Goal: Task Accomplishment & Management: Manage account settings

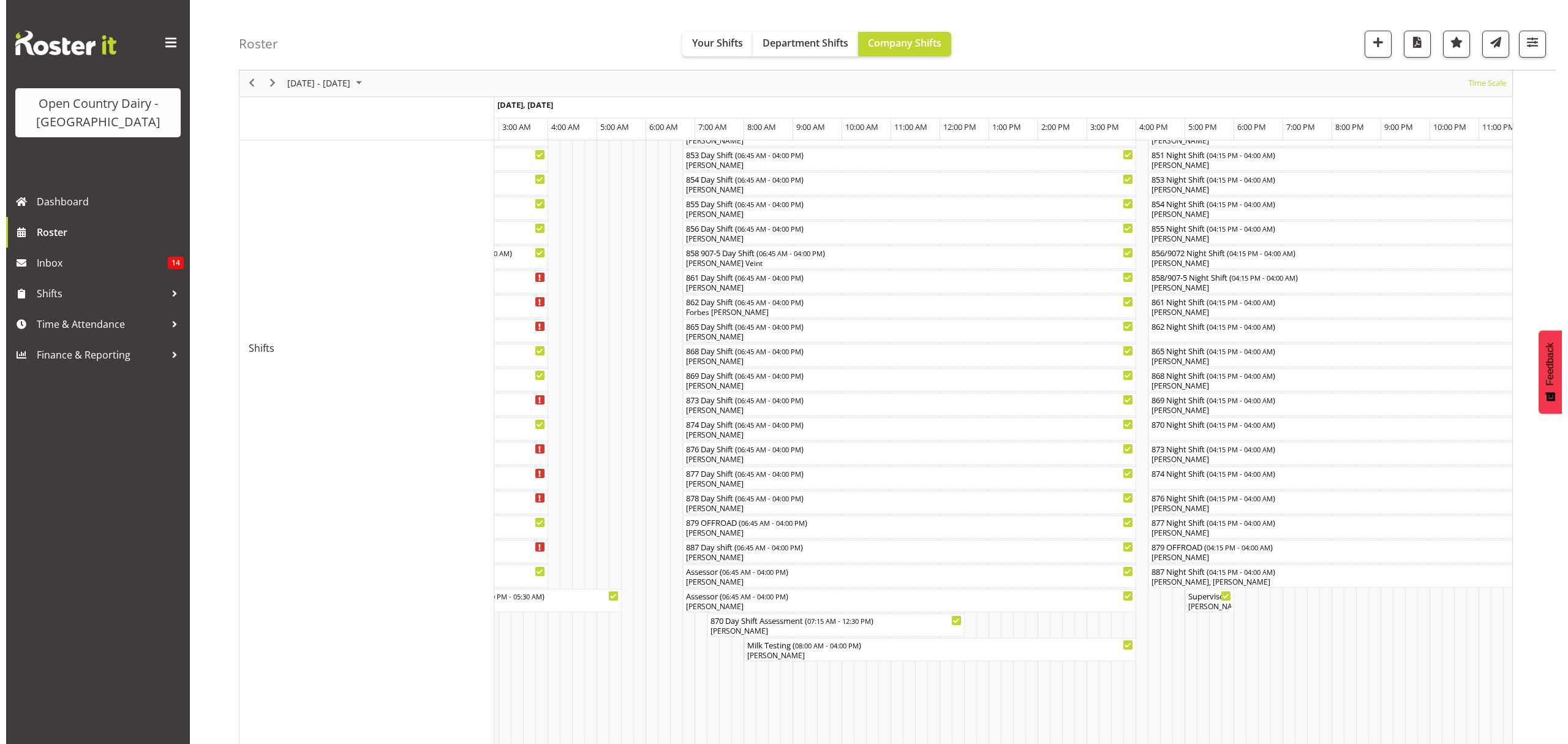
scroll to position [219, 0]
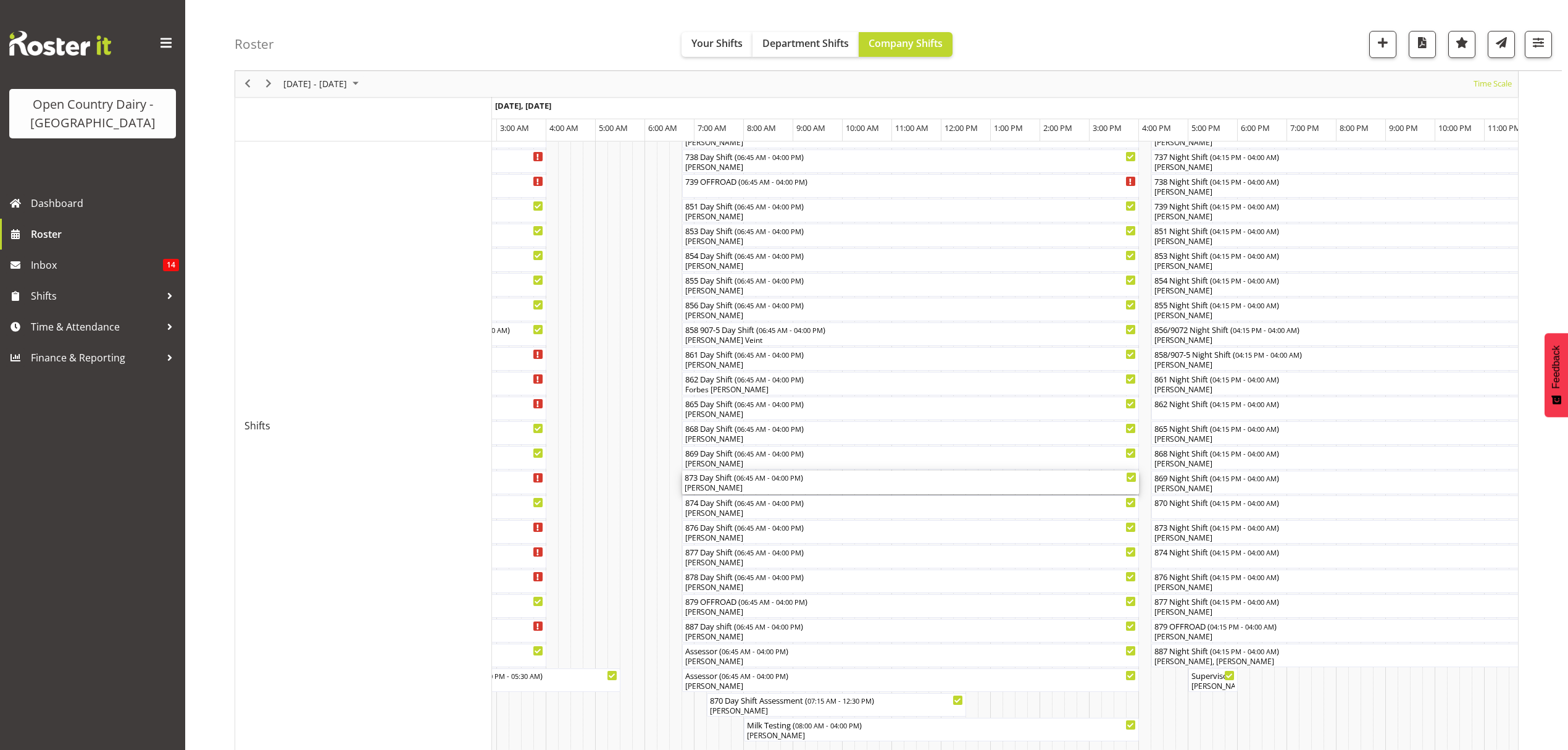
click at [707, 479] on div "873 Day Shift ( 06:45 AM - 04:00 PM )" at bounding box center [911, 476] width 452 height 12
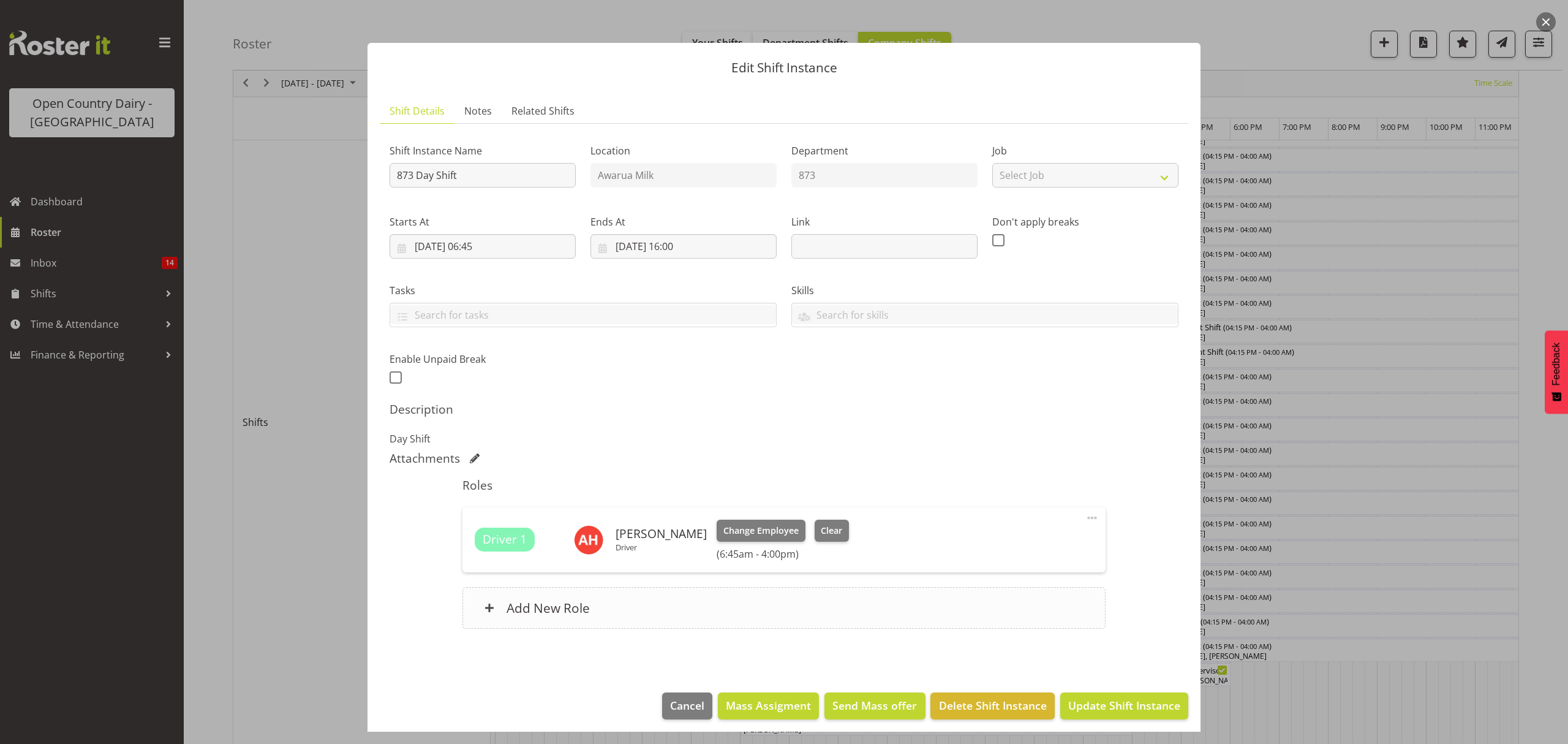
click at [497, 611] on div "Add New Role" at bounding box center [784, 608] width 643 height 42
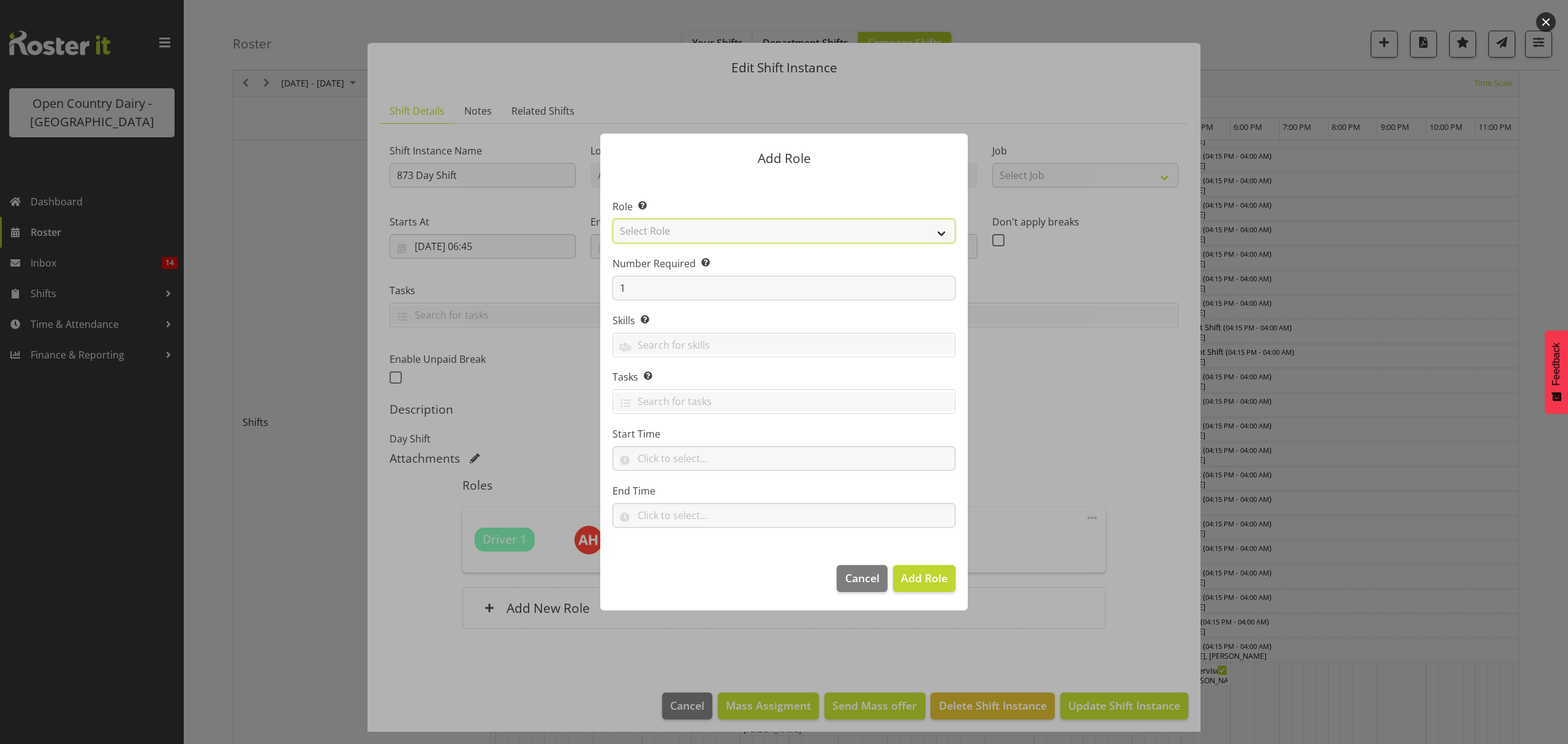
click at [669, 231] on select "Select Role Crew Leader Driver Driver Assessor Dayshift Driver Assessor Nightsh…" at bounding box center [784, 231] width 343 height 24
select select "1154"
click at [613, 219] on select "Select Role Crew Leader Driver Driver Assessor Dayshift Driver Assessor Nightsh…" at bounding box center [784, 231] width 343 height 24
click at [657, 277] on input "1" at bounding box center [784, 288] width 343 height 24
click at [923, 579] on span "Add Role" at bounding box center [924, 577] width 47 height 15
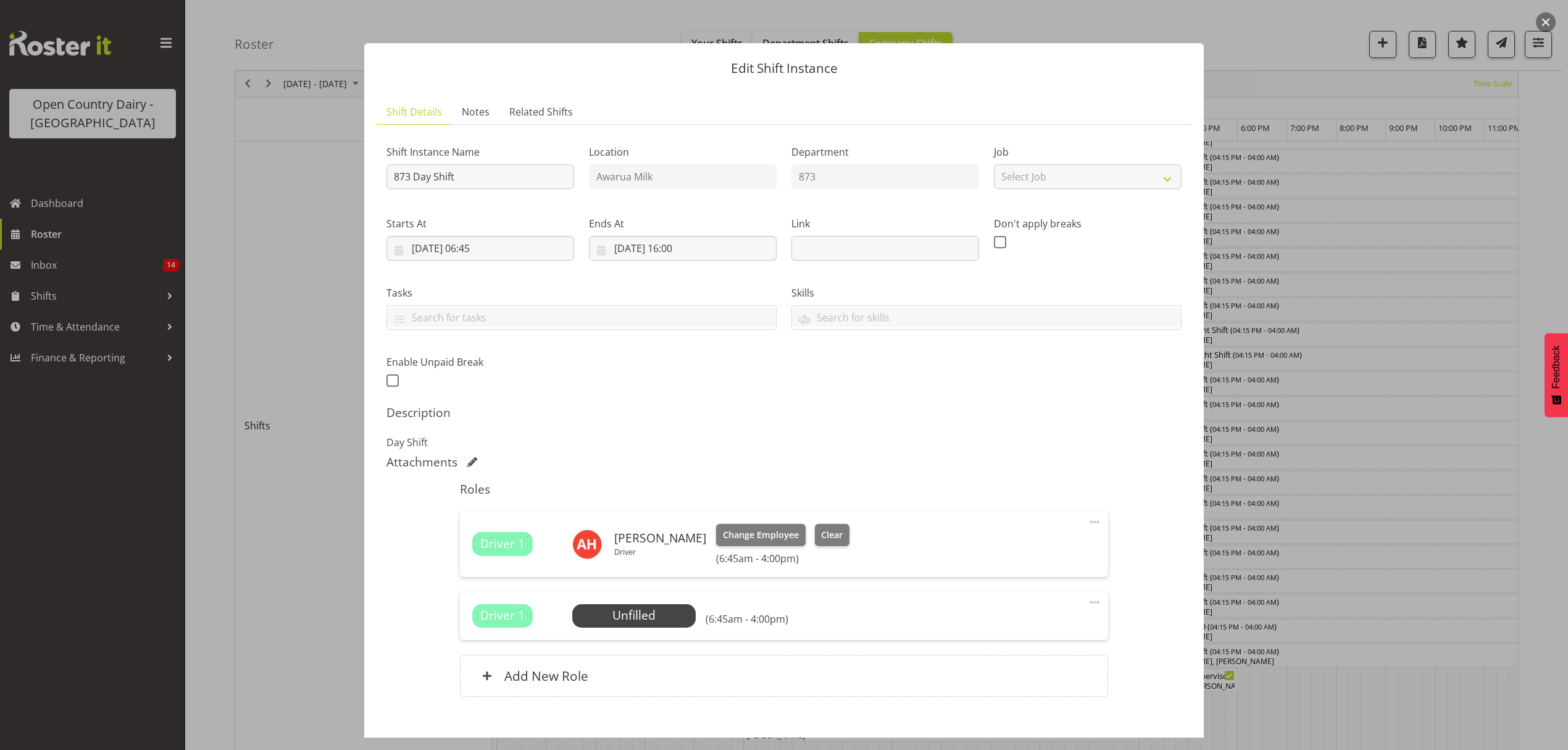
click at [492, 548] on span "Driver 1" at bounding box center [502, 544] width 45 height 18
click at [632, 614] on span "Select Employee" at bounding box center [634, 616] width 92 height 18
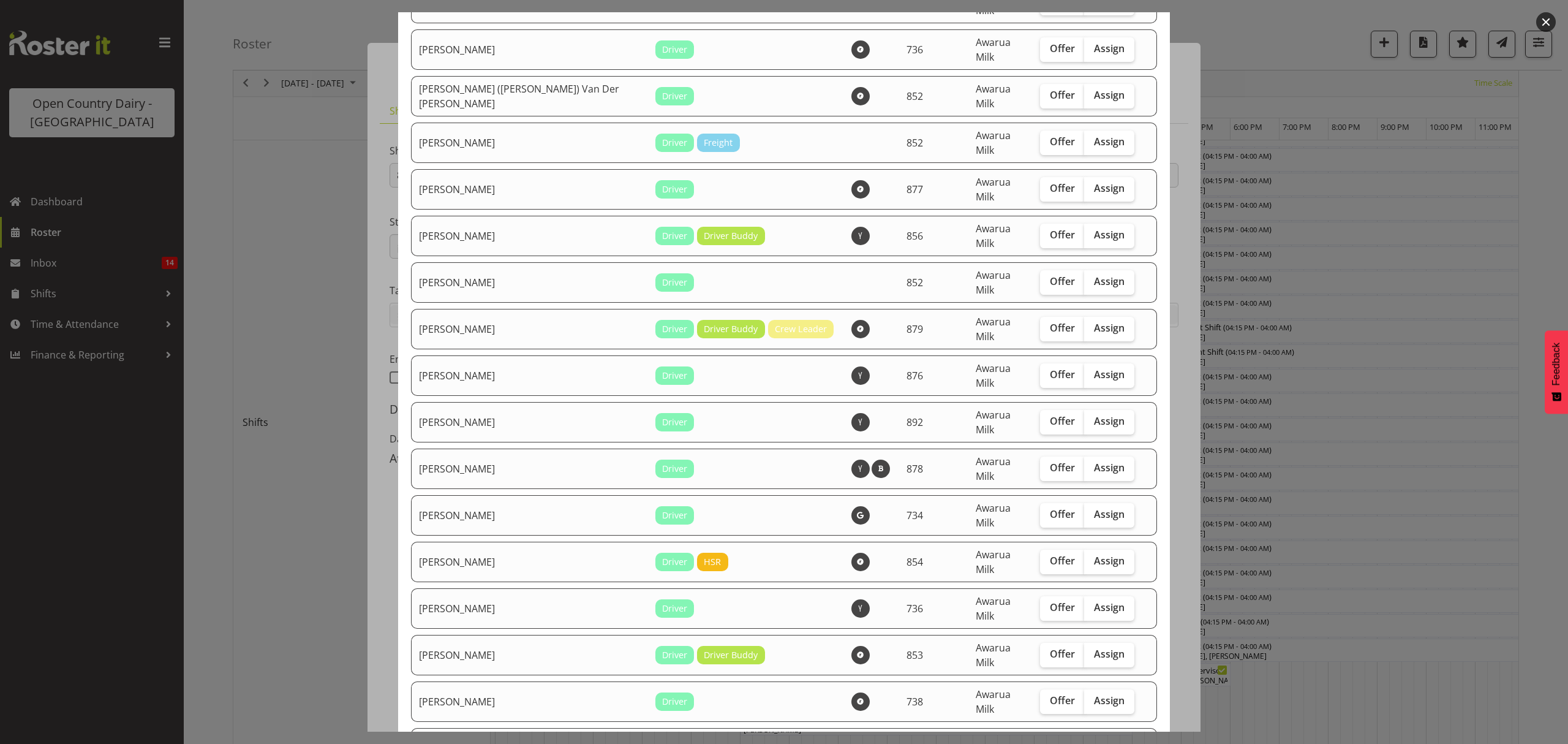
scroll to position [1062, 0]
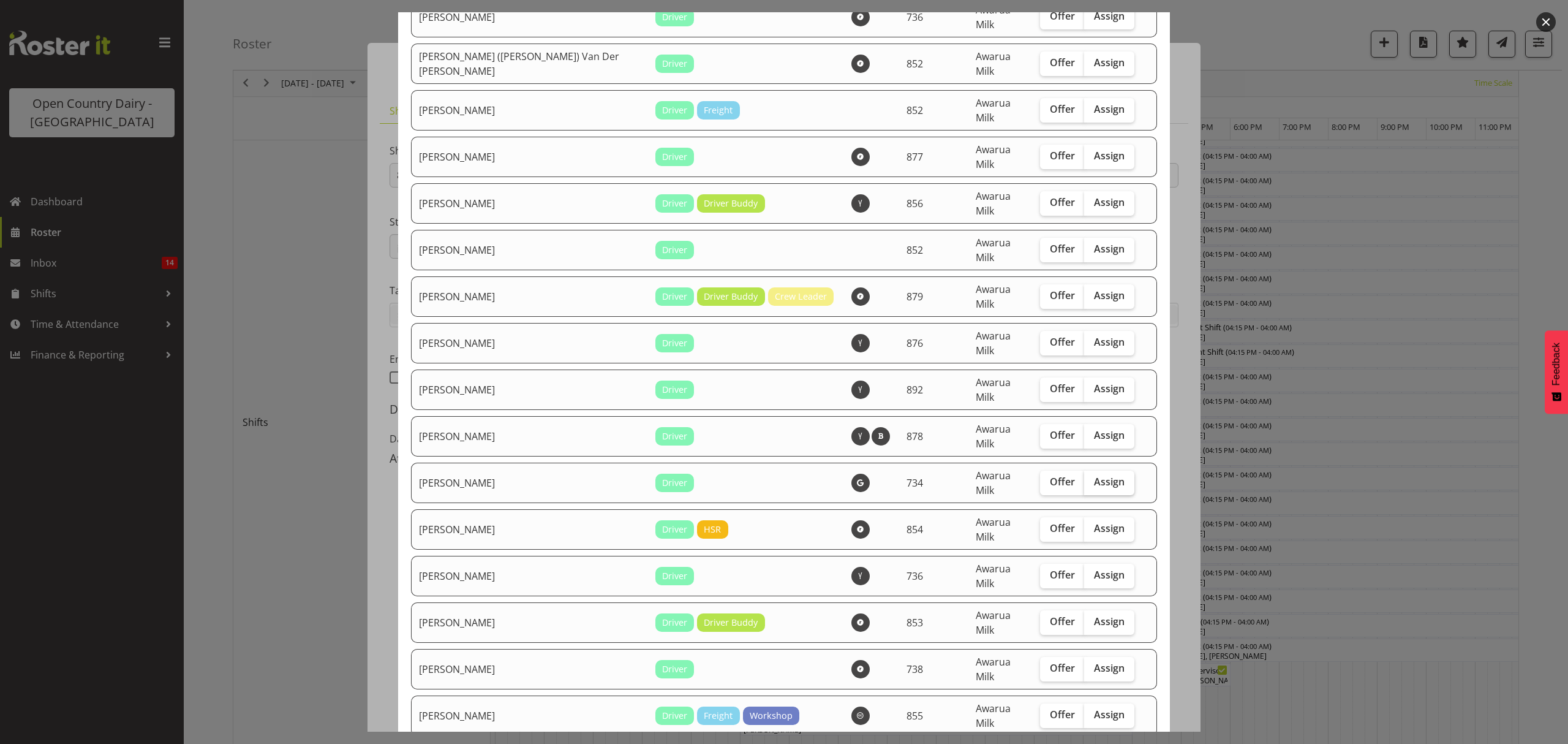
click at [1094, 475] on span "Assign" at bounding box center [1109, 481] width 31 height 12
click at [1084, 478] on input "Assign" at bounding box center [1088, 482] width 8 height 8
checkbox input "true"
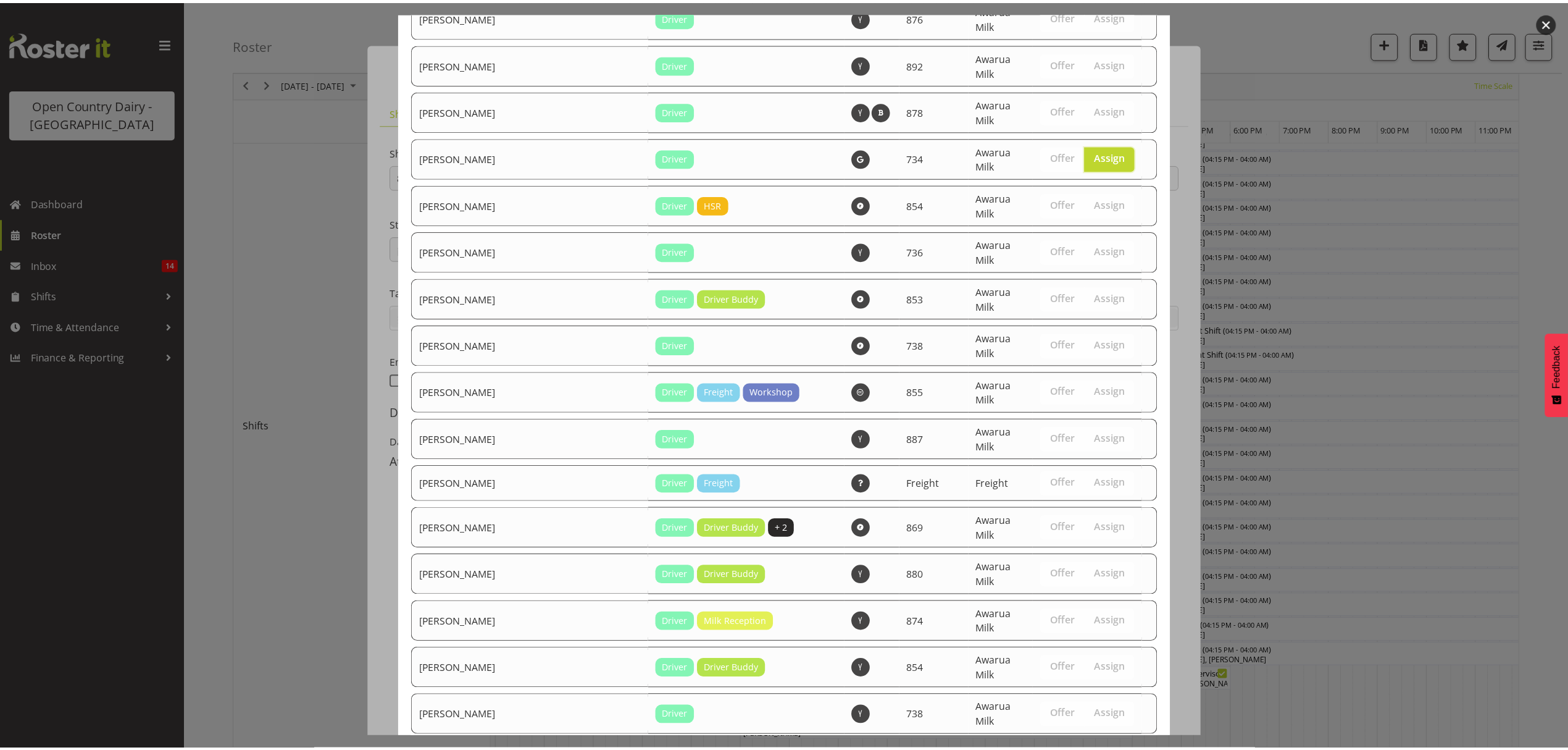
scroll to position [1781, 0]
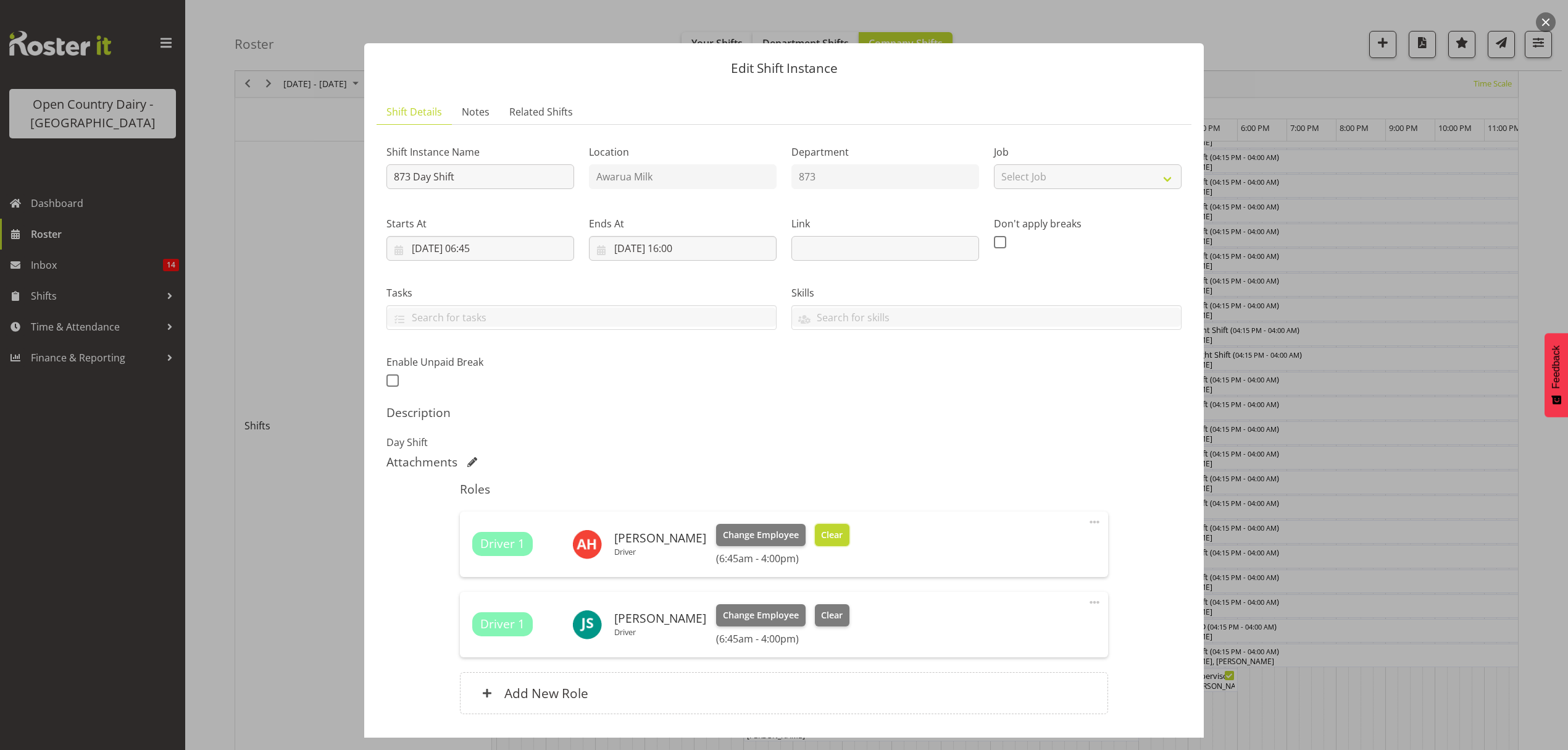
click at [848, 544] on button "Clear" at bounding box center [832, 535] width 35 height 22
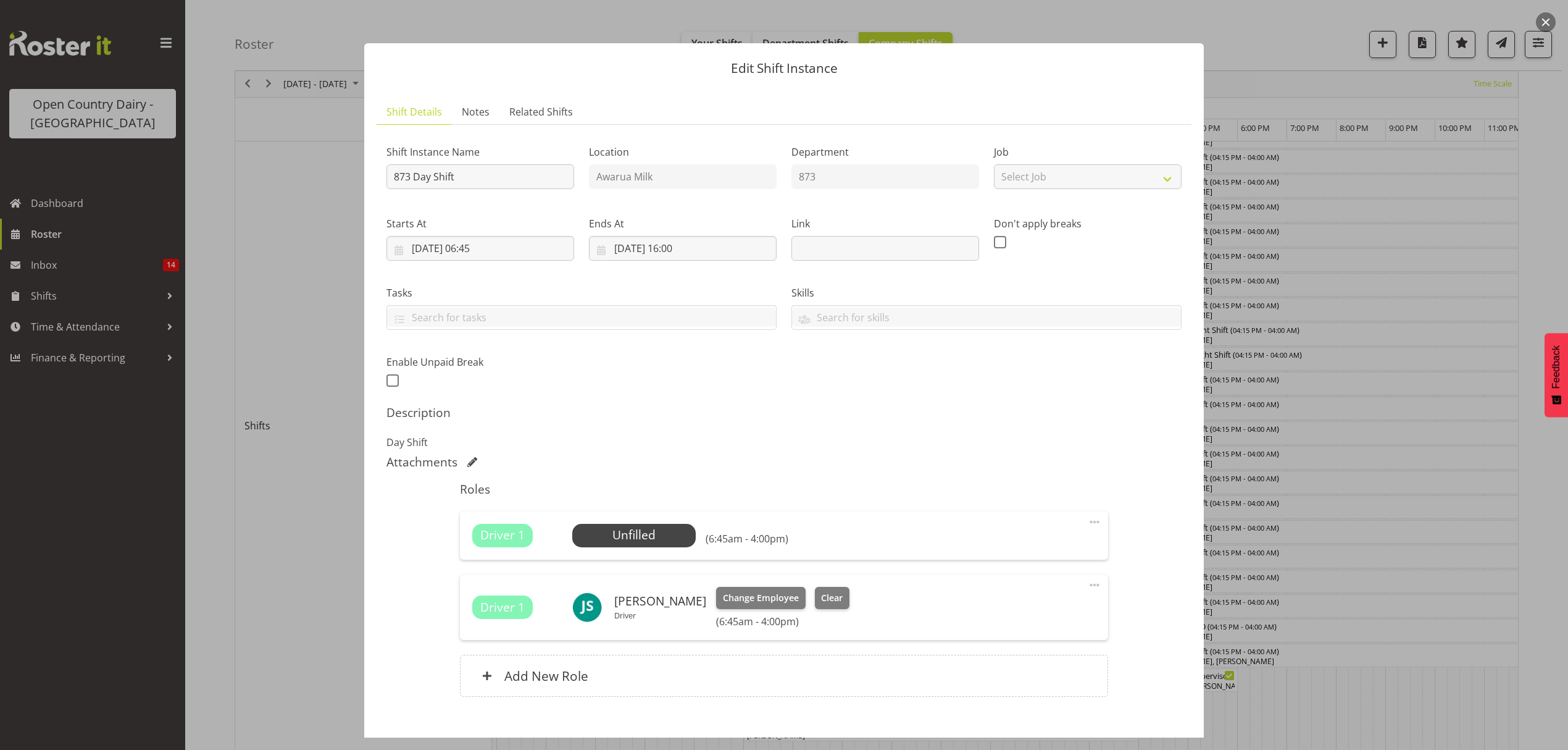
click at [1087, 525] on span at bounding box center [1094, 521] width 15 height 15
click at [1005, 588] on link "Delete" at bounding box center [1043, 593] width 119 height 22
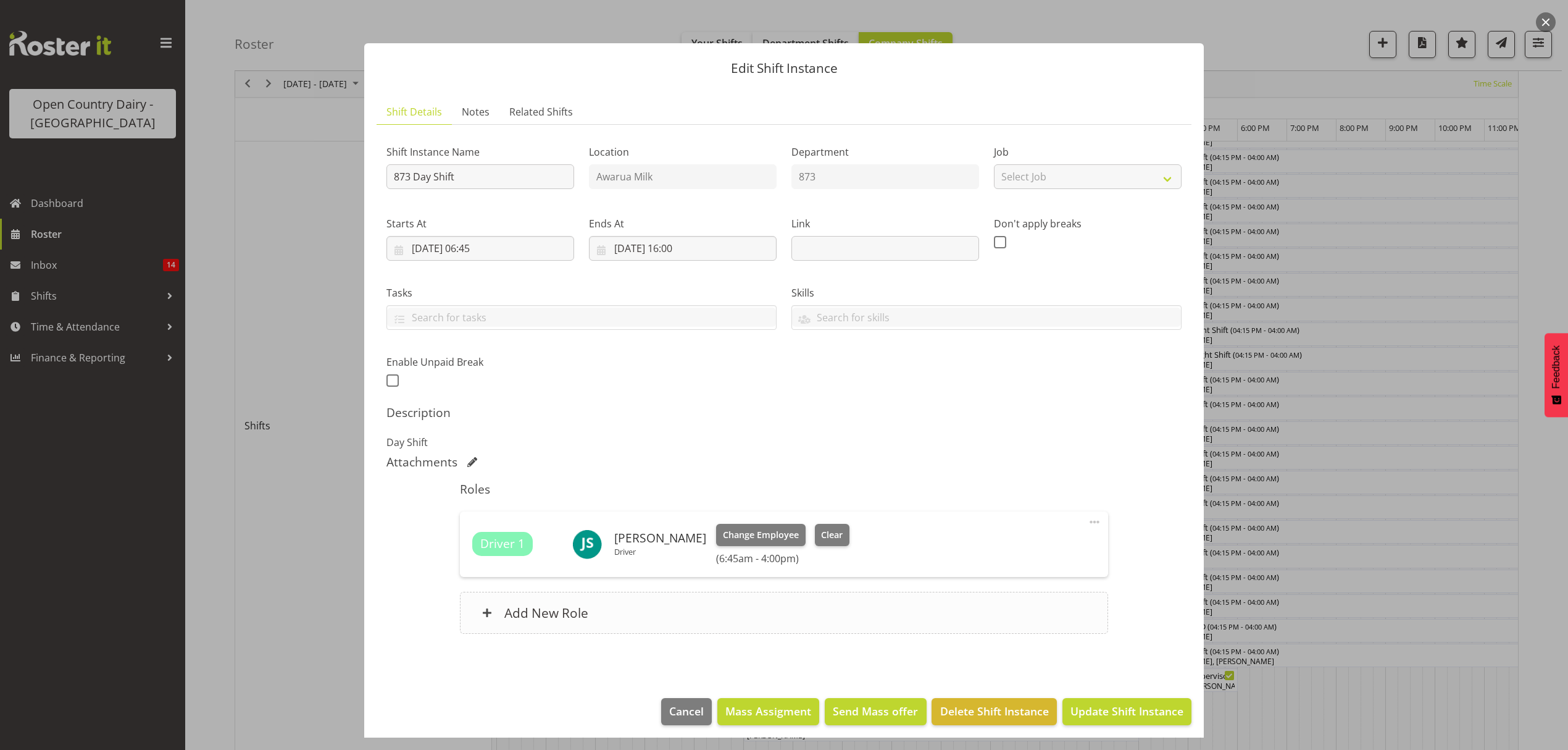
click at [531, 618] on h6 "Add New Role" at bounding box center [546, 612] width 84 height 16
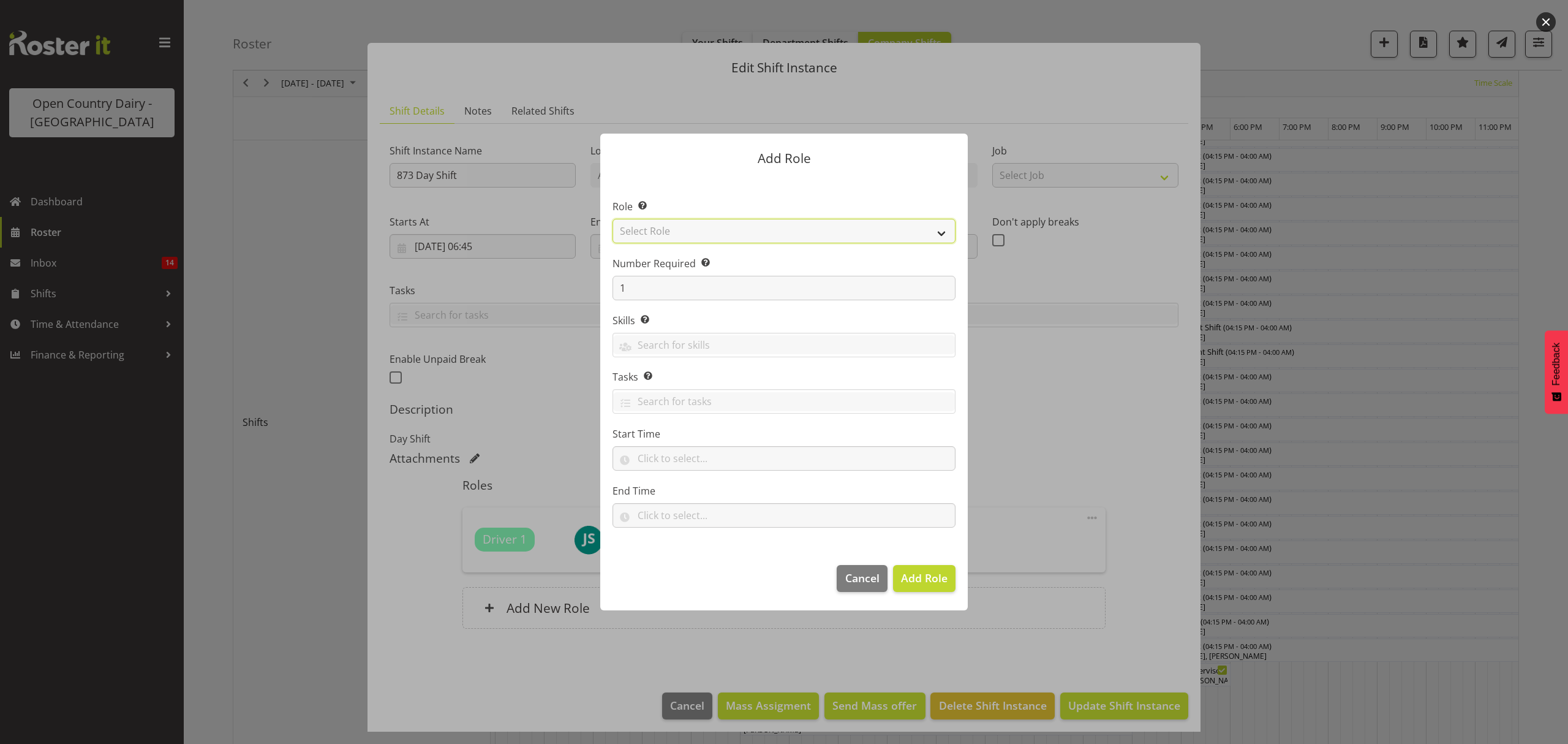
click at [654, 233] on select "Select Role Crew Leader Driver Driver Assessor Dayshift Driver Assessor Nightsh…" at bounding box center [784, 231] width 343 height 24
select select "1437"
click at [613, 219] on select "Select Role Crew Leader Driver Driver Assessor Dayshift Driver Assessor Nightsh…" at bounding box center [784, 231] width 343 height 24
click at [917, 577] on span "Add Role" at bounding box center [924, 577] width 47 height 15
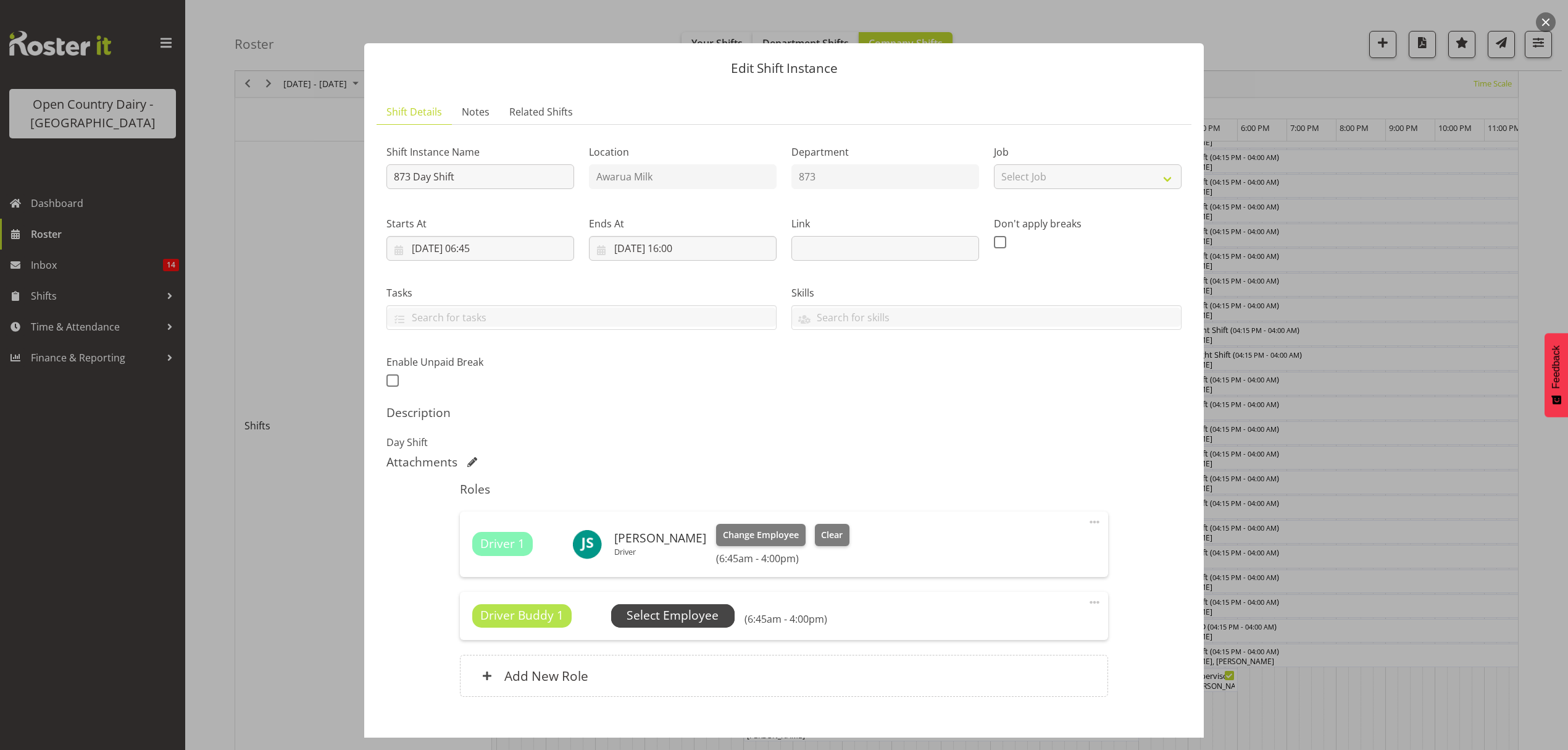
click at [688, 621] on span "Select Employee" at bounding box center [672, 616] width 92 height 18
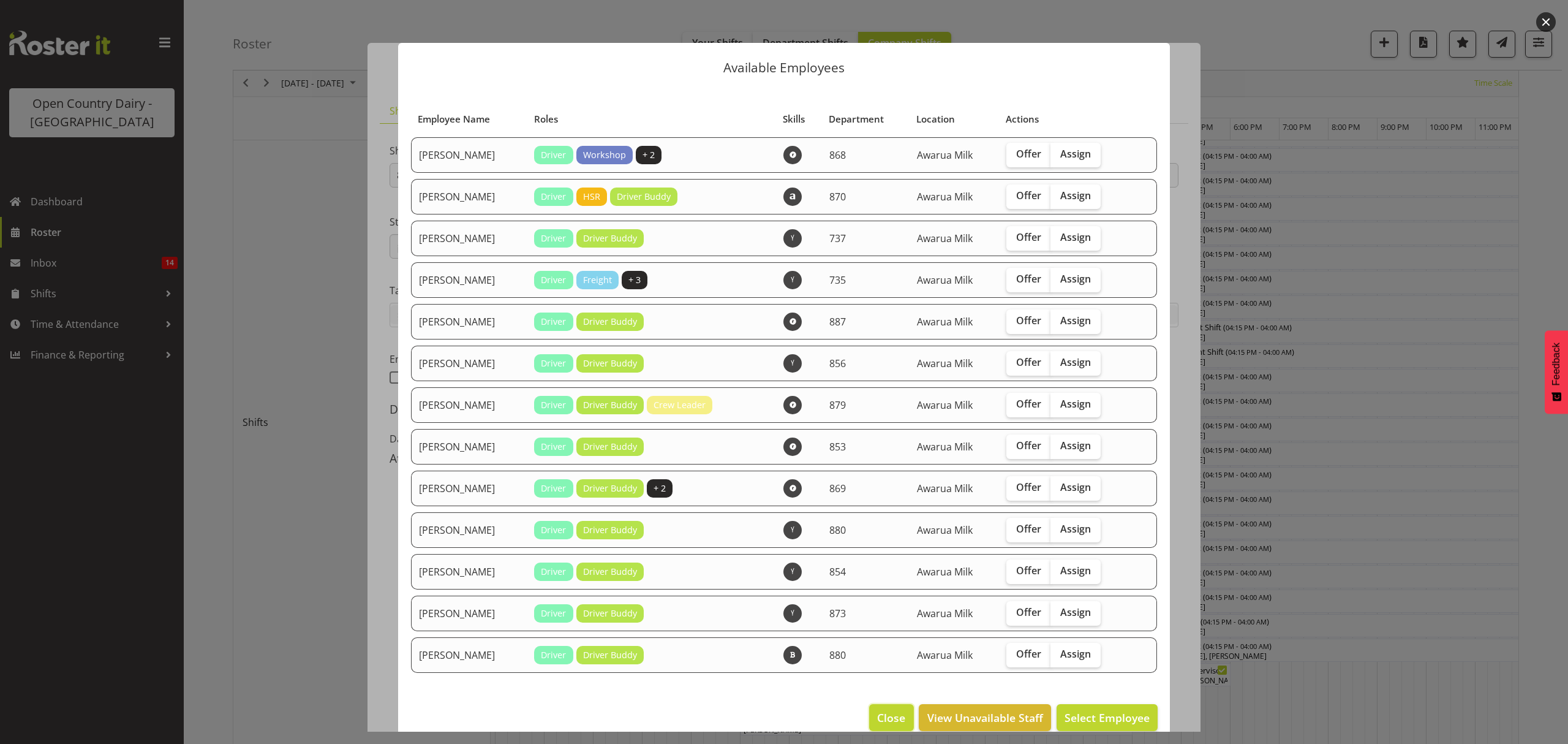
click at [886, 712] on span "Close" at bounding box center [891, 717] width 28 height 16
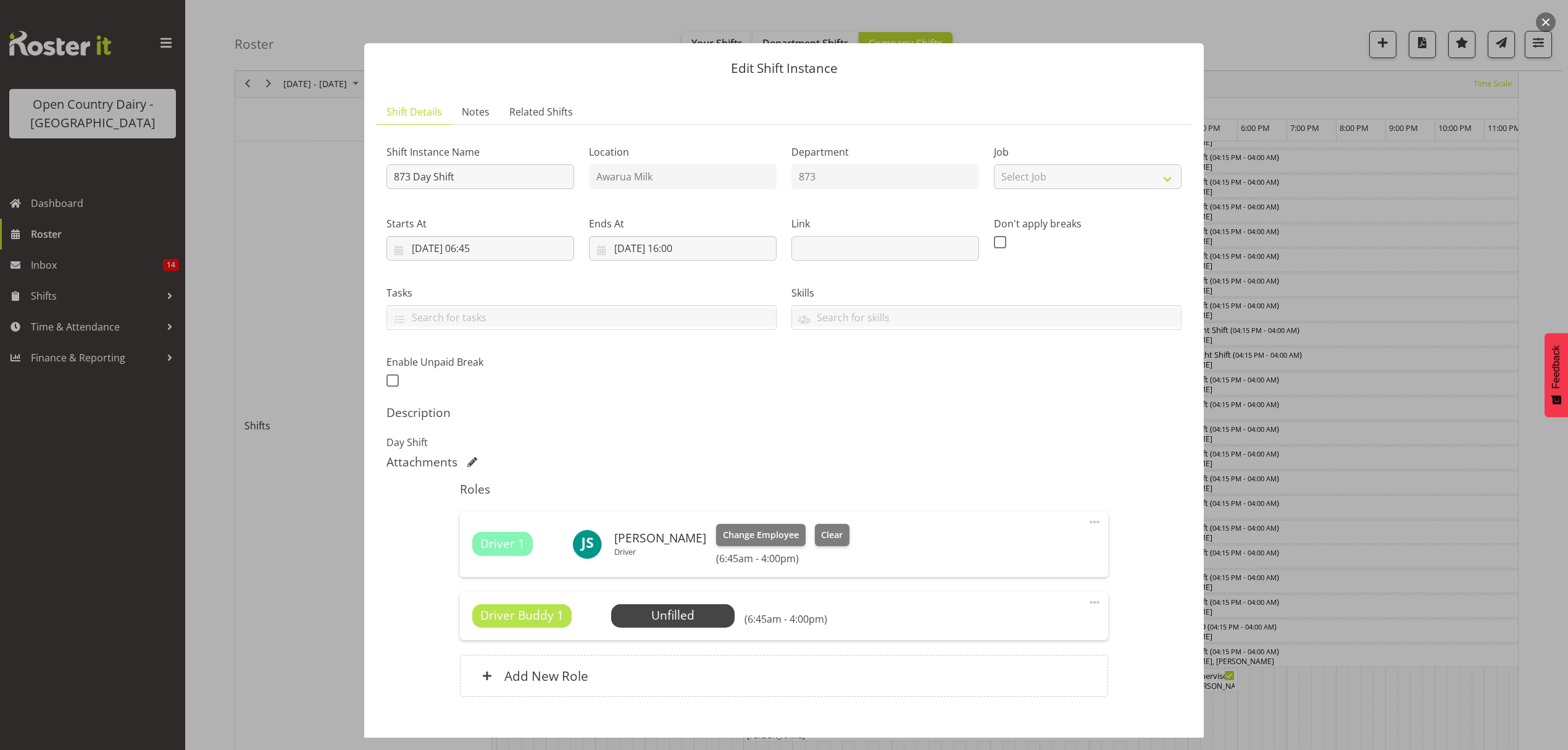
scroll to position [70, 0]
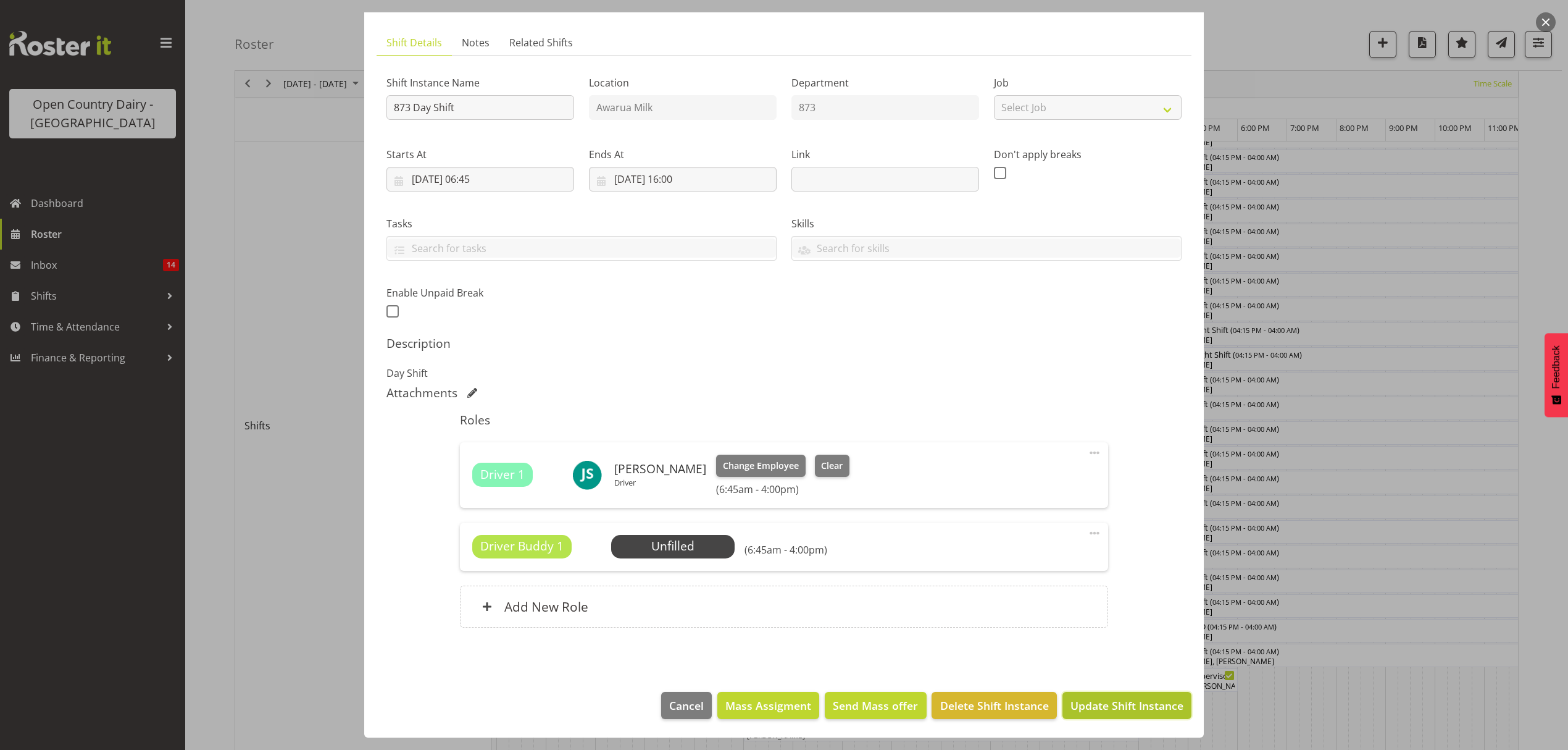
click at [1121, 712] on span "Update Shift Instance" at bounding box center [1127, 705] width 113 height 16
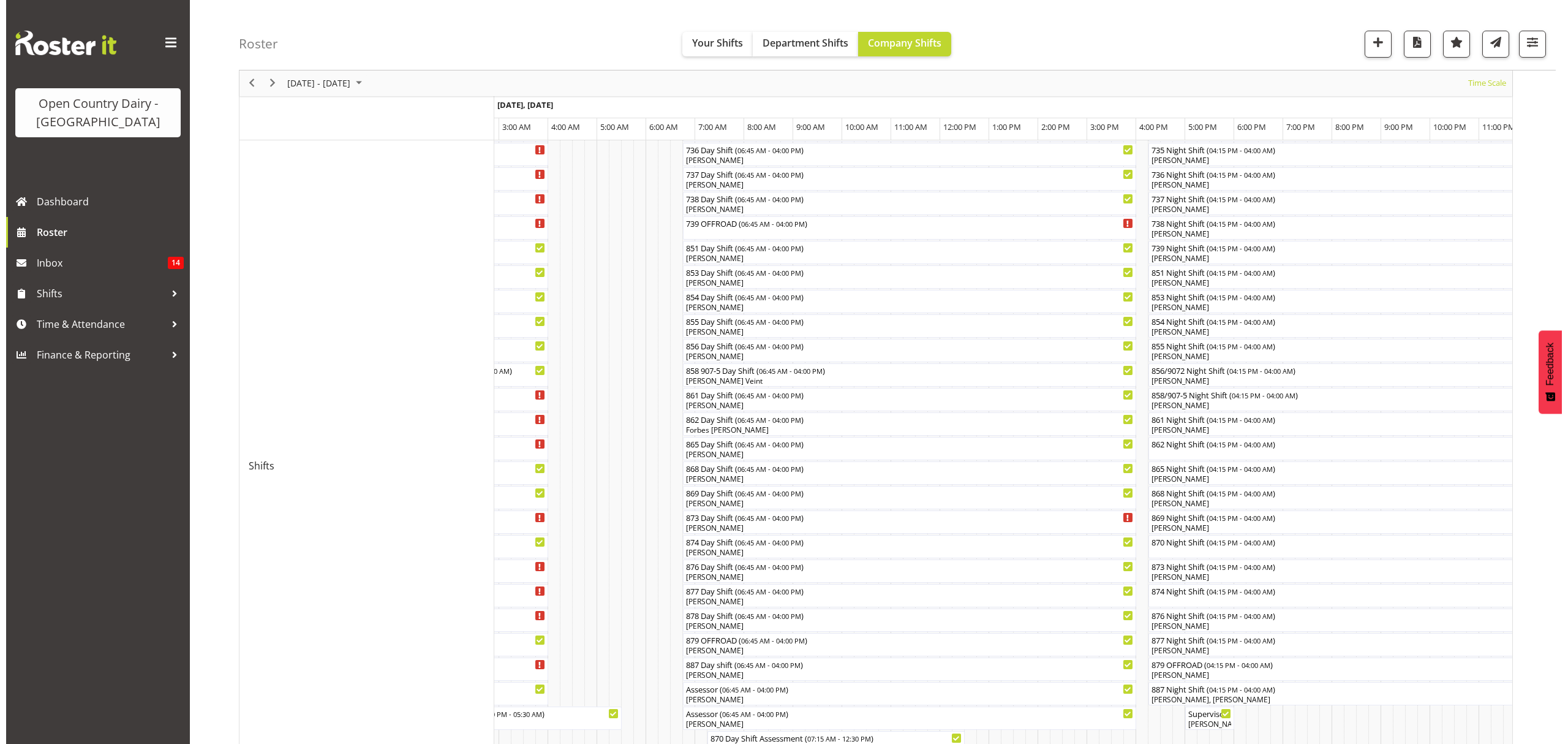
scroll to position [245, 0]
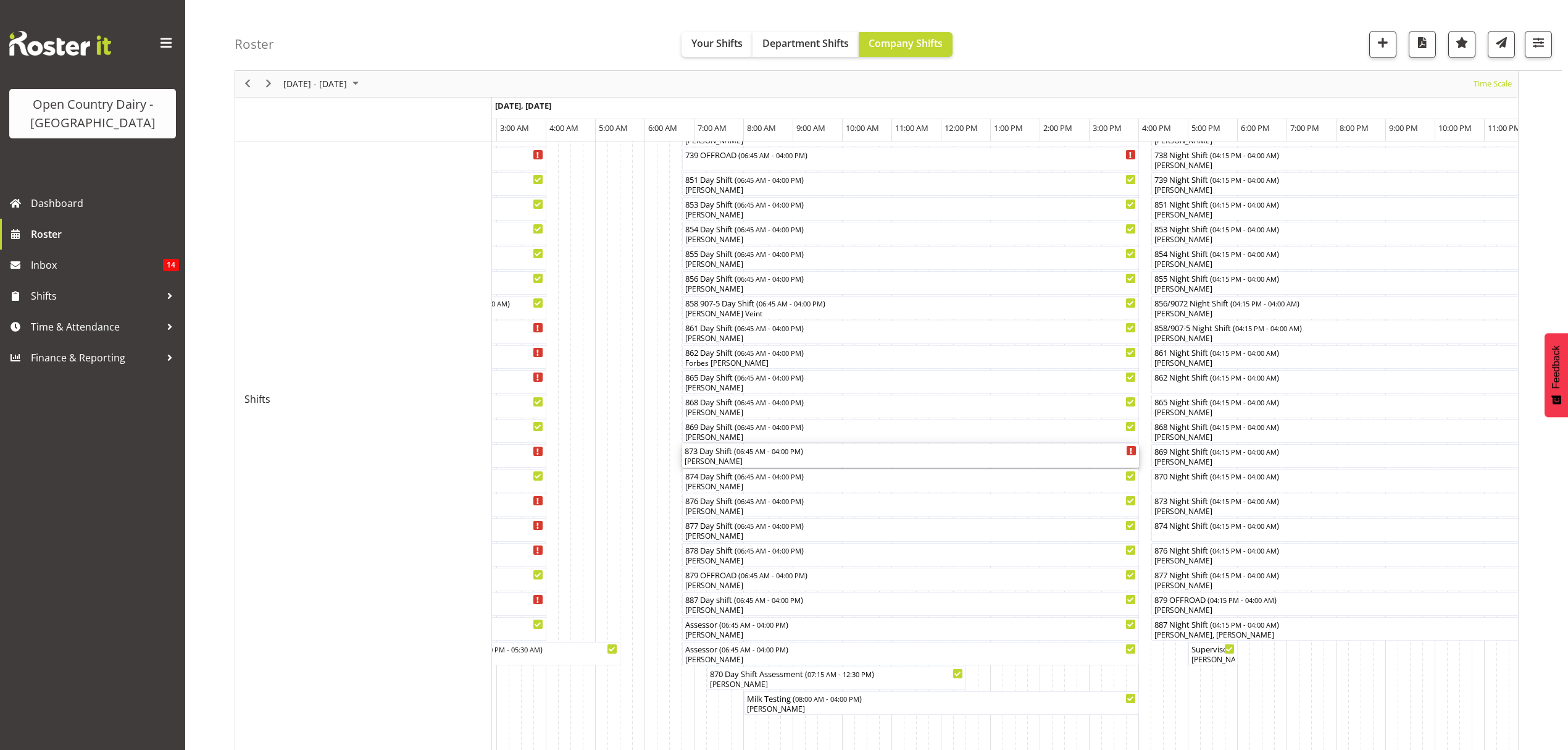
click at [726, 450] on div "873 Day Shift ( 06:45 AM - 04:00 PM )" at bounding box center [911, 450] width 452 height 12
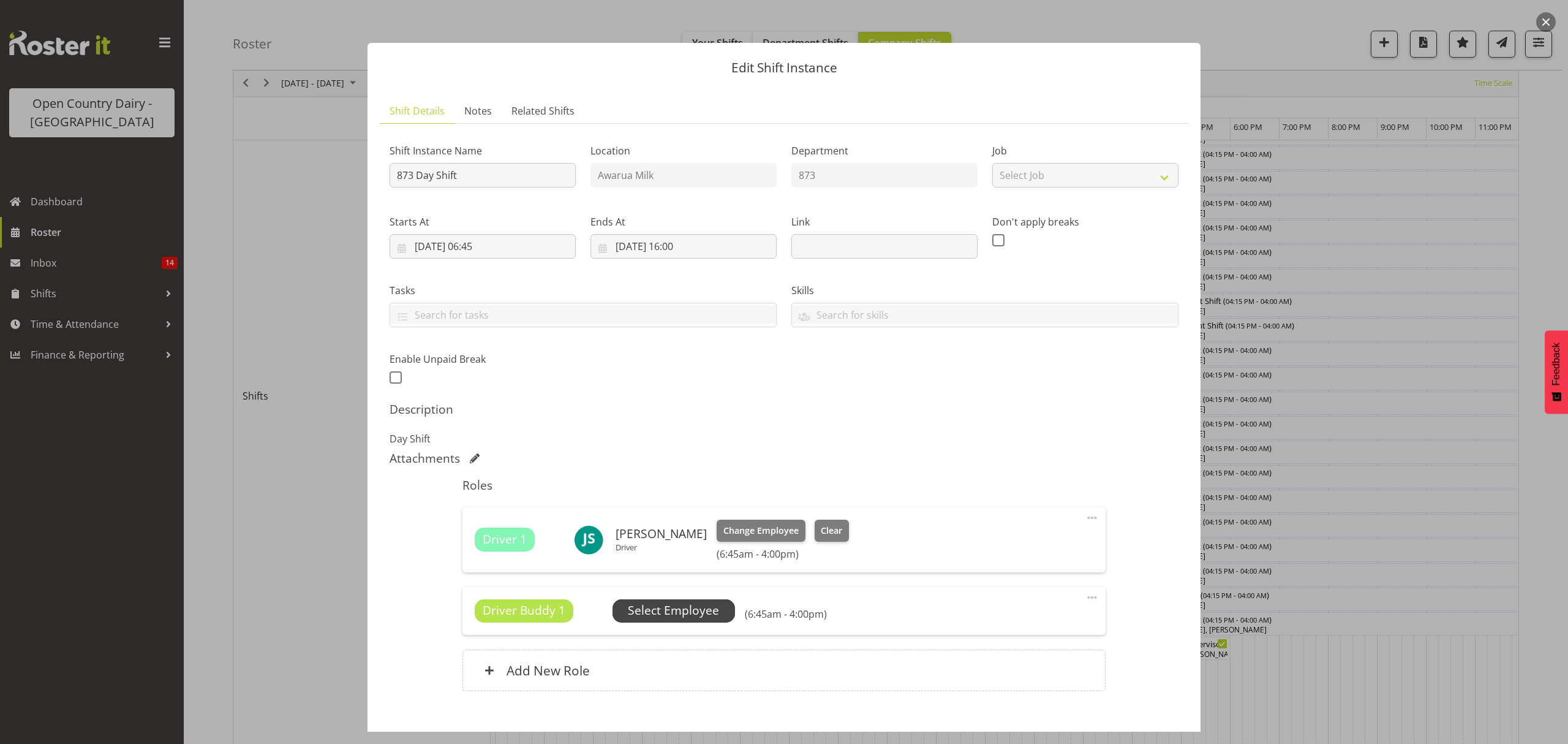
click at [694, 604] on span "Select Employee" at bounding box center [673, 611] width 91 height 18
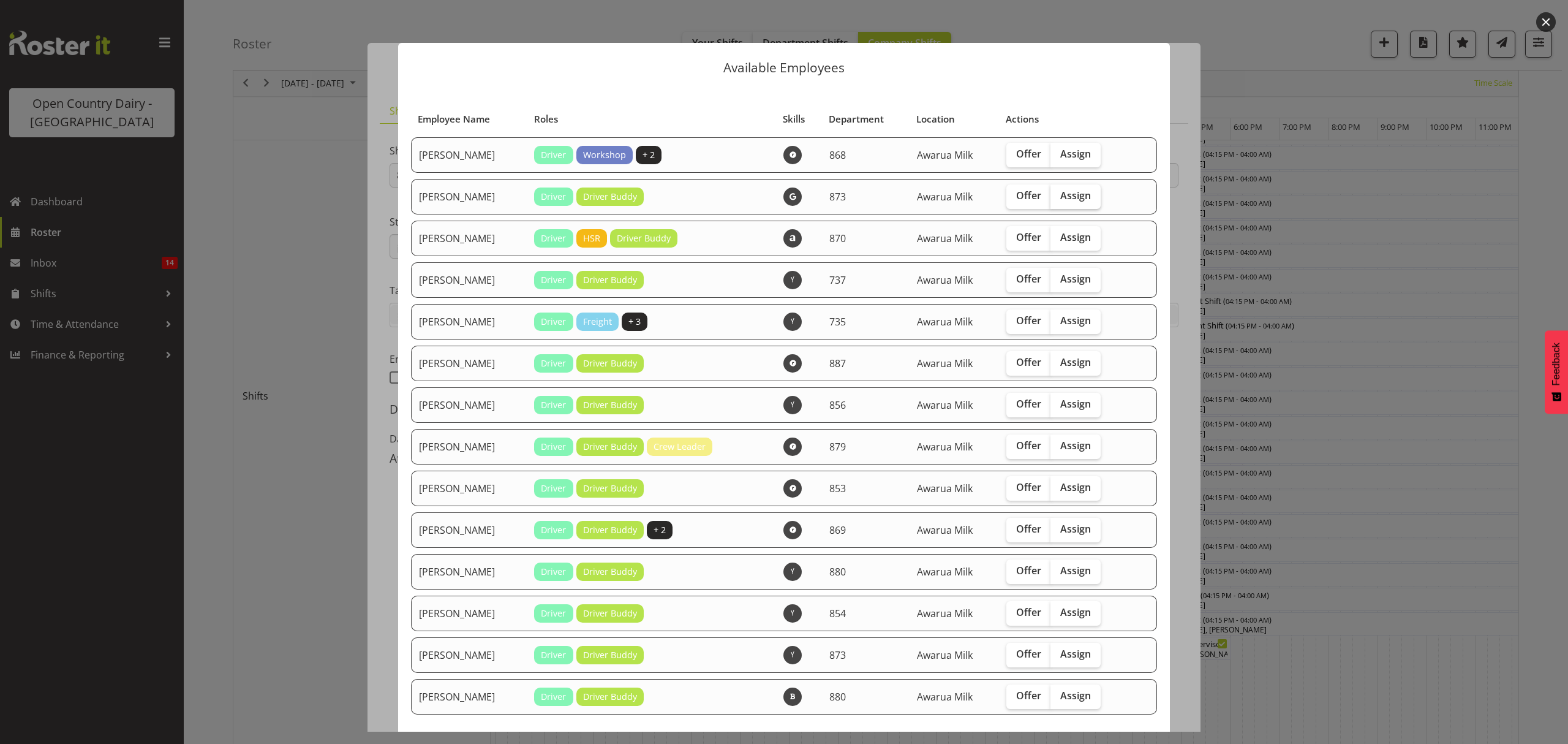
click at [1067, 195] on span "Assign" at bounding box center [1076, 195] width 31 height 12
click at [1059, 195] on input "Assign" at bounding box center [1054, 195] width 8 height 8
checkbox input "true"
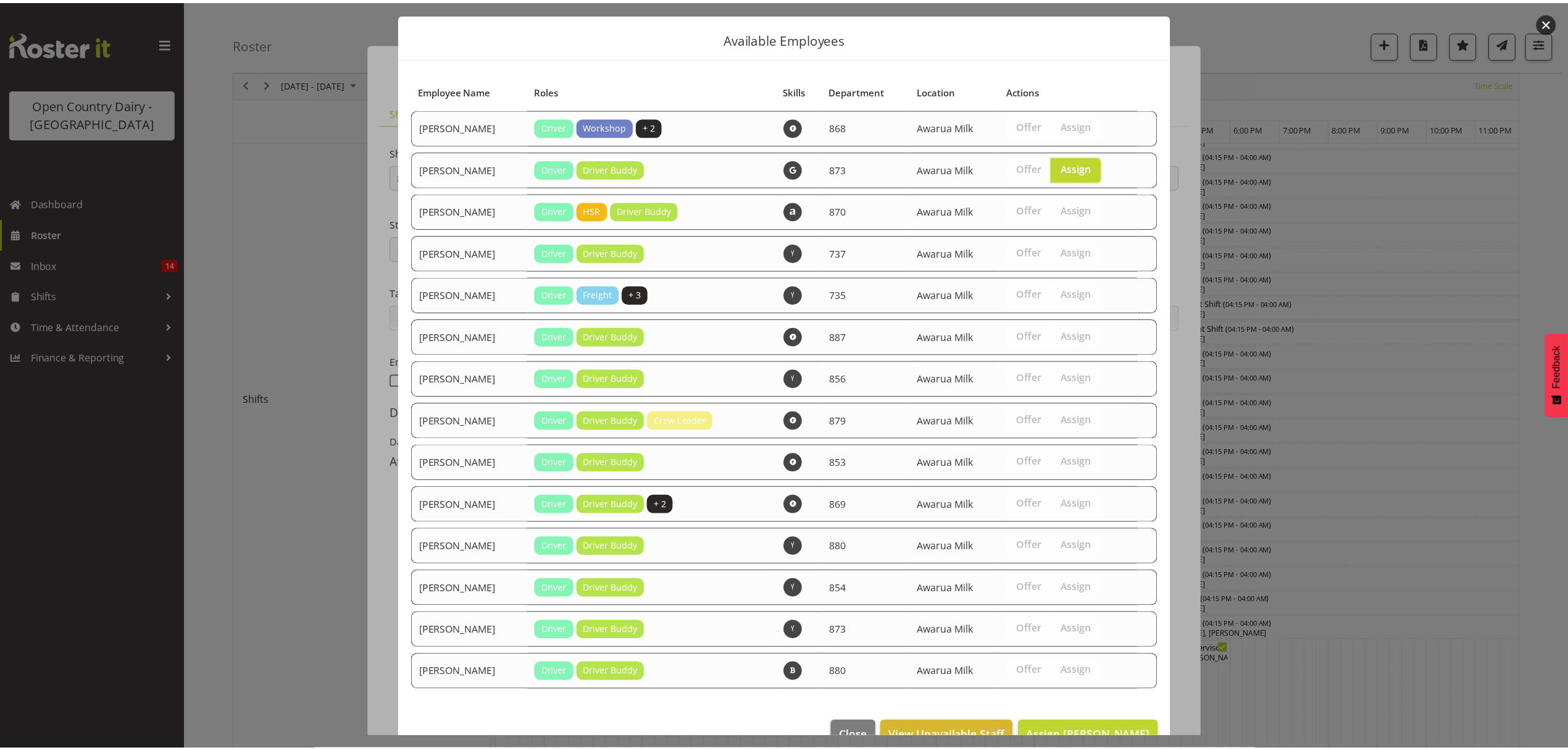
scroll to position [59, 0]
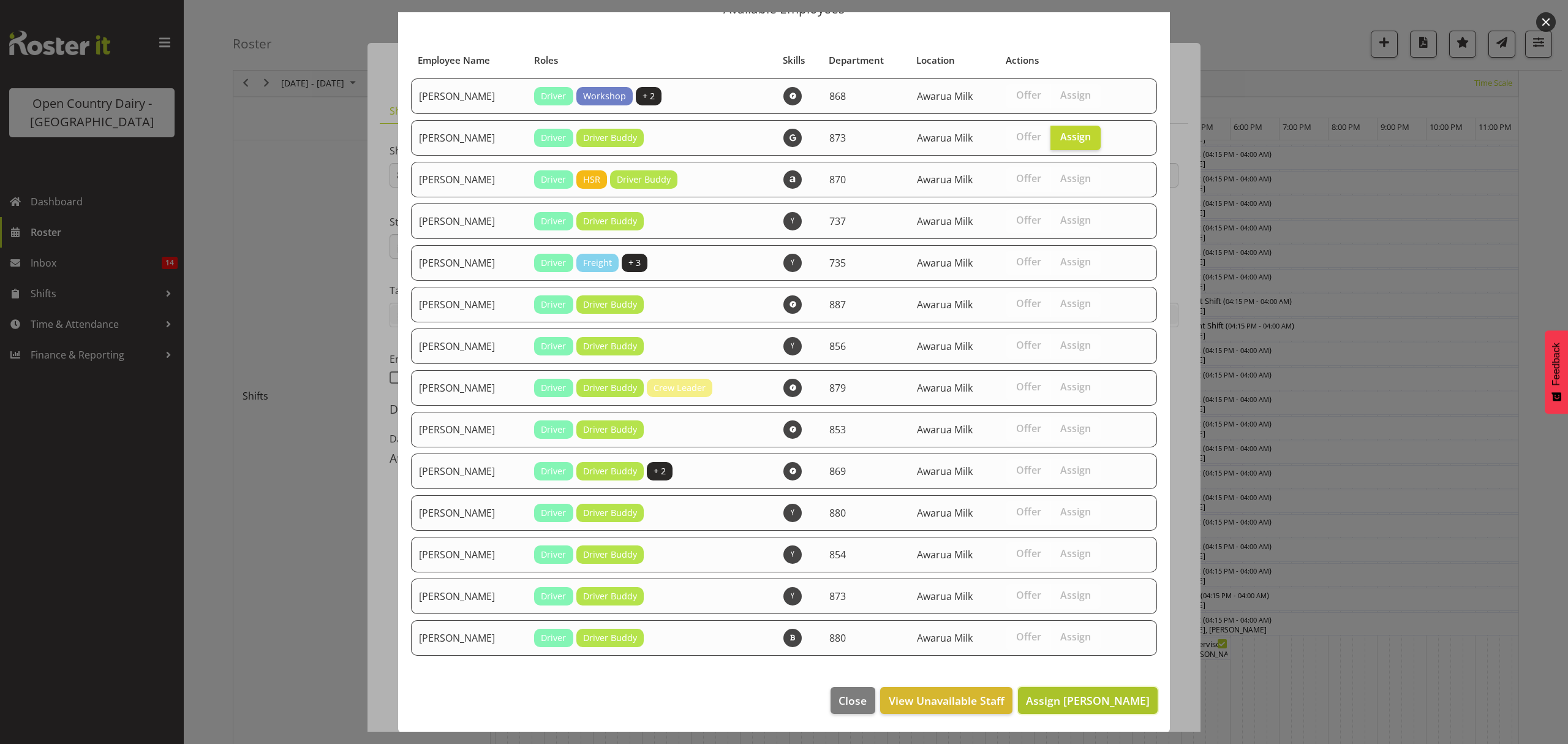
click at [1050, 707] on span "Assign Andrew Henderson" at bounding box center [1087, 700] width 124 height 16
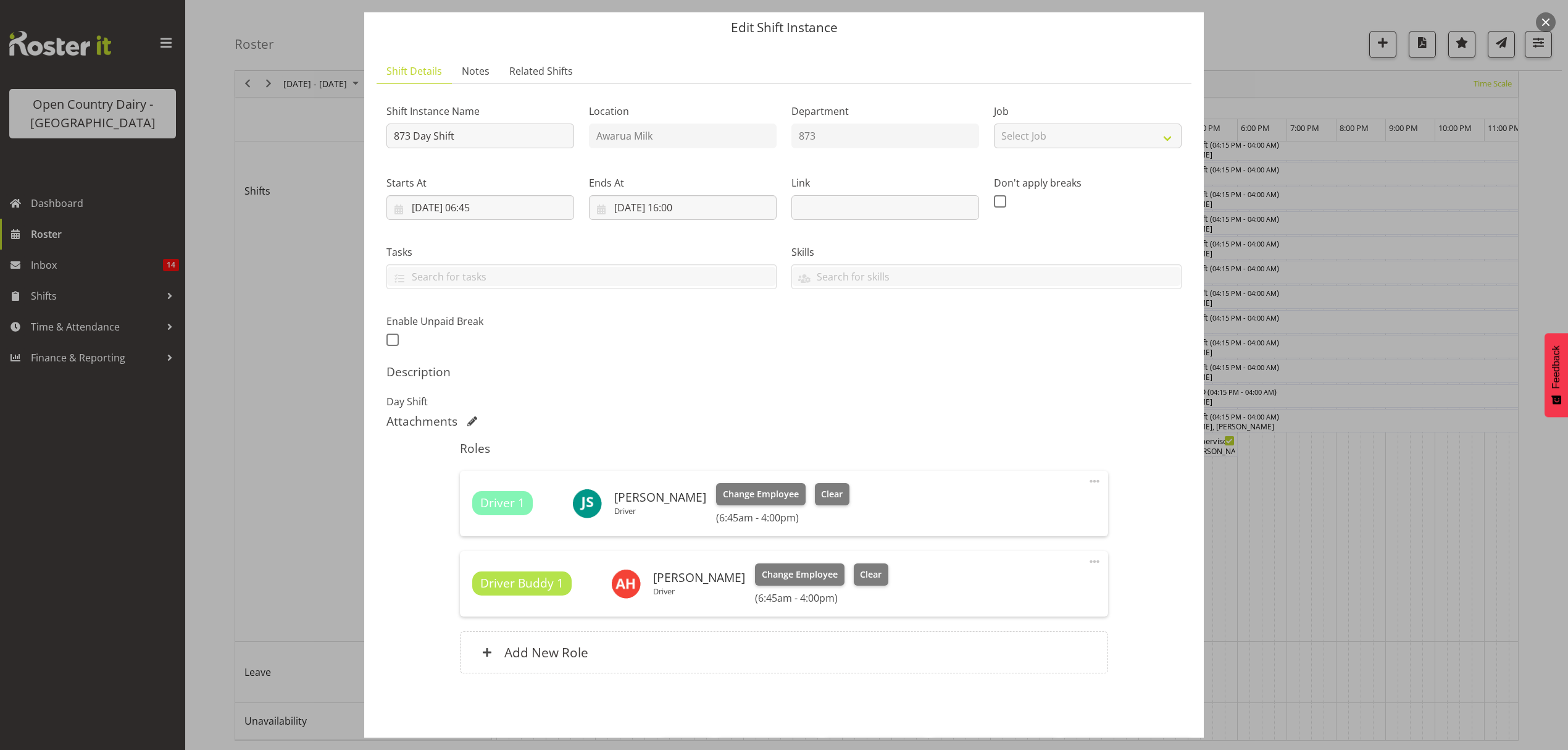
scroll to position [87, 0]
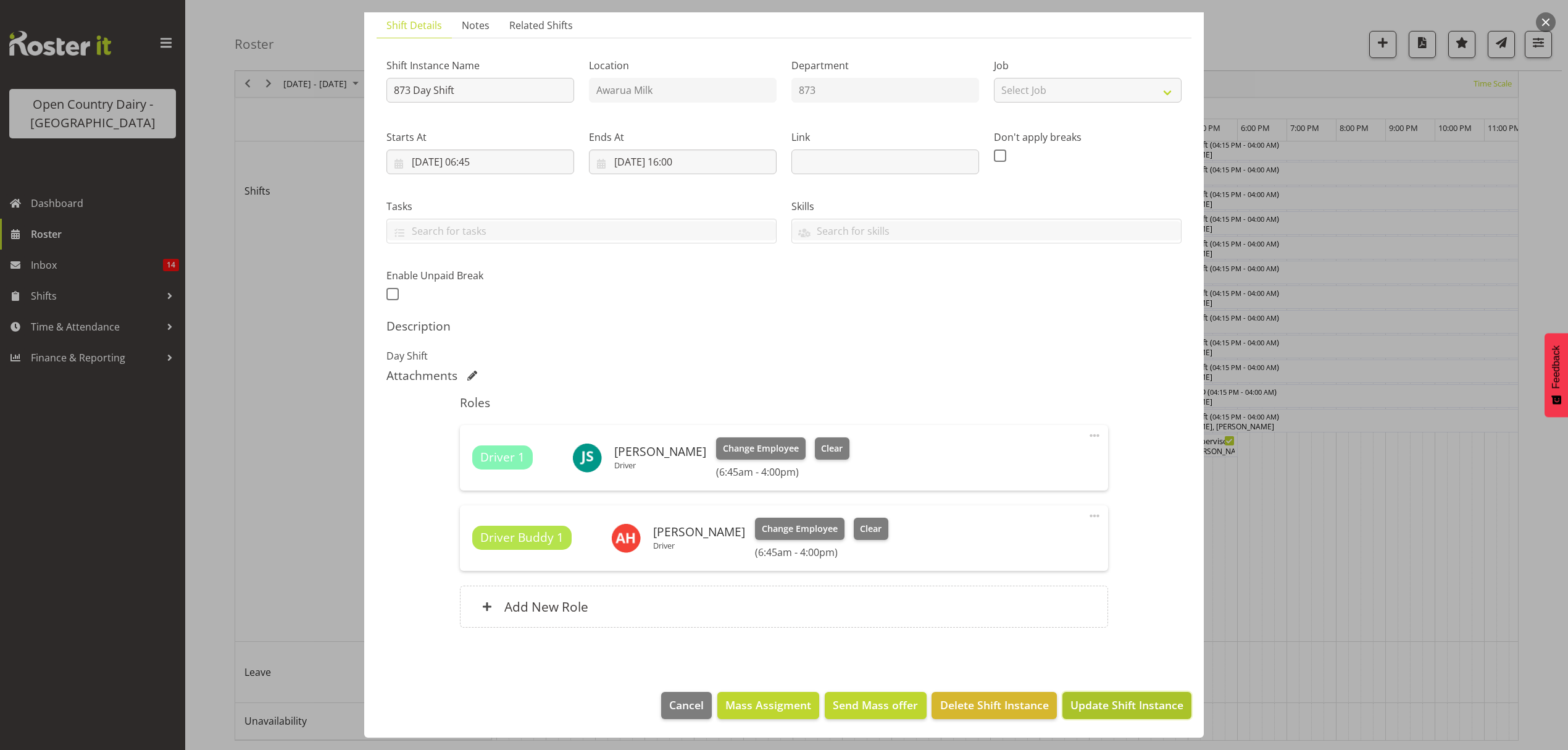
click at [1072, 700] on span "Update Shift Instance" at bounding box center [1127, 704] width 113 height 16
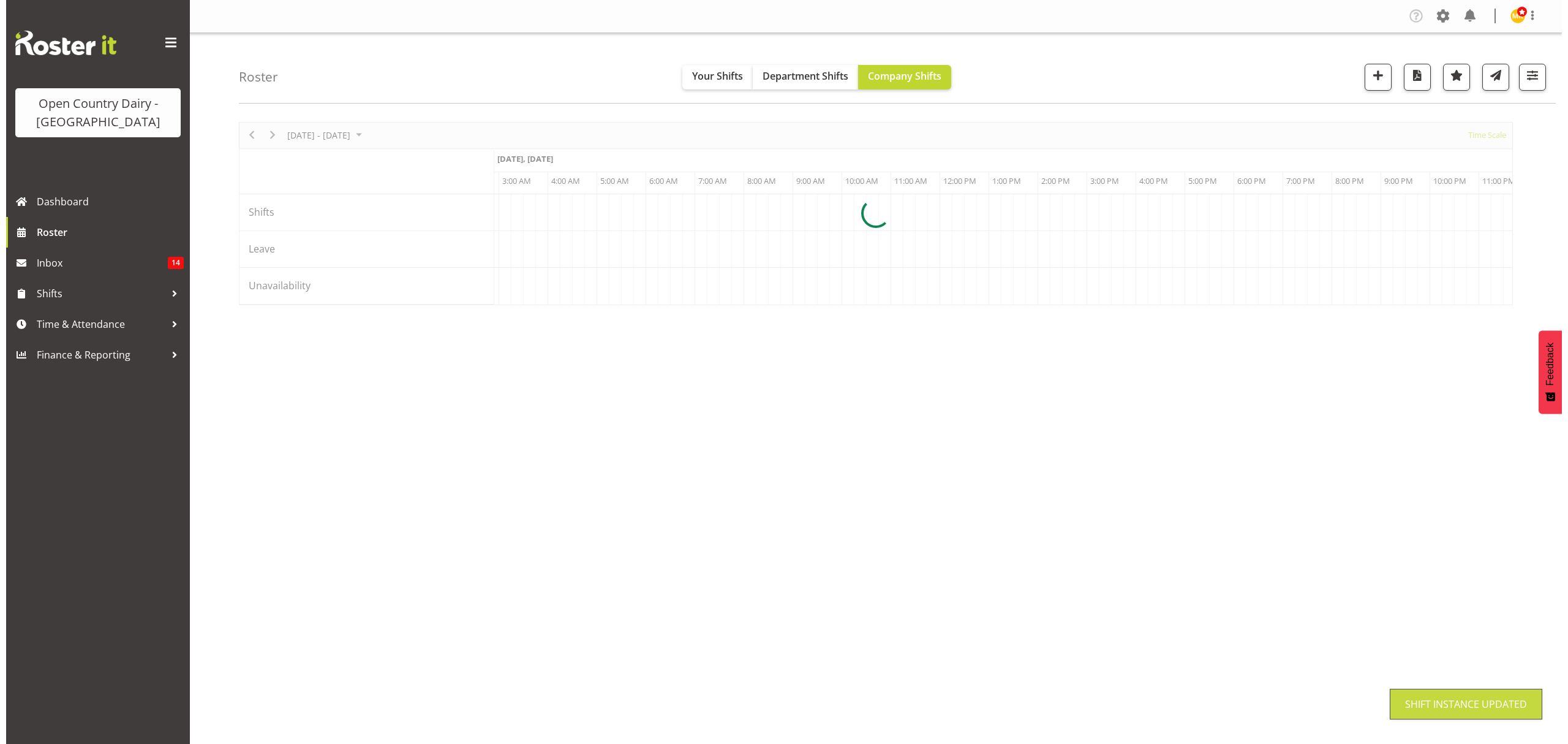
scroll to position [0, 0]
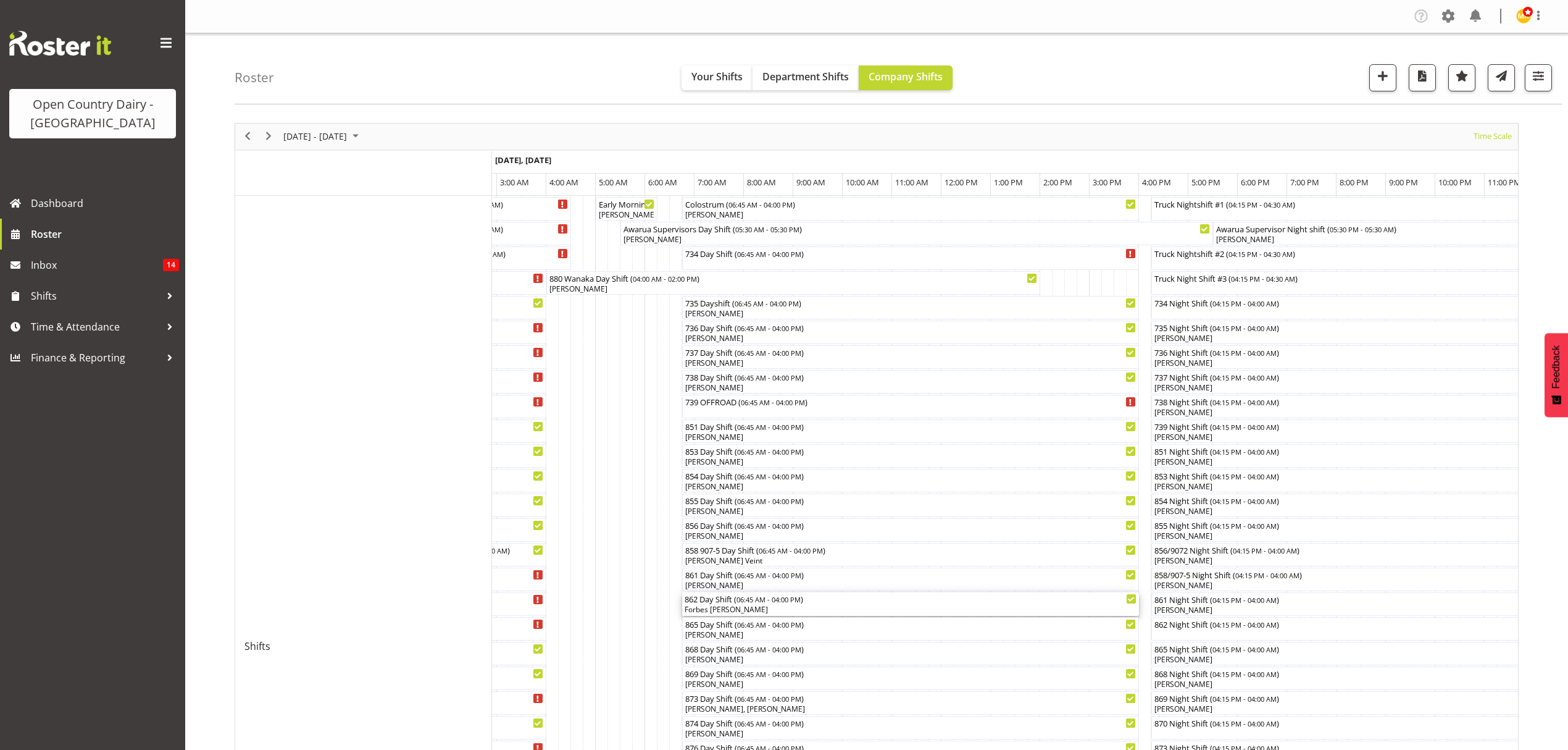
click at [709, 610] on div "Forbes [PERSON_NAME]" at bounding box center [911, 609] width 452 height 11
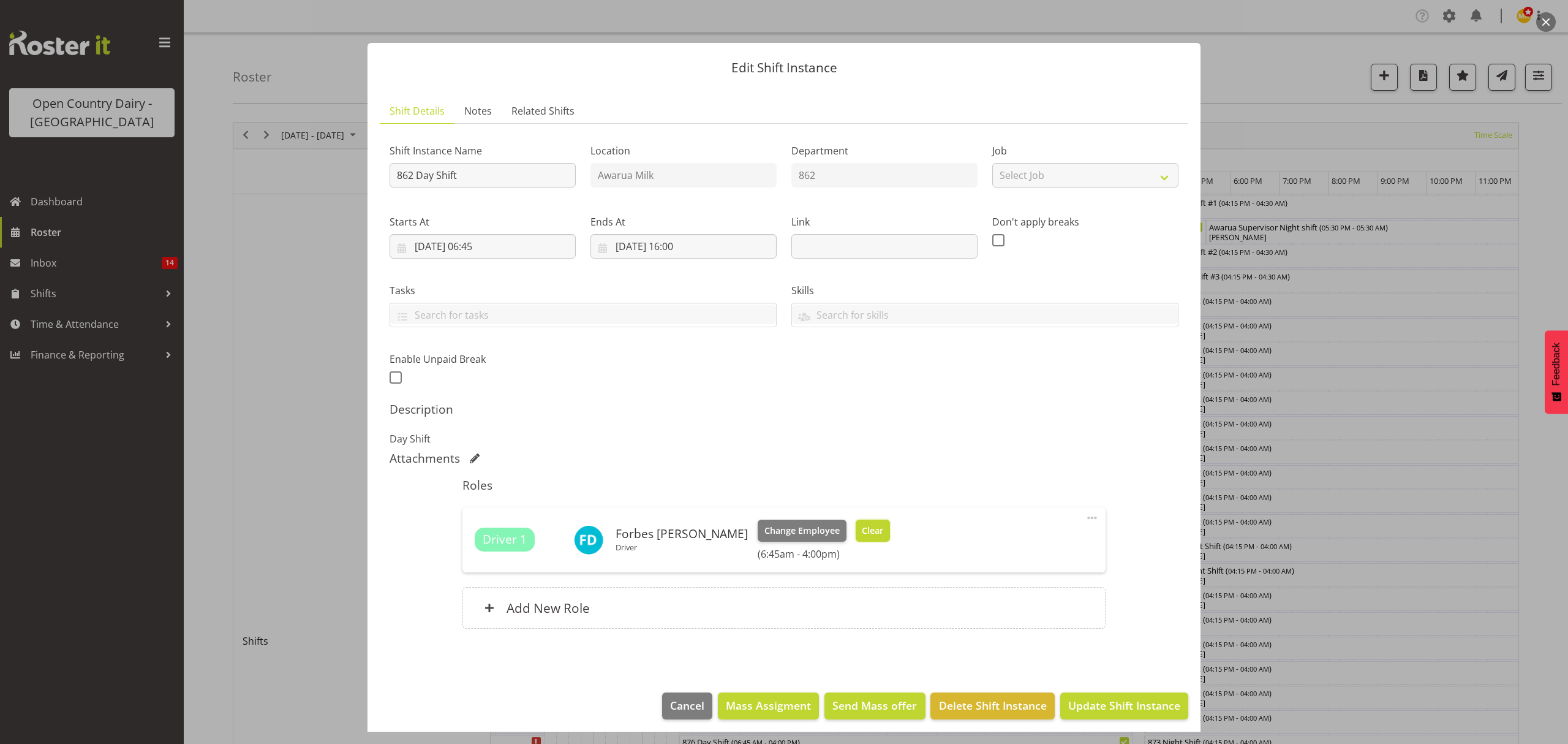
click at [862, 527] on span "Clear" at bounding box center [872, 530] width 21 height 13
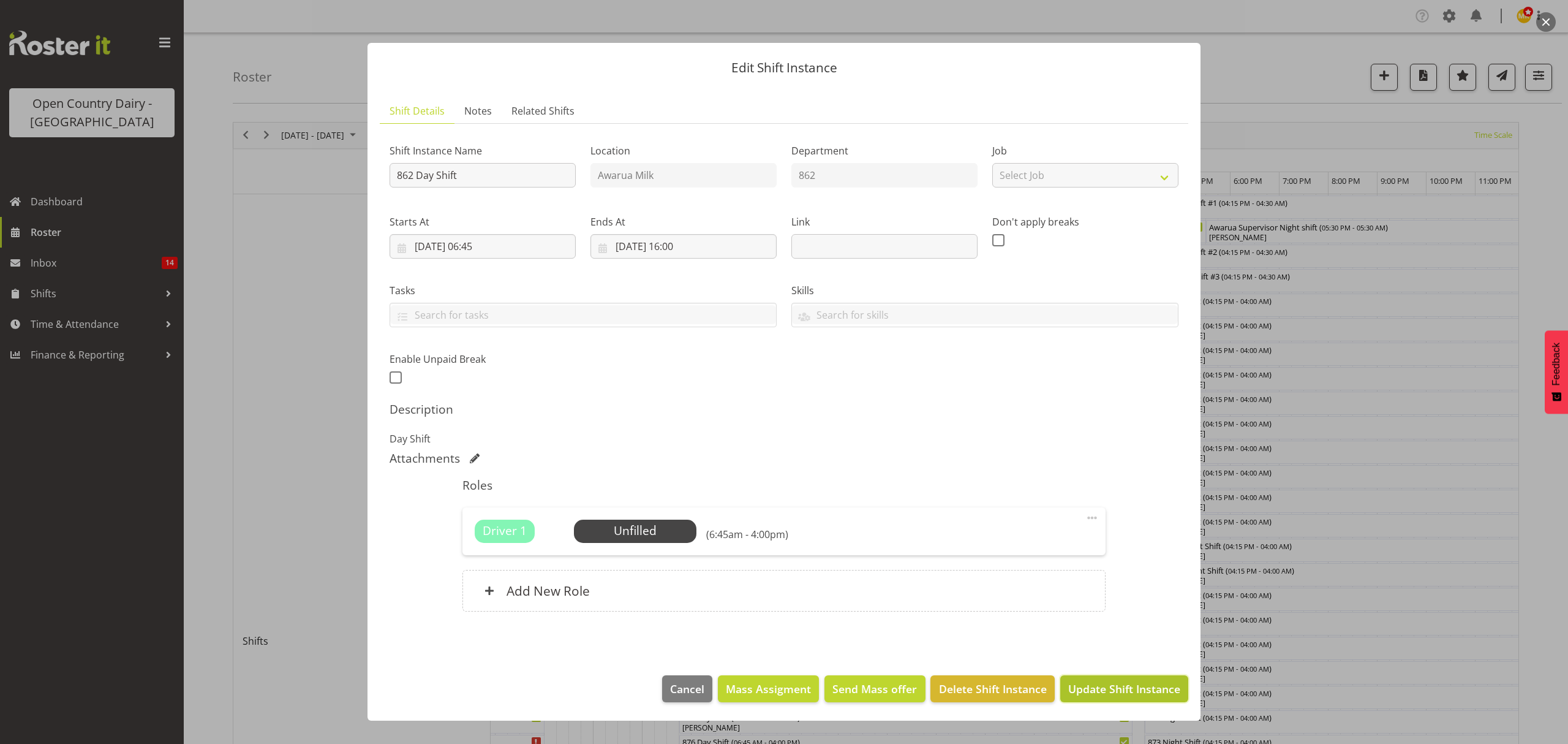
click at [1120, 685] on span "Update Shift Instance" at bounding box center [1124, 688] width 112 height 16
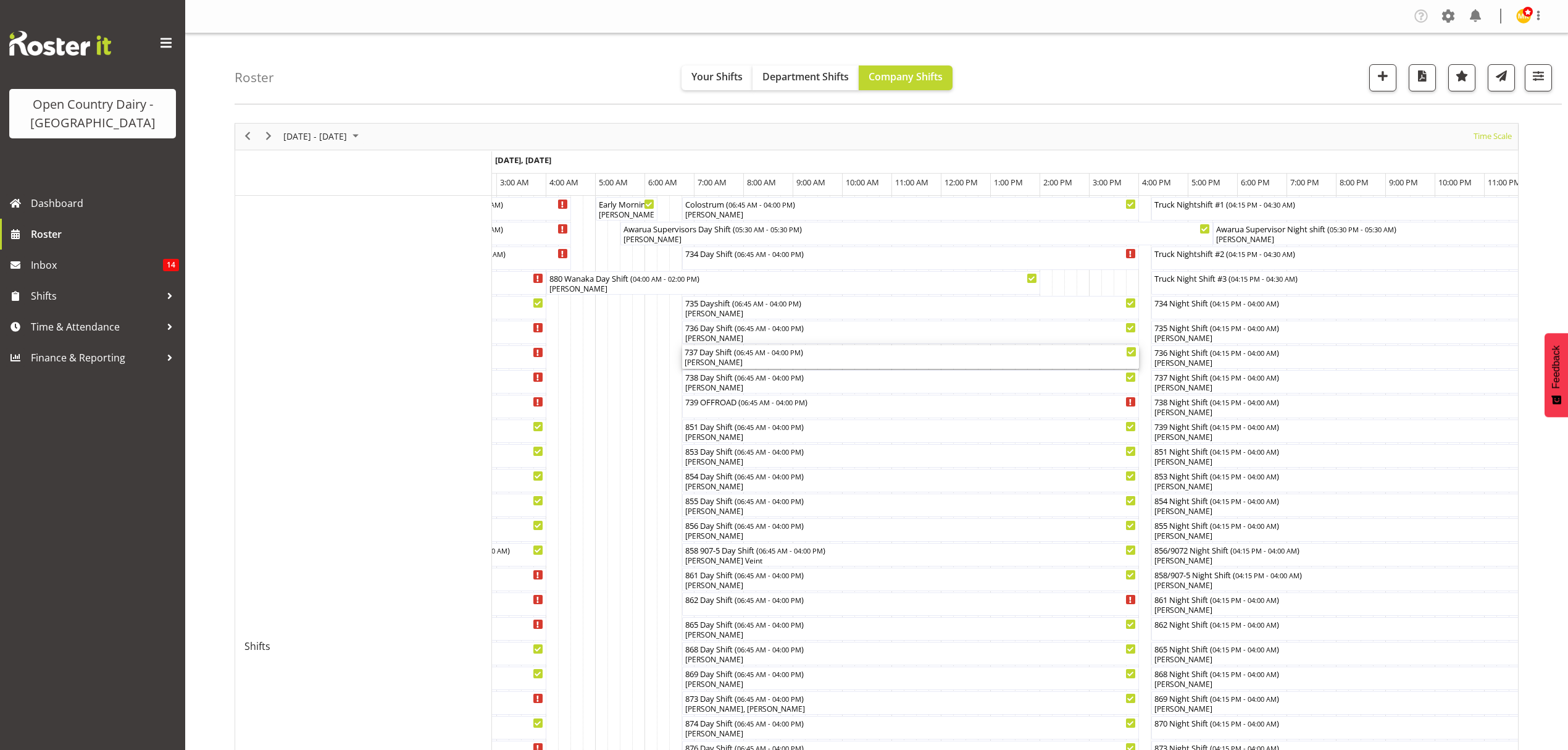
click at [714, 354] on div "737 Day Shift ( 06:45 AM - 04:00 PM )" at bounding box center [911, 351] width 452 height 12
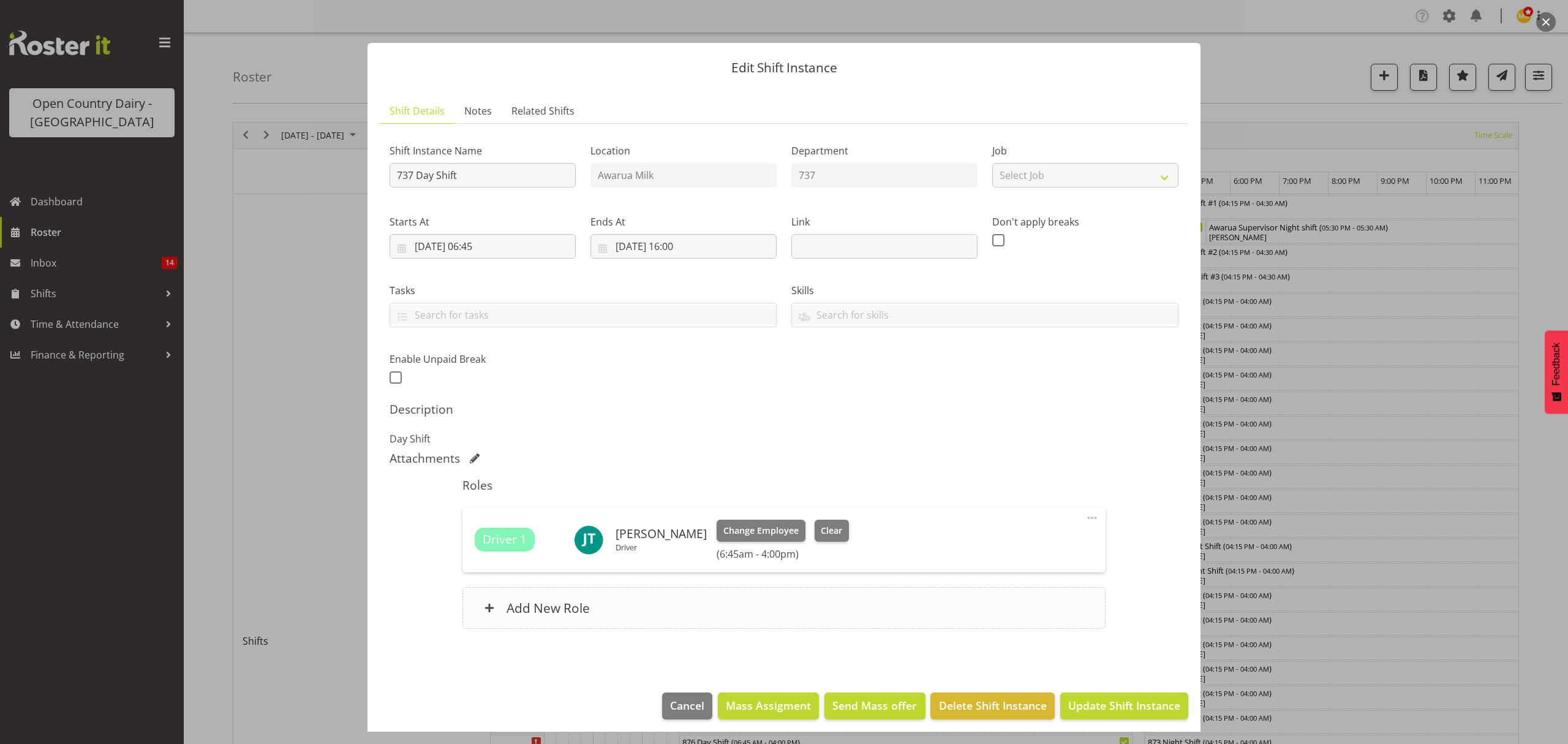
click at [499, 609] on div "Add New Role" at bounding box center [784, 608] width 643 height 42
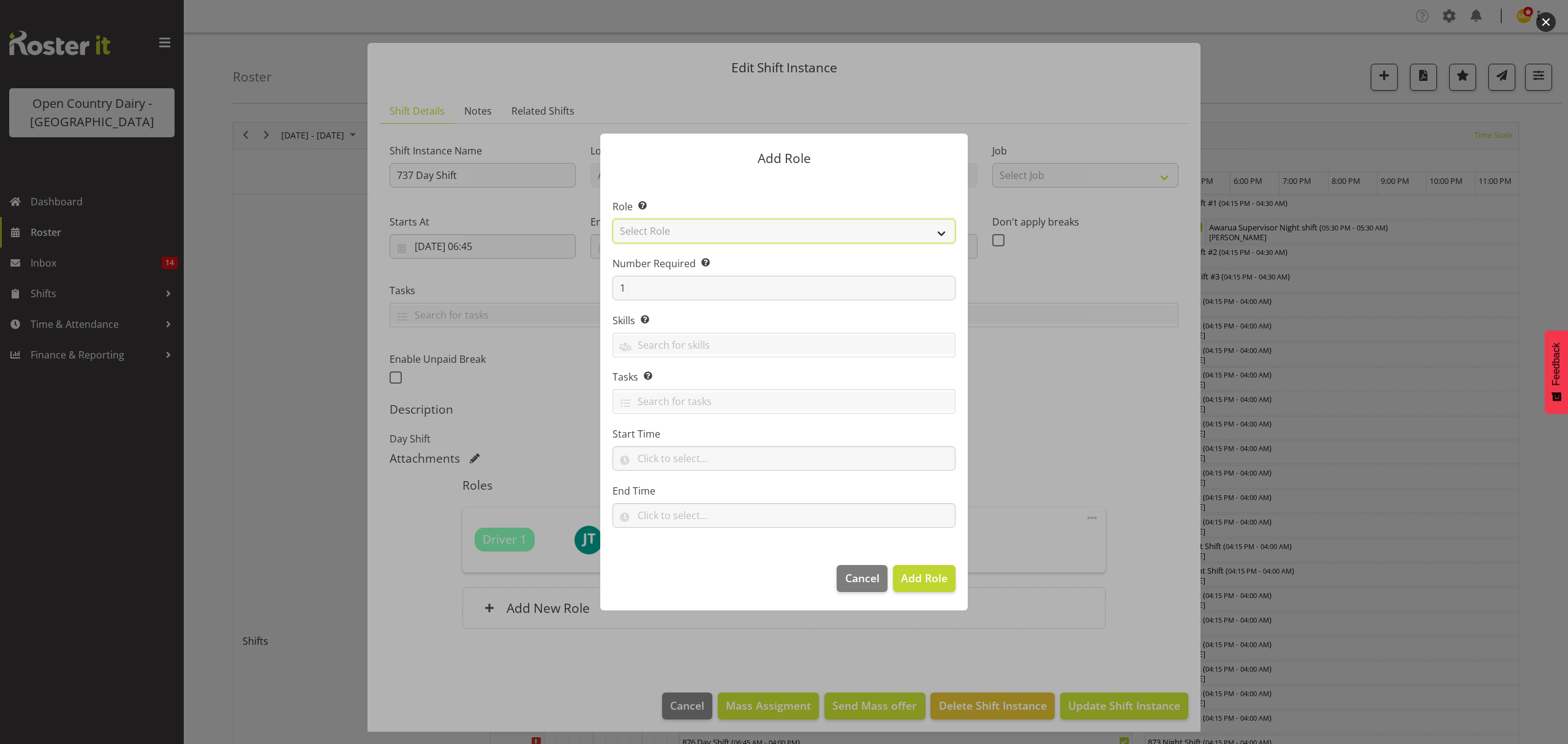
click at [713, 229] on select "Select Role Crew Leader Driver Driver Assessor Dayshift Driver Assessor Nightsh…" at bounding box center [784, 231] width 343 height 24
select select "1437"
click at [613, 219] on select "Select Role Crew Leader Driver Driver Assessor Dayshift Driver Assessor Nightsh…" at bounding box center [784, 231] width 343 height 24
click at [921, 587] on button "Add Role" at bounding box center [925, 578] width 63 height 27
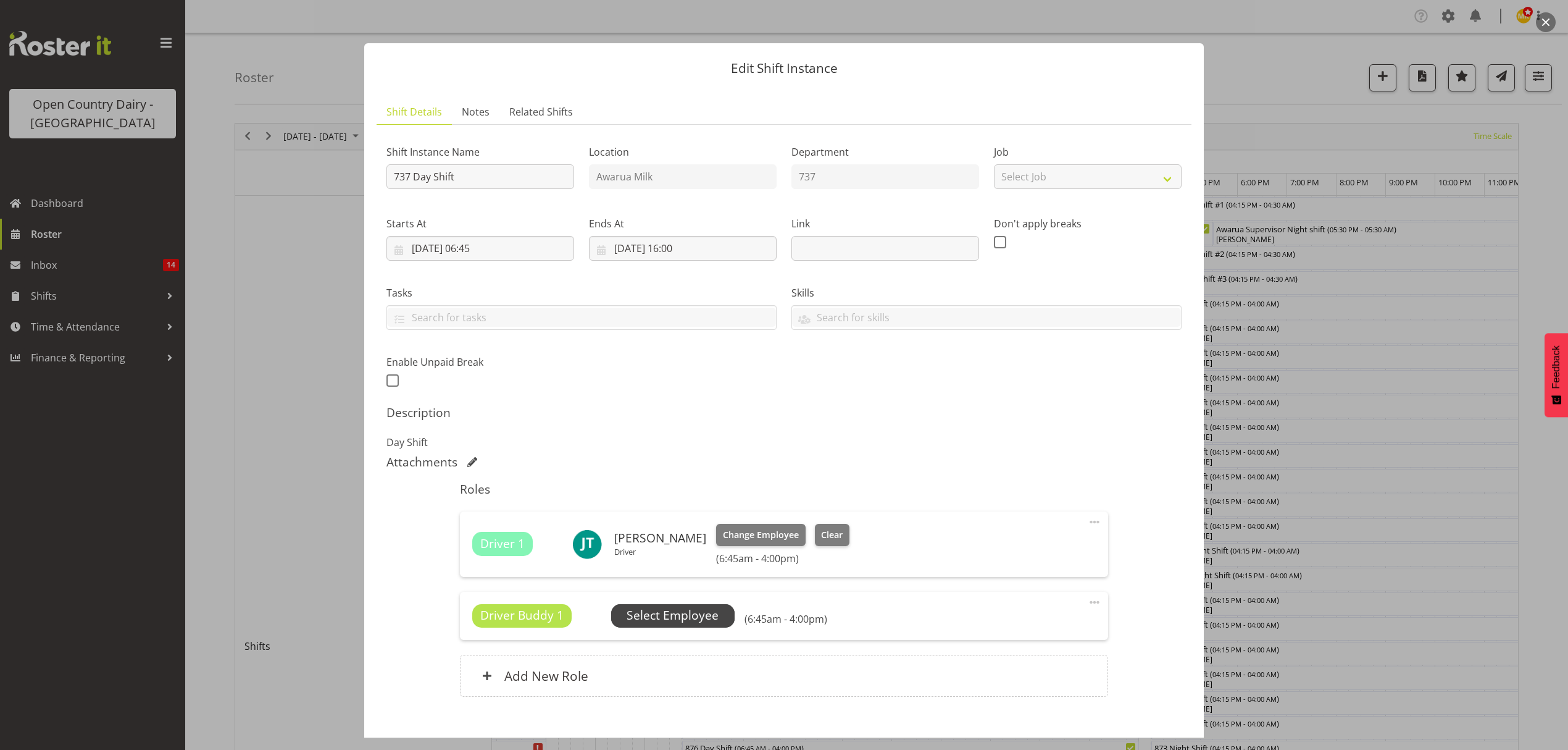
click at [670, 627] on span "Select Employee" at bounding box center [672, 616] width 123 height 23
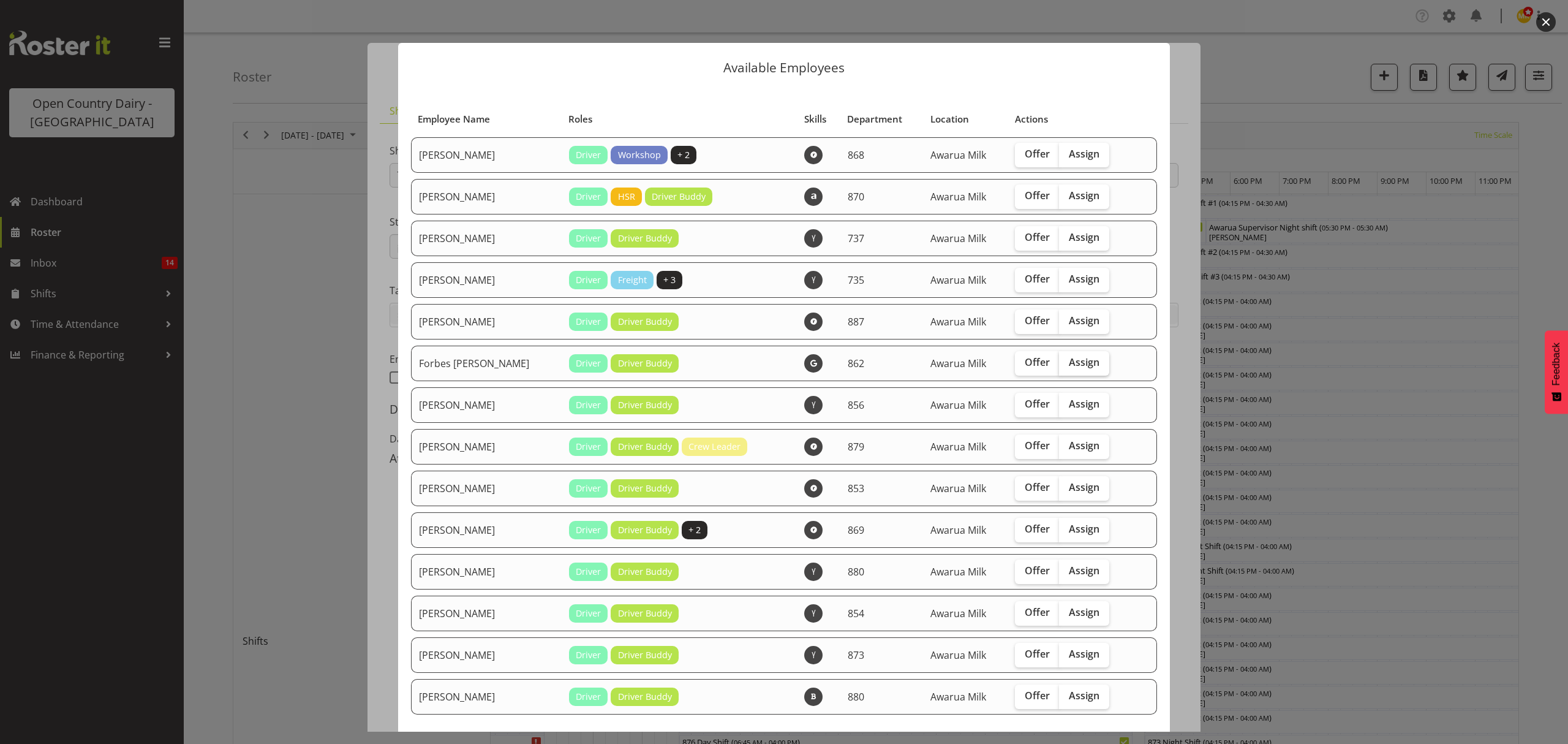
click at [1069, 361] on span "Assign" at bounding box center [1084, 361] width 31 height 12
click at [1067, 361] on input "Assign" at bounding box center [1063, 362] width 8 height 8
checkbox input "true"
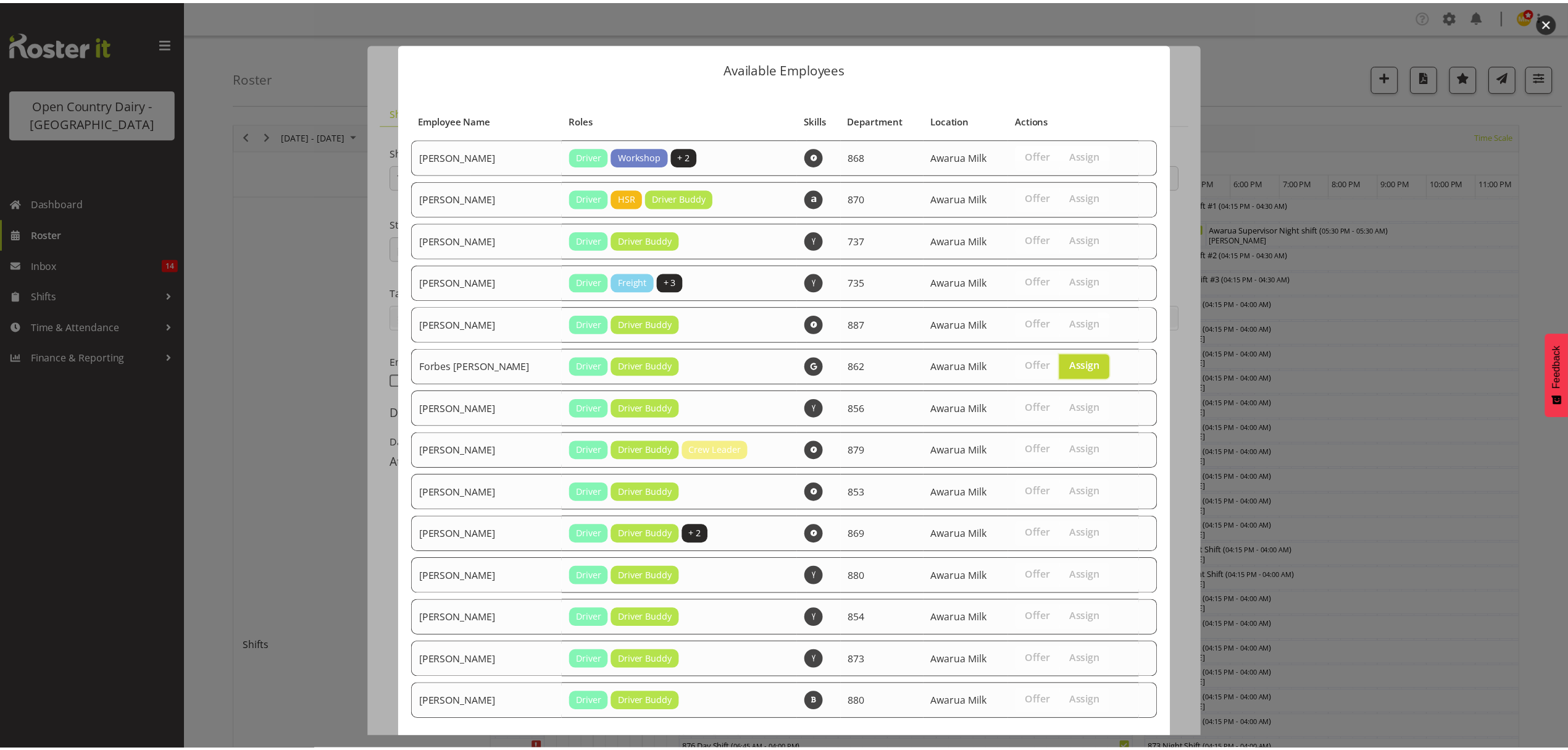
scroll to position [59, 0]
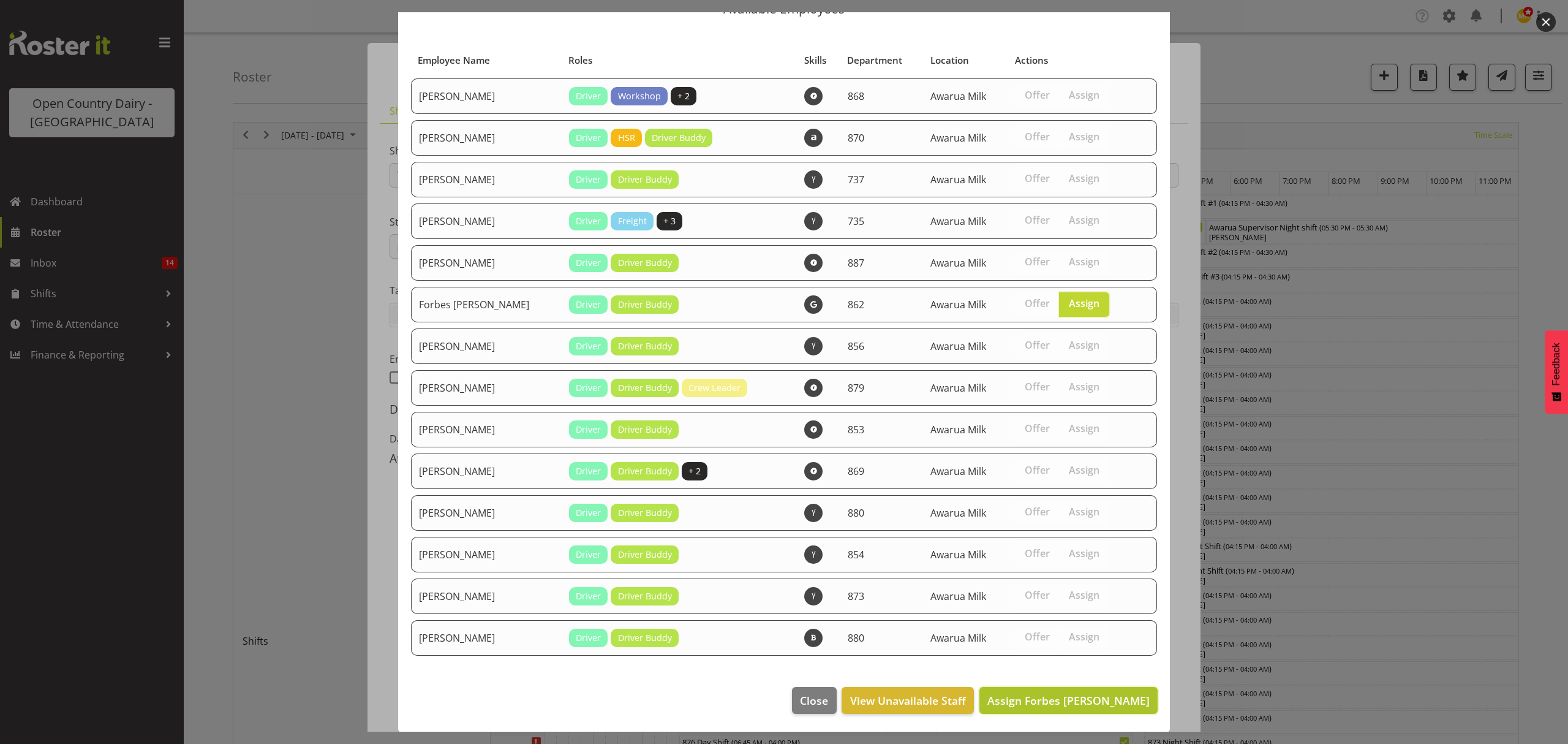
click at [1069, 704] on span "Assign Forbes O'Reilly" at bounding box center [1068, 700] width 162 height 15
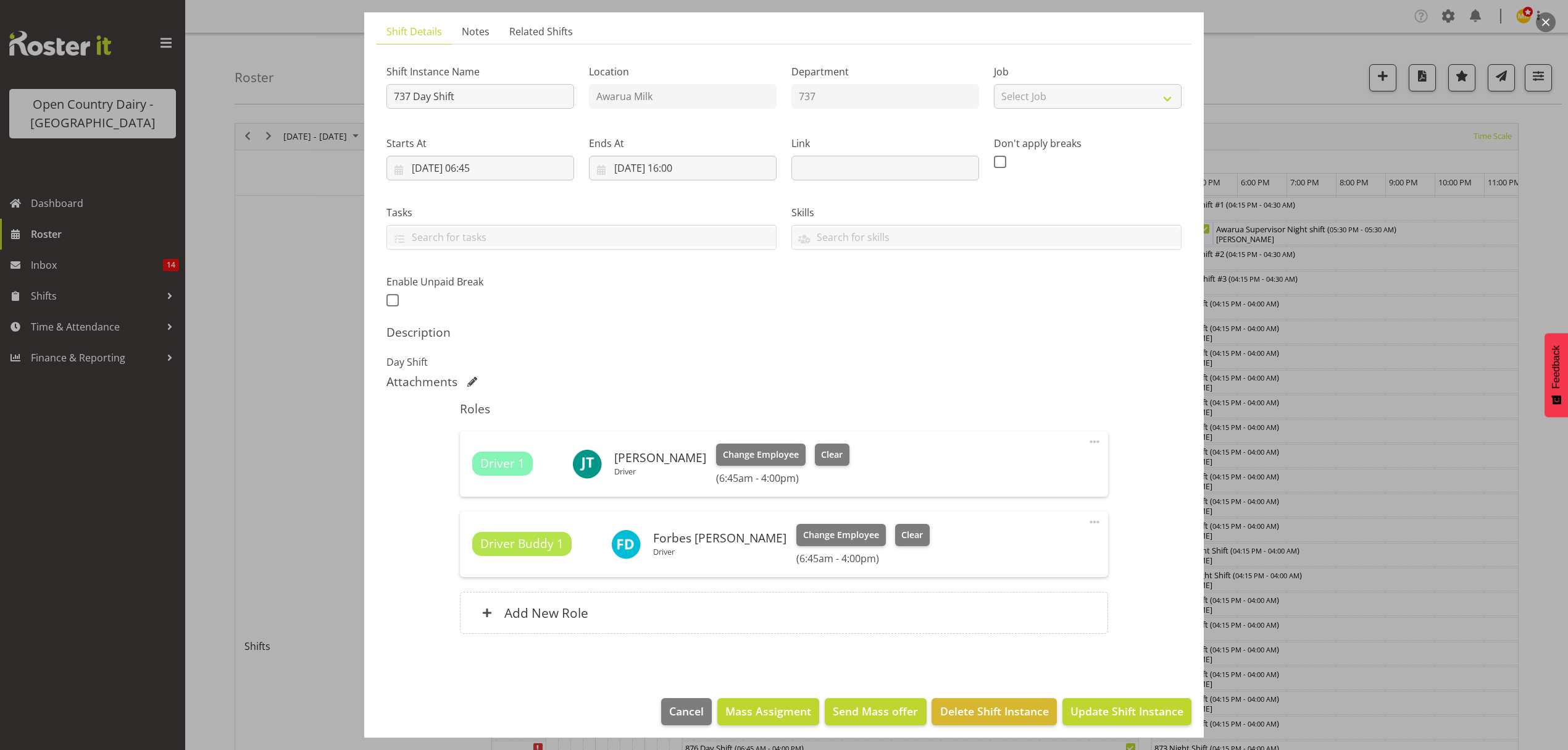
scroll to position [87, 0]
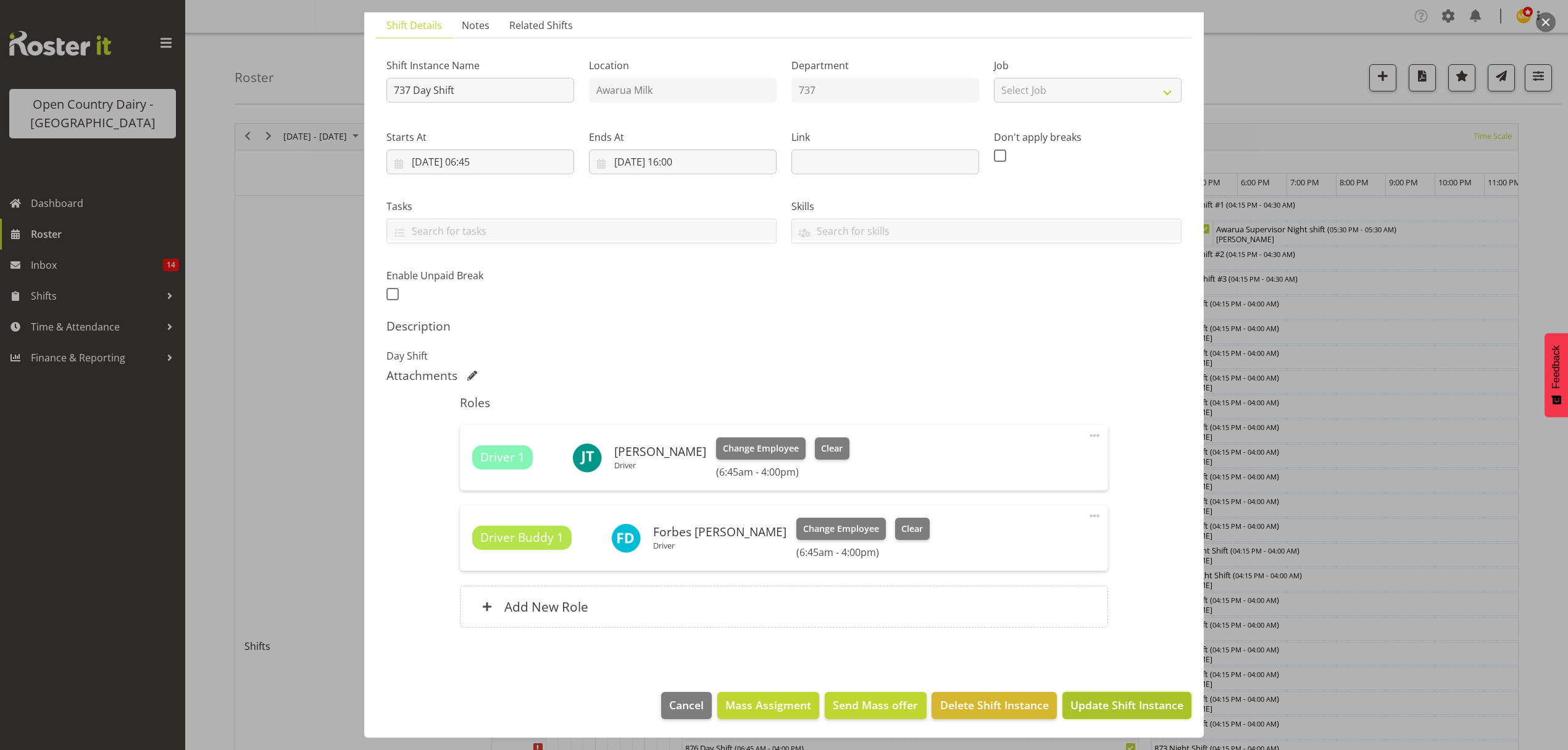
click at [1080, 707] on span "Update Shift Instance" at bounding box center [1127, 704] width 113 height 16
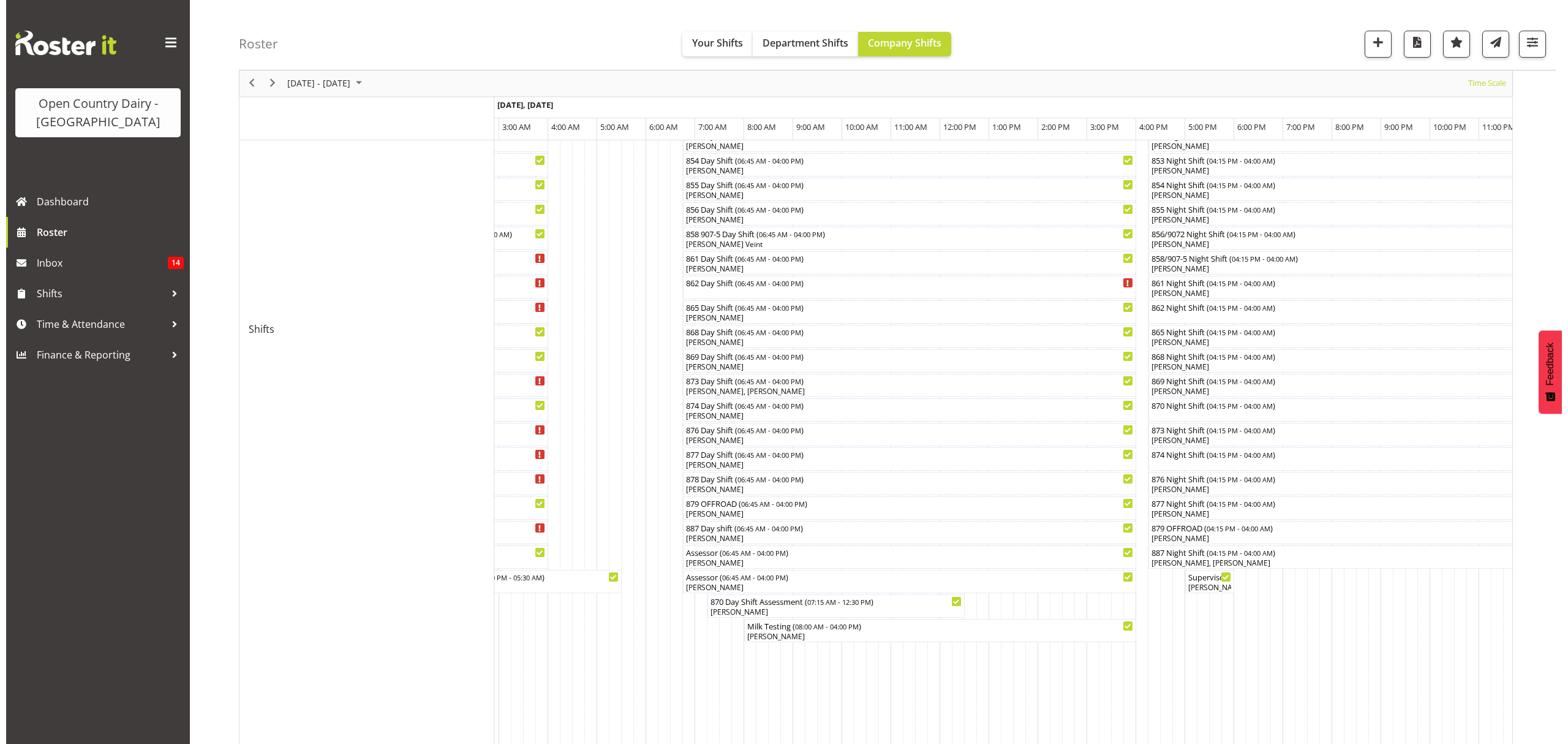
scroll to position [327, 0]
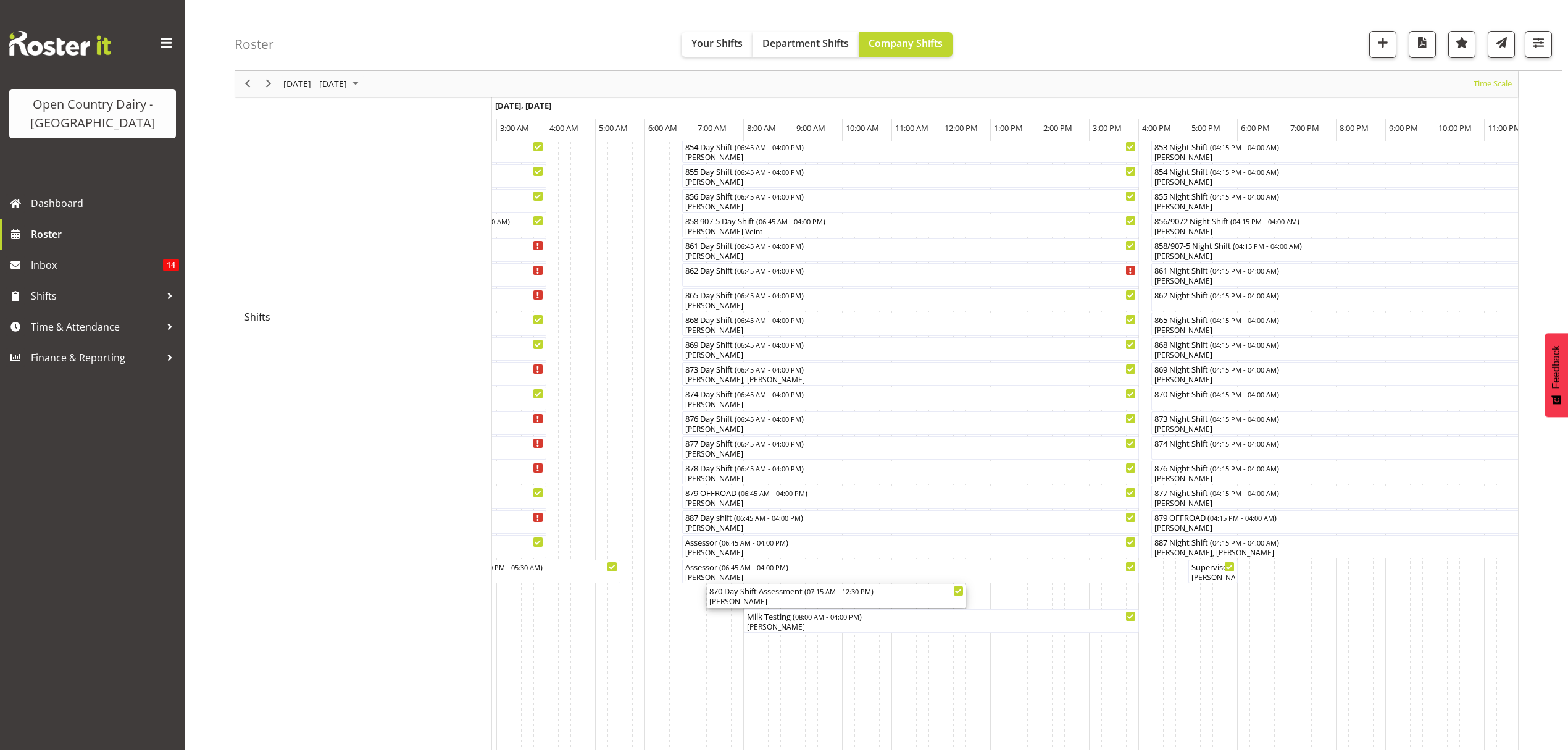
click at [745, 596] on div "870 Day Shift Assessment ( 07:15 AM - 12:30 PM )" at bounding box center [836, 590] width 254 height 12
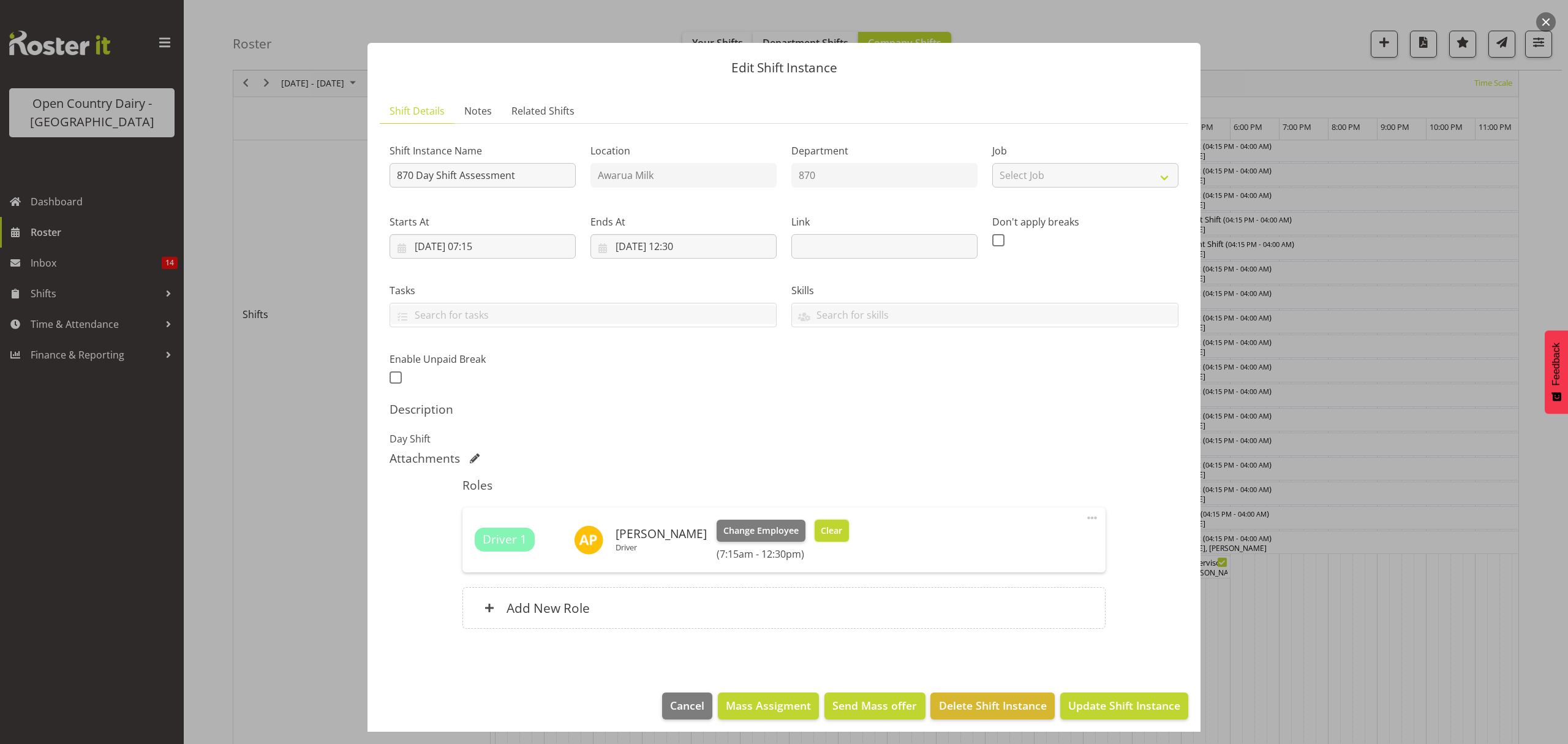
click at [821, 540] on button "Clear" at bounding box center [832, 531] width 35 height 22
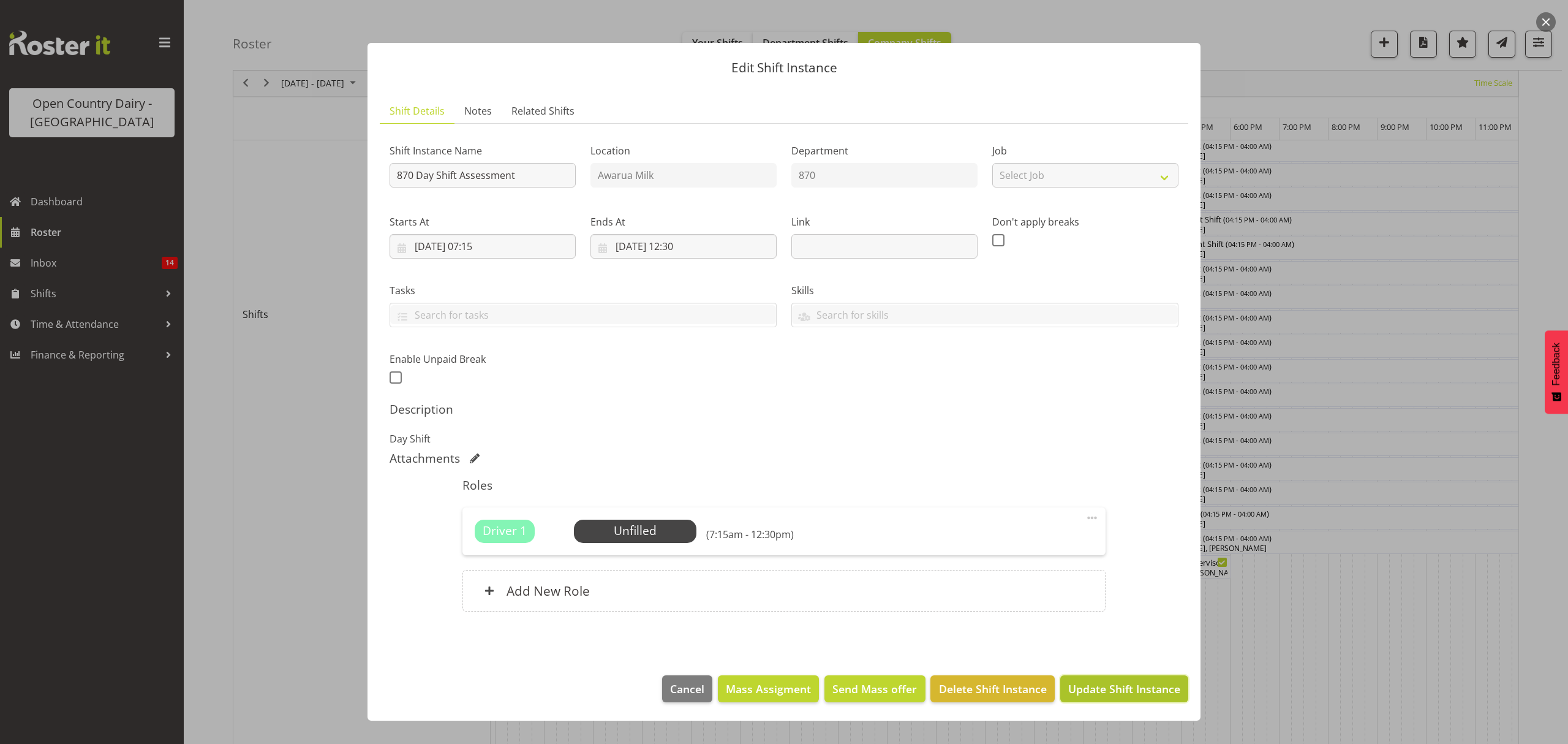
click at [1125, 687] on span "Update Shift Instance" at bounding box center [1124, 688] width 112 height 16
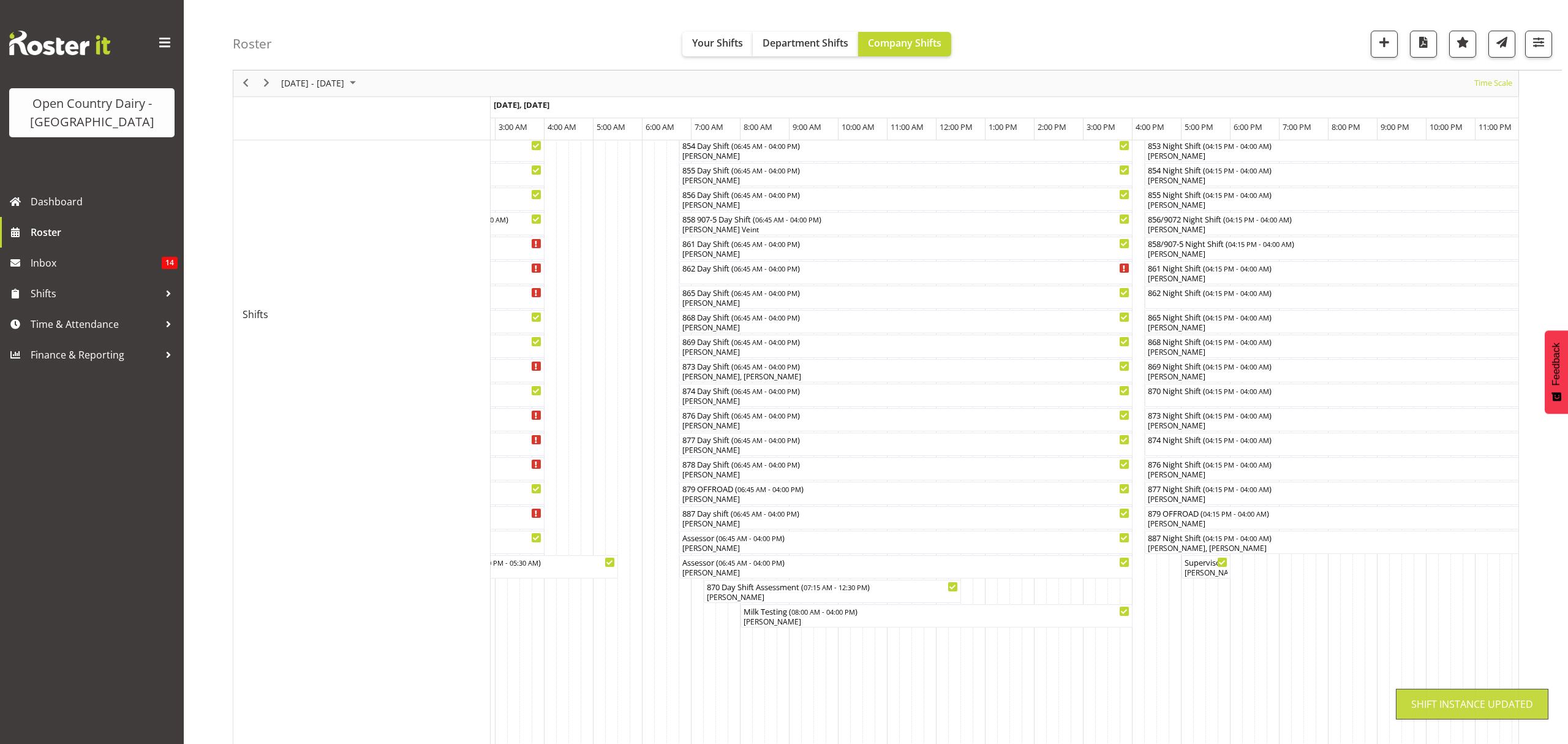
scroll to position [0, 0]
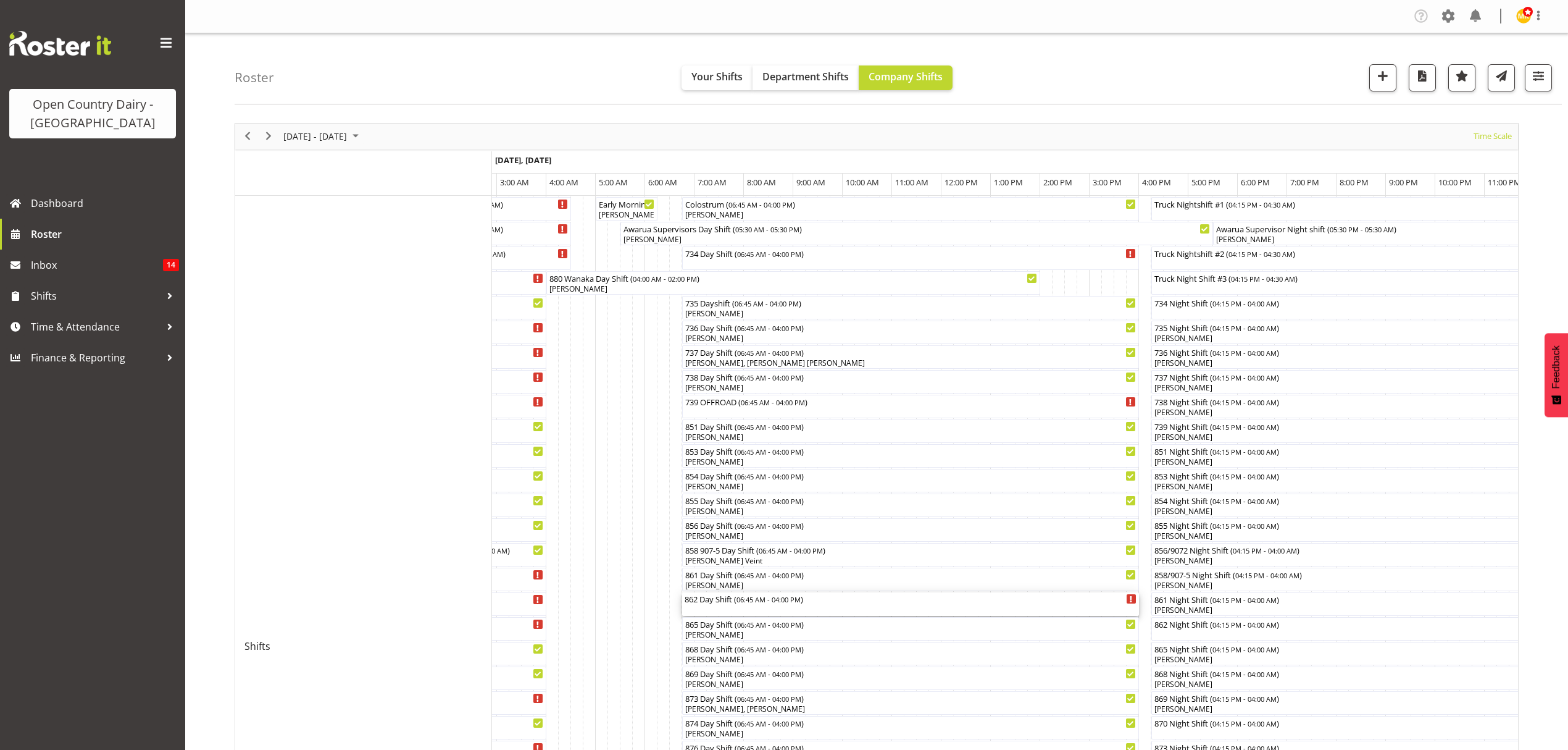
click at [714, 603] on div "862 Day Shift ( 06:45 AM - 04:00 PM )" at bounding box center [911, 598] width 452 height 12
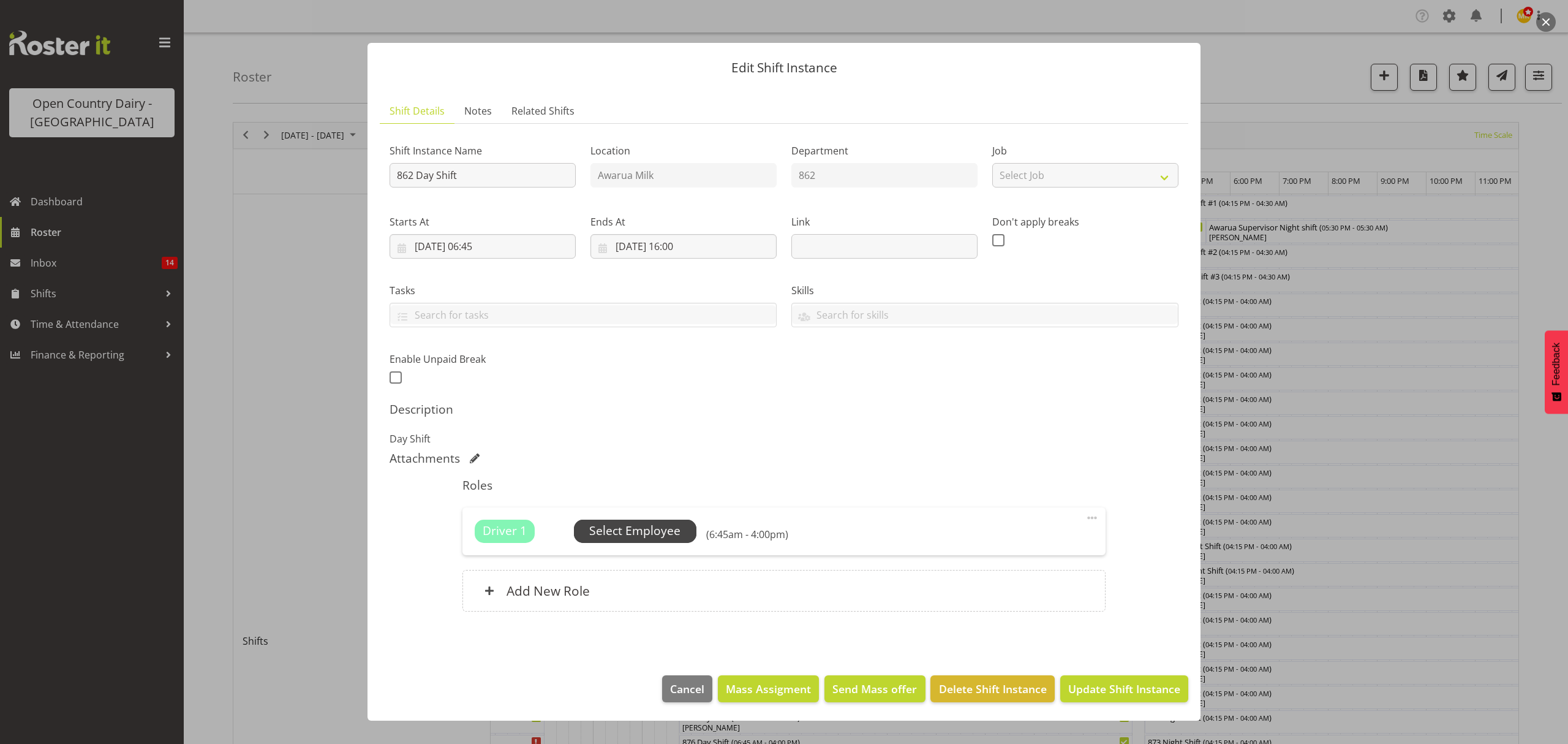
click at [664, 528] on span "Select Employee" at bounding box center [635, 531] width 91 height 18
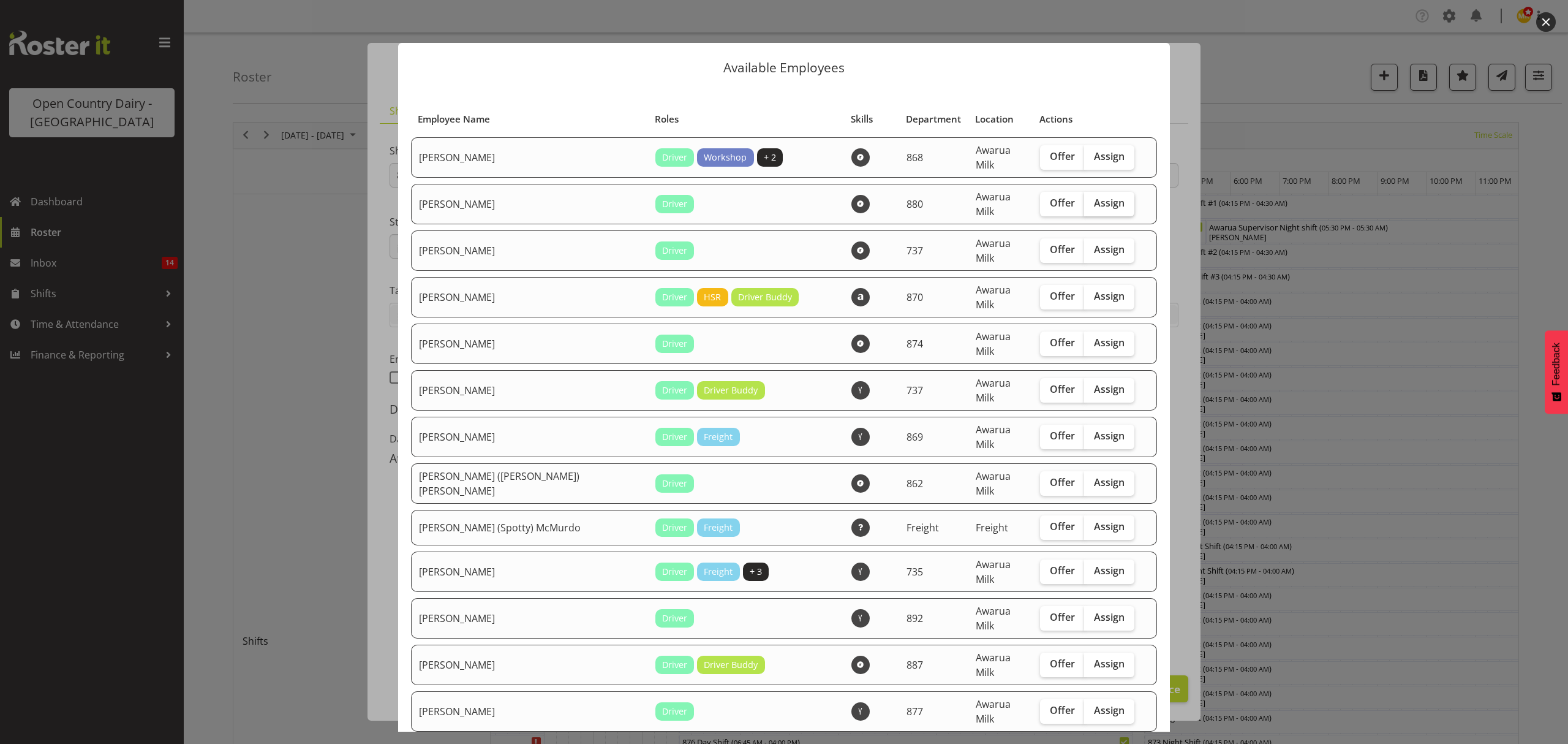
click at [1094, 197] on span "Assign" at bounding box center [1109, 203] width 31 height 12
click at [1084, 199] on input "Assign" at bounding box center [1088, 203] width 8 height 8
checkbox input "true"
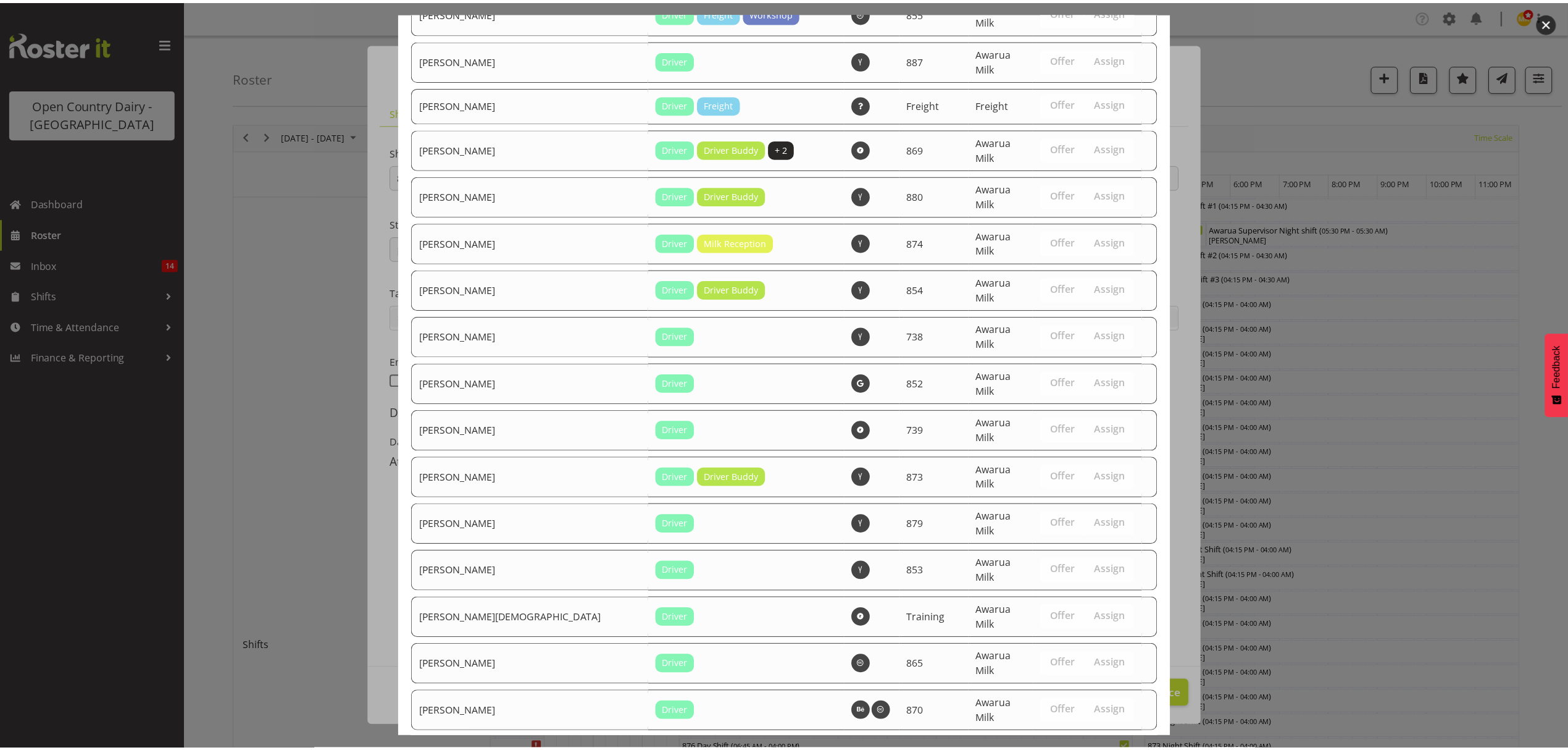
scroll to position [1781, 0]
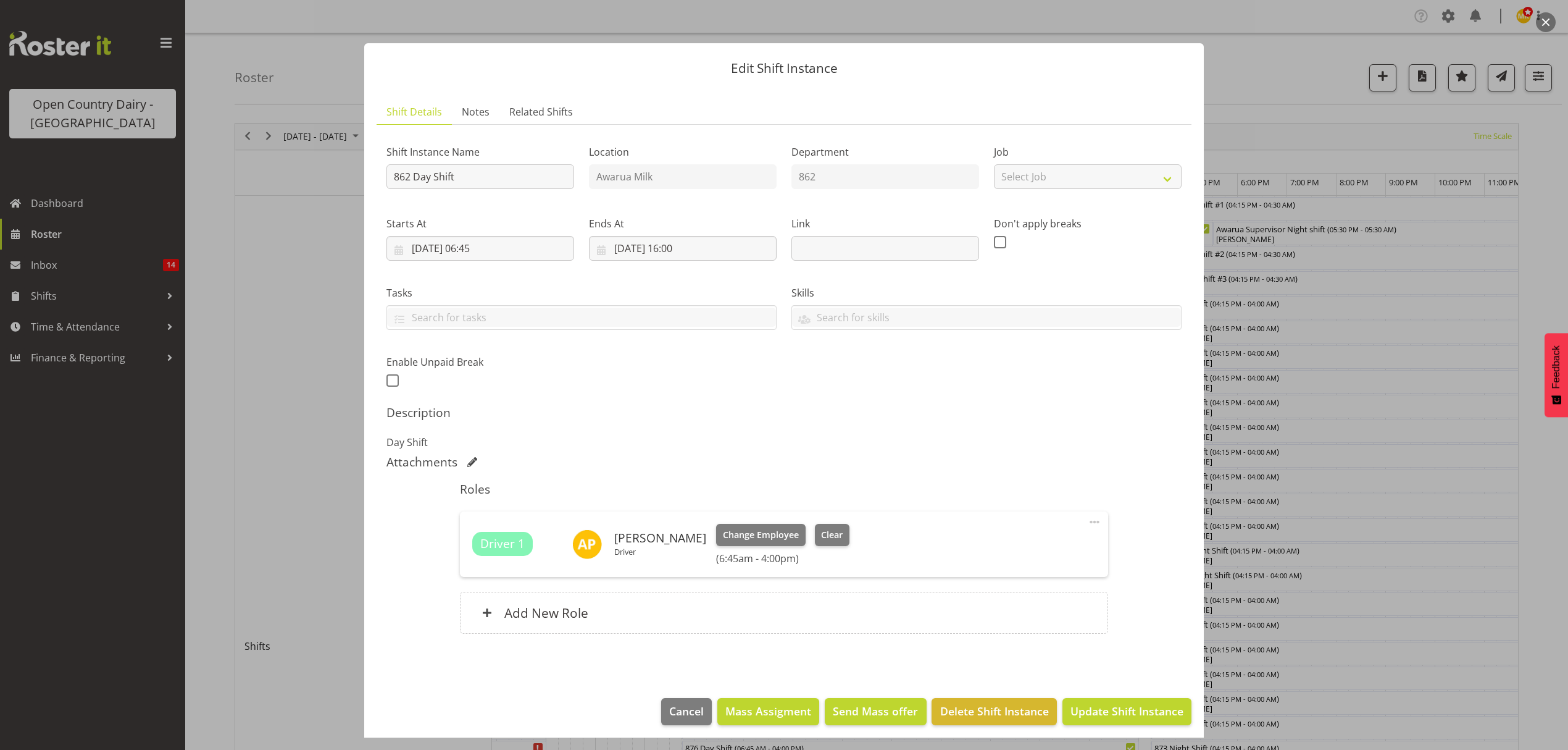
scroll to position [7, 0]
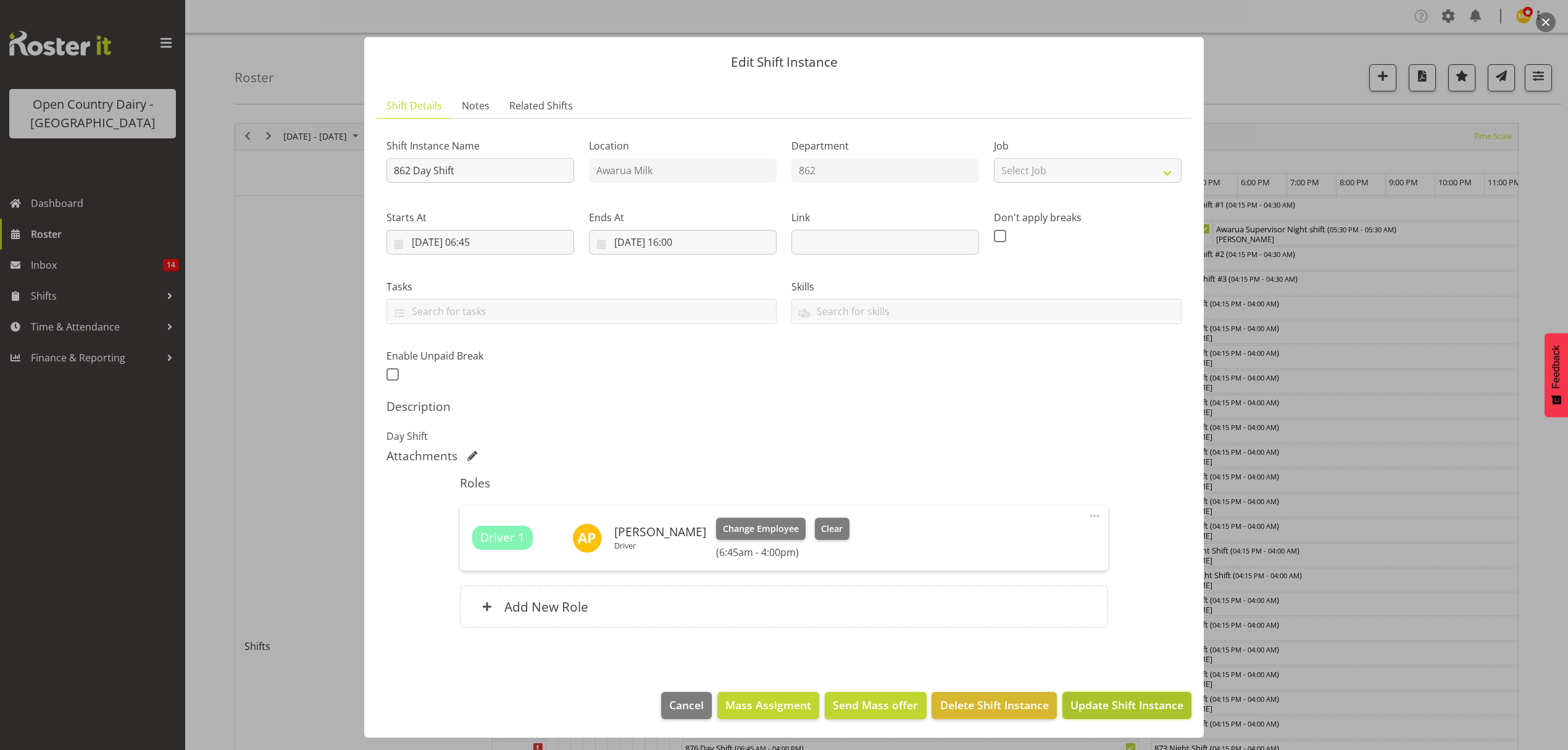
click at [1106, 700] on span "Update Shift Instance" at bounding box center [1127, 704] width 113 height 16
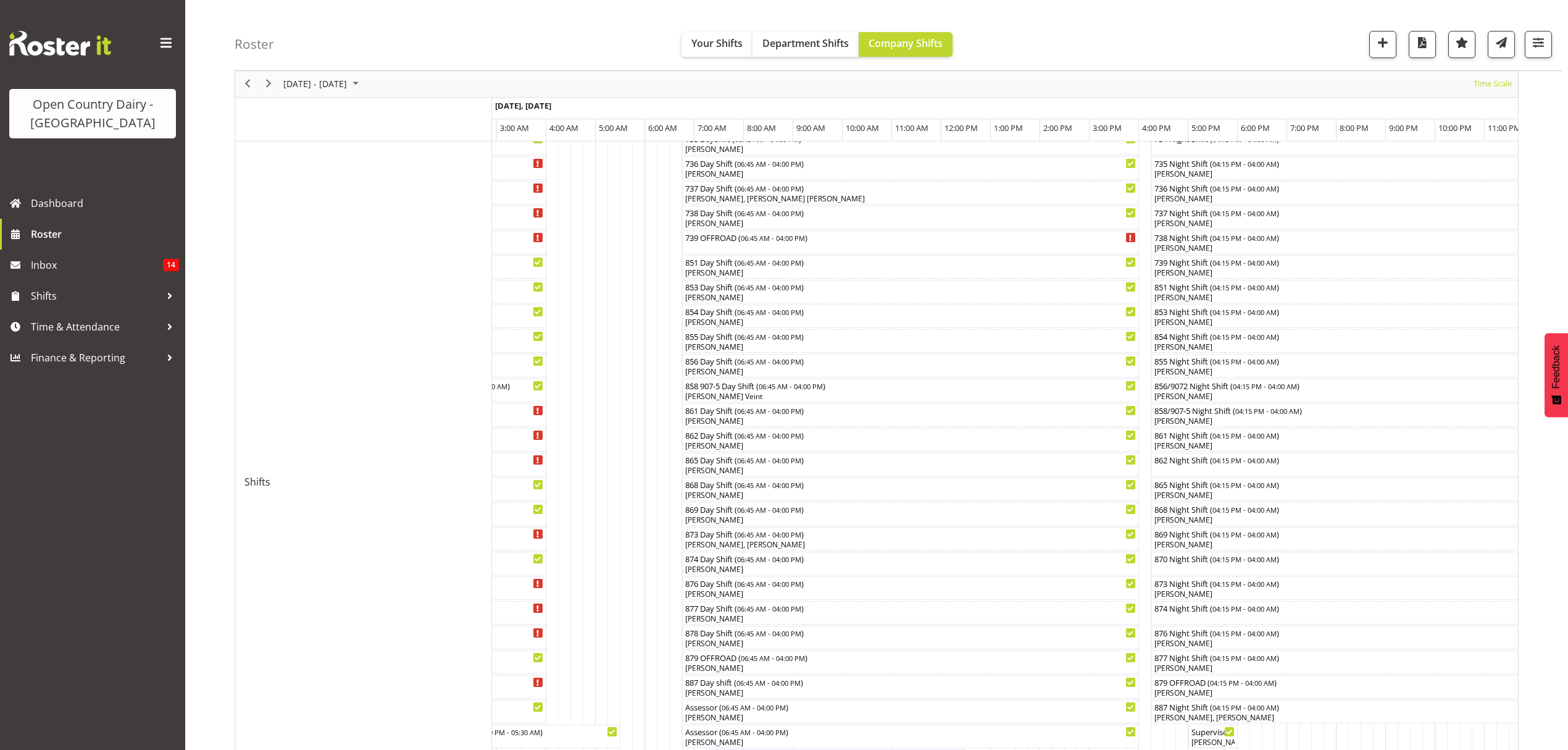
scroll to position [0, 0]
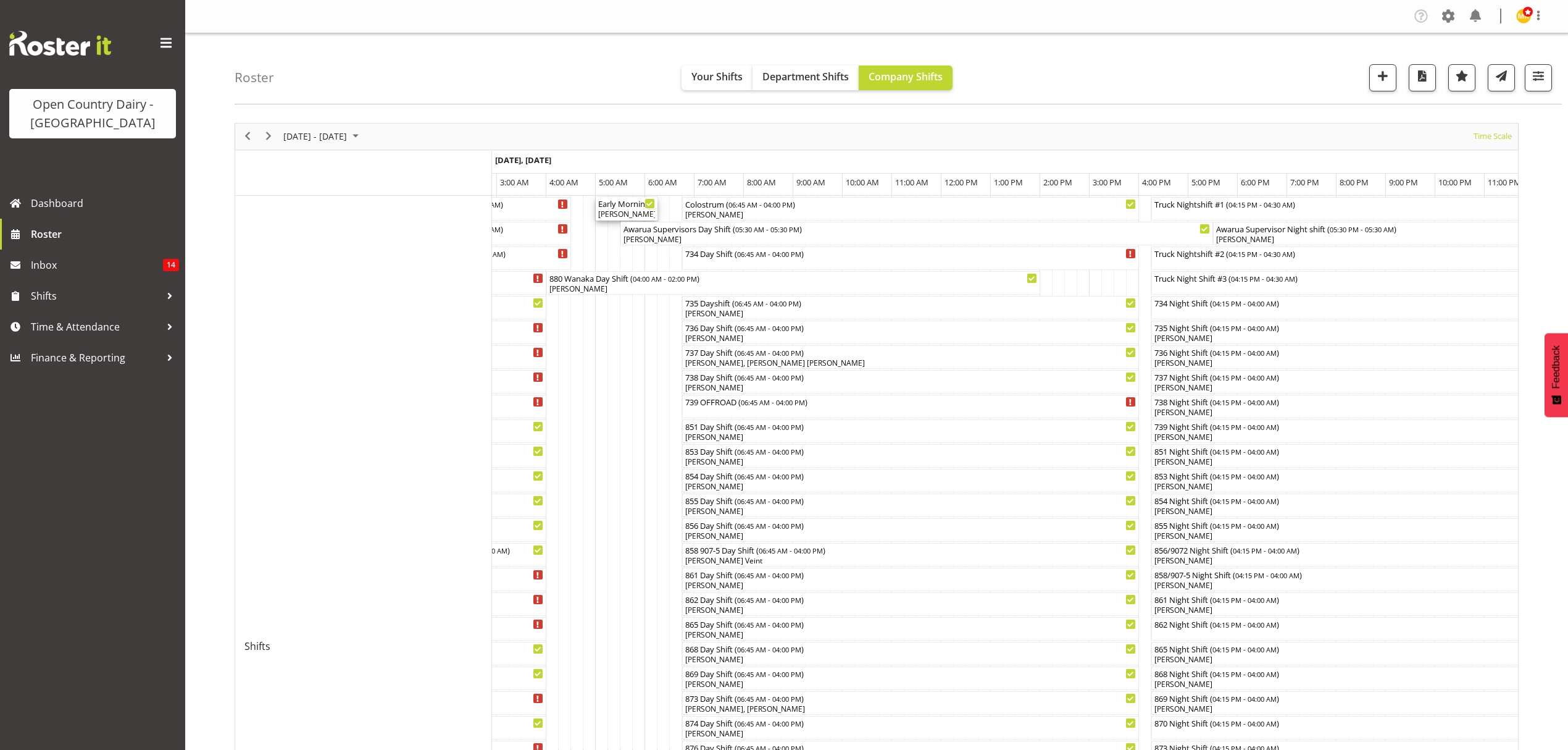
click at [621, 206] on div "Early Morning CIP ( 05:00 AM - 06:15 AM )" at bounding box center [626, 203] width 57 height 12
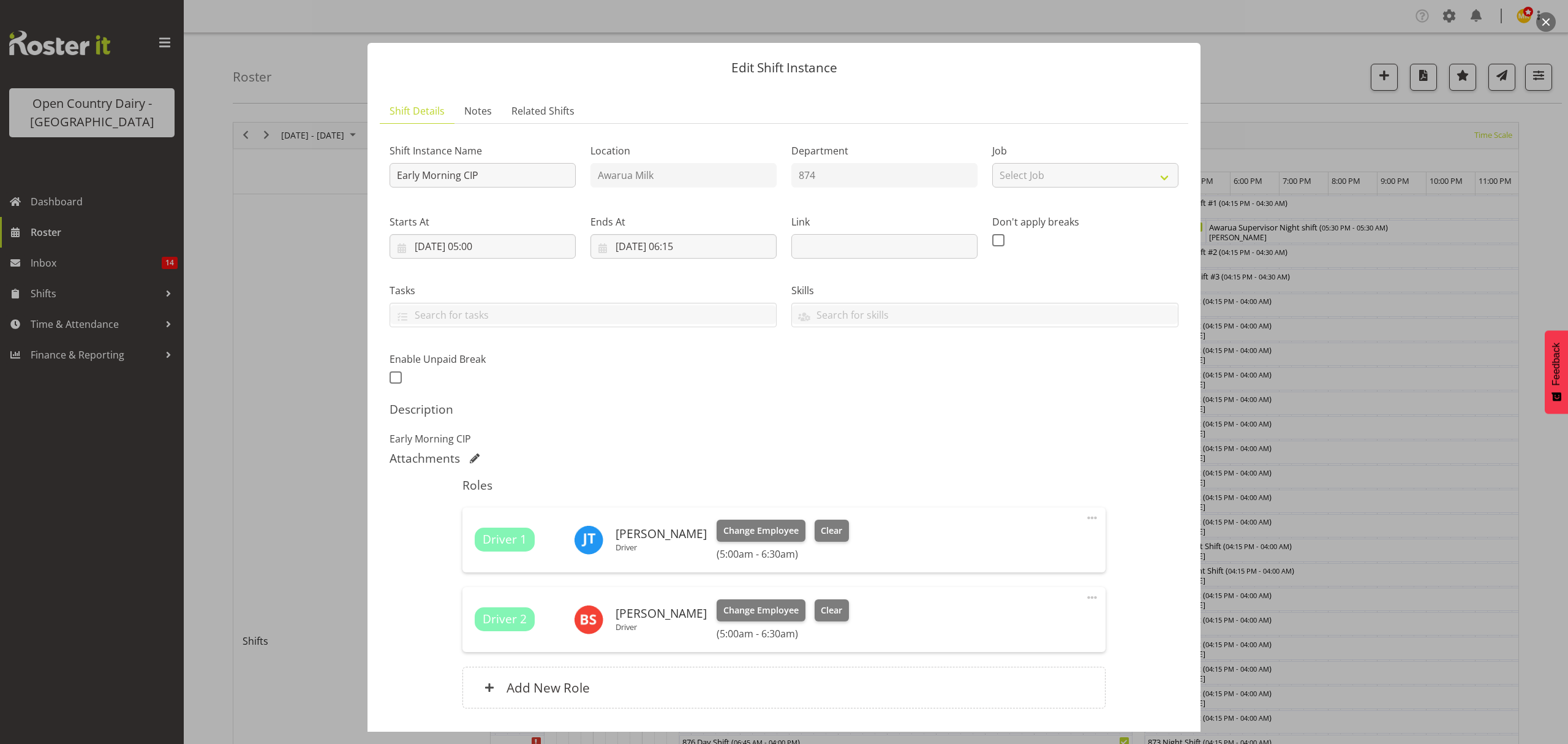
click at [1480, 571] on div at bounding box center [784, 372] width 1568 height 744
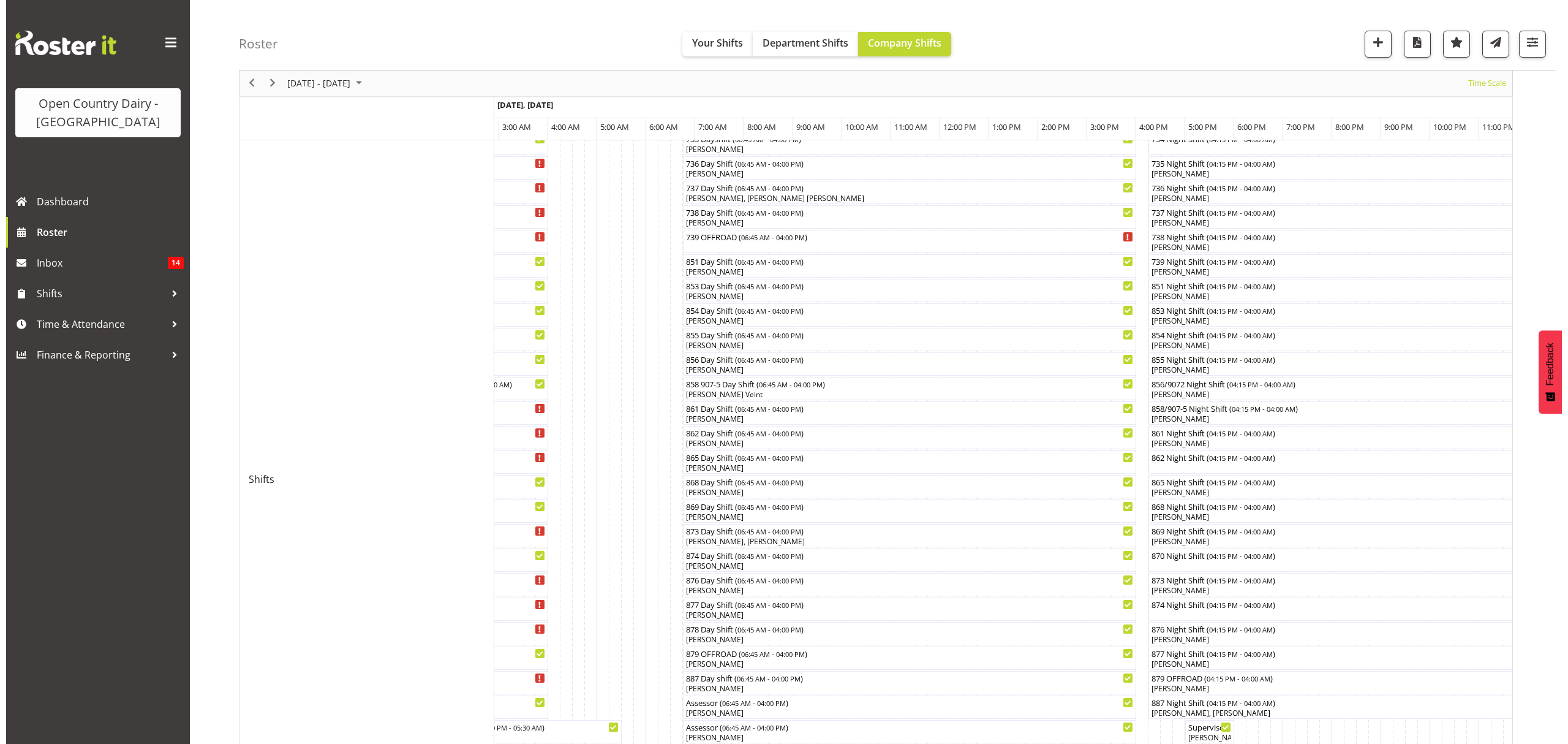
scroll to position [163, 0]
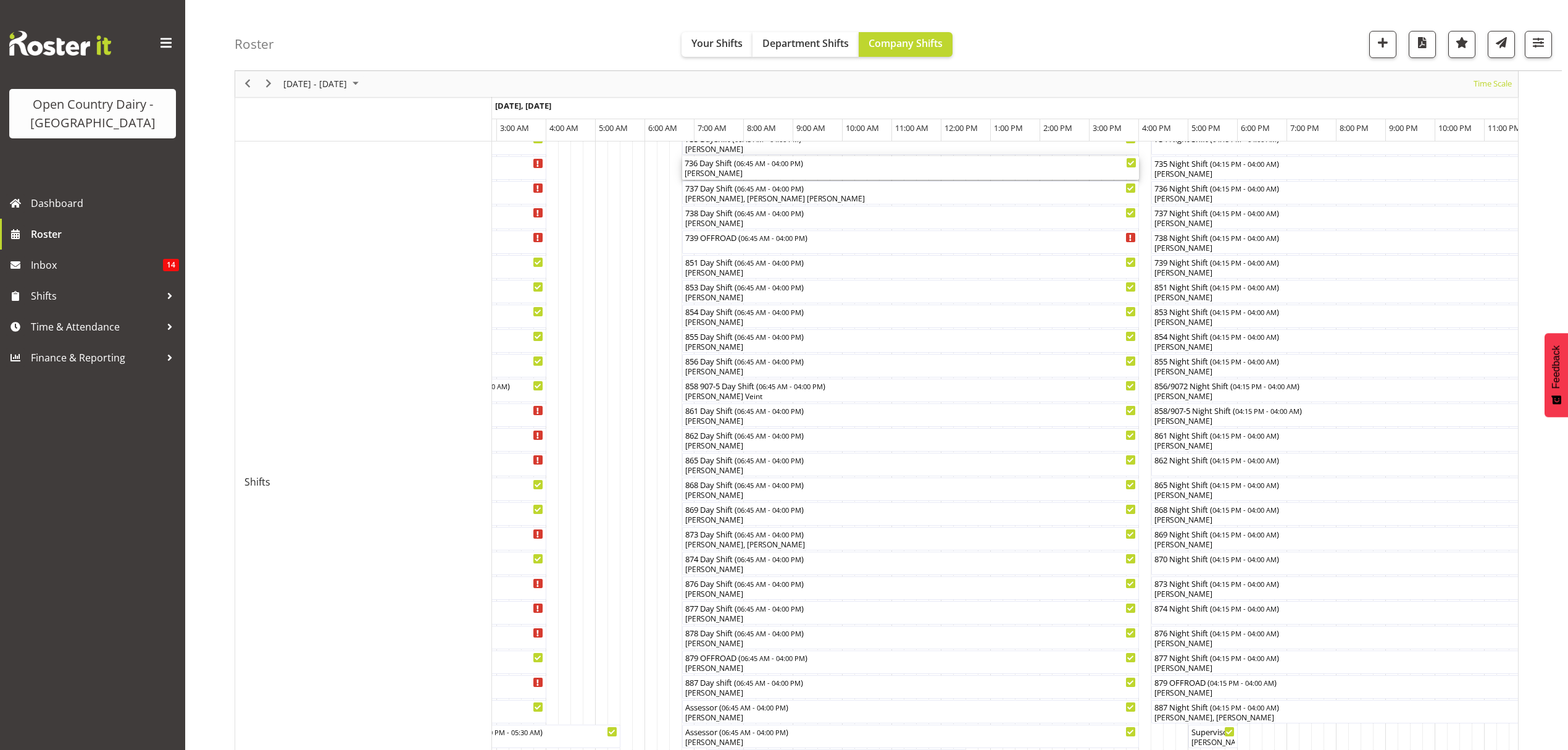
click at [722, 176] on div "[PERSON_NAME]" at bounding box center [911, 173] width 452 height 11
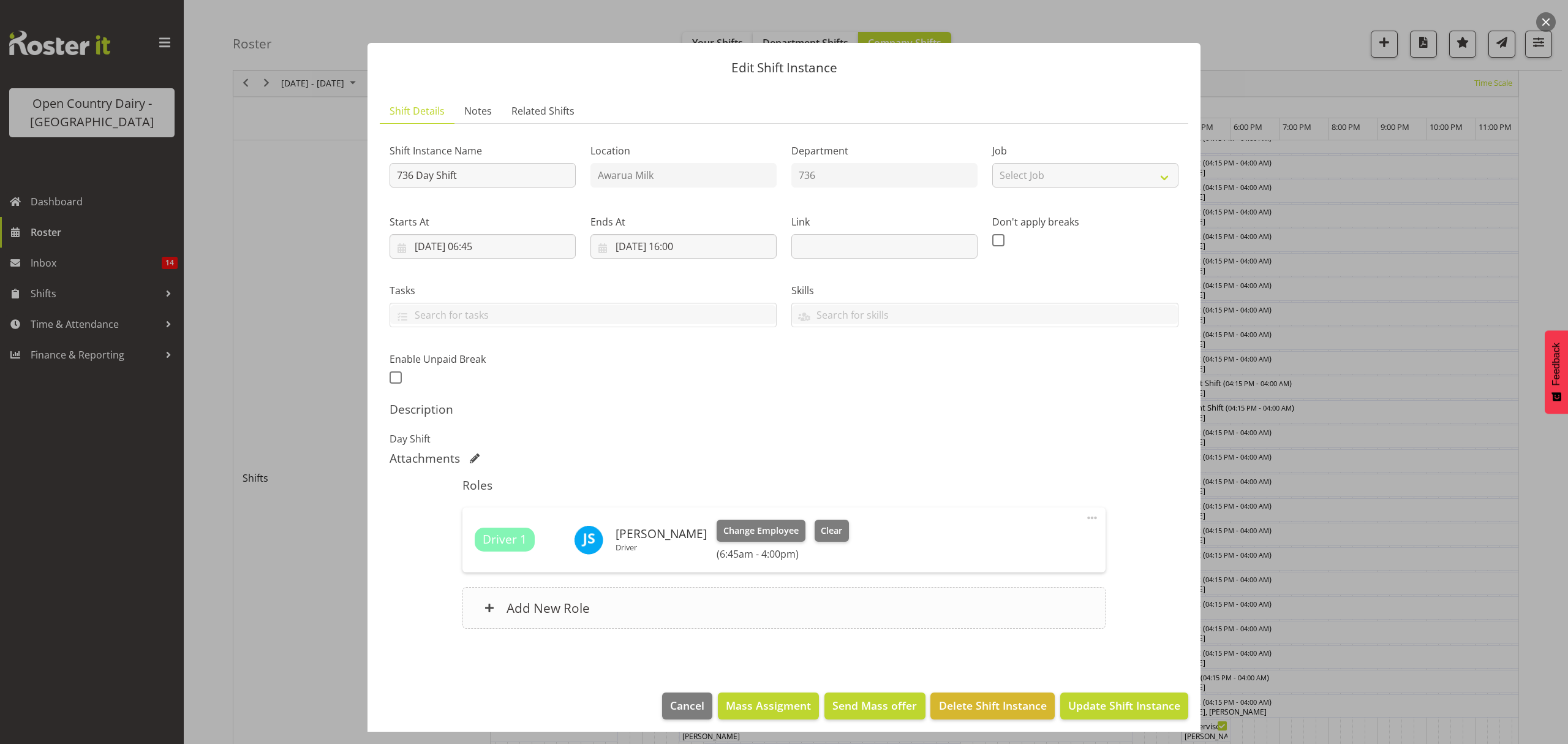
click at [537, 611] on h6 "Add New Role" at bounding box center [549, 608] width 83 height 16
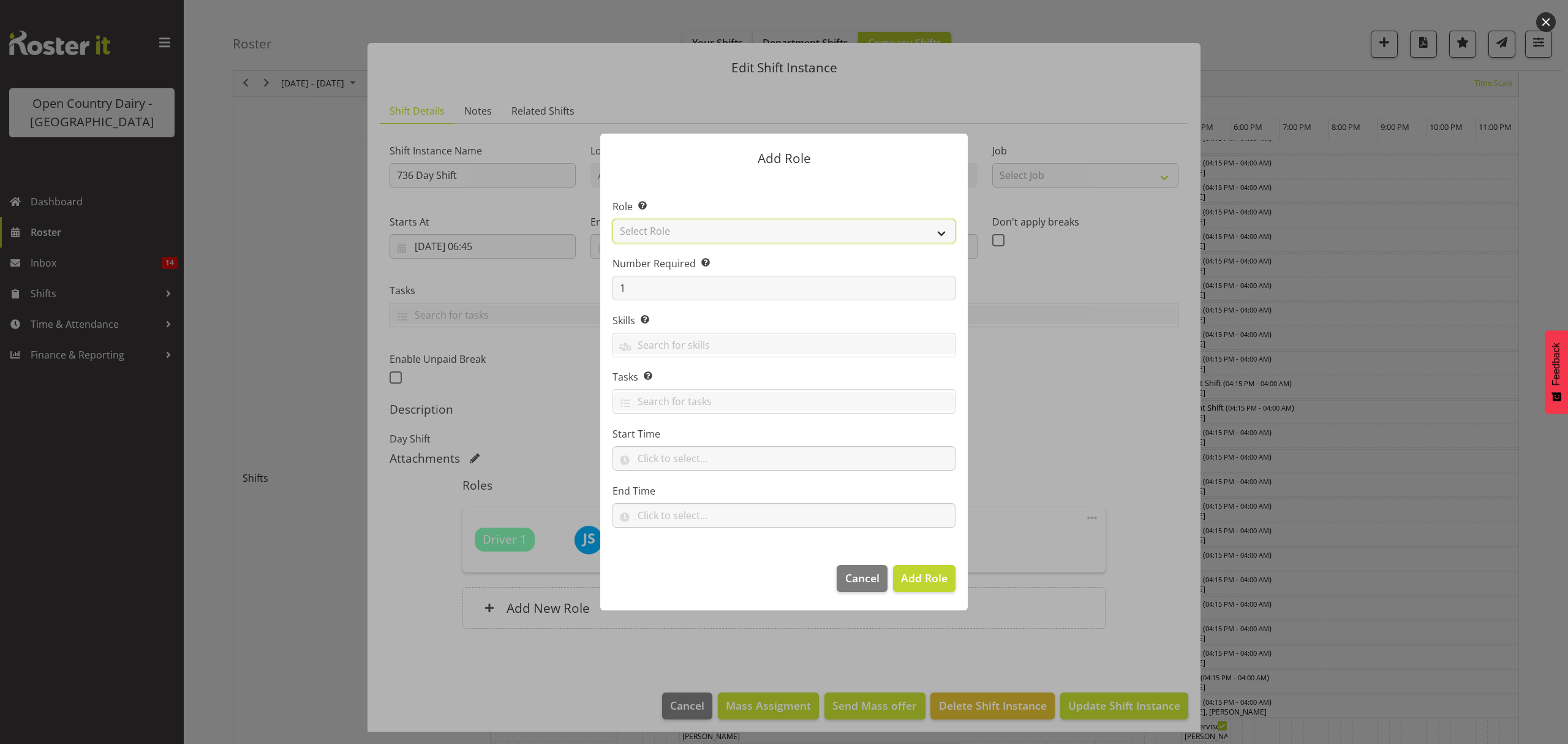
click at [647, 231] on select "Select Role Crew Leader Driver Driver Assessor Dayshift Driver Assessor Nightsh…" at bounding box center [784, 231] width 343 height 24
select select "1154"
click at [613, 219] on select "Select Role Crew Leader Driver Driver Assessor Dayshift Driver Assessor Nightsh…" at bounding box center [784, 231] width 343 height 24
click at [930, 579] on span "Add Role" at bounding box center [924, 577] width 47 height 15
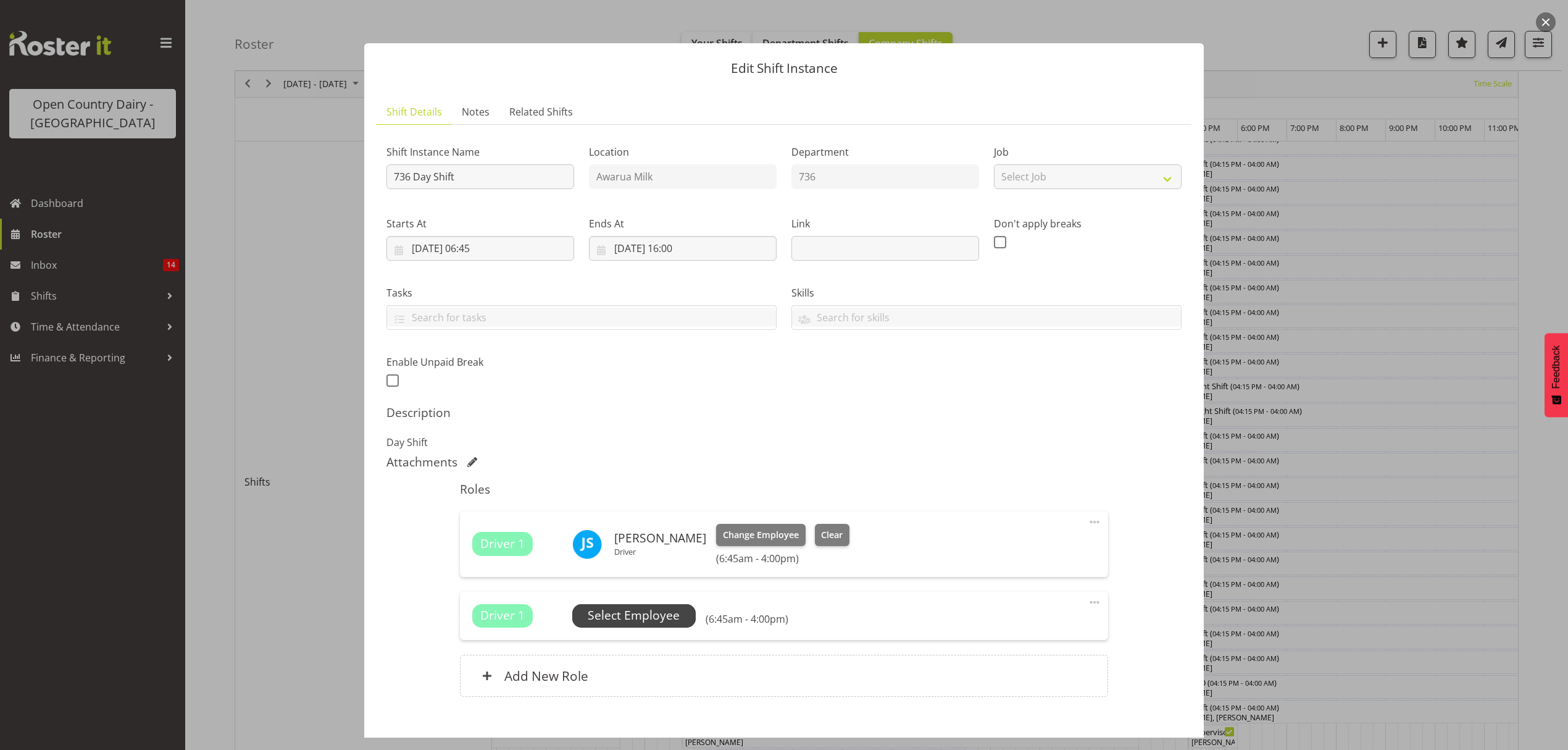
click at [623, 607] on span "Select Employee" at bounding box center [634, 616] width 123 height 23
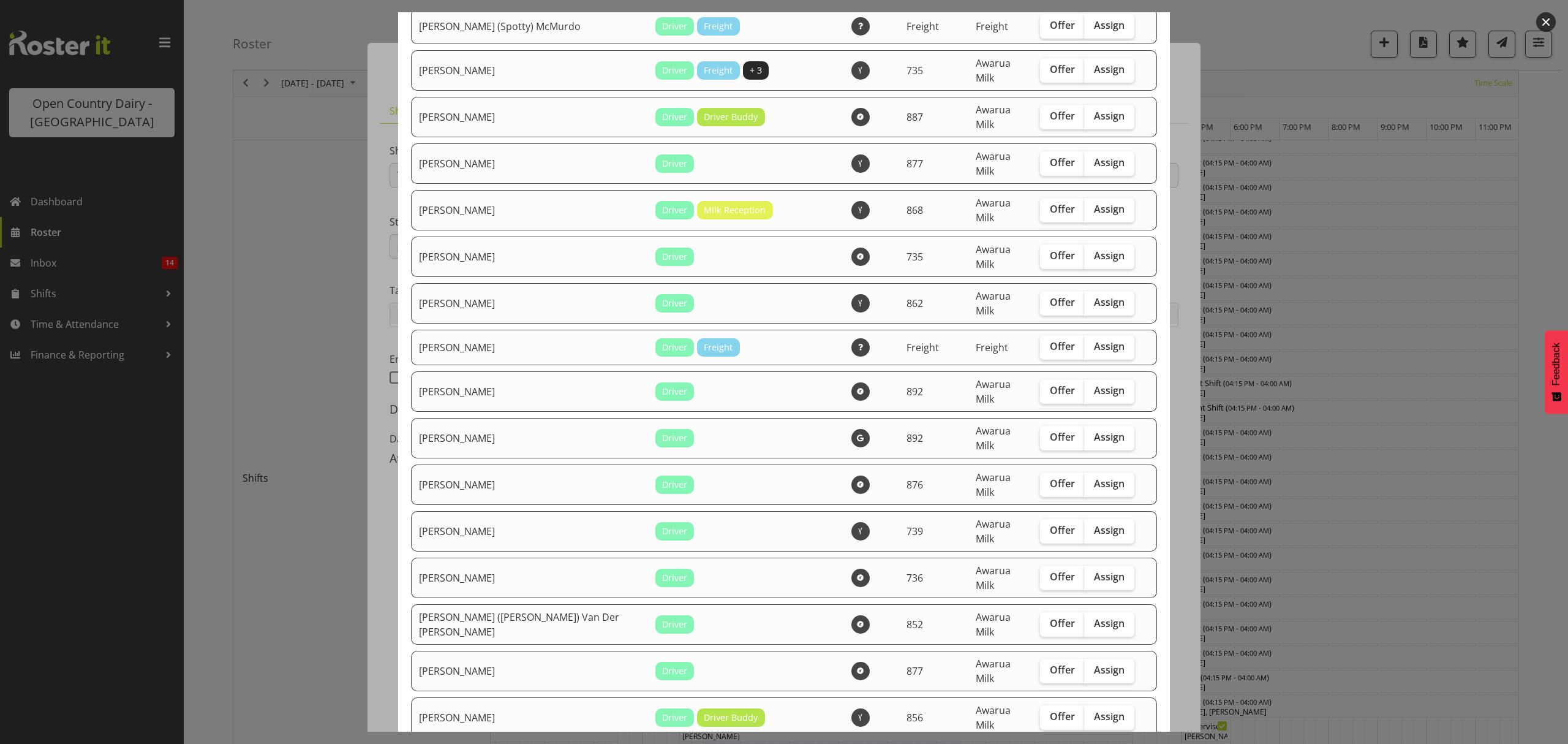
scroll to position [490, 0]
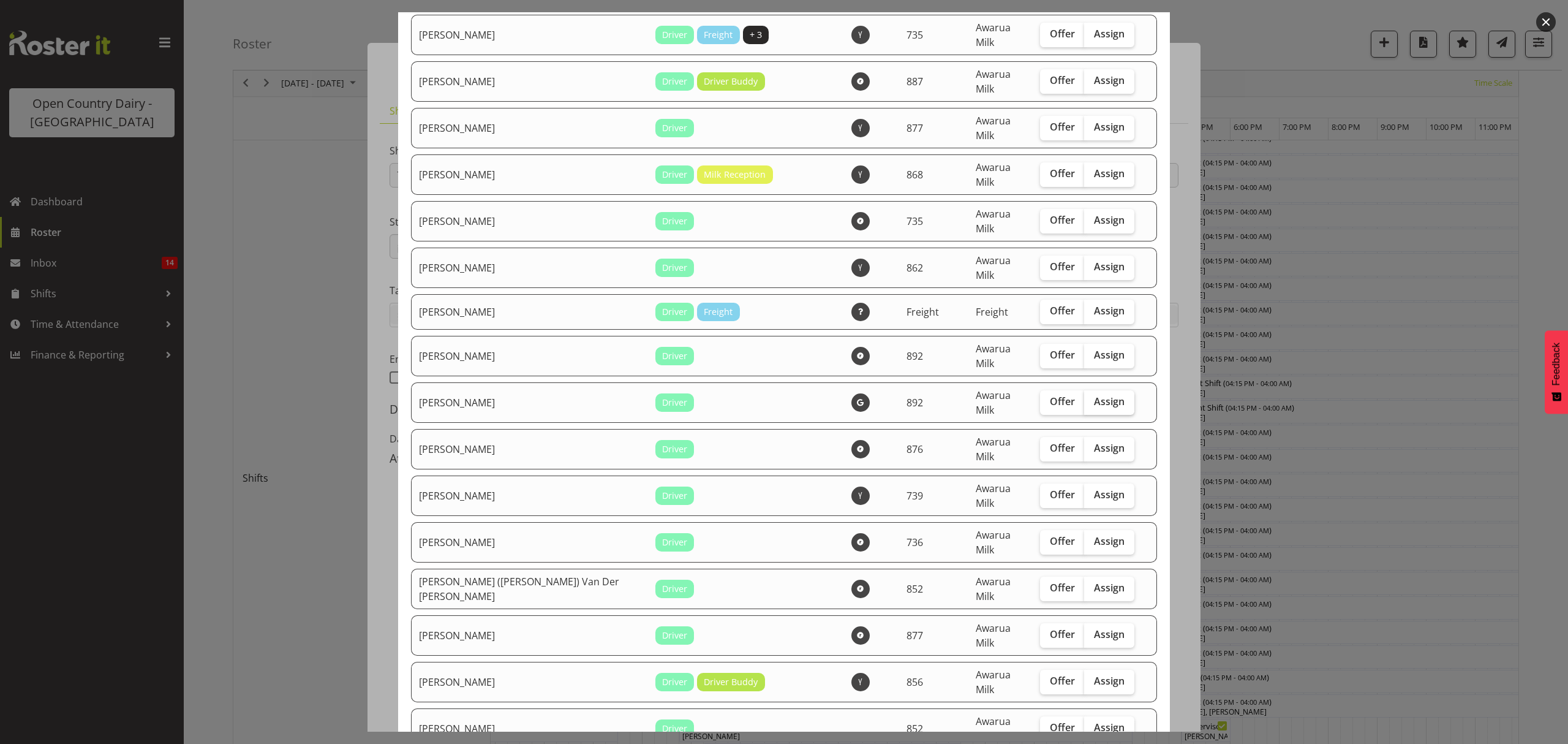
click at [1105, 390] on label "Assign" at bounding box center [1109, 402] width 50 height 24
click at [1092, 397] on input "Assign" at bounding box center [1088, 401] width 8 height 8
checkbox input "true"
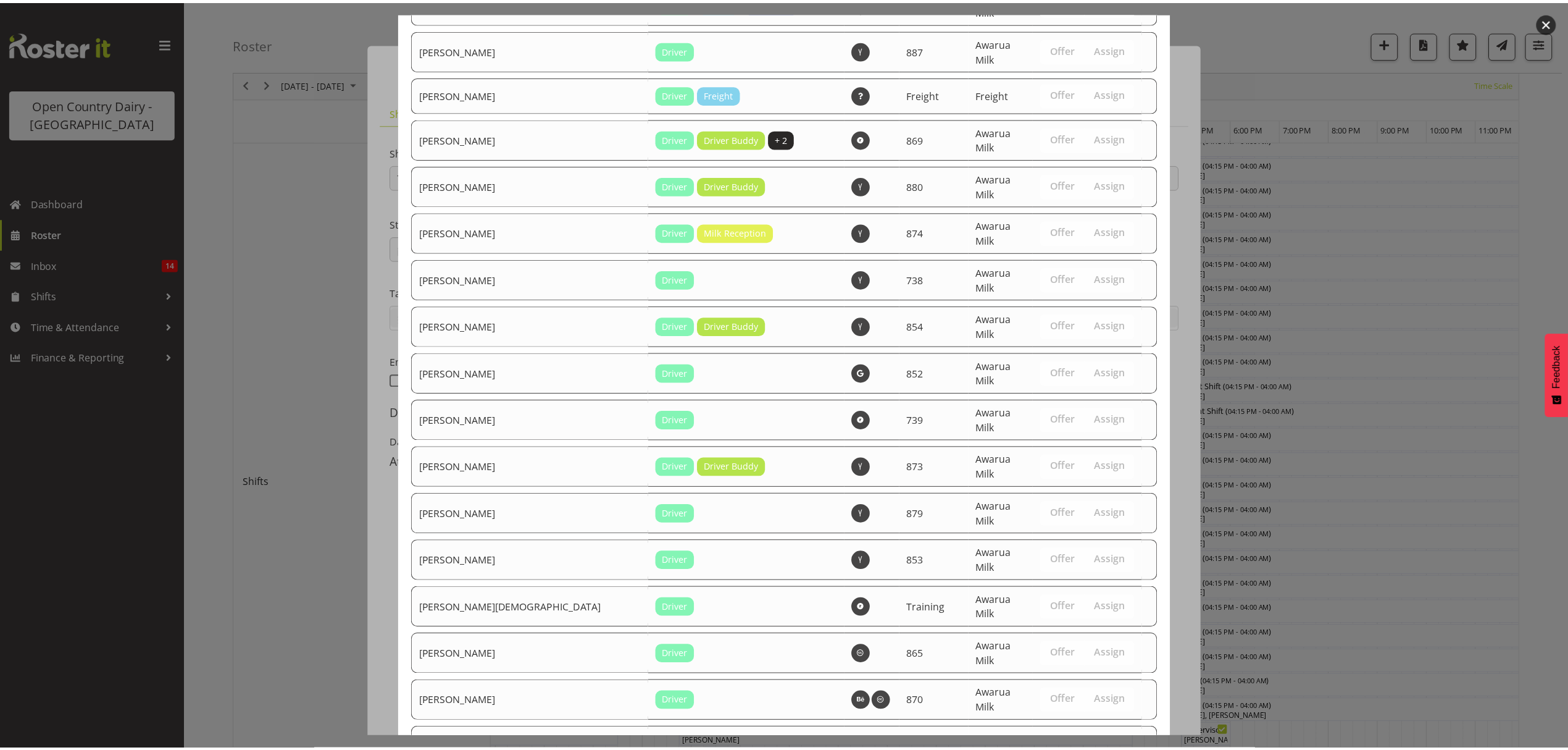
scroll to position [1655, 0]
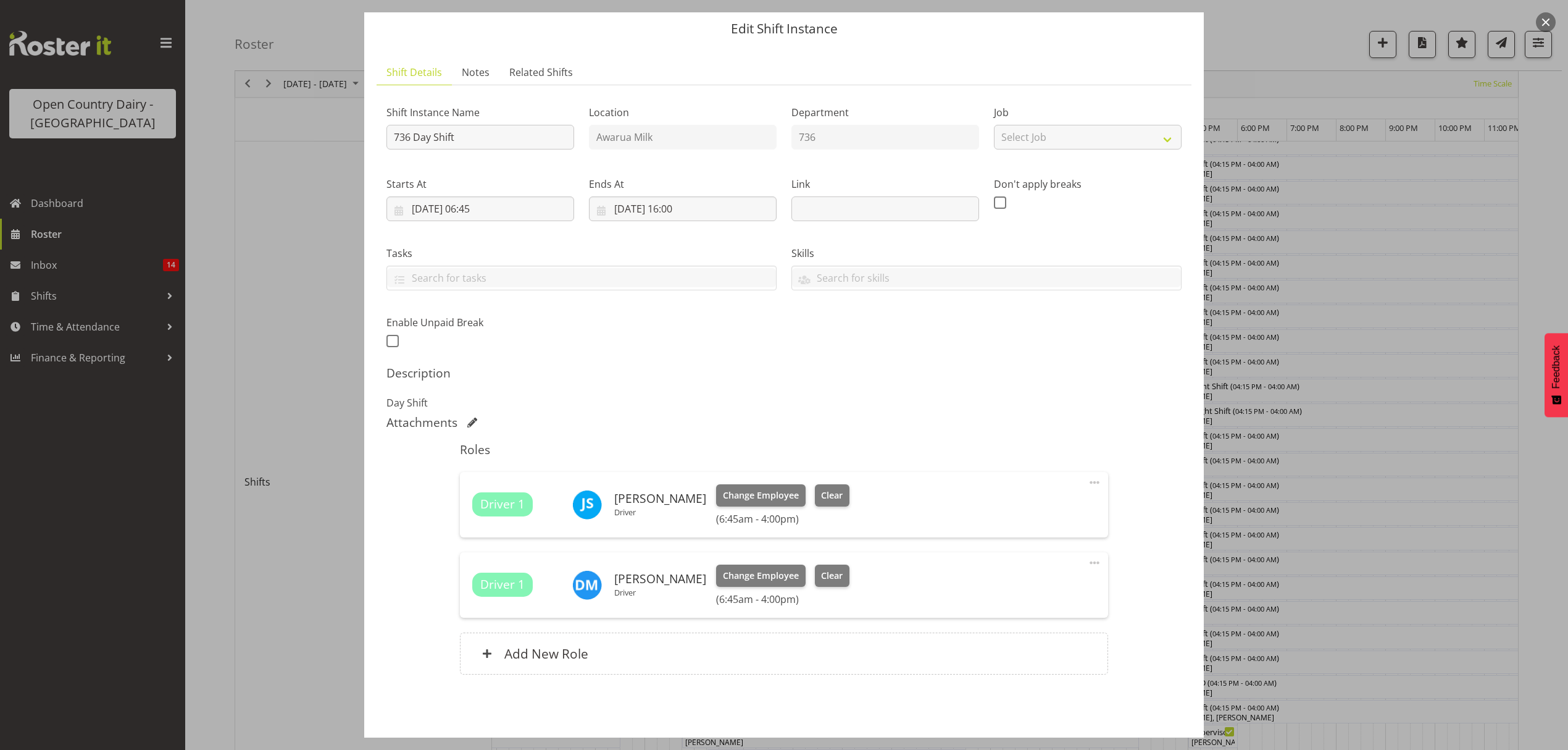
scroll to position [87, 0]
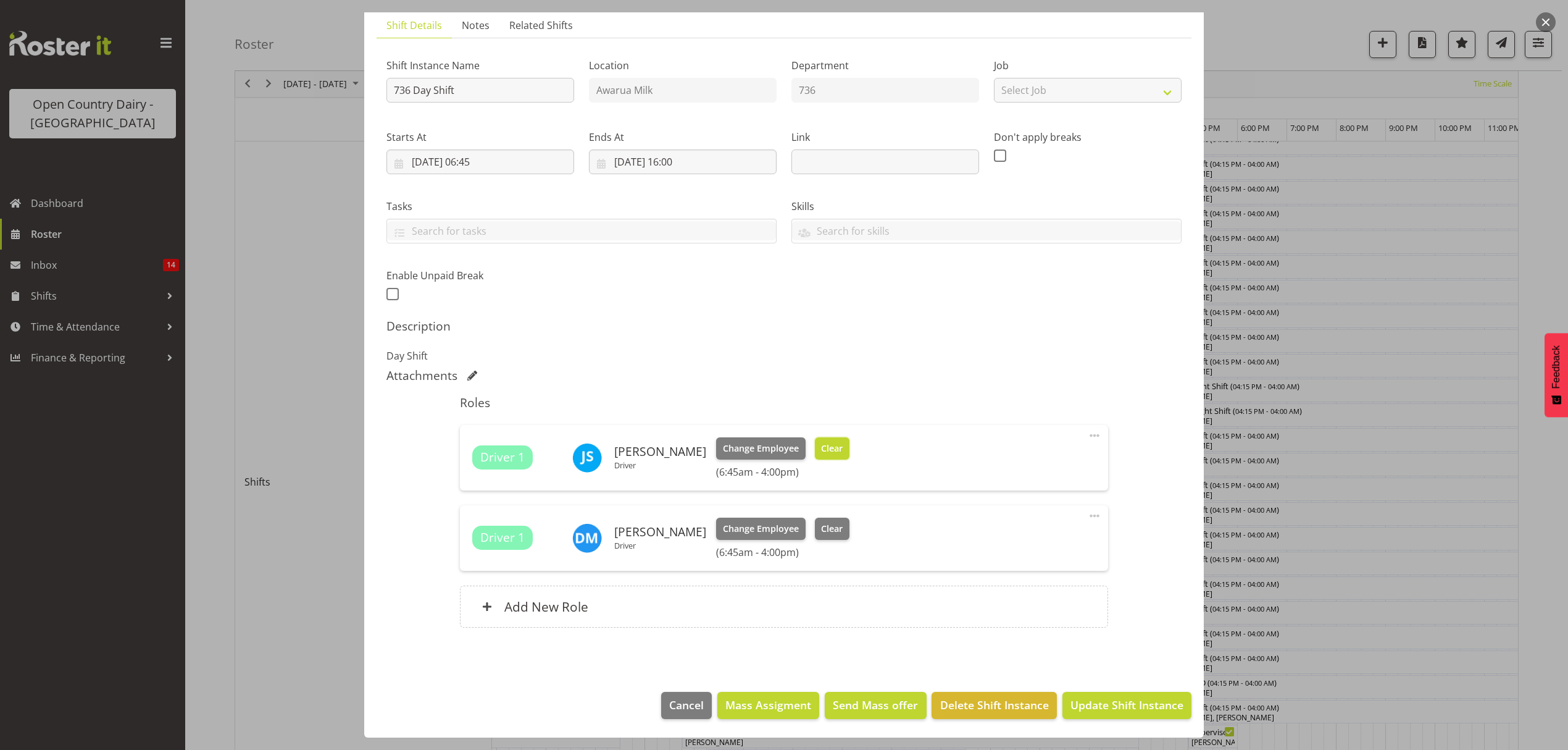
click at [821, 444] on span "Clear" at bounding box center [831, 448] width 21 height 14
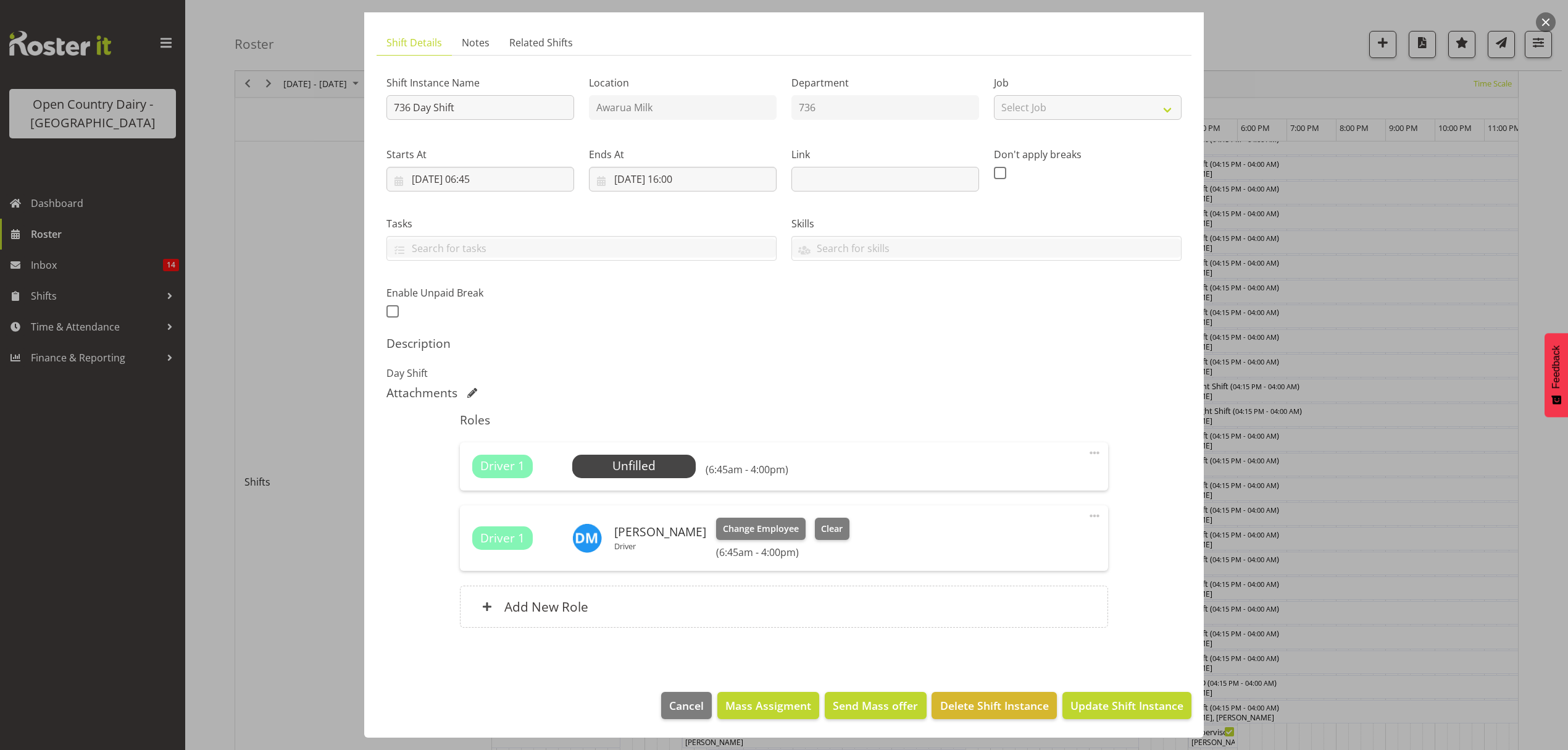
scroll to position [70, 0]
click at [1087, 452] on span at bounding box center [1094, 452] width 15 height 15
click at [1005, 525] on link "Delete" at bounding box center [1043, 524] width 119 height 22
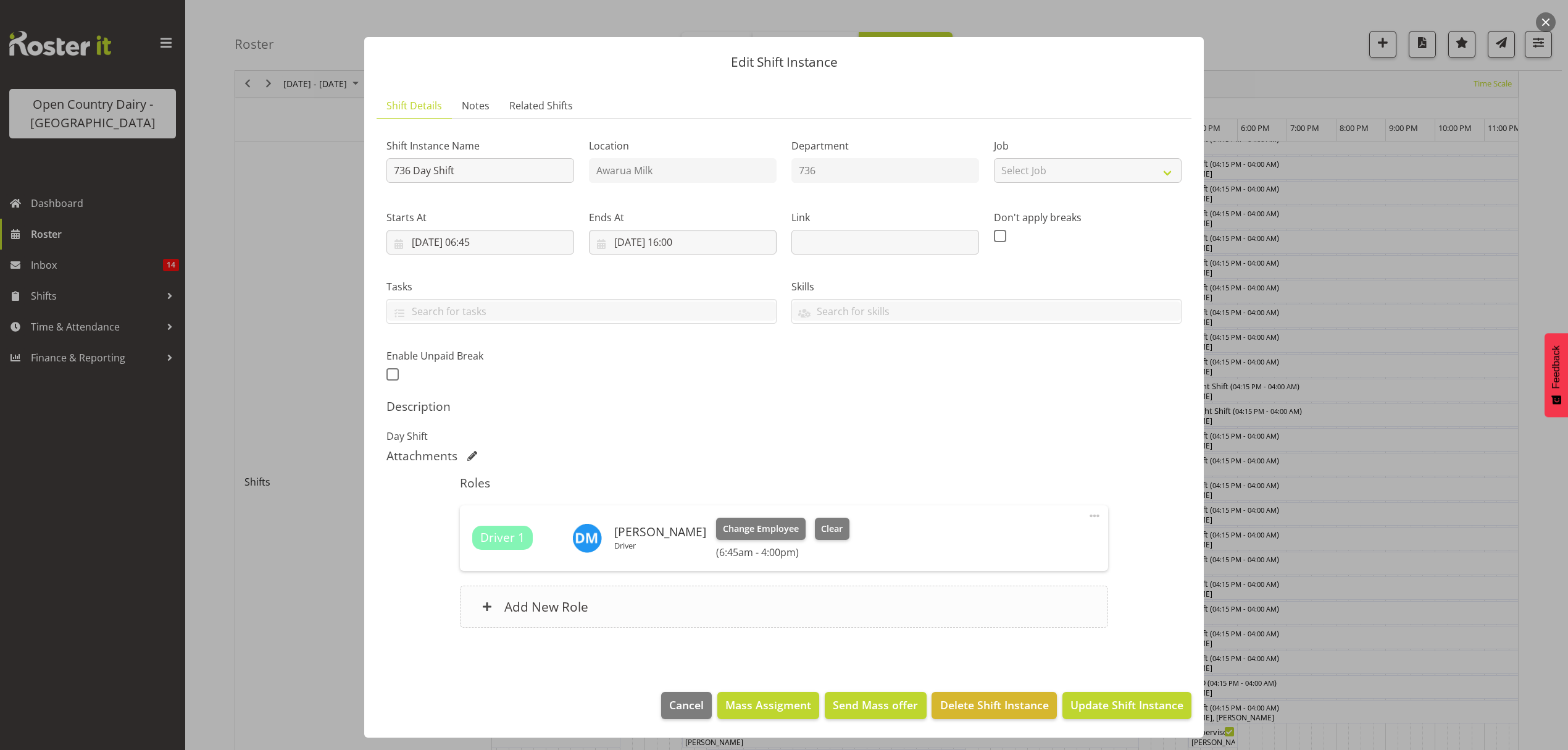
scroll to position [7, 0]
click at [526, 590] on div "Add New Role" at bounding box center [783, 606] width 648 height 42
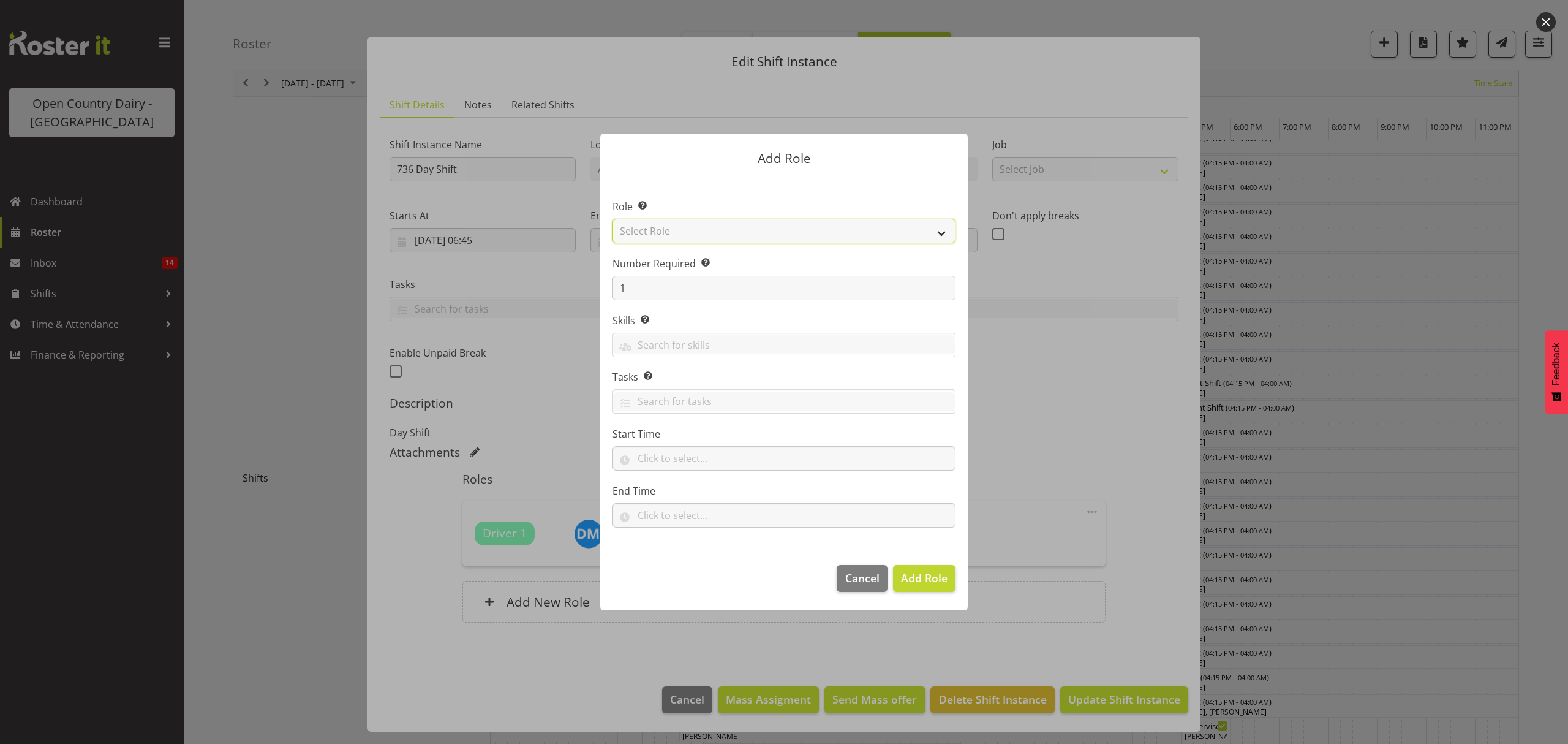
click at [688, 228] on select "Select Role Crew Leader Driver Driver Assessor Dayshift Driver Assessor Nightsh…" at bounding box center [784, 231] width 343 height 24
click at [694, 224] on select "Select Role Crew Leader Driver Driver Assessor Dayshift Driver Assessor Nightsh…" at bounding box center [784, 231] width 343 height 24
select select "1437"
click at [613, 219] on select "Select Role Crew Leader Driver Driver Assessor Dayshift Driver Assessor Nightsh…" at bounding box center [784, 231] width 343 height 24
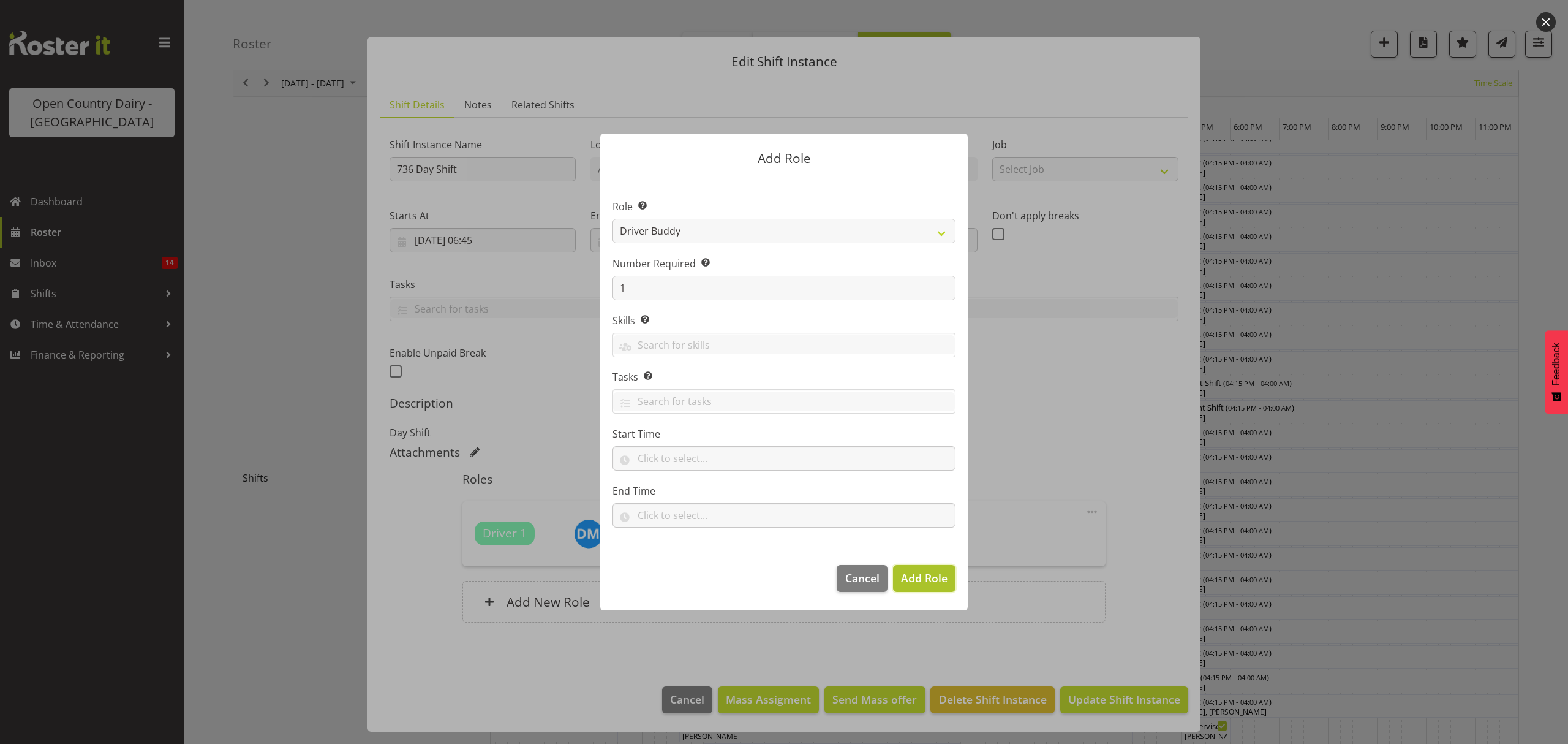
click at [931, 581] on span "Add Role" at bounding box center [924, 577] width 47 height 15
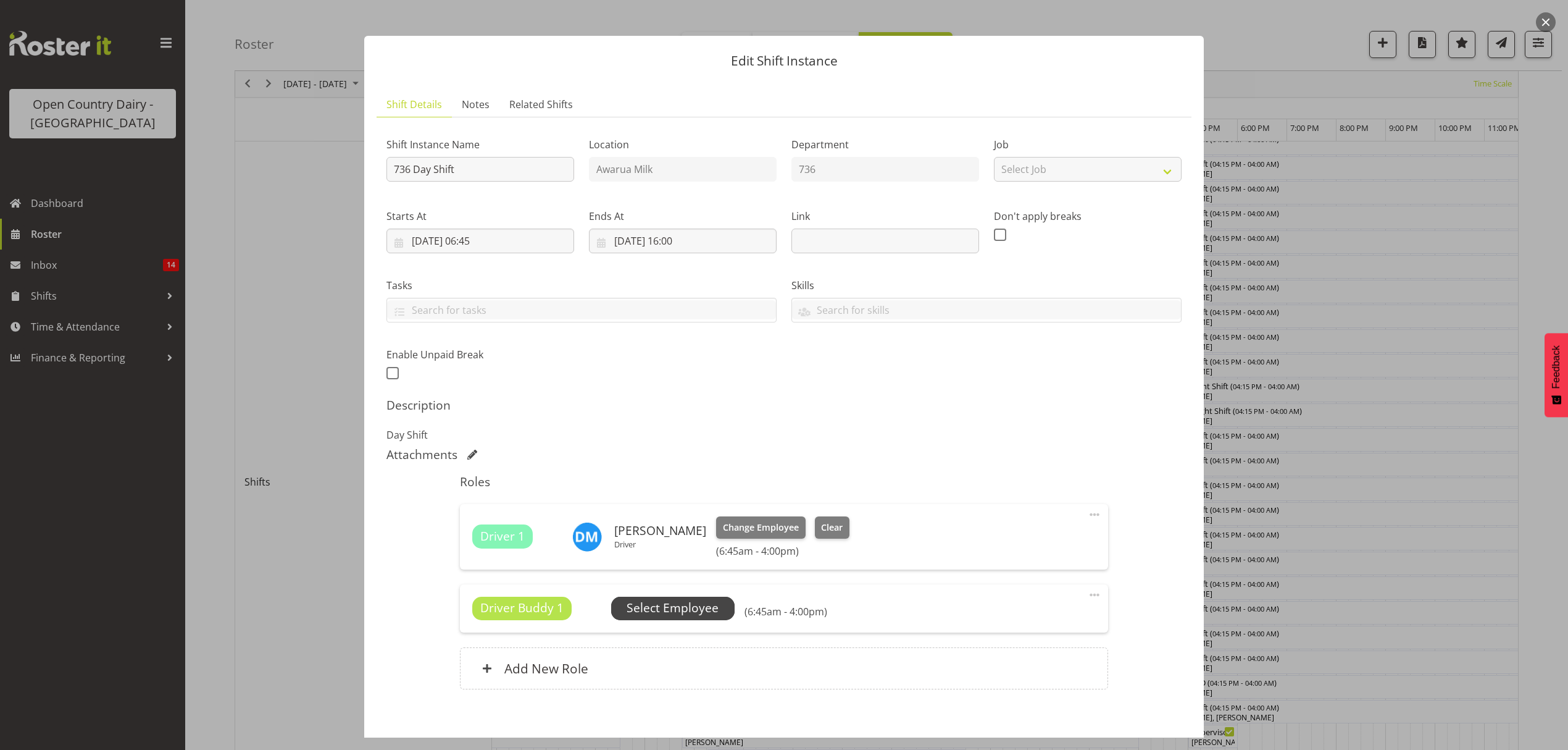
click at [662, 616] on span "Select Employee" at bounding box center [672, 608] width 92 height 18
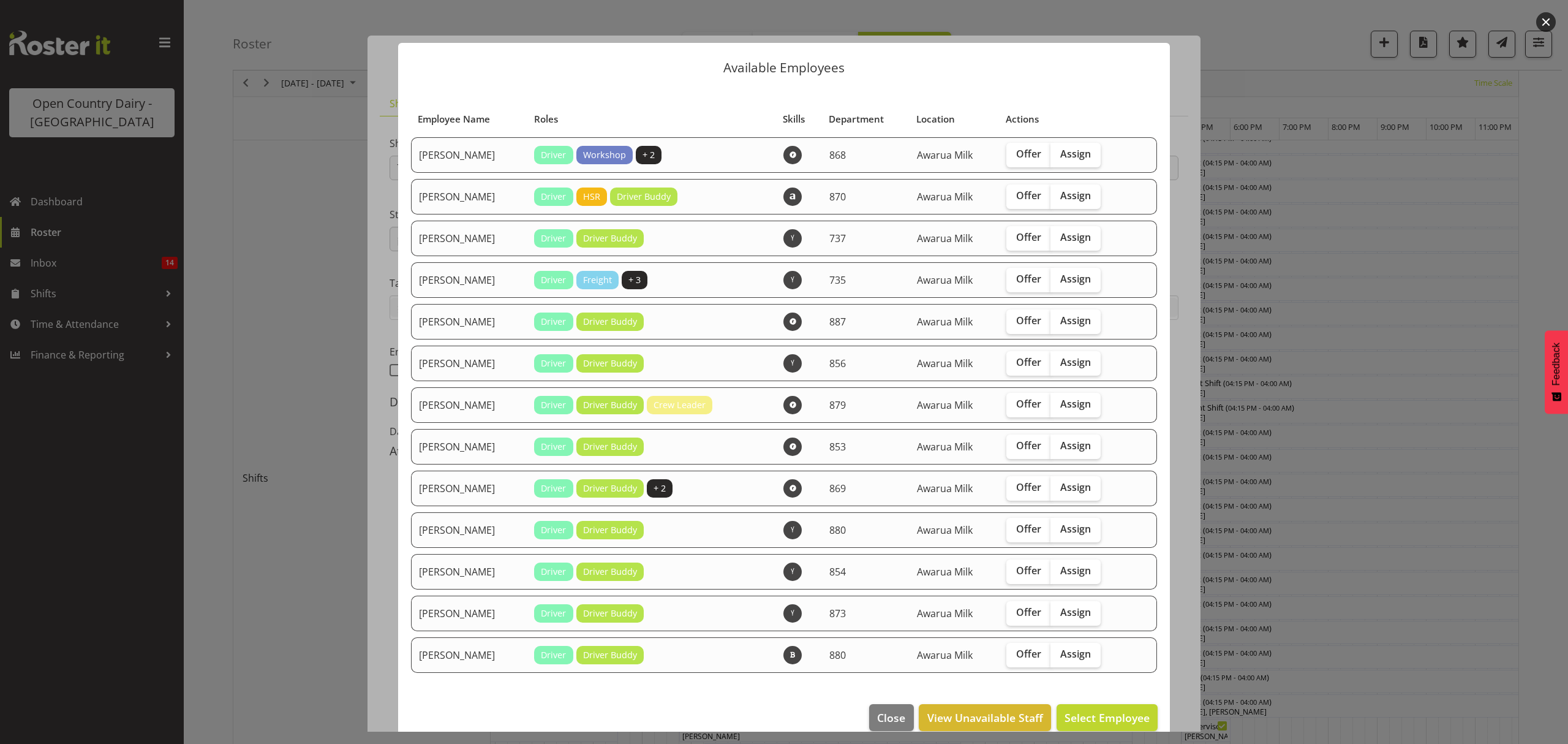
click at [381, 414] on div at bounding box center [784, 372] width 1568 height 744
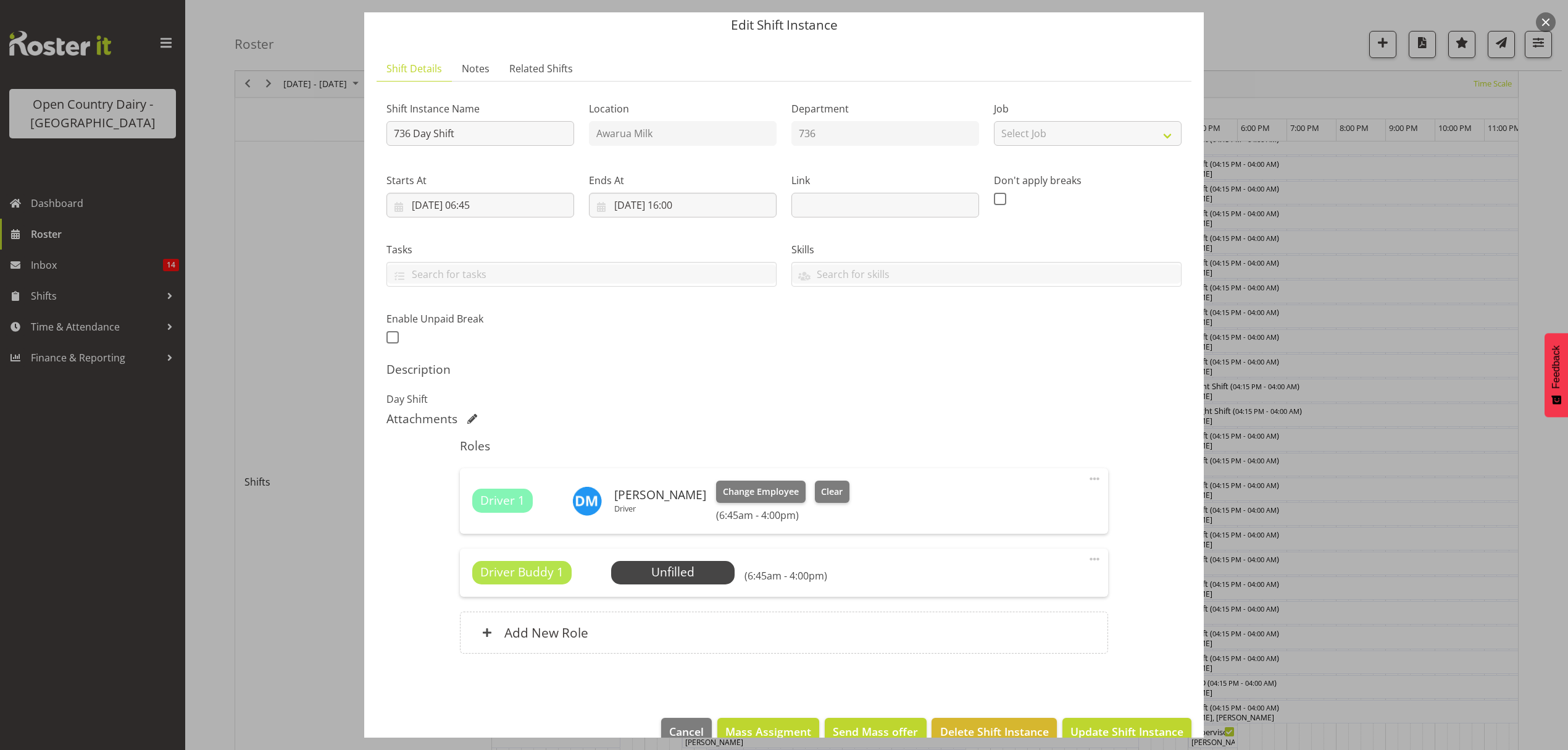
scroll to position [70, 0]
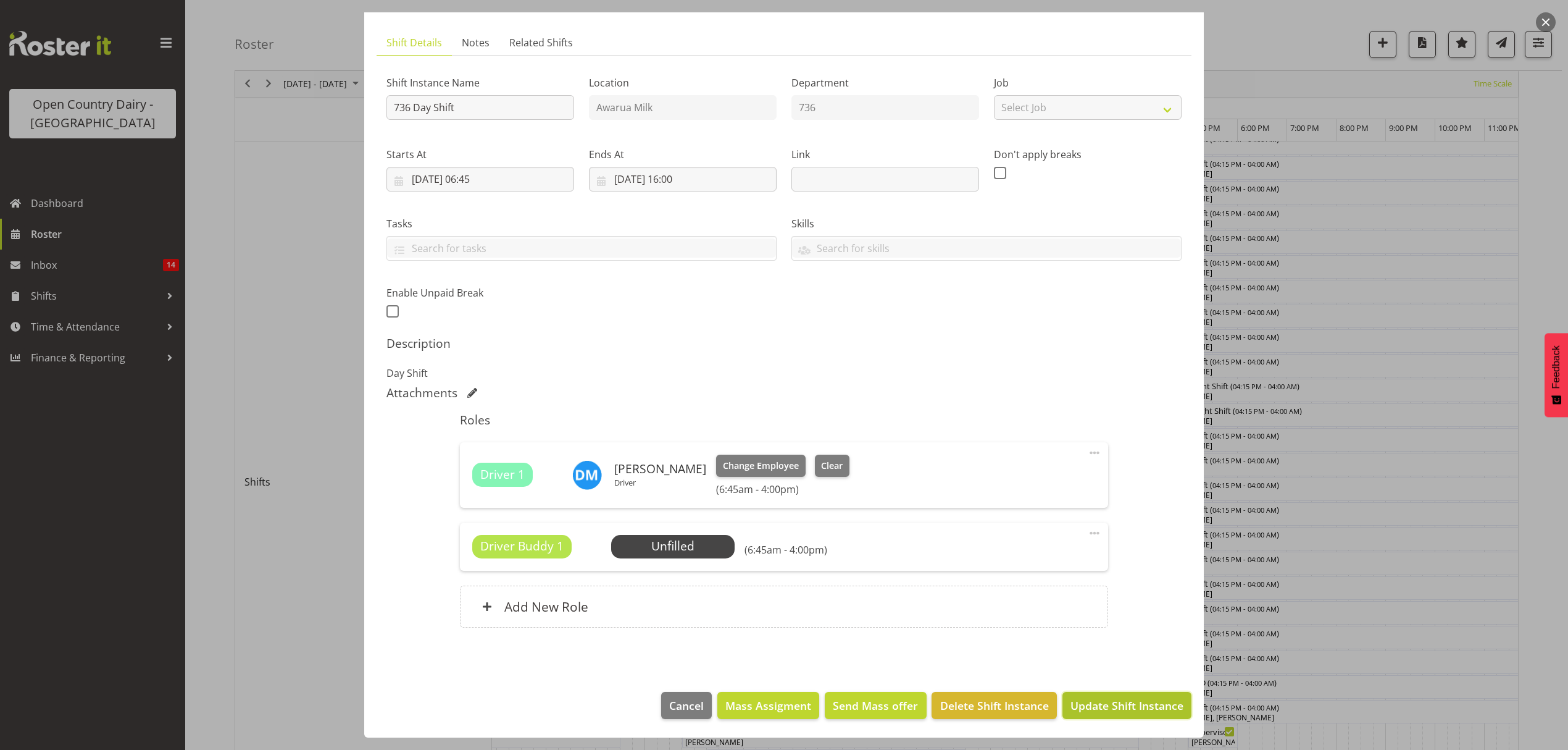
click at [1106, 708] on span "Update Shift Instance" at bounding box center [1127, 705] width 113 height 16
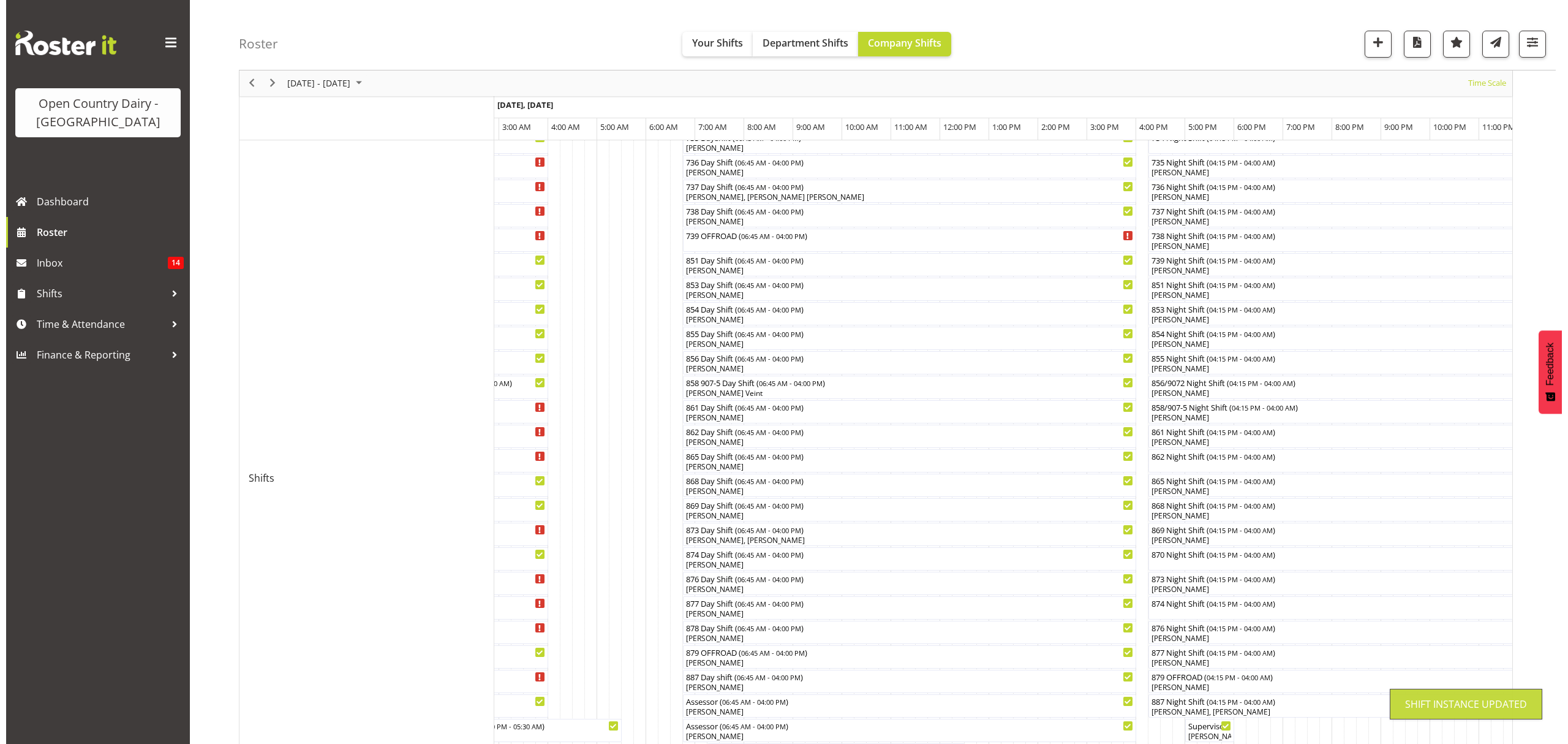
scroll to position [0, 0]
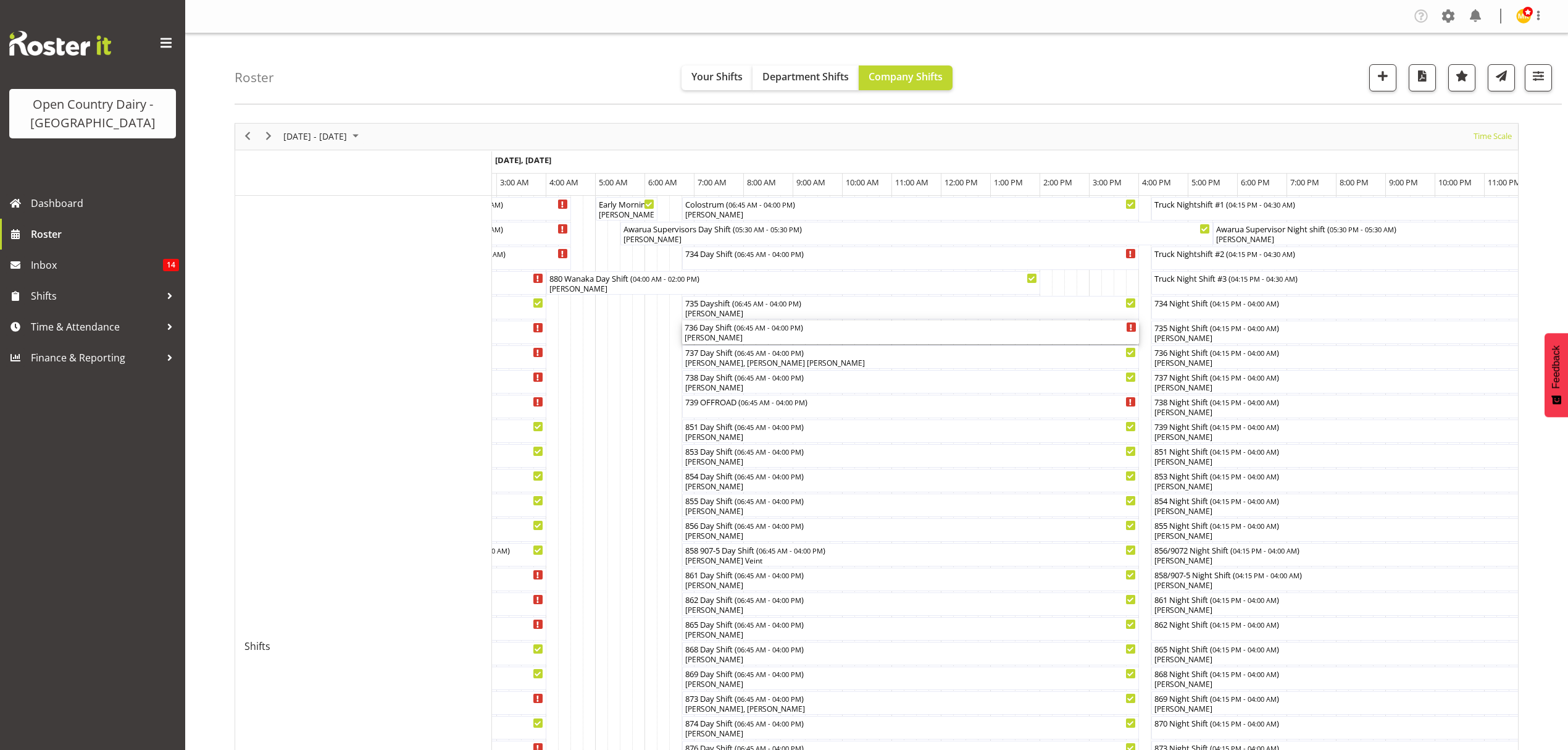
click at [732, 329] on div "736 Day Shift ( 06:45 AM - 04:00 PM )" at bounding box center [911, 326] width 452 height 12
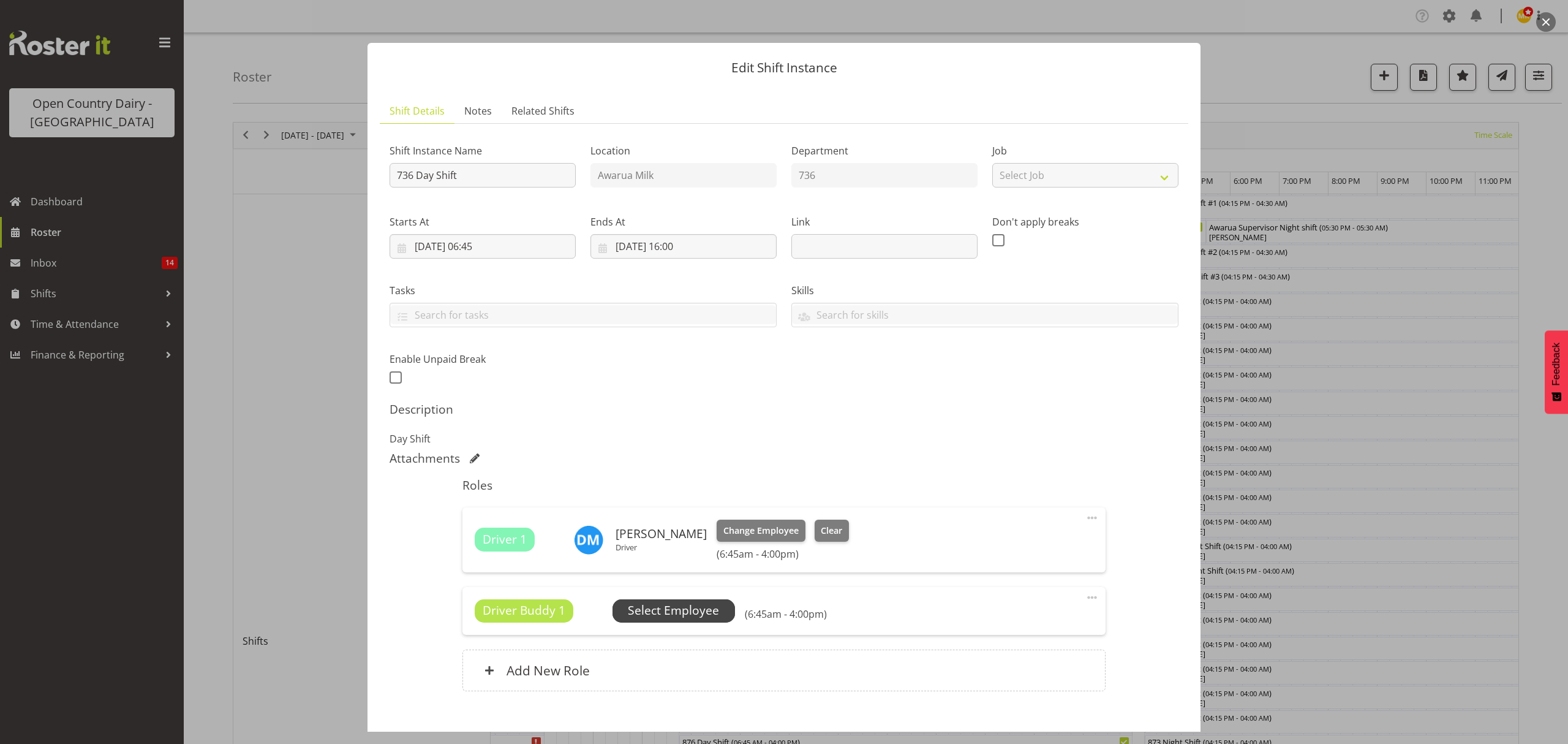
click at [650, 618] on span "Select Employee" at bounding box center [673, 611] width 91 height 18
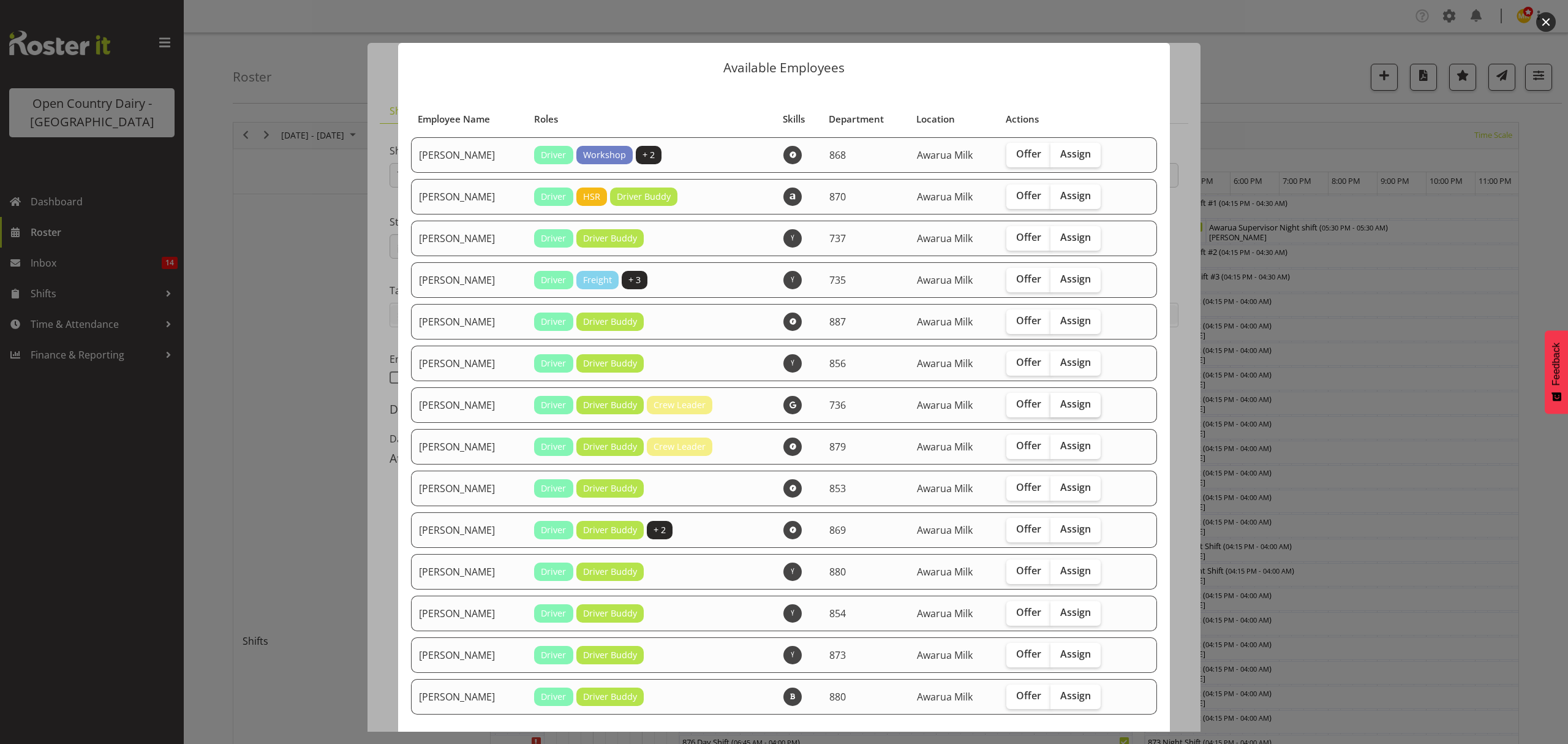
click at [1050, 400] on input "Assign" at bounding box center [1054, 404] width 8 height 8
checkbox input "true"
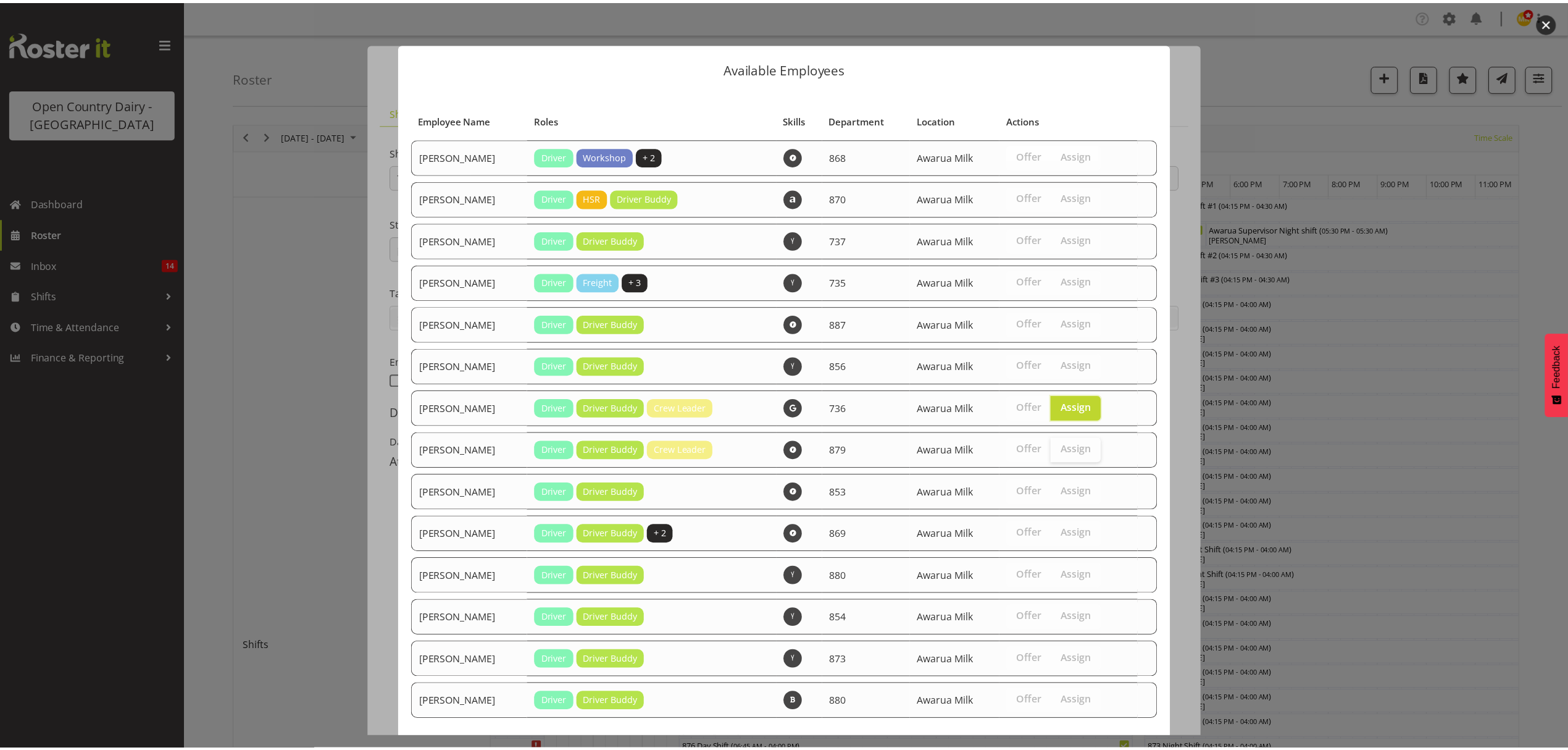
scroll to position [59, 0]
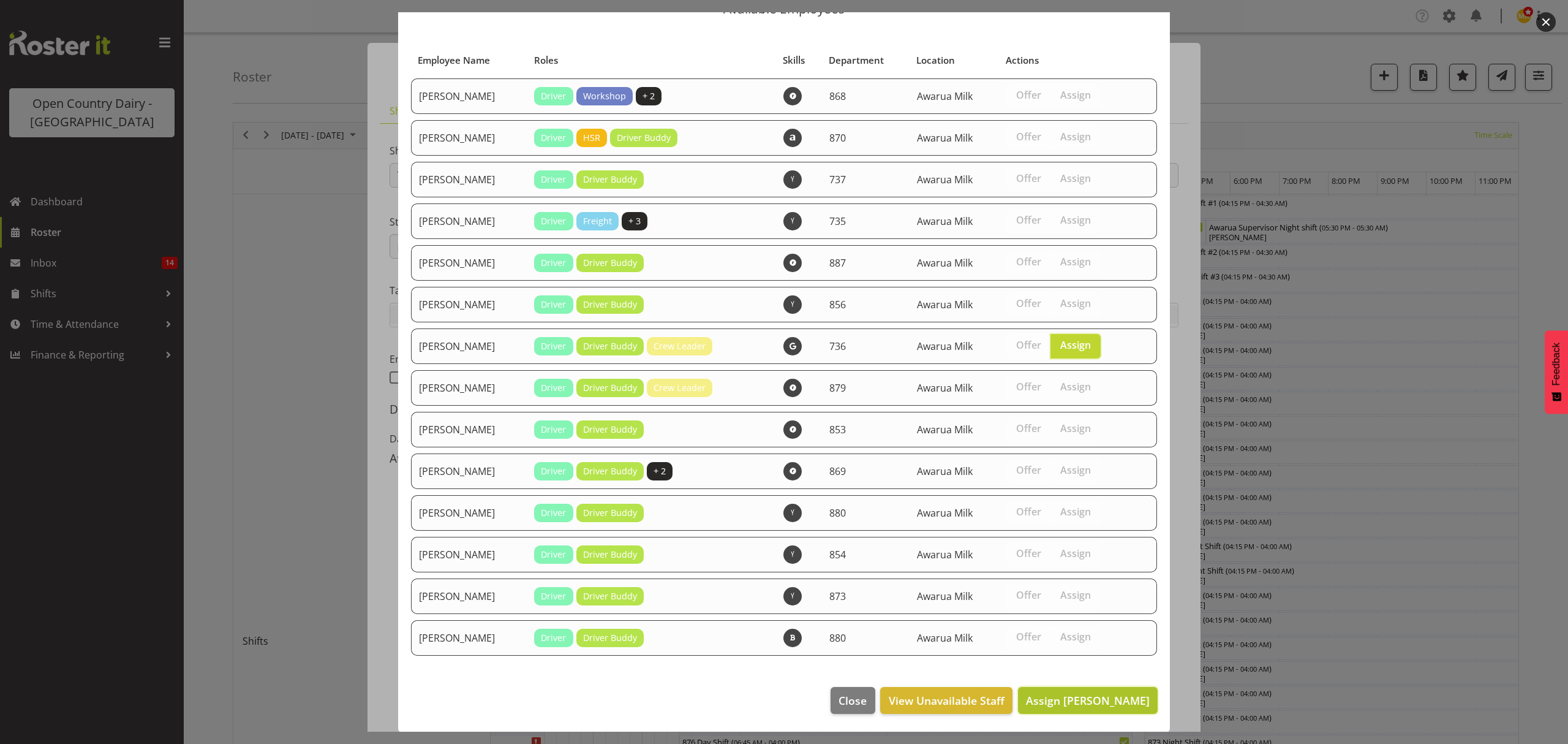
click at [1098, 704] on span "Assign Jamie Seaton" at bounding box center [1087, 700] width 124 height 15
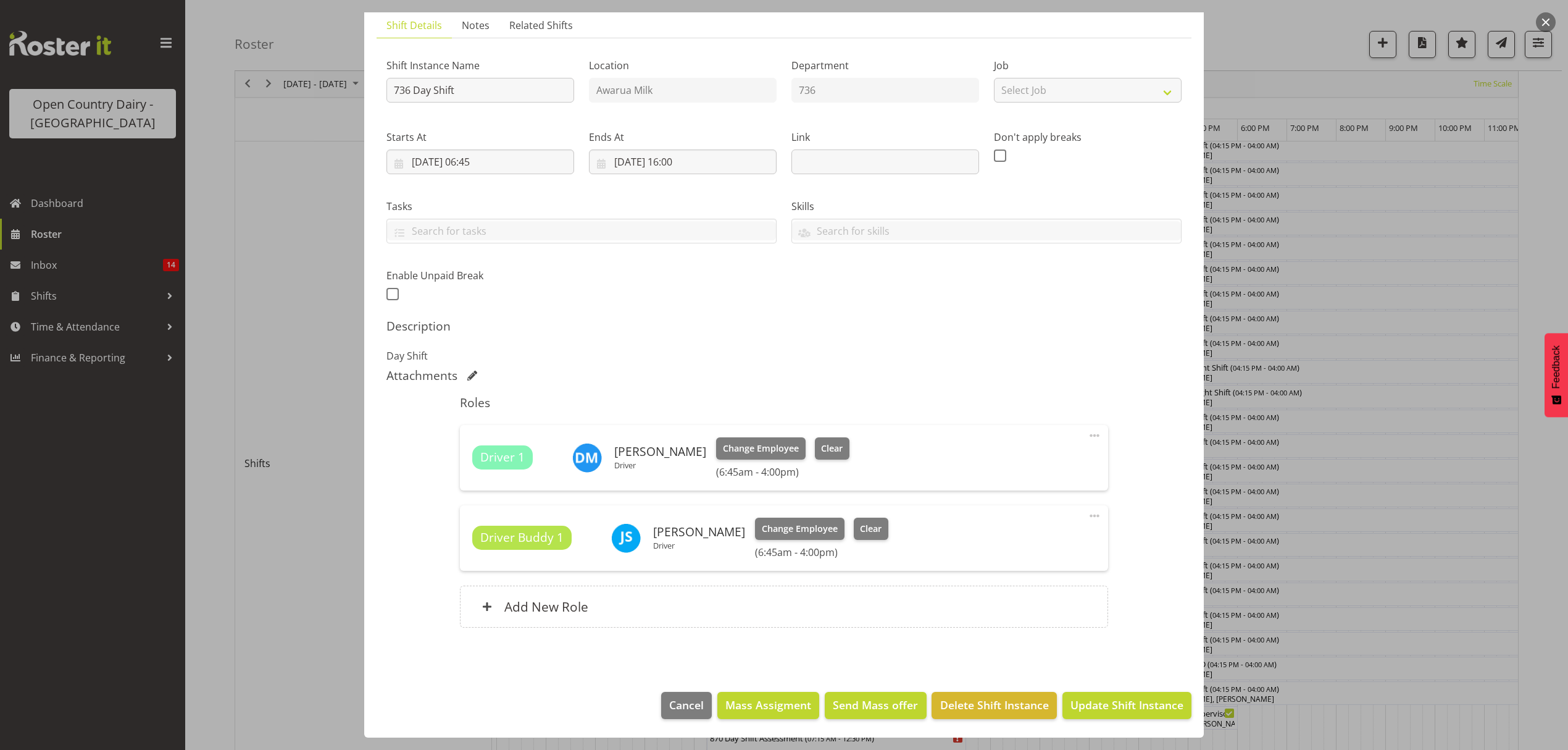
scroll to position [329, 0]
click at [1106, 709] on span "Update Shift Instance" at bounding box center [1127, 704] width 113 height 16
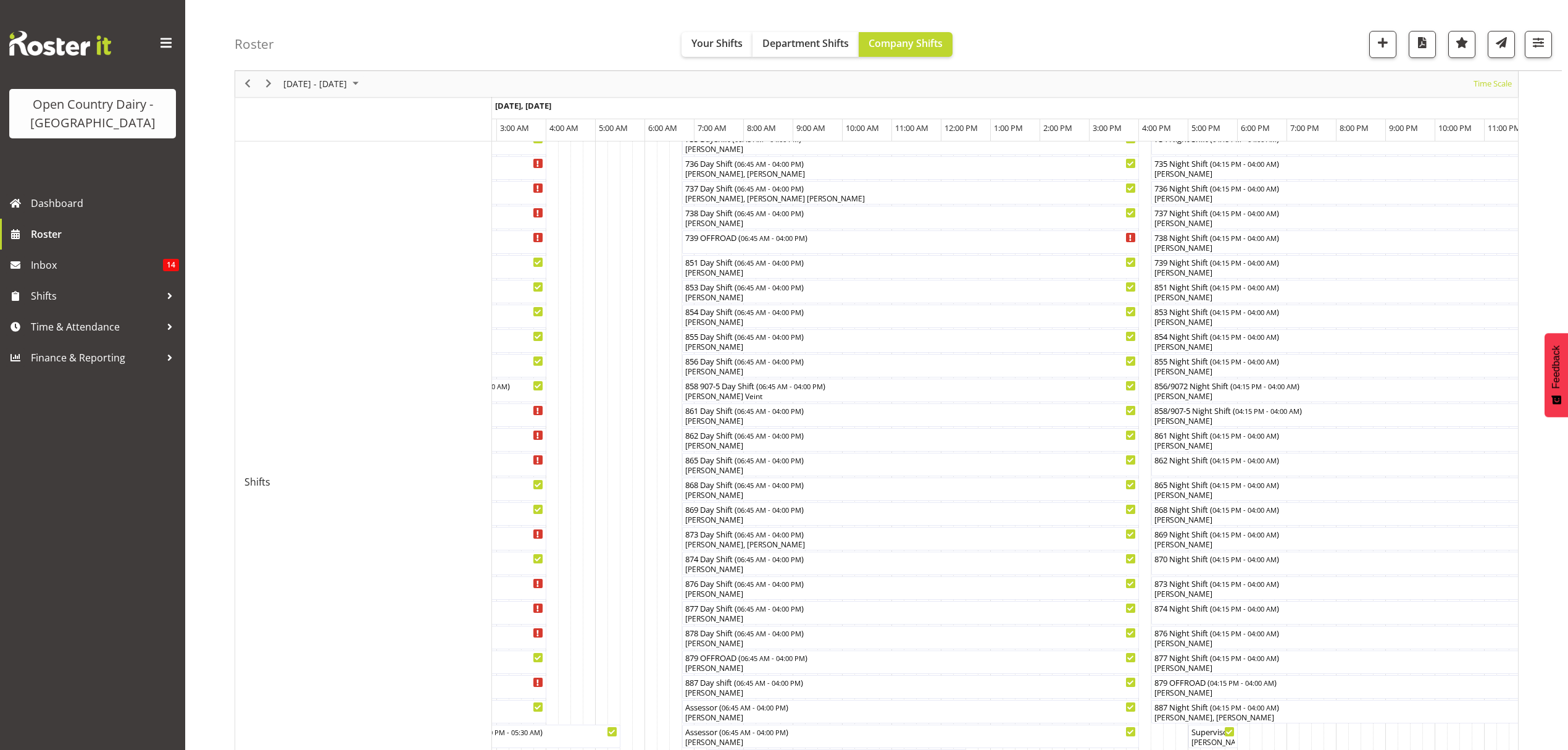
scroll to position [247, 0]
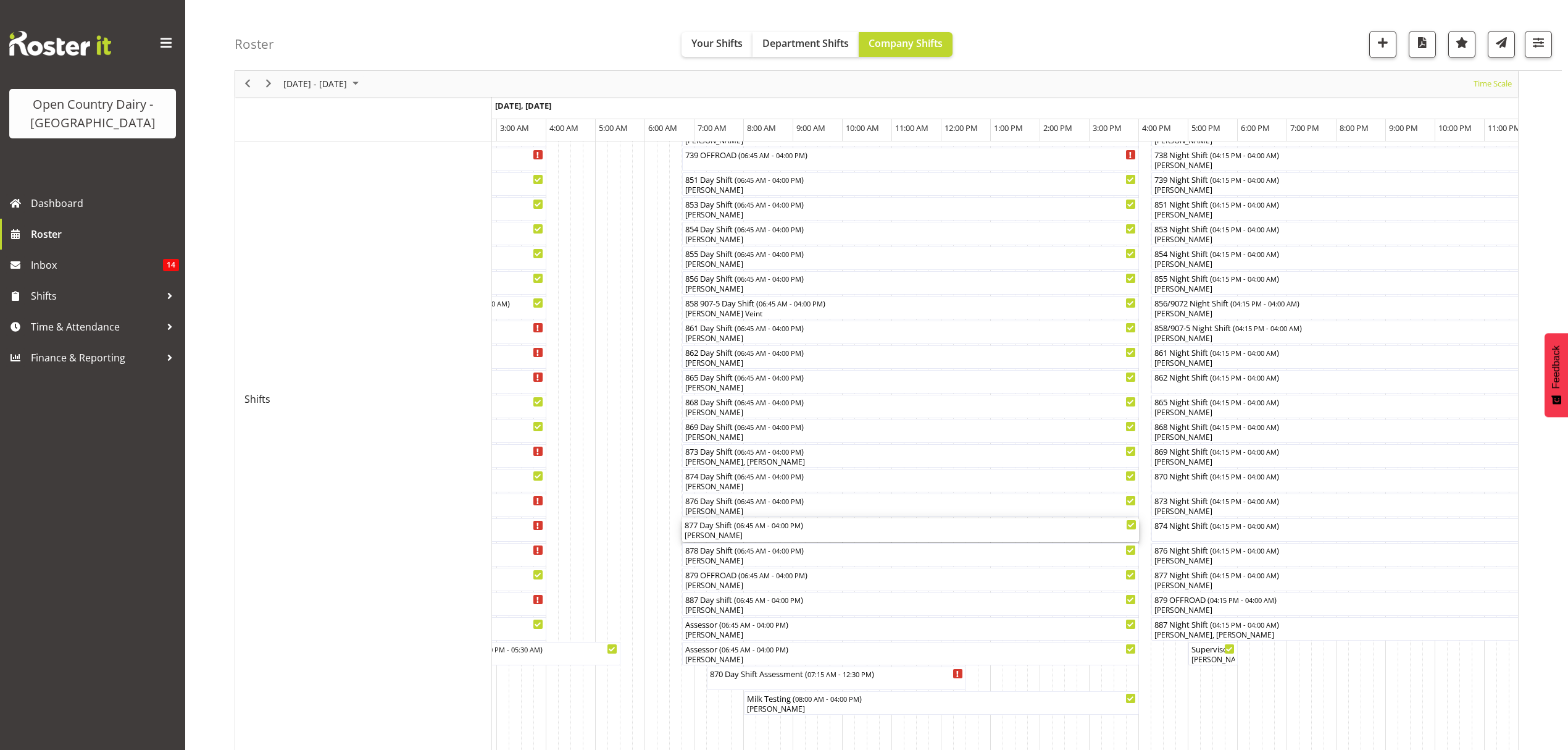
click at [717, 534] on div "[PERSON_NAME]" at bounding box center [911, 535] width 452 height 11
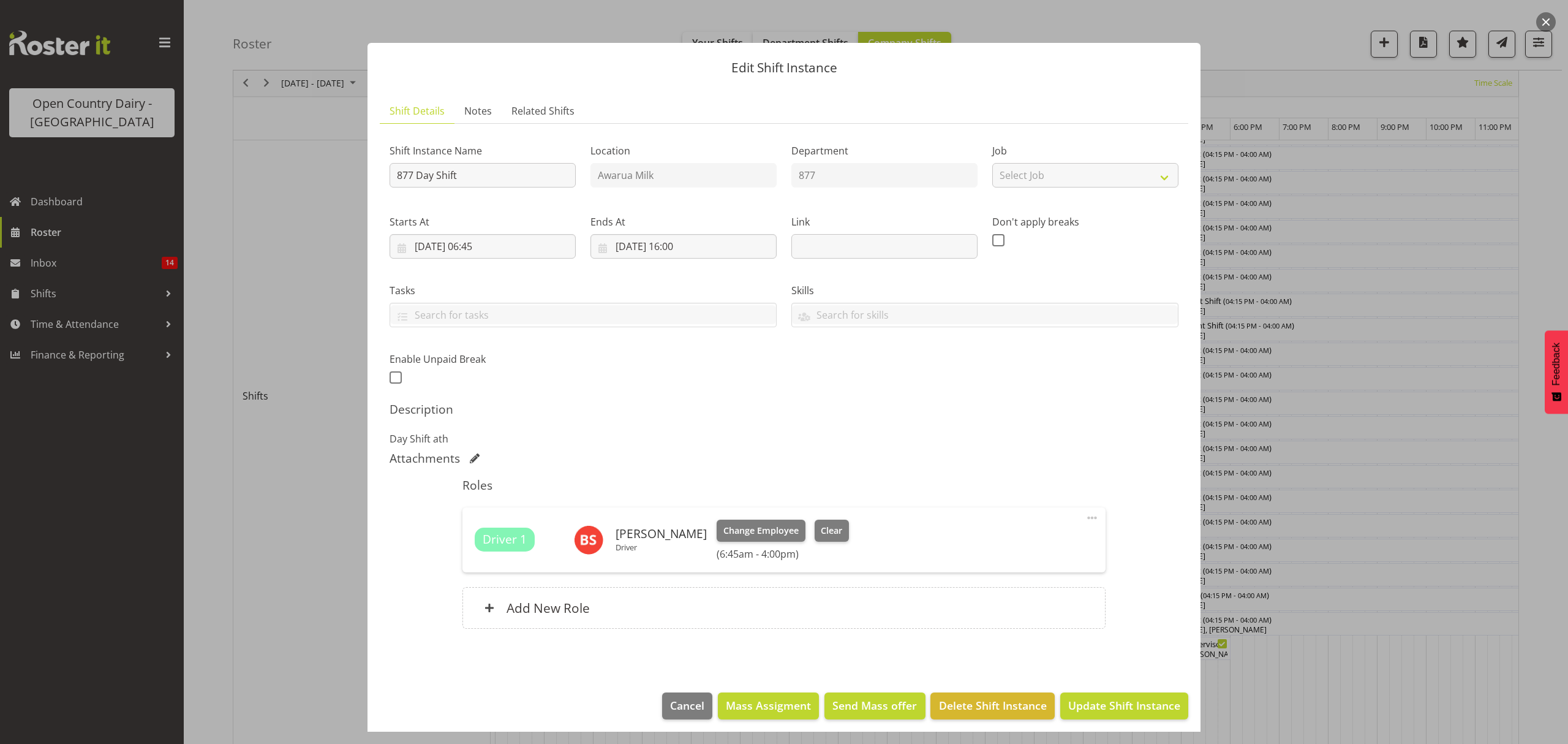
click at [1327, 670] on div at bounding box center [784, 372] width 1568 height 744
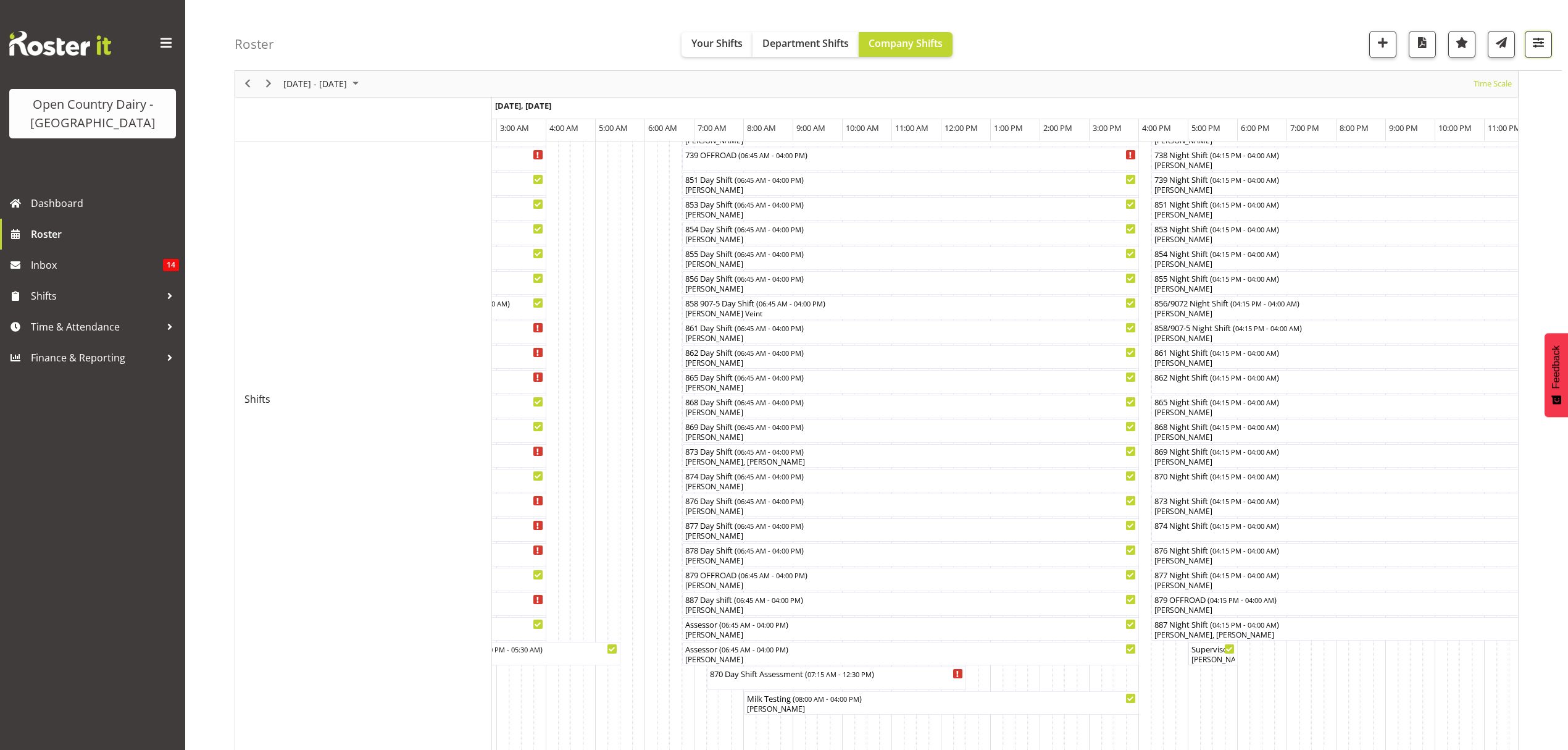
click at [1539, 50] on span "button" at bounding box center [1538, 43] width 16 height 16
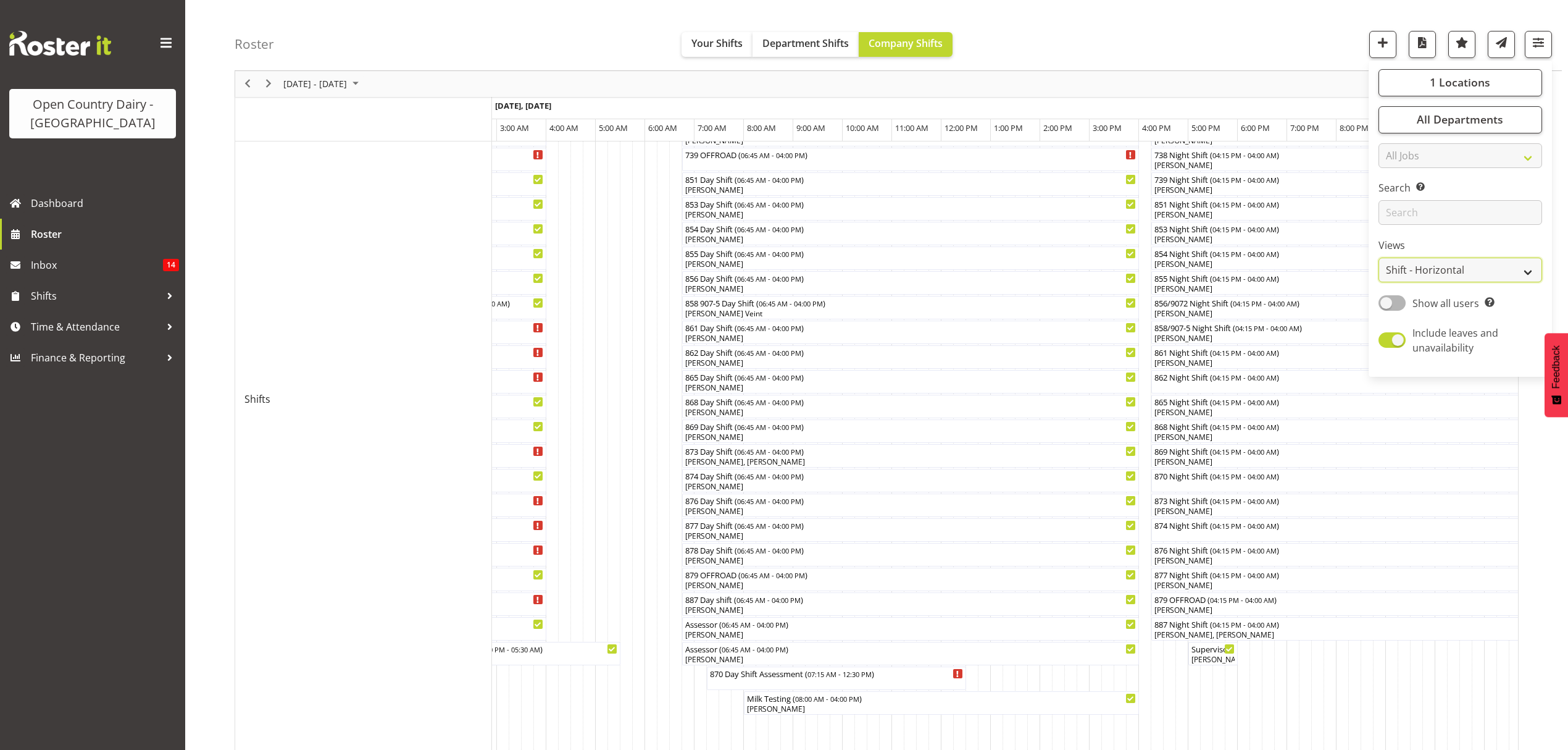
click at [1517, 273] on select "Staff Role Shift - Horizontal Shift - Vertical Staff - Location" at bounding box center [1460, 271] width 163 height 25
select select "staff"
click at [1379, 283] on select "Staff Role Shift - Horizontal Shift - Vertical Staff - Location" at bounding box center [1460, 271] width 163 height 25
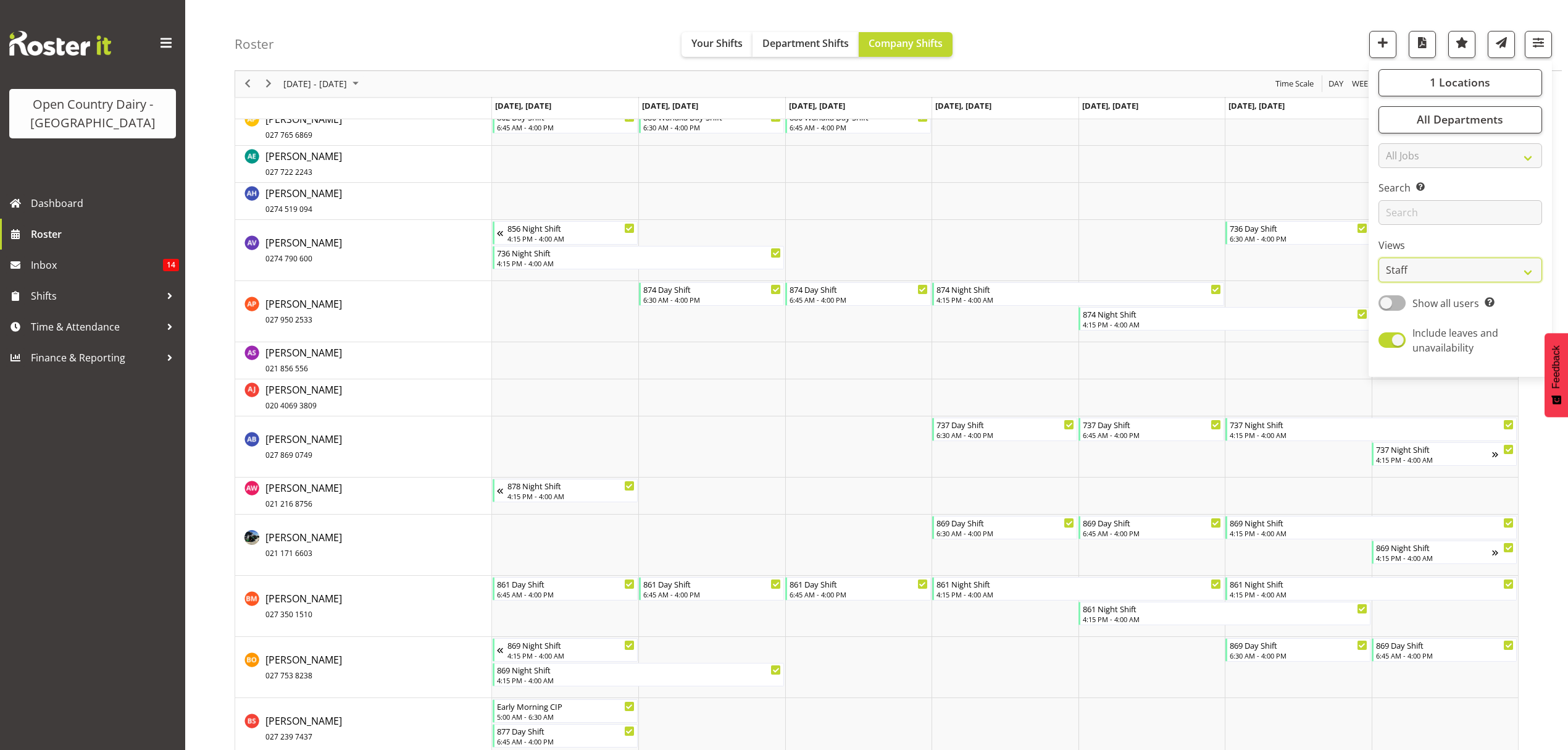
scroll to position [823, 0]
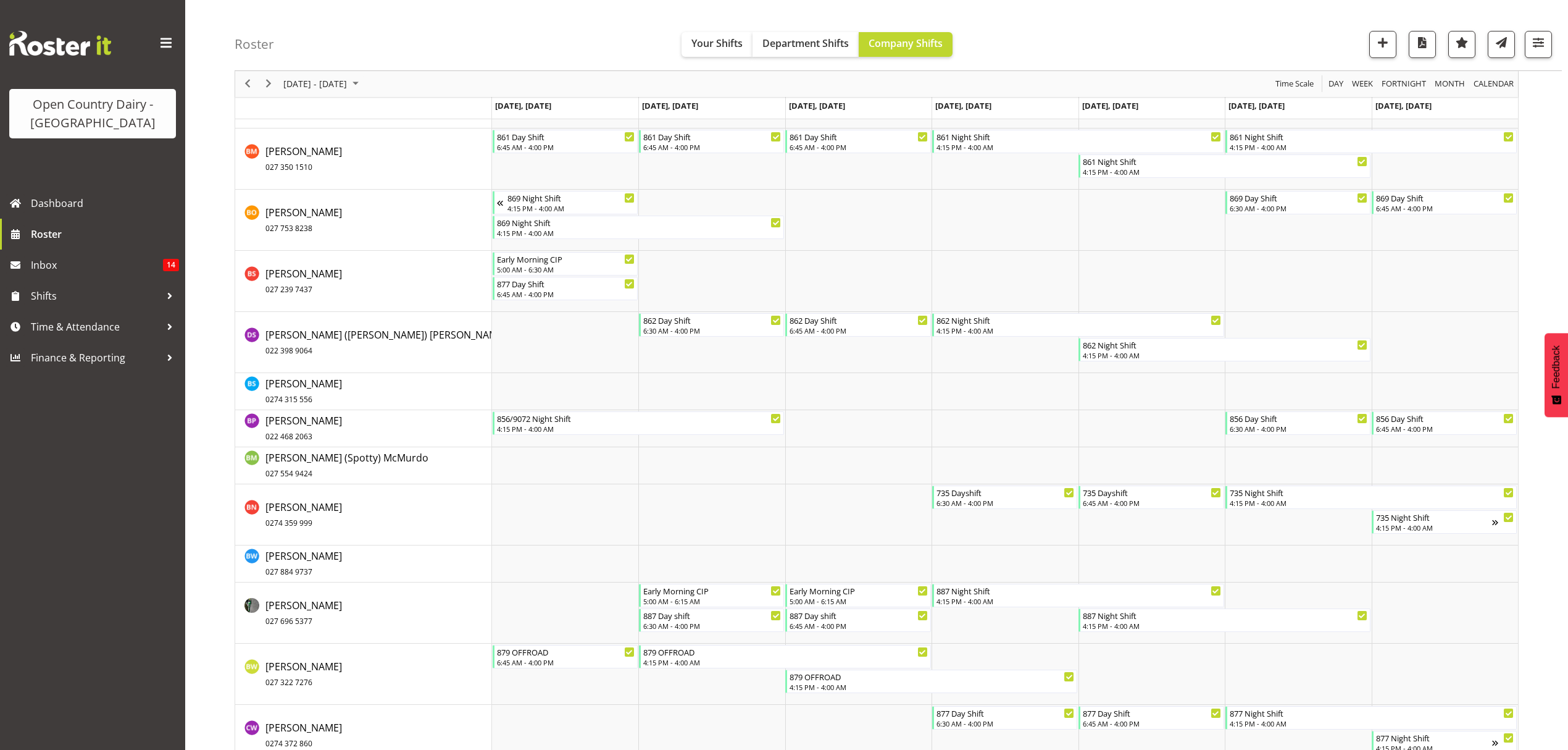
scroll to position [1399, 0]
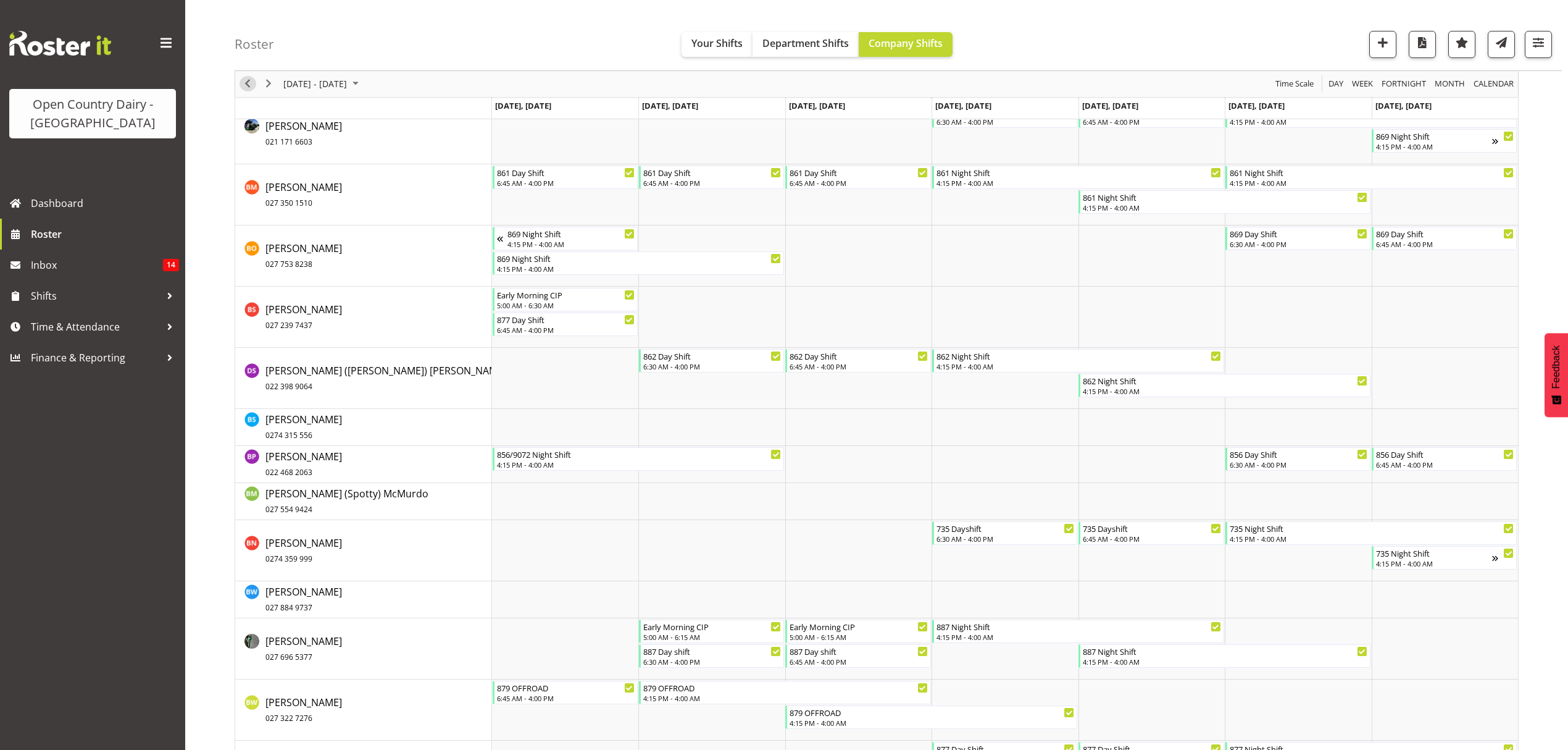
click at [249, 81] on span "Previous" at bounding box center [247, 85] width 15 height 16
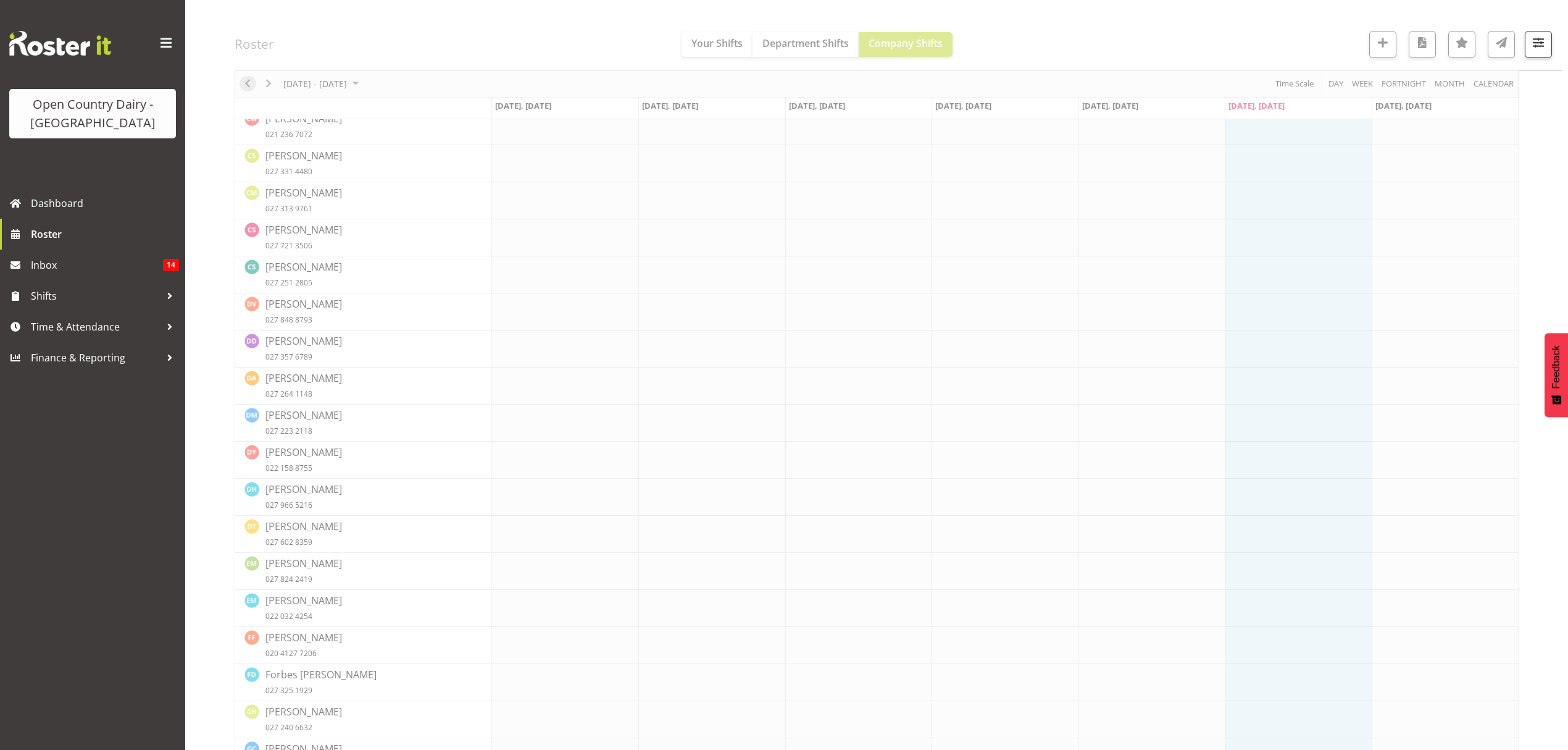
scroll to position [0, 0]
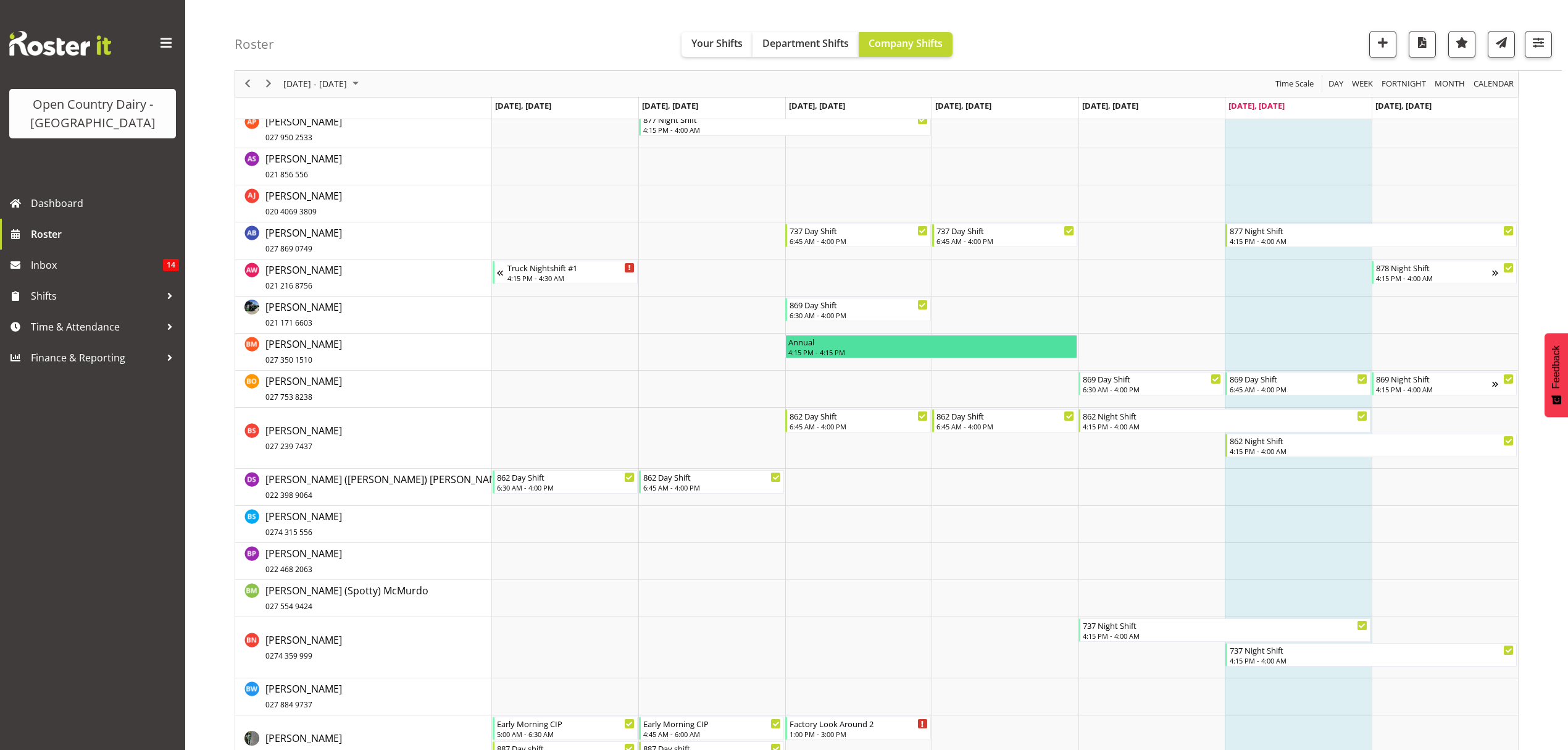
scroll to position [1893, 0]
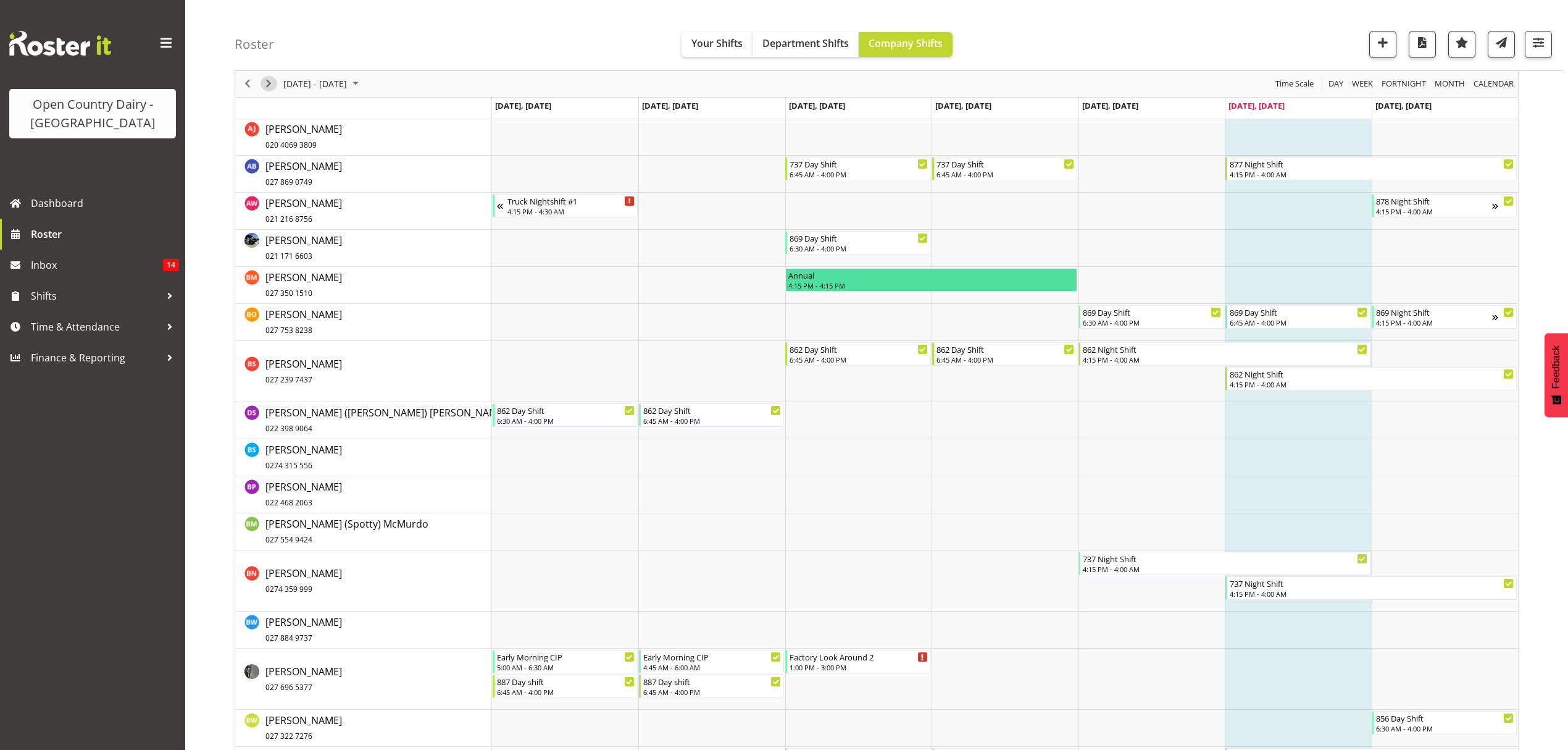
click at [267, 87] on span "Next" at bounding box center [268, 85] width 15 height 16
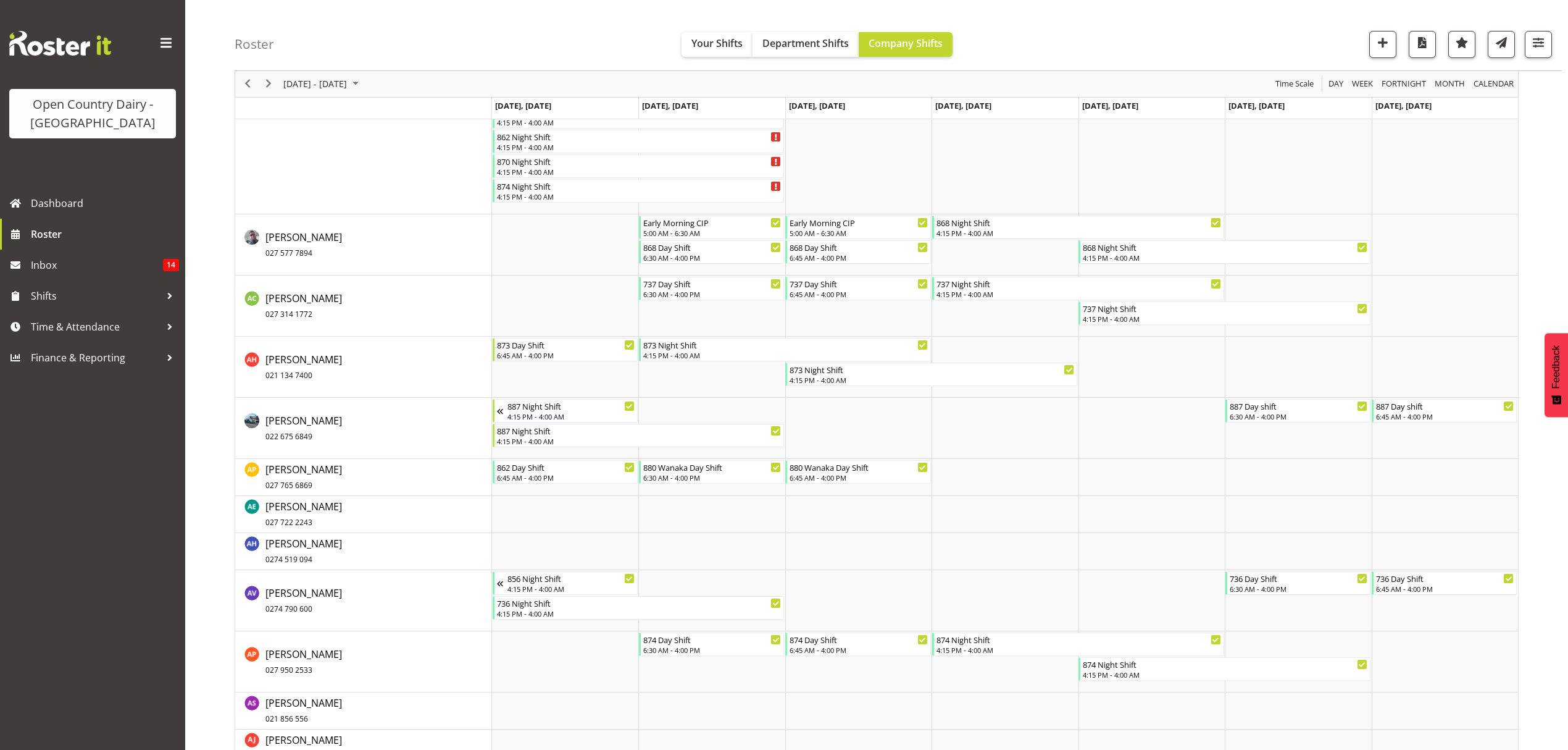
scroll to position [823, 0]
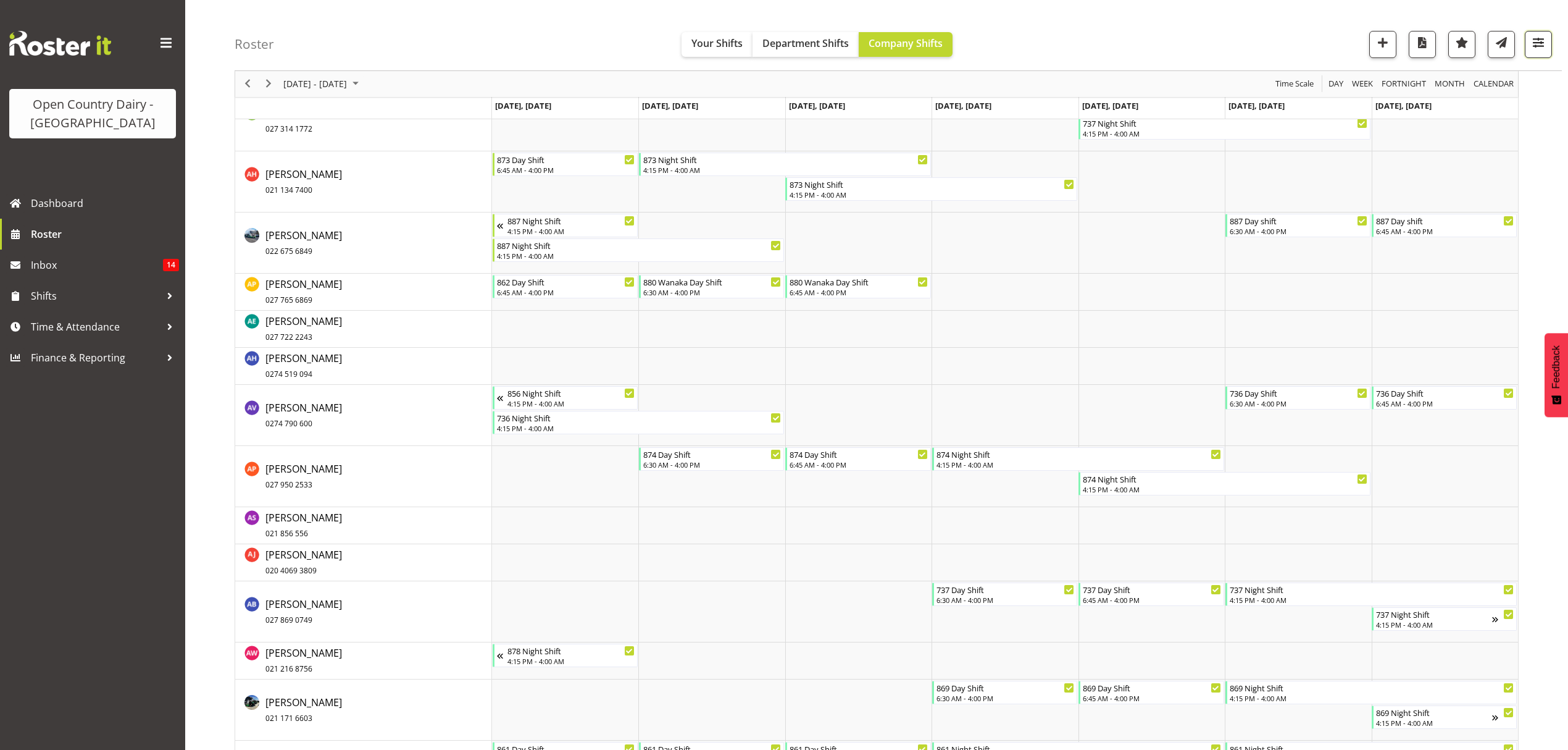
click at [1532, 55] on button "button" at bounding box center [1538, 45] width 27 height 27
click at [1460, 264] on select "Staff Role Shift - Horizontal Shift - Vertical Staff - Location" at bounding box center [1460, 271] width 163 height 25
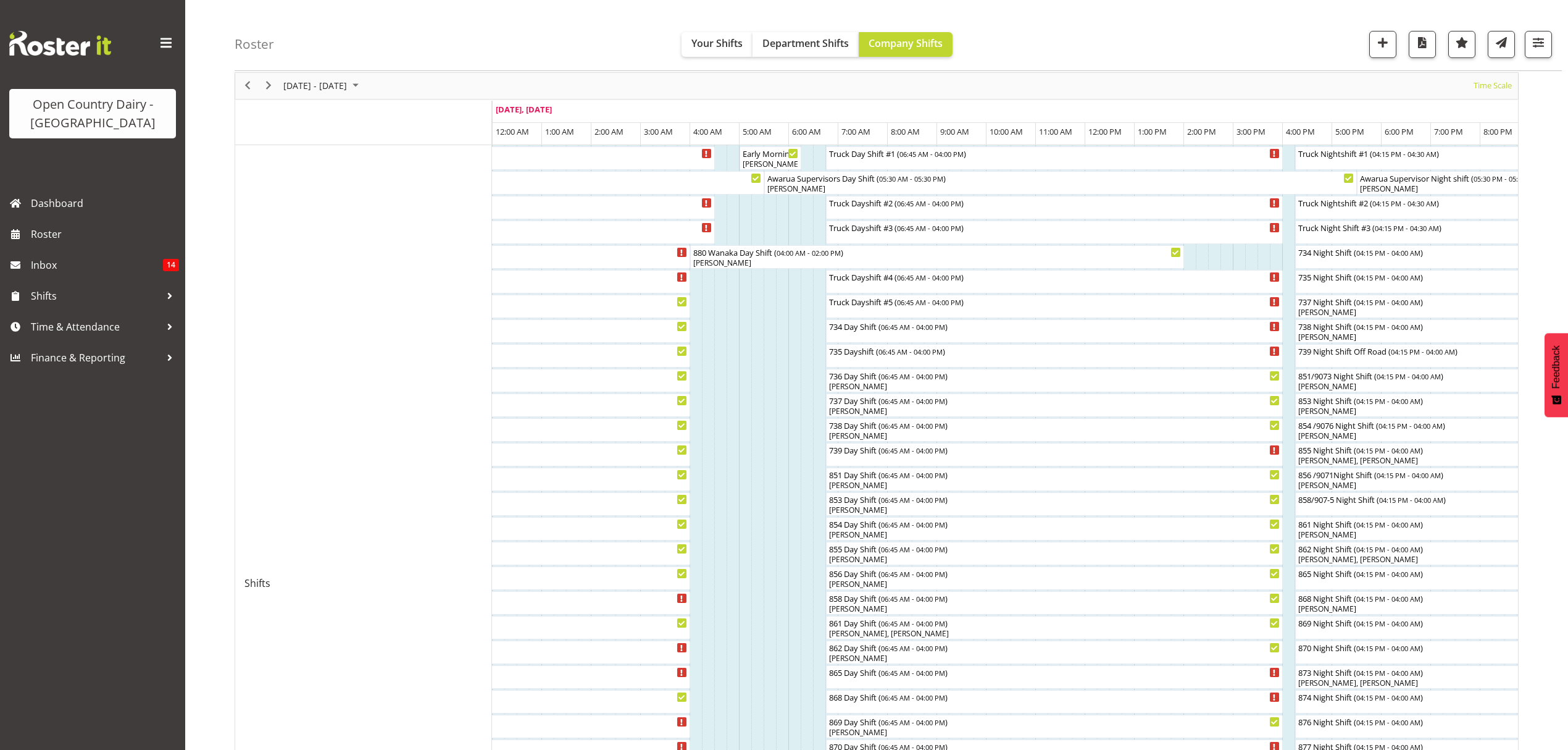
scroll to position [82, 0]
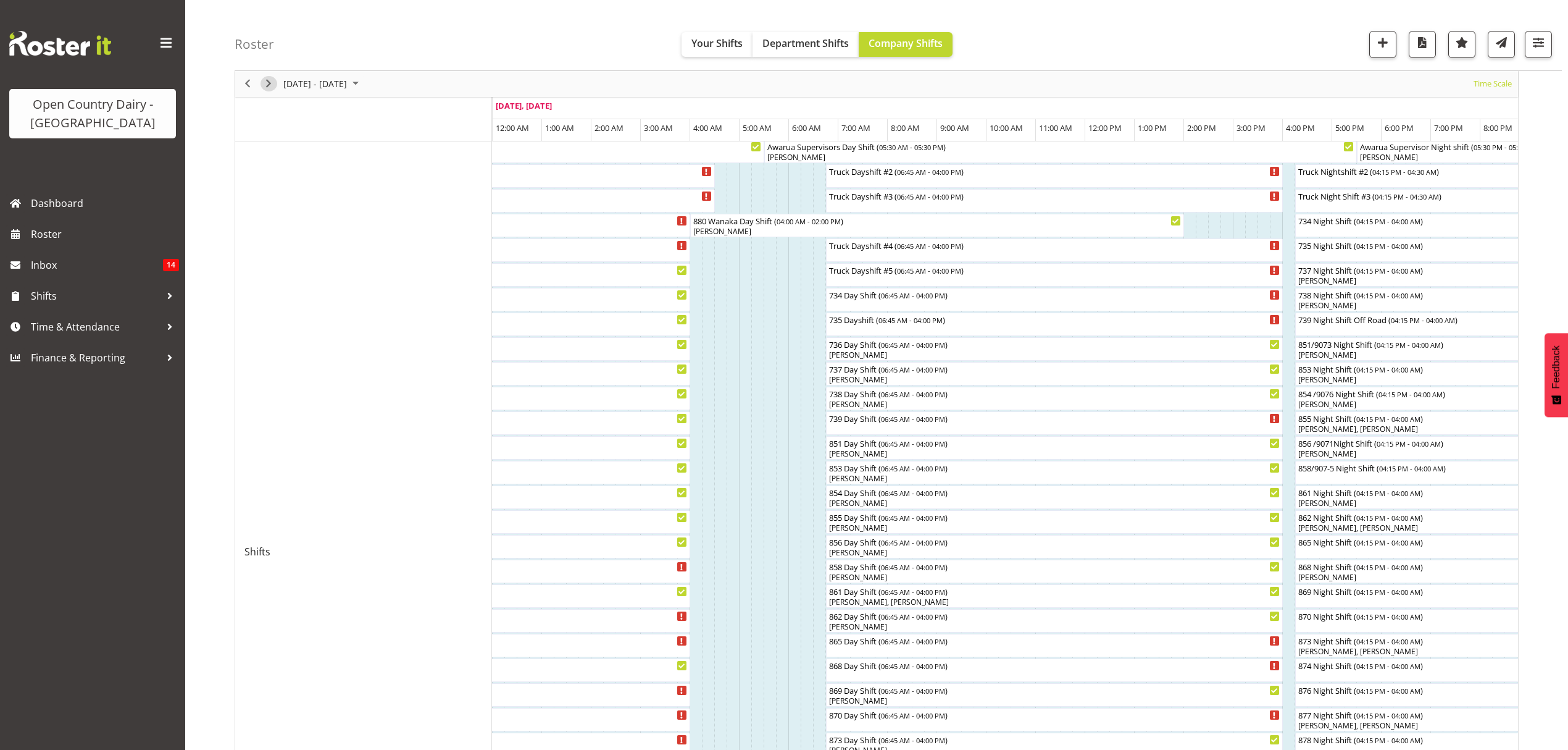
click at [269, 84] on span "Next" at bounding box center [268, 85] width 15 height 16
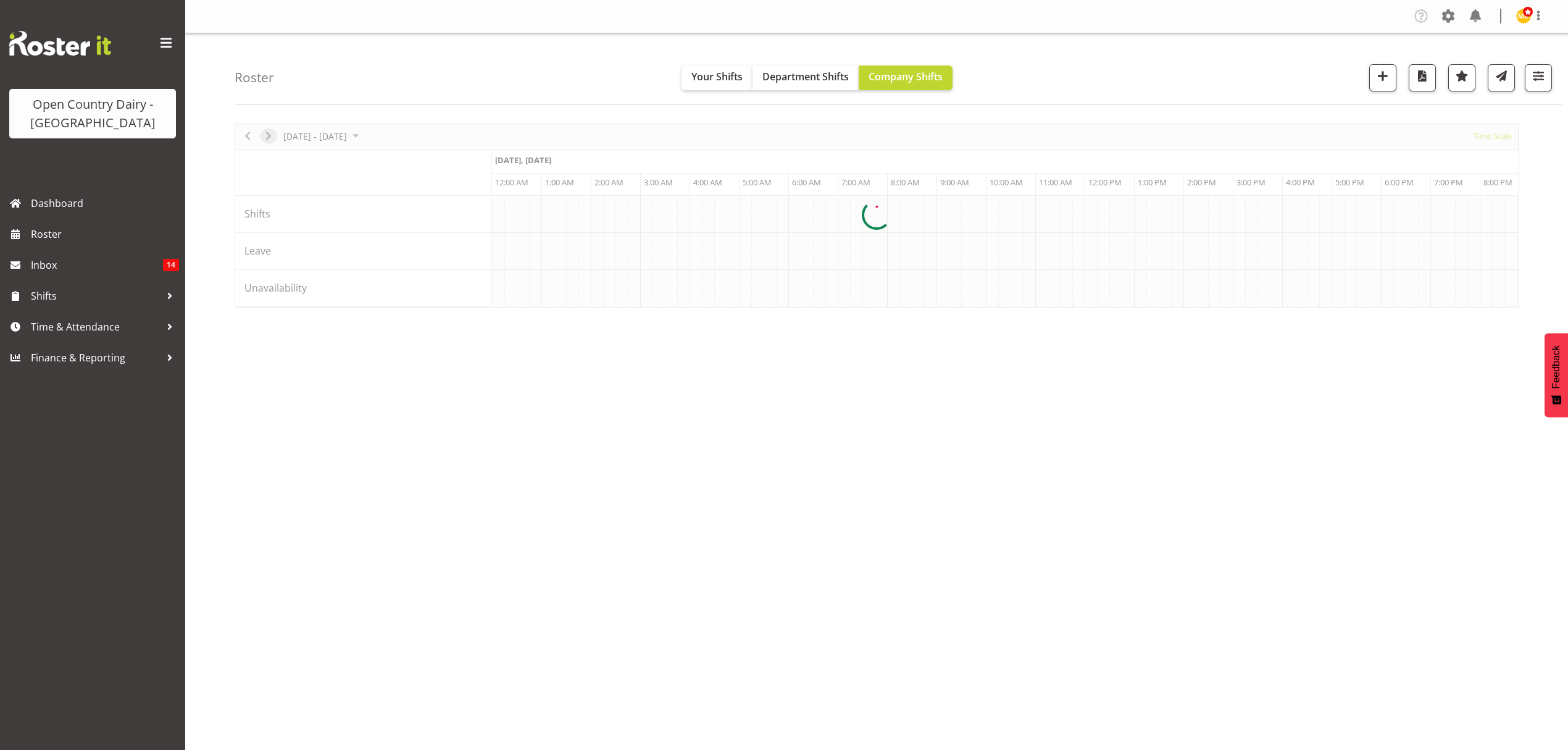
scroll to position [0, 0]
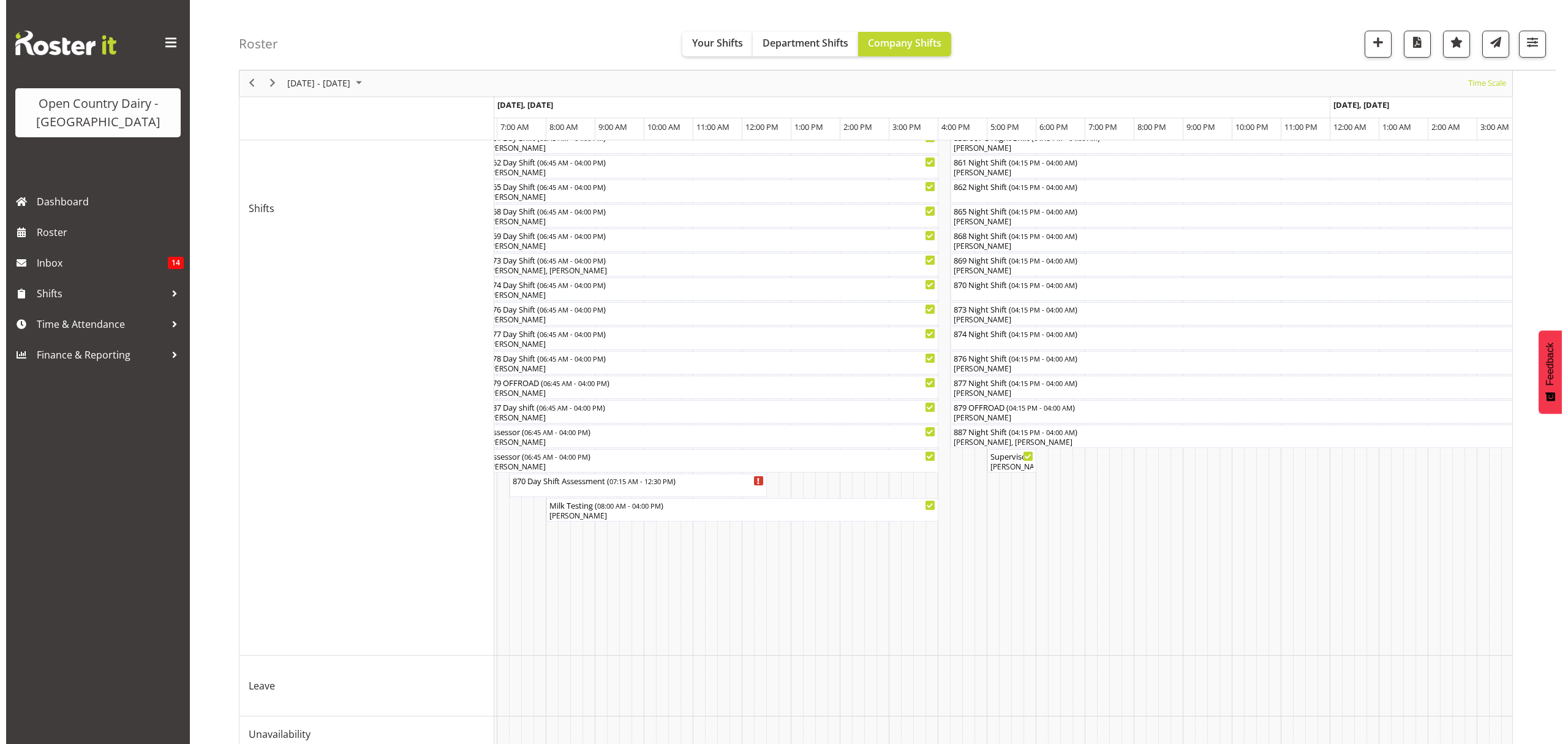
scroll to position [464, 0]
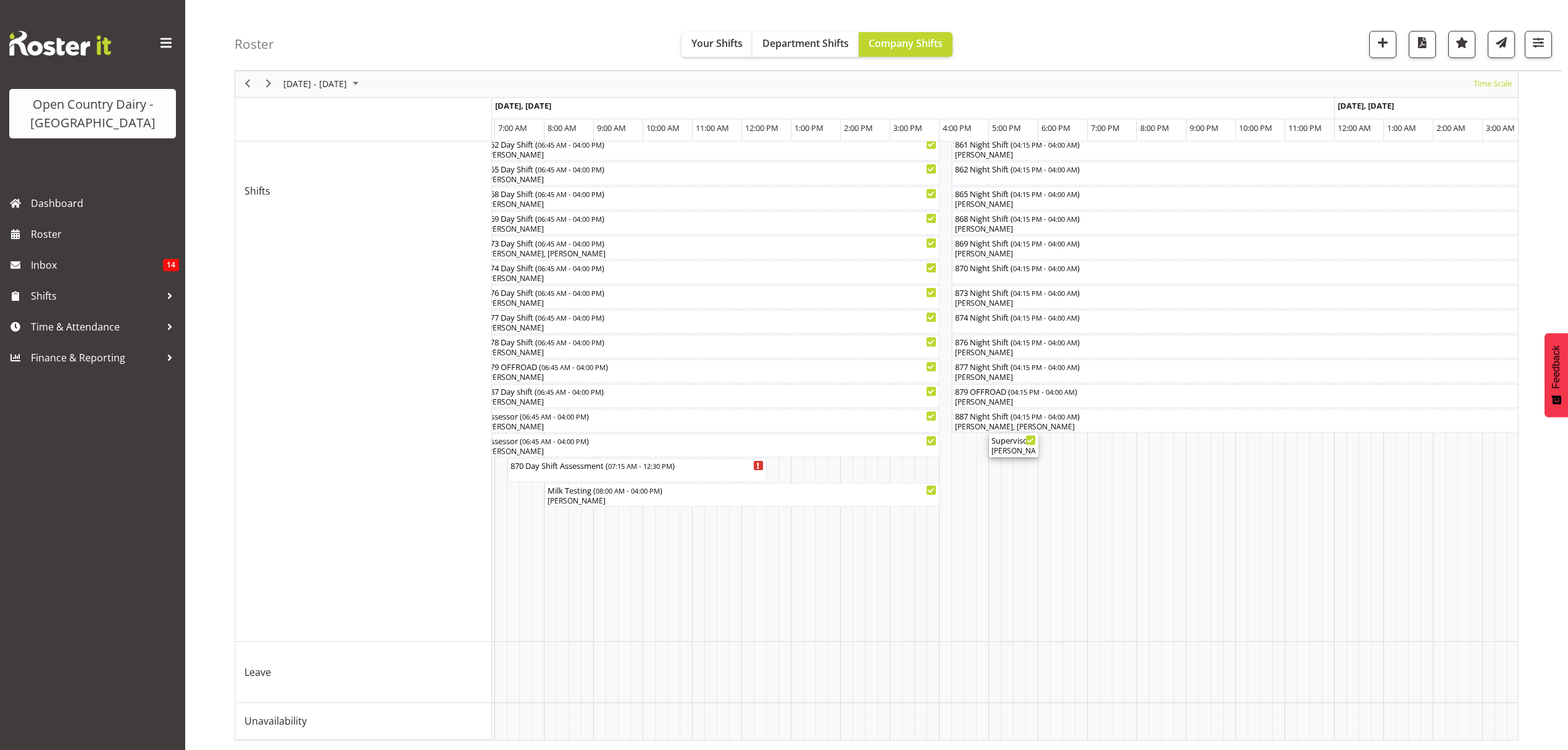
click at [1015, 445] on div "Ethan Moore, Leonna Turner, Michael Straith, Vishal Vadadoriya" at bounding box center [1013, 450] width 45 height 11
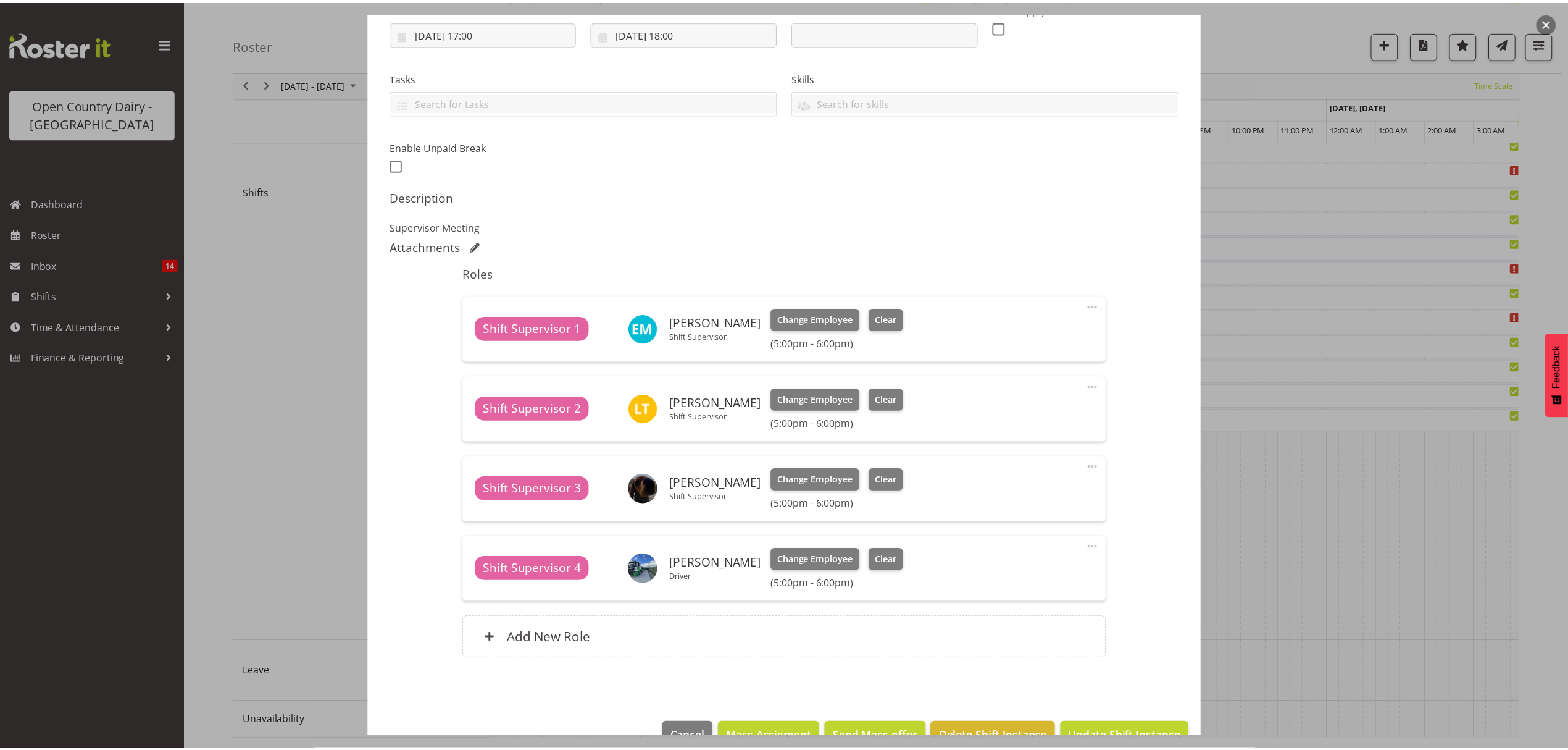
scroll to position [247, 0]
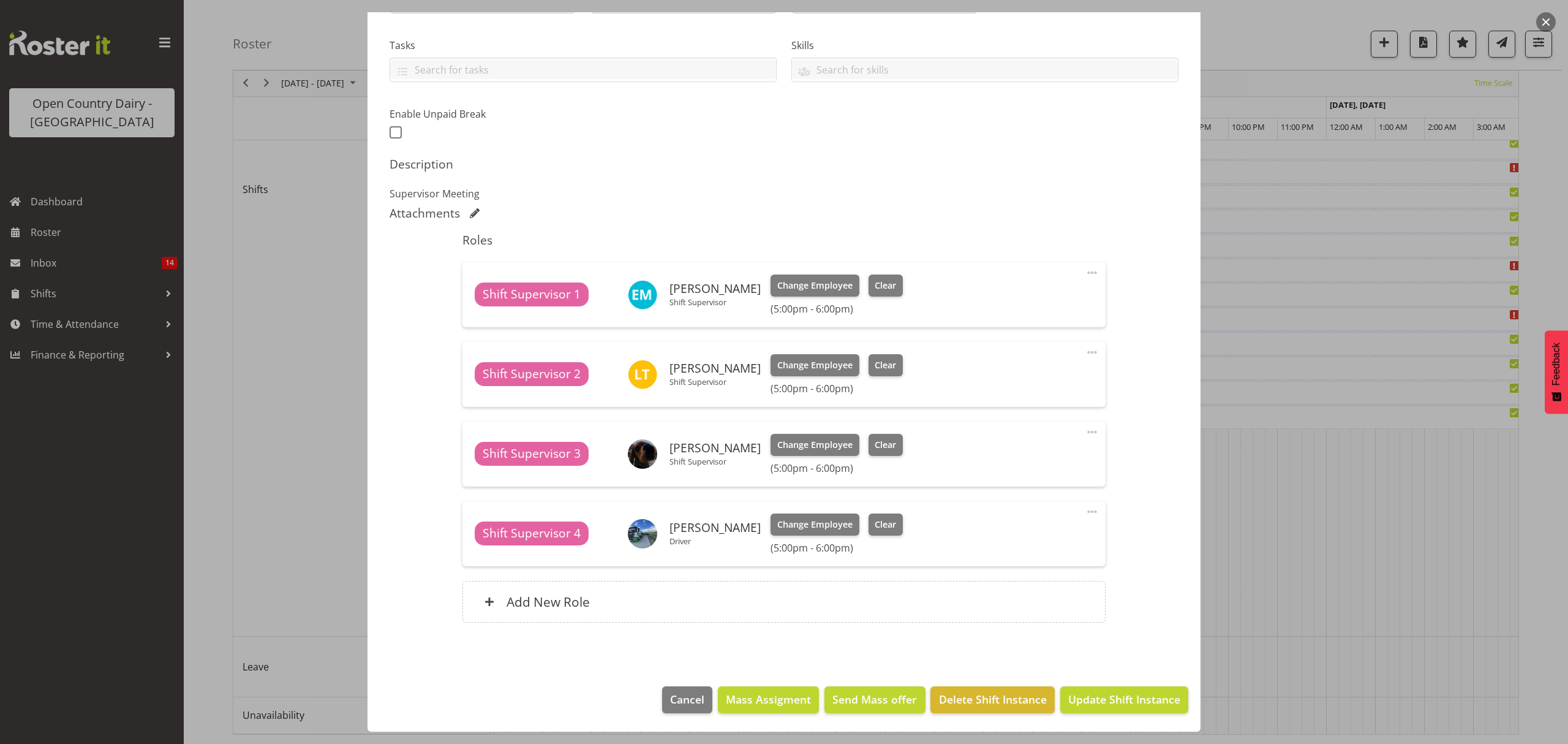
click at [1353, 540] on div at bounding box center [784, 372] width 1568 height 744
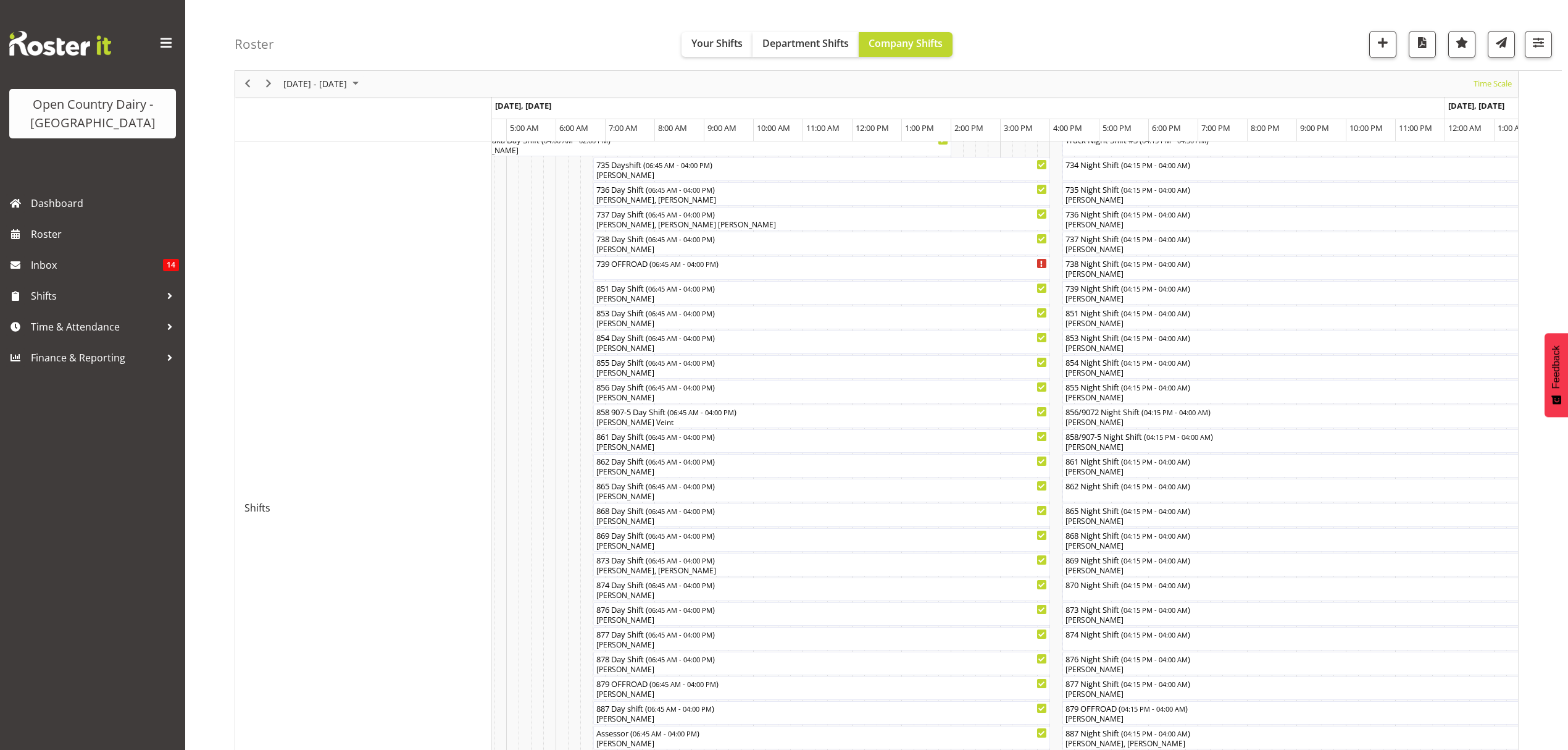
scroll to position [0, 0]
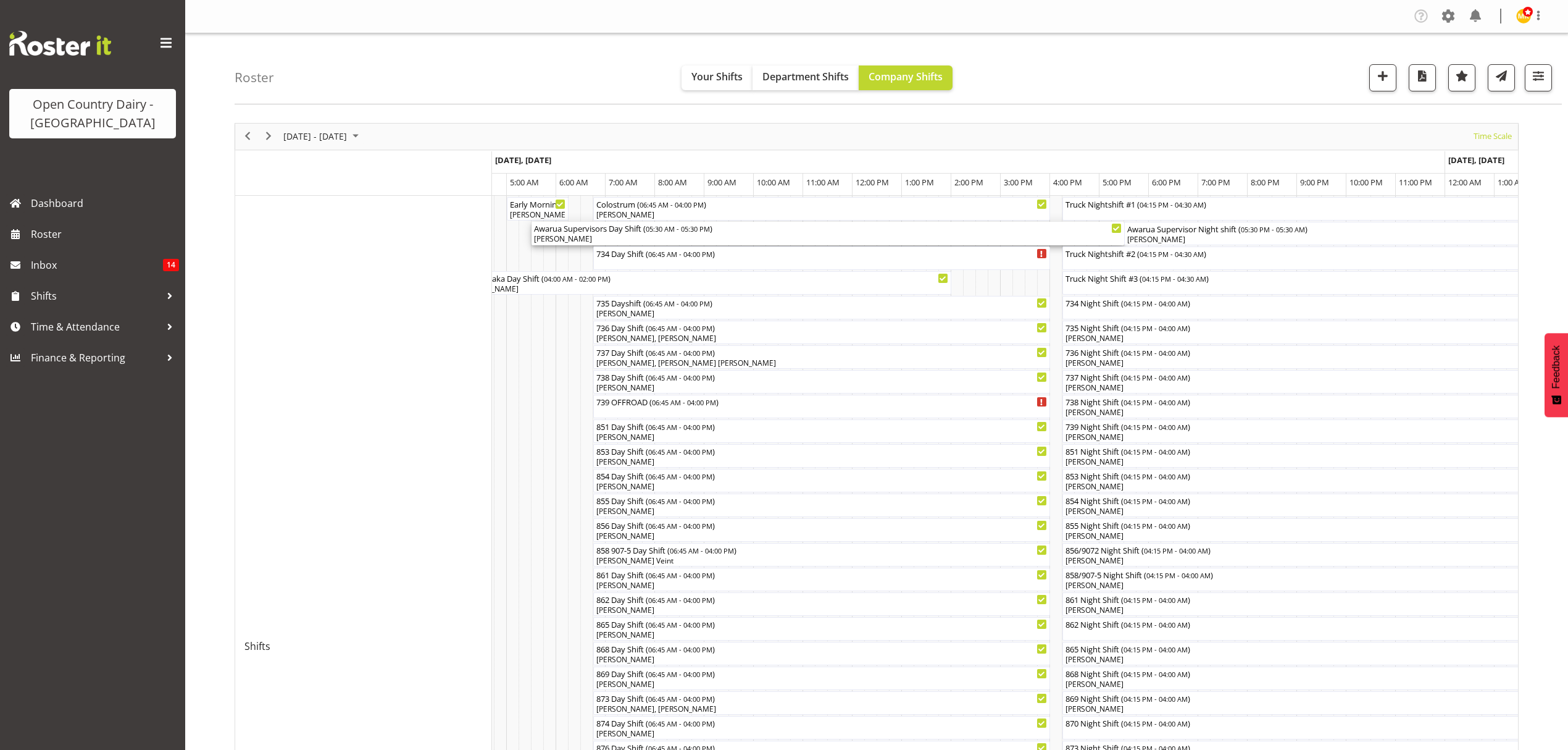
click at [593, 231] on div "Awarua Supervisors Day Shift ( 05:30 AM - 05:30 PM )" at bounding box center [828, 227] width 588 height 12
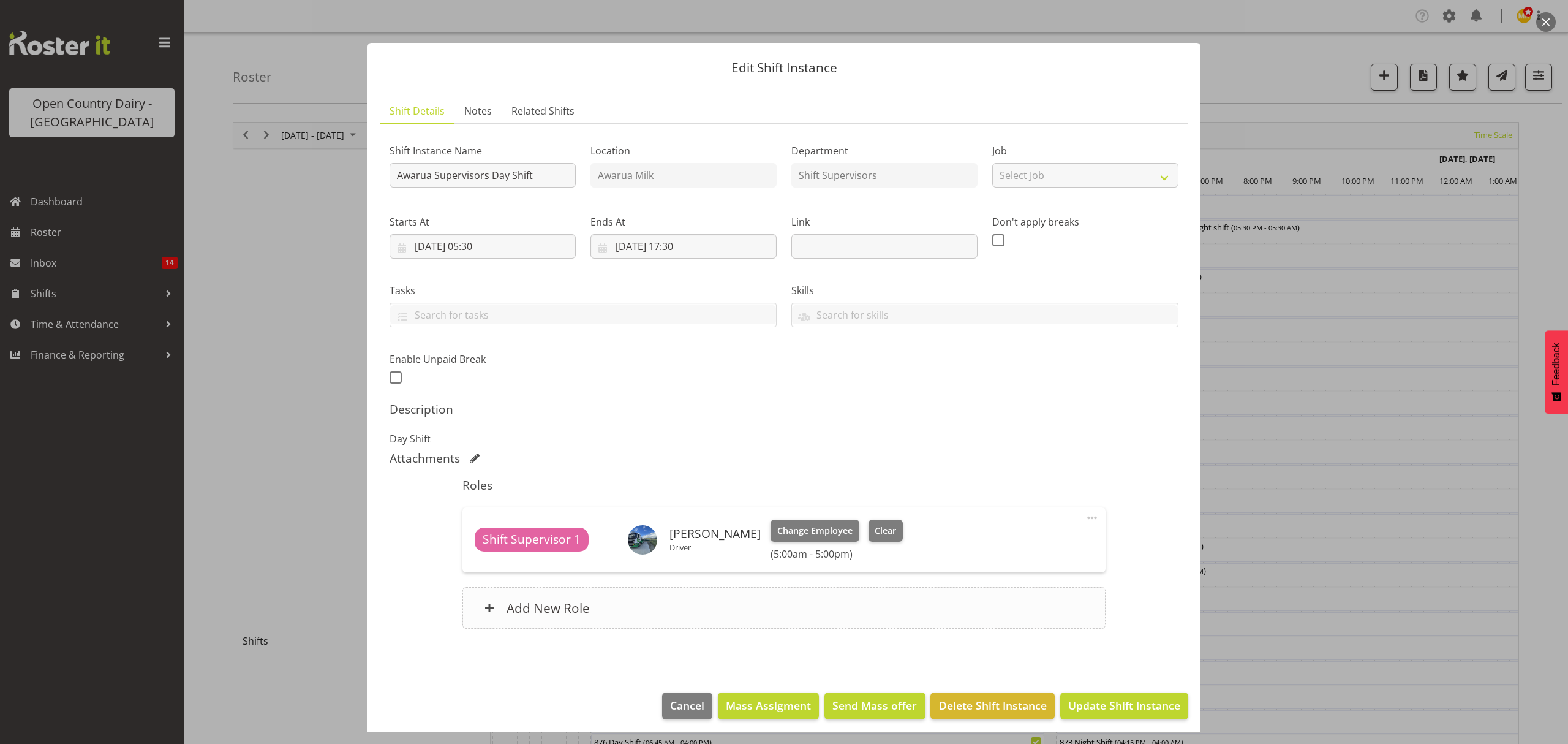
click at [556, 615] on h6 "Add New Role" at bounding box center [549, 608] width 83 height 16
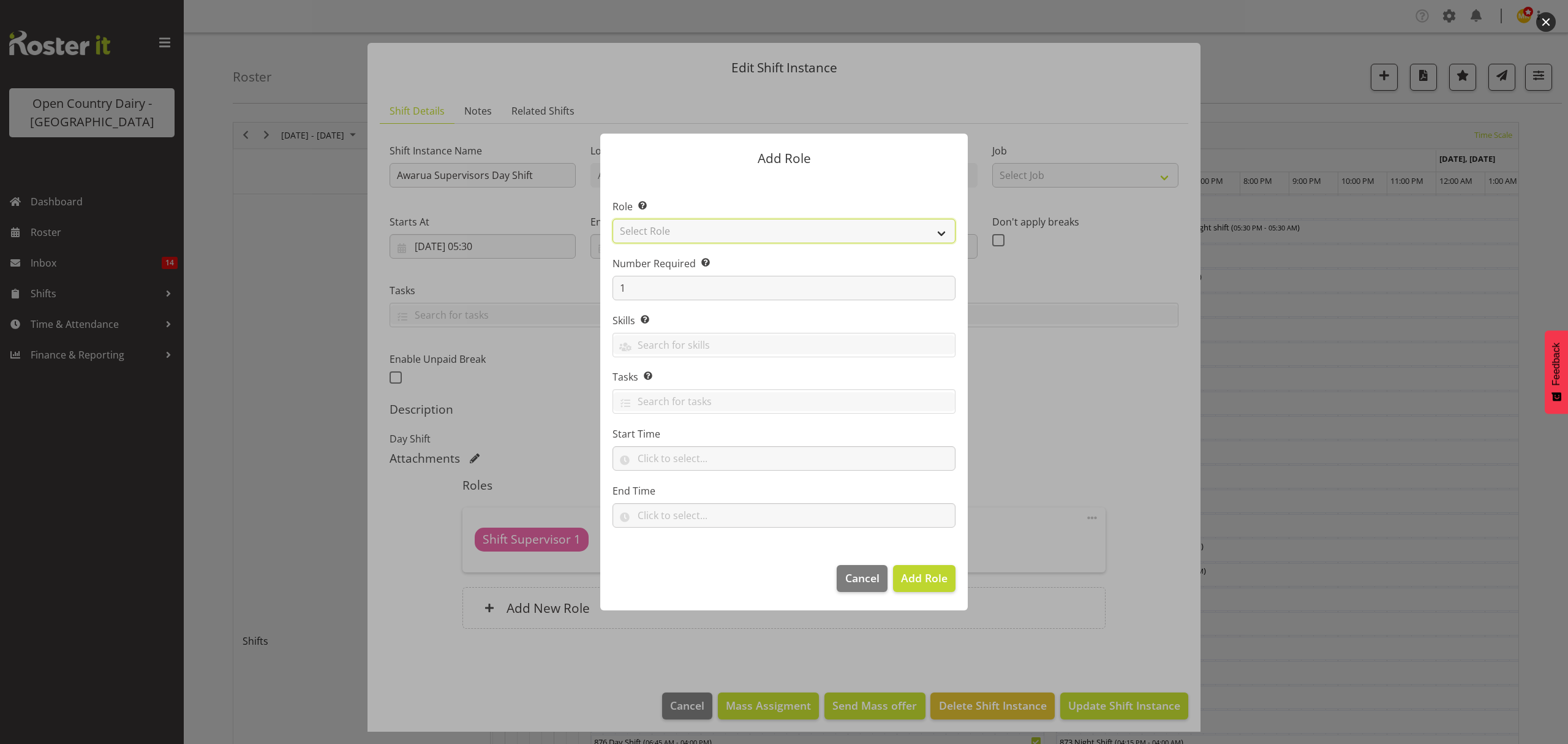
click at [664, 228] on select "Select Role Crew Leader Driver Driver Assessor Dayshift Driver Assessor Nightsh…" at bounding box center [784, 231] width 343 height 24
click at [672, 233] on select "Select Role Crew Leader Driver Driver Assessor Dayshift Driver Assessor Nightsh…" at bounding box center [784, 231] width 343 height 24
select select "1155"
click at [613, 219] on select "Select Role Crew Leader Driver Driver Assessor Dayshift Driver Assessor Nightsh…" at bounding box center [784, 231] width 343 height 24
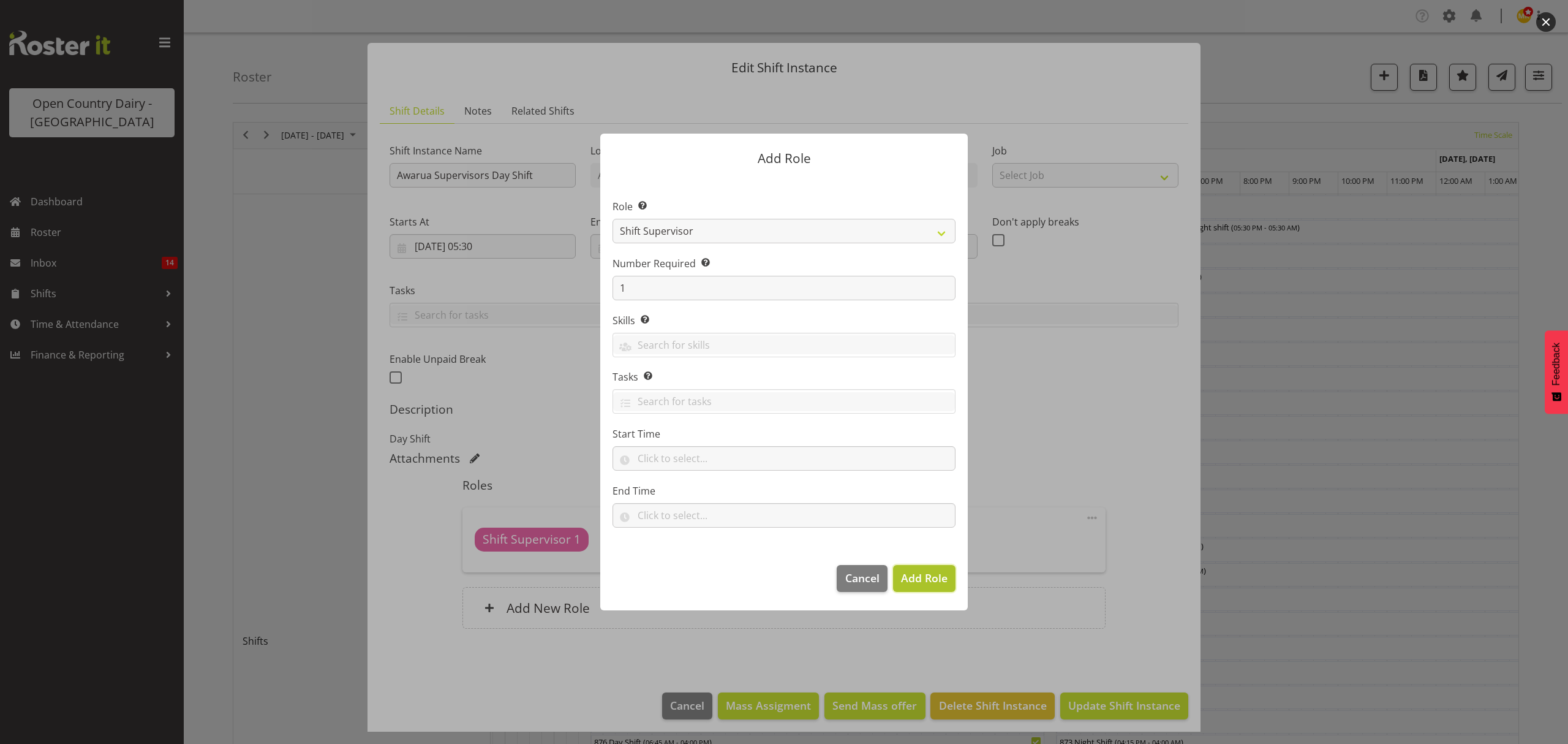
click at [920, 583] on span "Add Role" at bounding box center [924, 577] width 47 height 15
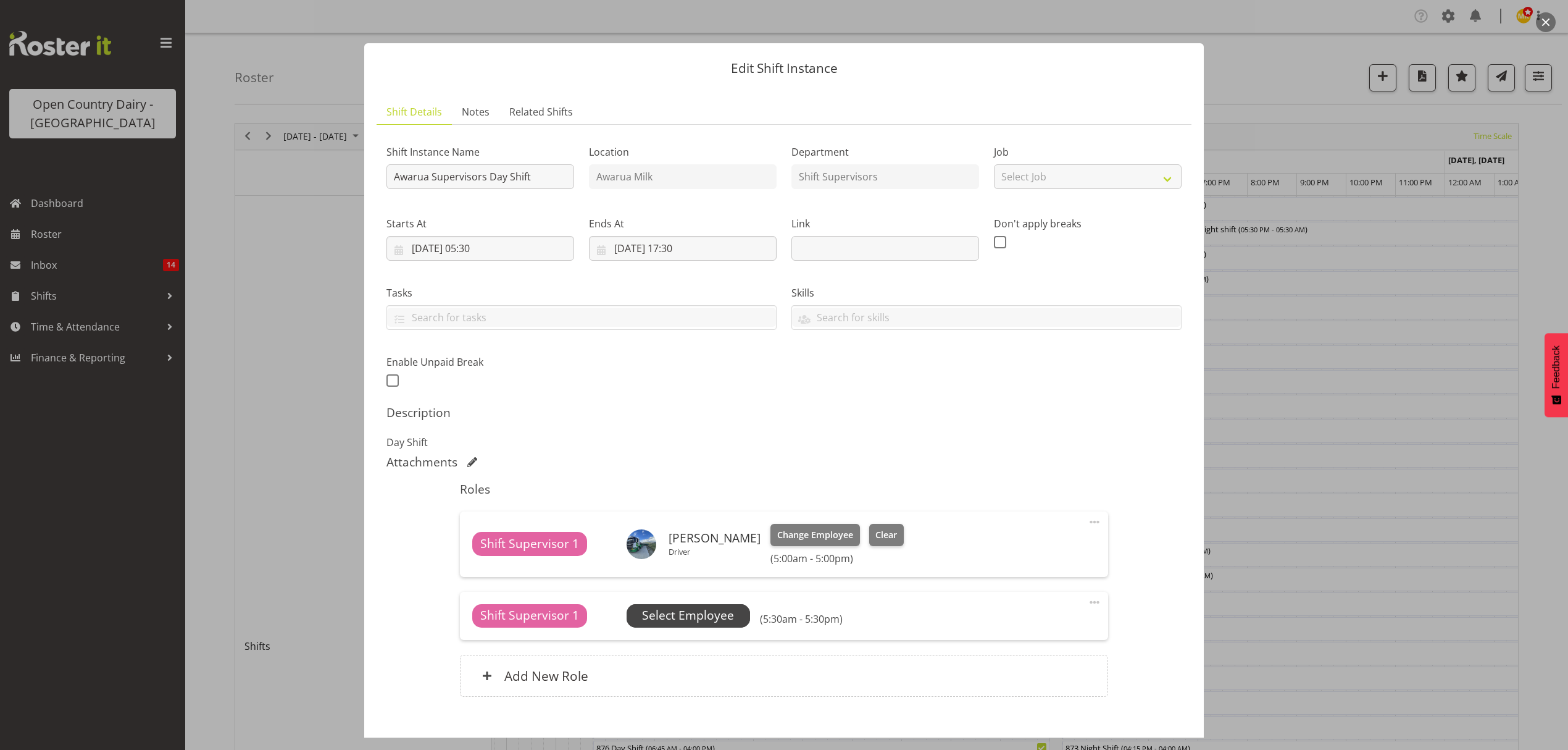
click at [709, 618] on span "Select Employee" at bounding box center [688, 616] width 92 height 18
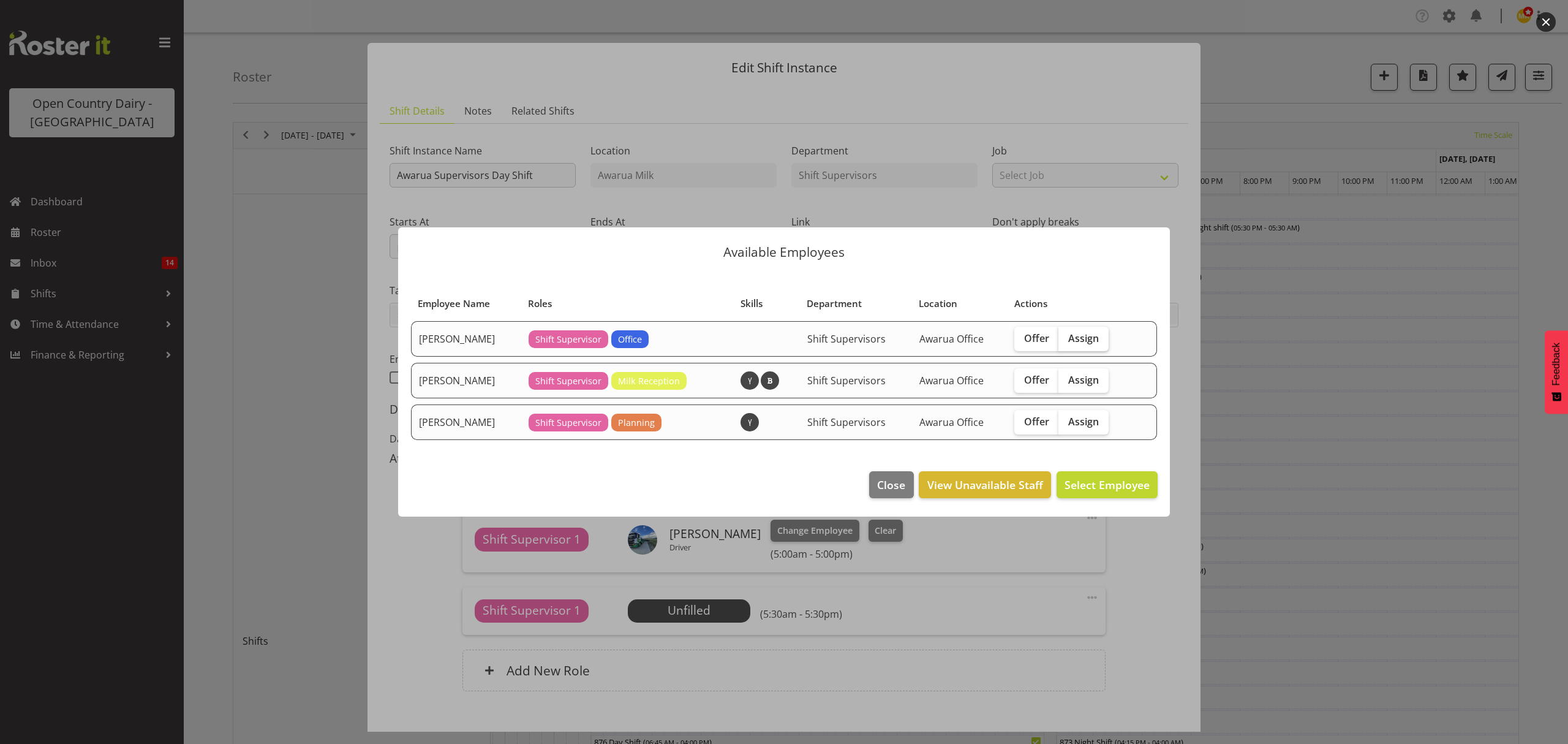
click at [1081, 336] on span "Assign" at bounding box center [1084, 338] width 31 height 12
click at [1066, 336] on input "Assign" at bounding box center [1062, 338] width 8 height 8
checkbox input "true"
click at [1132, 568] on div at bounding box center [784, 372] width 1568 height 744
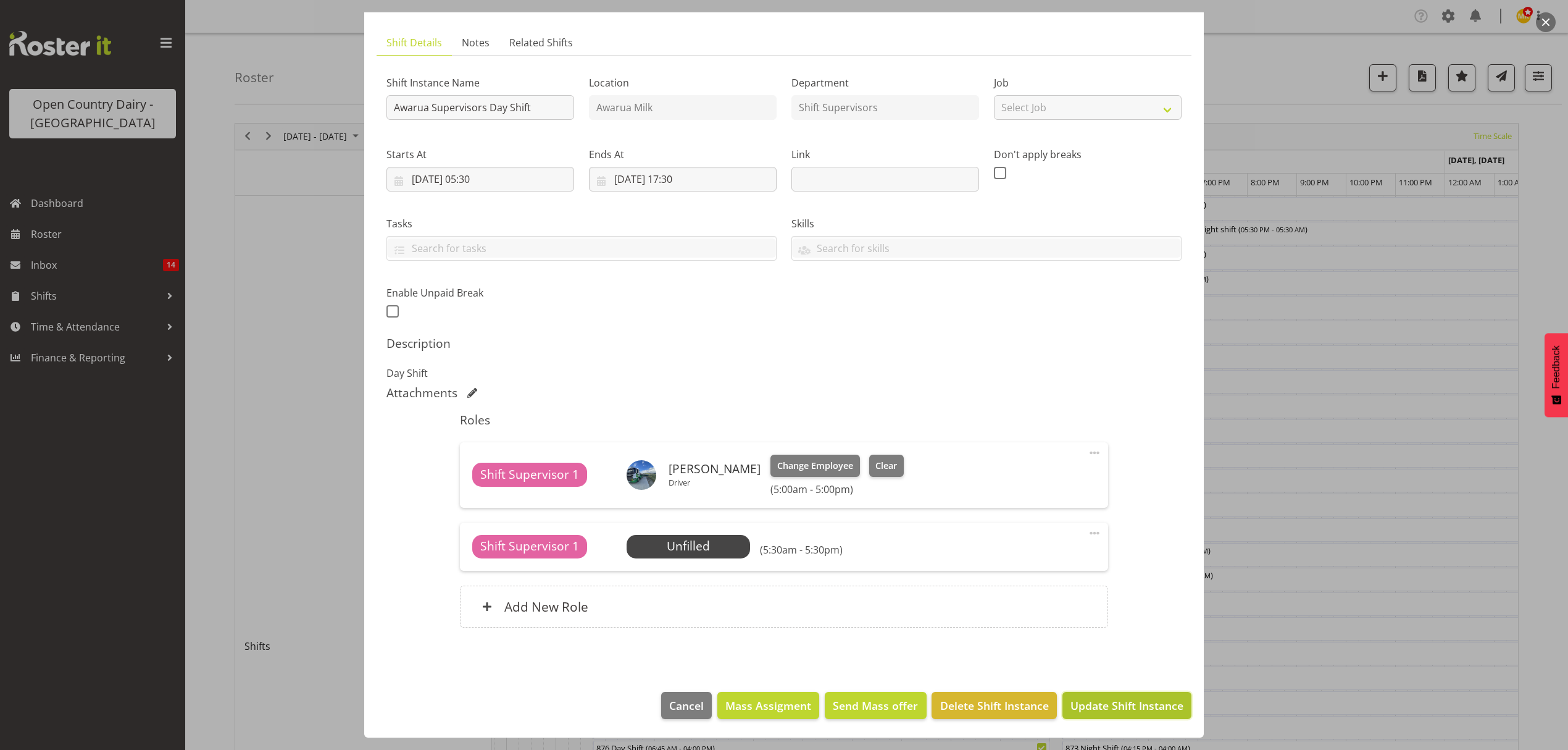
click at [1108, 709] on span "Update Shift Instance" at bounding box center [1127, 705] width 113 height 16
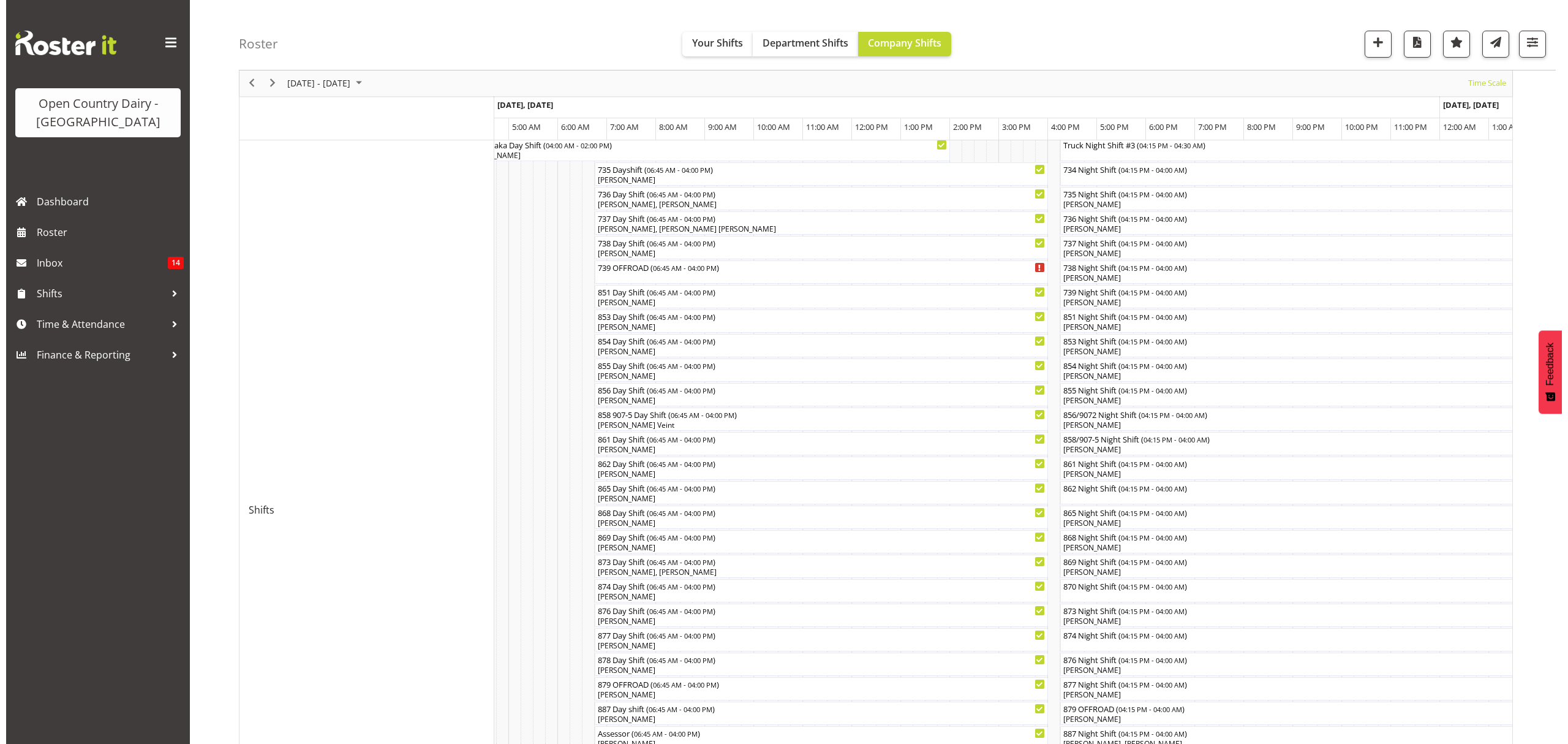
scroll to position [163, 0]
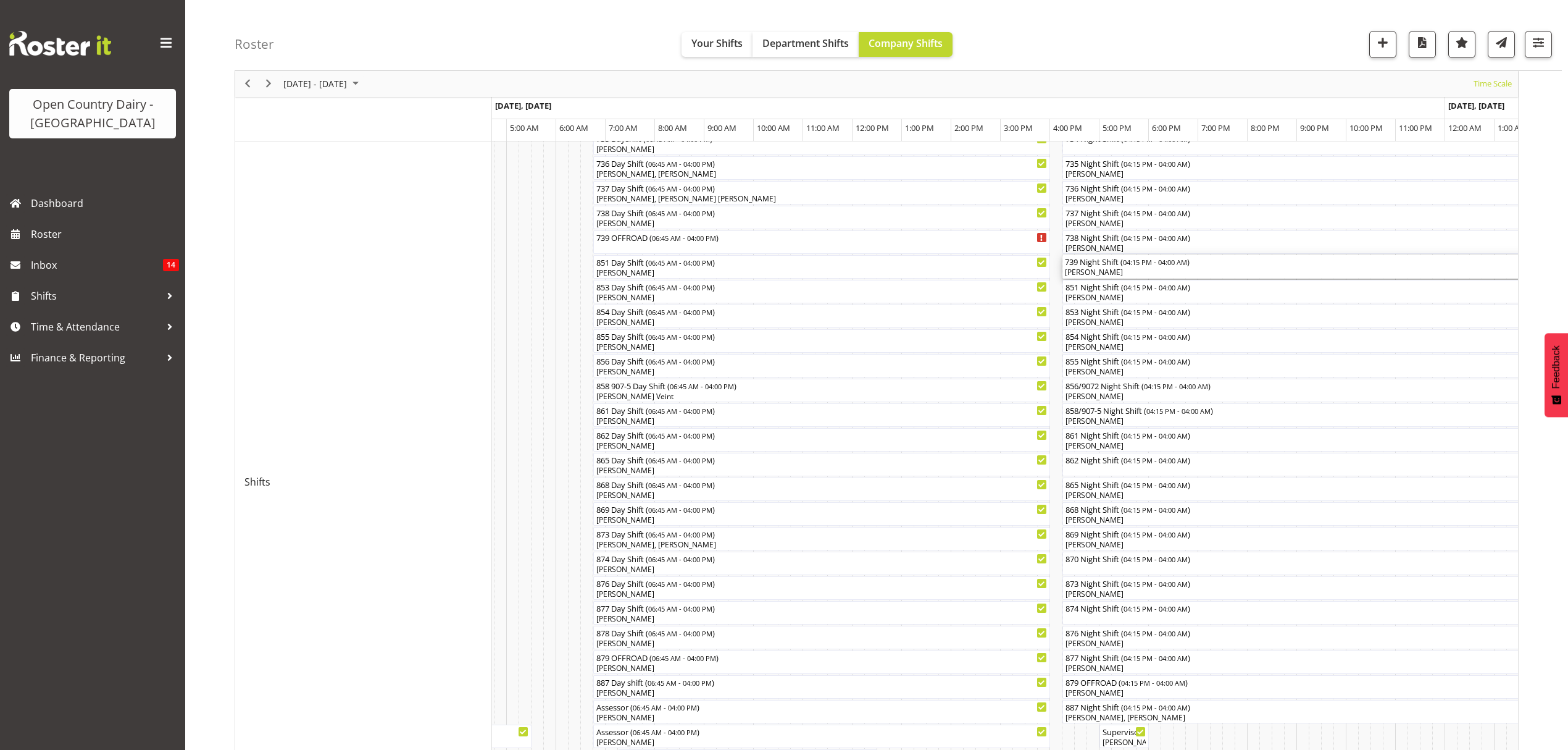
click at [1087, 264] on div "739 Night Shift ( 04:15 PM - 04:00 AM )" at bounding box center [1352, 261] width 575 height 12
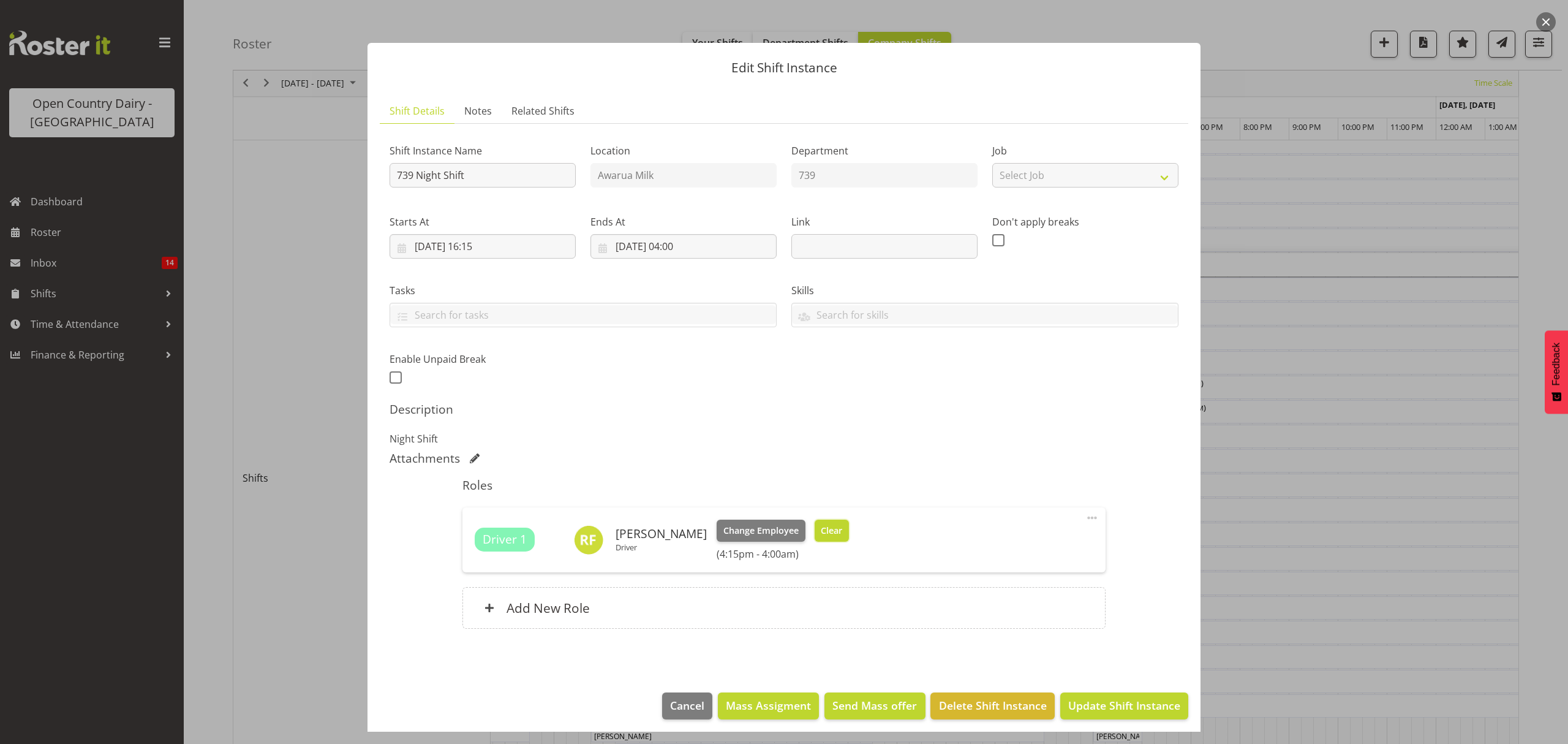
click at [821, 527] on span "Clear" at bounding box center [831, 530] width 21 height 13
click at [816, 527] on div "Driver 1 Rachel Fletcher Driver Change Employee Clear (4:15pm - 4:00am)" at bounding box center [784, 540] width 618 height 40
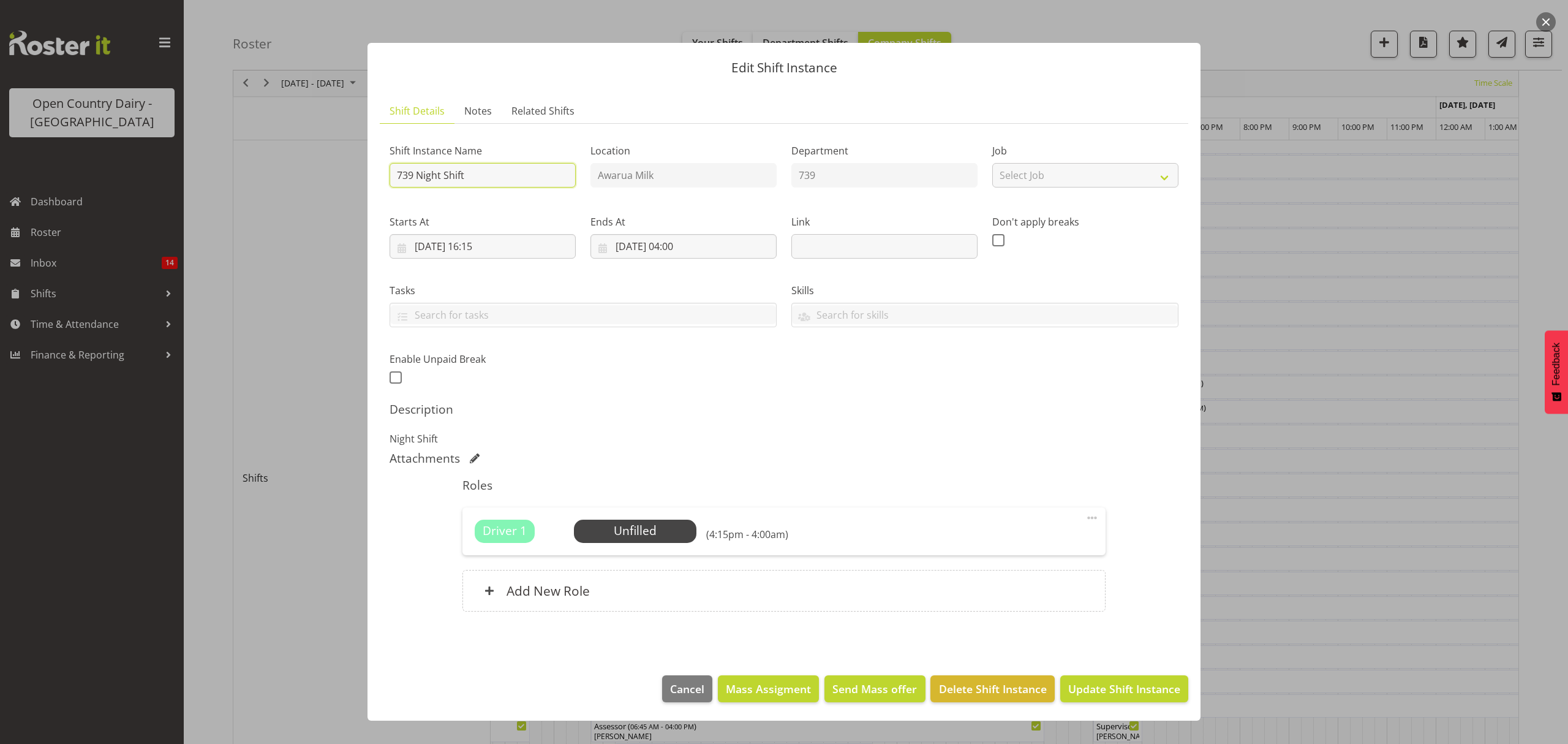
click at [490, 172] on input "739 Night Shift" at bounding box center [483, 175] width 186 height 24
click at [500, 170] on input "739 Night Shift OFF ROPAD" at bounding box center [483, 175] width 186 height 24
click at [502, 170] on input "739 Night Shift OFF ROPAD" at bounding box center [483, 175] width 186 height 24
type input "739 Night Shift OFF ROAD"
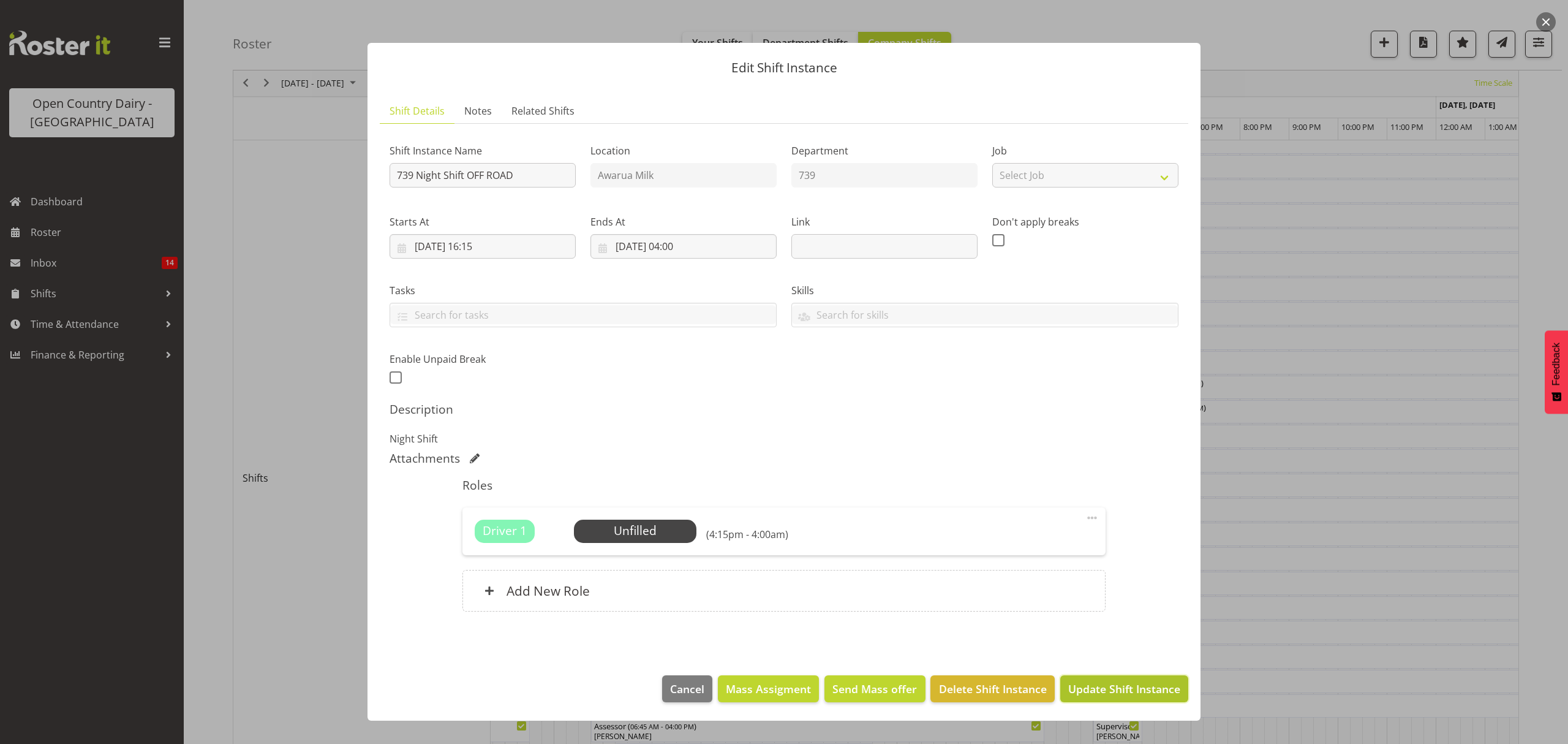
click at [1089, 688] on span "Update Shift Instance" at bounding box center [1124, 688] width 112 height 16
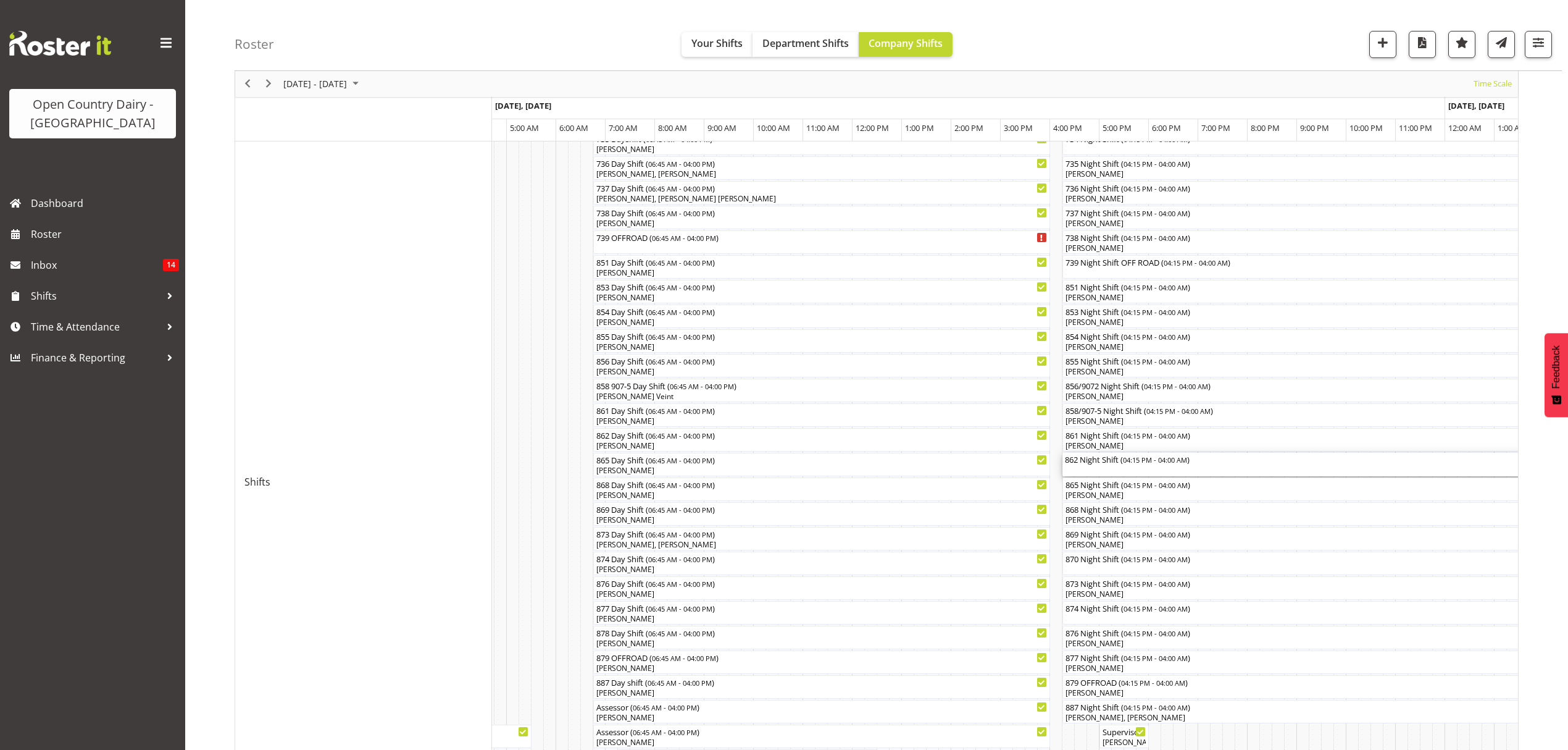
click at [1082, 462] on div "862 Night Shift ( 04:15 PM - 04:00 AM )" at bounding box center [1352, 459] width 575 height 12
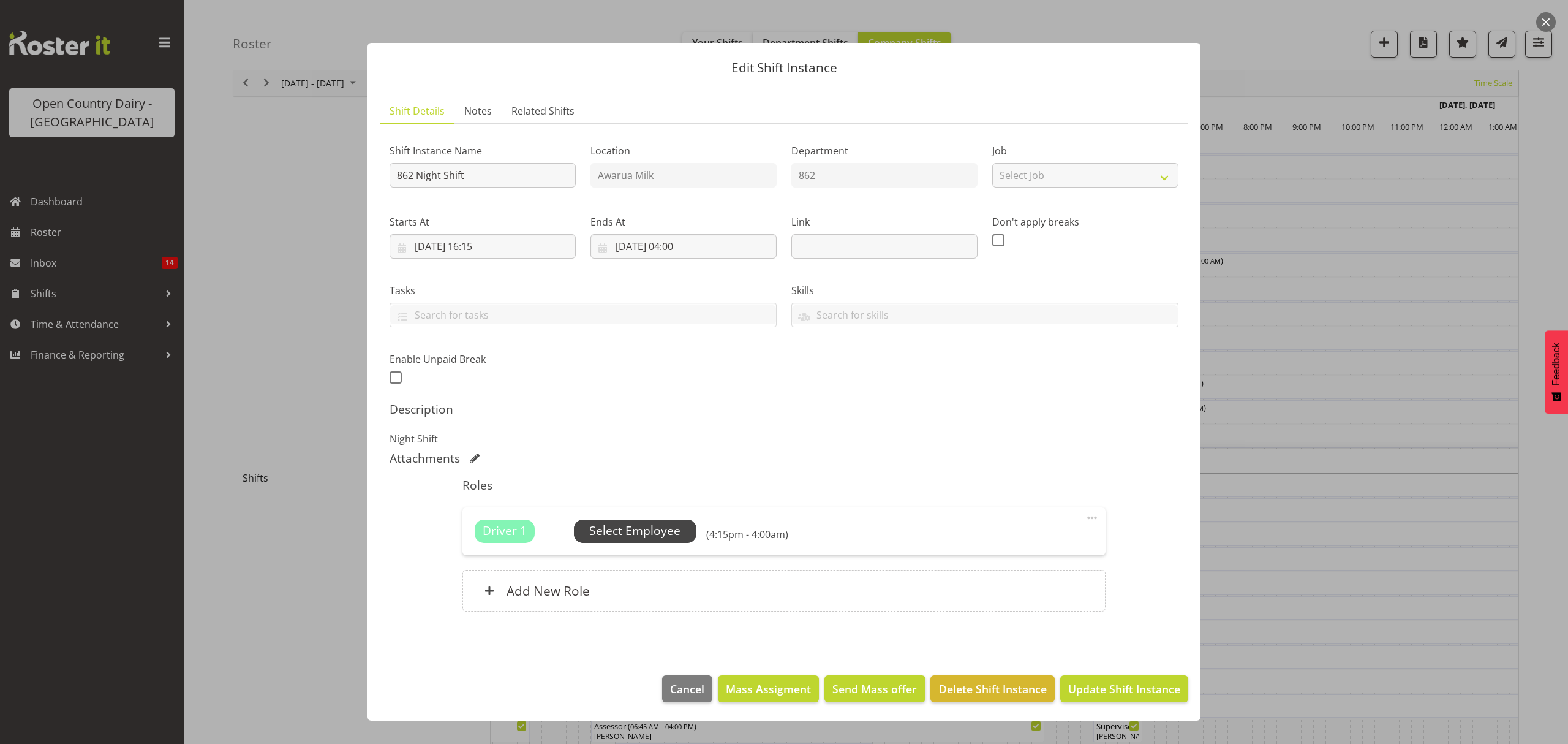
click at [646, 528] on span "Select Employee" at bounding box center [635, 531] width 91 height 18
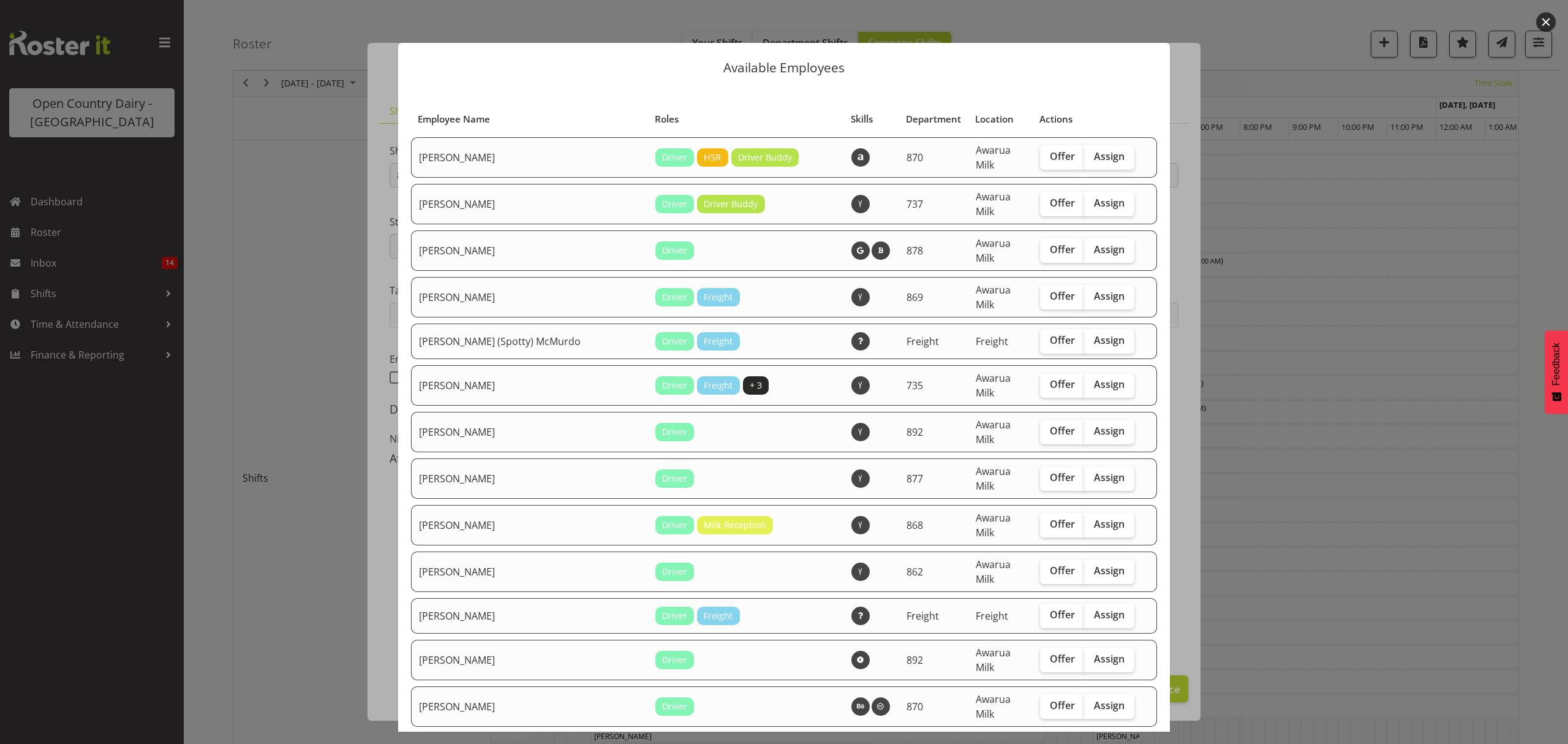
click at [1273, 434] on div at bounding box center [784, 372] width 1568 height 744
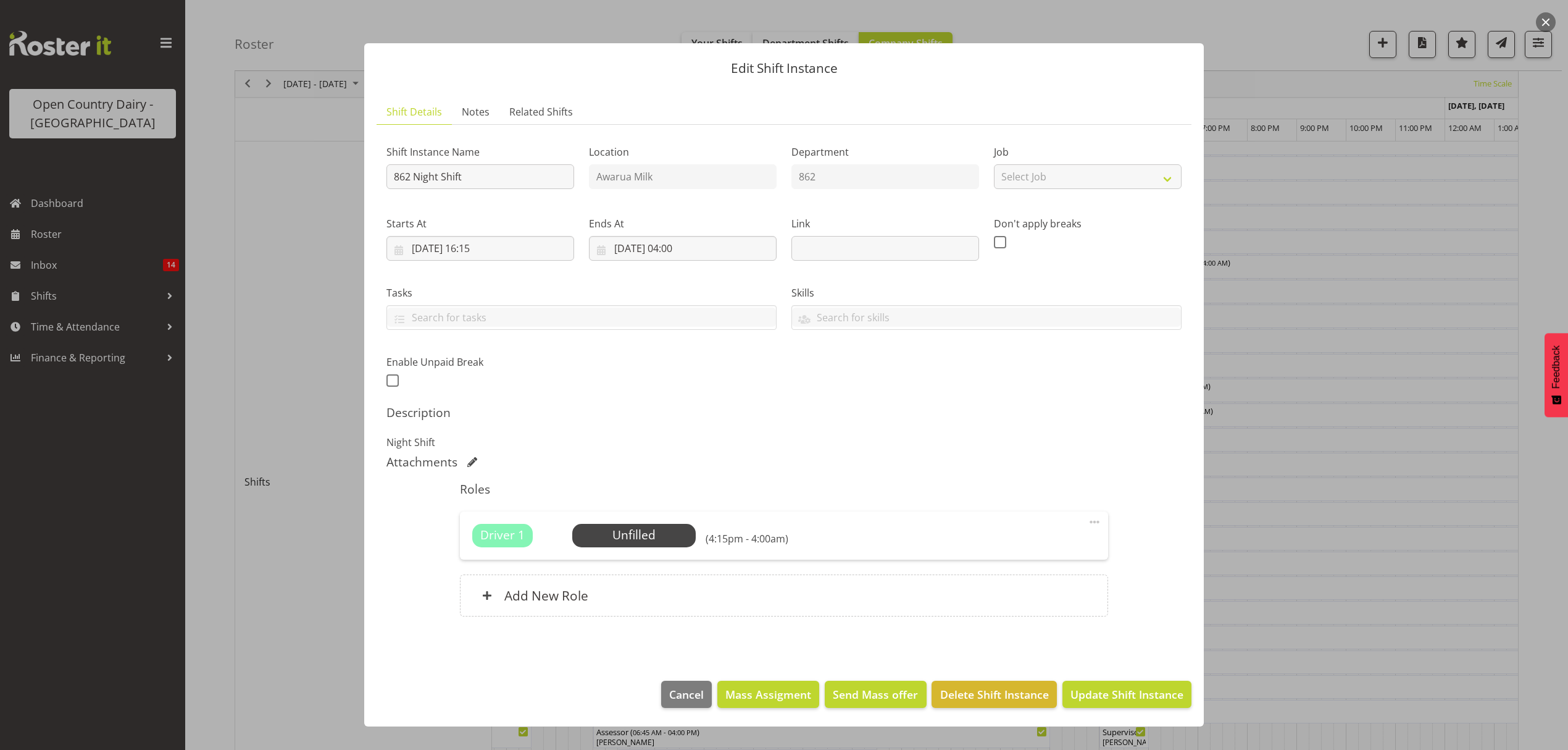
click at [1283, 437] on div at bounding box center [784, 375] width 1568 height 750
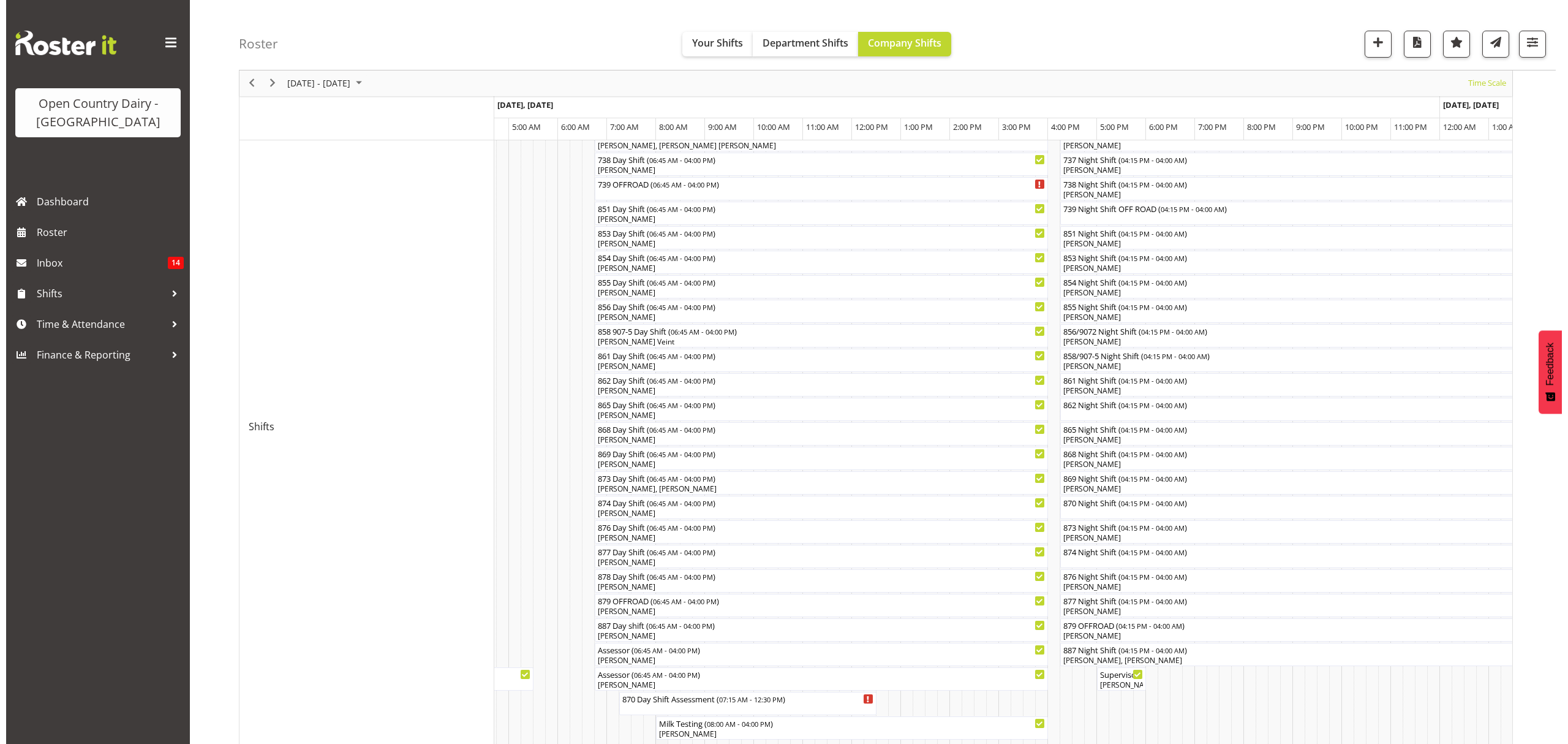
scroll to position [245, 0]
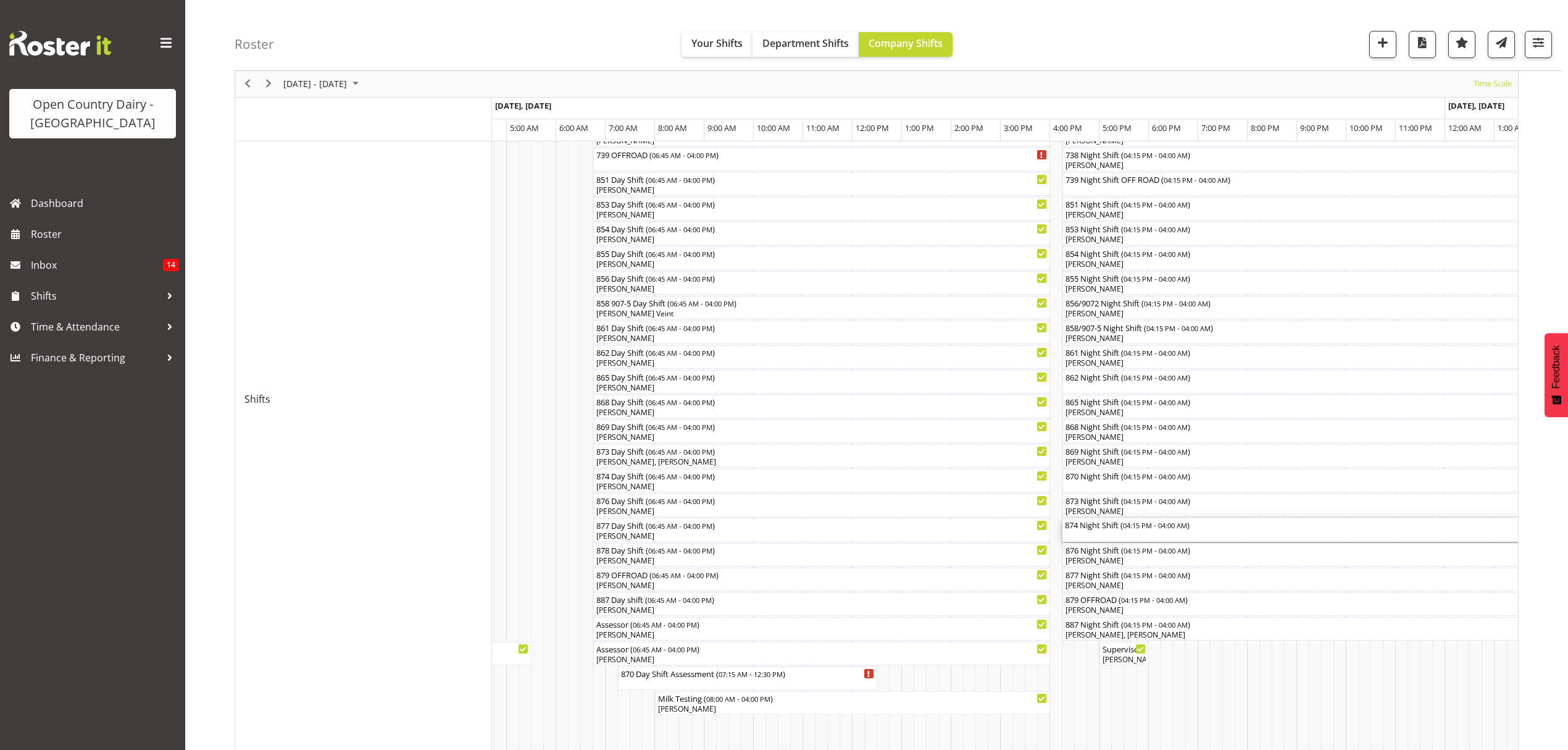
click at [1091, 525] on div "874 Night Shift ( 04:15 PM - 04:00 AM )" at bounding box center [1352, 524] width 575 height 12
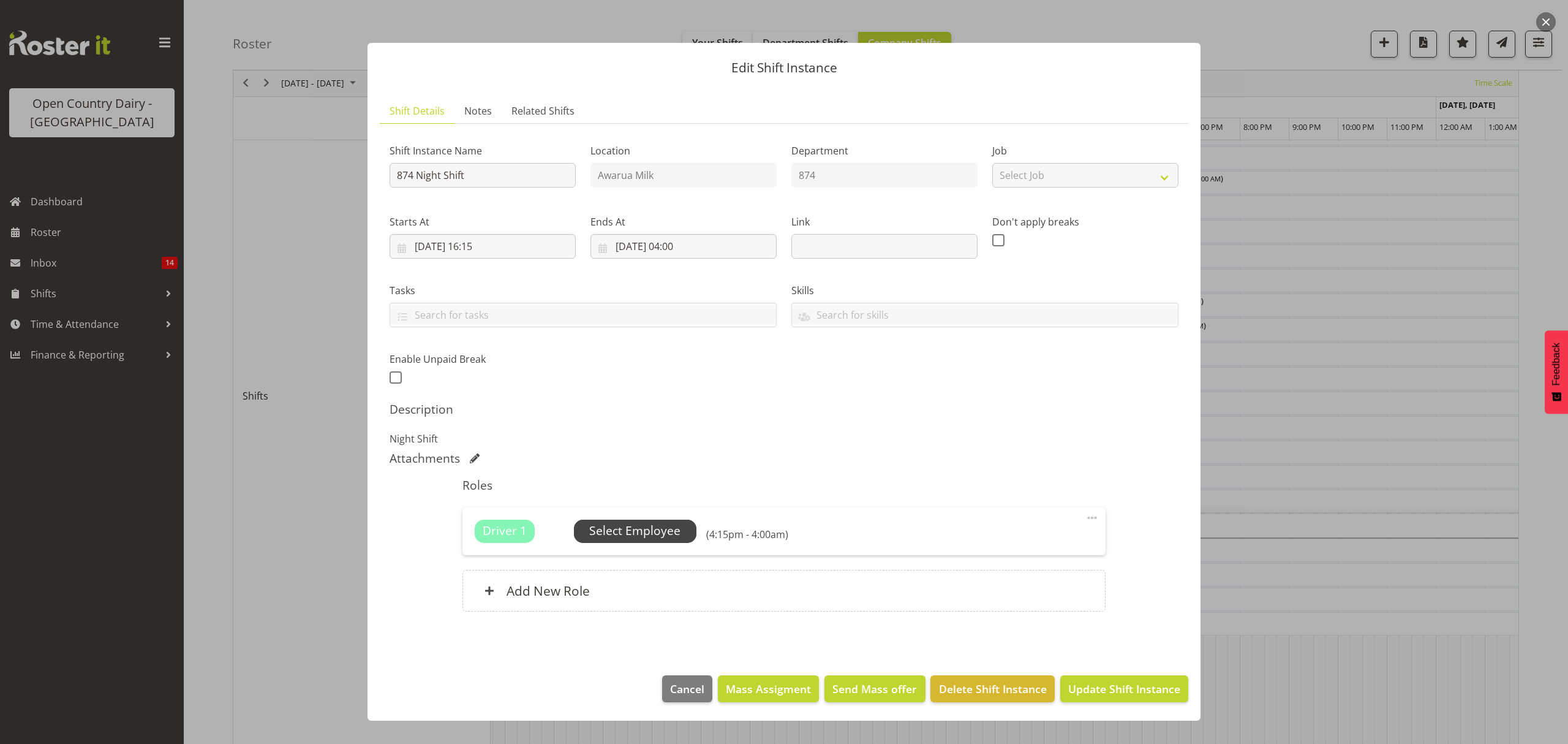
click at [656, 534] on span "Select Employee" at bounding box center [635, 531] width 91 height 18
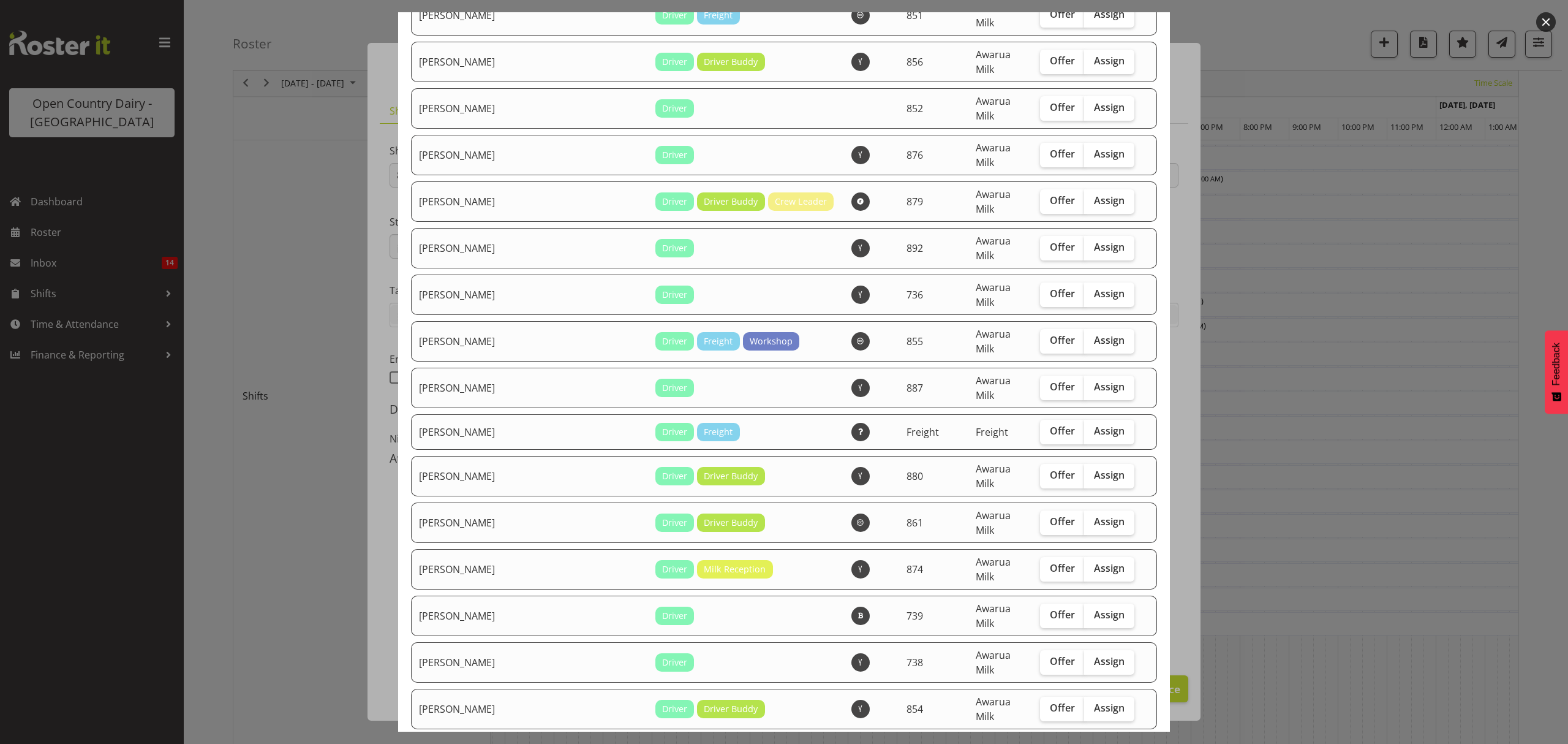
scroll to position [898, 0]
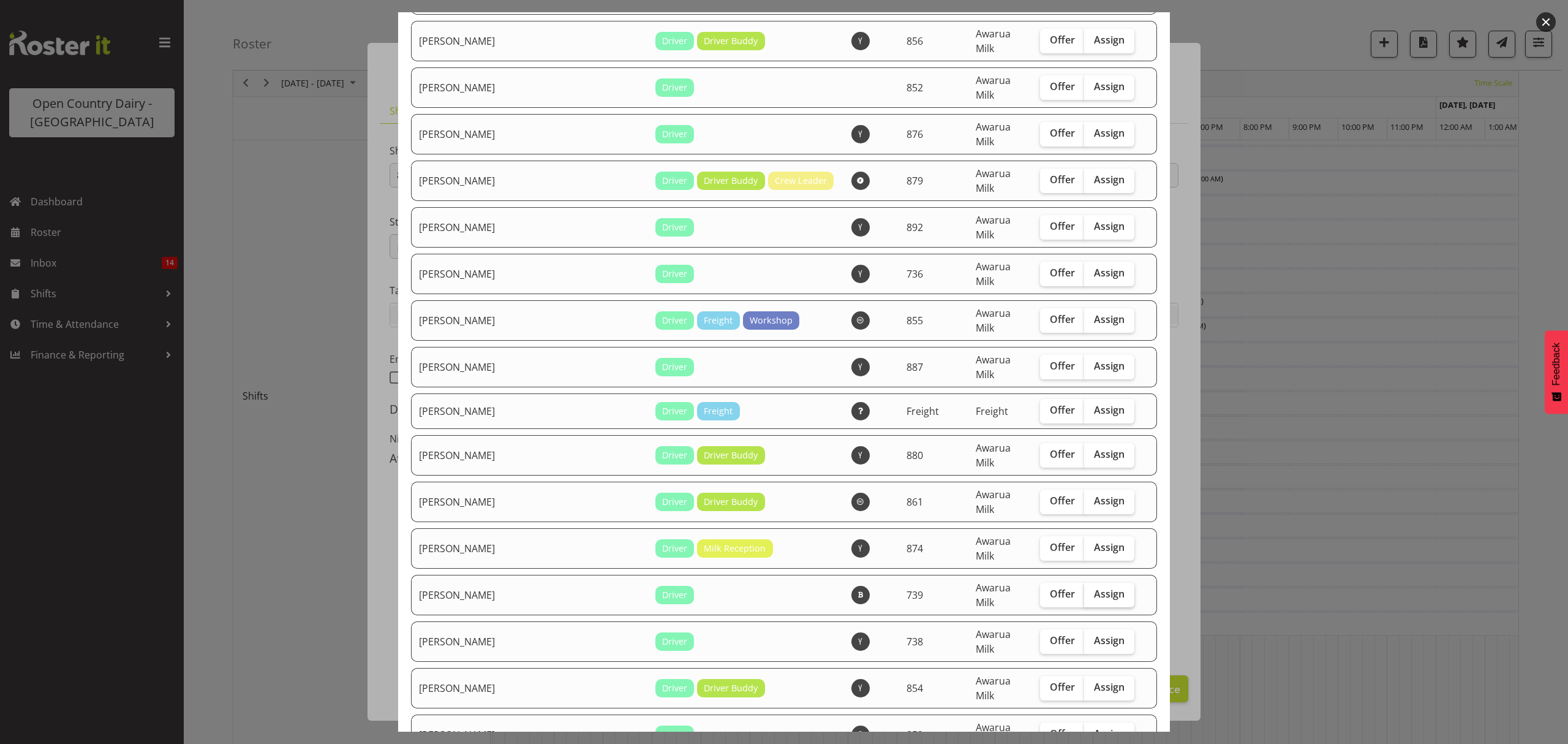
click at [1094, 588] on span "Assign" at bounding box center [1109, 593] width 31 height 12
click at [1084, 590] on input "Assign" at bounding box center [1088, 594] width 8 height 8
checkbox input "true"
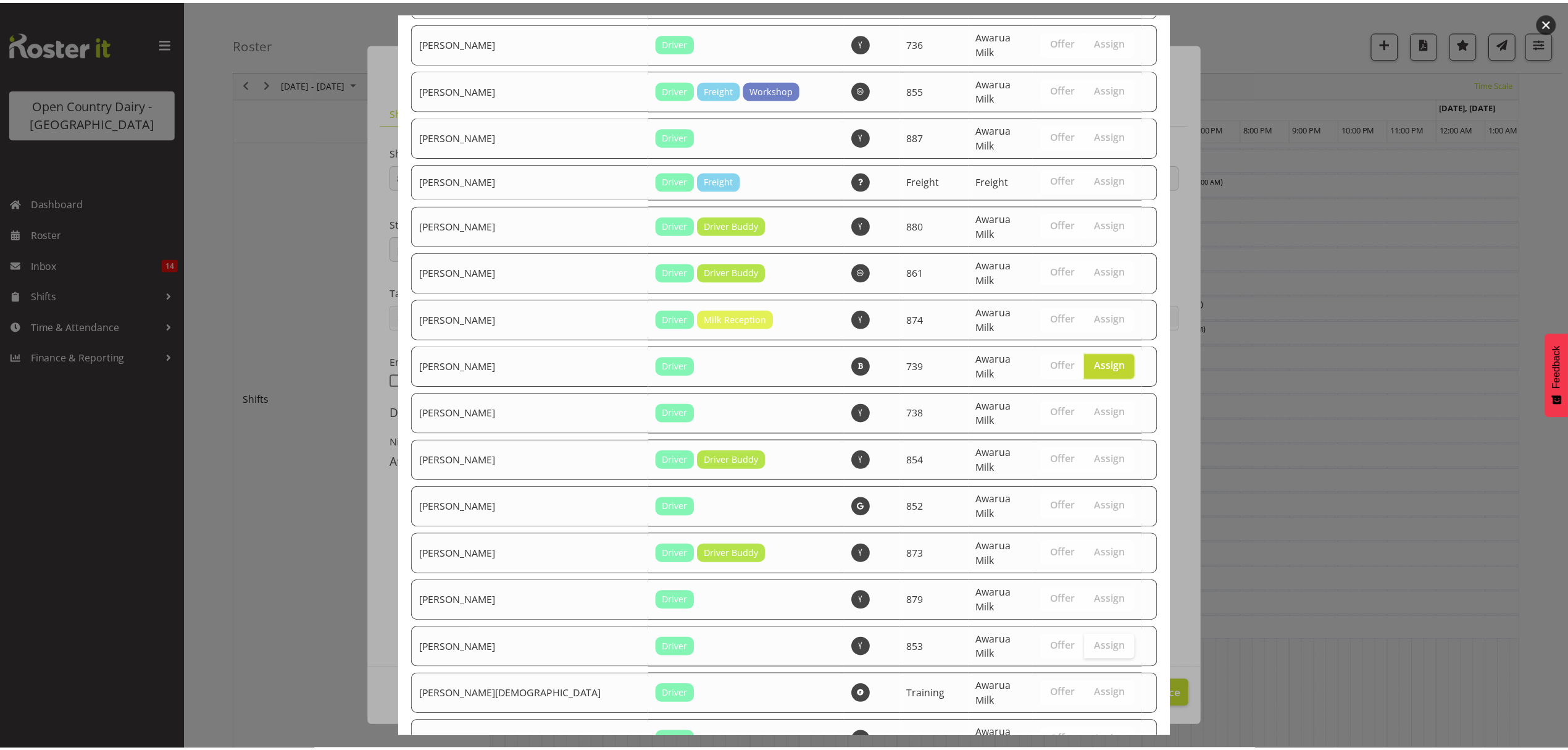
scroll to position [1235, 0]
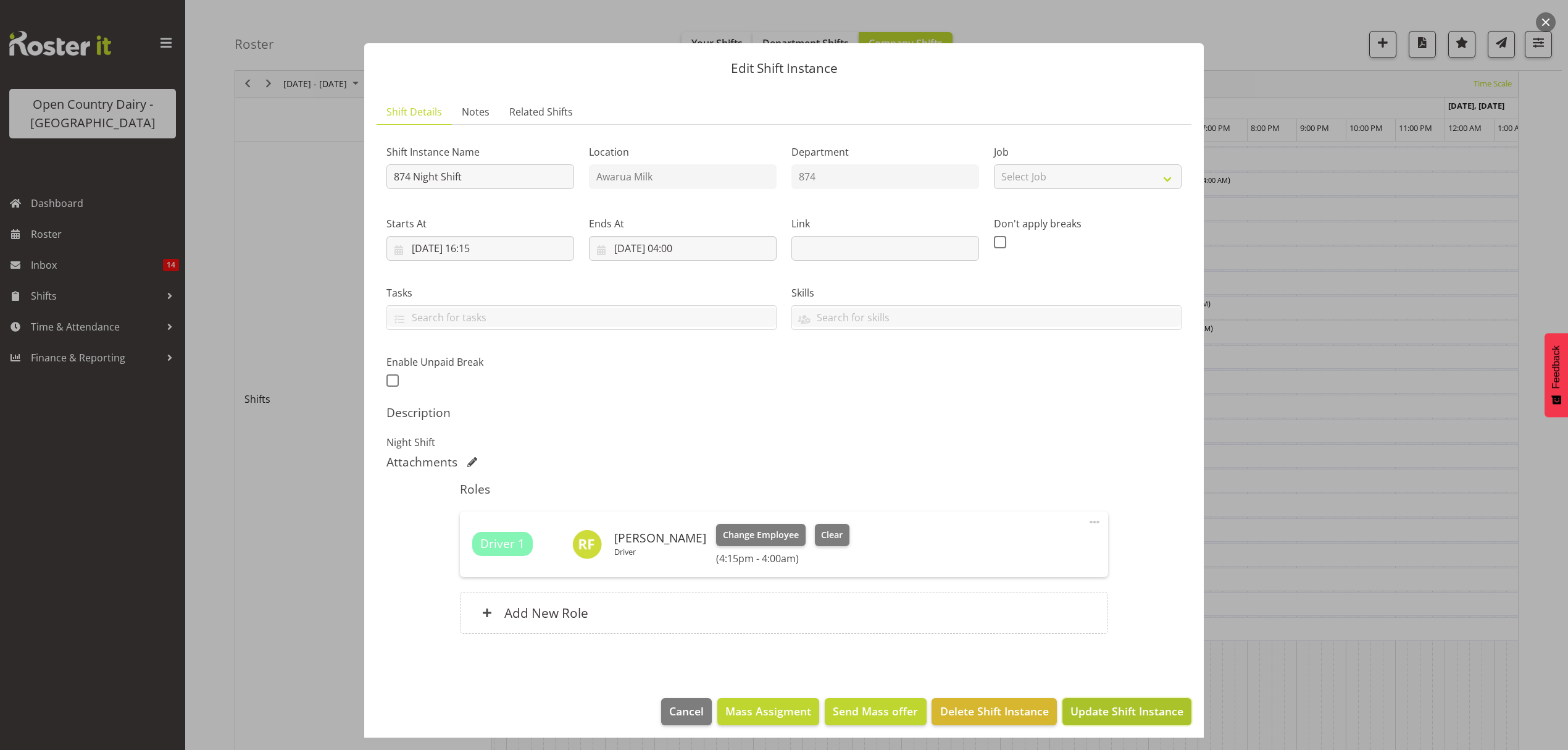
click at [1078, 709] on span "Update Shift Instance" at bounding box center [1127, 711] width 113 height 16
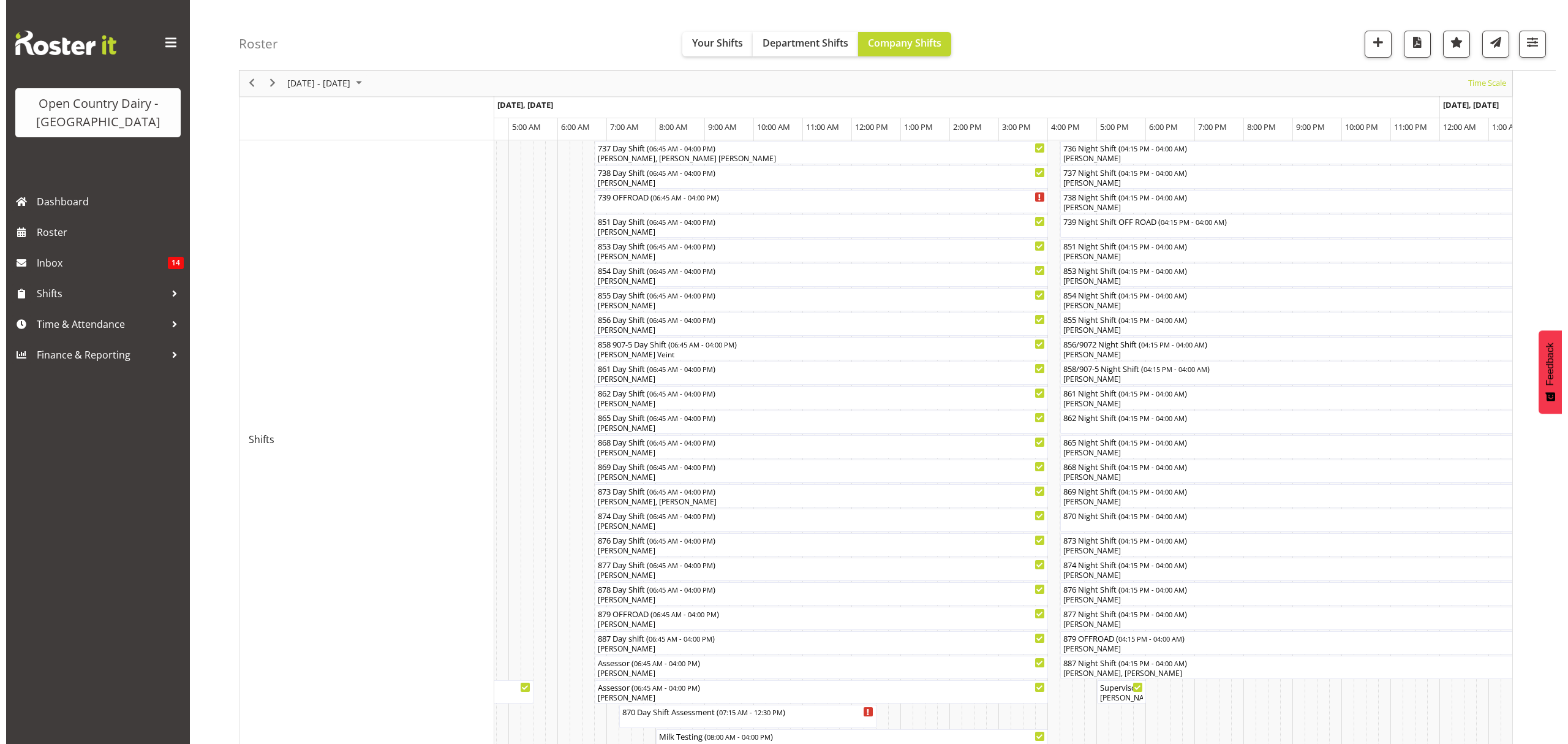
scroll to position [245, 0]
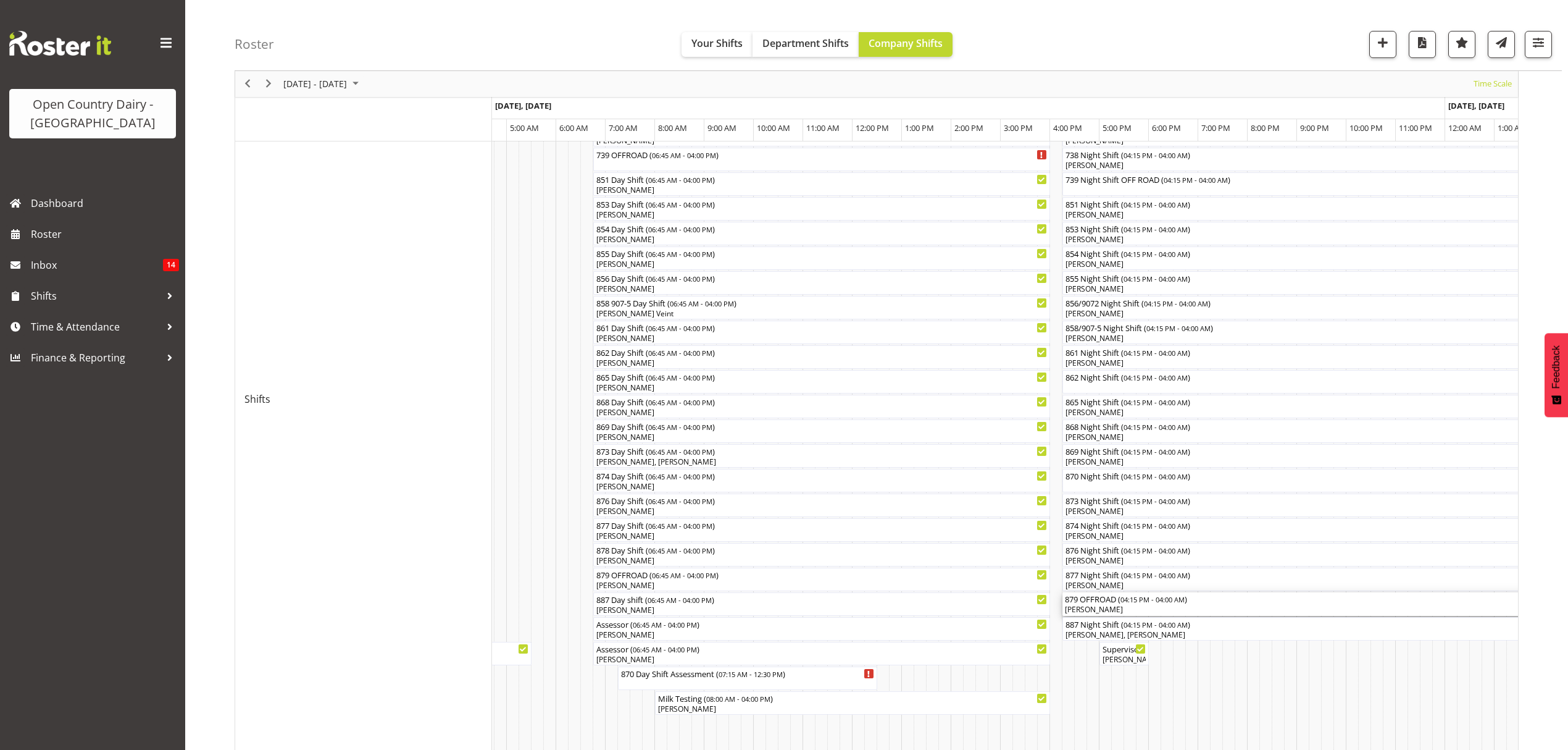
click at [1117, 606] on div "[PERSON_NAME]" at bounding box center [1352, 609] width 575 height 11
click at [0, 0] on div at bounding box center [0, 0] width 0 height 0
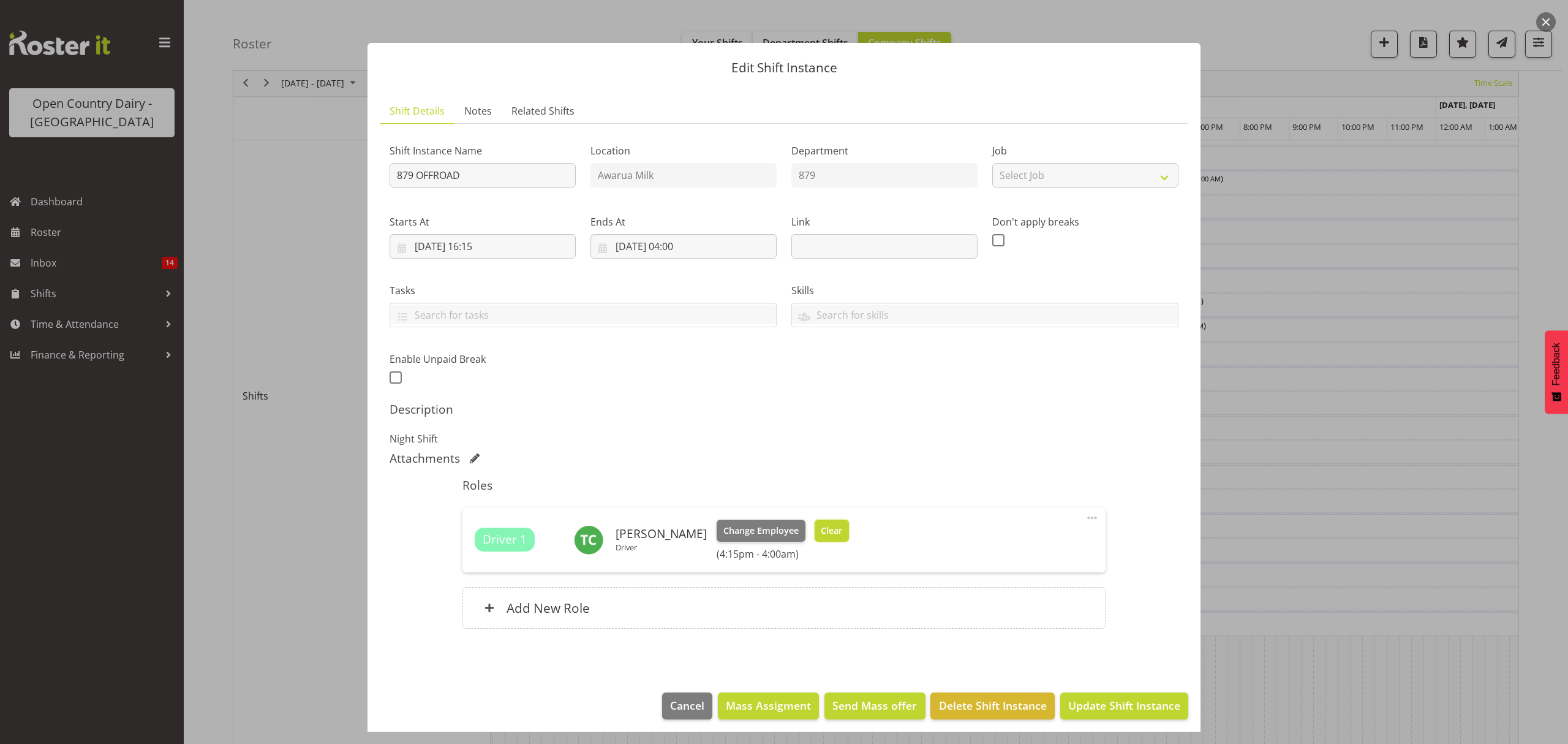
click at [824, 534] on span "Clear" at bounding box center [831, 530] width 21 height 13
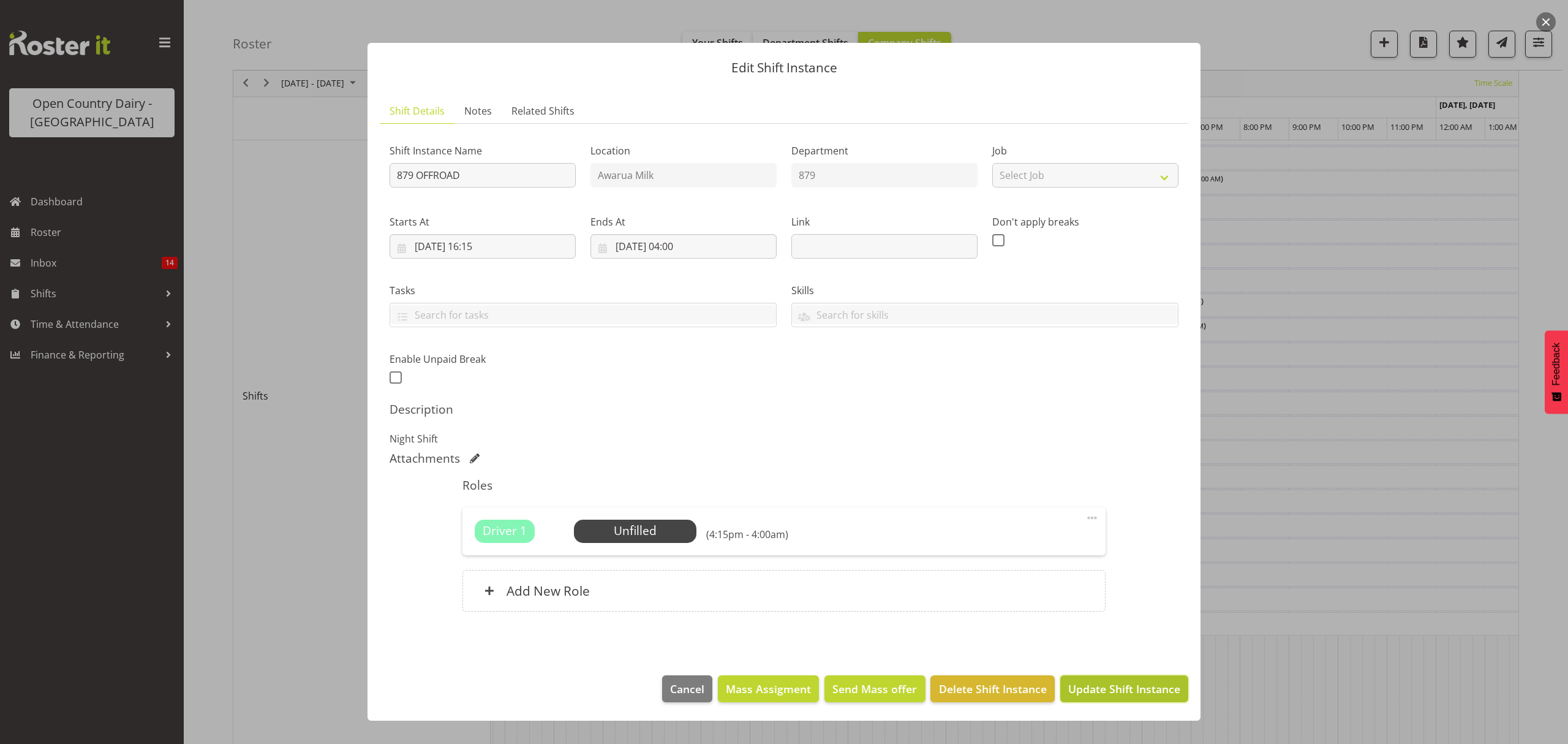
click at [1078, 687] on span "Update Shift Instance" at bounding box center [1124, 688] width 112 height 16
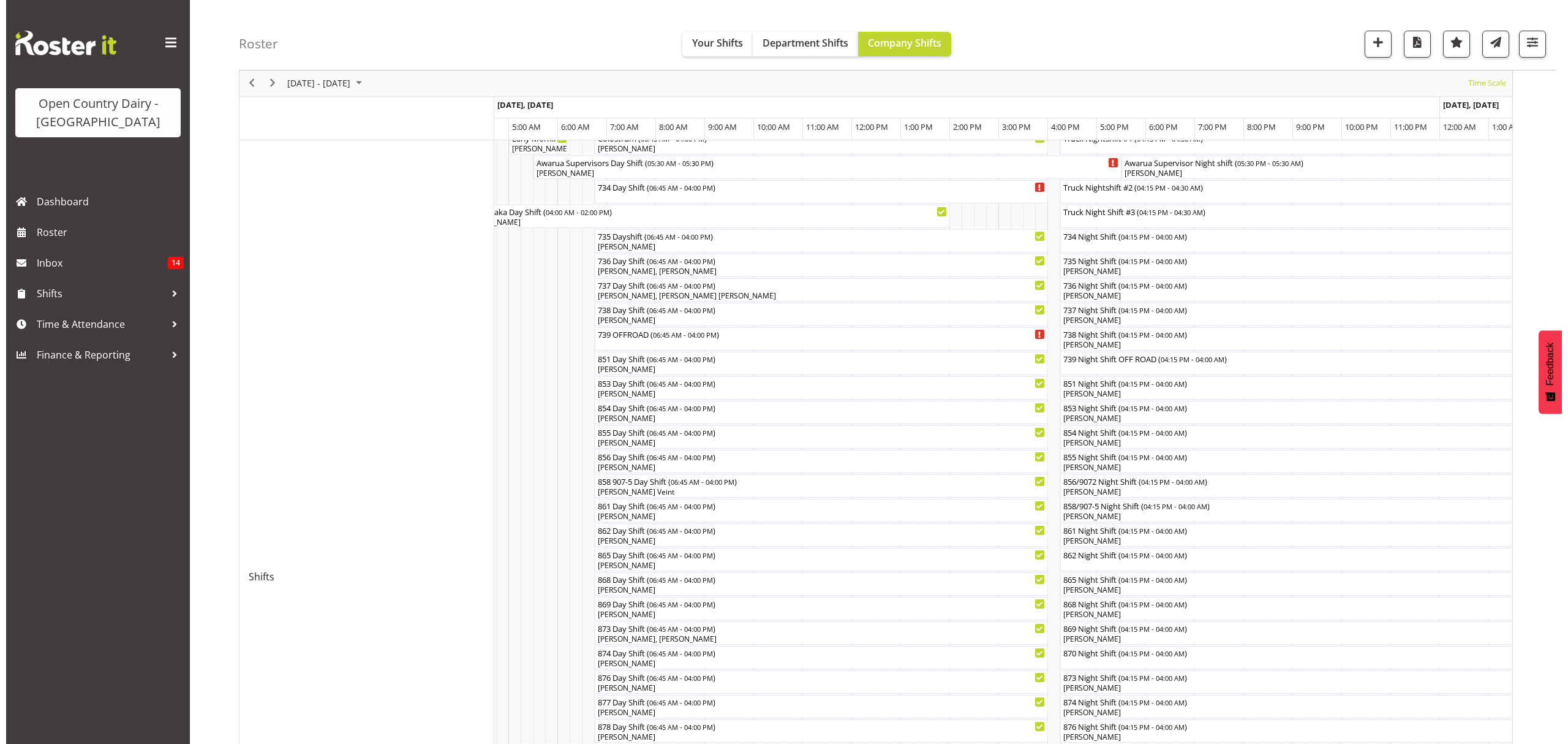
scroll to position [163, 0]
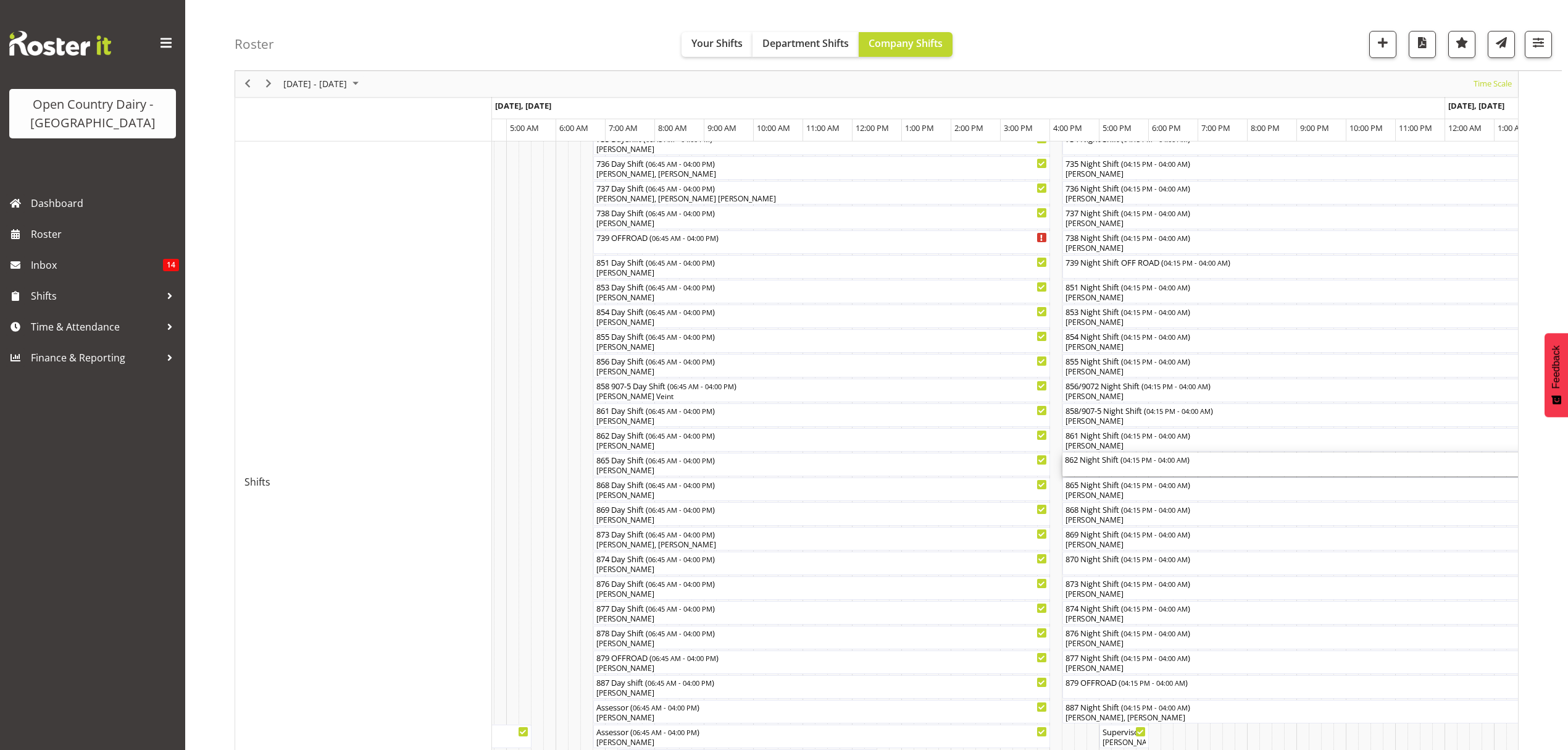
click at [1082, 455] on div "862 Night Shift ( 04:15 PM - 04:00 AM )" at bounding box center [1352, 459] width 575 height 12
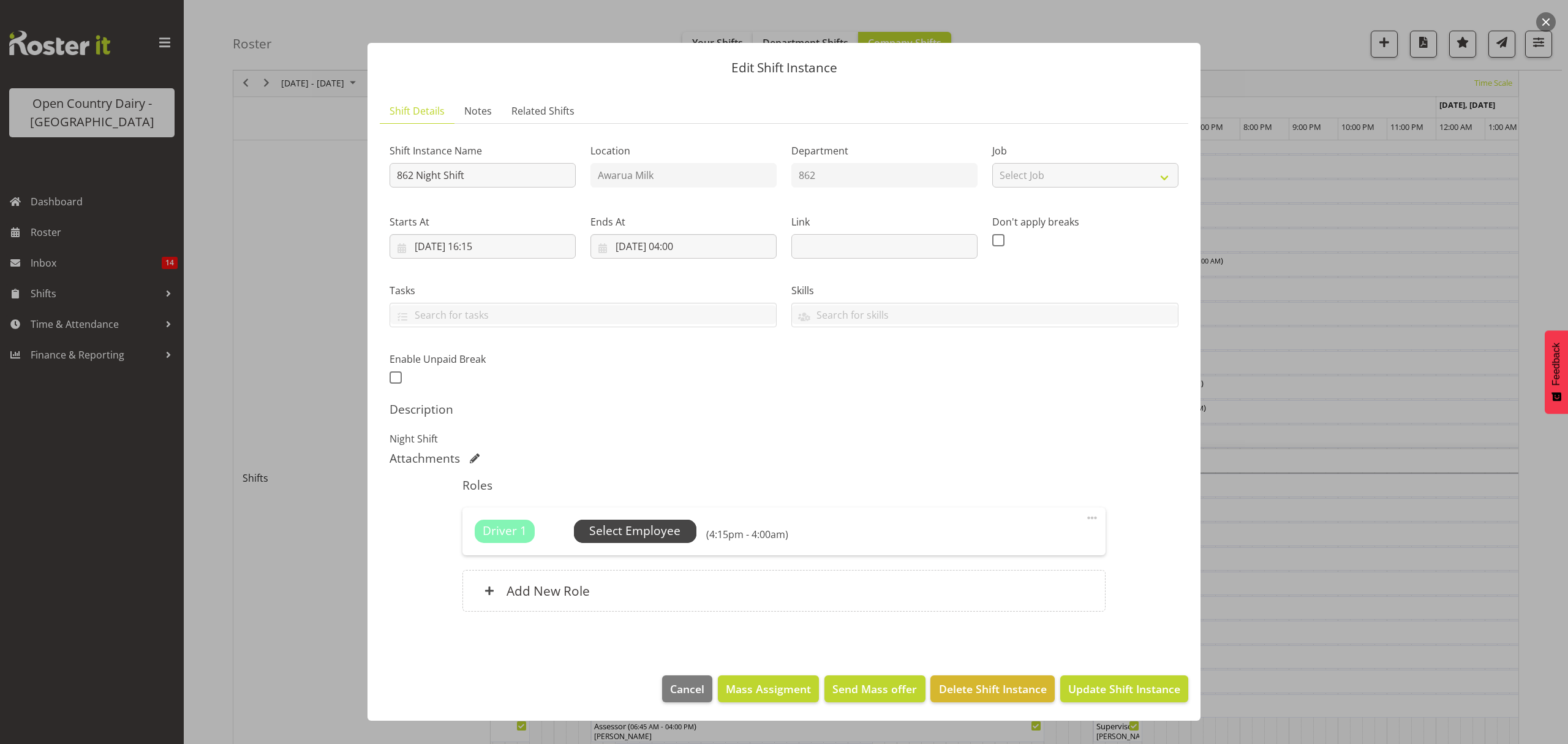
click at [620, 529] on span "Select Employee" at bounding box center [635, 531] width 91 height 18
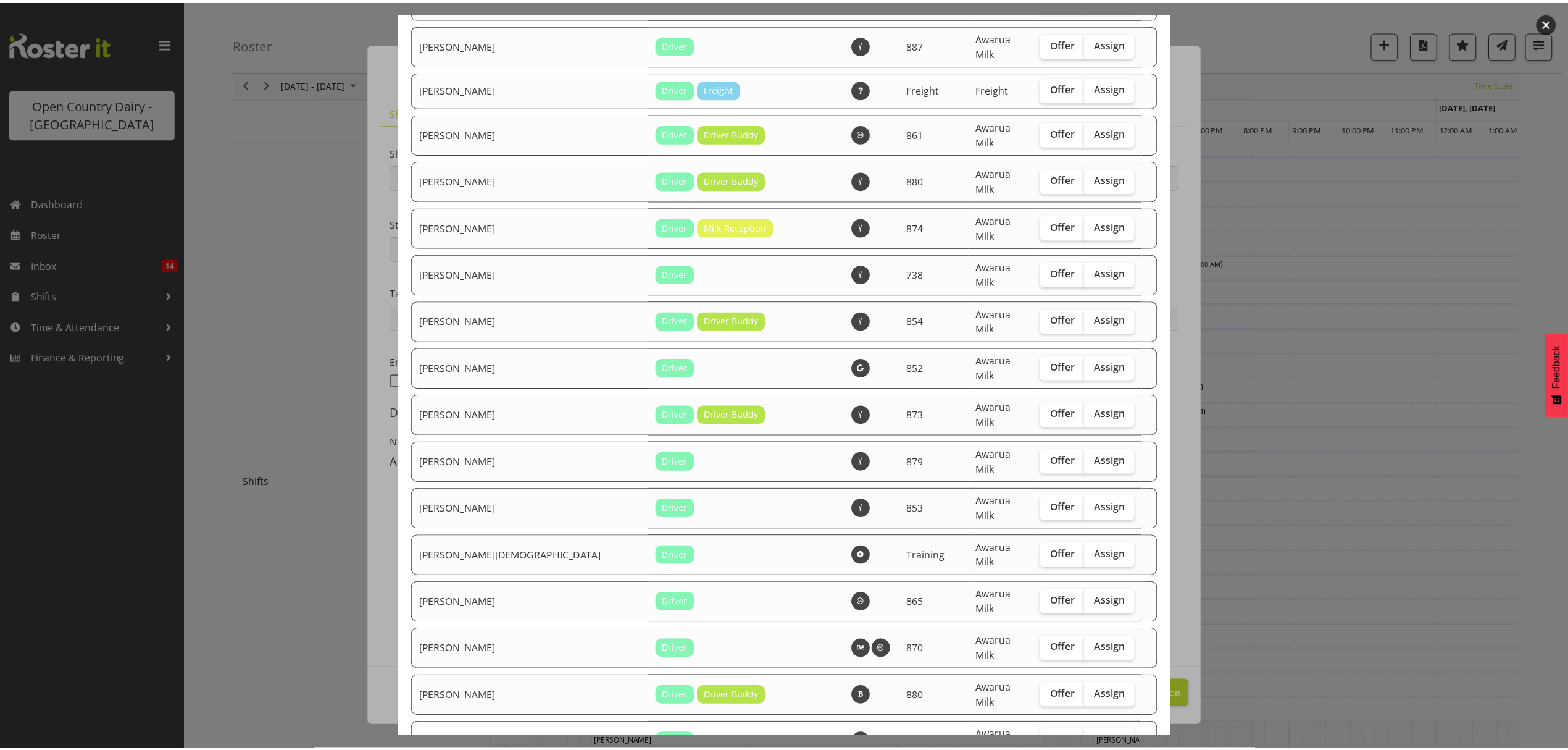
scroll to position [1235, 0]
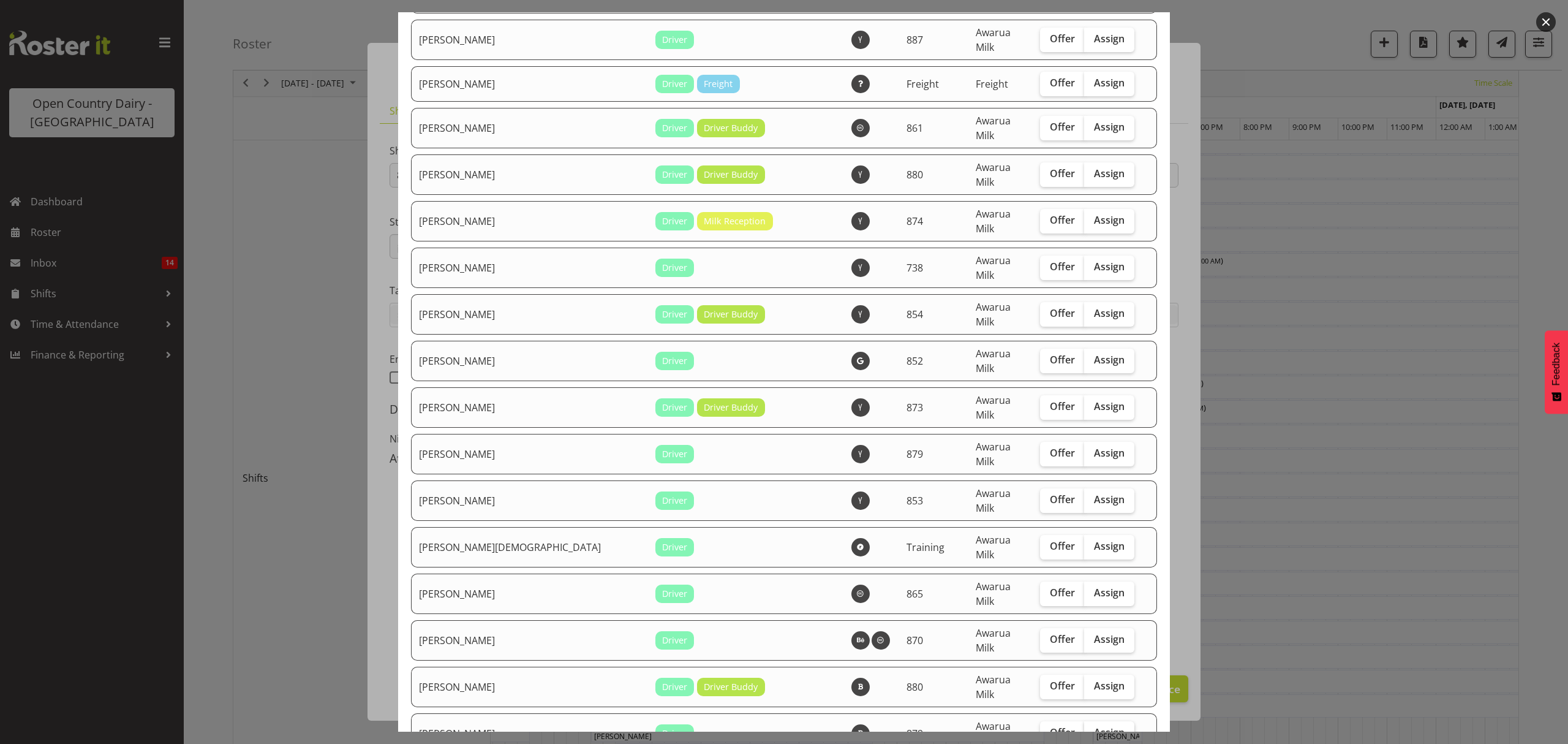
click at [1094, 726] on span "Assign" at bounding box center [1109, 732] width 31 height 12
click at [1084, 729] on input "Assign" at bounding box center [1088, 732] width 8 height 8
checkbox input "true"
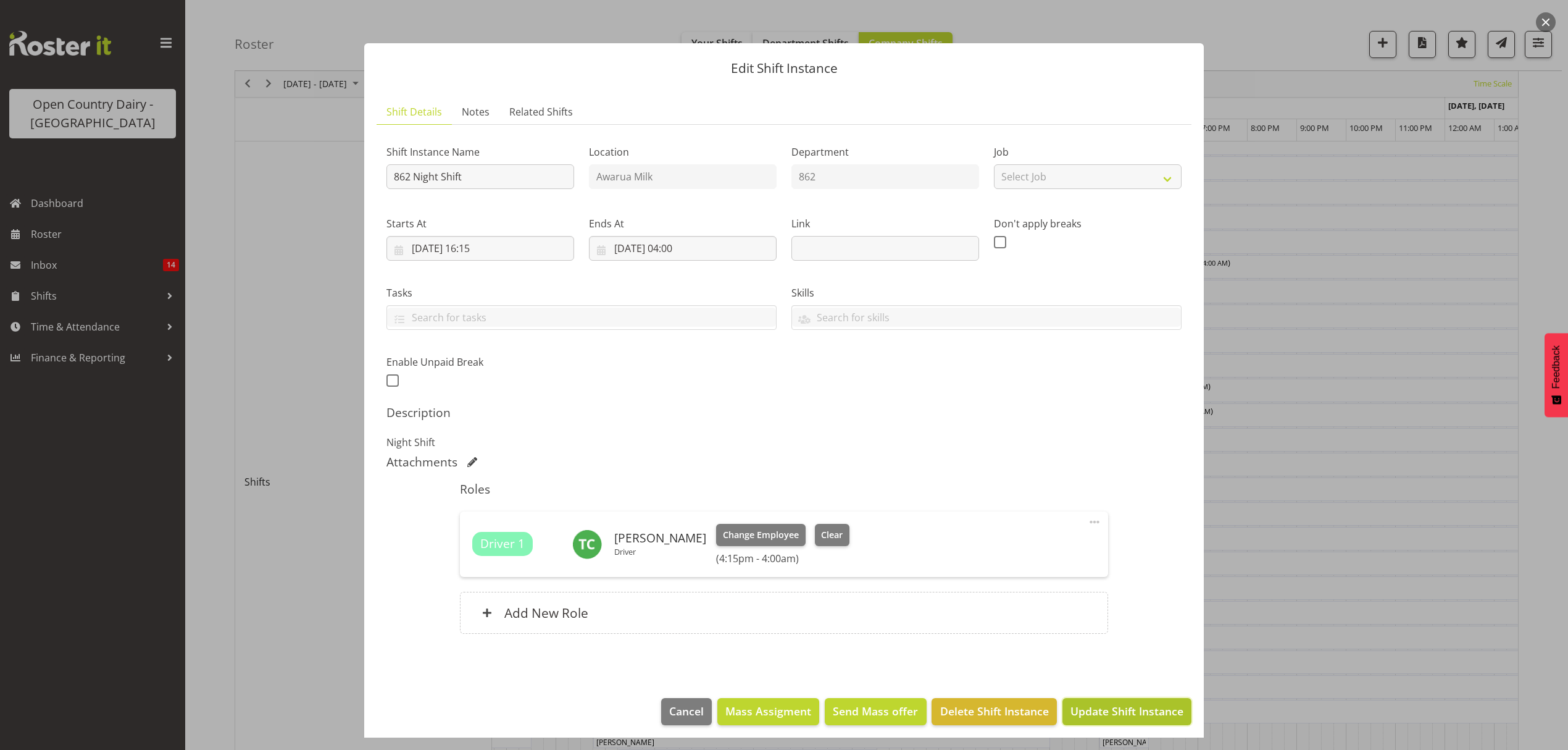
click at [1131, 705] on span "Update Shift Instance" at bounding box center [1127, 711] width 113 height 16
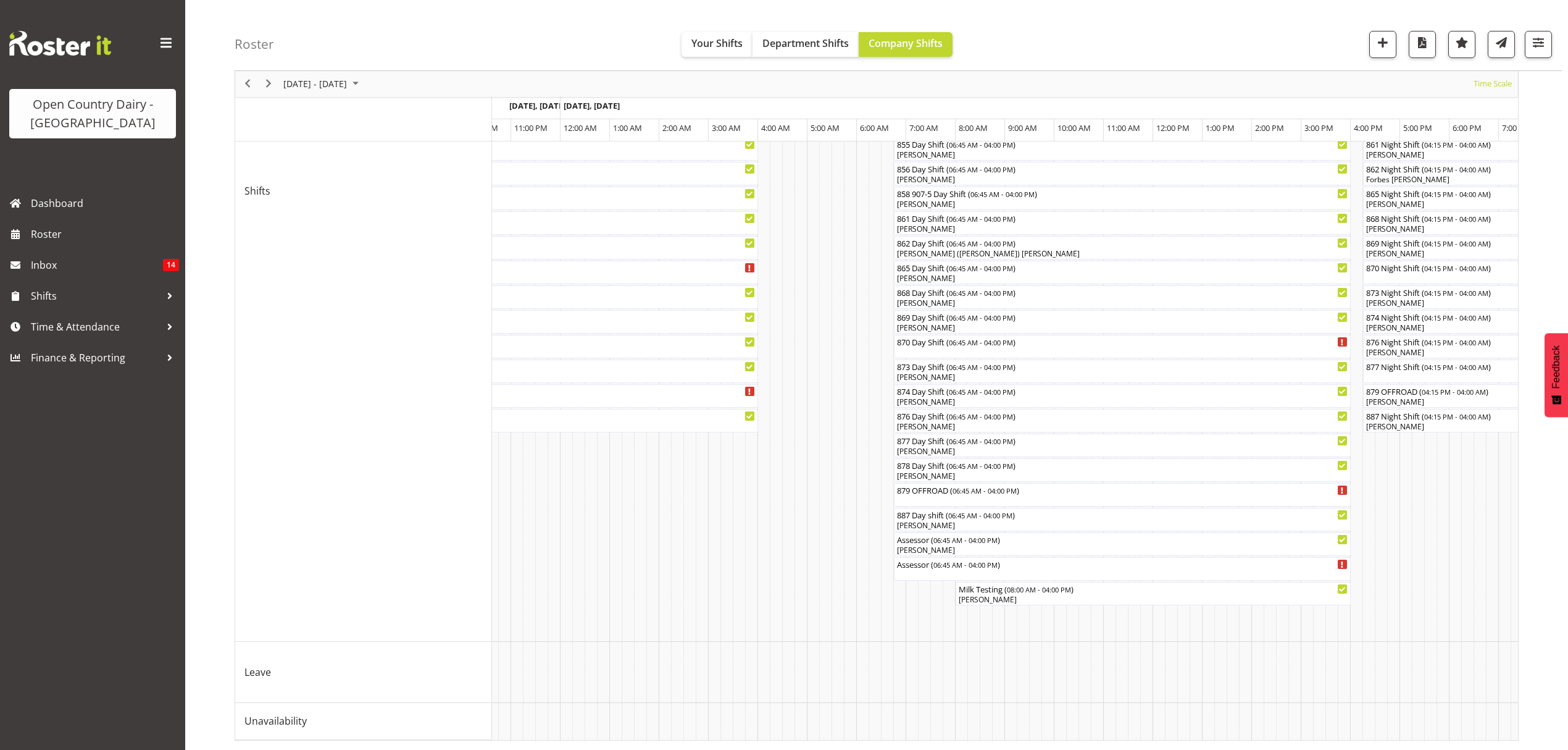
scroll to position [0, 0]
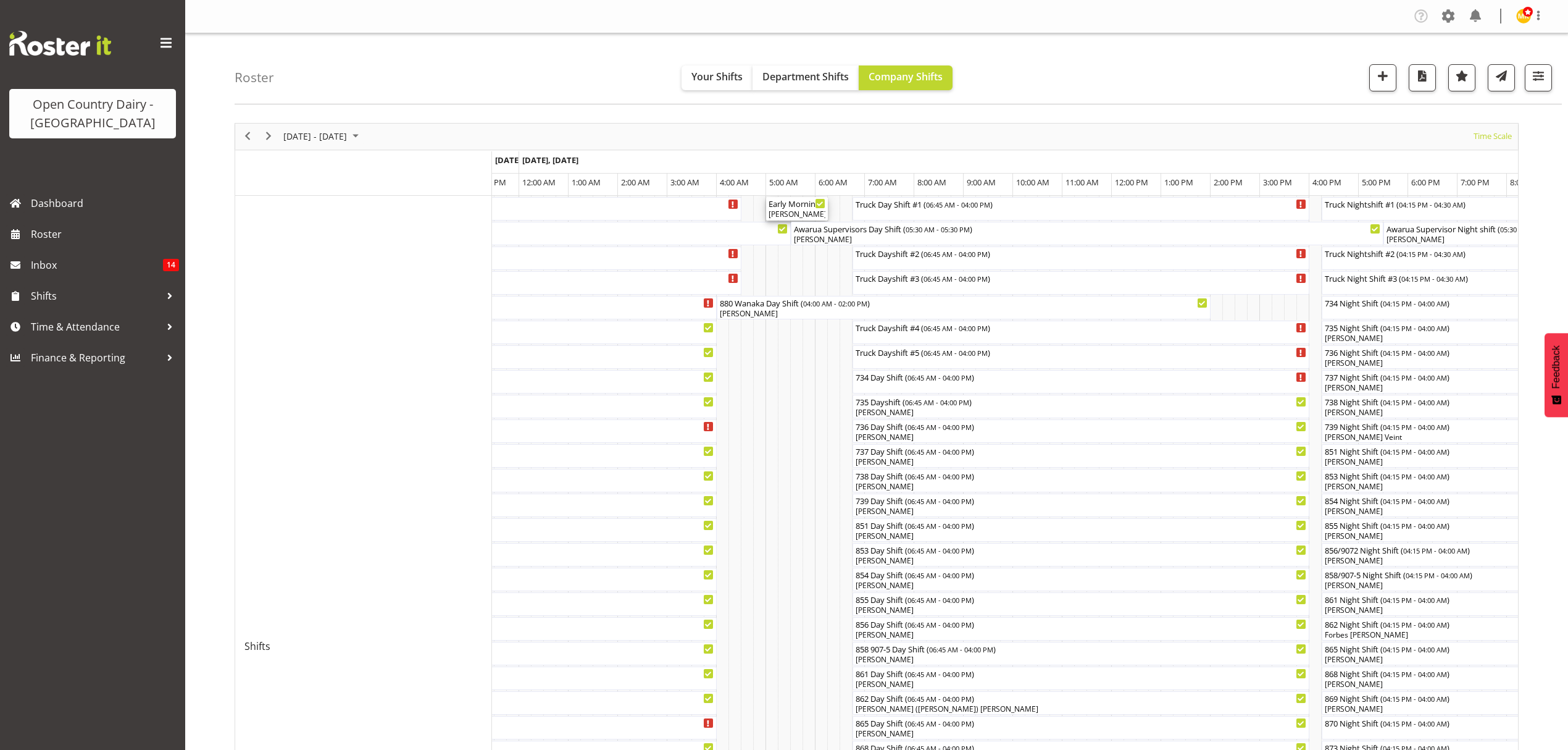
click at [798, 215] on div "Alan Rolton, Marcy Tuuta, Bruce Spencer" at bounding box center [797, 214] width 57 height 11
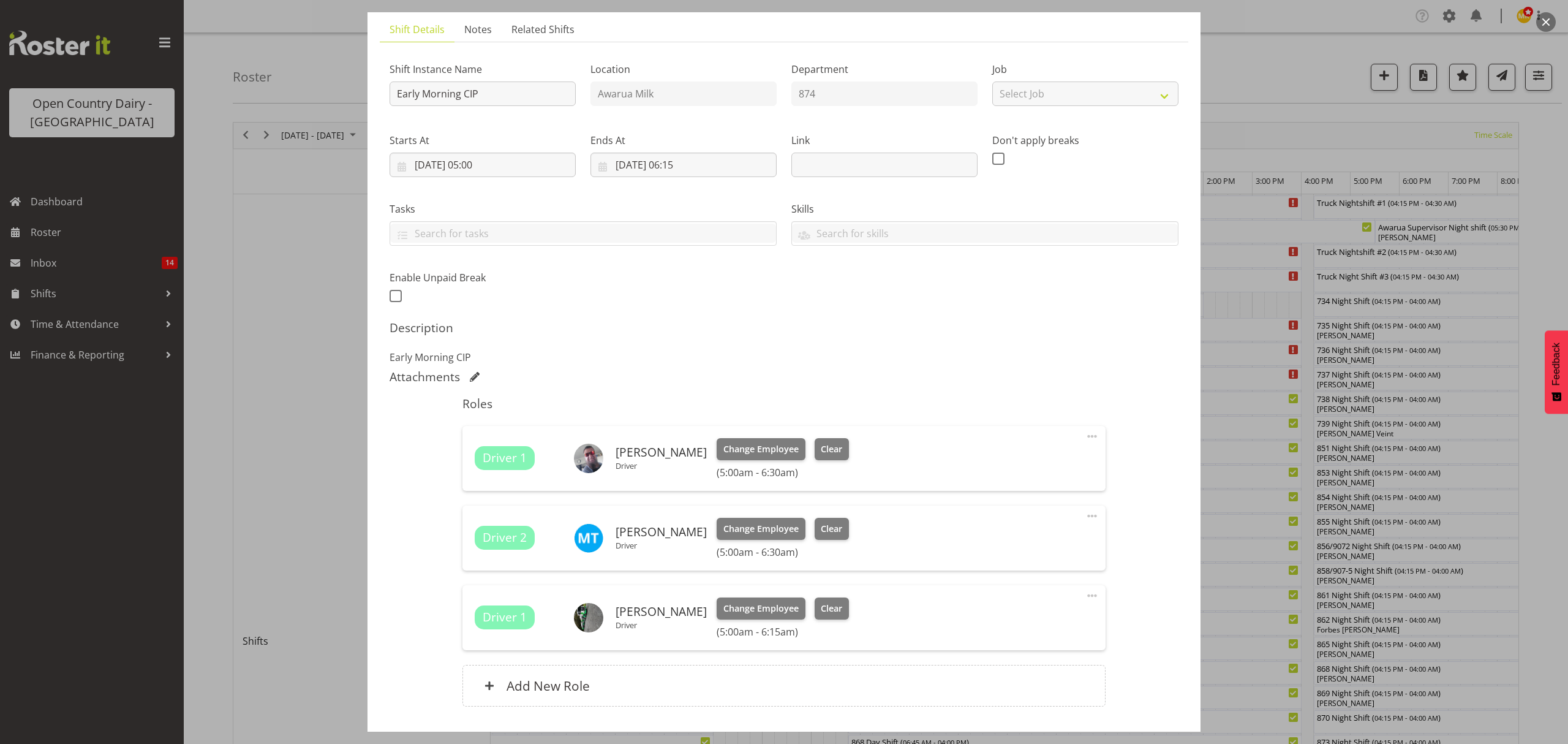
click at [1297, 81] on div at bounding box center [784, 372] width 1568 height 744
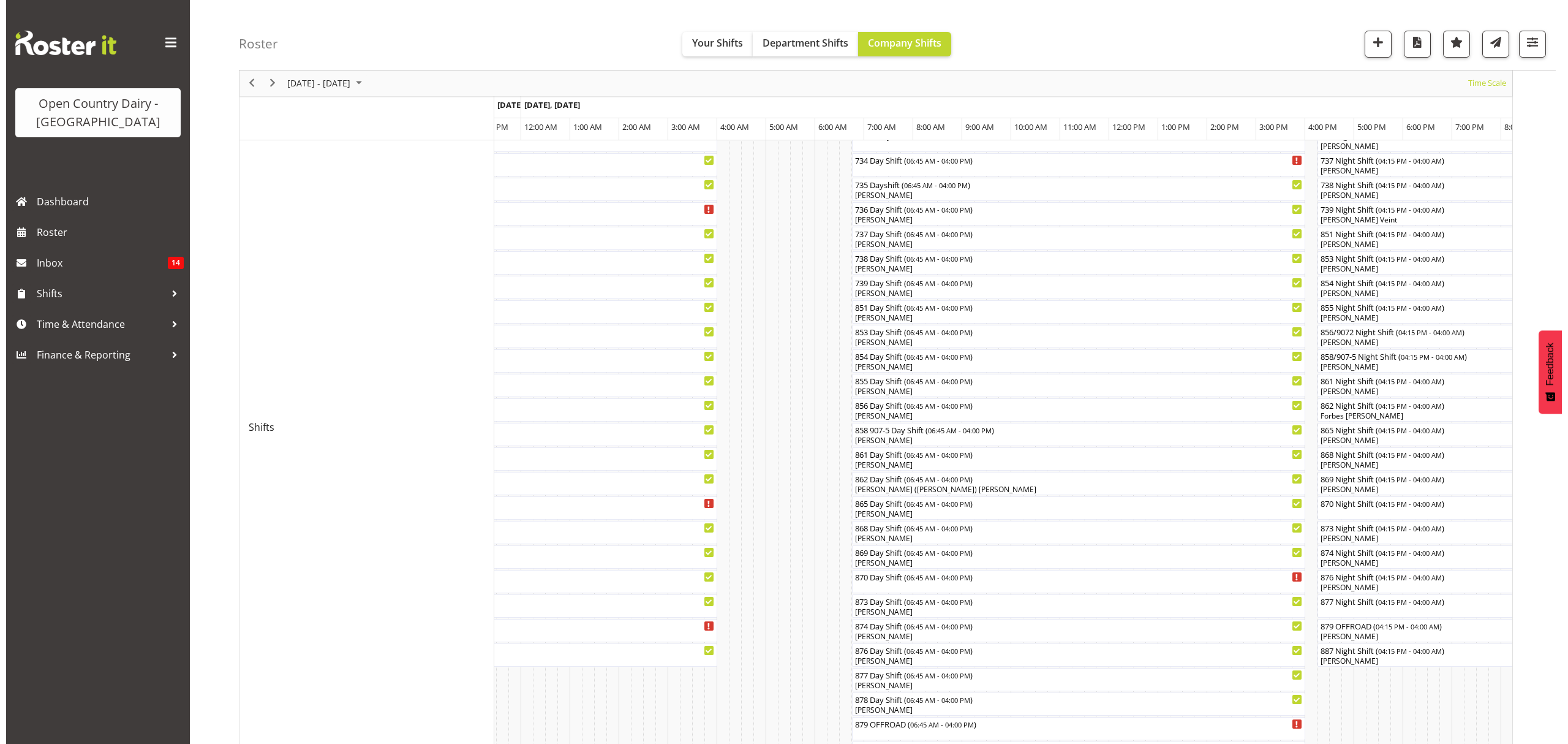
scroll to position [245, 0]
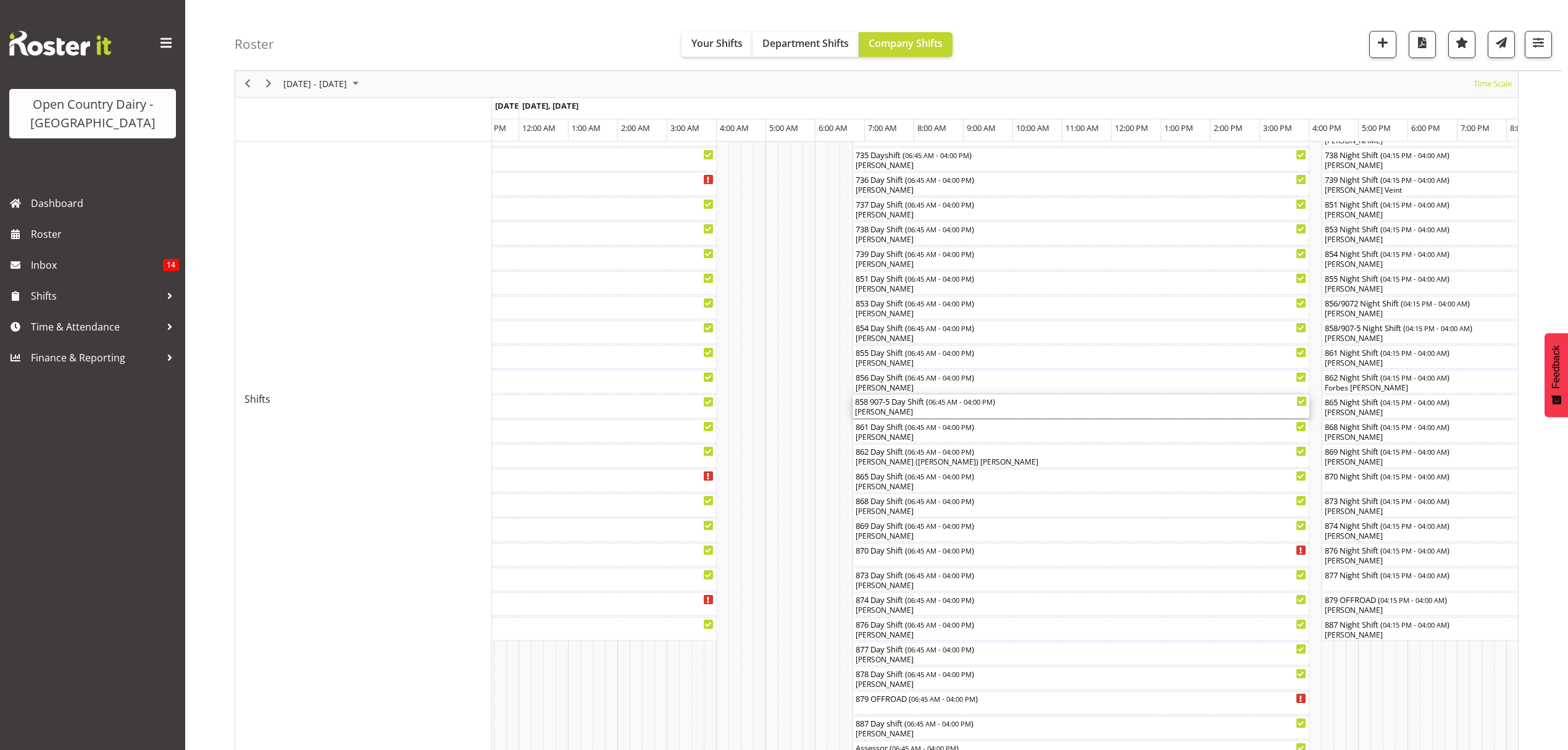
click at [895, 411] on div "[PERSON_NAME]" at bounding box center [1081, 411] width 452 height 11
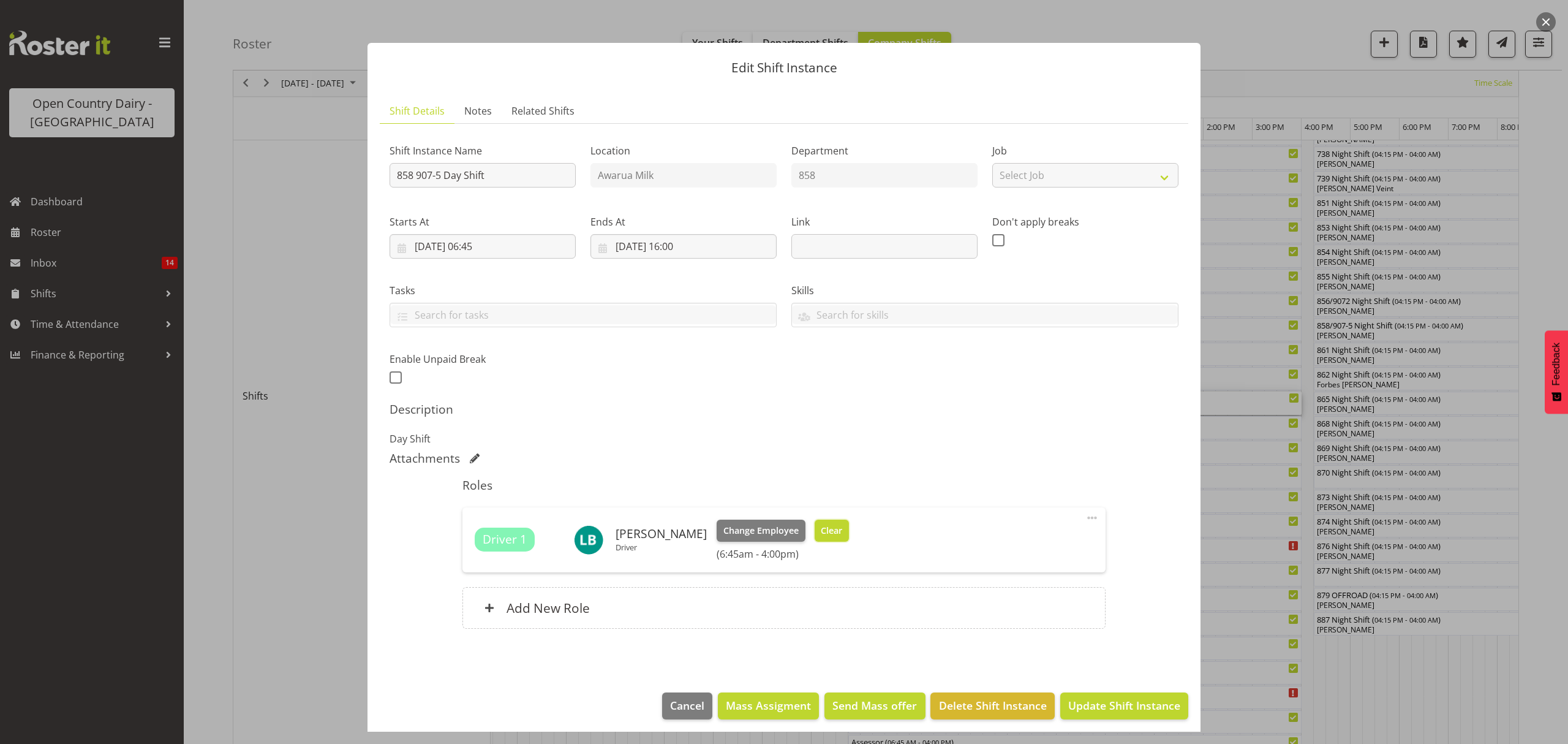
click at [821, 531] on span "Clear" at bounding box center [831, 530] width 21 height 13
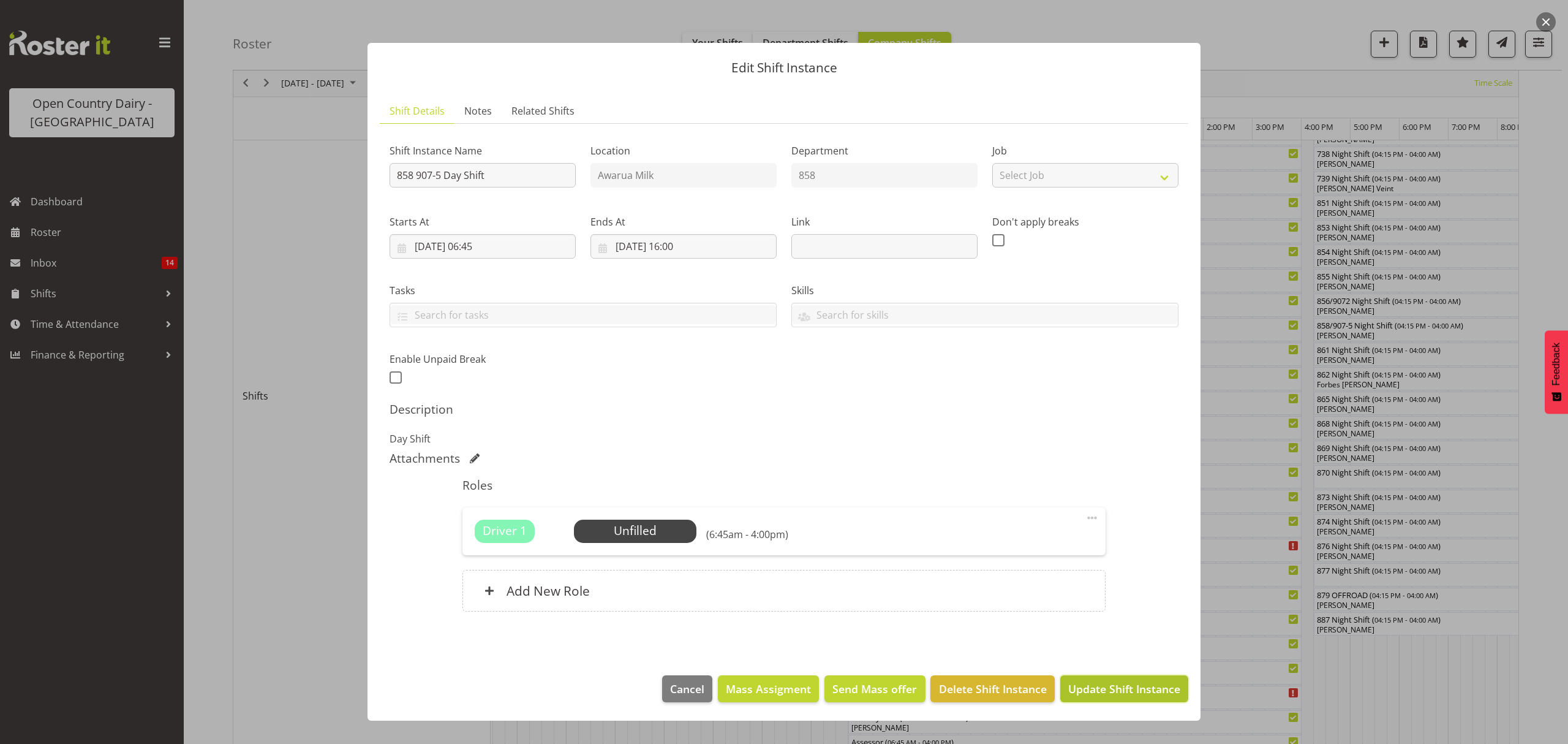
click at [1096, 691] on span "Update Shift Instance" at bounding box center [1124, 688] width 112 height 16
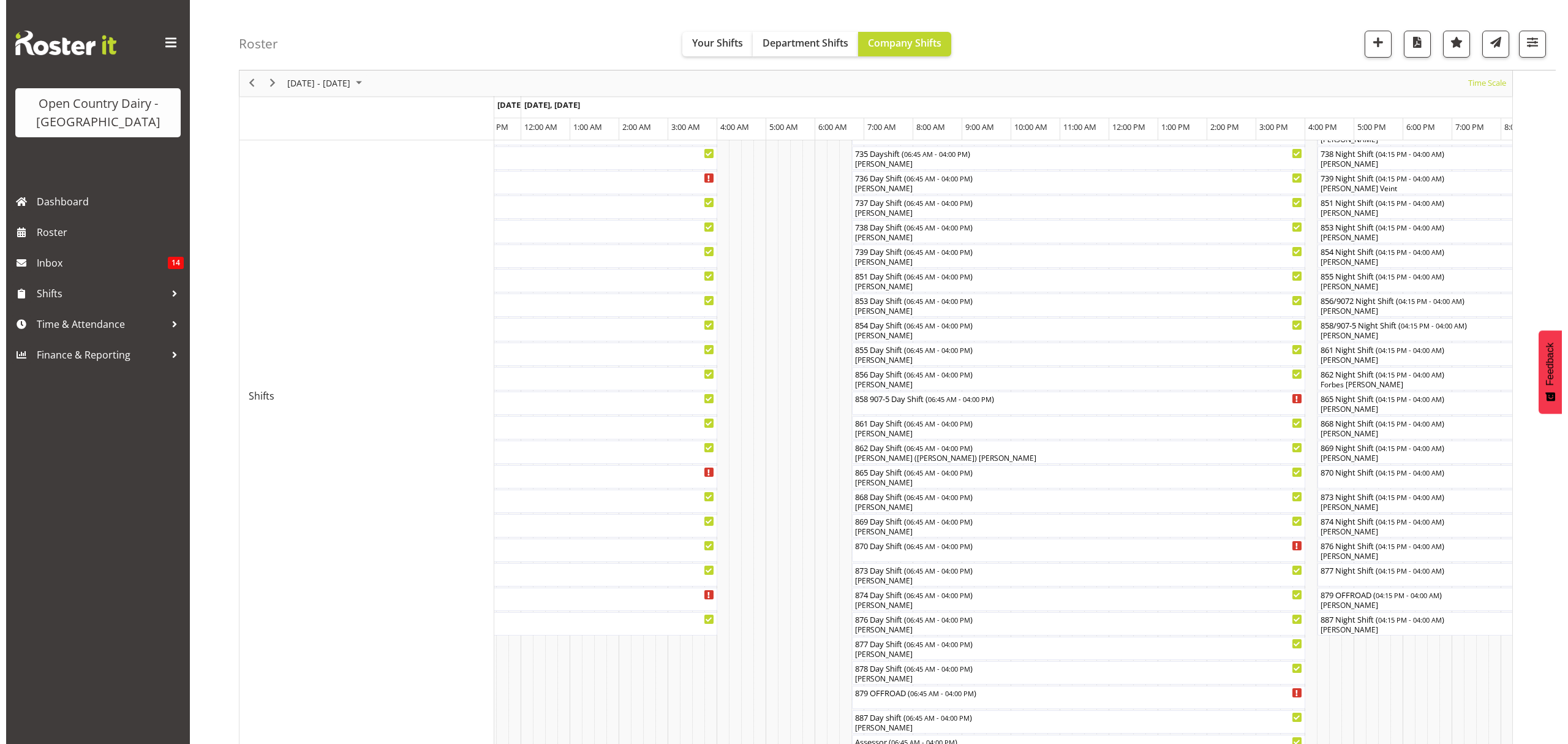
scroll to position [327, 0]
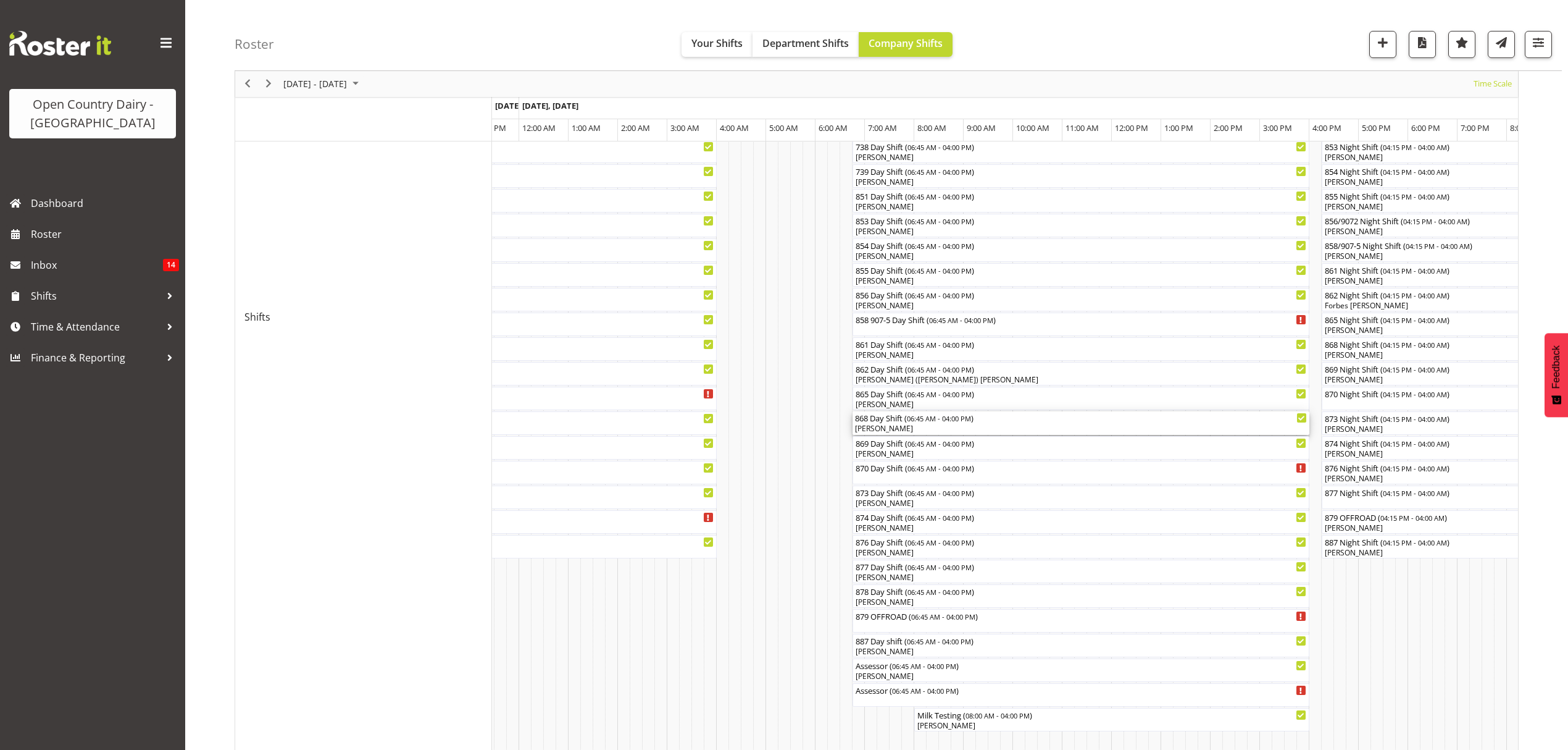
click at [877, 428] on div "[PERSON_NAME]" at bounding box center [1081, 428] width 452 height 11
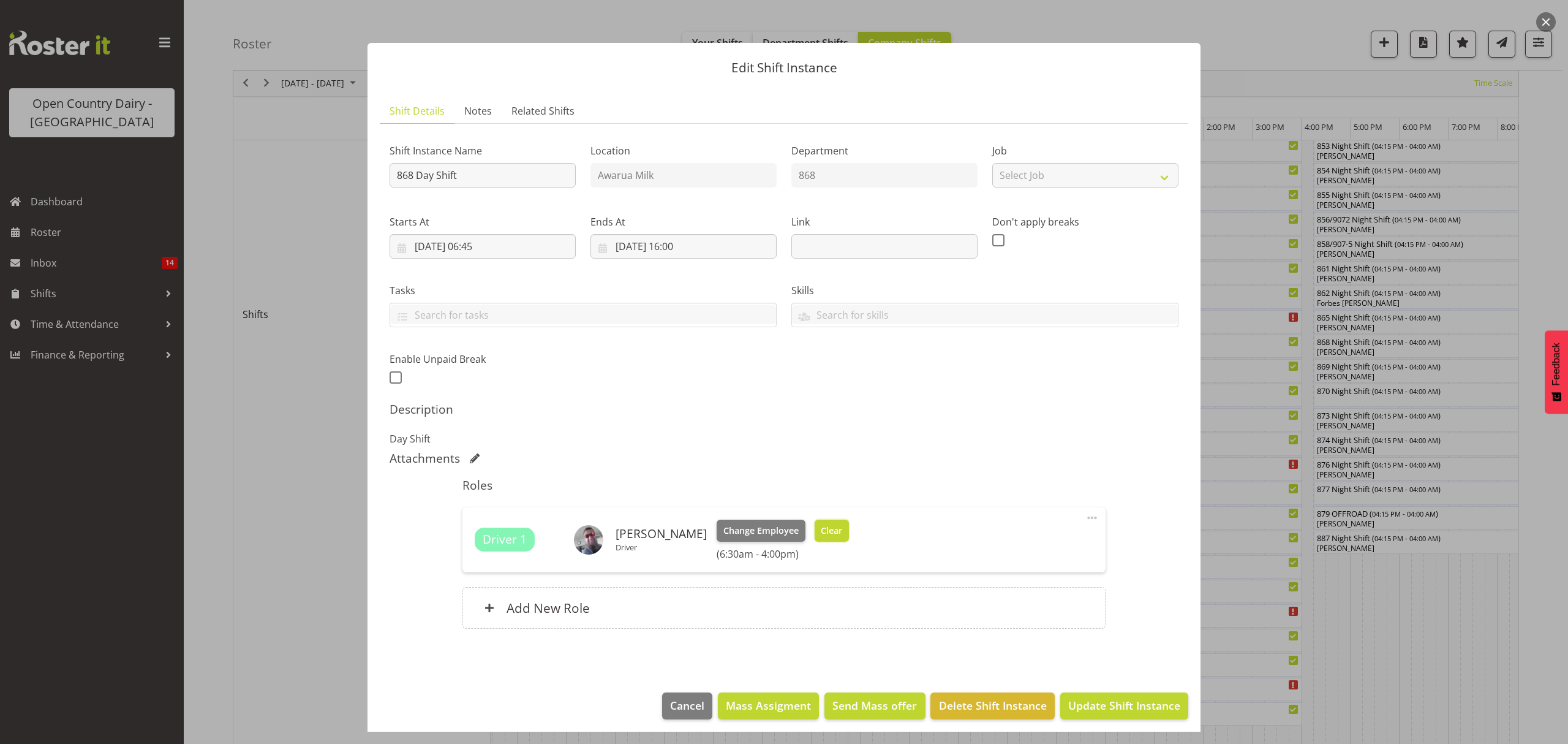
click at [828, 529] on span "Clear" at bounding box center [831, 530] width 21 height 13
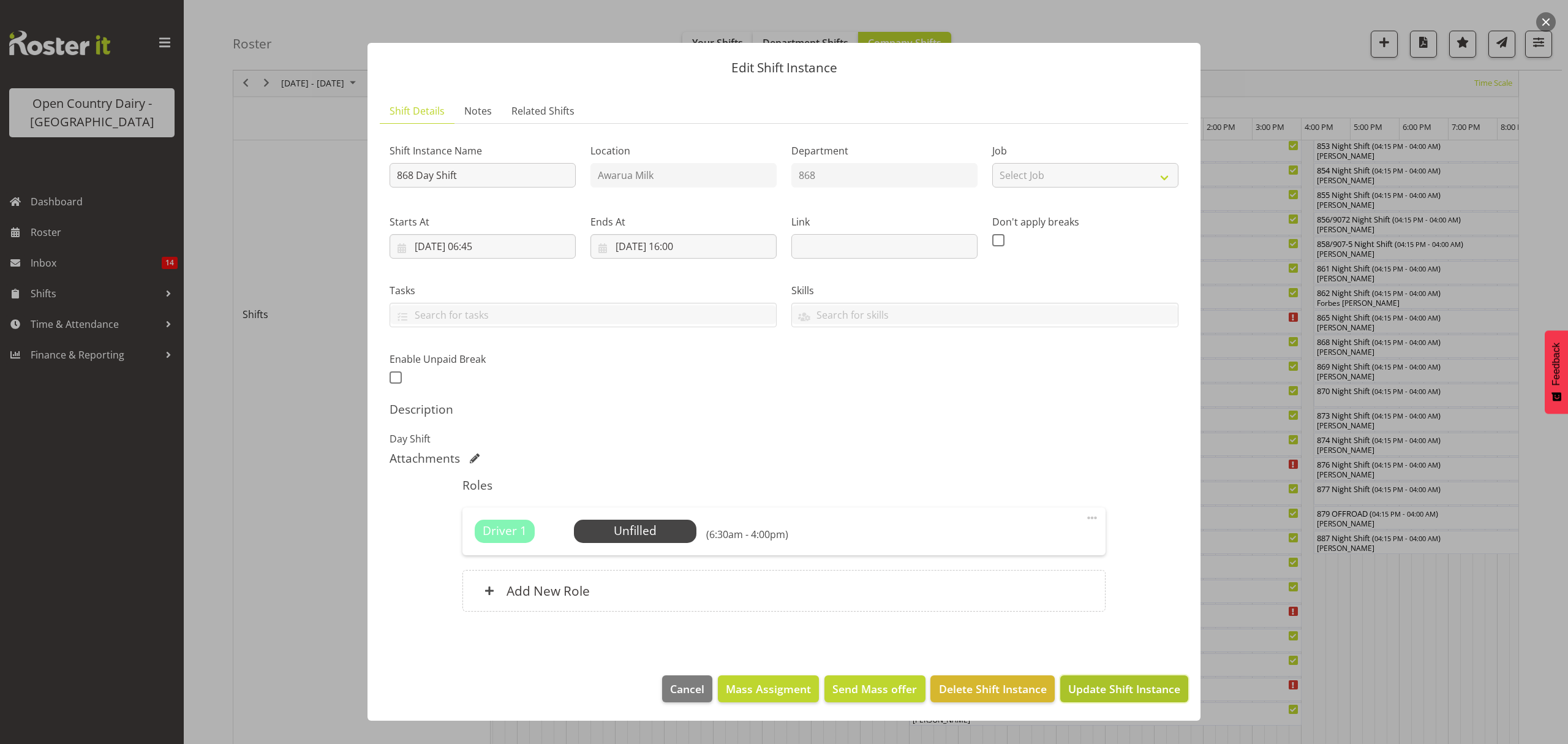
click at [1085, 686] on span "Update Shift Instance" at bounding box center [1124, 688] width 112 height 16
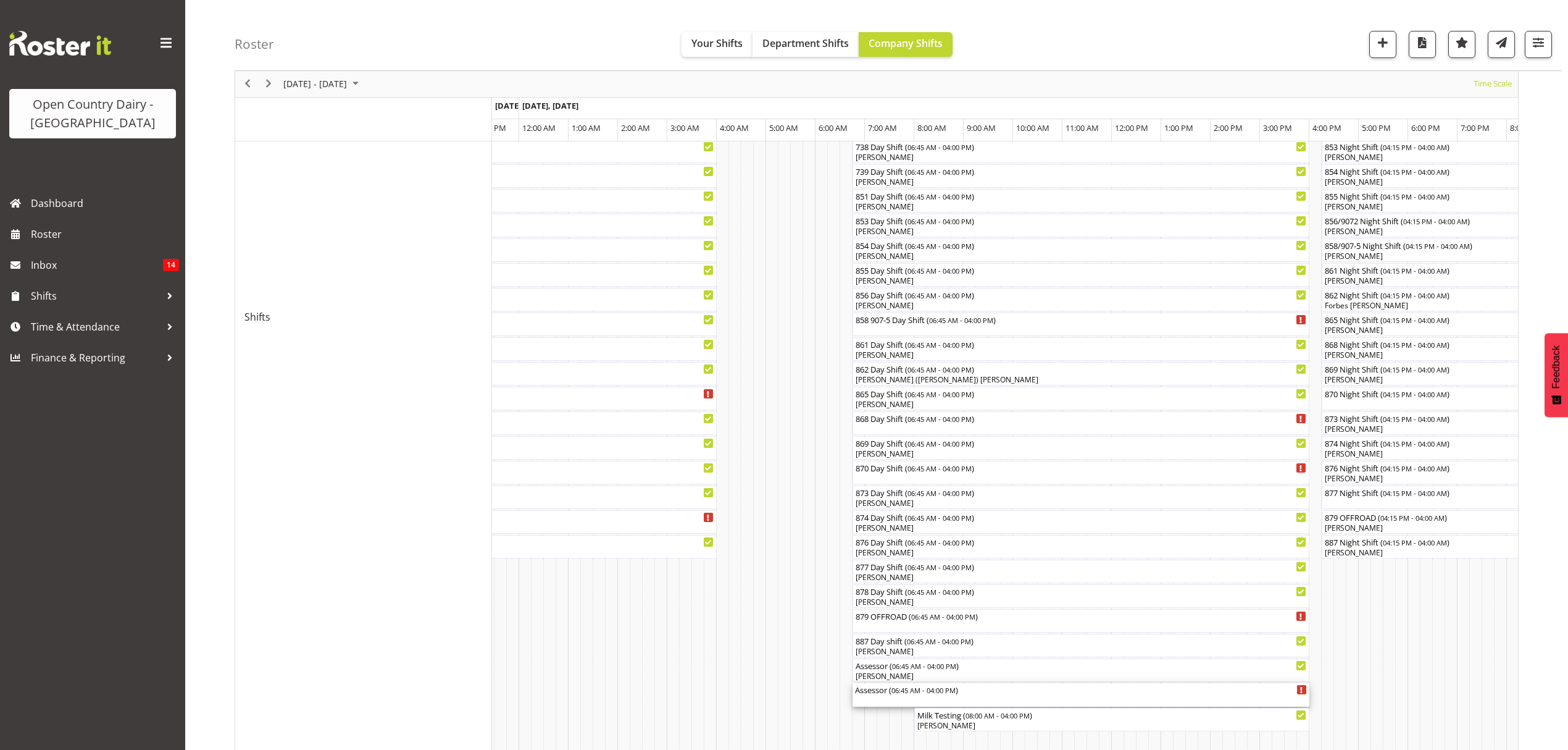
click at [876, 694] on div "Assessor ( 06:45 AM - 04:00 PM )" at bounding box center [1081, 689] width 452 height 12
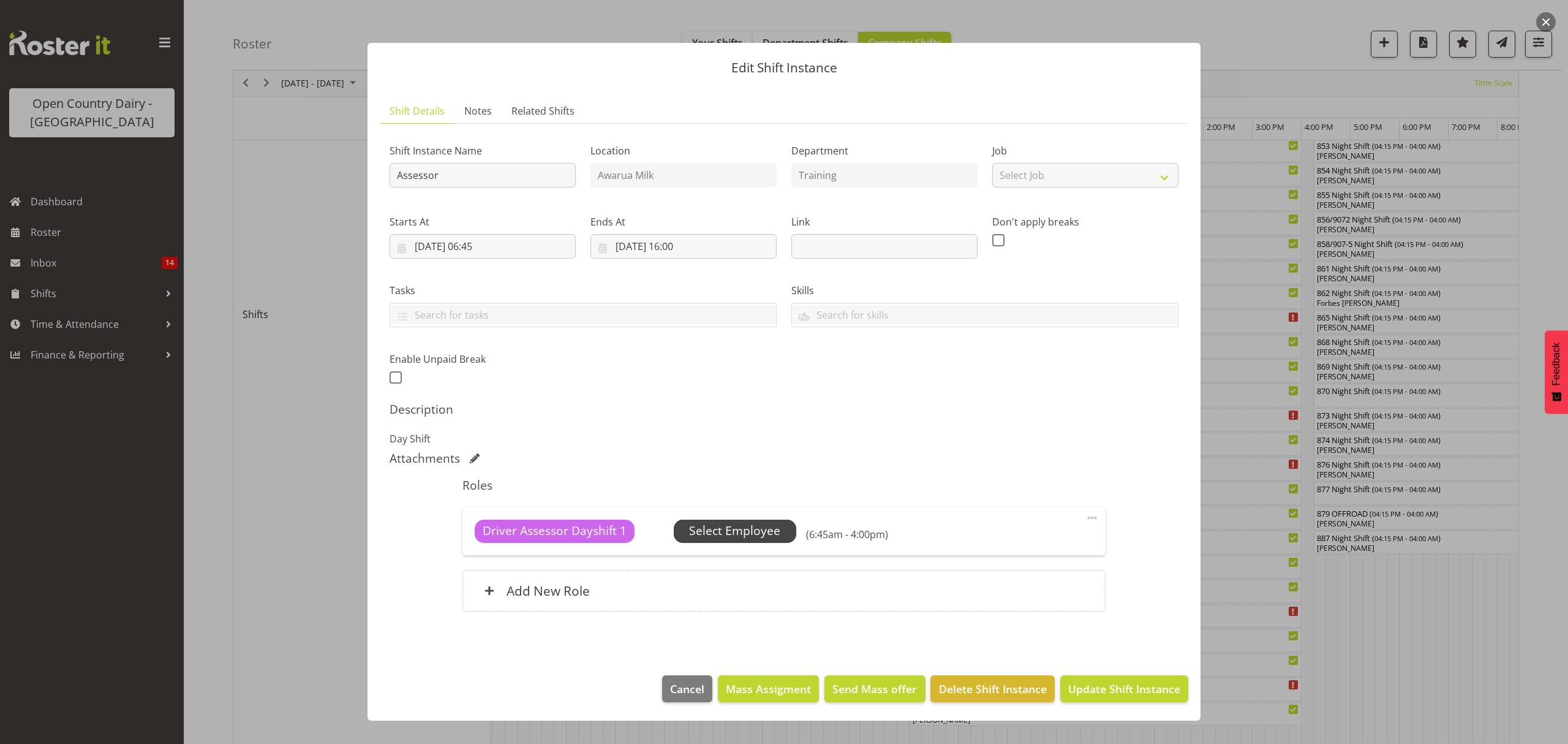
click at [739, 535] on span "Select Employee" at bounding box center [734, 531] width 91 height 18
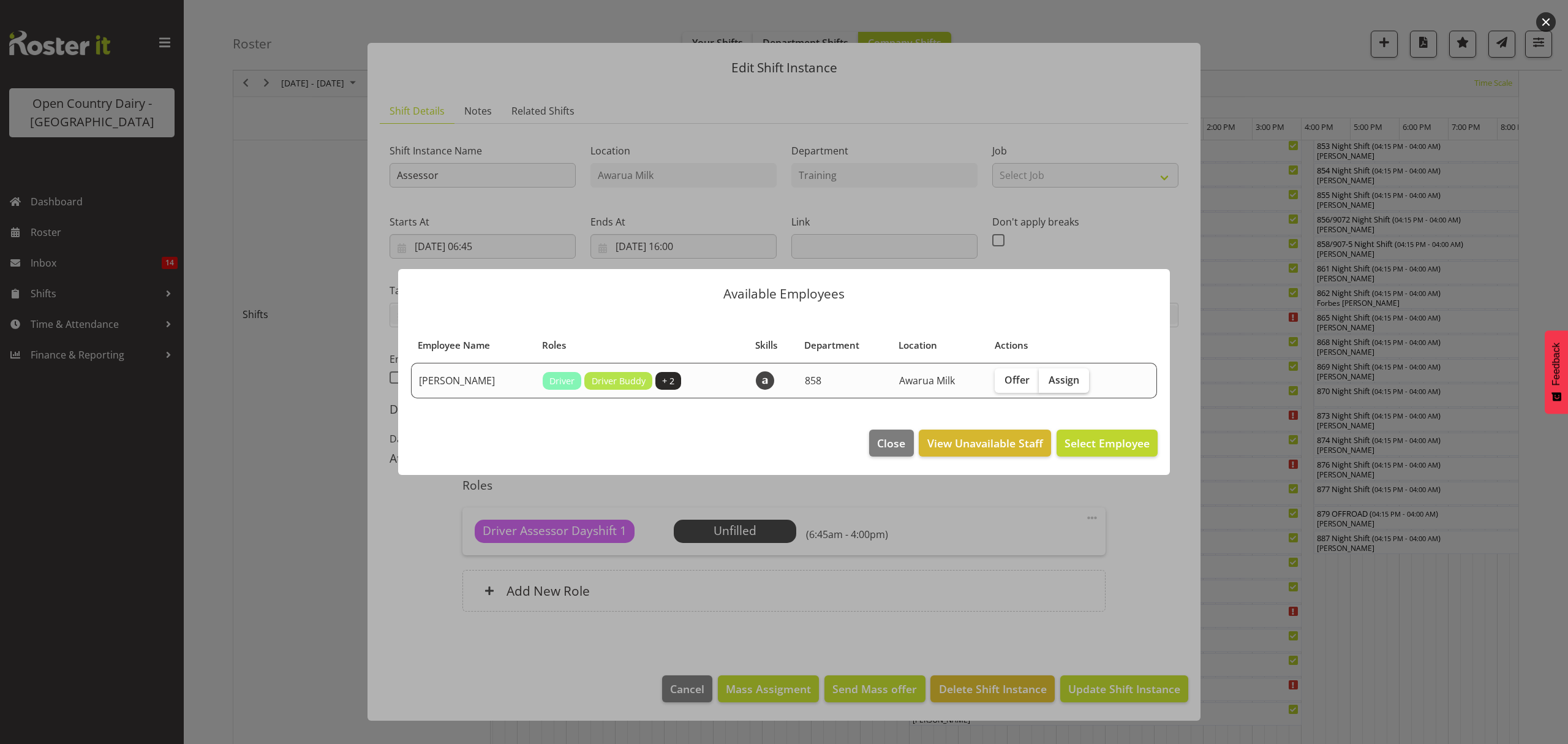
click at [1060, 376] on span "Assign" at bounding box center [1064, 379] width 31 height 12
click at [1047, 376] on input "Assign" at bounding box center [1043, 379] width 8 height 8
checkbox input "true"
click at [1084, 451] on span "Assign Liam Bellman" at bounding box center [1087, 443] width 124 height 16
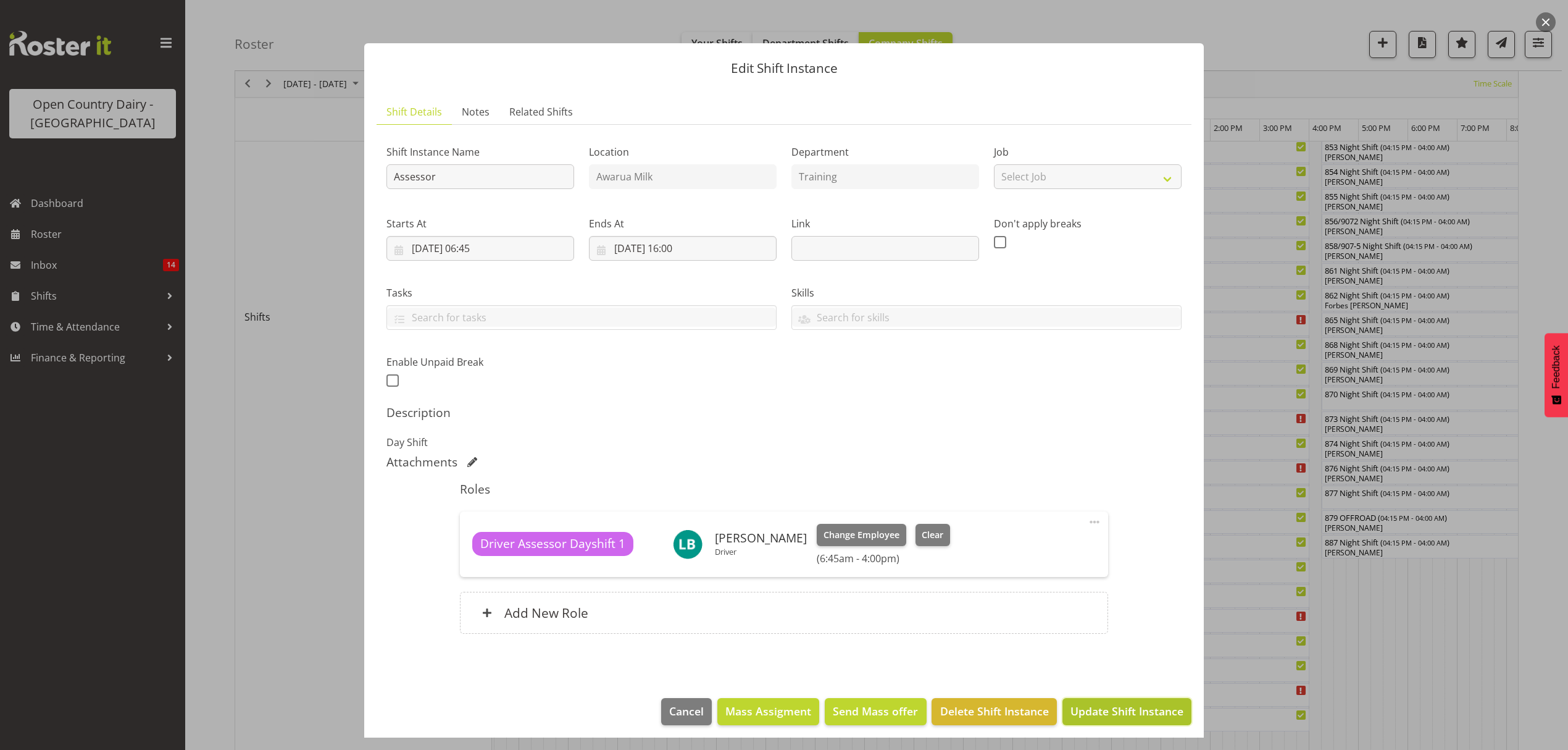
click at [1099, 713] on span "Update Shift Instance" at bounding box center [1127, 711] width 113 height 16
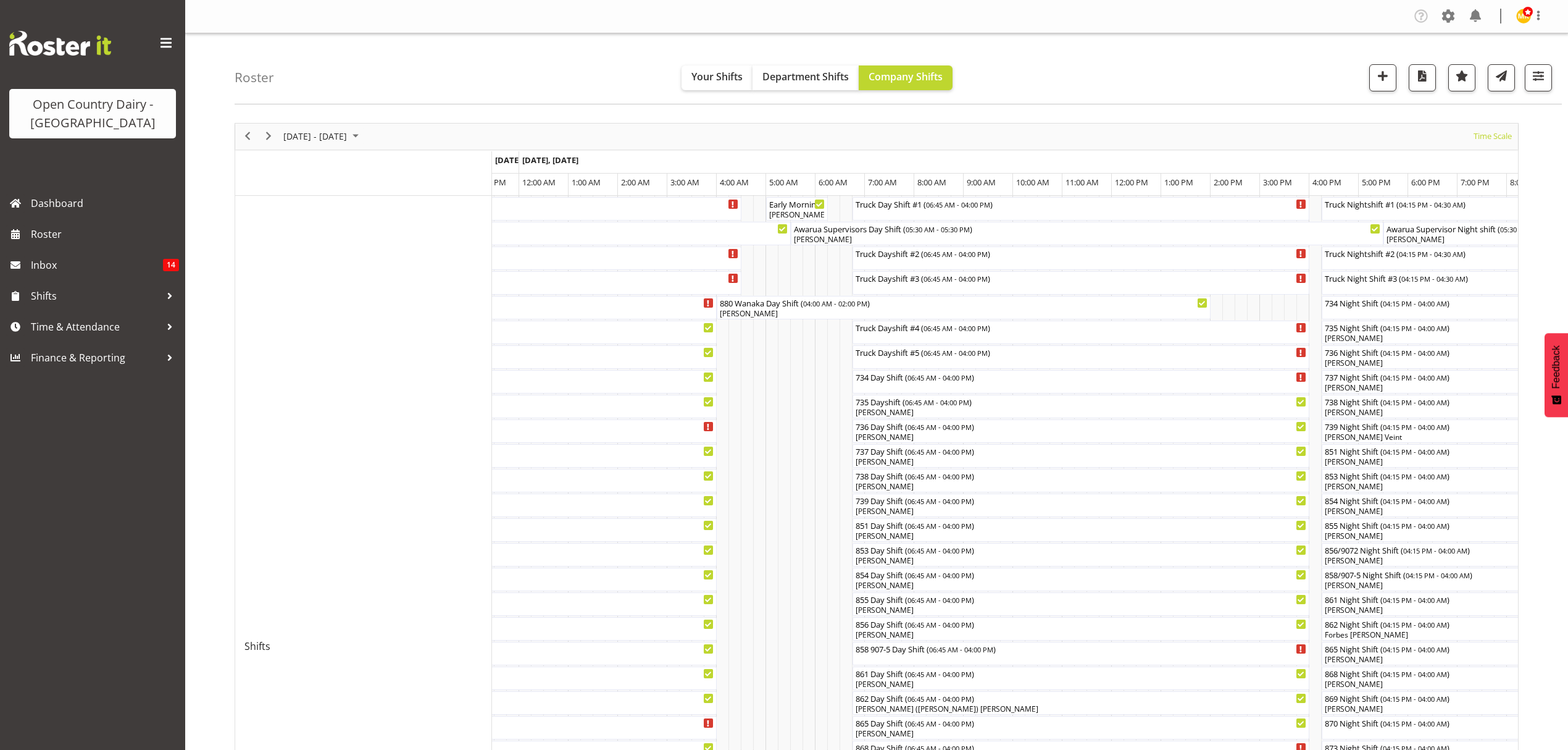
scroll to position [82, 0]
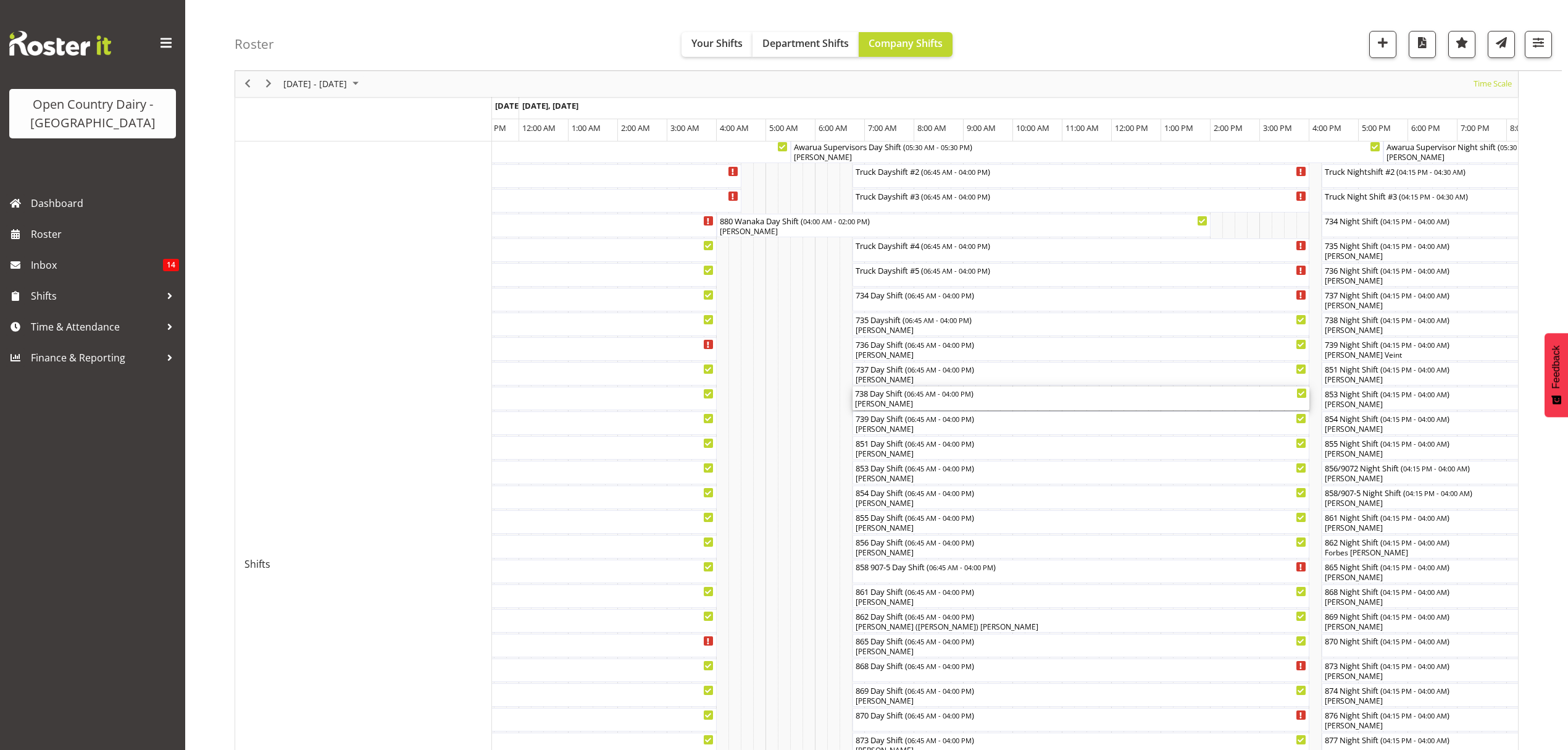
click at [894, 400] on div "[PERSON_NAME]" at bounding box center [1081, 404] width 452 height 11
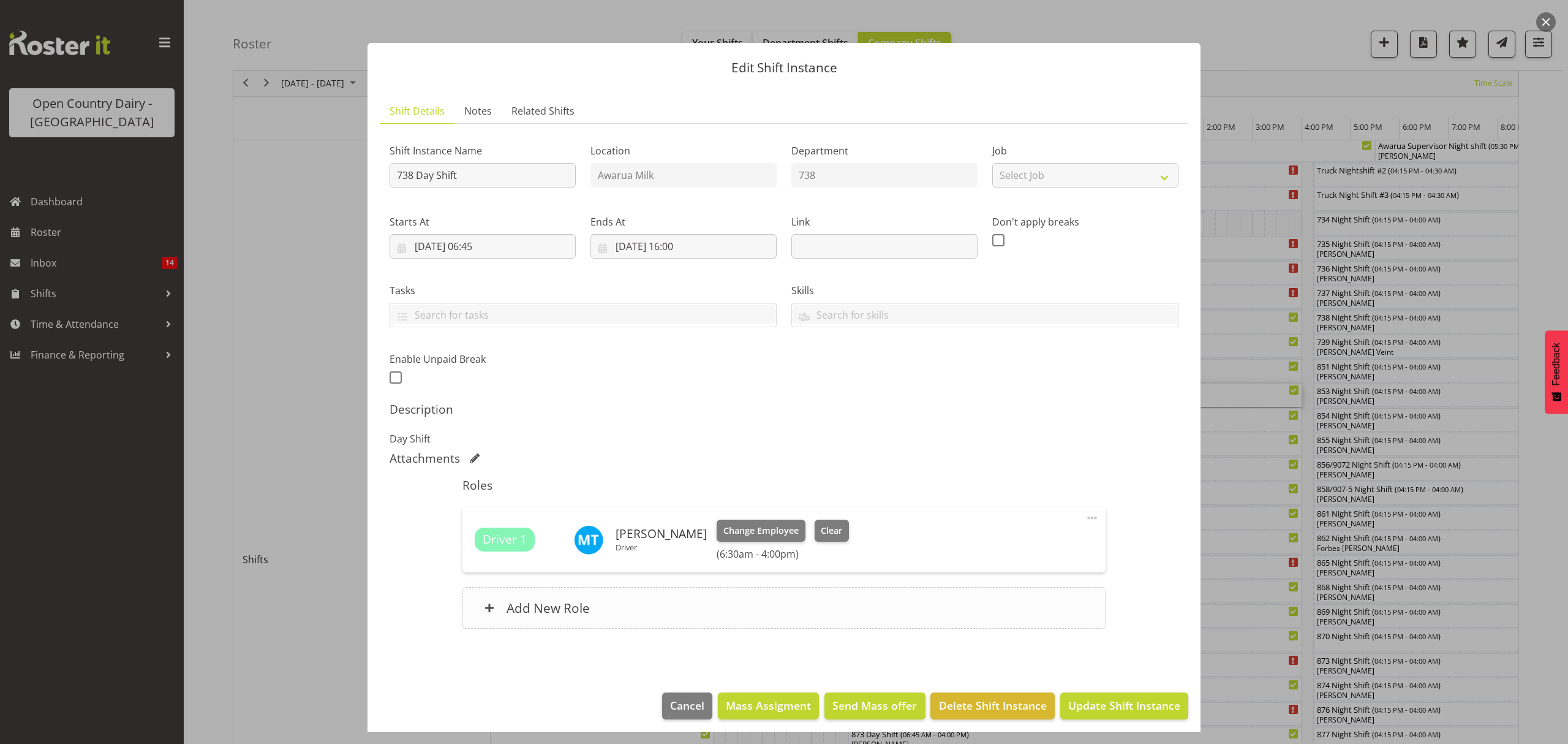
click at [557, 610] on h6 "Add New Role" at bounding box center [549, 608] width 83 height 16
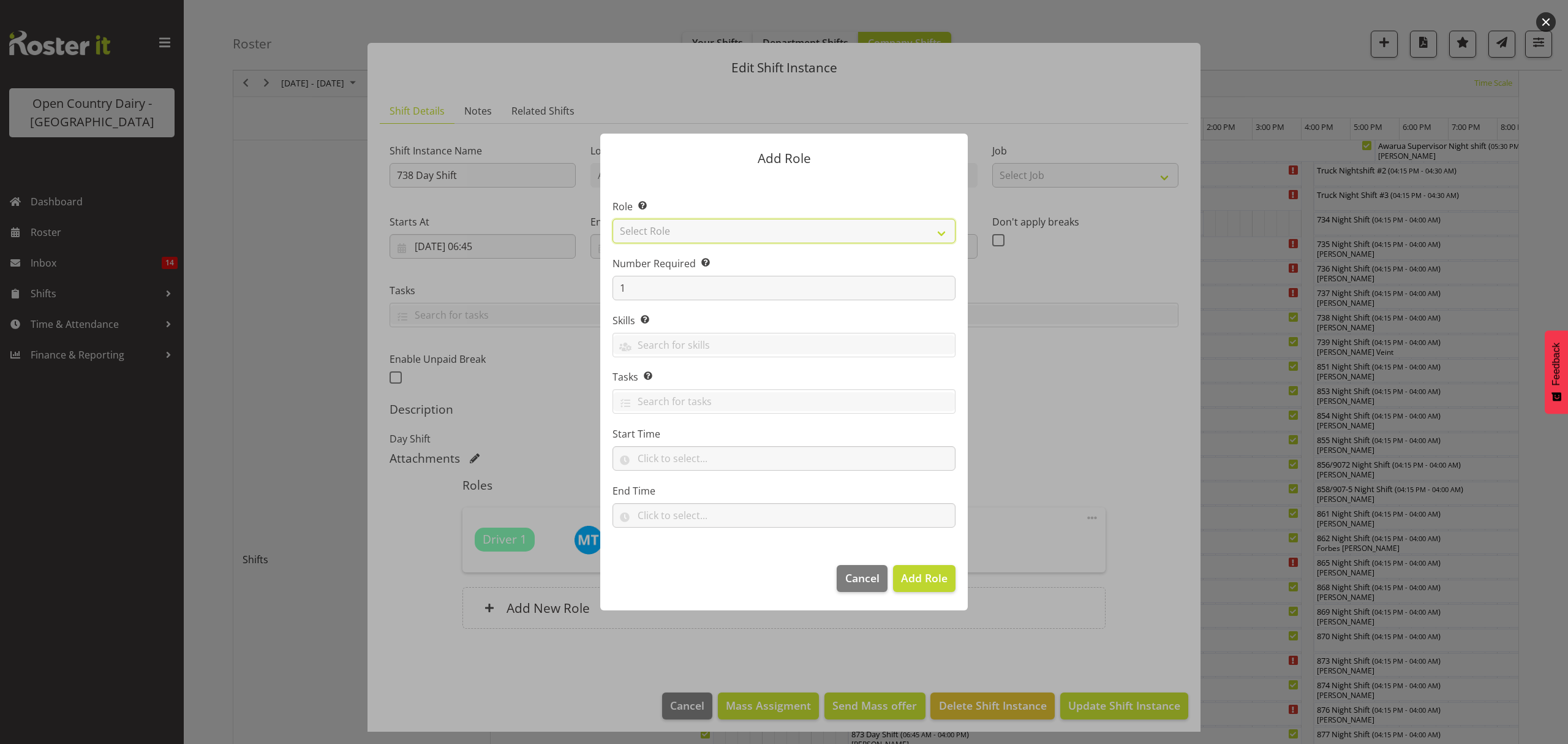
click at [665, 229] on select "Select Role Crew Leader Driver Driver Assessor Dayshift Driver Assessor Nightsh…" at bounding box center [784, 231] width 343 height 24
click at [670, 236] on select "Select Role Crew Leader Driver Driver Assessor Dayshift Driver Assessor Nightsh…" at bounding box center [784, 231] width 343 height 24
select select "1437"
click at [613, 219] on select "Select Role Crew Leader Driver Driver Assessor Dayshift Driver Assessor Nightsh…" at bounding box center [784, 231] width 343 height 24
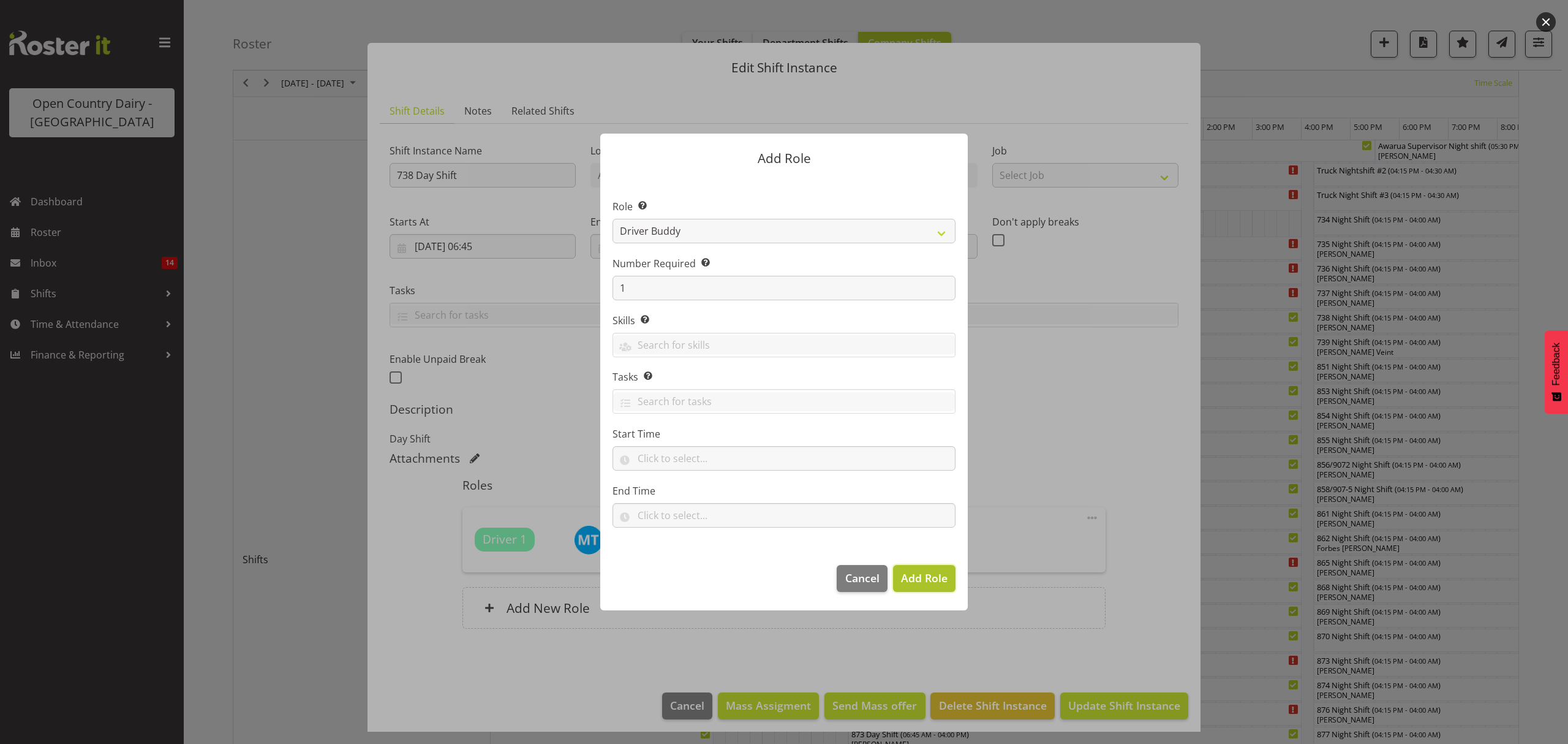
click at [934, 570] on span "Add Role" at bounding box center [924, 577] width 47 height 15
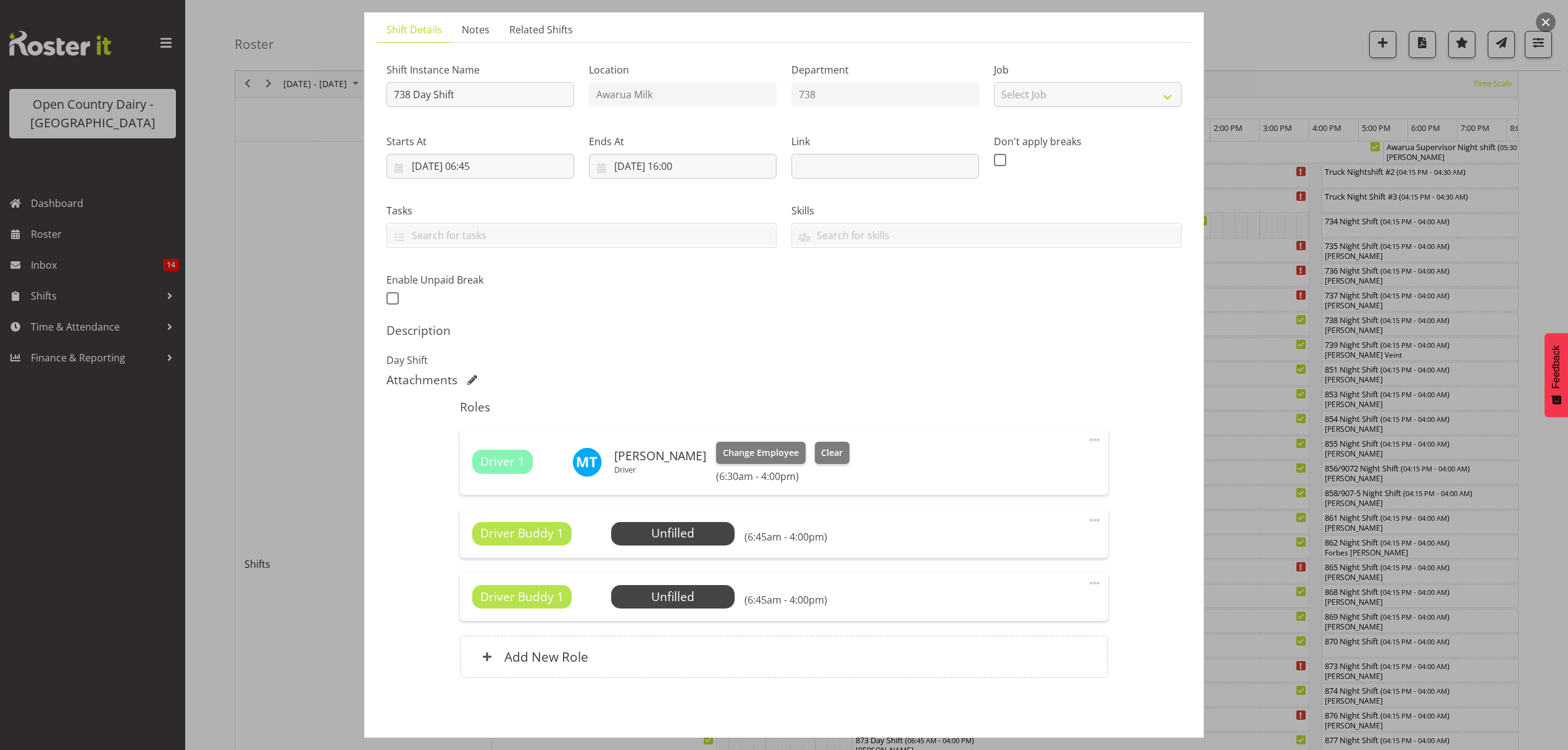
click at [1087, 581] on span at bounding box center [1094, 583] width 15 height 15
click at [998, 665] on link "Delete" at bounding box center [1043, 654] width 119 height 22
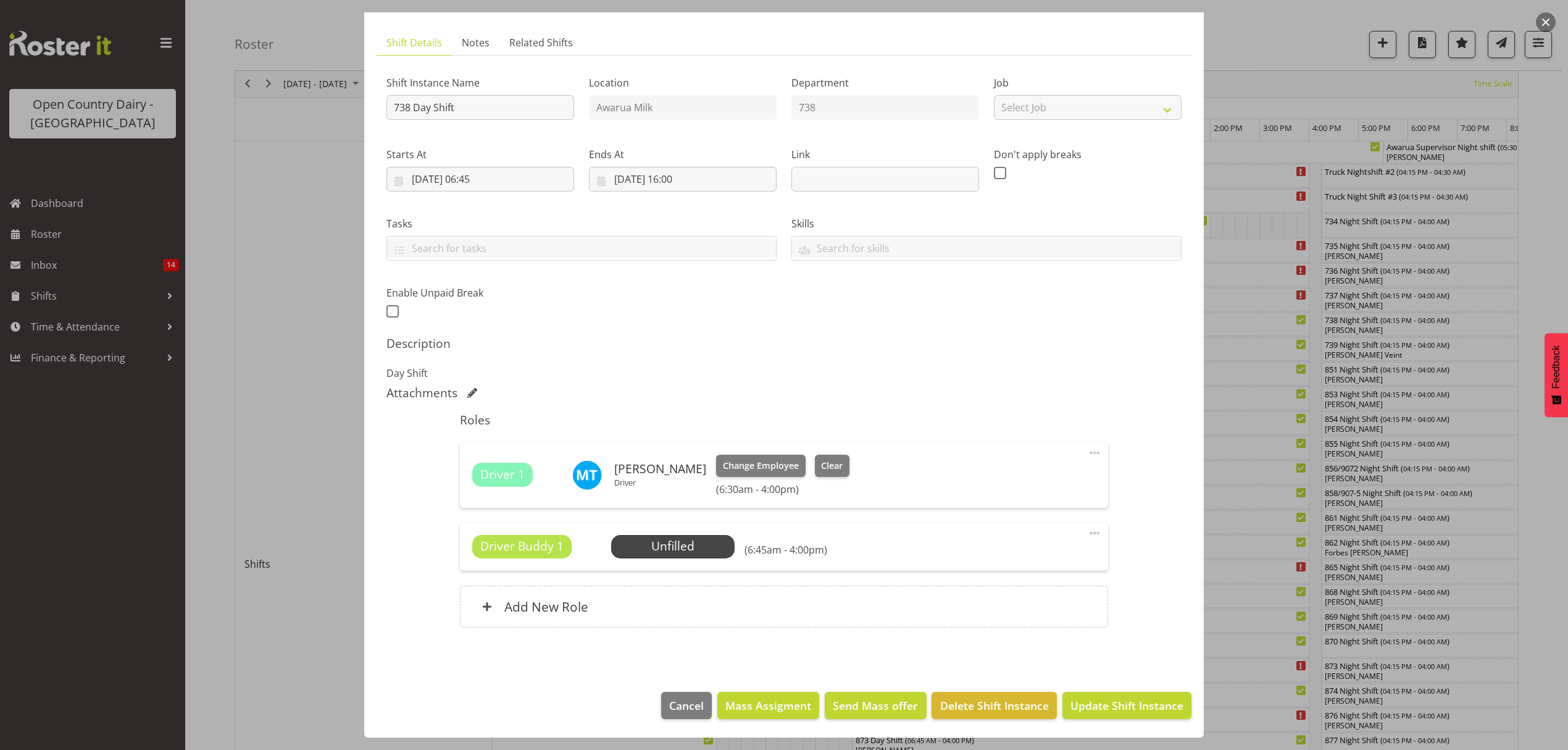
scroll to position [70, 0]
click at [677, 550] on span "Select Employee" at bounding box center [672, 547] width 92 height 18
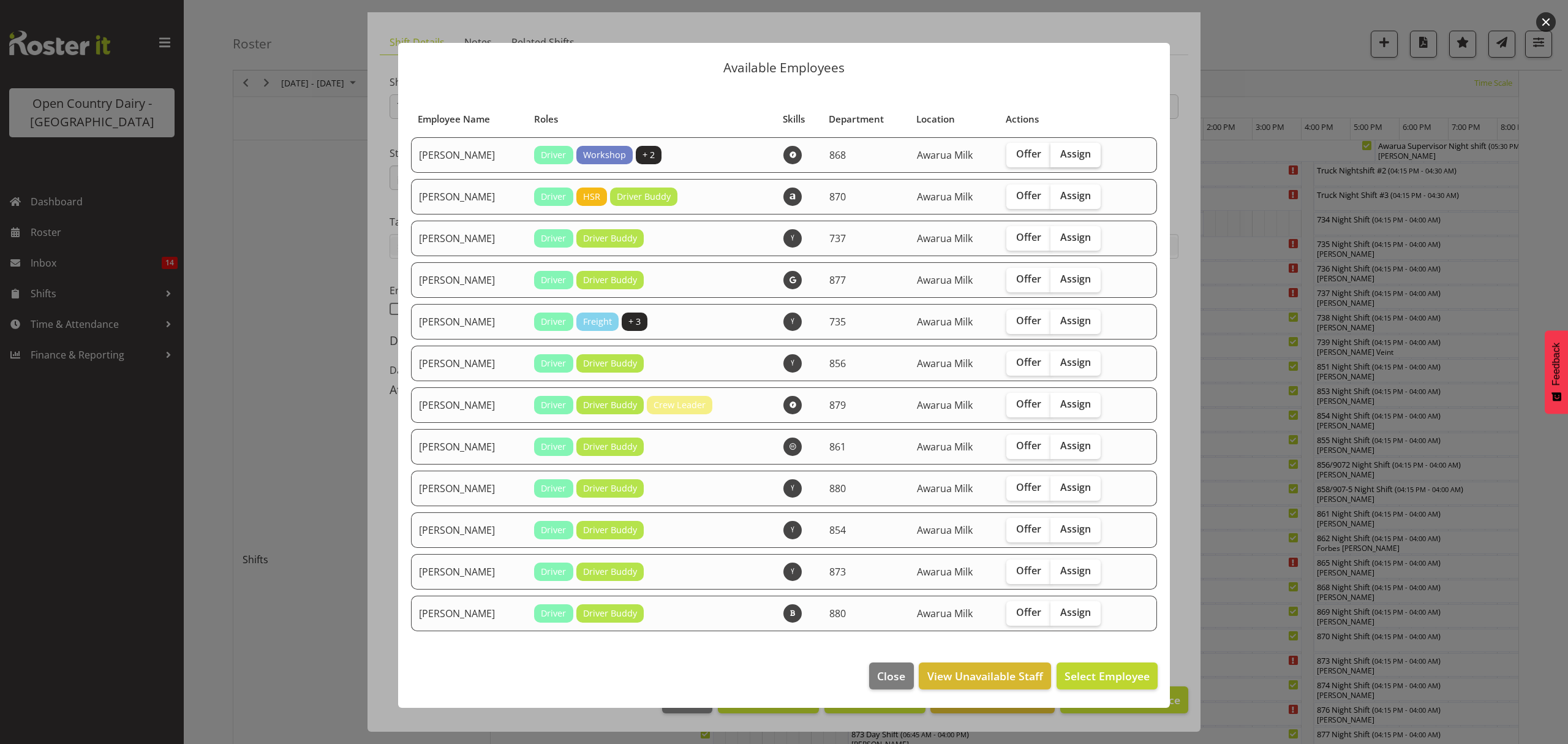
click at [1071, 155] on span "Assign" at bounding box center [1076, 153] width 31 height 12
click at [1059, 155] on input "Assign" at bounding box center [1054, 154] width 8 height 8
checkbox input "true"
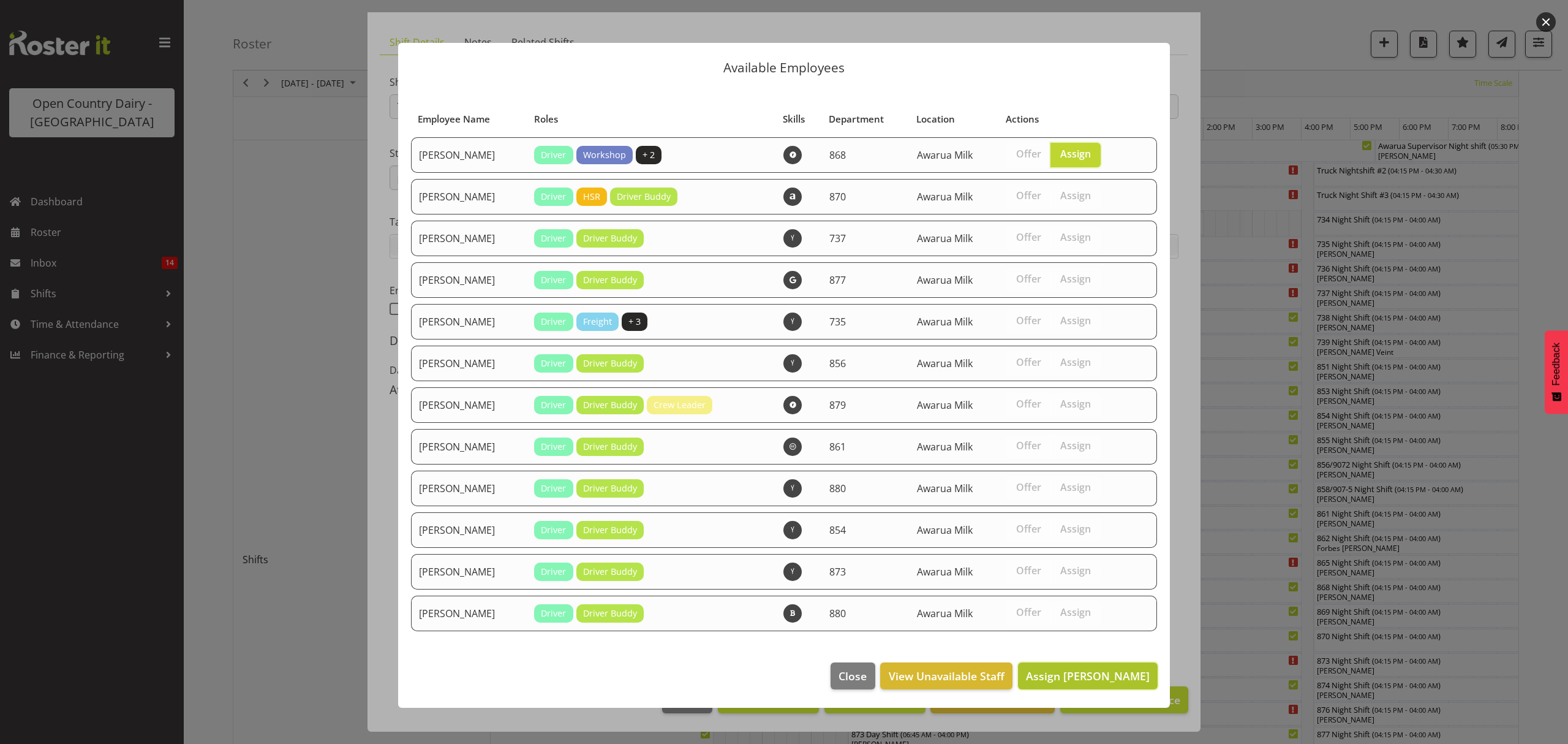
click at [1113, 668] on span "Assign Alan Rolton" at bounding box center [1087, 675] width 124 height 15
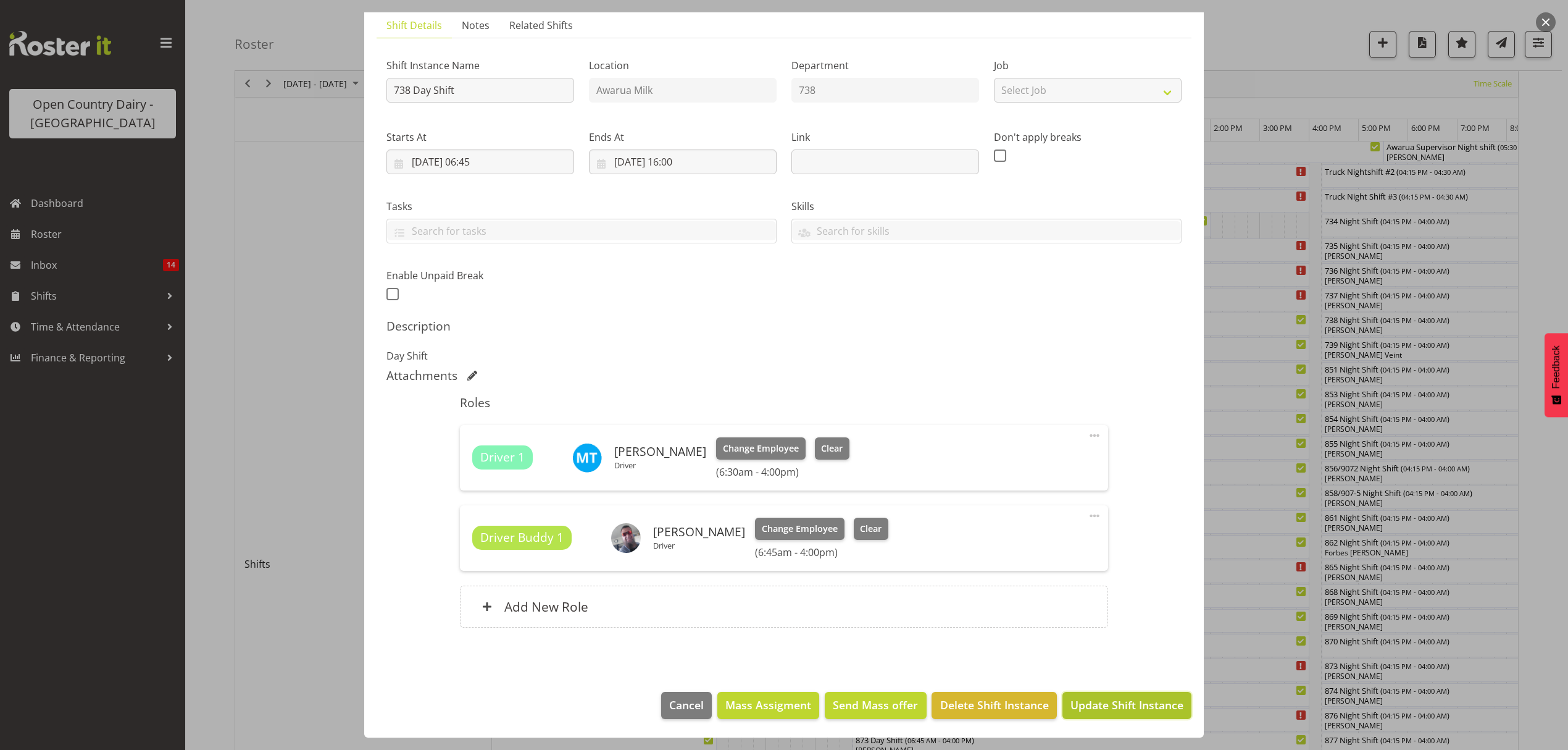
click at [1117, 705] on span "Update Shift Instance" at bounding box center [1127, 704] width 113 height 16
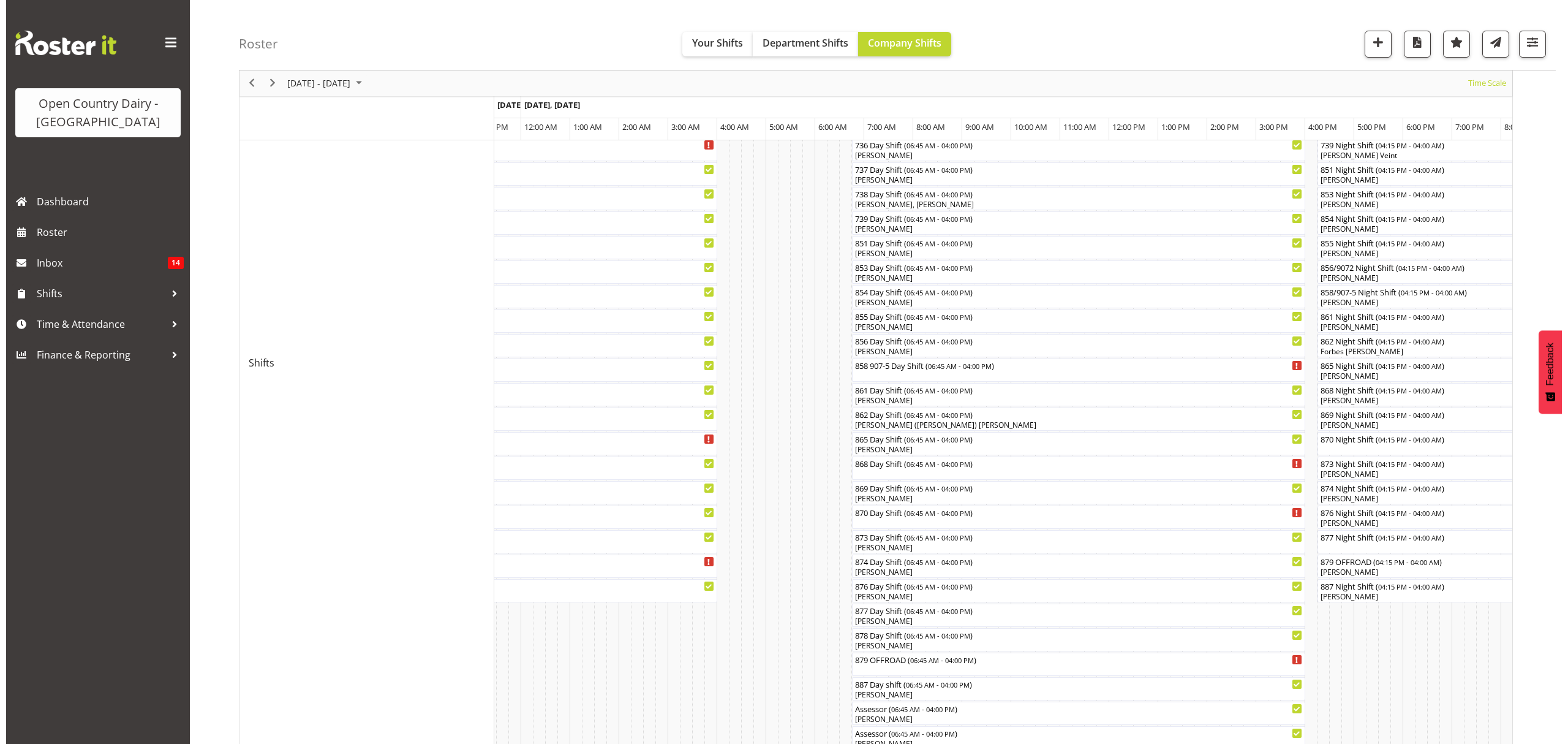
scroll to position [245, 0]
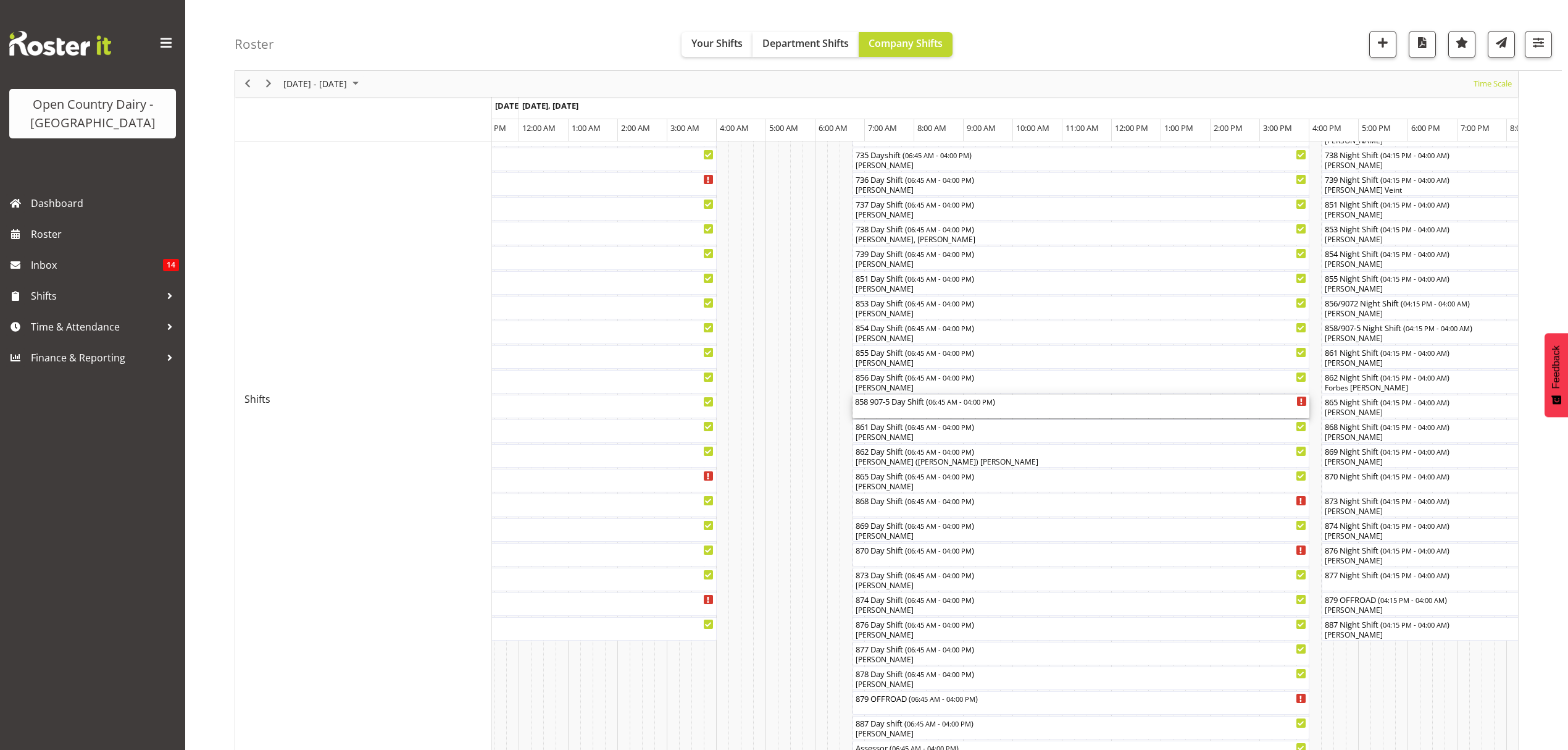
click at [876, 404] on div "858 907-5 Day Shift ( 06:45 AM - 04:00 PM )" at bounding box center [1081, 401] width 452 height 12
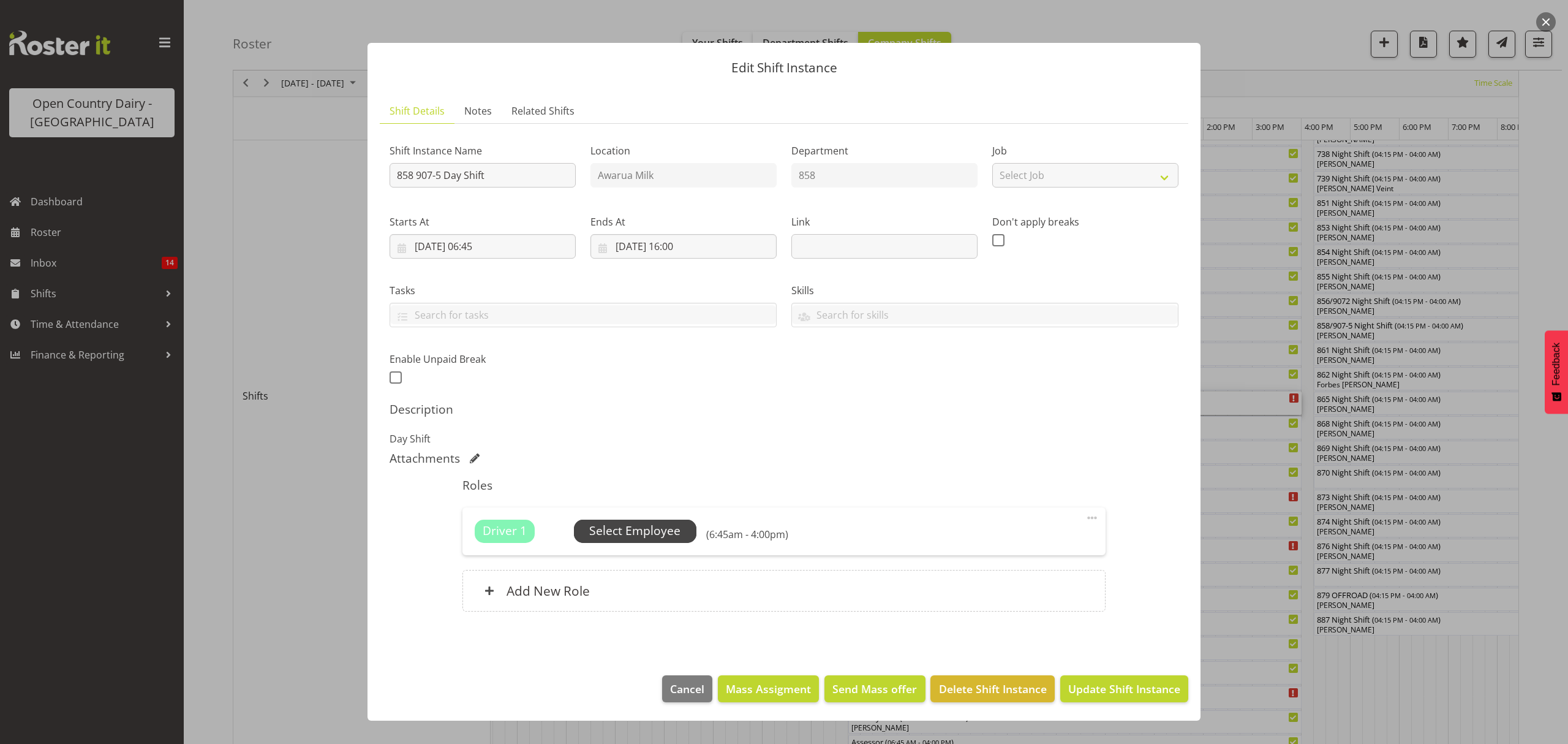
click at [658, 535] on span "Select Employee" at bounding box center [635, 531] width 91 height 18
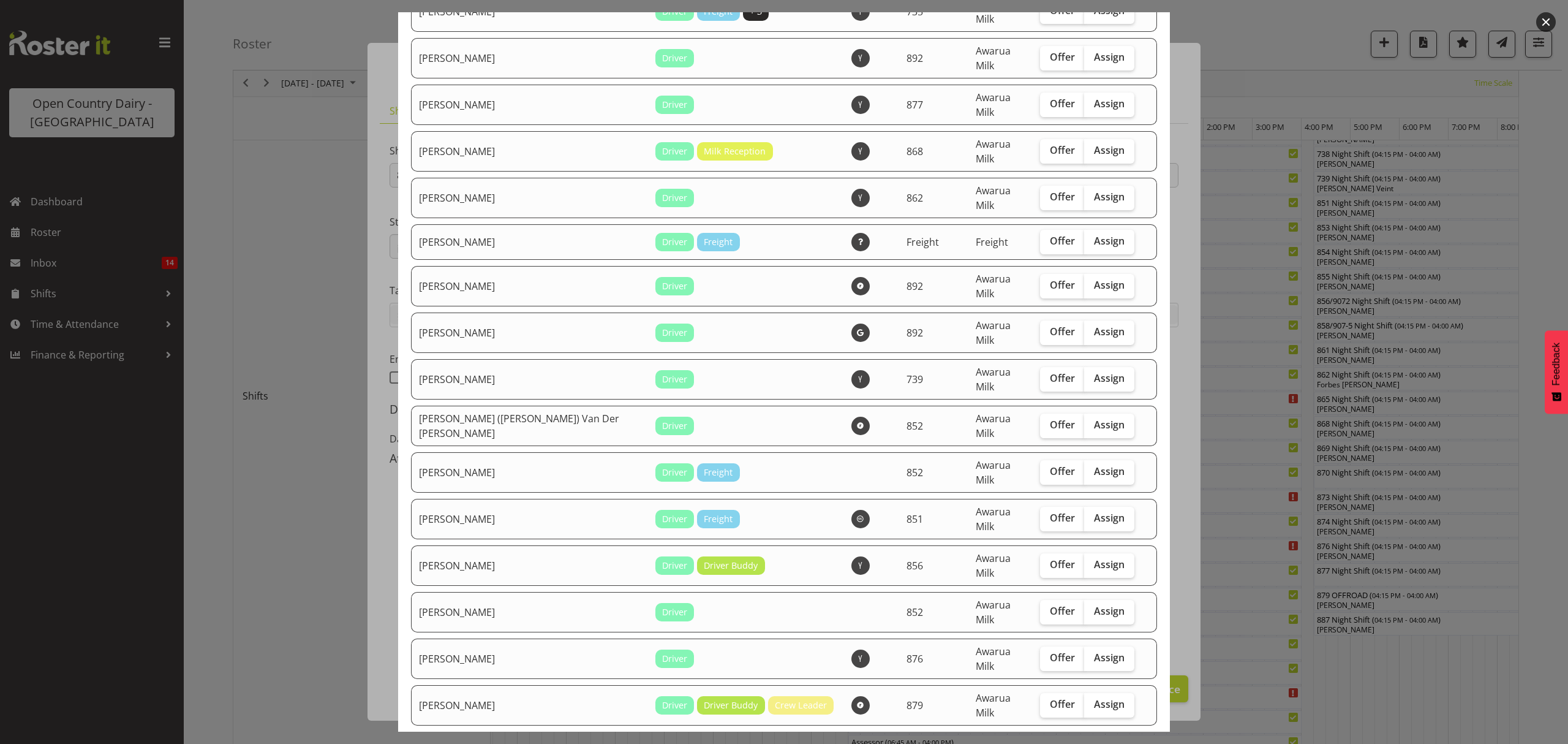
scroll to position [408, 0]
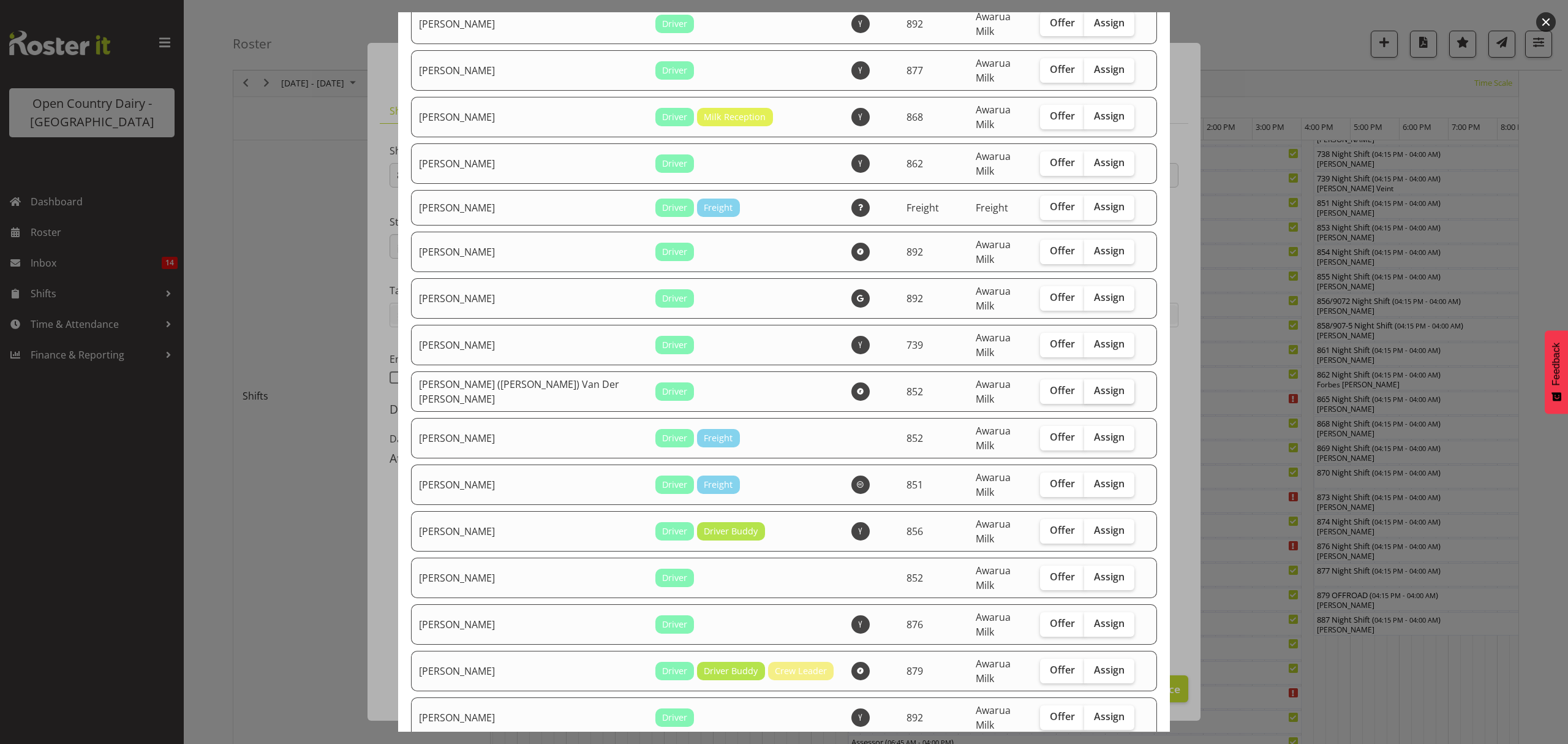
click at [1094, 384] on span "Assign" at bounding box center [1109, 390] width 31 height 12
click at [1084, 386] on input "Assign" at bounding box center [1088, 390] width 8 height 8
checkbox input "true"
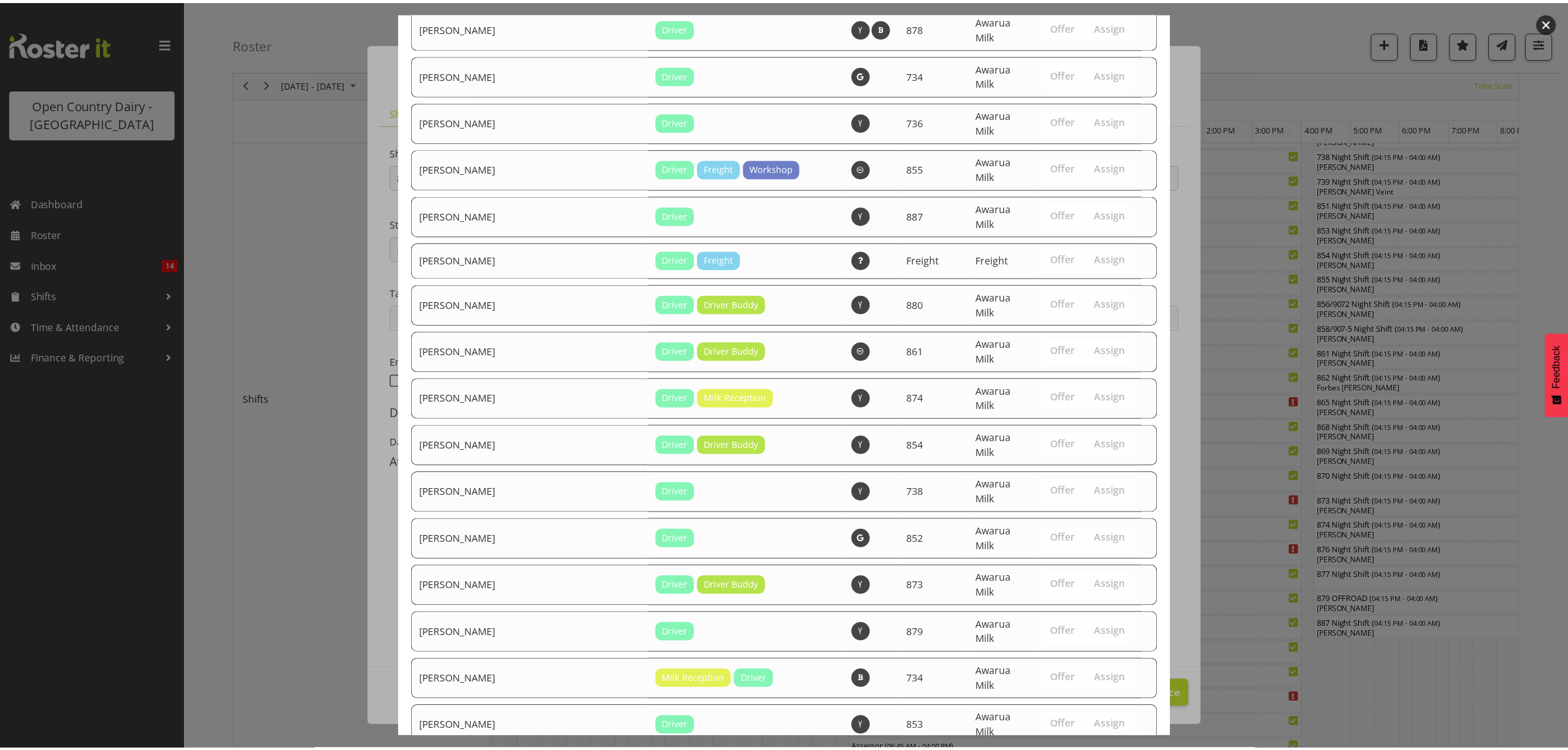
scroll to position [1317, 0]
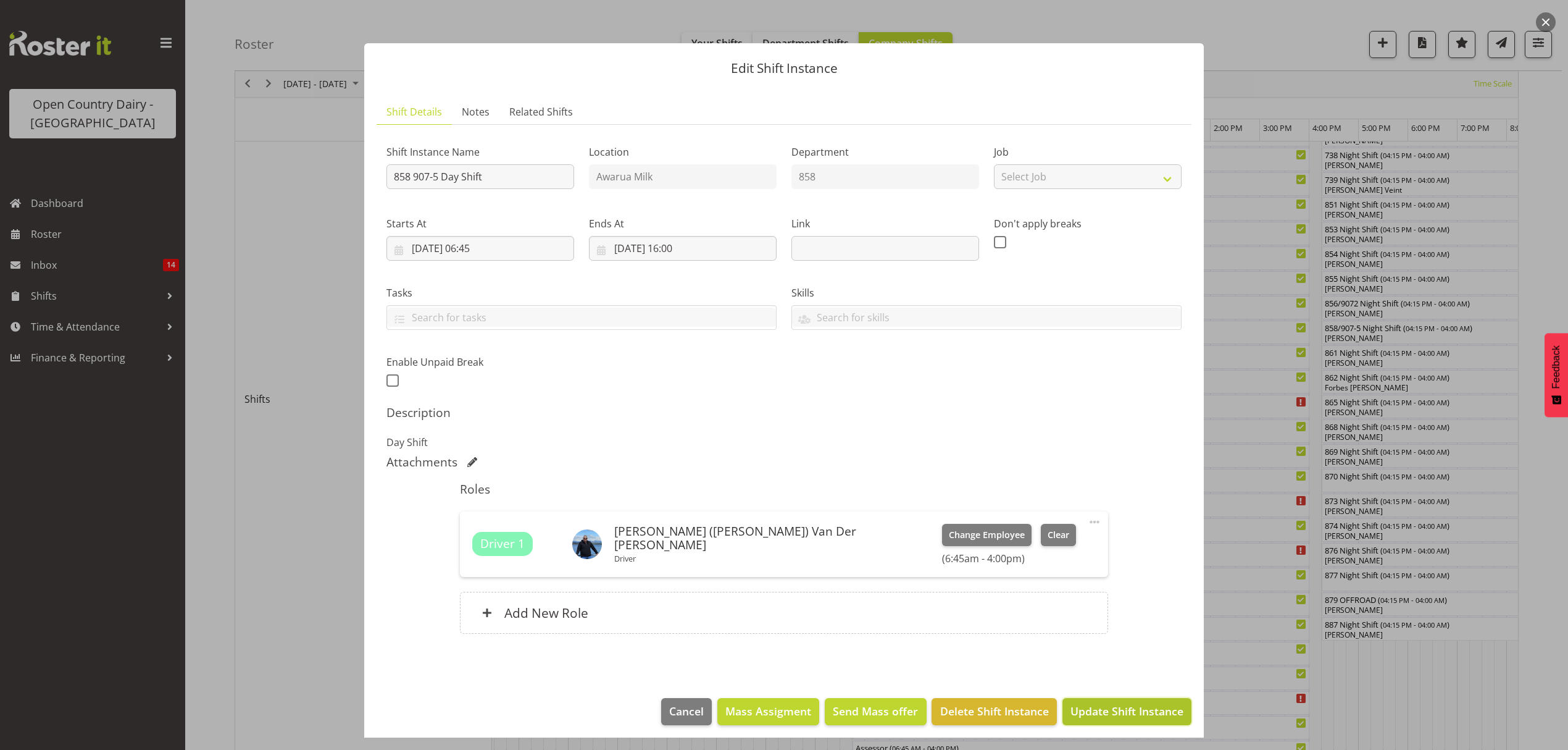
click at [1093, 715] on span "Update Shift Instance" at bounding box center [1127, 711] width 113 height 16
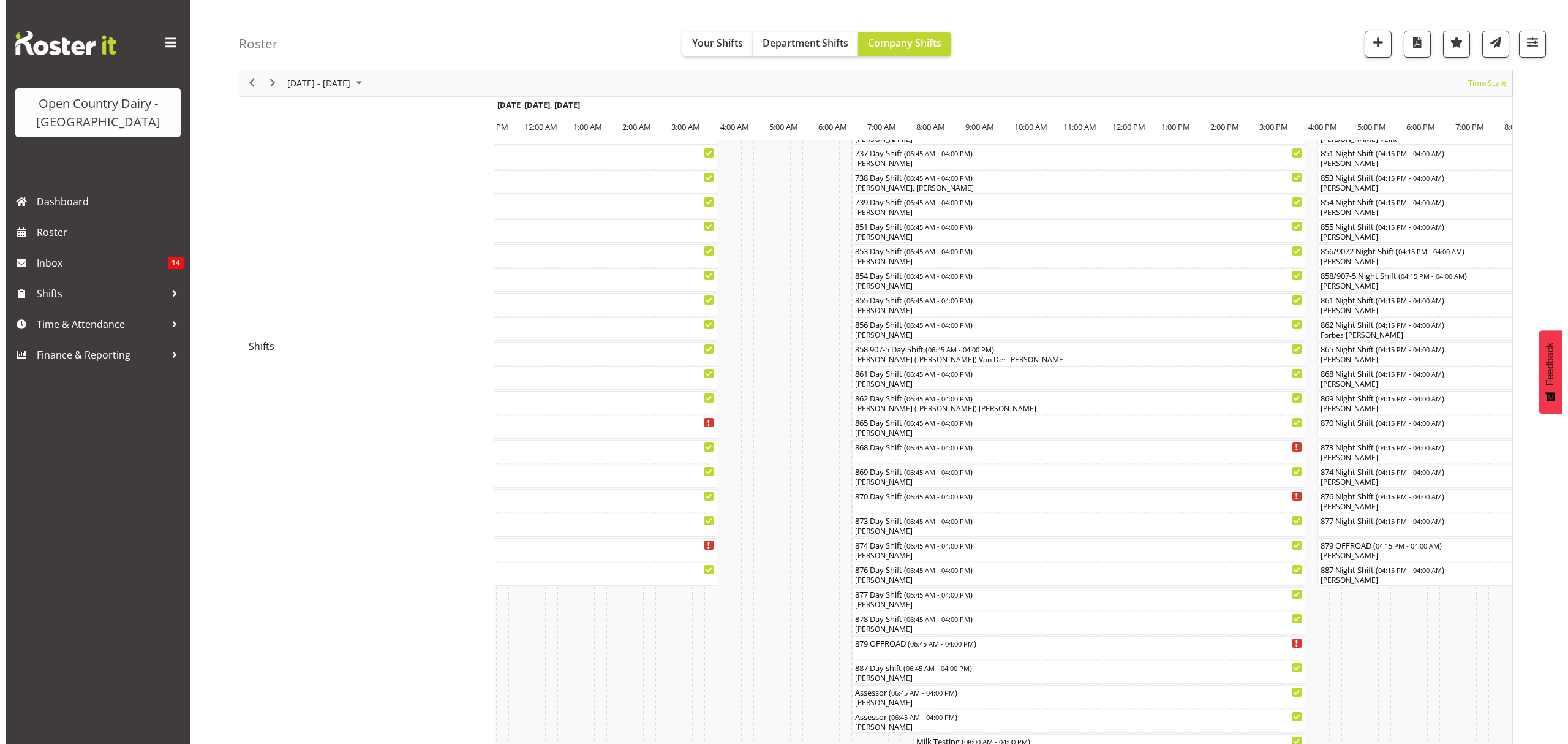
scroll to position [327, 0]
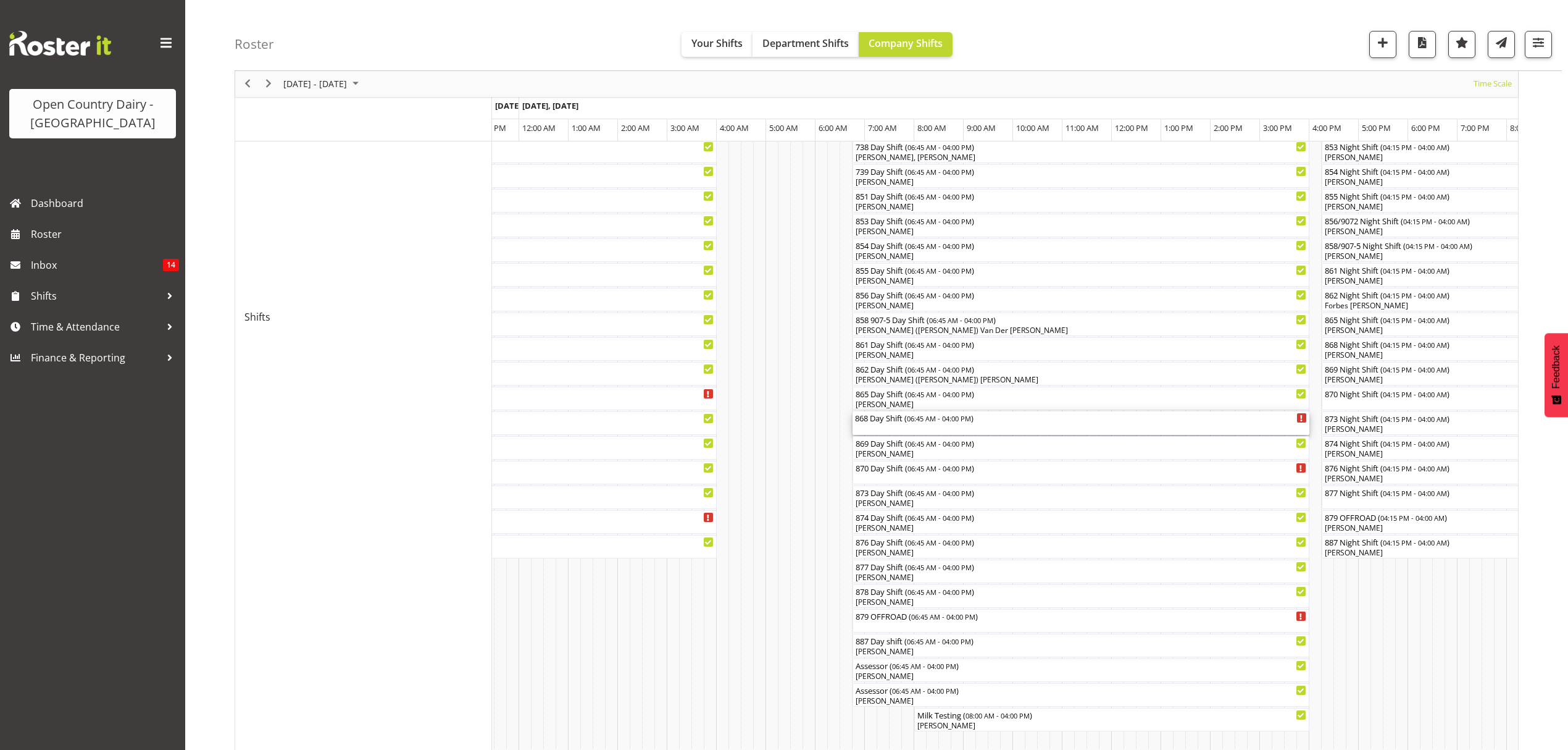
click at [906, 426] on div "868 Day Shift ( 06:45 AM - 04:00 PM )" at bounding box center [1081, 423] width 452 height 23
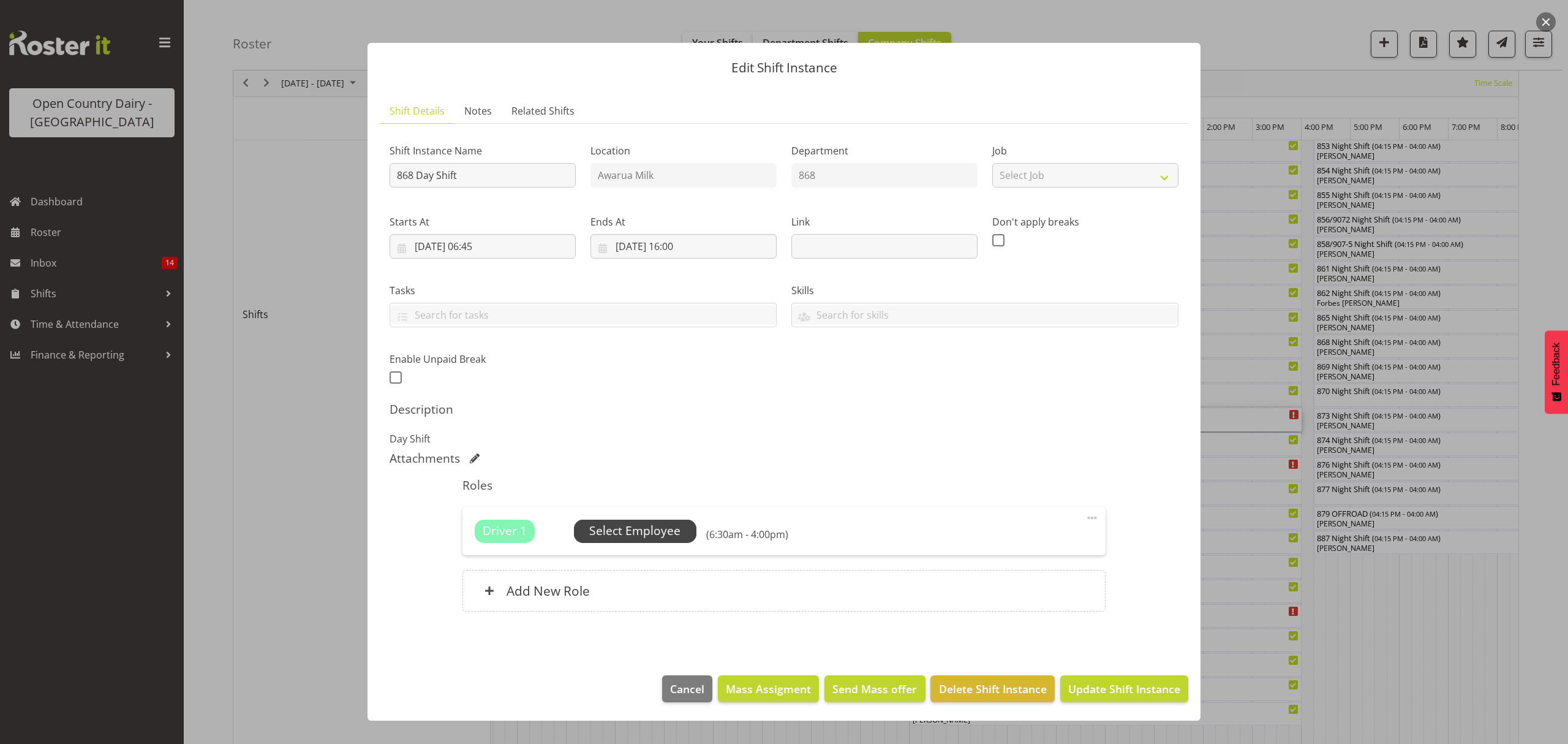
click at [660, 534] on span "Select Employee" at bounding box center [635, 531] width 91 height 18
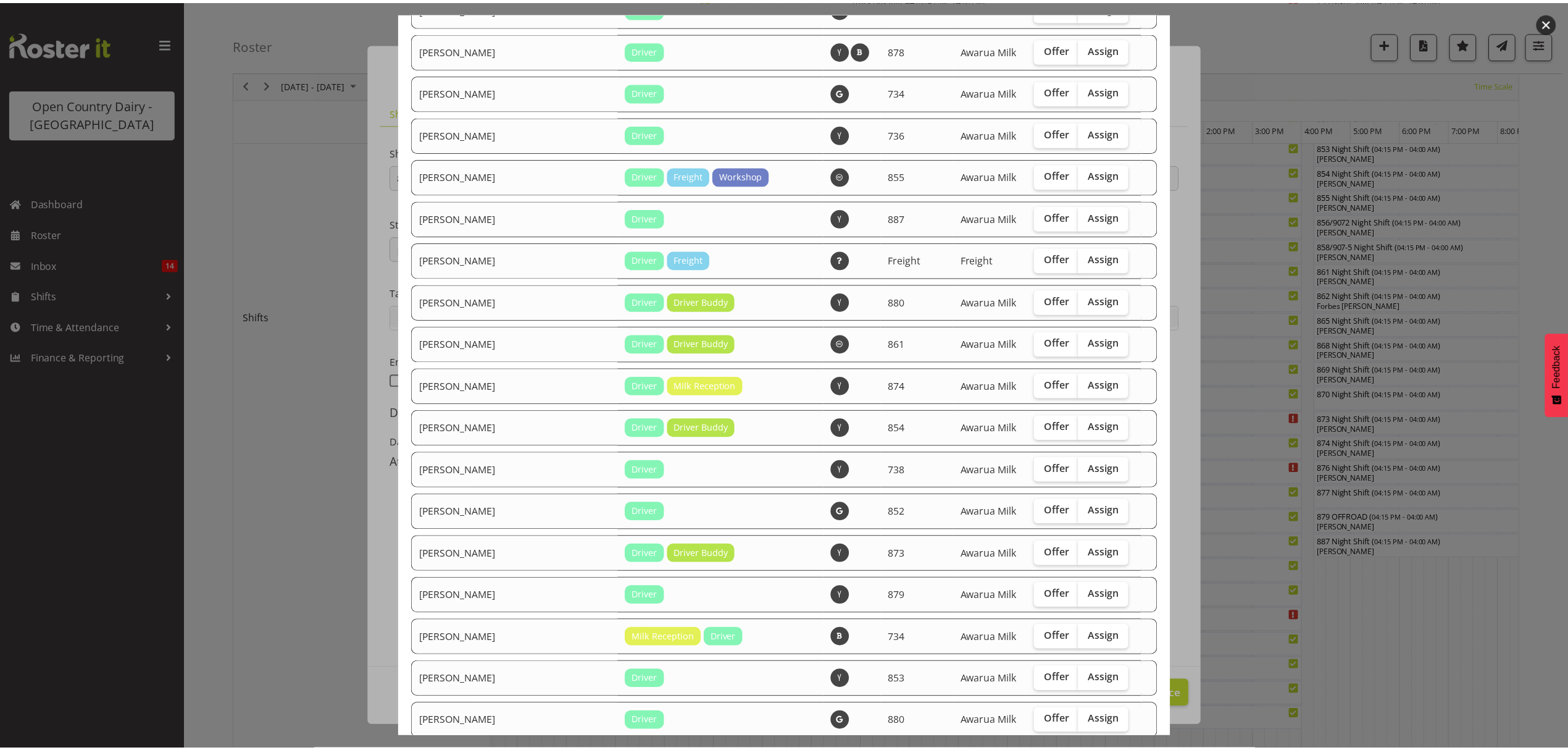
scroll to position [1277, 0]
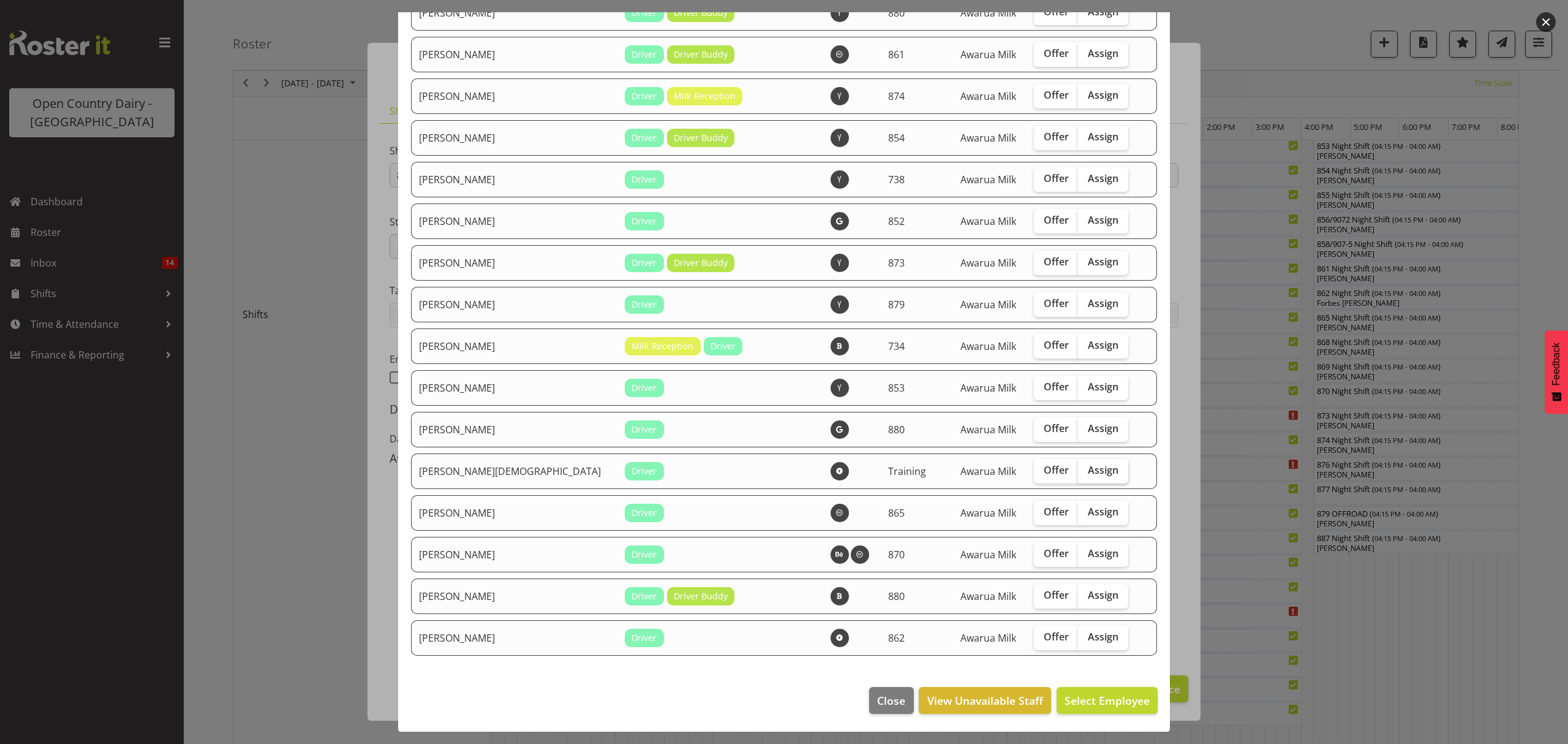
click at [1088, 470] on span "Assign" at bounding box center [1103, 470] width 31 height 12
click at [1078, 470] on input "Assign" at bounding box center [1082, 470] width 8 height 8
checkbox input "true"
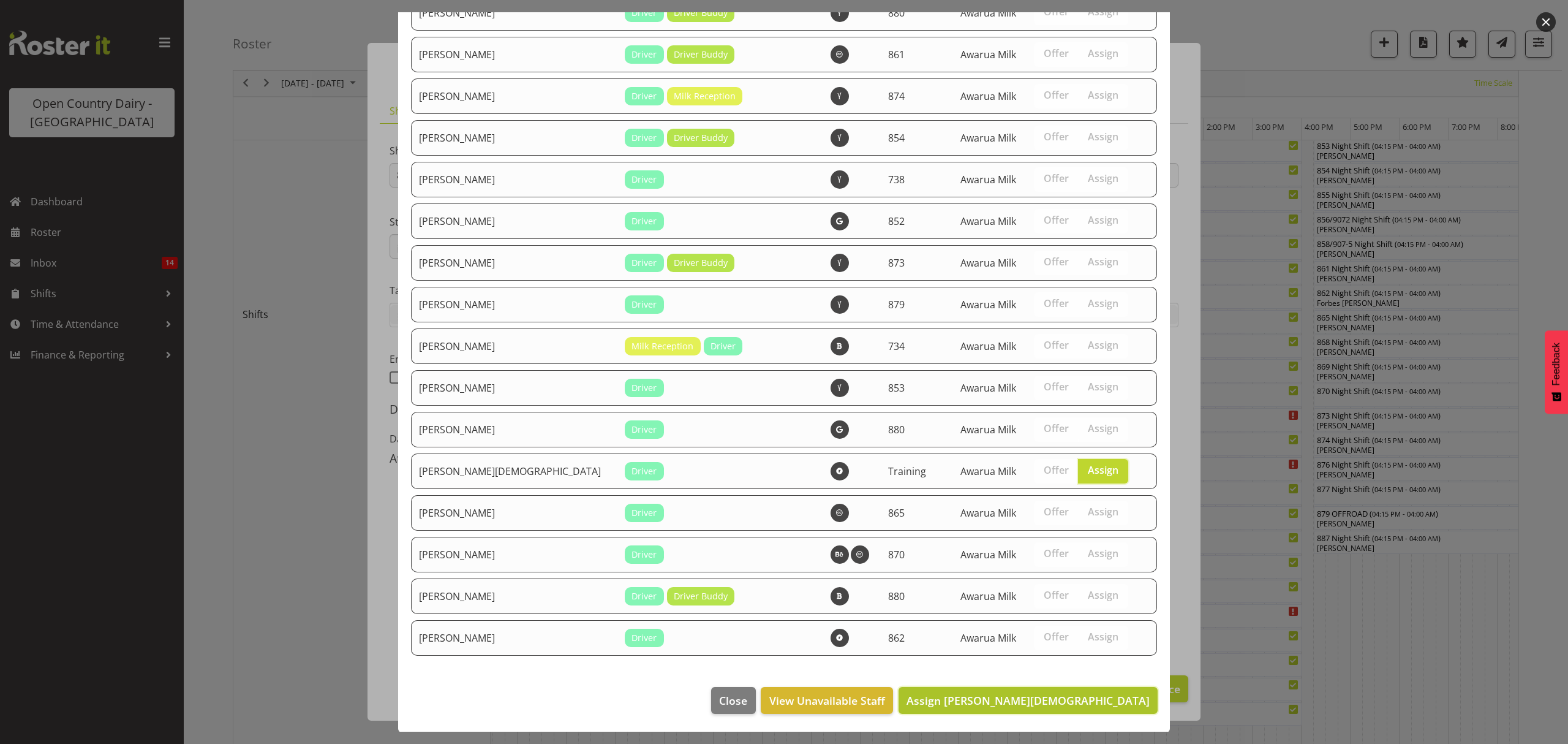
click at [1066, 697] on span "Assign Shiva Kumaran" at bounding box center [1028, 700] width 243 height 15
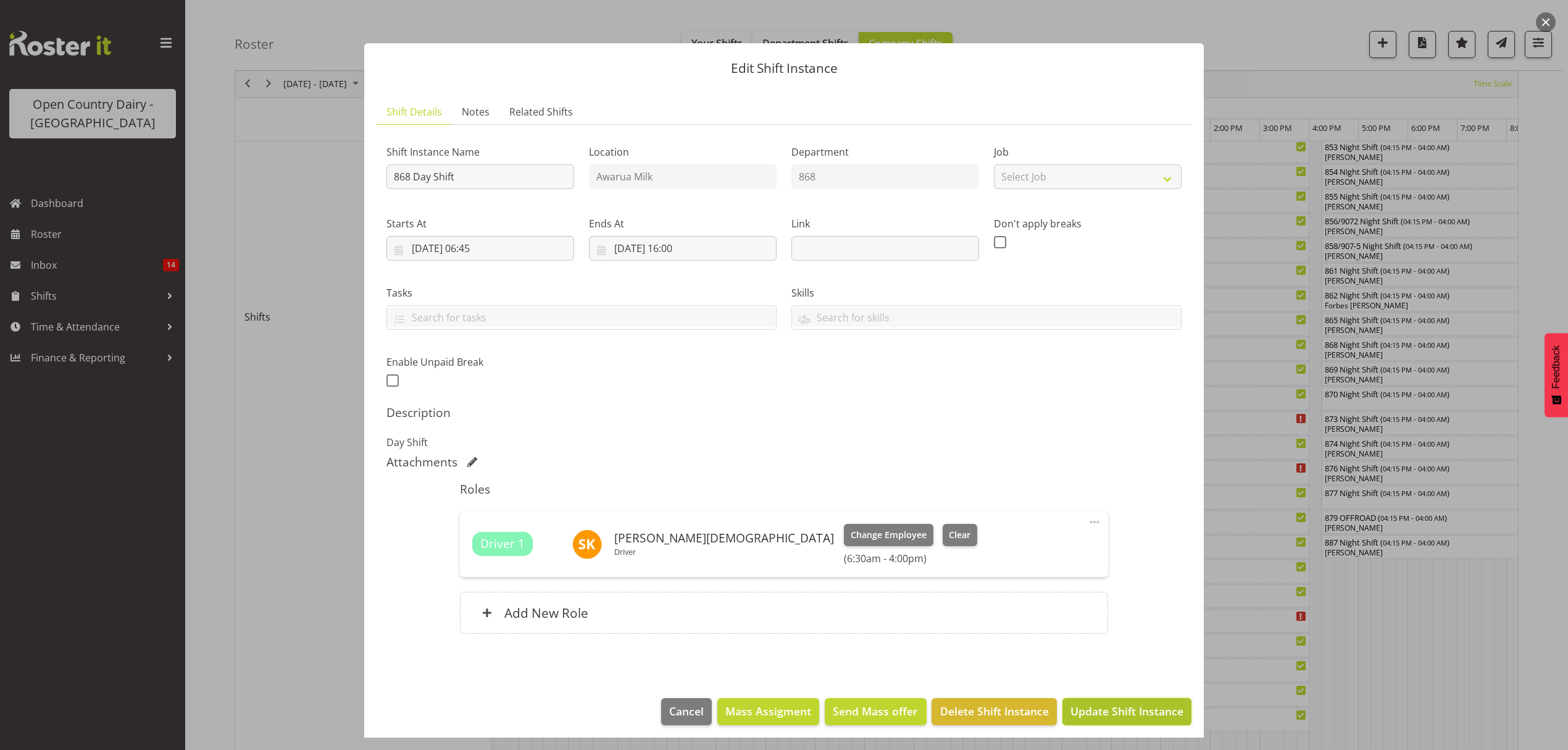
click at [1079, 711] on span "Update Shift Instance" at bounding box center [1127, 711] width 113 height 16
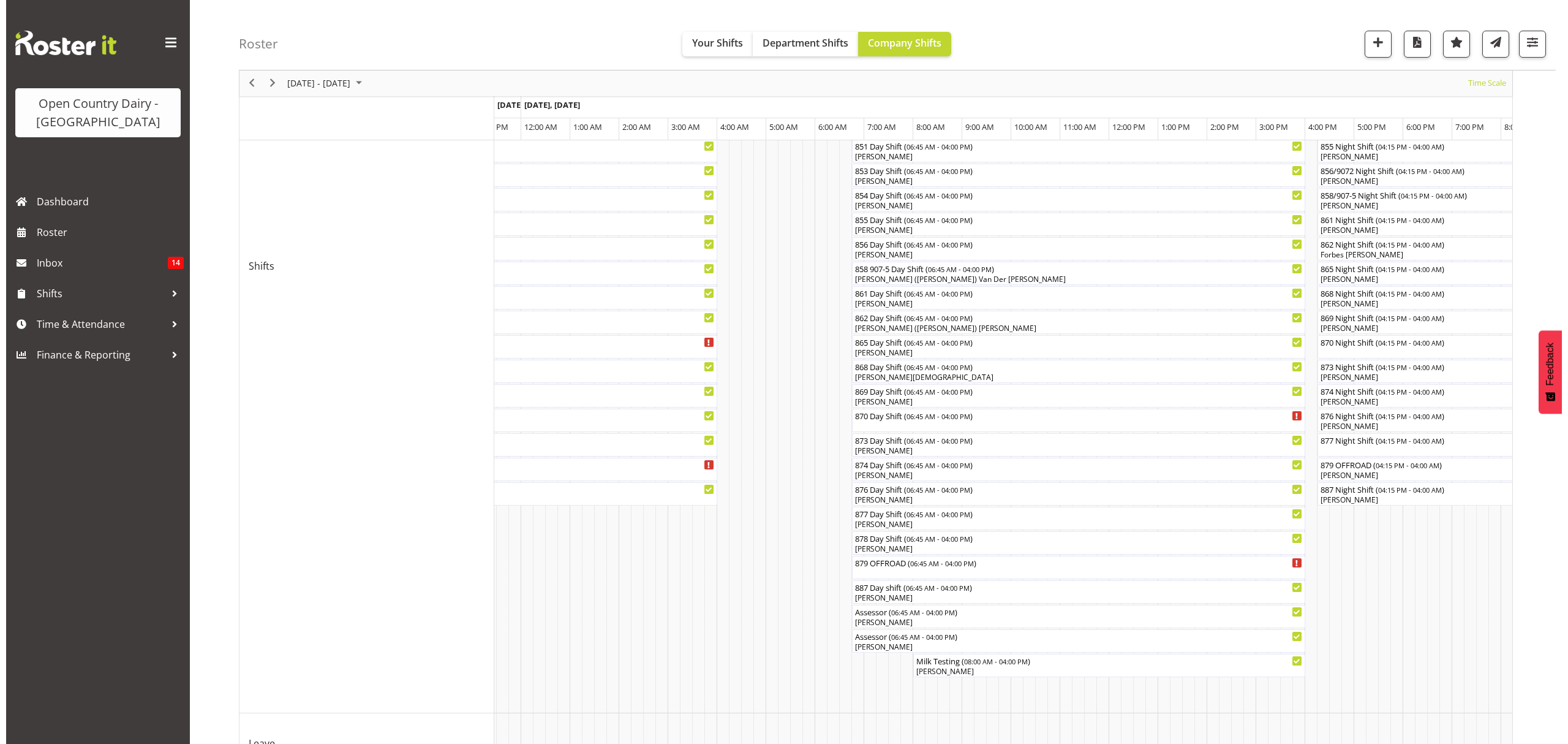
scroll to position [408, 0]
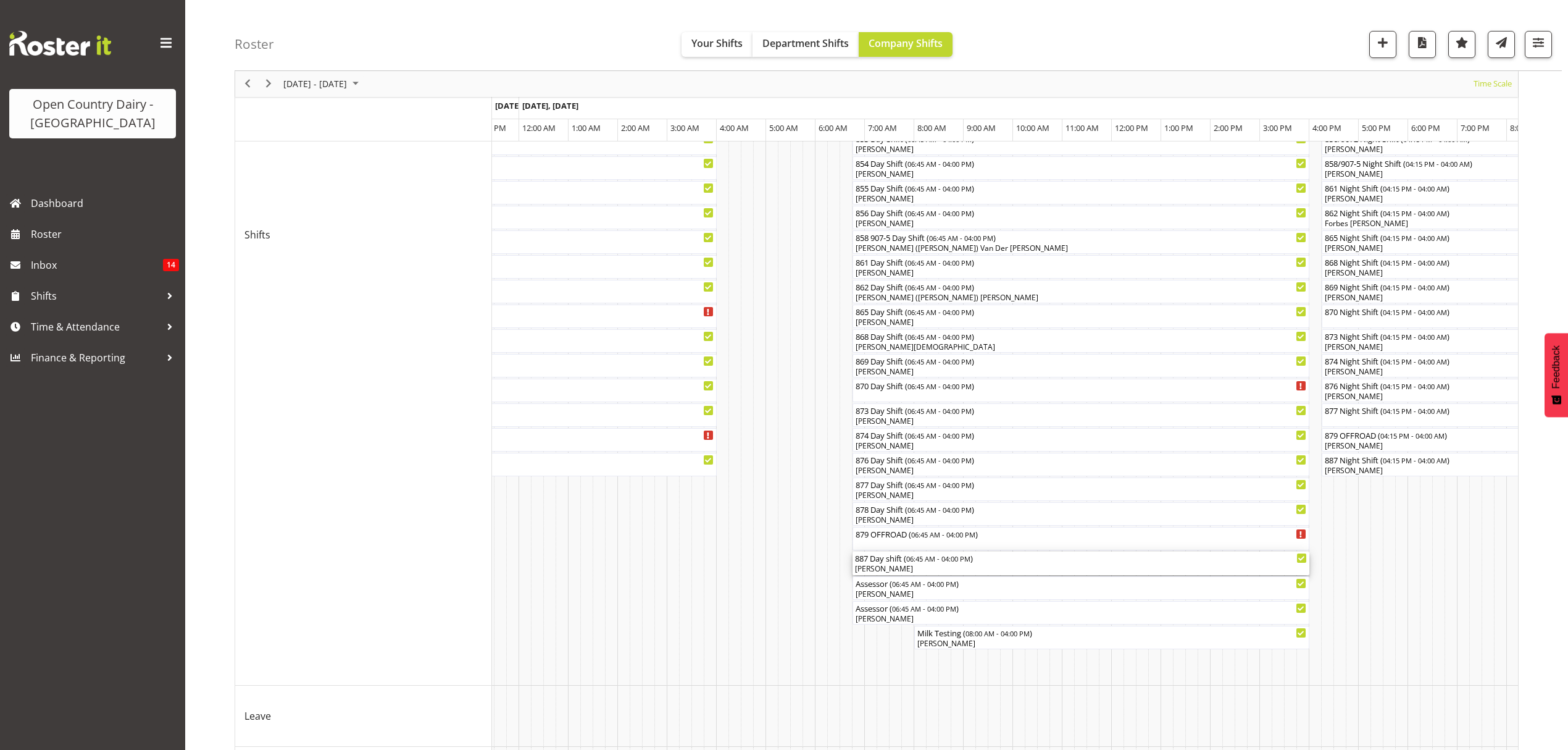
click at [885, 563] on div "887 Day shift ( 06:45 AM - 04:00 PM ) Bruce Spencer" at bounding box center [1081, 563] width 452 height 23
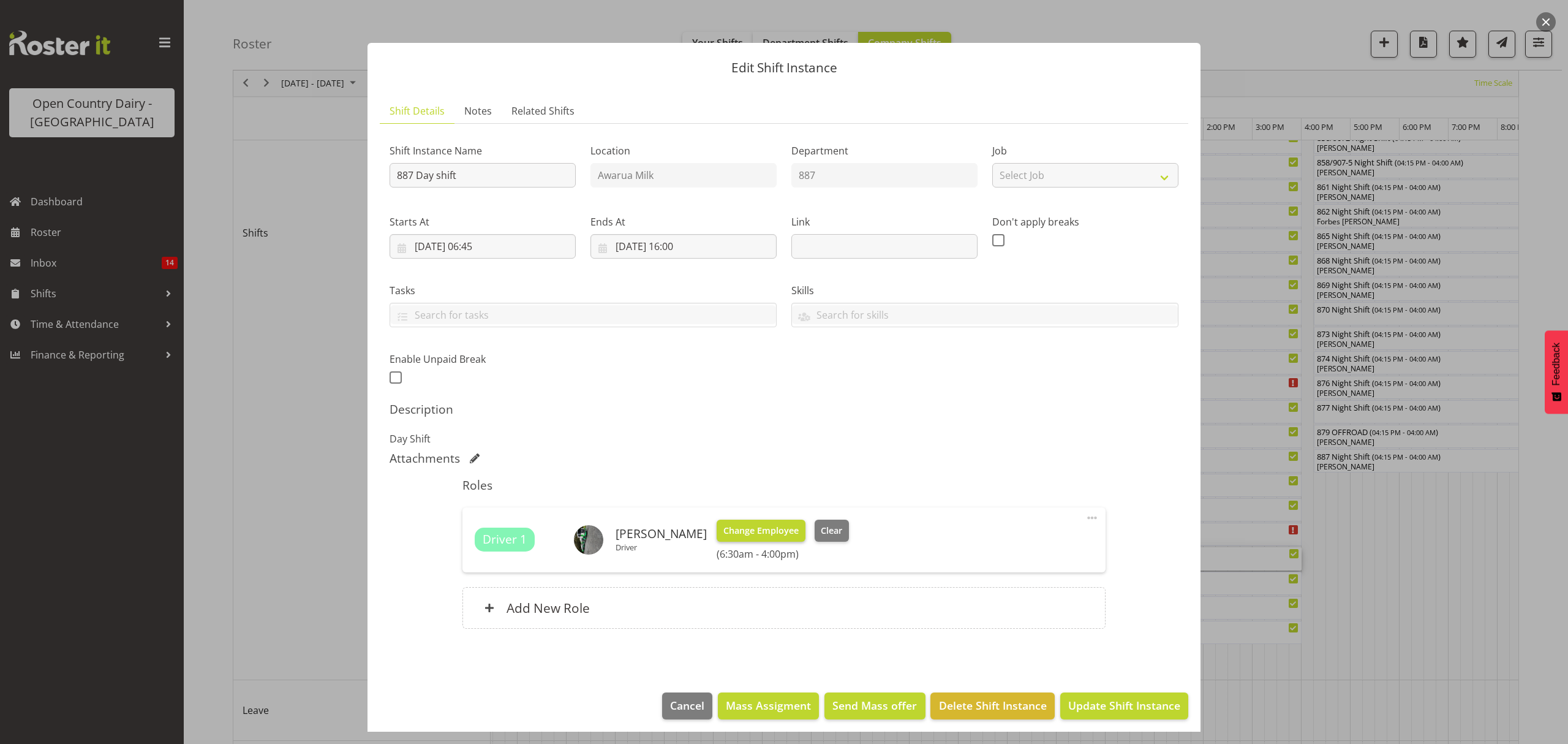
click at [764, 533] on span "Change Employee" at bounding box center [761, 530] width 76 height 13
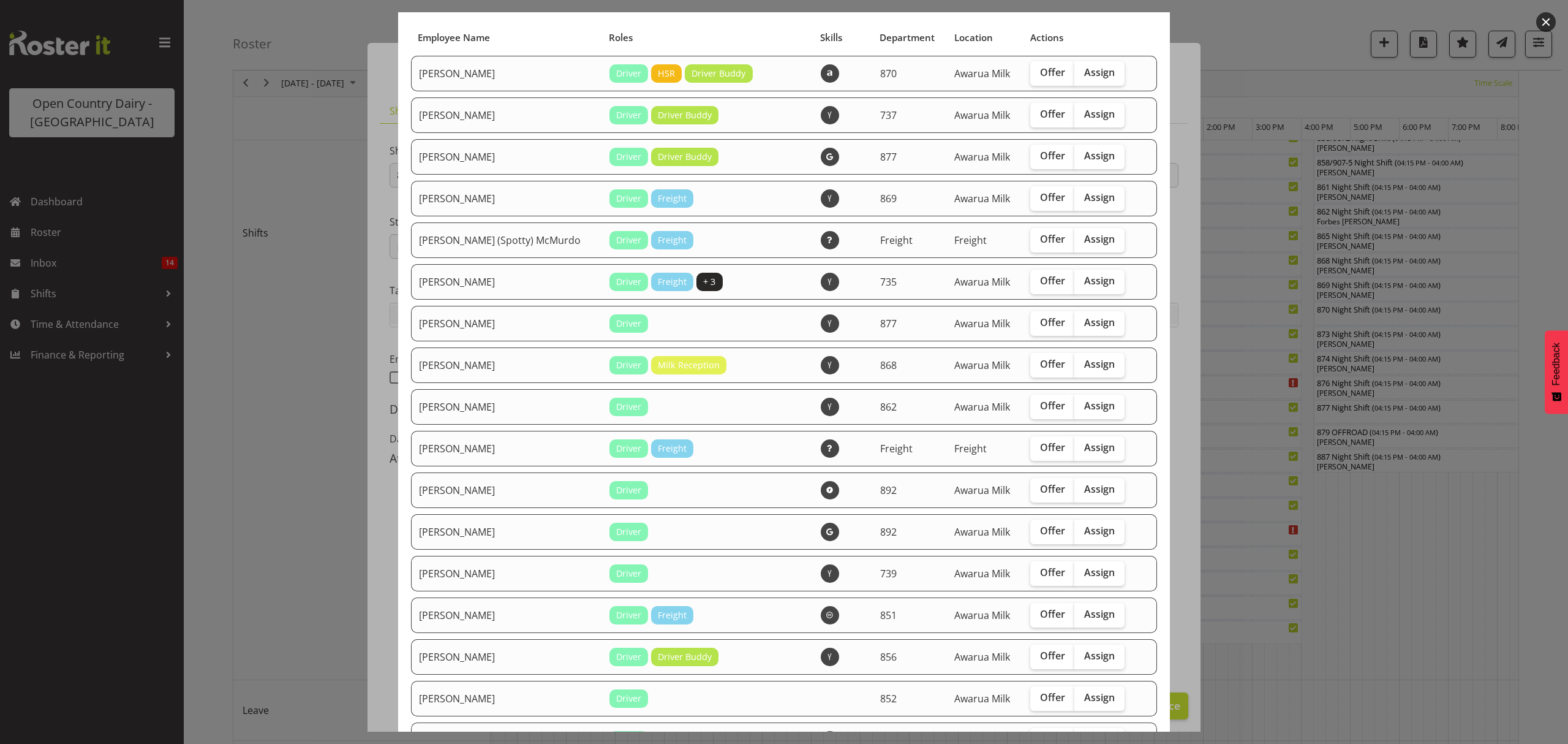
scroll to position [163, 0]
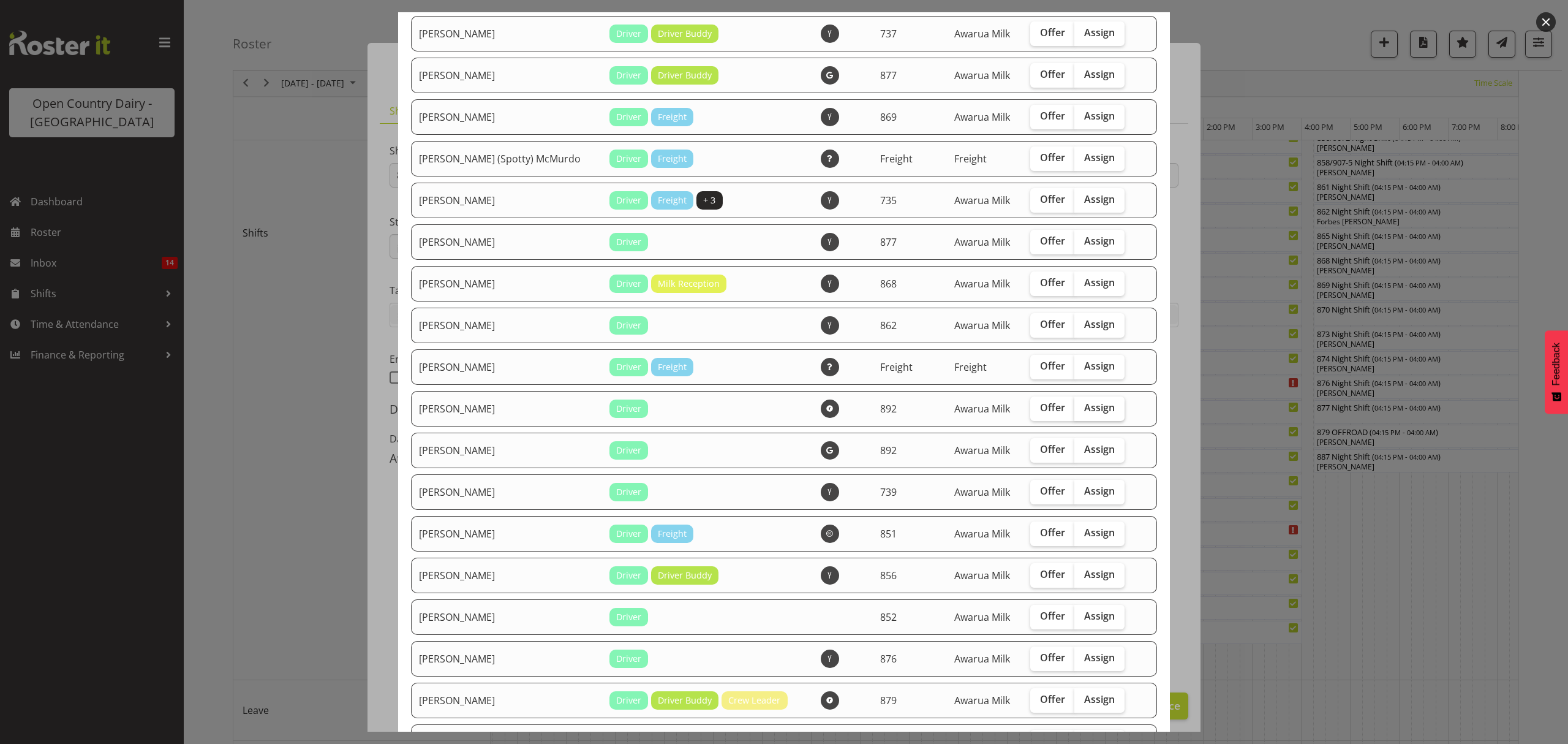
click at [1084, 401] on span "Assign" at bounding box center [1100, 407] width 31 height 12
click at [1075, 404] on input "Assign" at bounding box center [1078, 408] width 8 height 8
checkbox input "true"
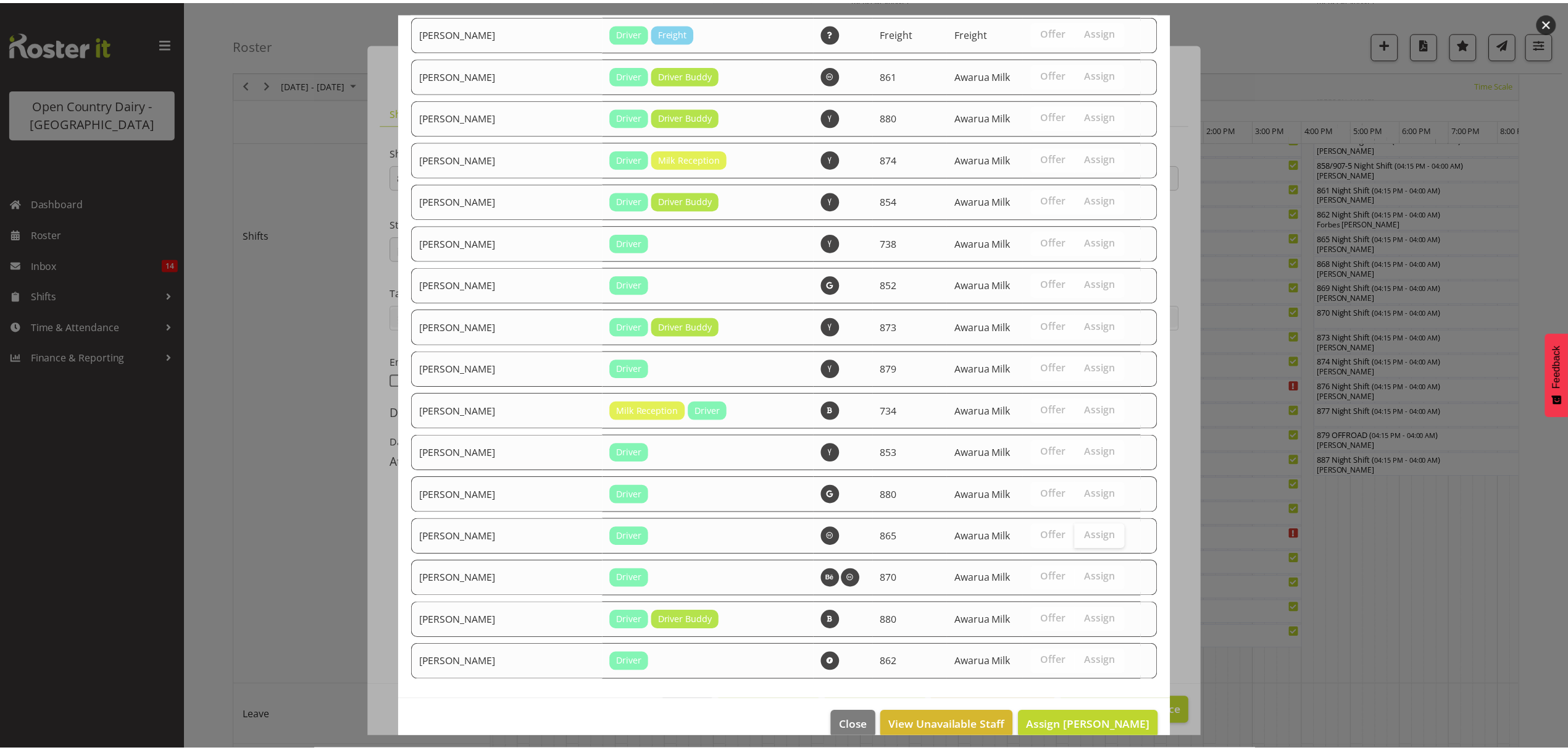
scroll to position [1151, 0]
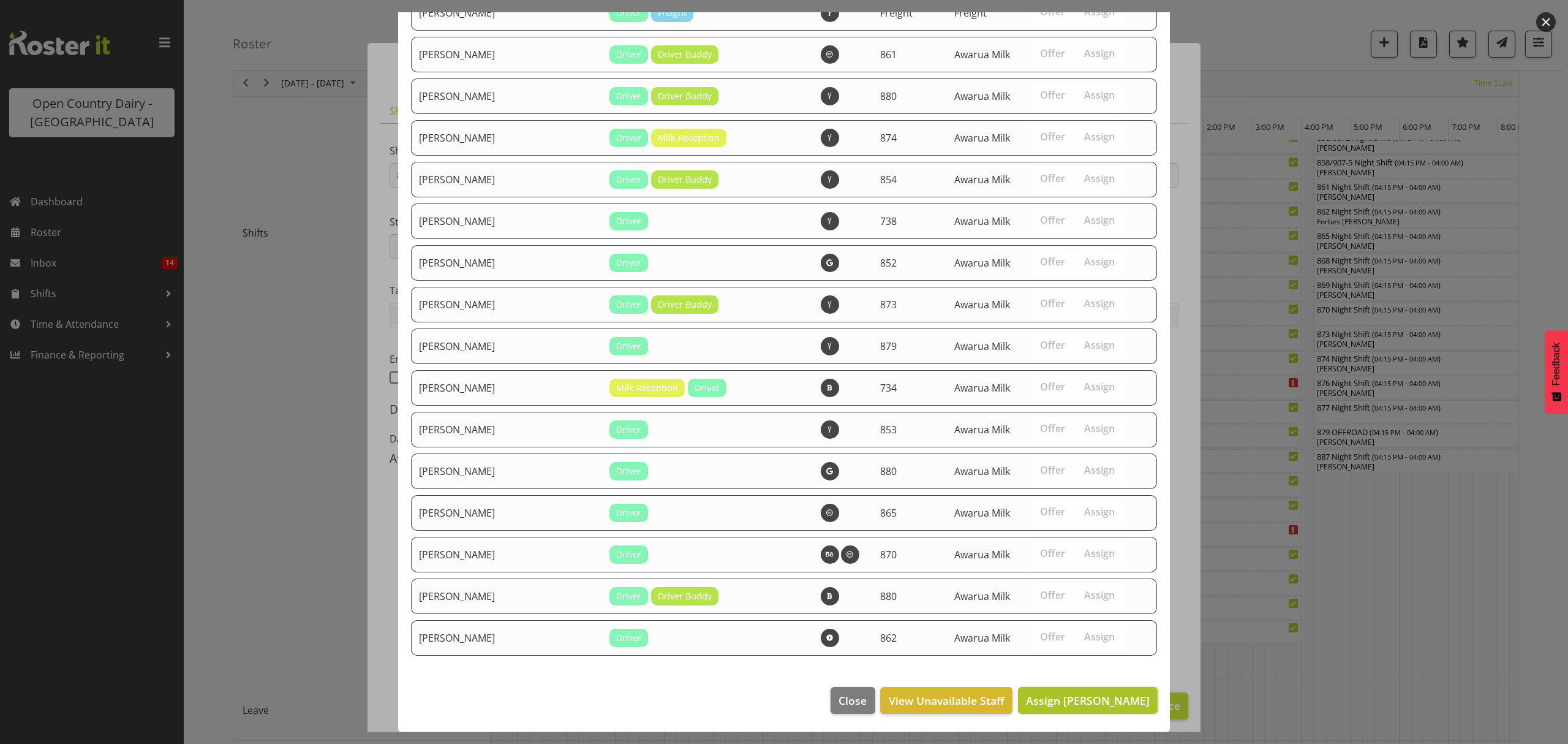
click at [1104, 703] on span "Assign Danny Davies" at bounding box center [1087, 700] width 124 height 15
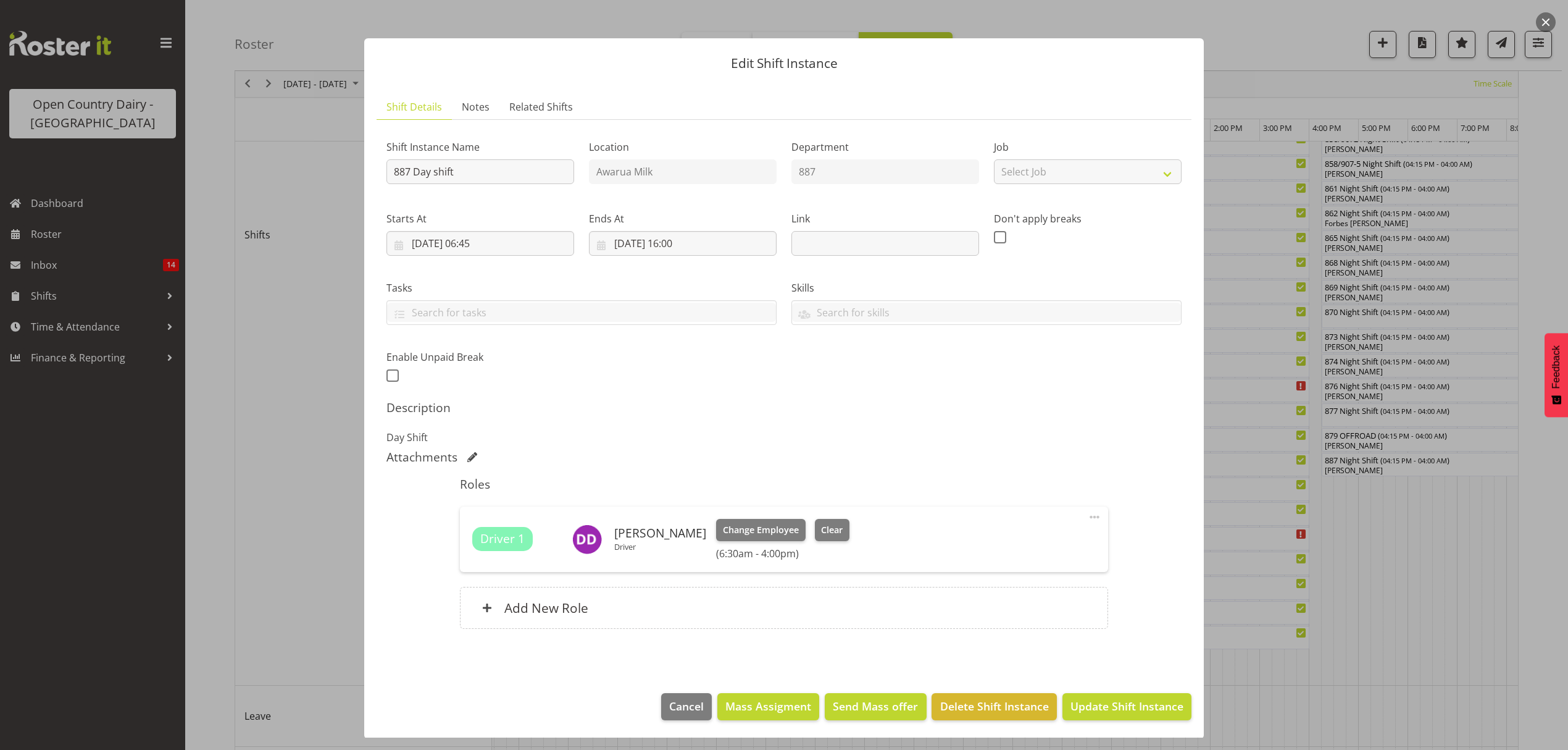
scroll to position [7, 0]
click at [517, 609] on h6 "Add New Role" at bounding box center [546, 606] width 84 height 16
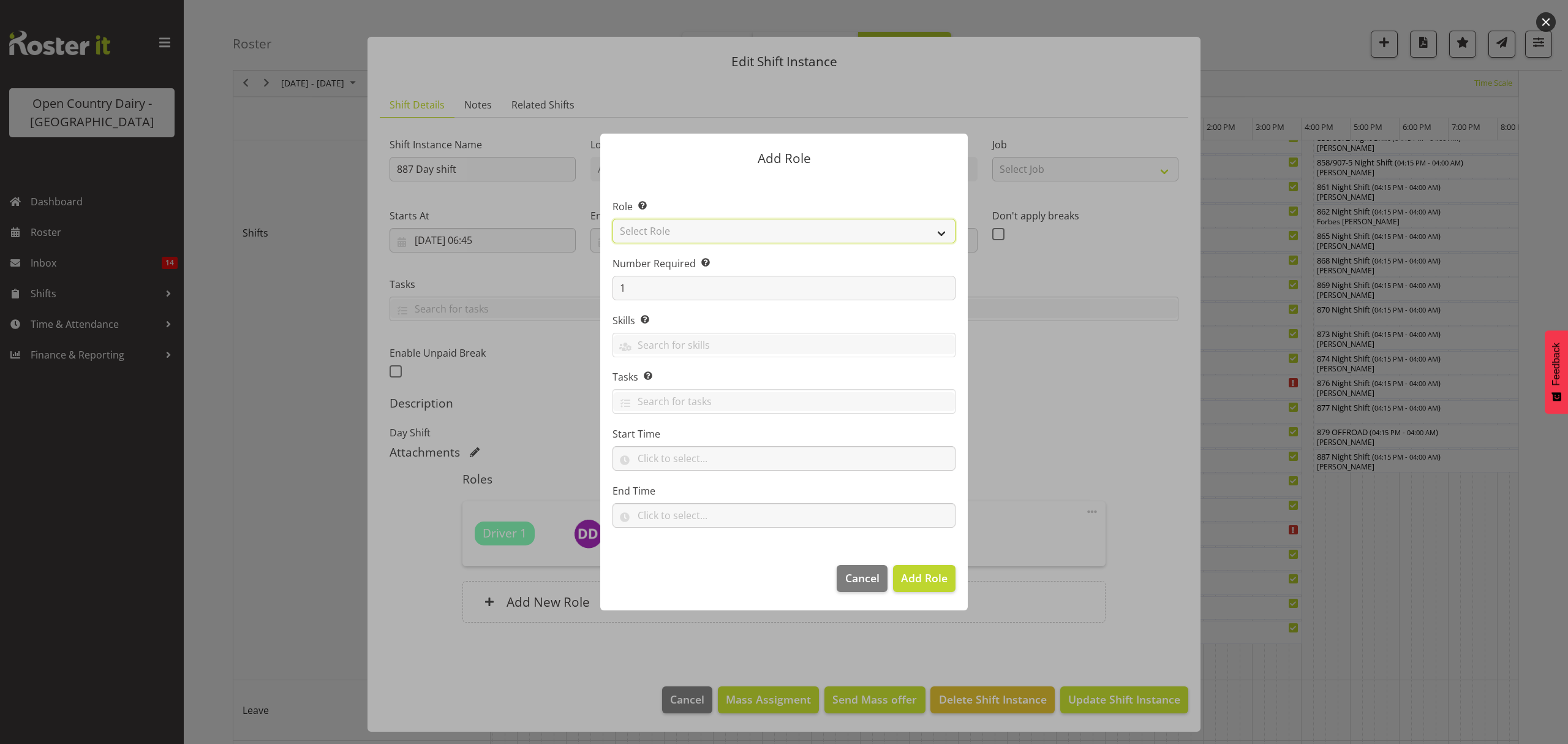
click at [647, 235] on select "Select Role Crew Leader Driver Driver Assessor Dayshift Driver Assessor Nightsh…" at bounding box center [784, 231] width 343 height 24
select select "1437"
click at [613, 219] on select "Select Role Crew Leader Driver Driver Assessor Dayshift Driver Assessor Nightsh…" at bounding box center [784, 231] width 343 height 24
click at [915, 582] on span "Add Role" at bounding box center [924, 577] width 47 height 15
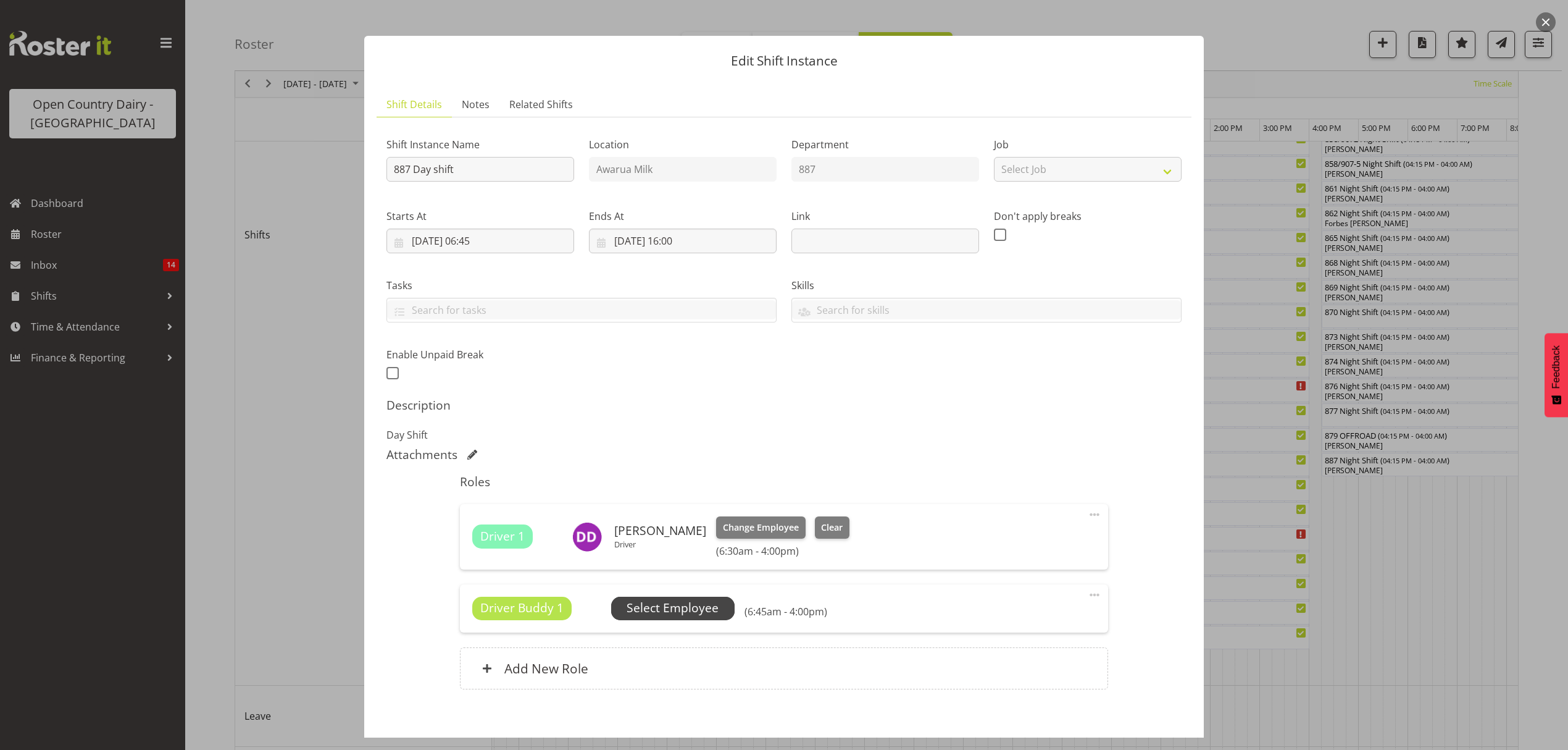
click at [682, 601] on span "Select Employee" at bounding box center [672, 608] width 92 height 18
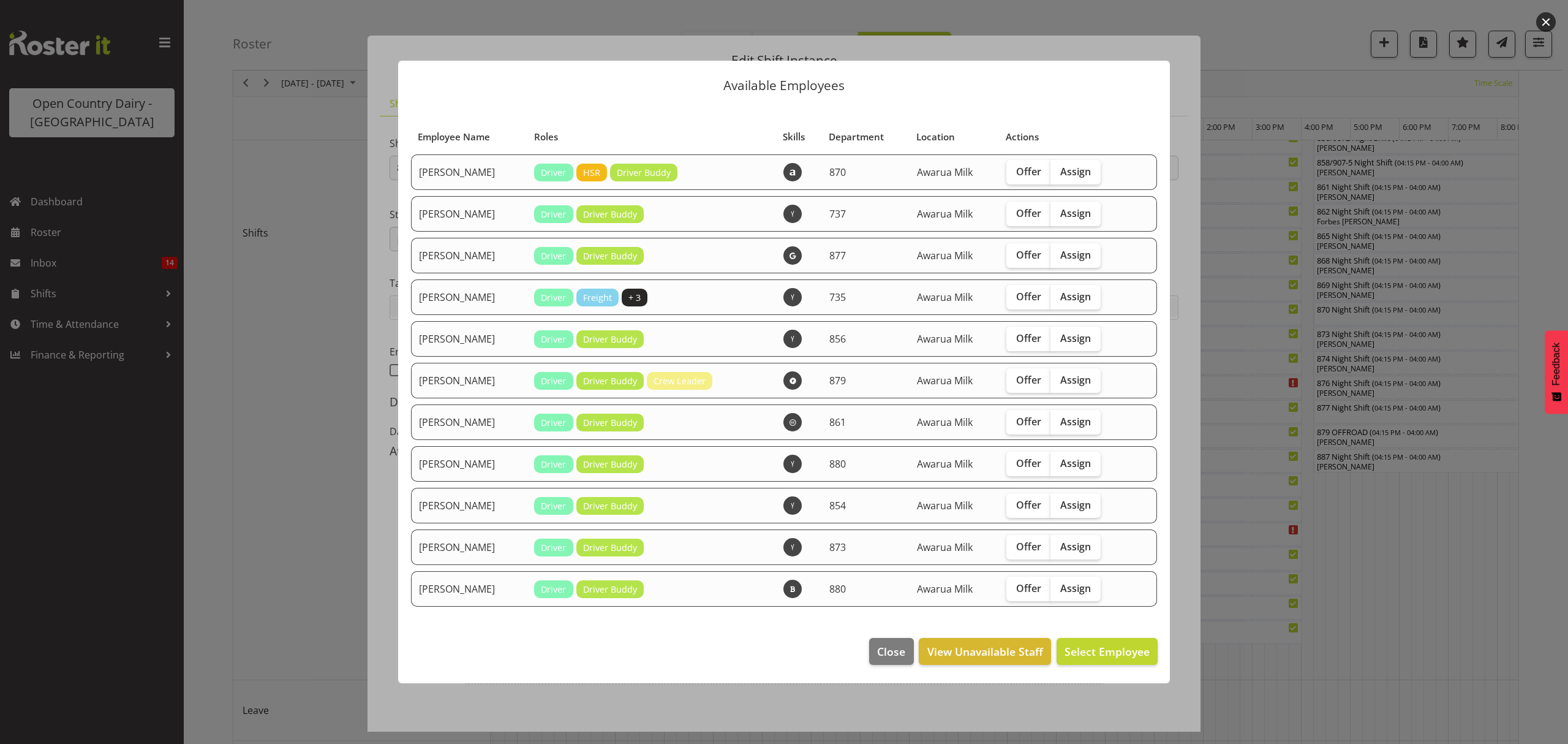
click at [427, 693] on div "Available Employees Employee Name Roles Skills Department Location Actions Andy…" at bounding box center [784, 372] width 796 height 684
click at [383, 521] on div at bounding box center [784, 372] width 1568 height 744
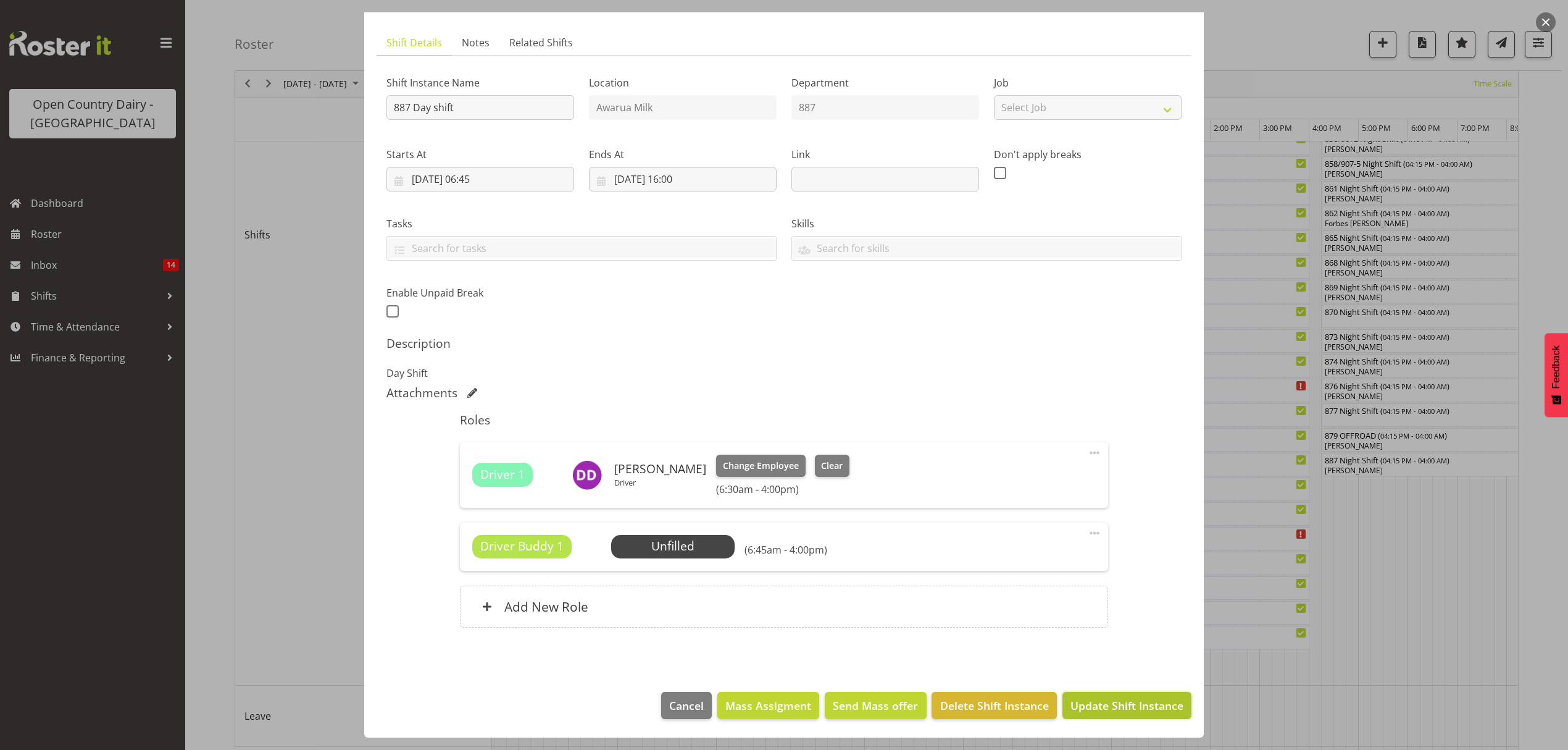
click at [1110, 707] on span "Update Shift Instance" at bounding box center [1127, 705] width 113 height 16
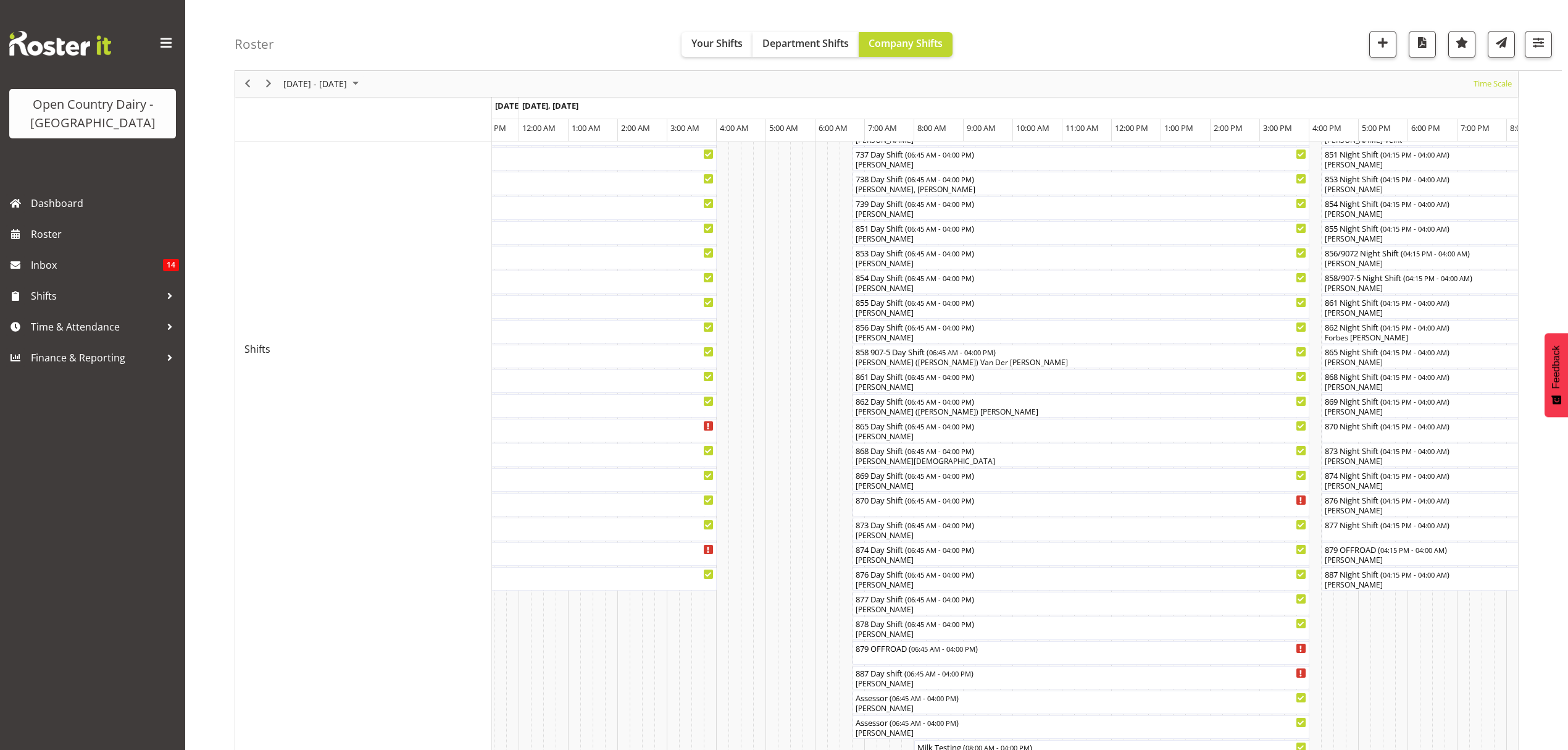
scroll to position [329, 0]
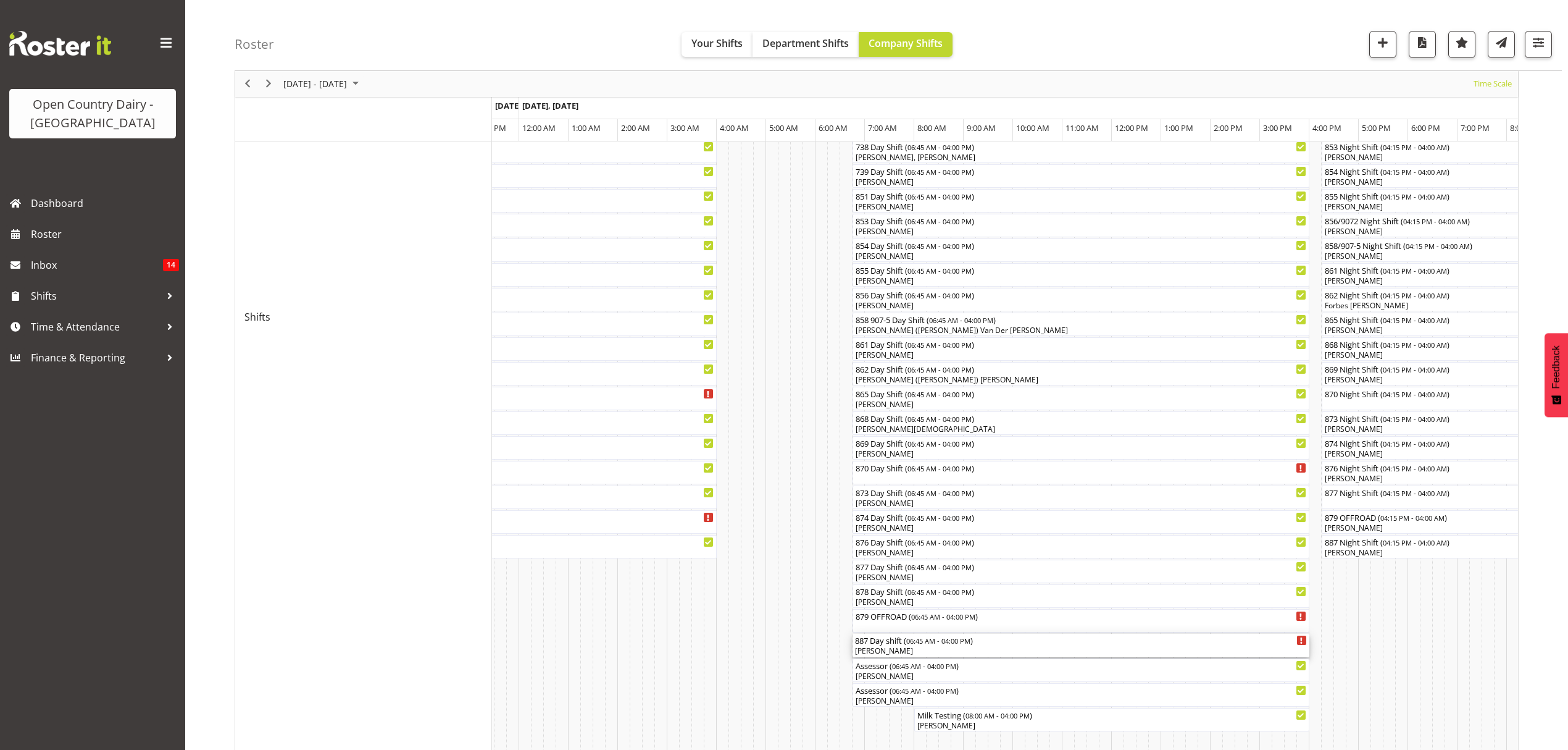
click at [882, 646] on div "[PERSON_NAME]" at bounding box center [1081, 651] width 452 height 11
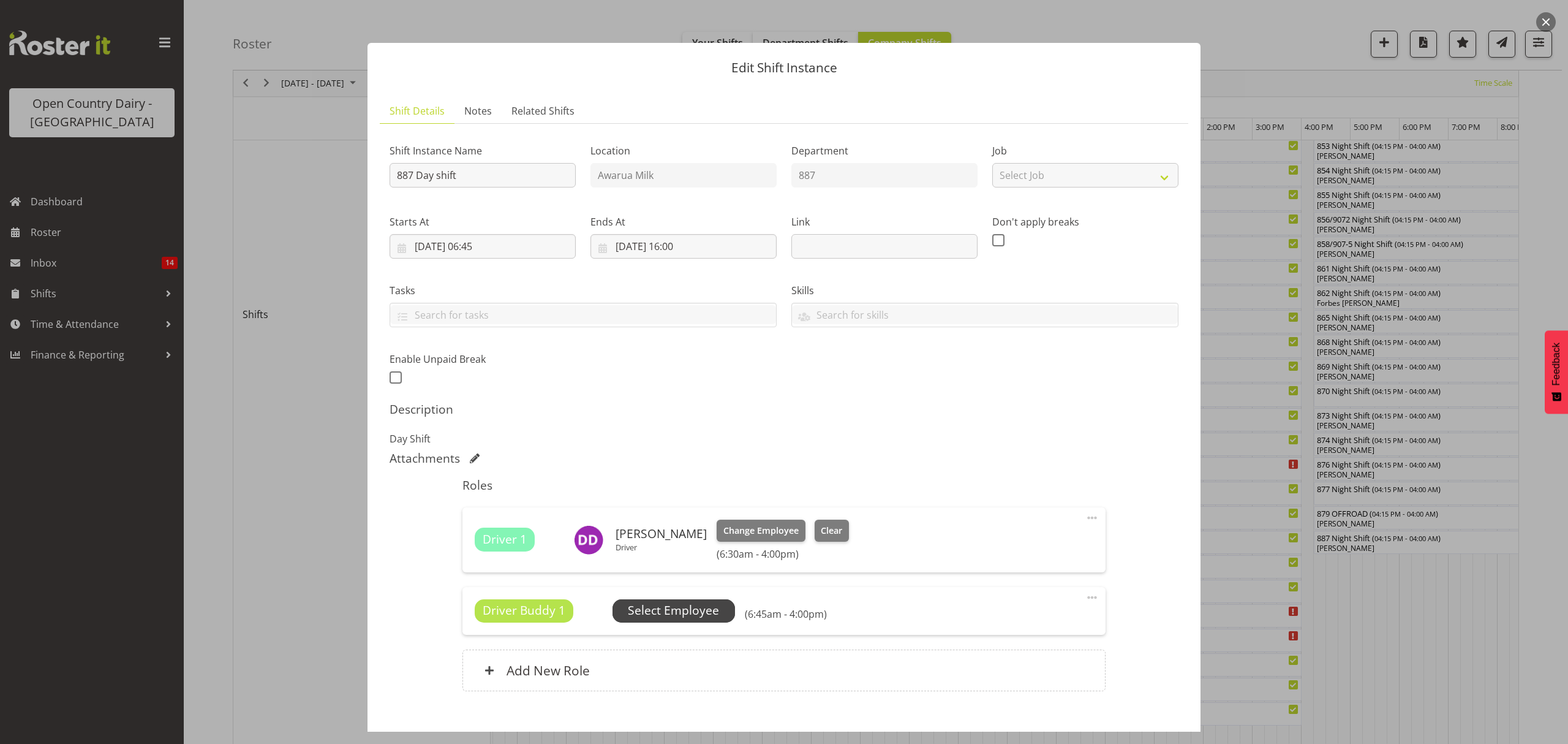
click at [684, 611] on span "Select Employee" at bounding box center [673, 611] width 91 height 18
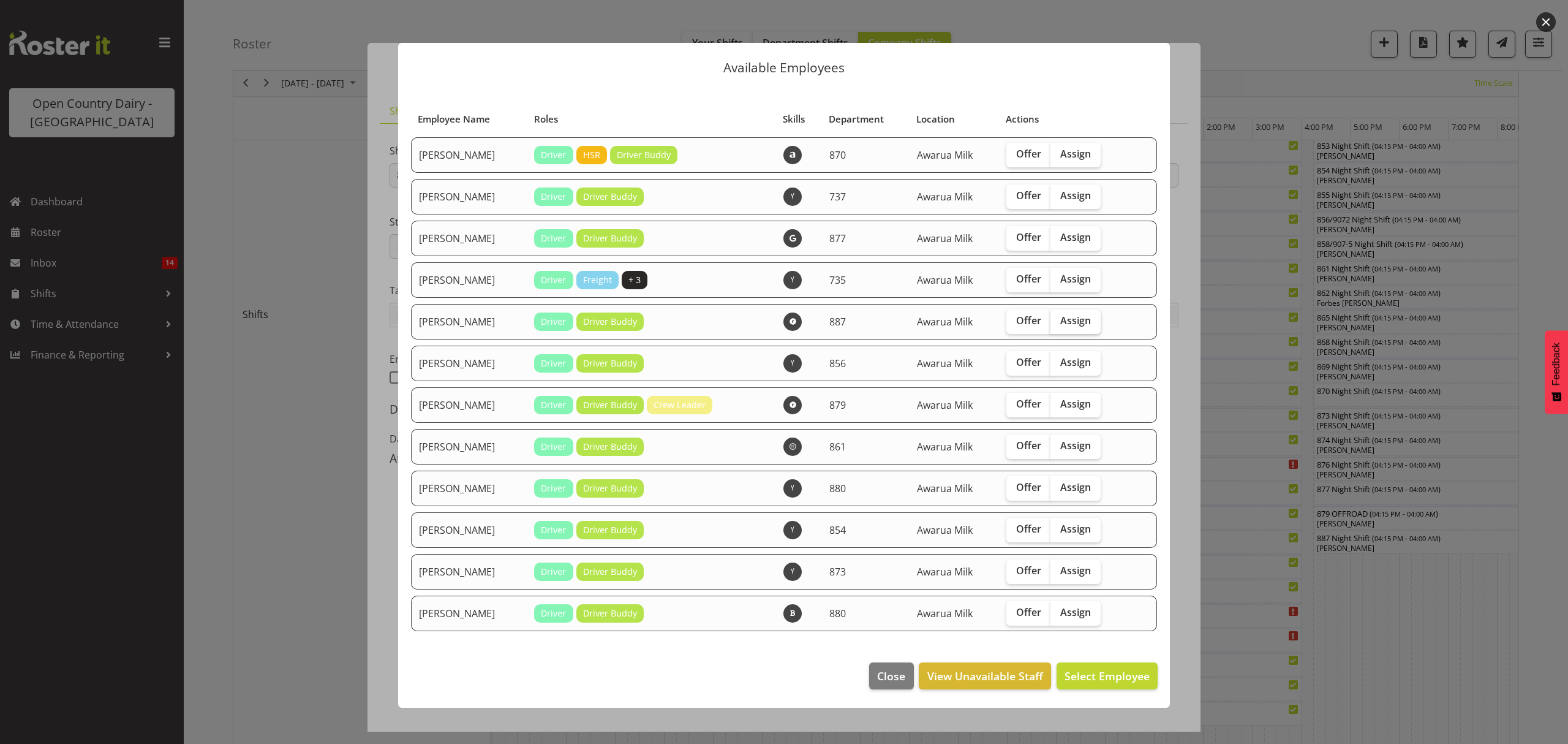
click at [1077, 319] on span "Assign" at bounding box center [1076, 320] width 31 height 12
click at [1059, 319] on input "Assign" at bounding box center [1054, 320] width 8 height 8
checkbox input "true"
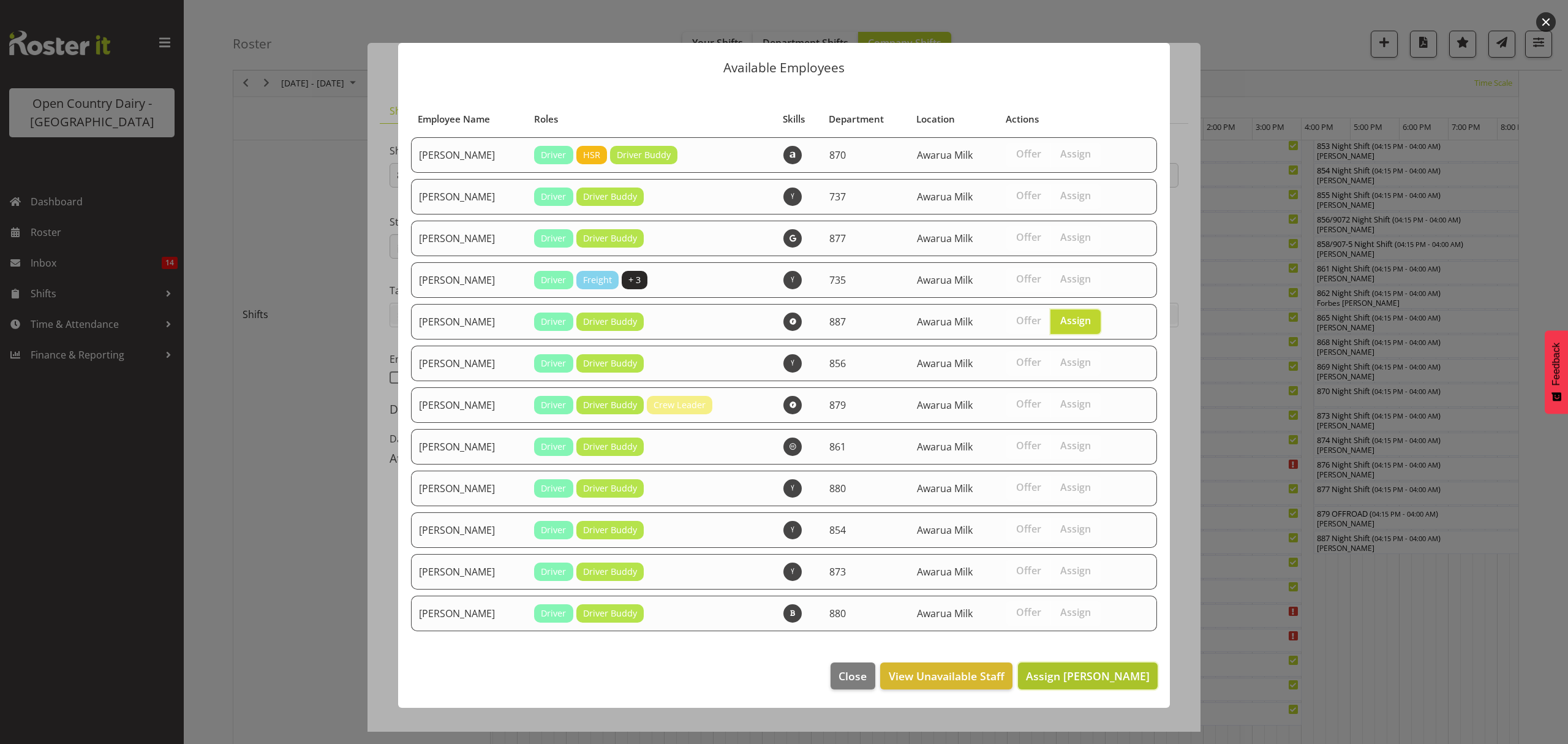
click at [1079, 676] on span "Assign Bruce Spencer" at bounding box center [1087, 675] width 124 height 15
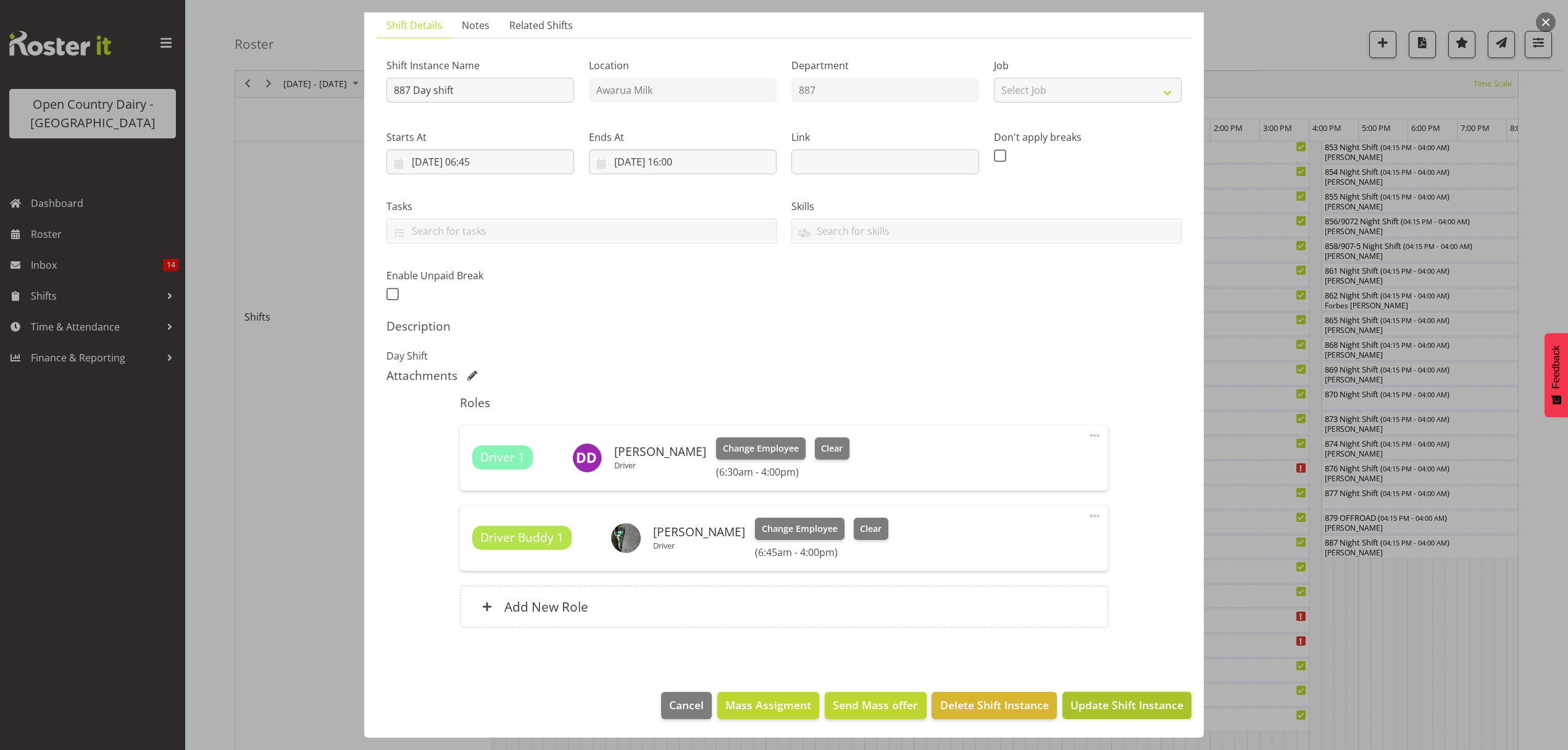
click at [1102, 715] on button "Update Shift Instance" at bounding box center [1127, 705] width 129 height 27
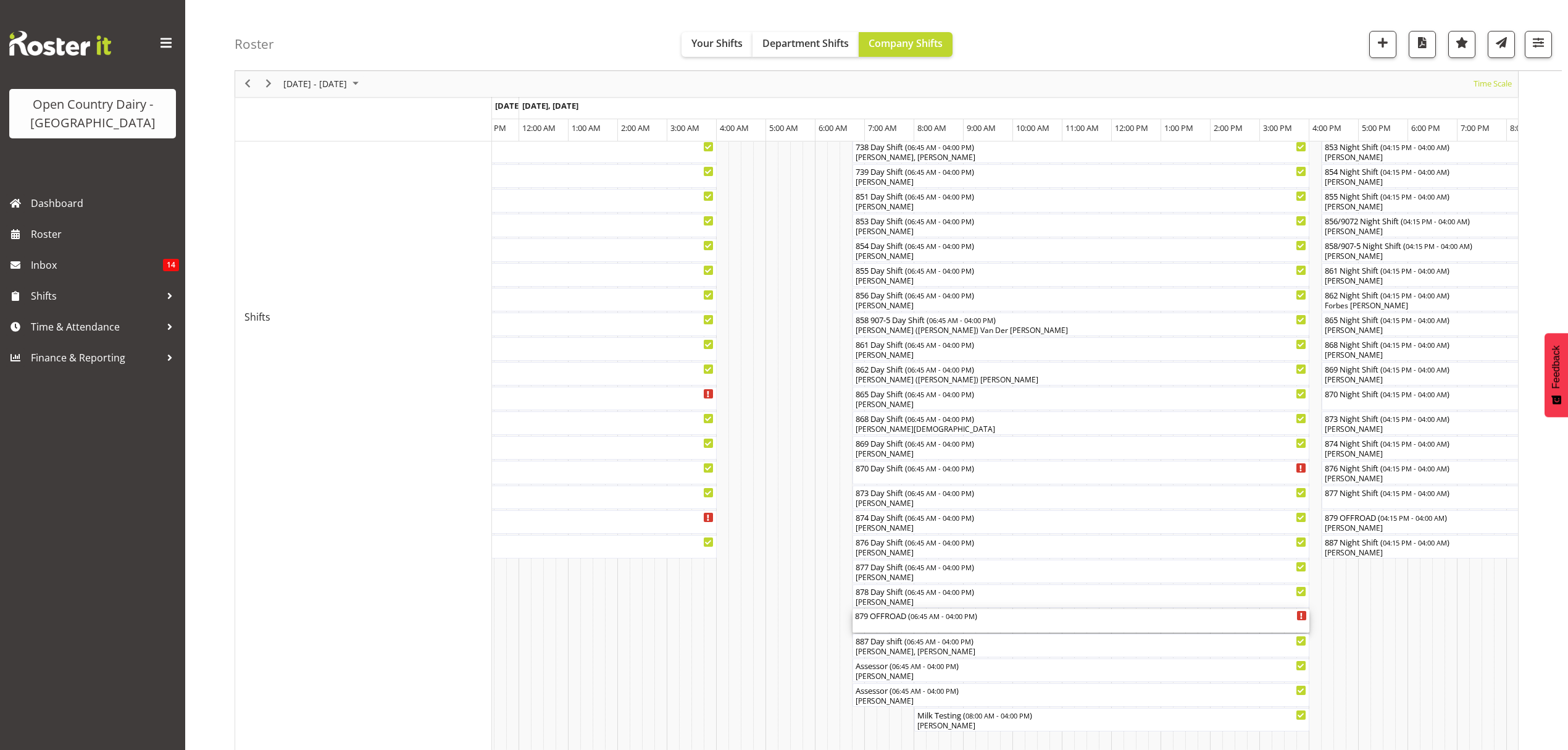
click at [889, 619] on div "879 OFFROAD ( 06:45 AM - 04:00 PM )" at bounding box center [1081, 615] width 452 height 12
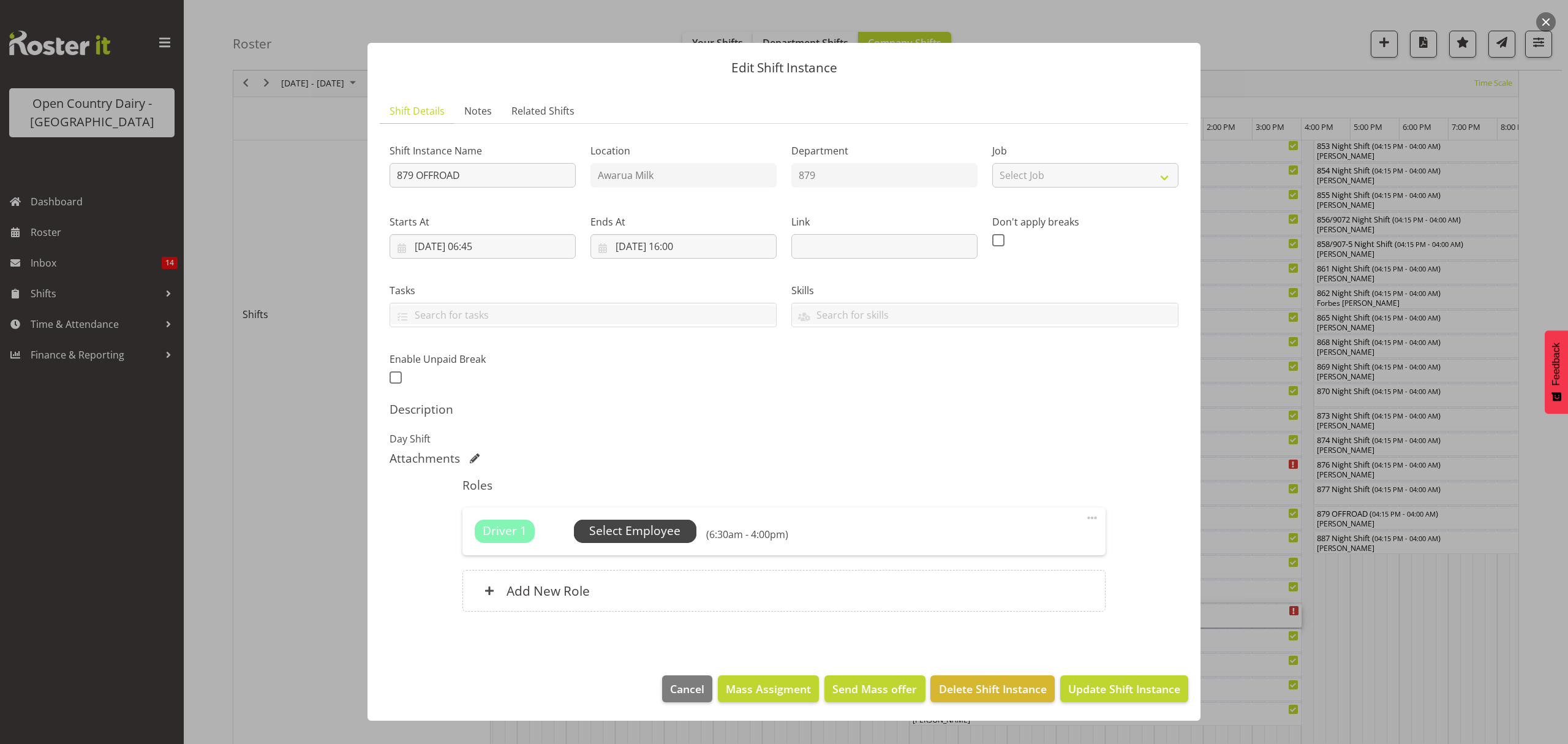
click at [649, 534] on span "Select Employee" at bounding box center [635, 531] width 91 height 18
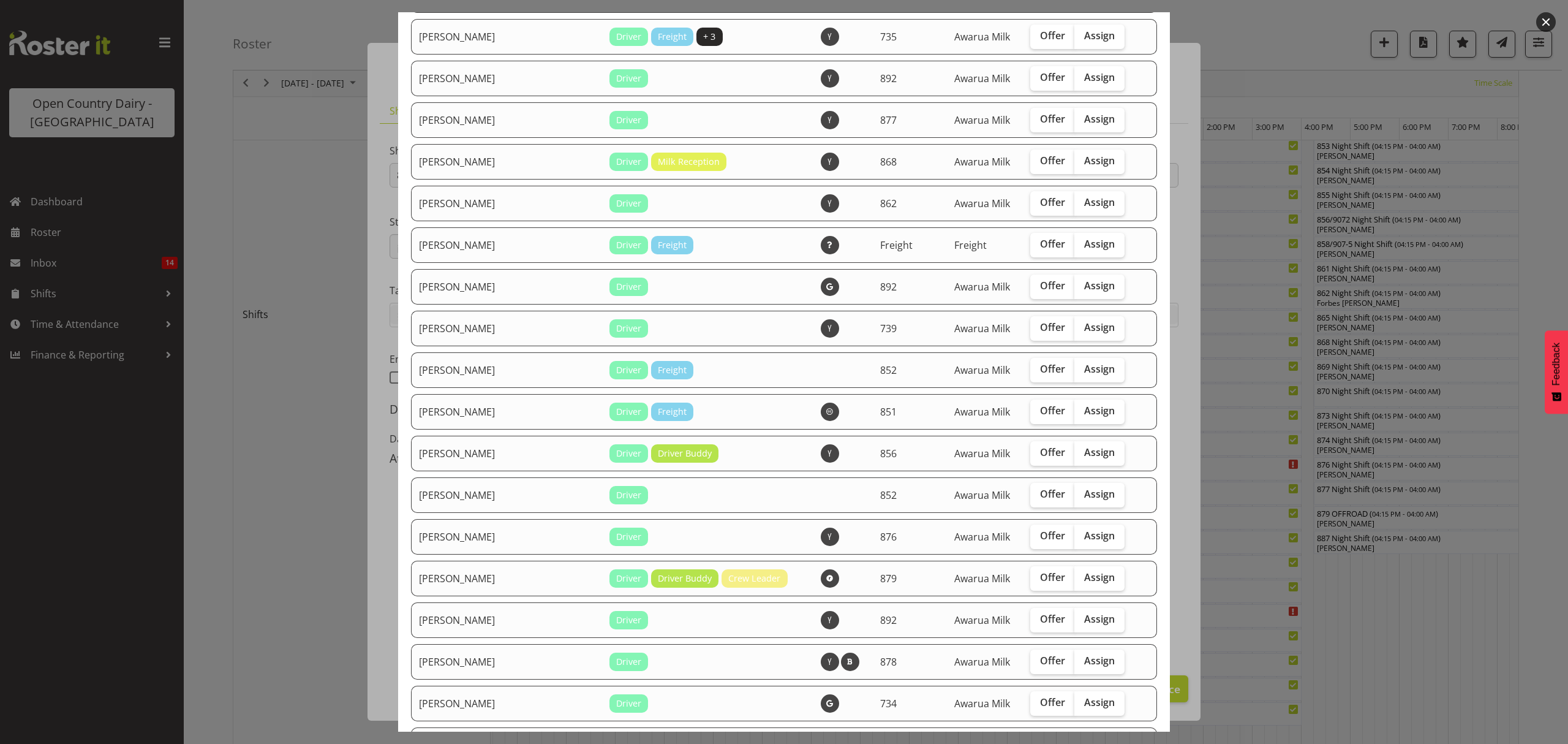
click at [1248, 610] on div at bounding box center [784, 372] width 1568 height 744
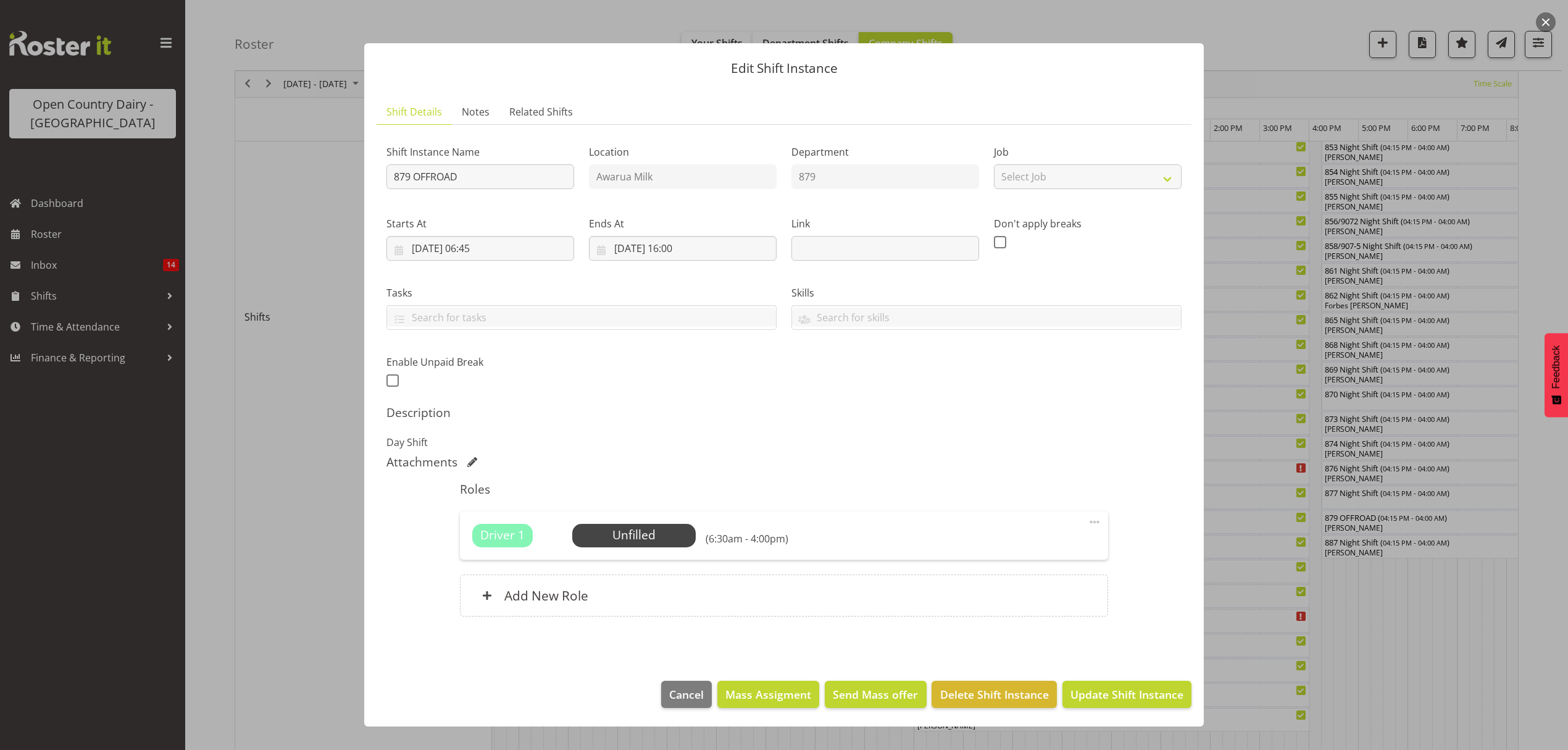
click at [1257, 615] on div at bounding box center [784, 375] width 1568 height 750
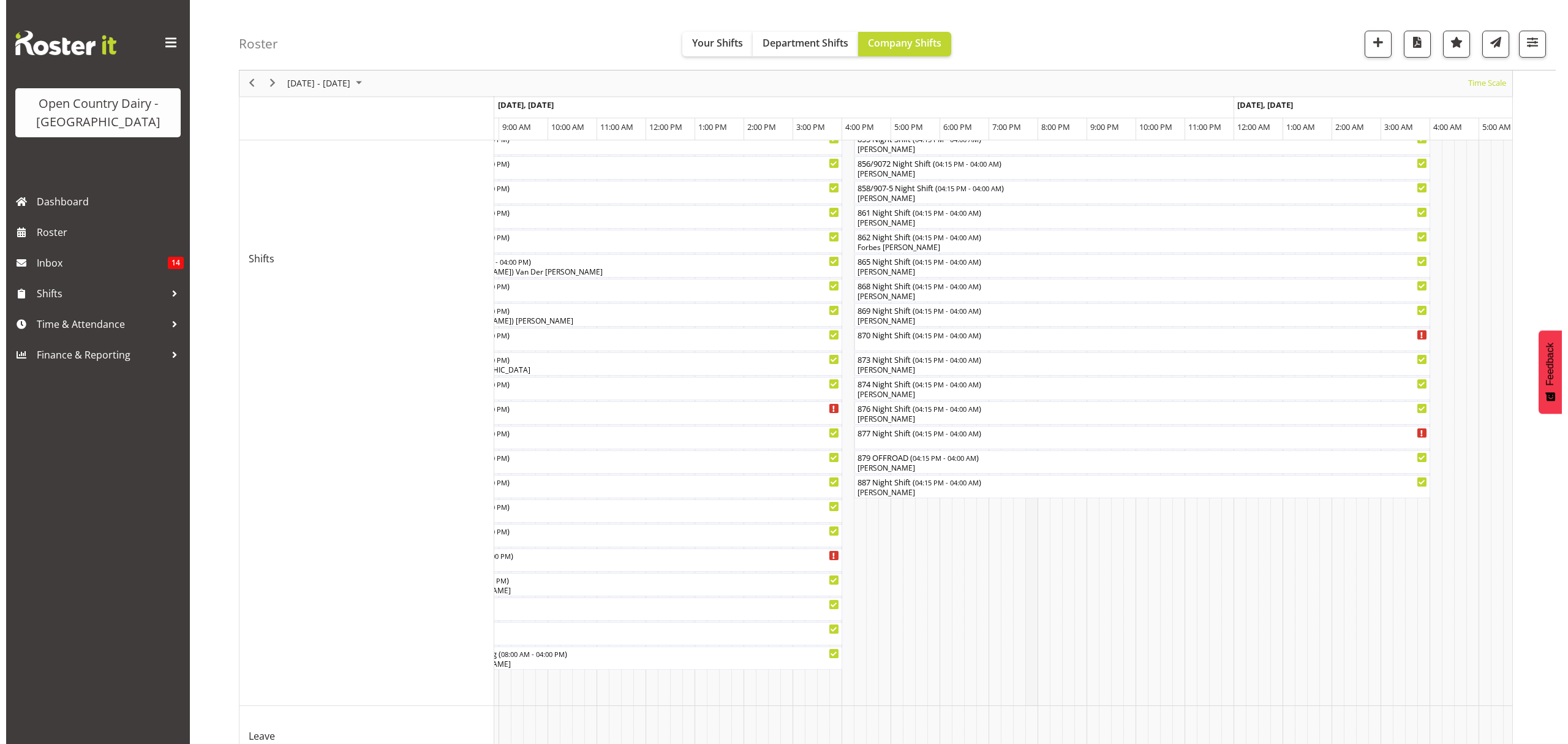
scroll to position [55, 0]
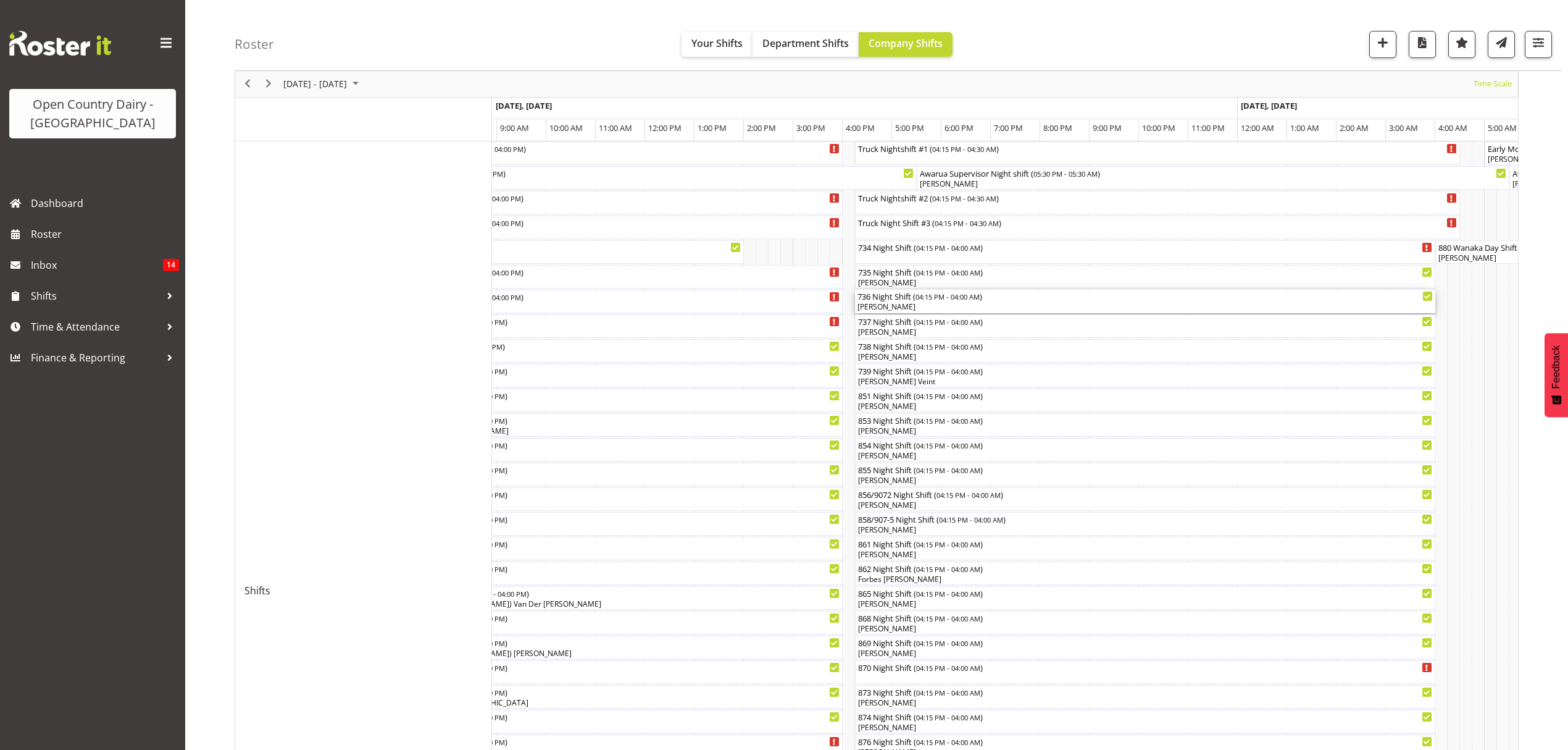
click at [896, 298] on div "736 Night Shift ( 04:15 PM - 04:00 AM )" at bounding box center [1145, 295] width 575 height 12
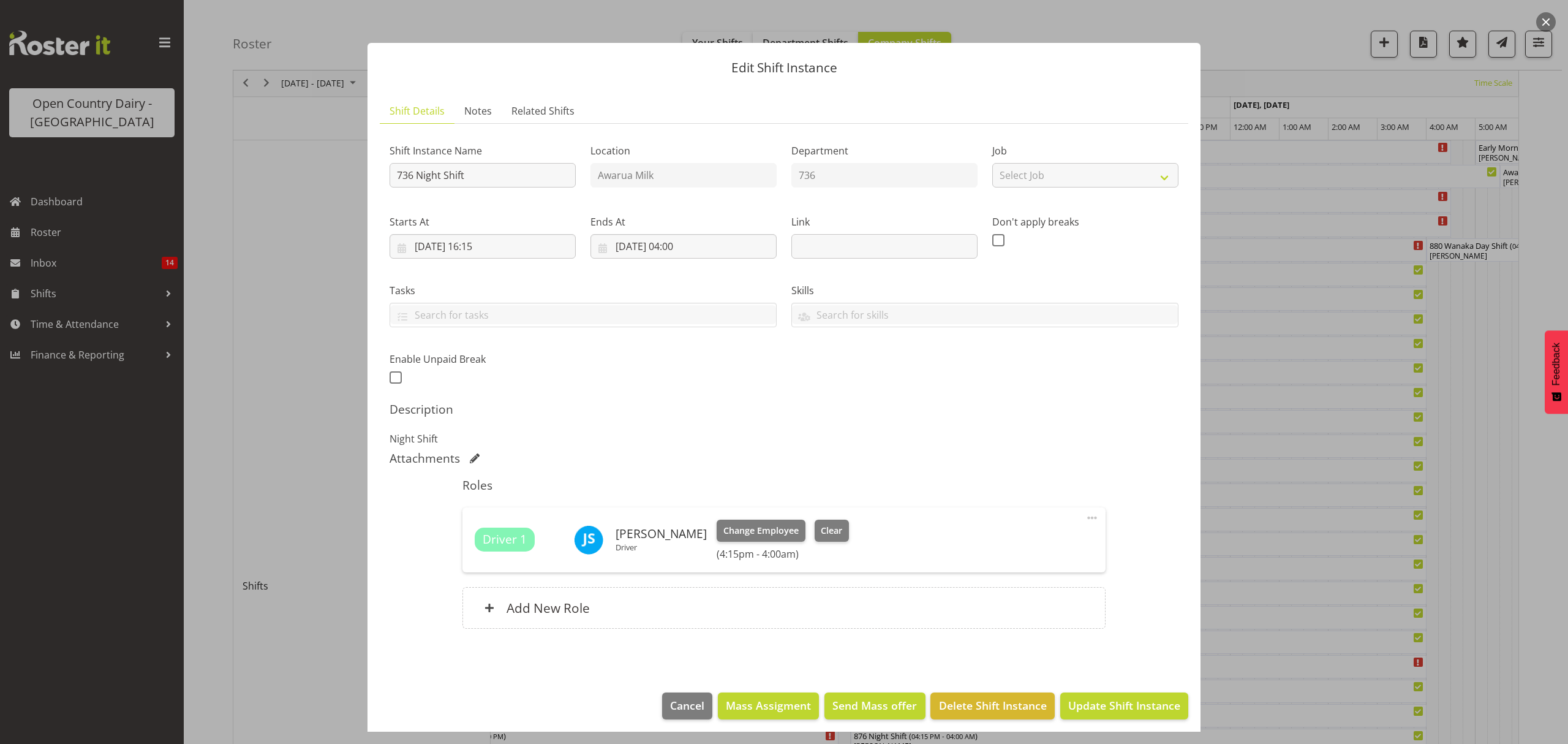
click at [508, 547] on span "Driver 1" at bounding box center [504, 540] width 44 height 18
click at [821, 535] on span "Clear" at bounding box center [831, 530] width 21 height 13
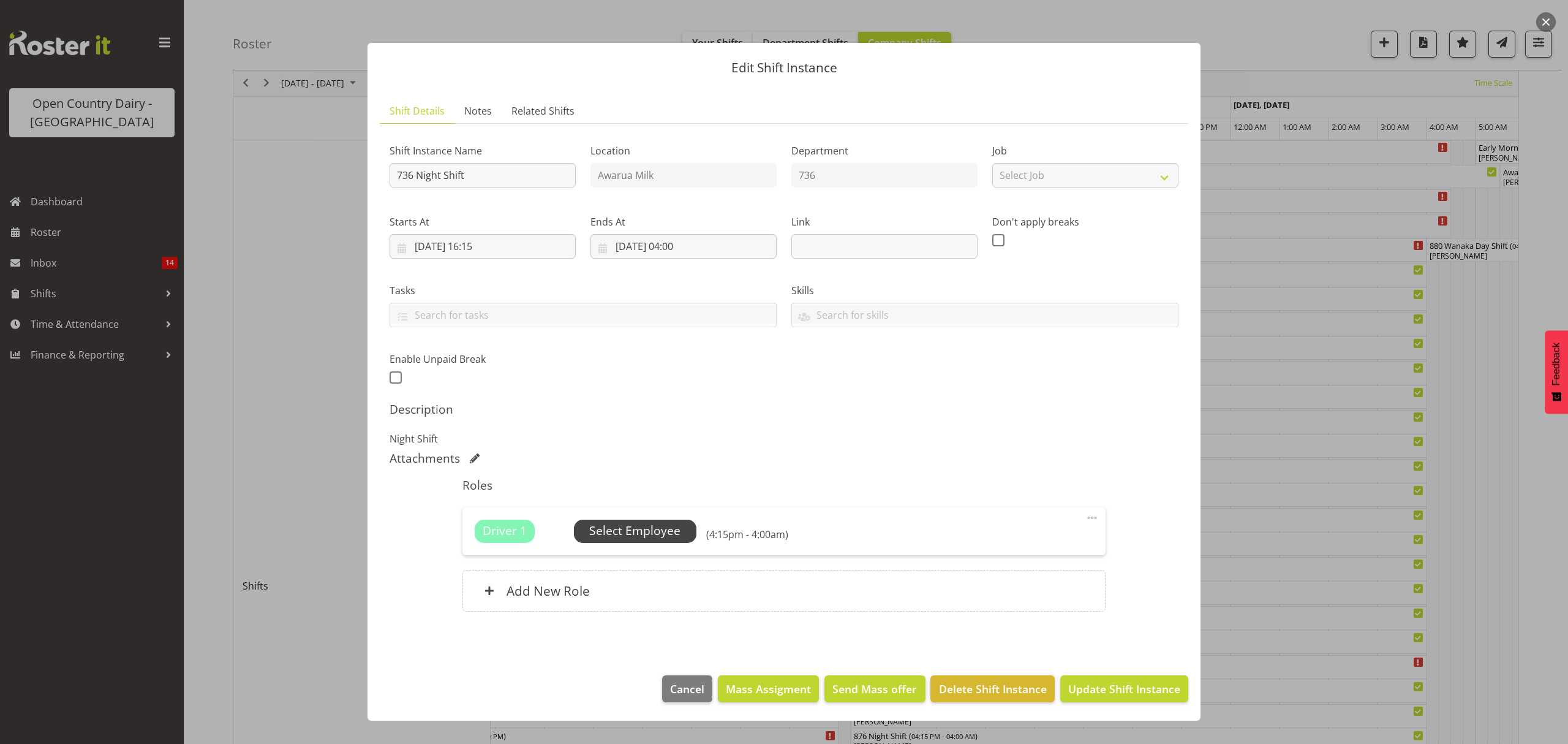
click at [664, 538] on span "Select Employee" at bounding box center [635, 531] width 91 height 18
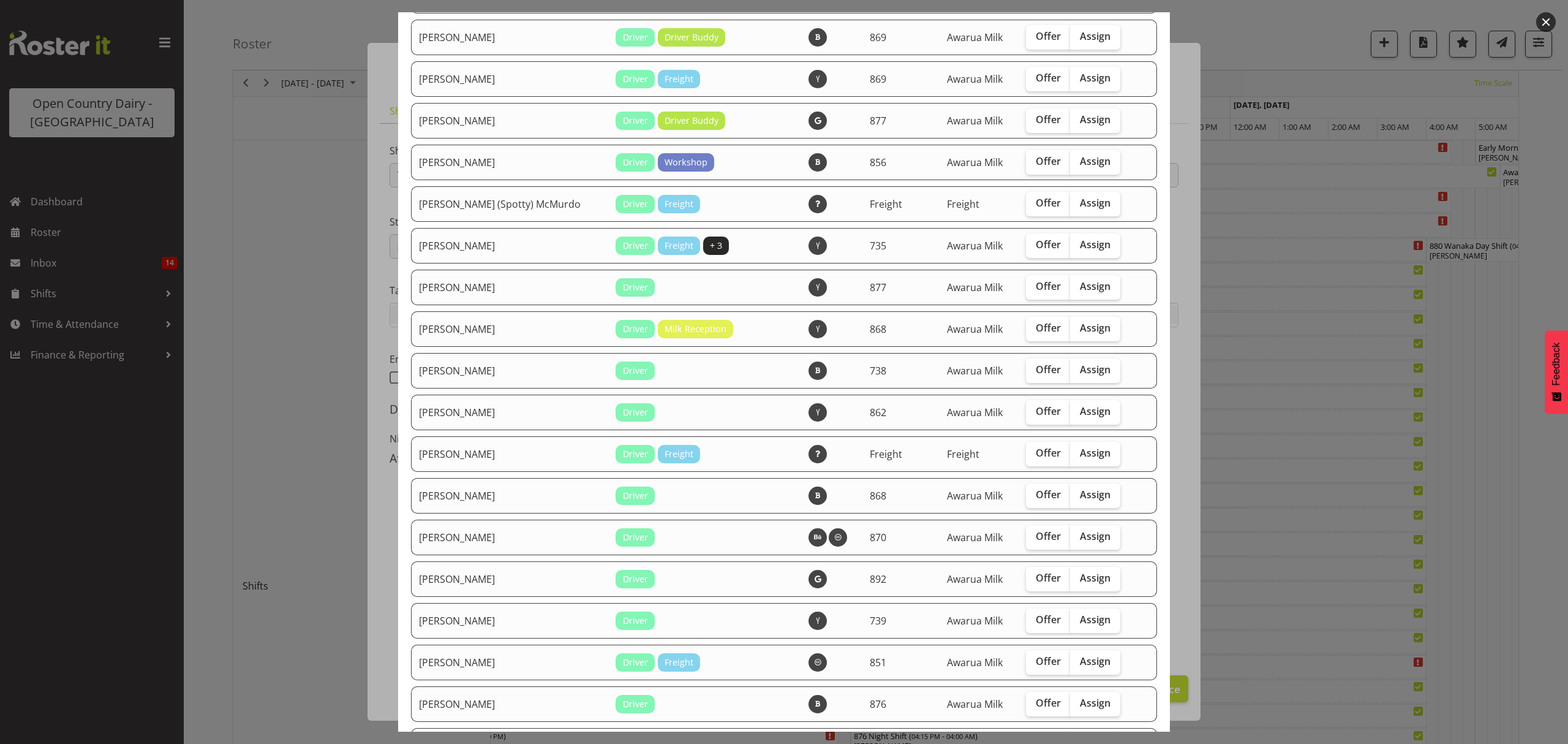
scroll to position [327, 0]
click at [1080, 579] on span "Assign" at bounding box center [1095, 577] width 31 height 12
click at [1075, 579] on input "Assign" at bounding box center [1074, 577] width 8 height 8
checkbox input "true"
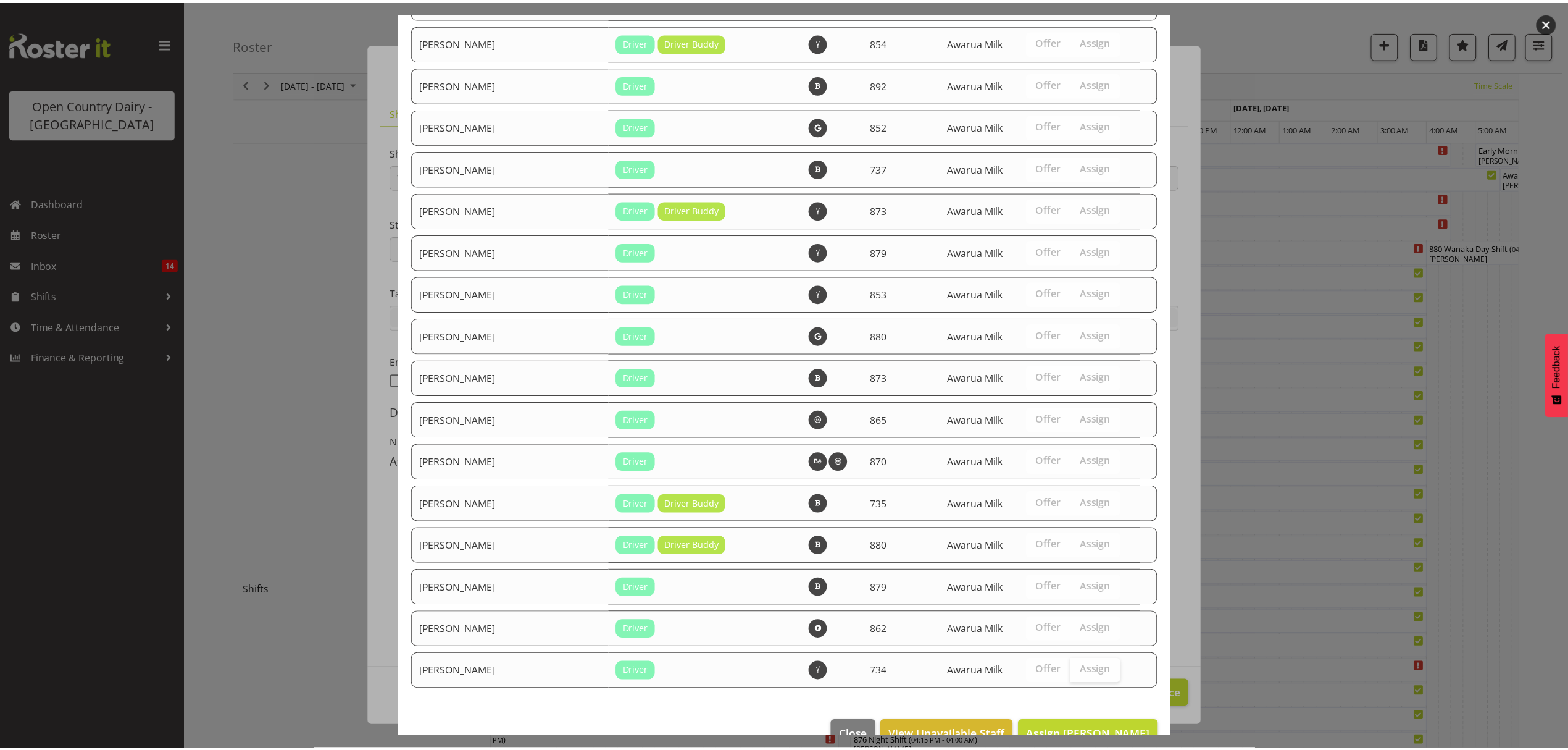
scroll to position [1781, 0]
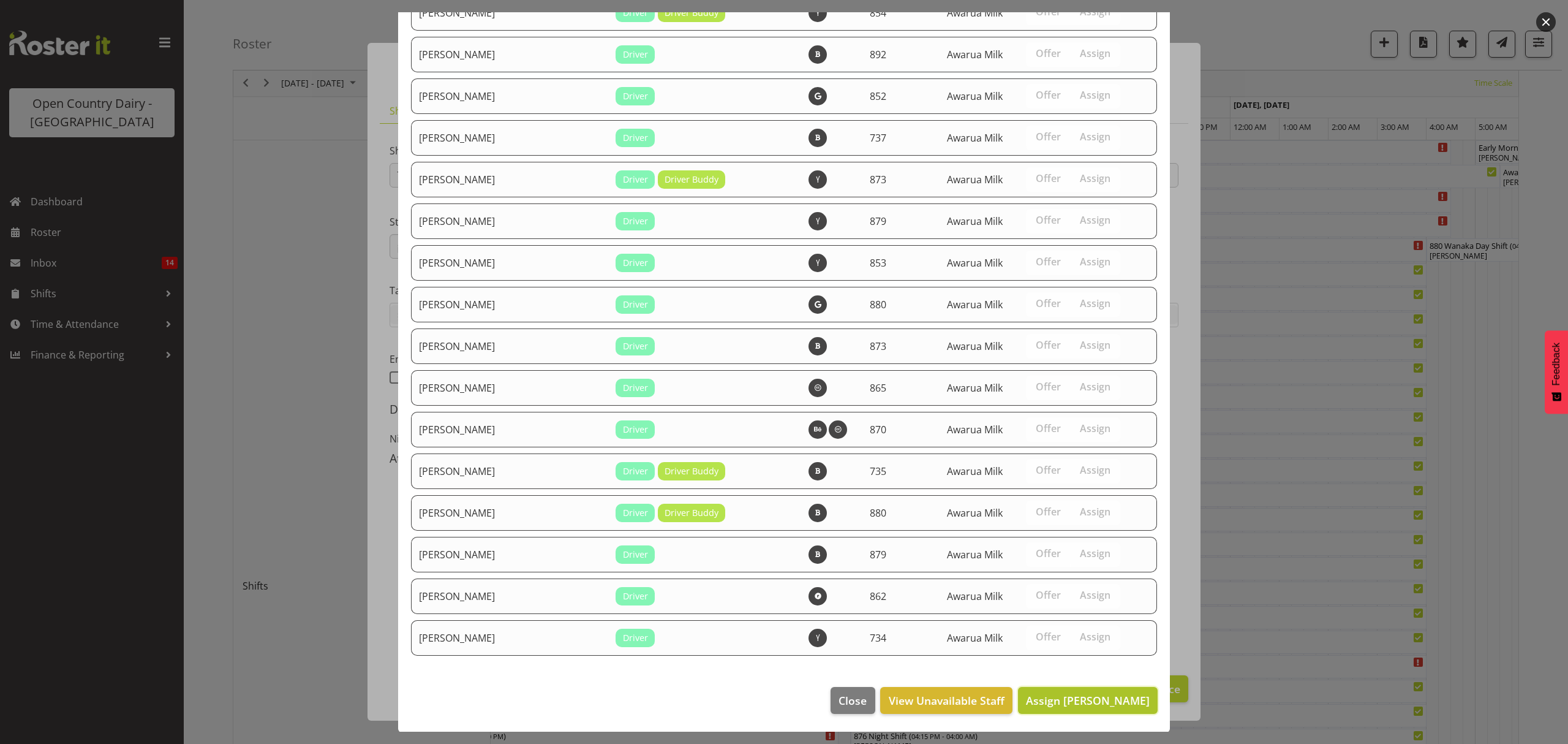
click at [1064, 694] on span "Assign David McKenzie" at bounding box center [1087, 700] width 124 height 15
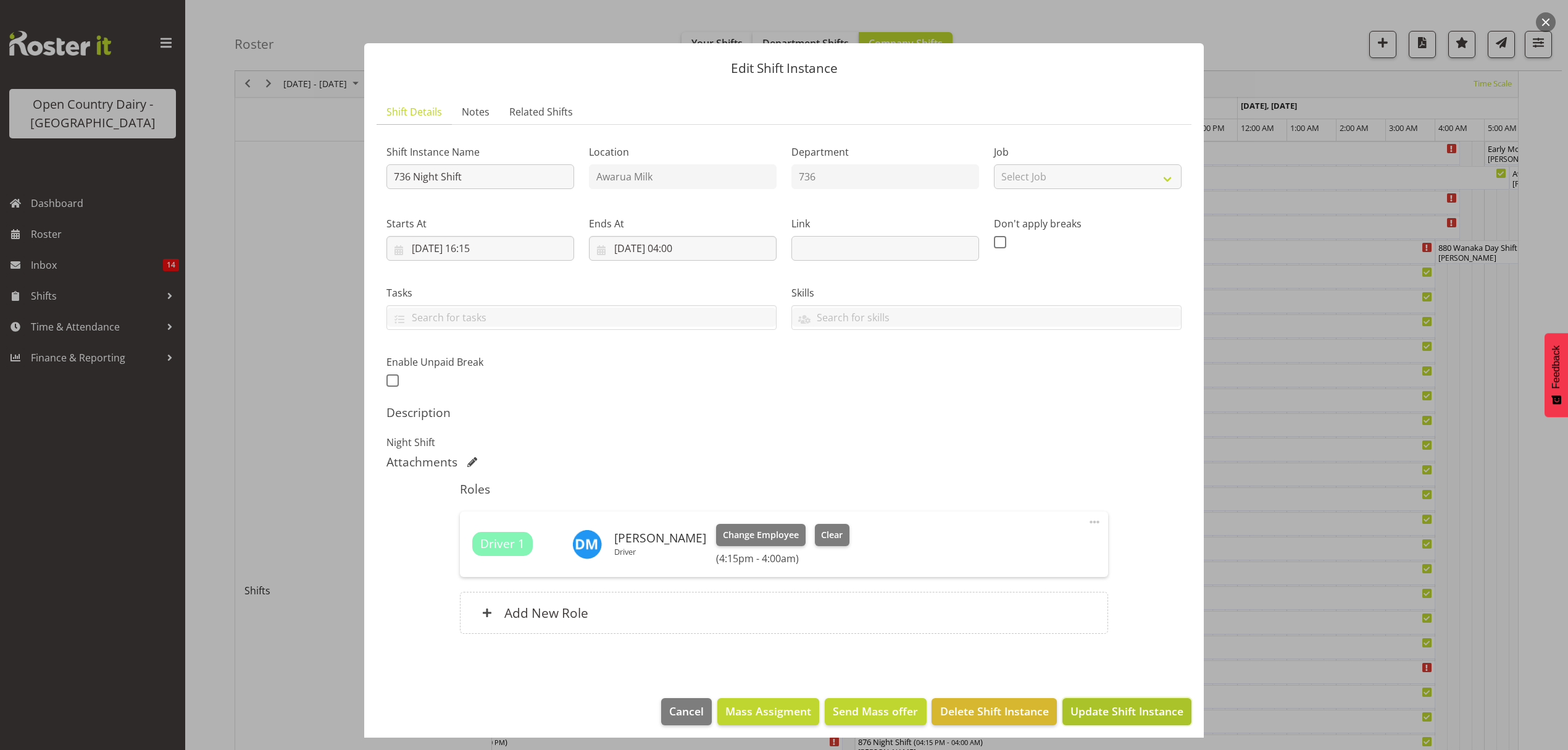
click at [1105, 709] on span "Update Shift Instance" at bounding box center [1127, 711] width 113 height 16
click at [1105, 709] on div "Edit Shift Instance Shift Details Notes Related Shifts Shift Instance Name 736 …" at bounding box center [784, 375] width 864 height 725
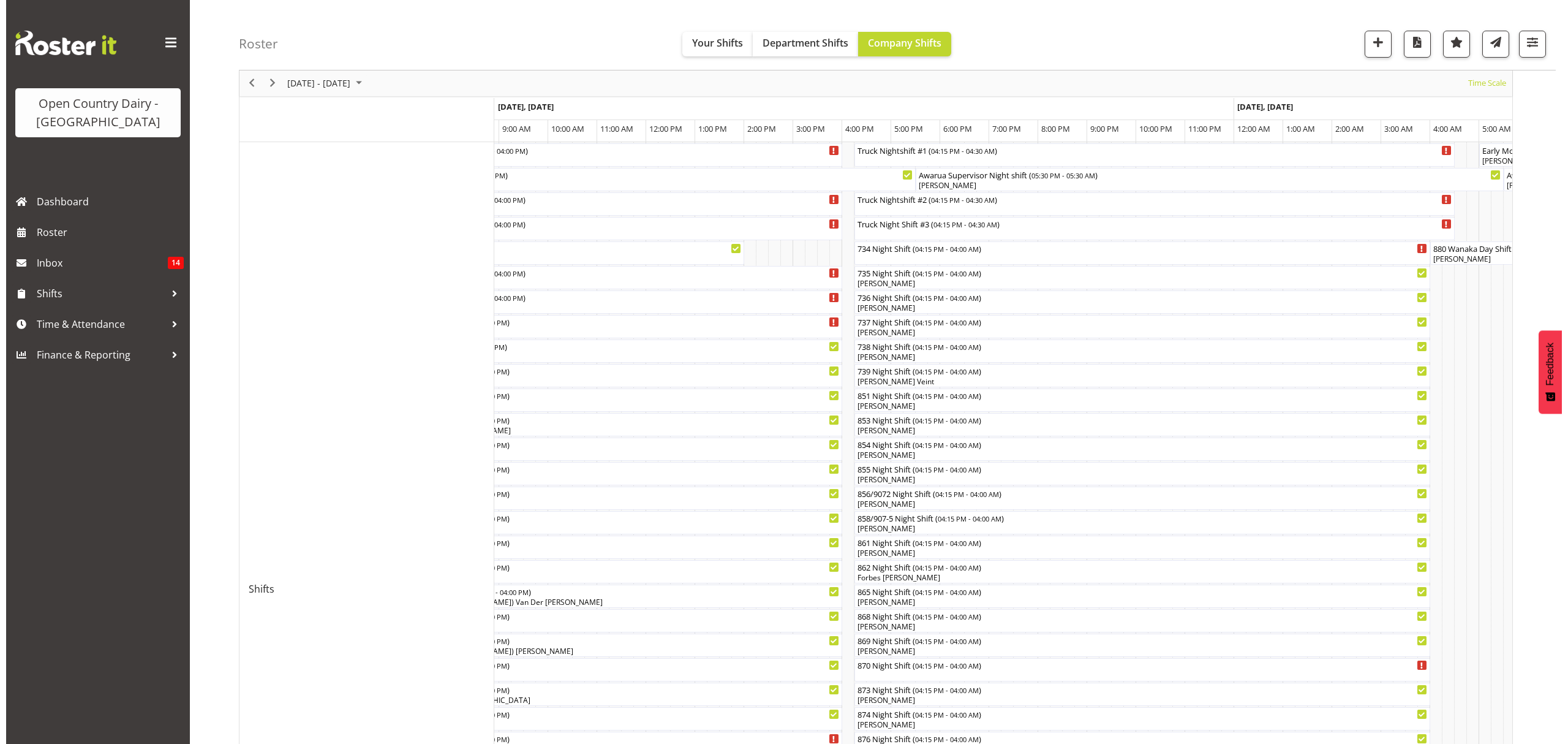
scroll to position [81, 0]
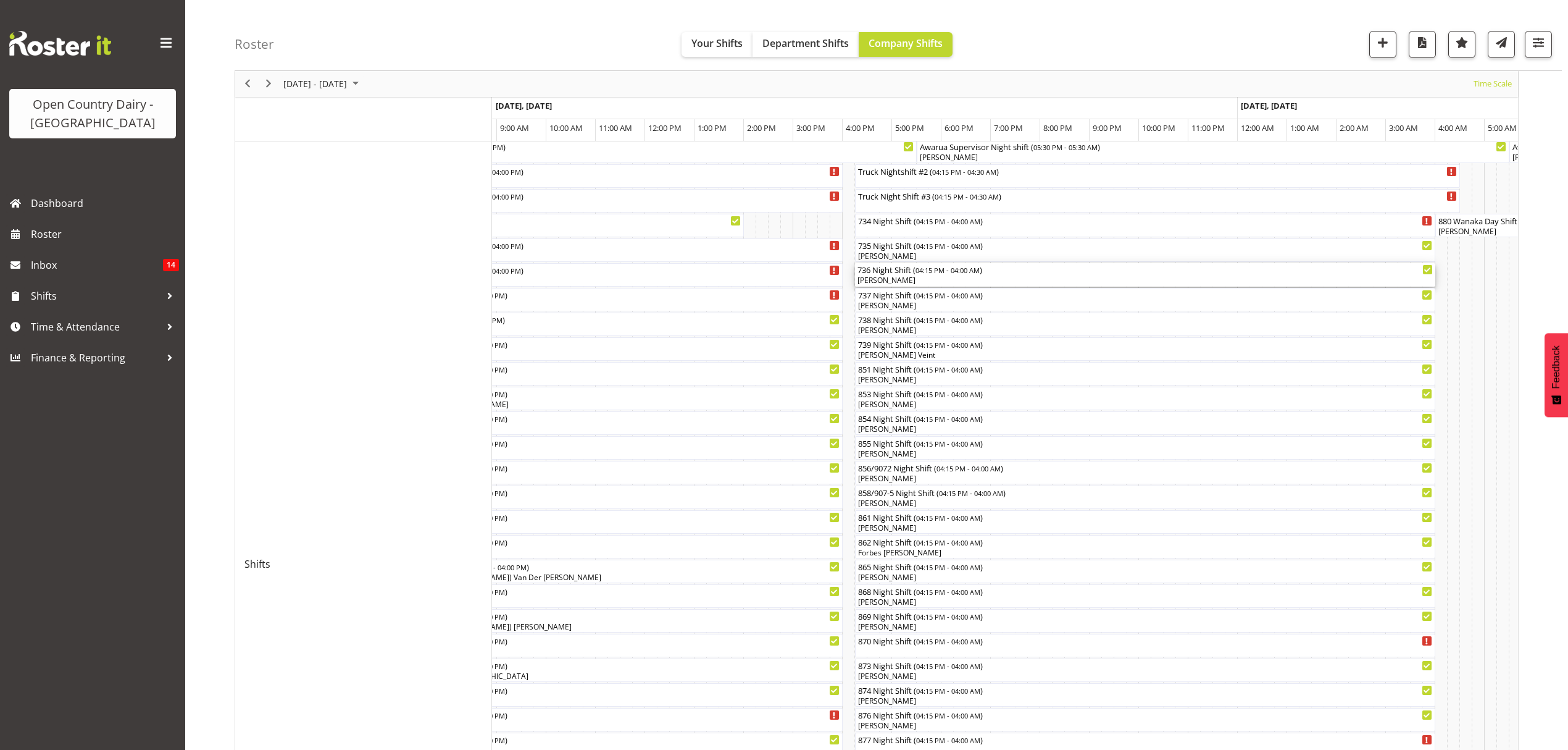
click at [902, 273] on div "736 Night Shift ( 04:15 PM - 04:00 AM )" at bounding box center [1145, 269] width 575 height 12
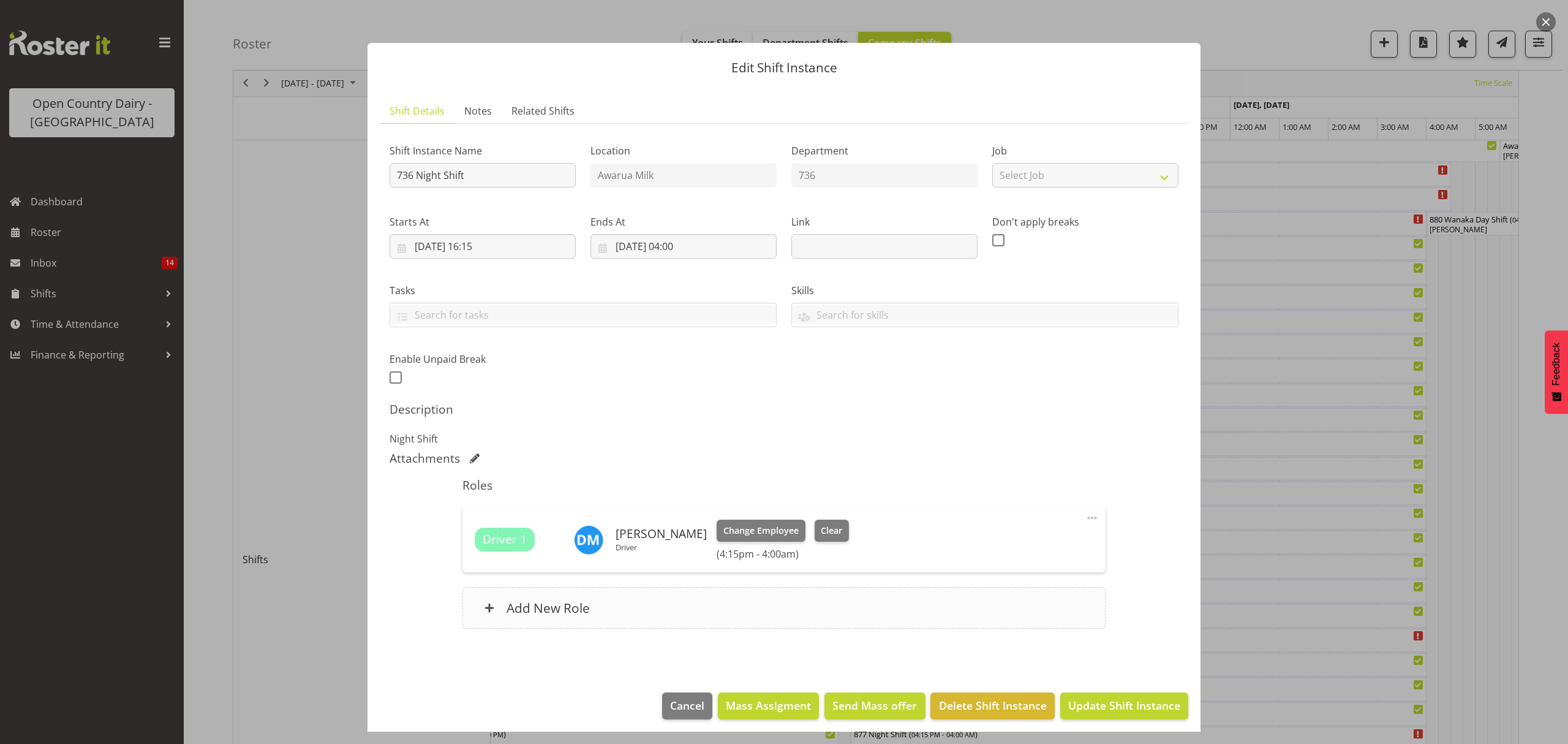
click at [516, 611] on h6 "Add New Role" at bounding box center [549, 608] width 83 height 16
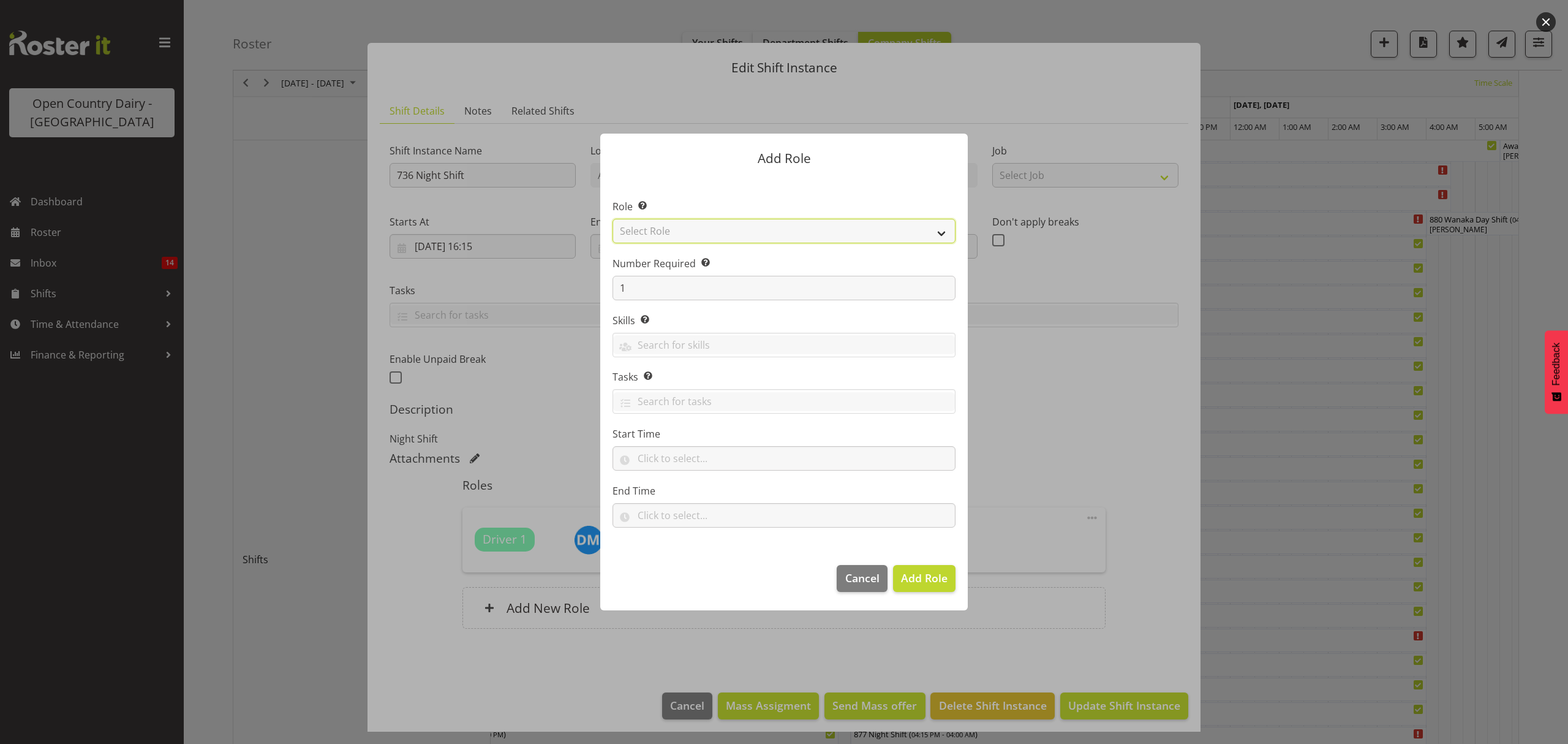
click at [691, 231] on select "Select Role Crew Leader Driver Driver Assessor Dayshift Driver Assessor Nightsh…" at bounding box center [784, 231] width 343 height 24
select select "1437"
click at [613, 219] on select "Select Role Crew Leader Driver Driver Assessor Dayshift Driver Assessor Nightsh…" at bounding box center [784, 231] width 343 height 24
click at [930, 590] on button "Add Role" at bounding box center [925, 578] width 63 height 27
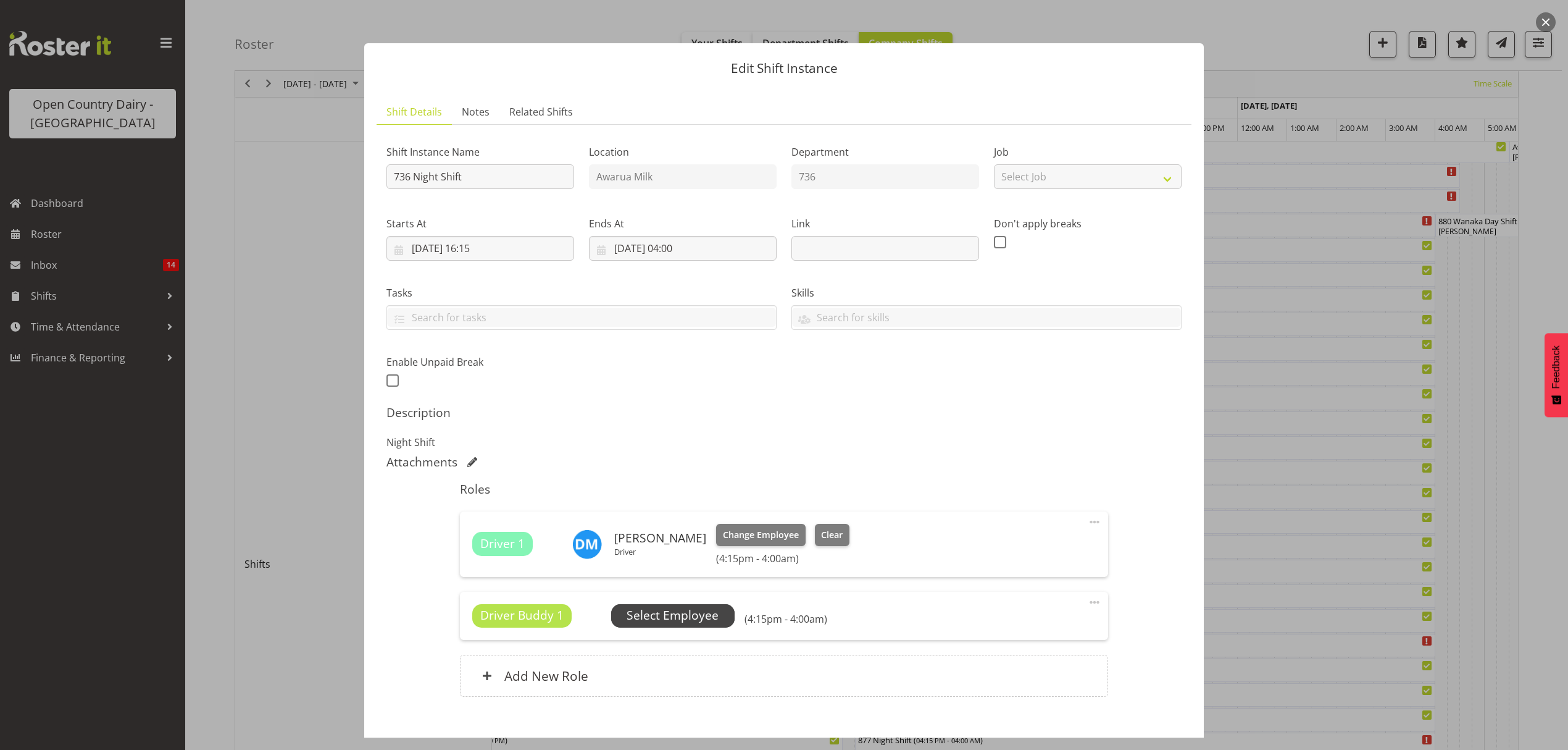
click at [714, 624] on span "Select Employee" at bounding box center [672, 616] width 92 height 18
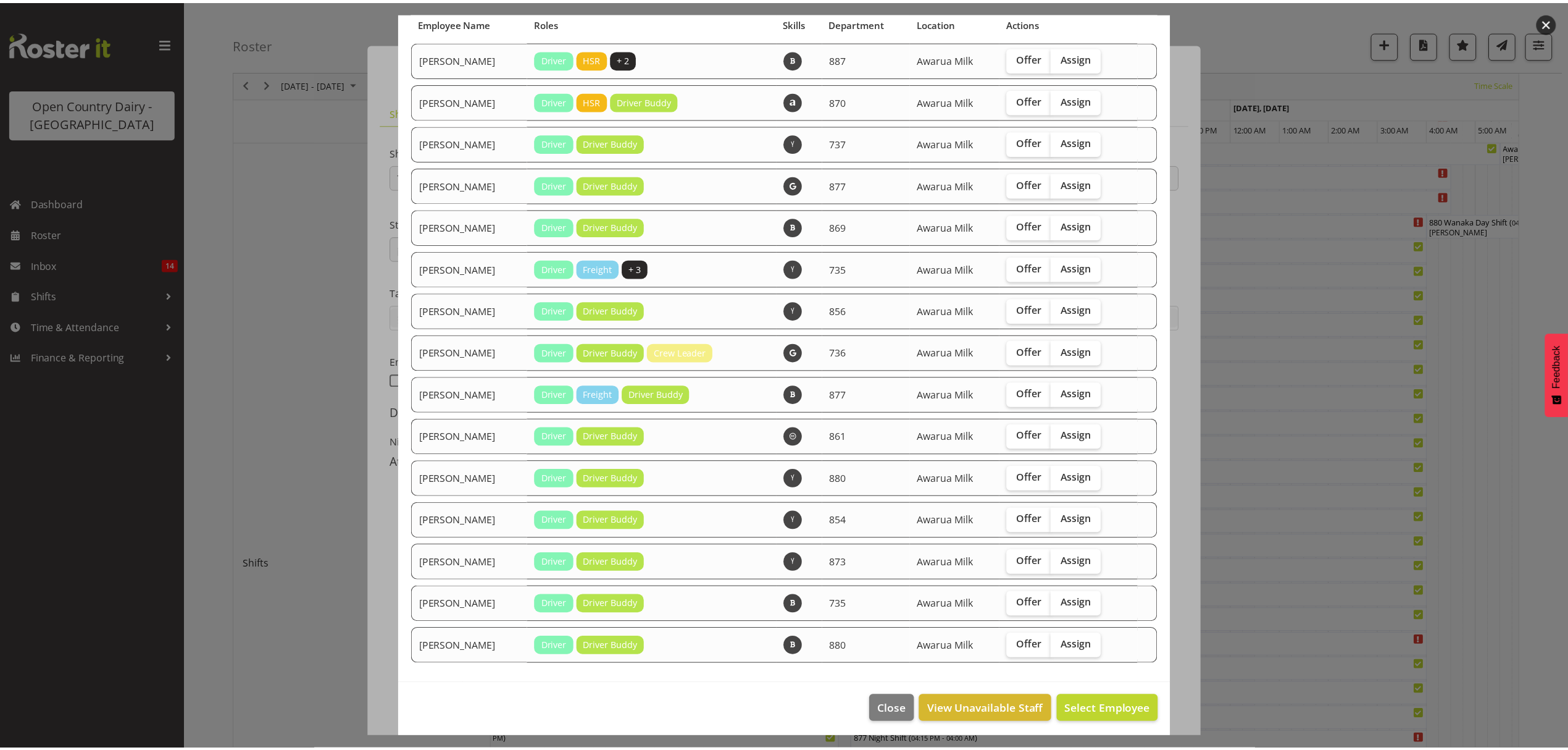
scroll to position [101, 0]
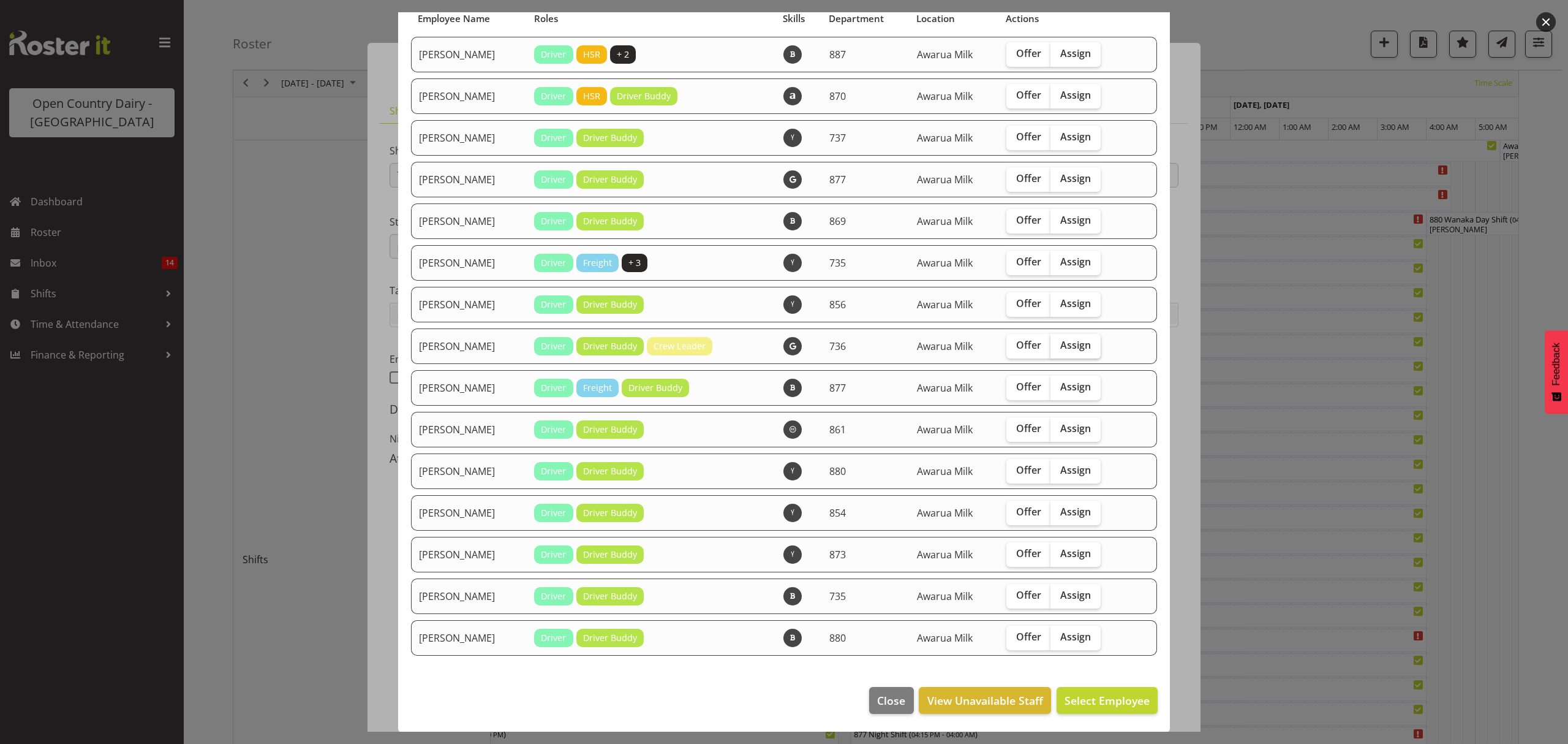
click at [1077, 345] on span "Assign" at bounding box center [1076, 345] width 31 height 12
click at [1059, 345] on input "Assign" at bounding box center [1054, 345] width 8 height 8
checkbox input "true"
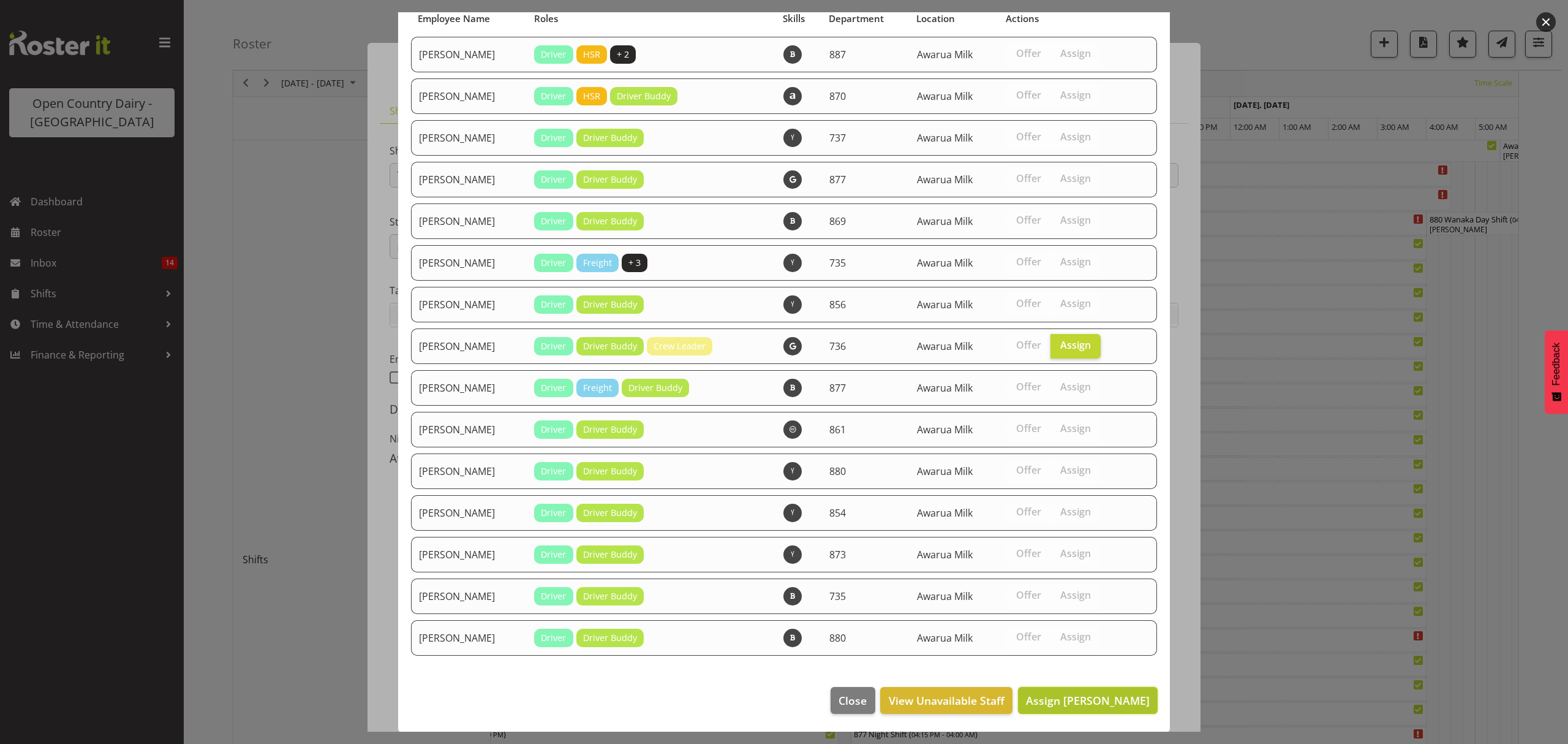
click at [1084, 697] on span "Assign Jamie Seaton" at bounding box center [1087, 700] width 124 height 15
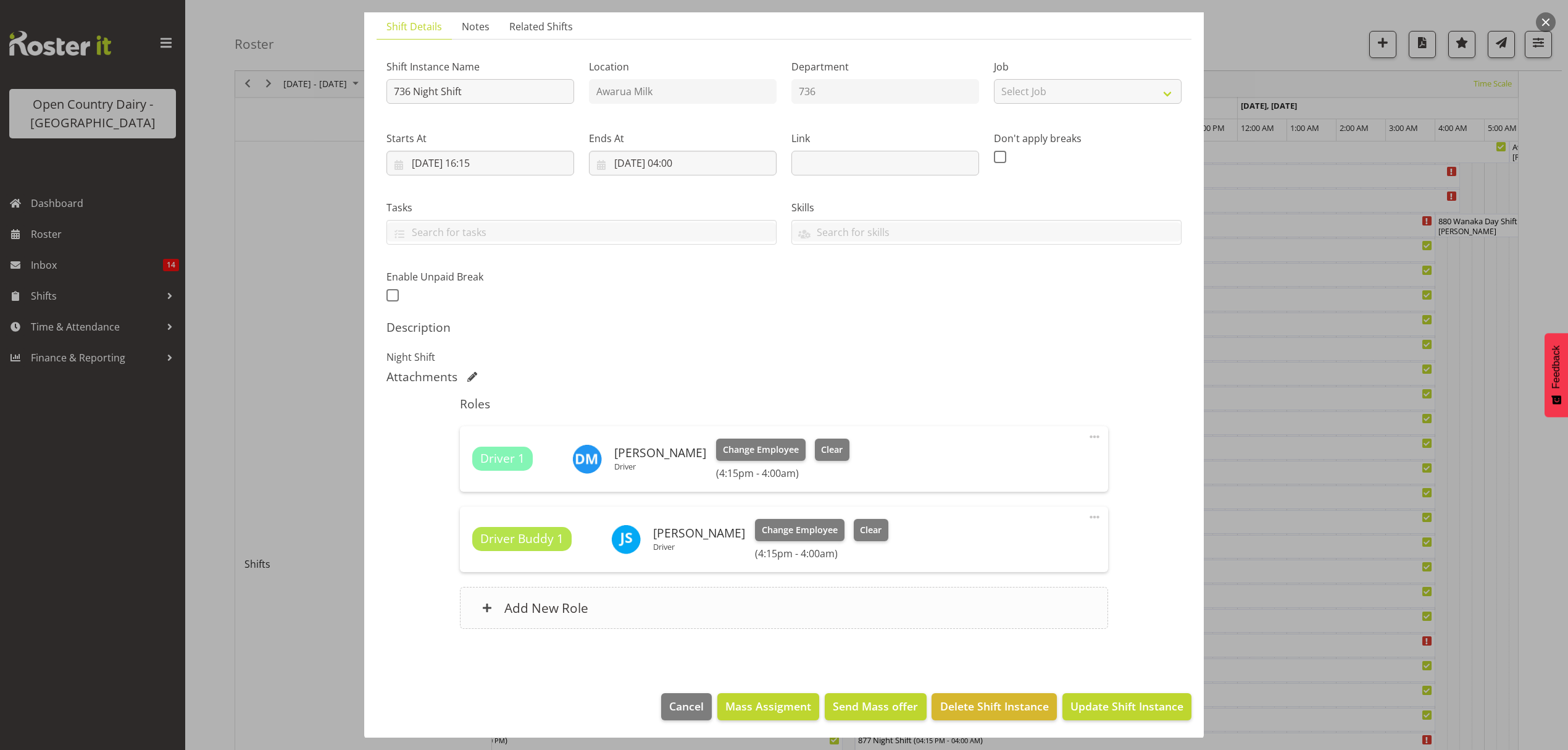
scroll to position [87, 0]
click at [1082, 709] on span "Update Shift Instance" at bounding box center [1127, 704] width 113 height 16
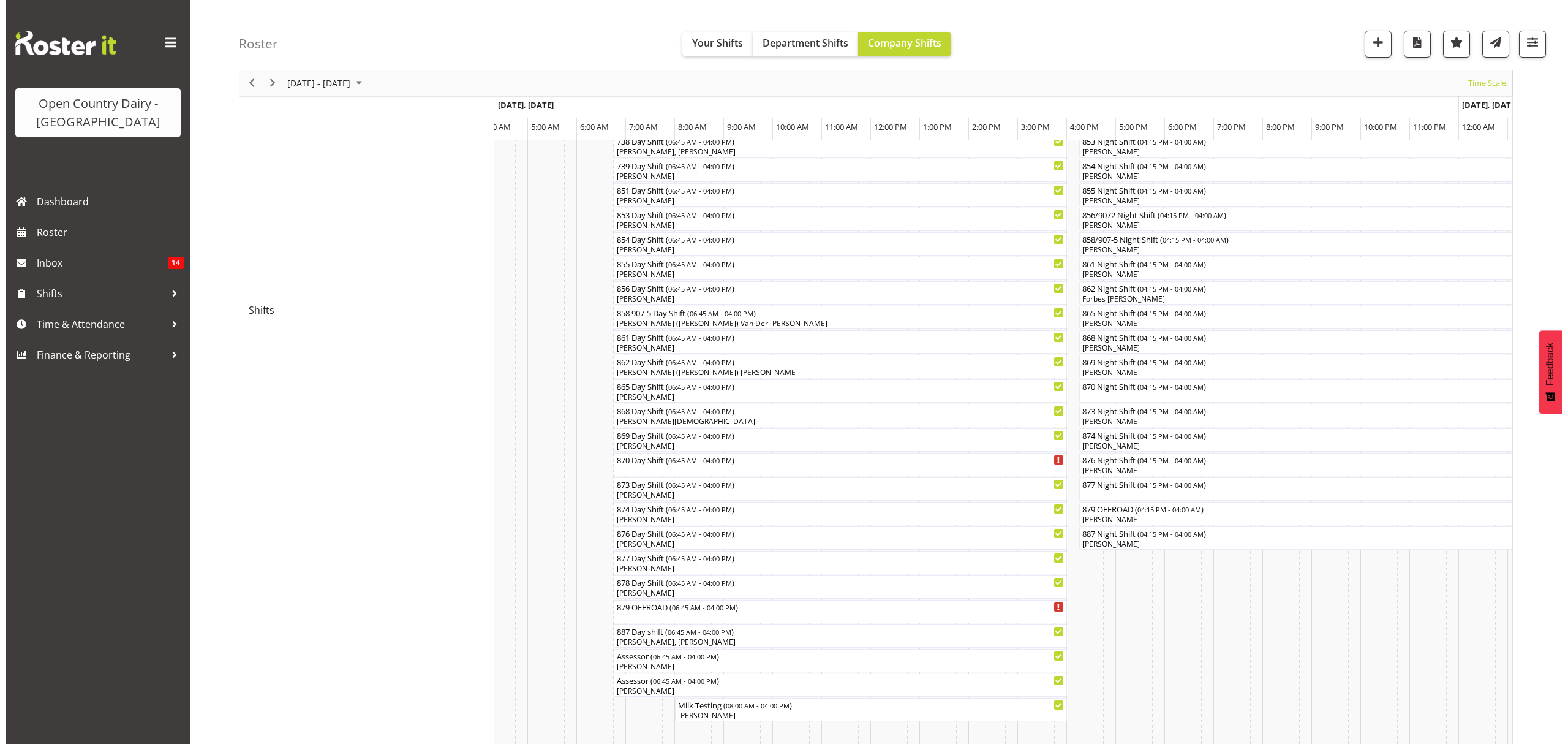
scroll to position [300, 0]
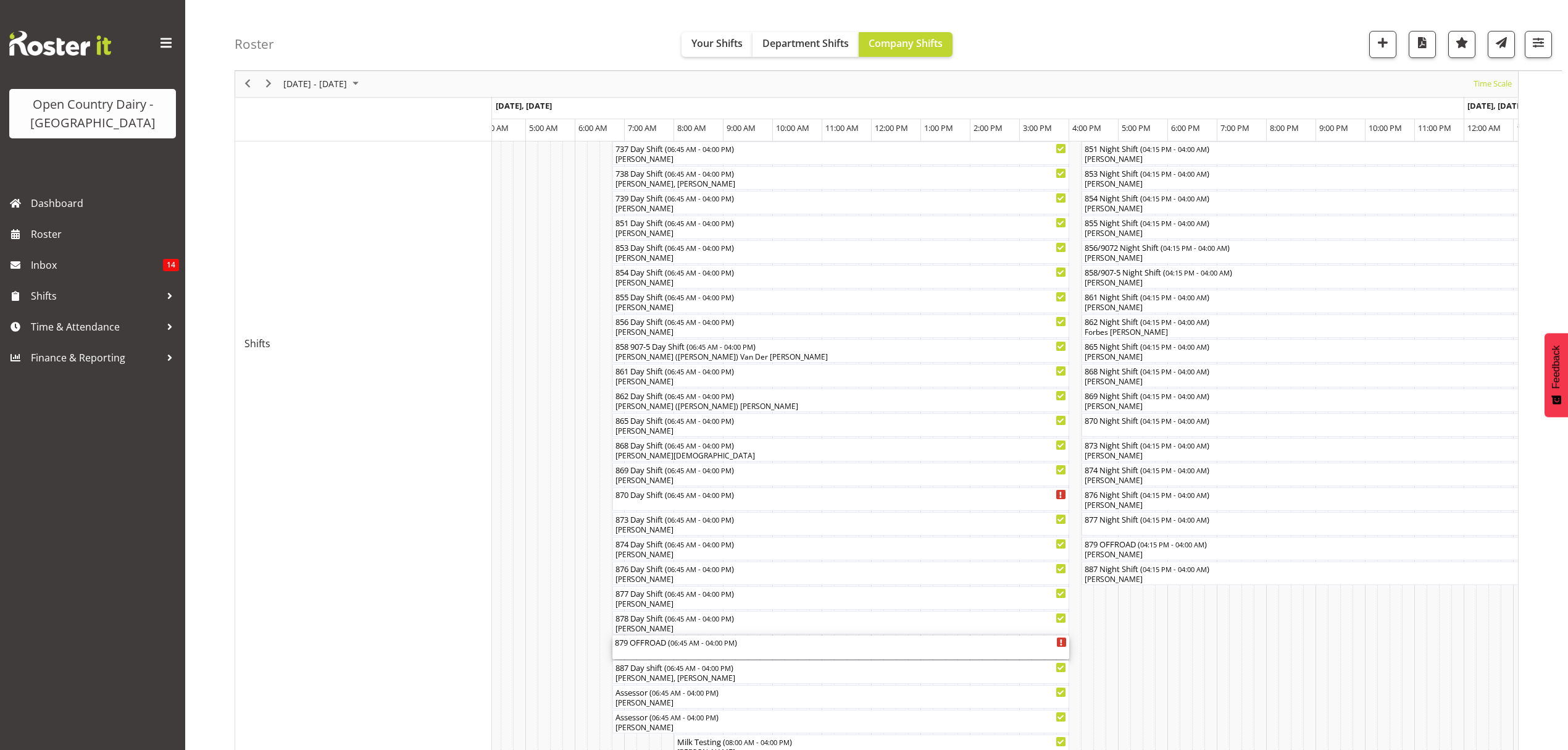
click at [657, 647] on div "879 OFFROAD ( 06:45 AM - 04:00 PM )" at bounding box center [841, 641] width 452 height 12
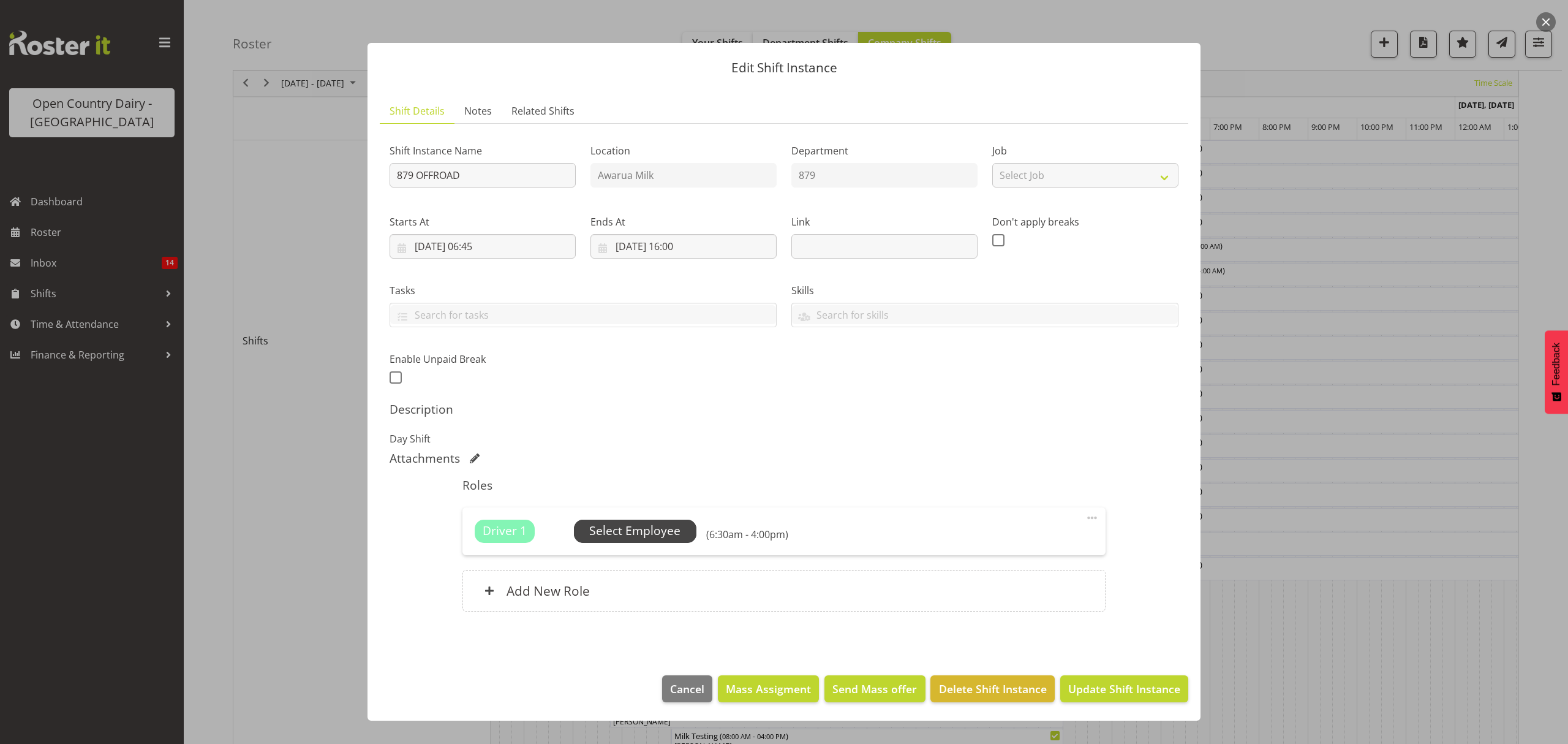
click at [640, 540] on span "Select Employee" at bounding box center [635, 531] width 91 height 18
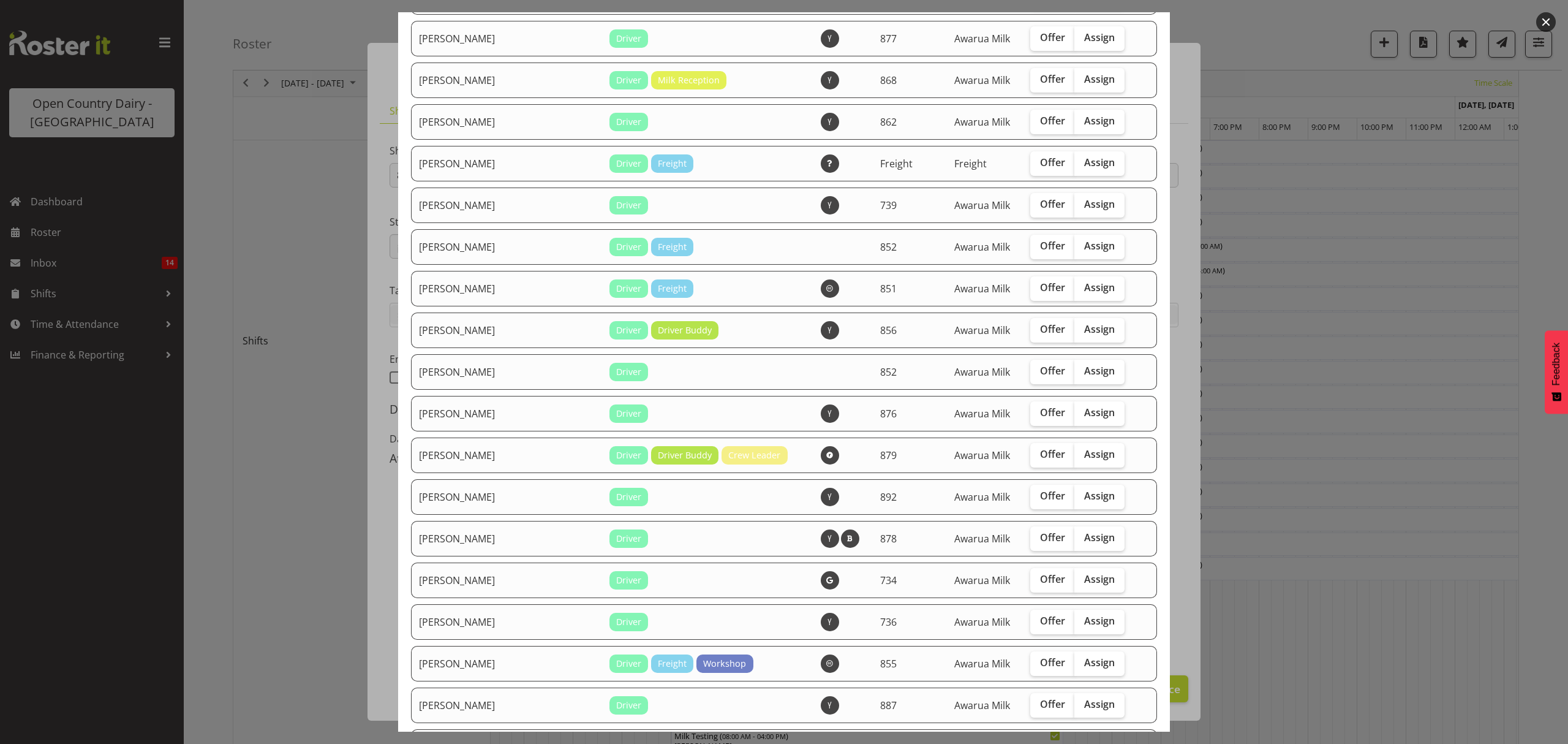
scroll to position [572, 0]
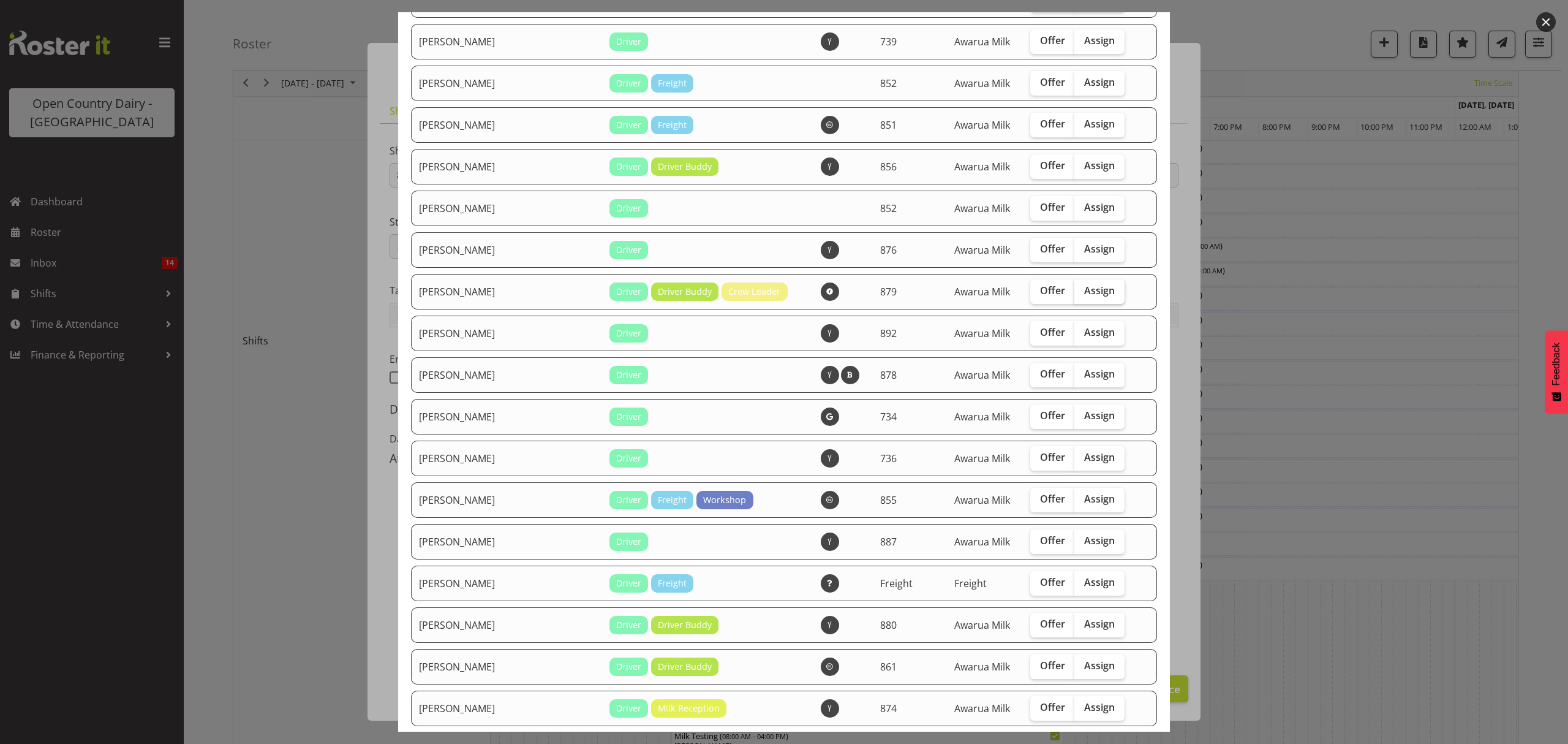
click at [1084, 285] on span "Assign" at bounding box center [1100, 290] width 31 height 12
click at [1082, 286] on input "Assign" at bounding box center [1078, 290] width 8 height 8
checkbox input "true"
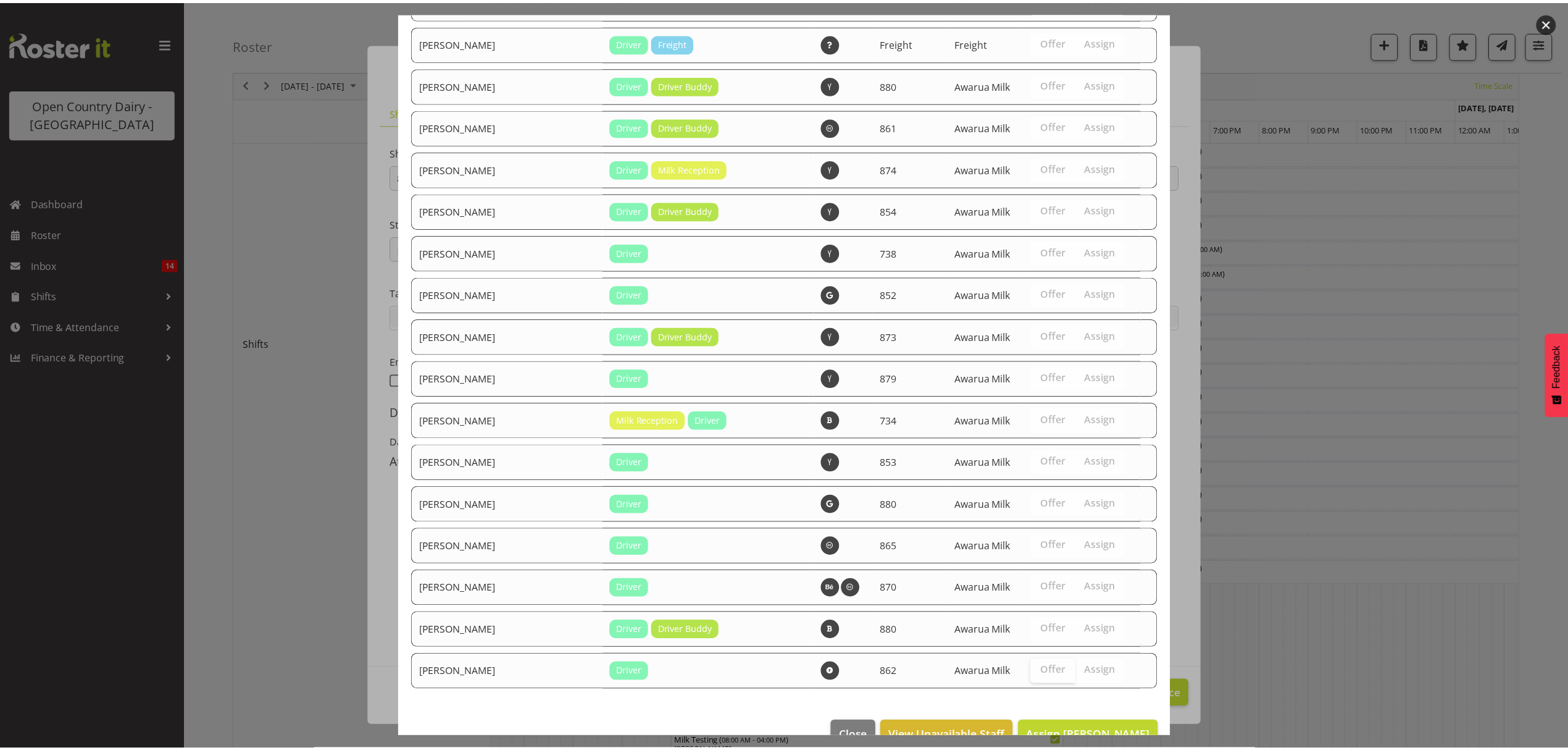
scroll to position [1151, 0]
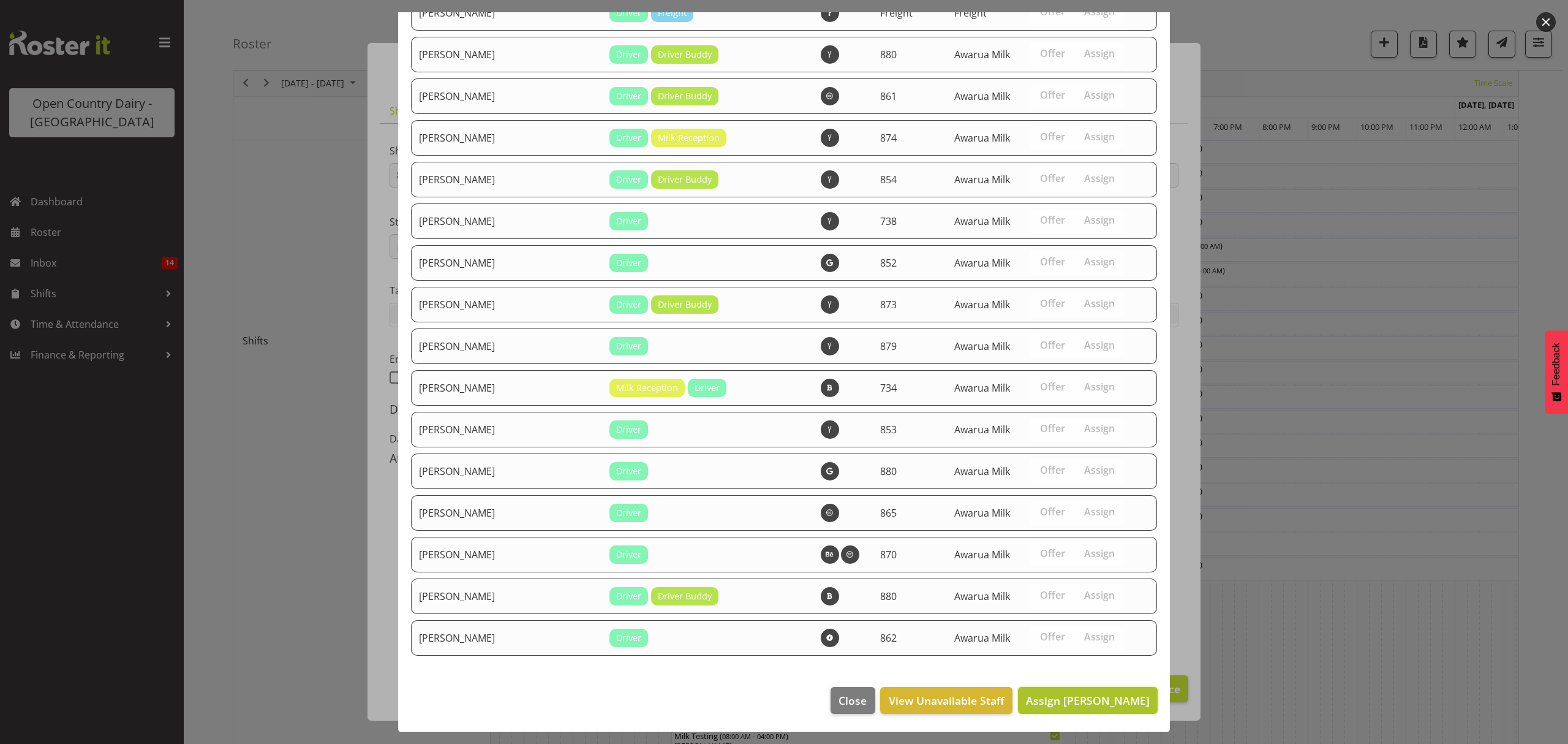
click at [1048, 697] on span "Assign John Dalton" at bounding box center [1087, 700] width 124 height 15
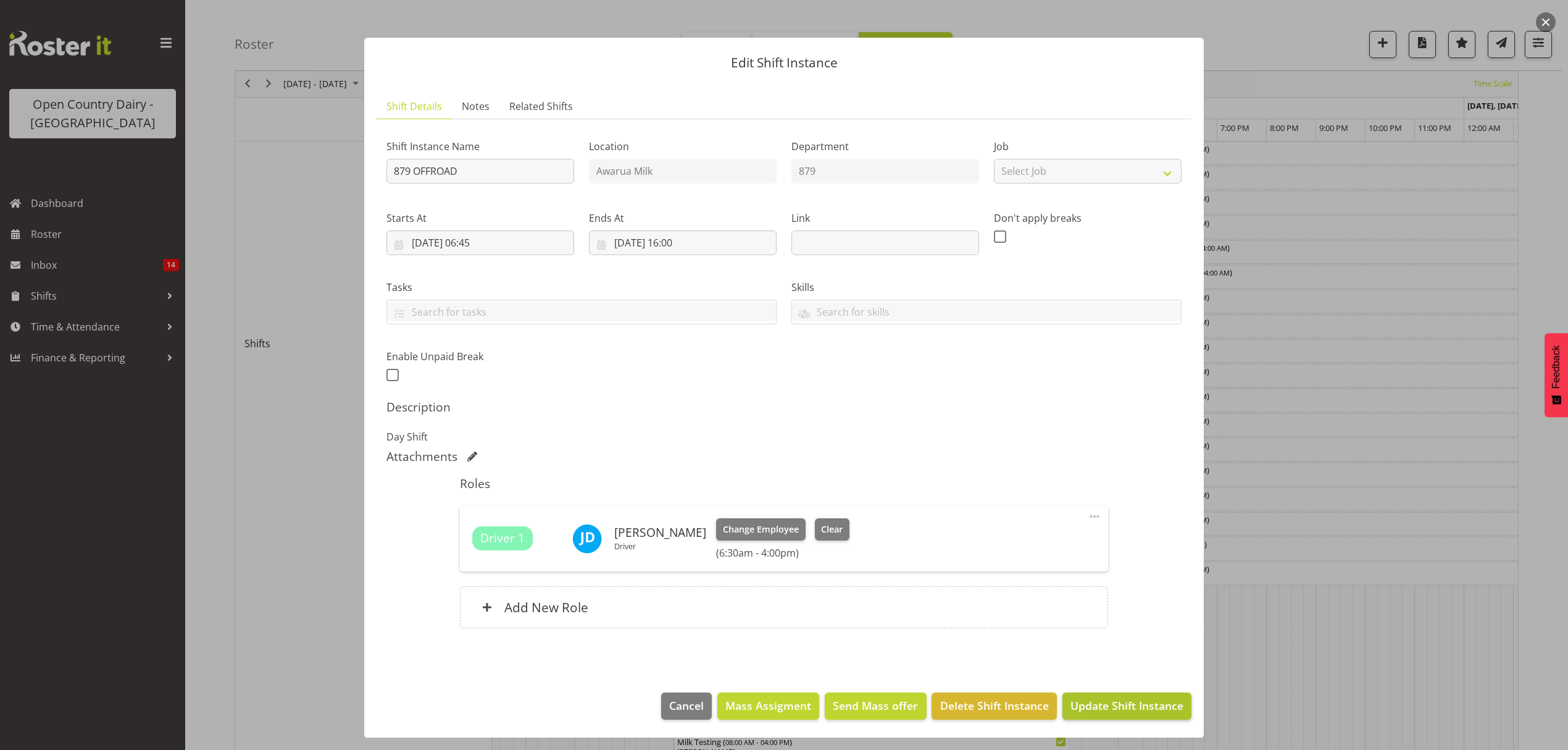
scroll to position [7, 0]
click at [1082, 702] on span "Update Shift Instance" at bounding box center [1127, 704] width 113 height 16
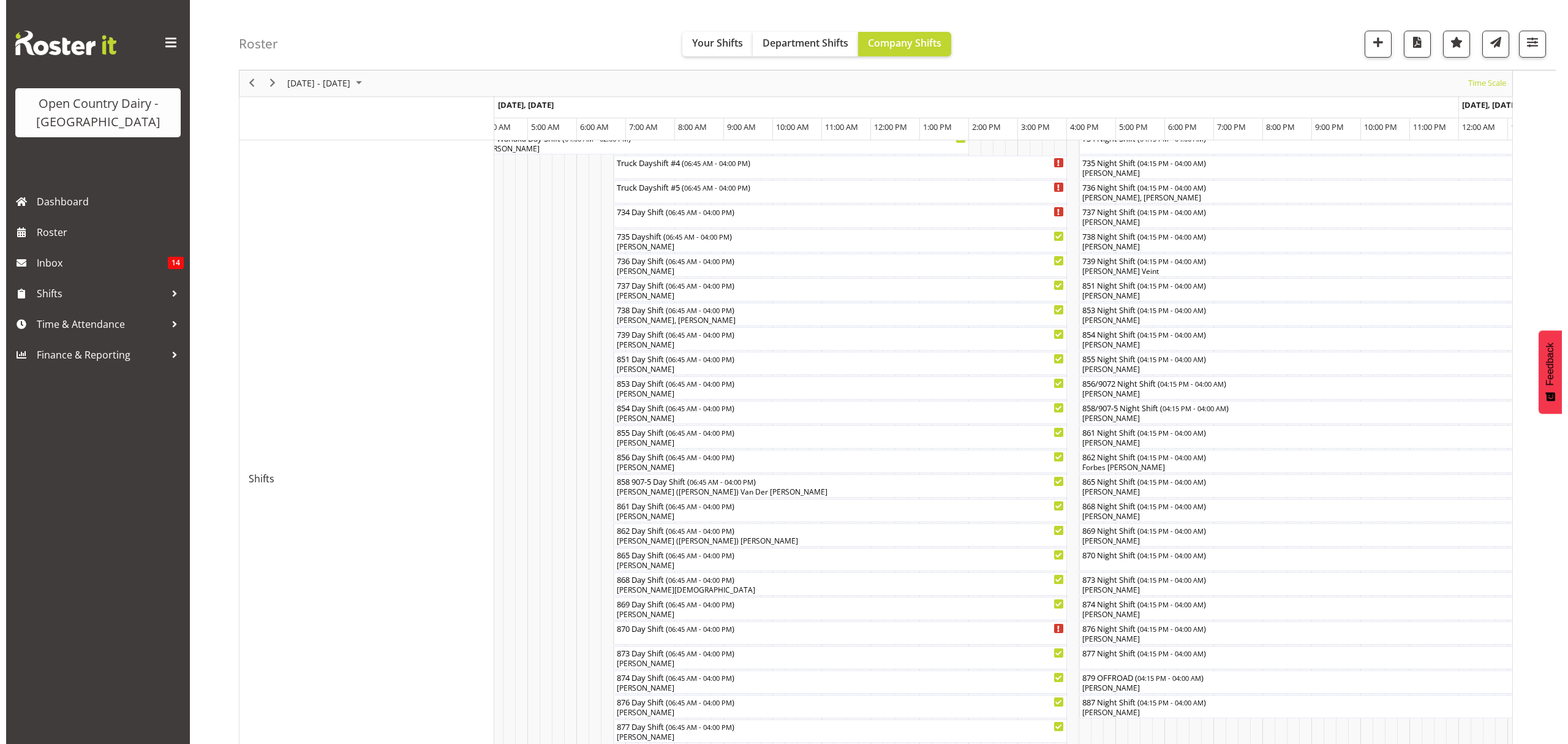
scroll to position [163, 0]
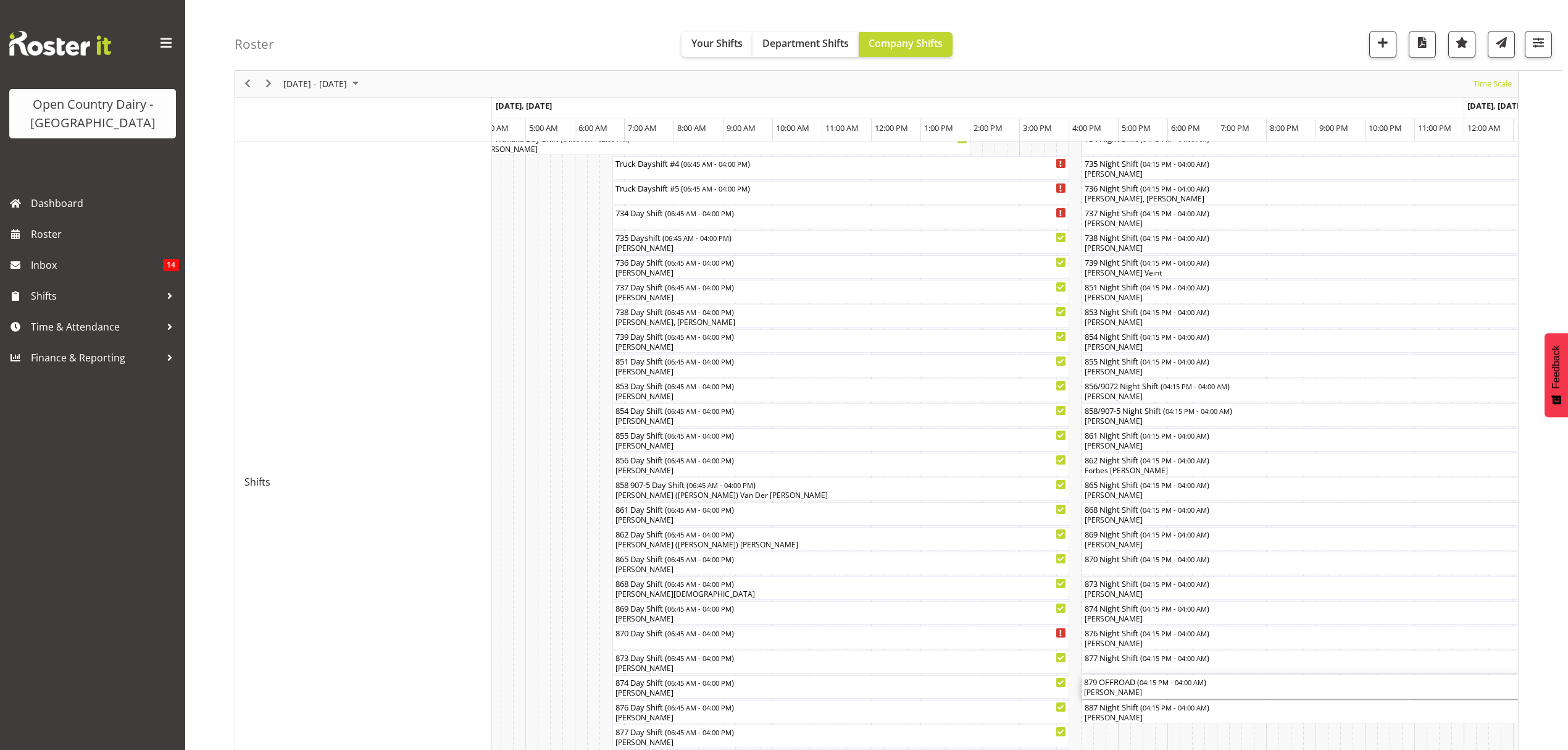
click at [1126, 691] on div "[PERSON_NAME]" at bounding box center [1372, 692] width 575 height 11
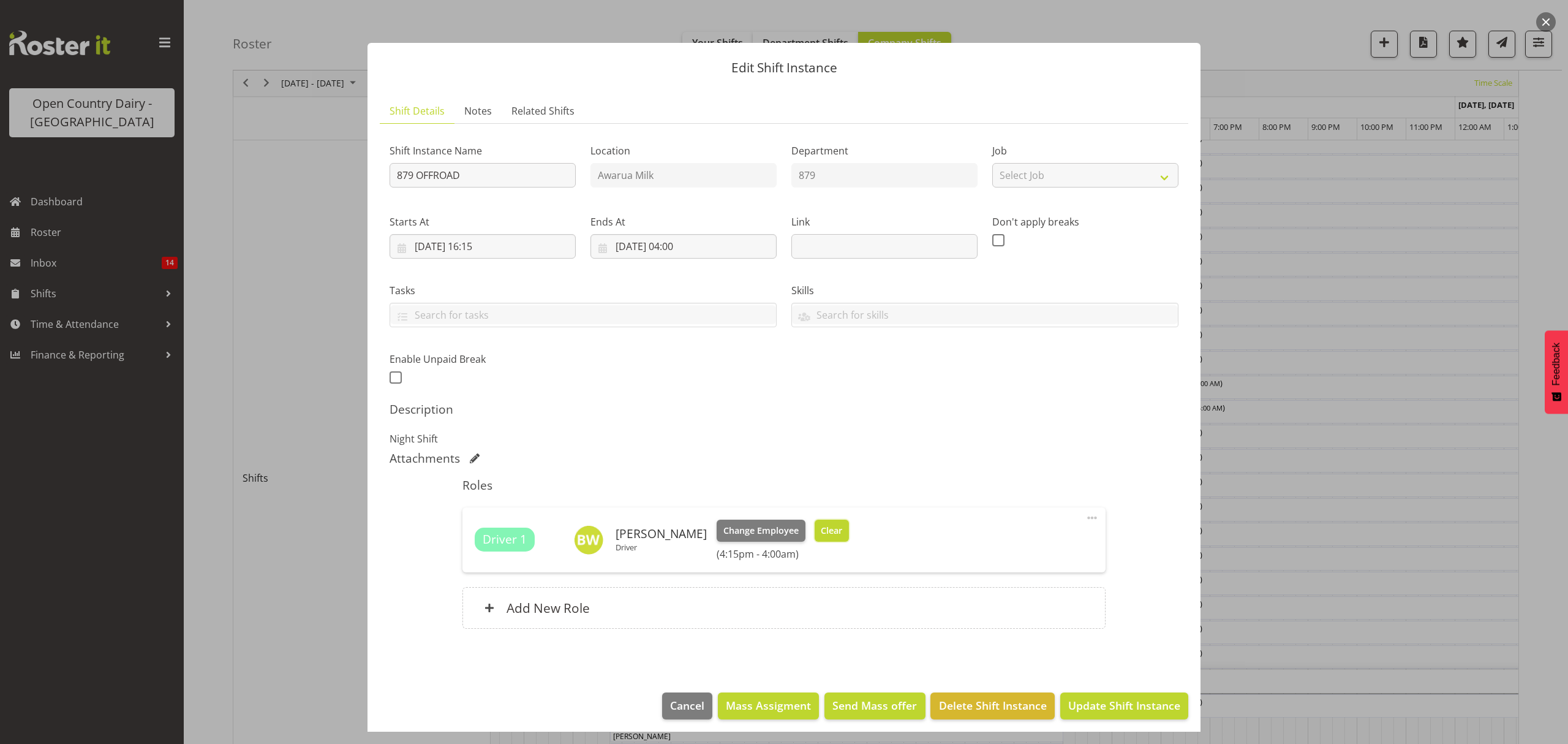
click at [821, 535] on span "Clear" at bounding box center [831, 530] width 21 height 13
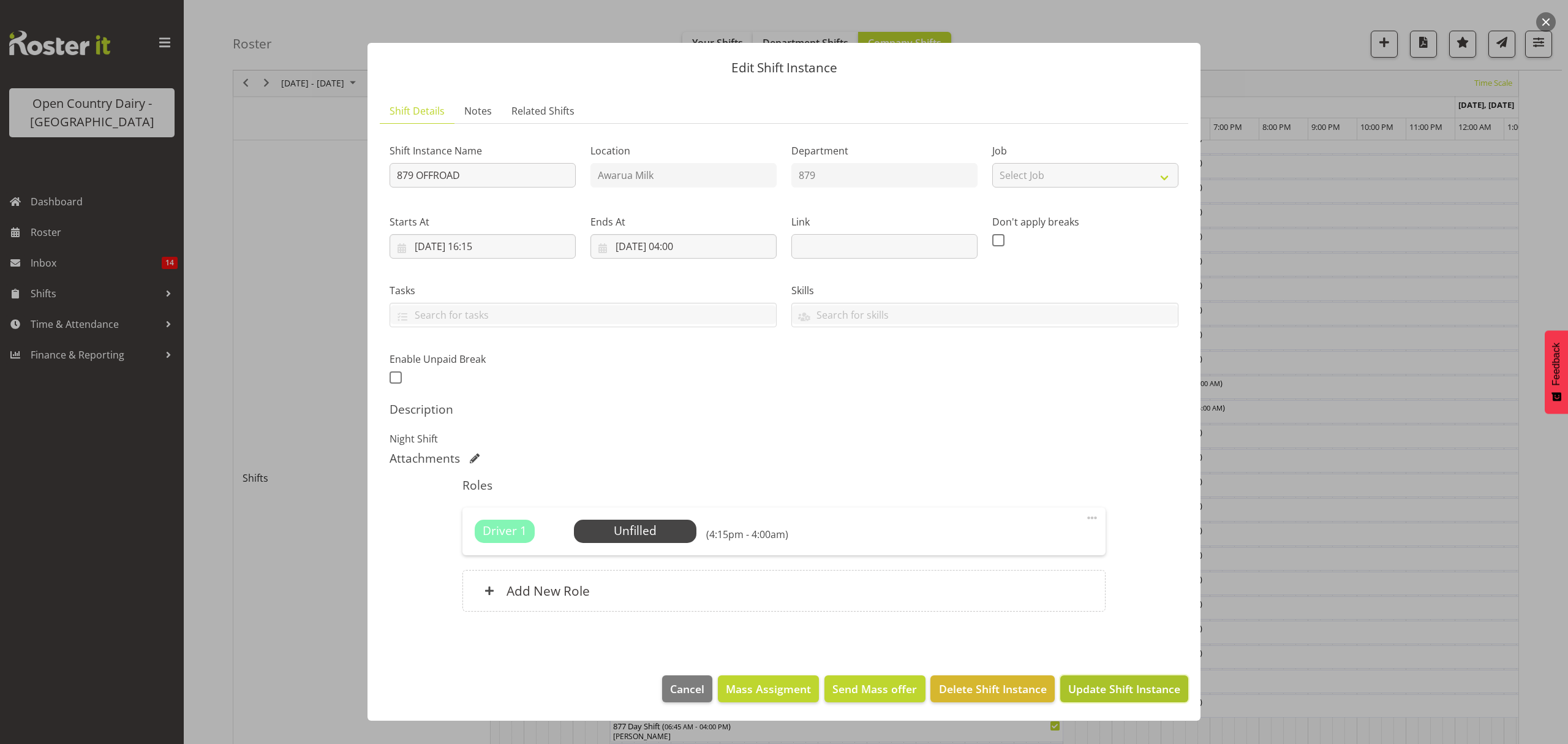
click at [1113, 689] on span "Update Shift Instance" at bounding box center [1124, 688] width 112 height 16
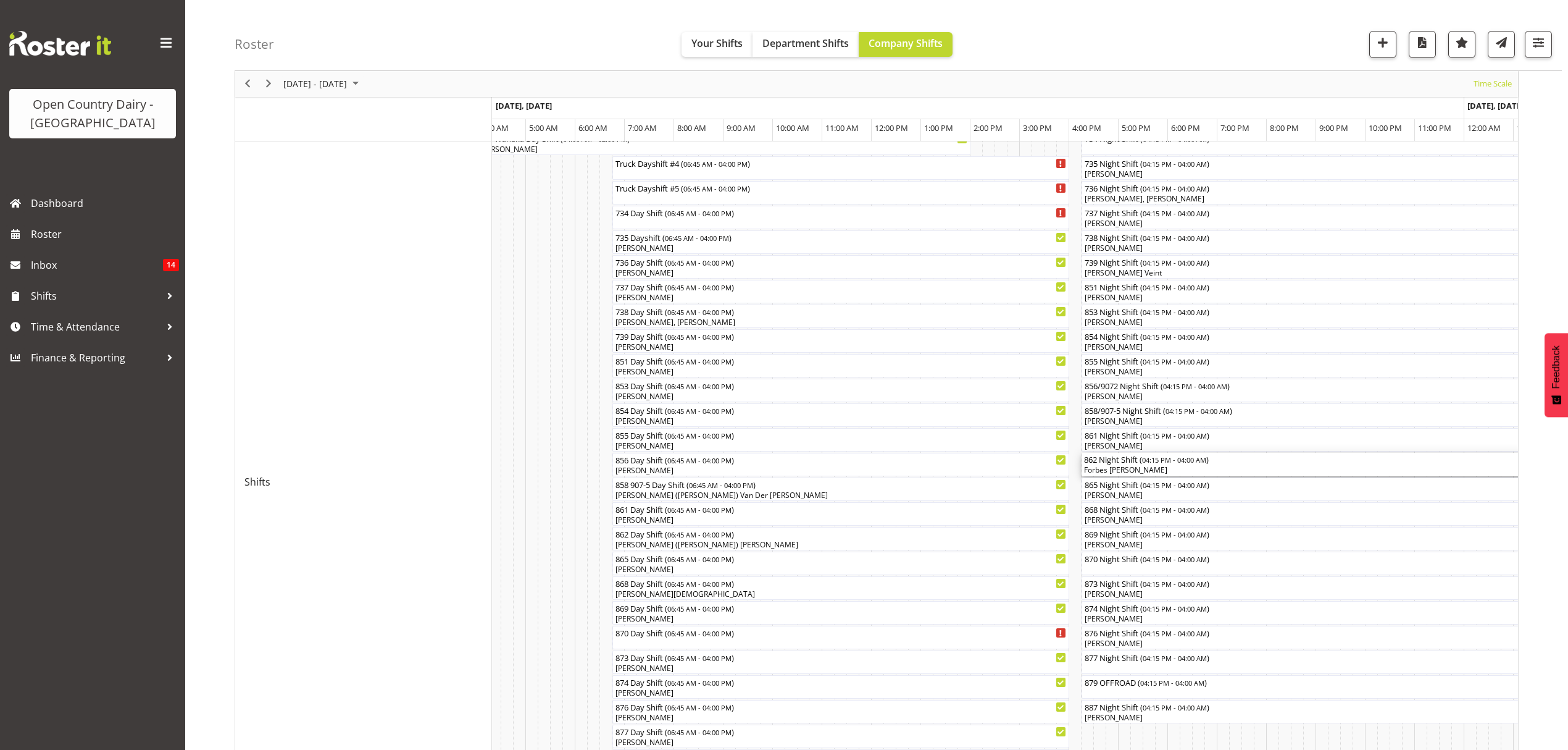
click at [1130, 467] on div "Forbes [PERSON_NAME]" at bounding box center [1372, 470] width 575 height 11
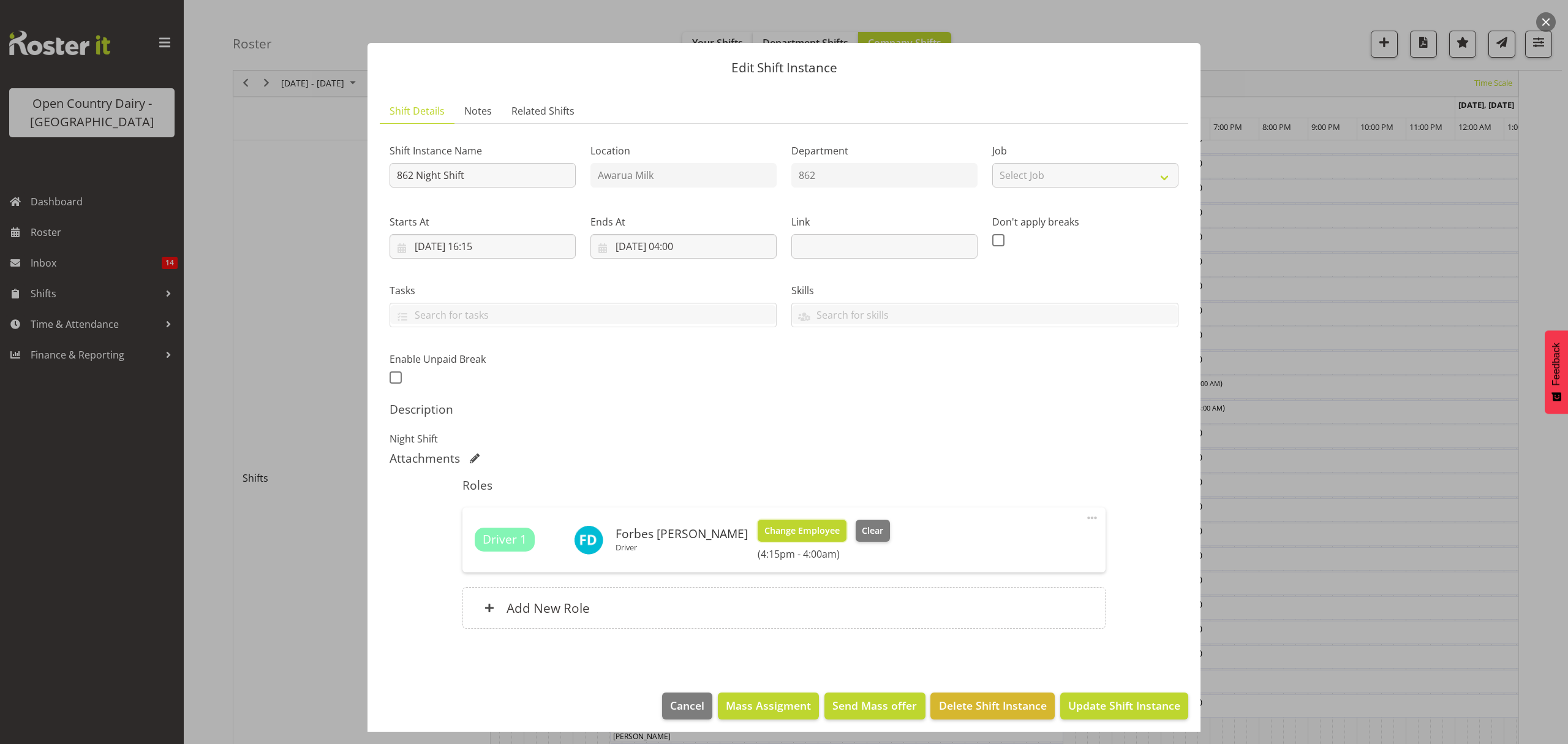
click at [764, 532] on span "Change Employee" at bounding box center [802, 530] width 76 height 13
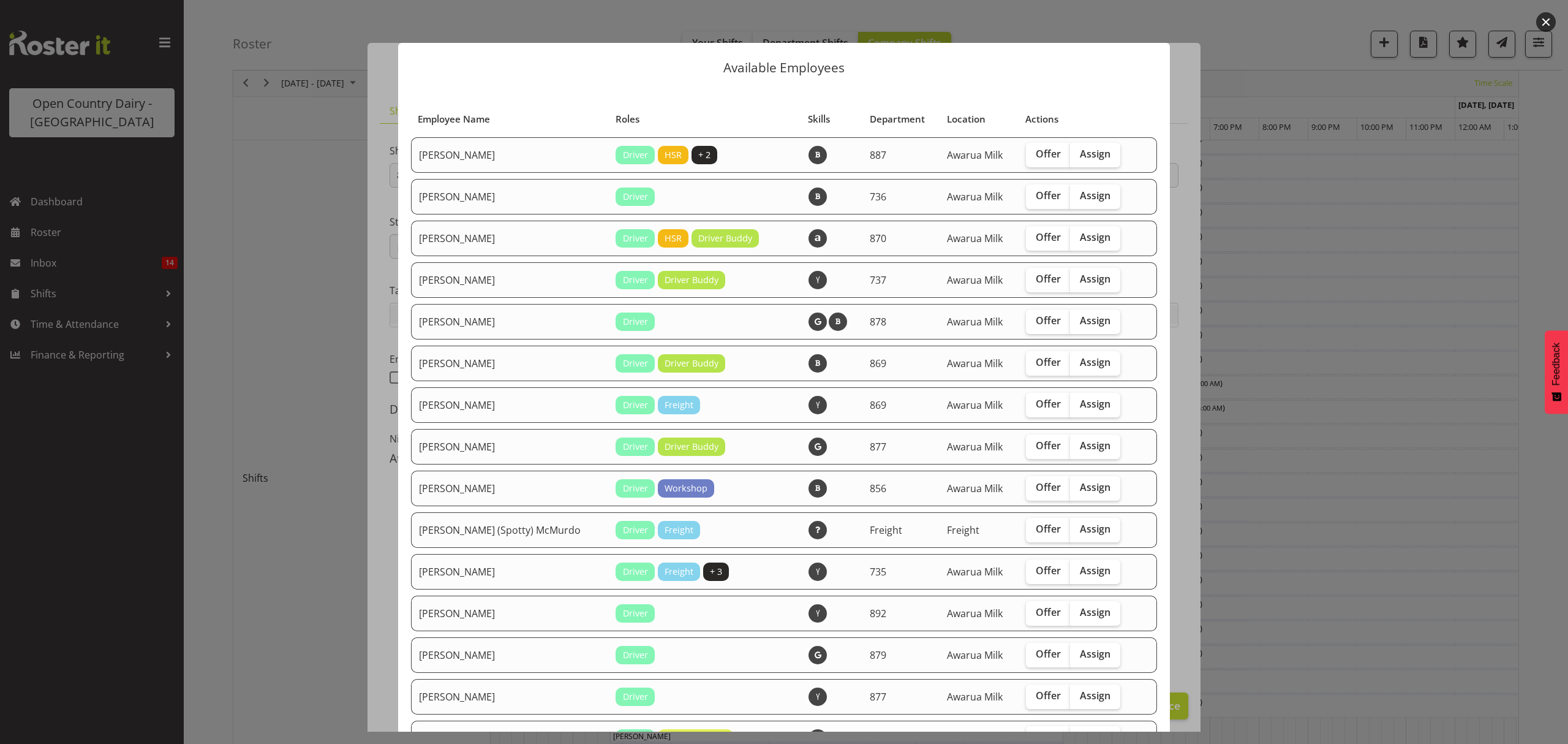
scroll to position [81, 0]
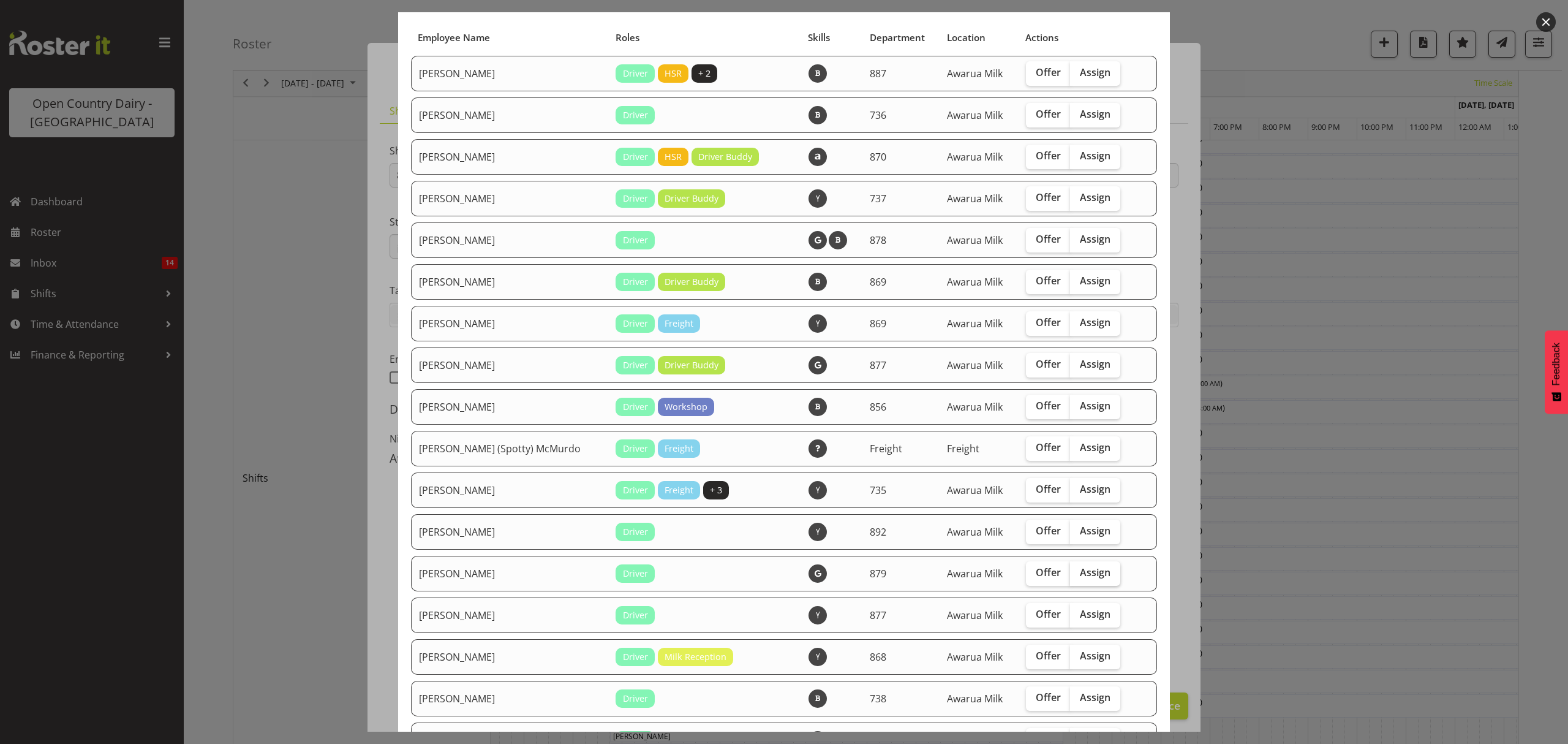
click at [1080, 570] on span "Assign" at bounding box center [1095, 572] width 31 height 12
click at [1078, 570] on input "Assign" at bounding box center [1074, 572] width 8 height 8
checkbox input "true"
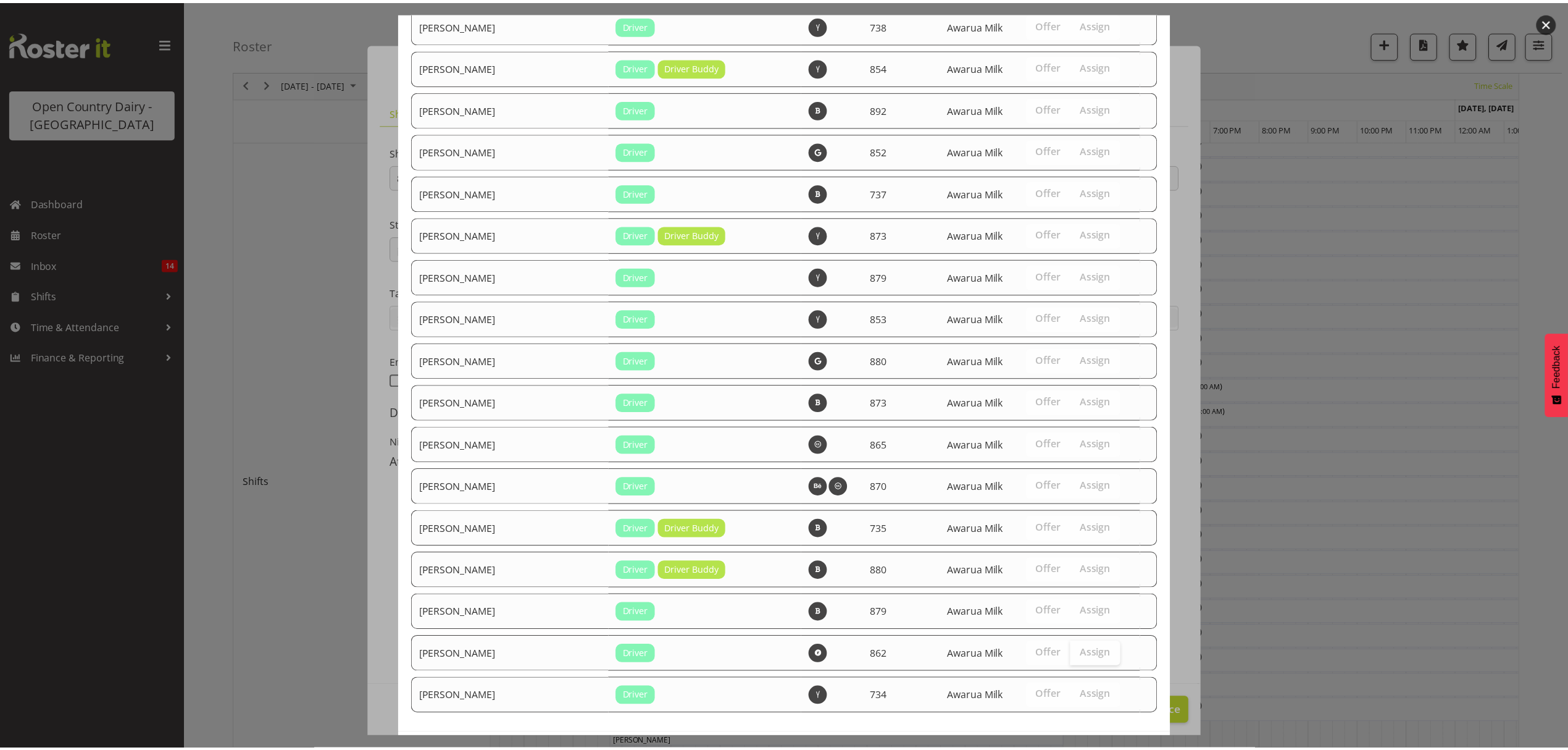
scroll to position [1865, 0]
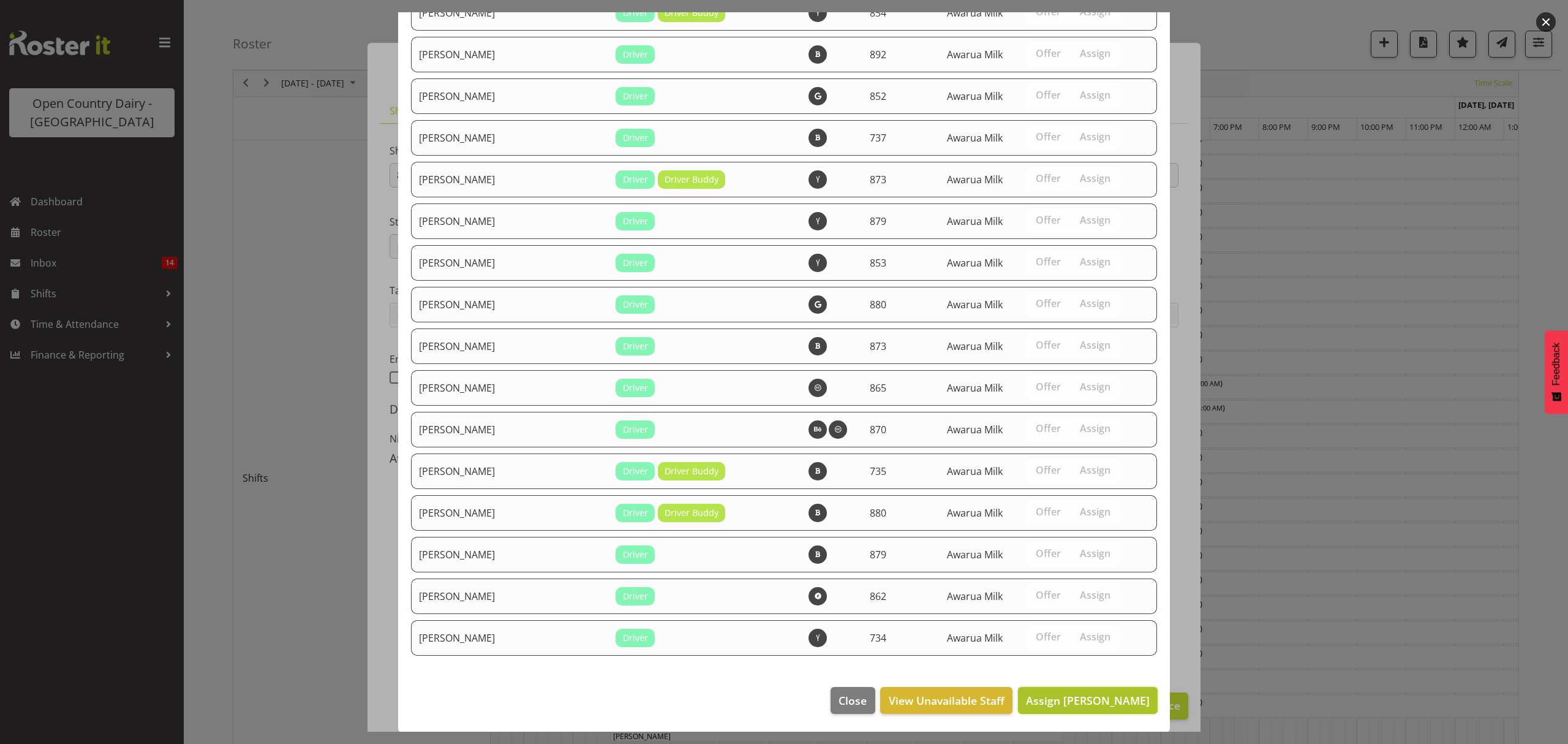
click at [1073, 693] on span "Assign Bryan Windle" at bounding box center [1087, 700] width 124 height 15
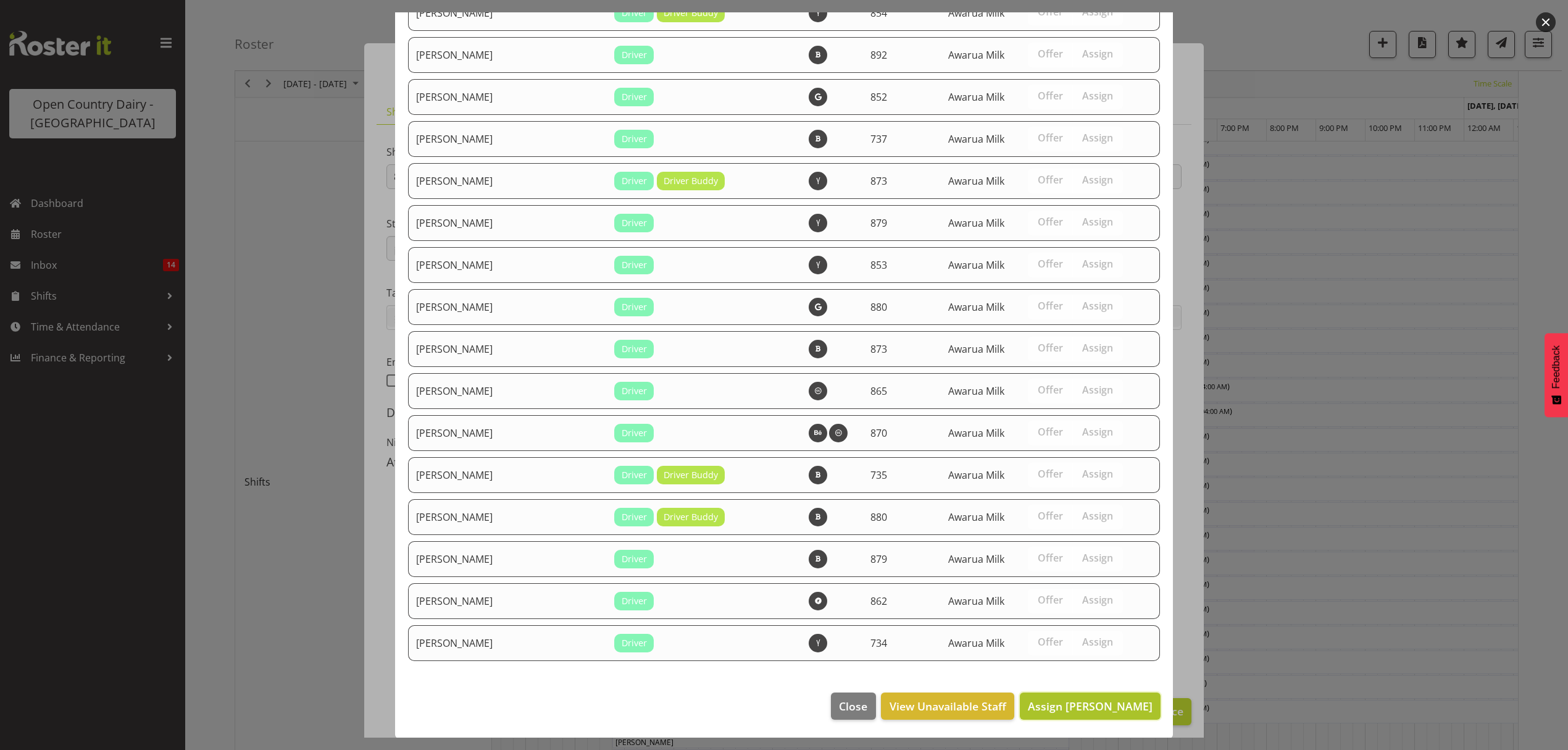
click at [1082, 699] on span "Assign Bryan Windle" at bounding box center [1090, 705] width 125 height 15
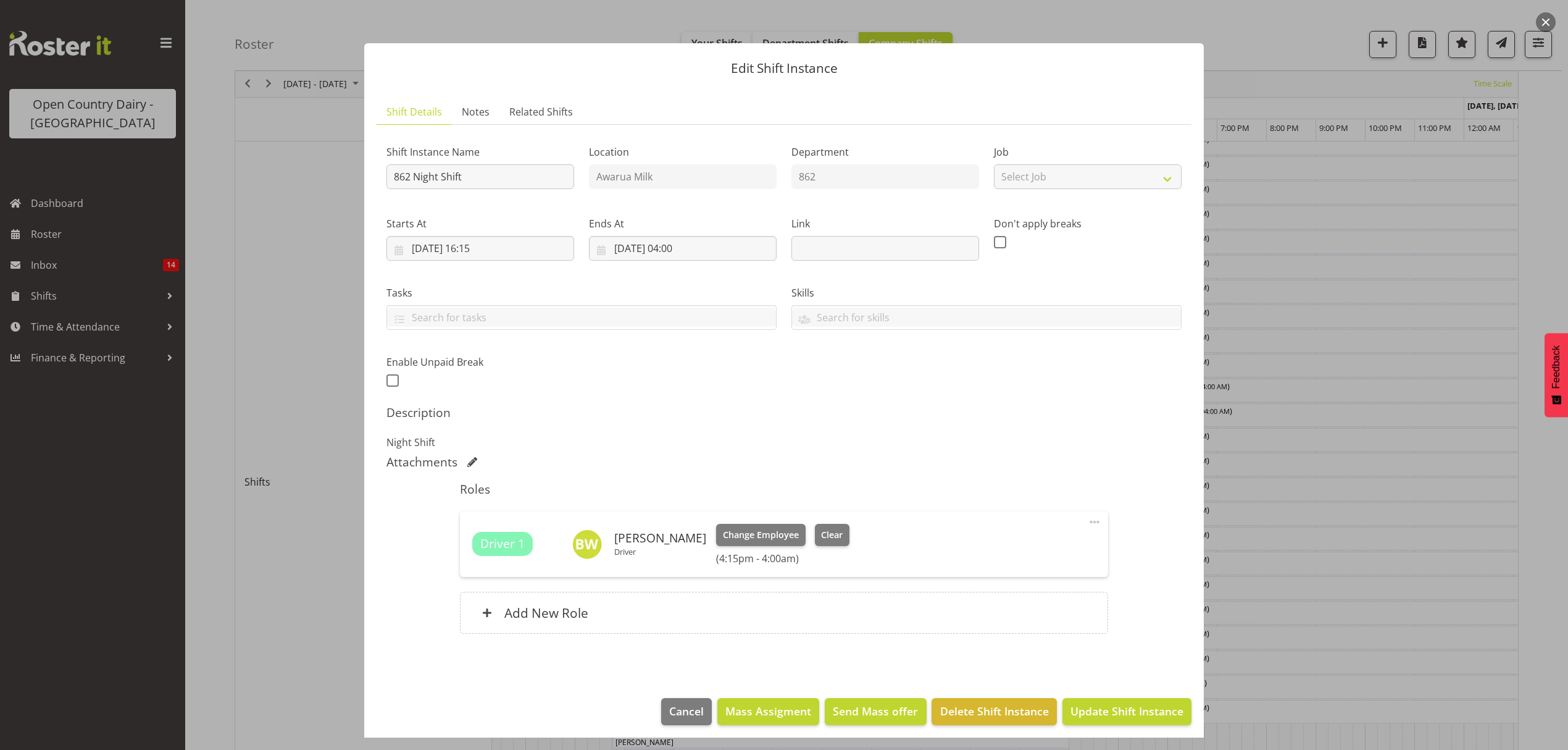
scroll to position [7, 0]
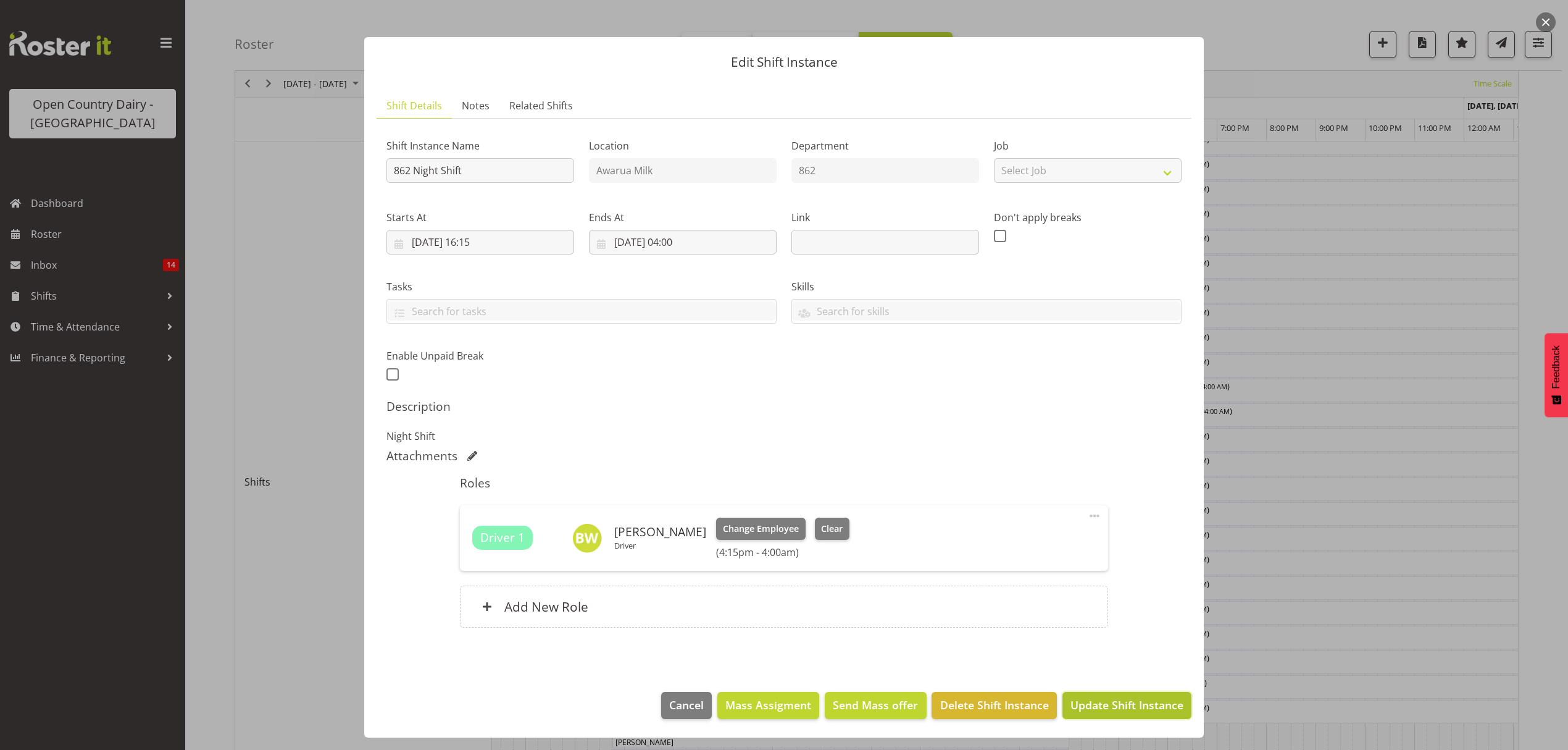
click at [1108, 707] on span "Update Shift Instance" at bounding box center [1127, 704] width 113 height 16
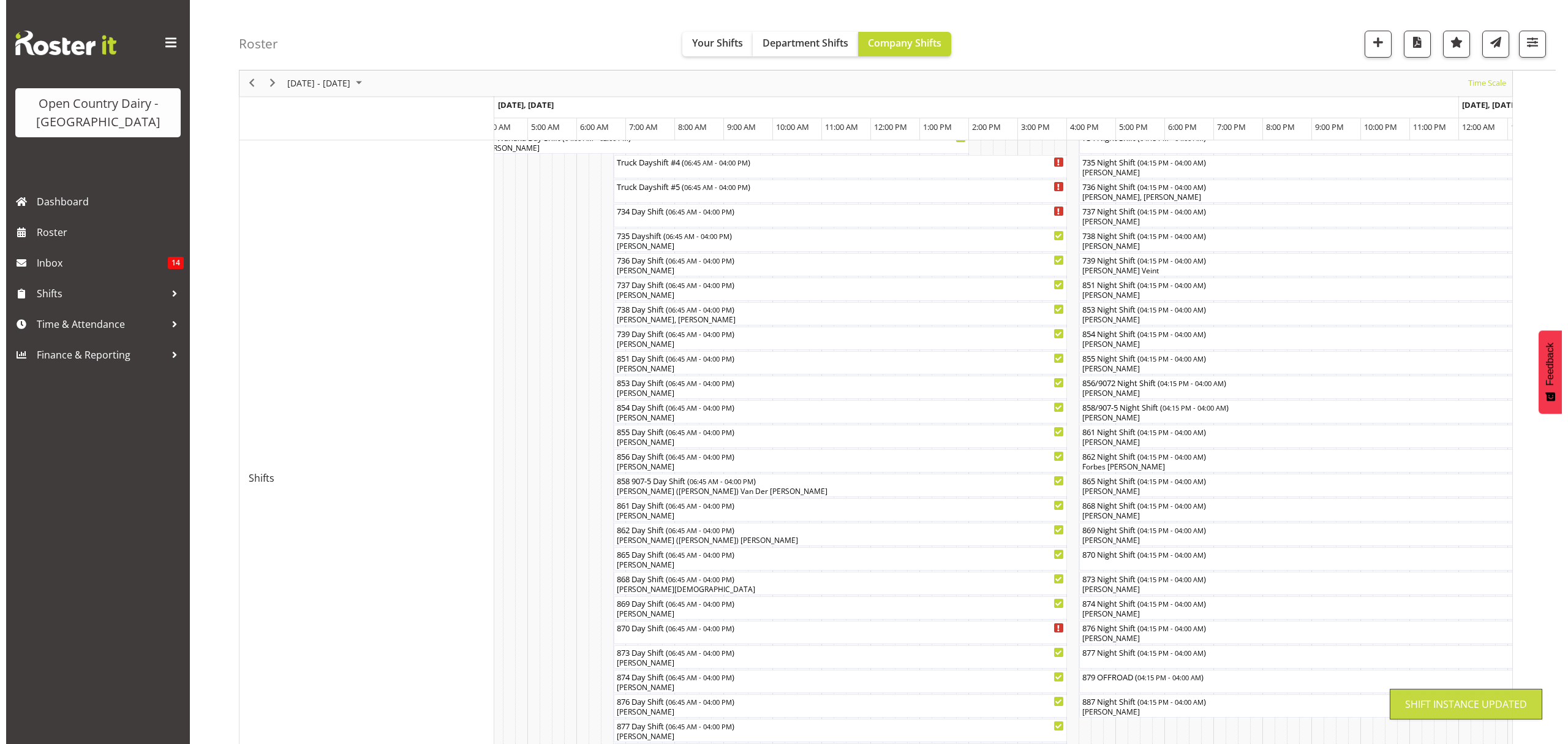
scroll to position [0, 0]
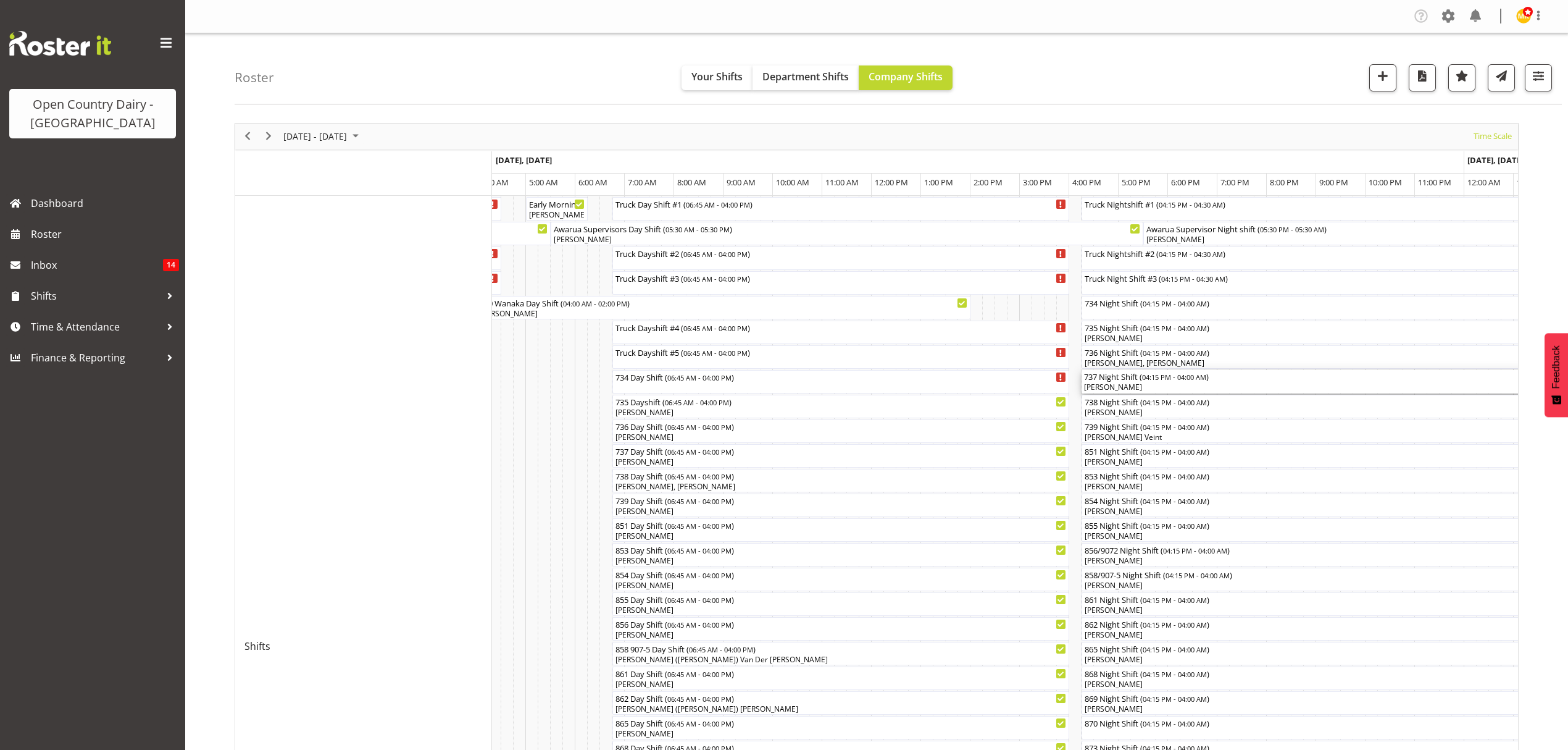
click at [1113, 386] on div "[PERSON_NAME]" at bounding box center [1372, 387] width 575 height 11
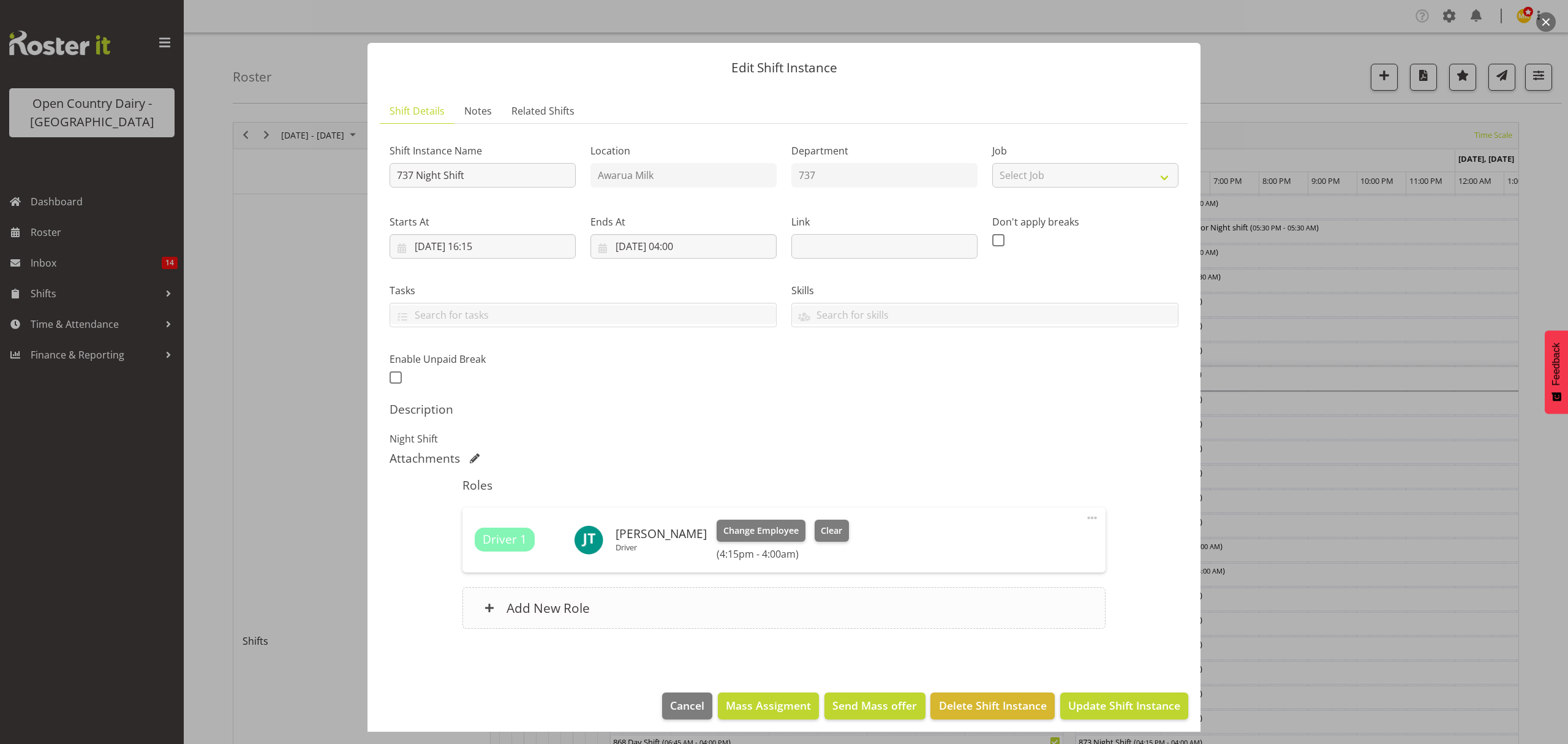
click at [527, 600] on h6 "Add New Role" at bounding box center [549, 608] width 83 height 16
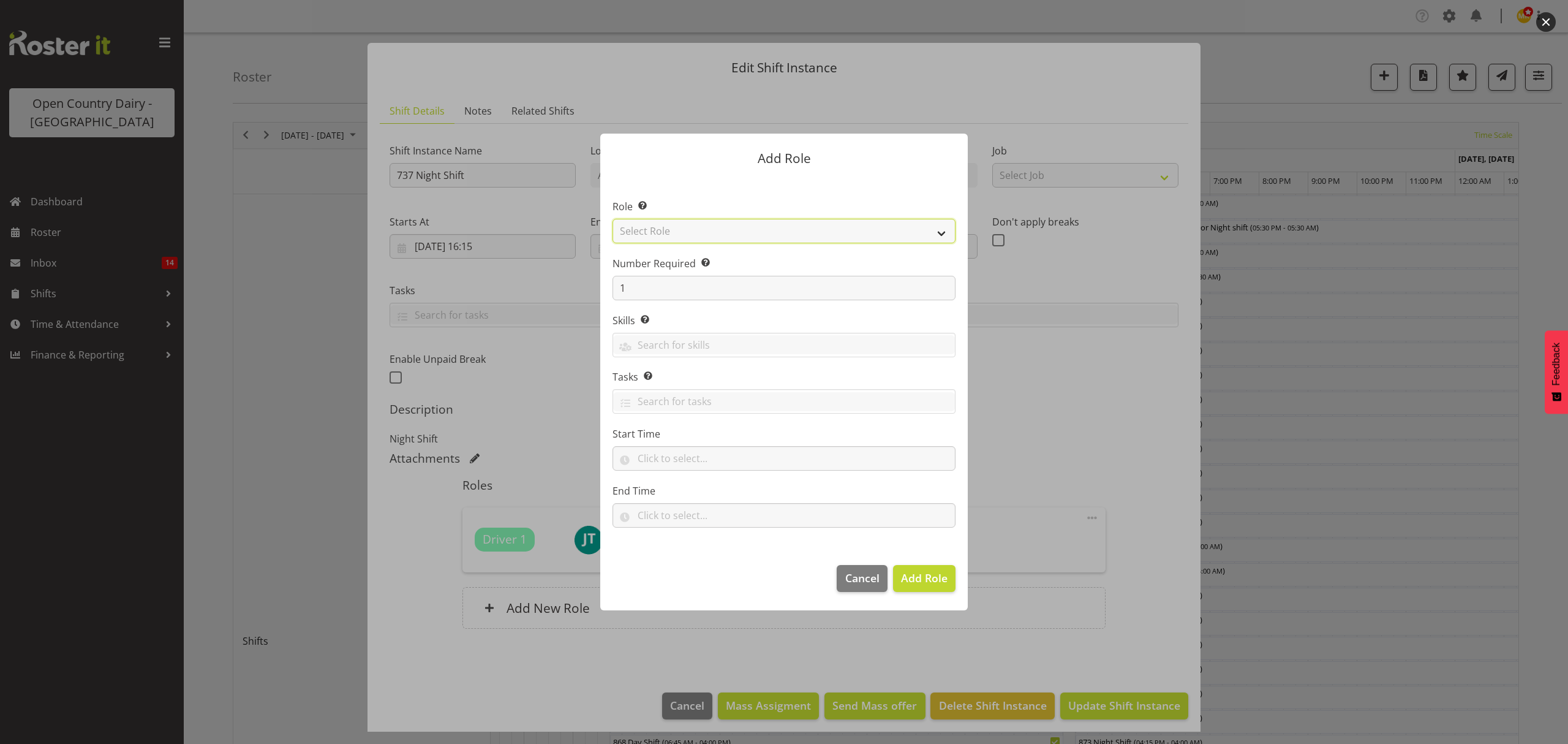
click at [646, 233] on select "Select Role Crew Leader Driver Driver Assessor Dayshift Driver Assessor Nightsh…" at bounding box center [784, 231] width 343 height 24
select select "1437"
click at [613, 219] on select "Select Role Crew Leader Driver Driver Assessor Dayshift Driver Assessor Nightsh…" at bounding box center [784, 231] width 343 height 24
click at [925, 583] on span "Add Role" at bounding box center [924, 577] width 47 height 15
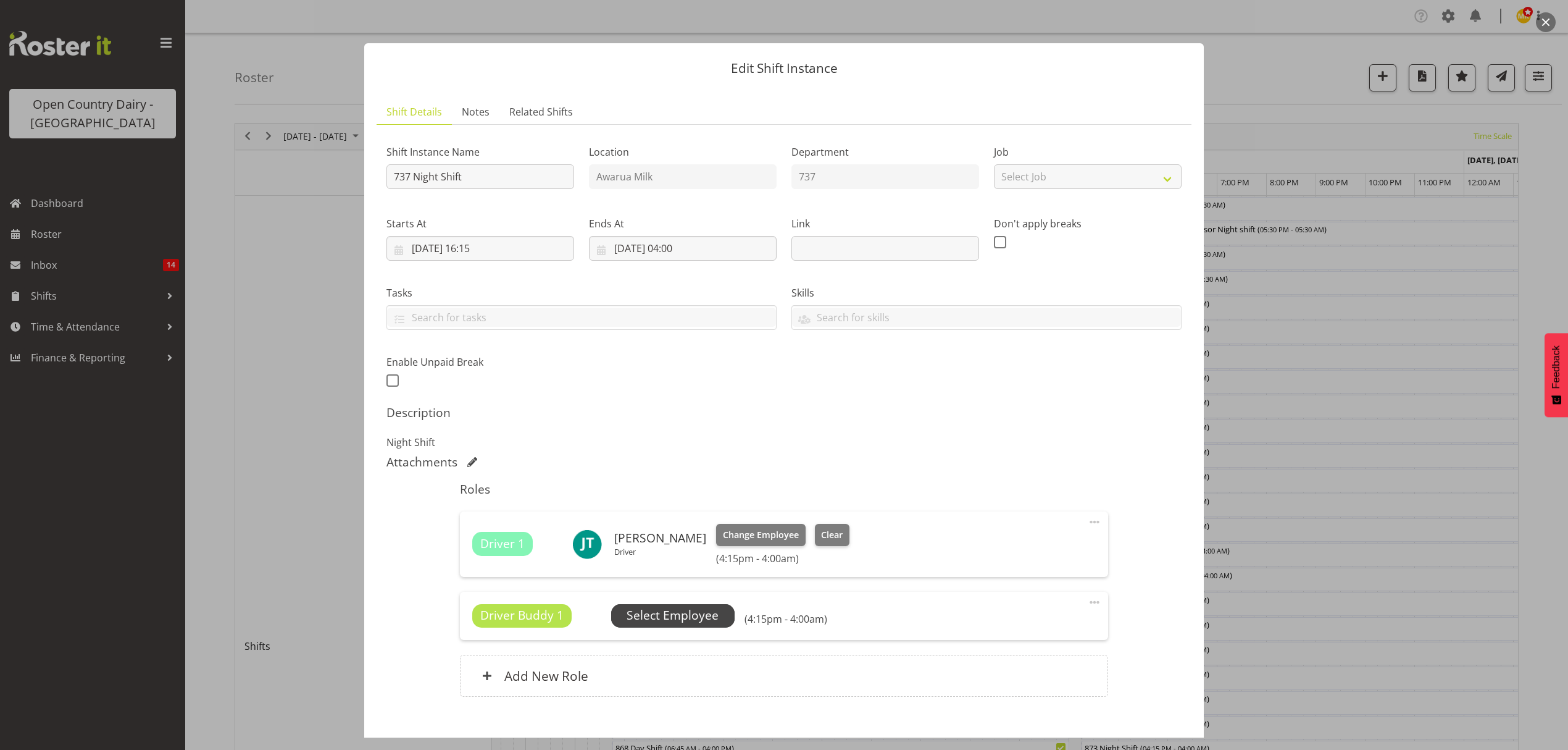
click at [700, 619] on span "Select Employee" at bounding box center [672, 616] width 92 height 18
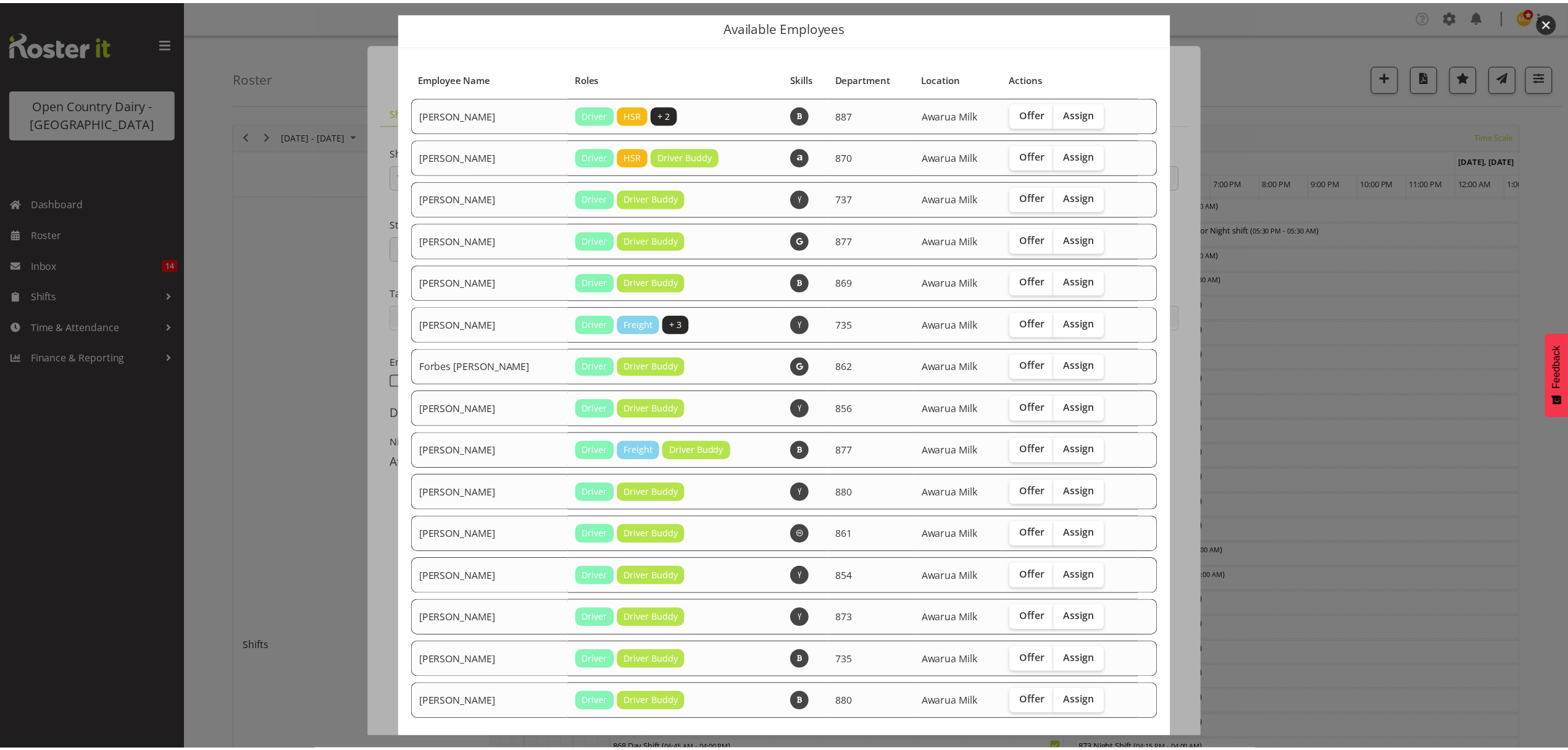
scroll to position [101, 0]
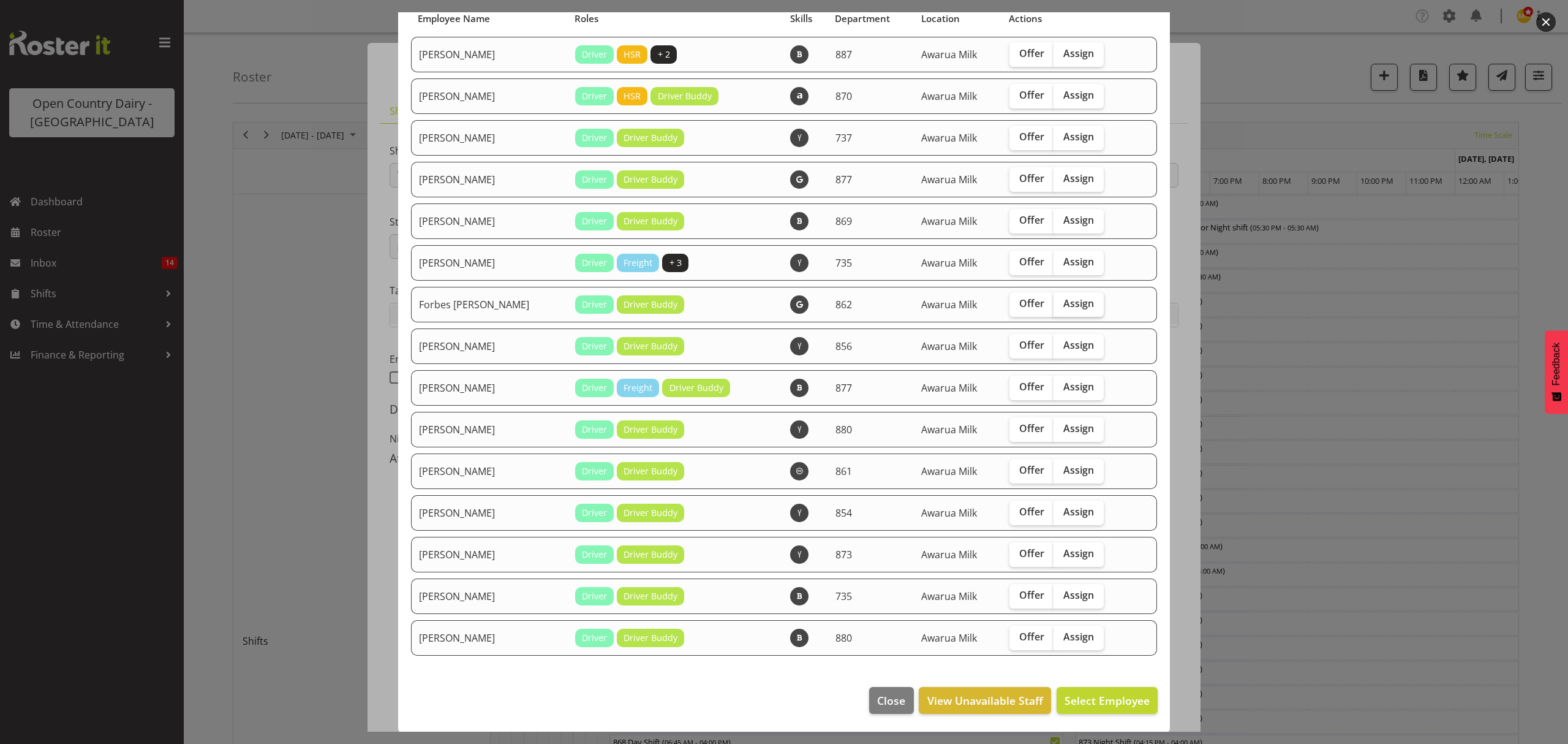
click at [1064, 297] on span "Assign" at bounding box center [1079, 303] width 31 height 12
click at [1053, 299] on input "Assign" at bounding box center [1057, 303] width 8 height 8
checkbox input "true"
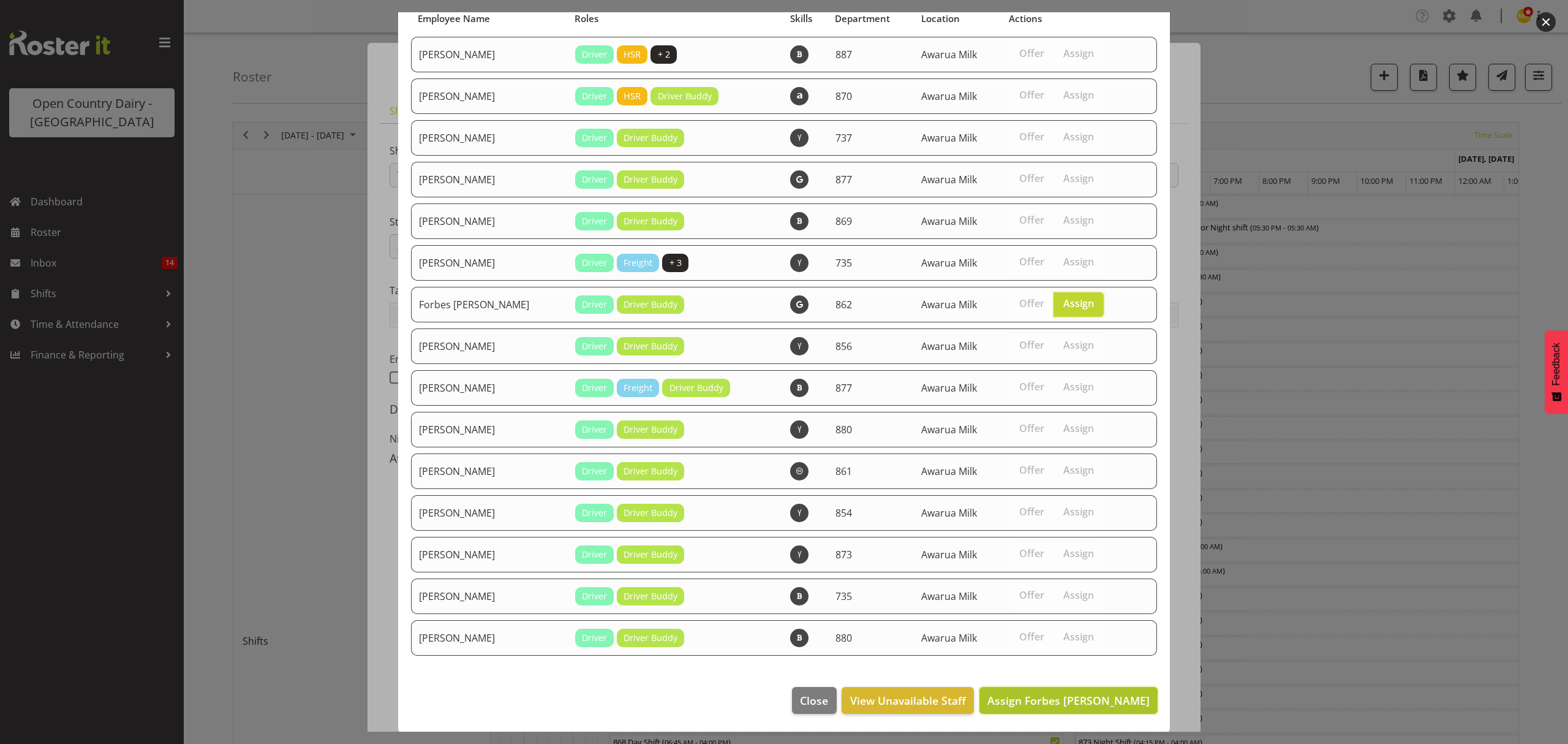
click at [1064, 706] on span "Assign Forbes O'Reilly" at bounding box center [1068, 700] width 162 height 16
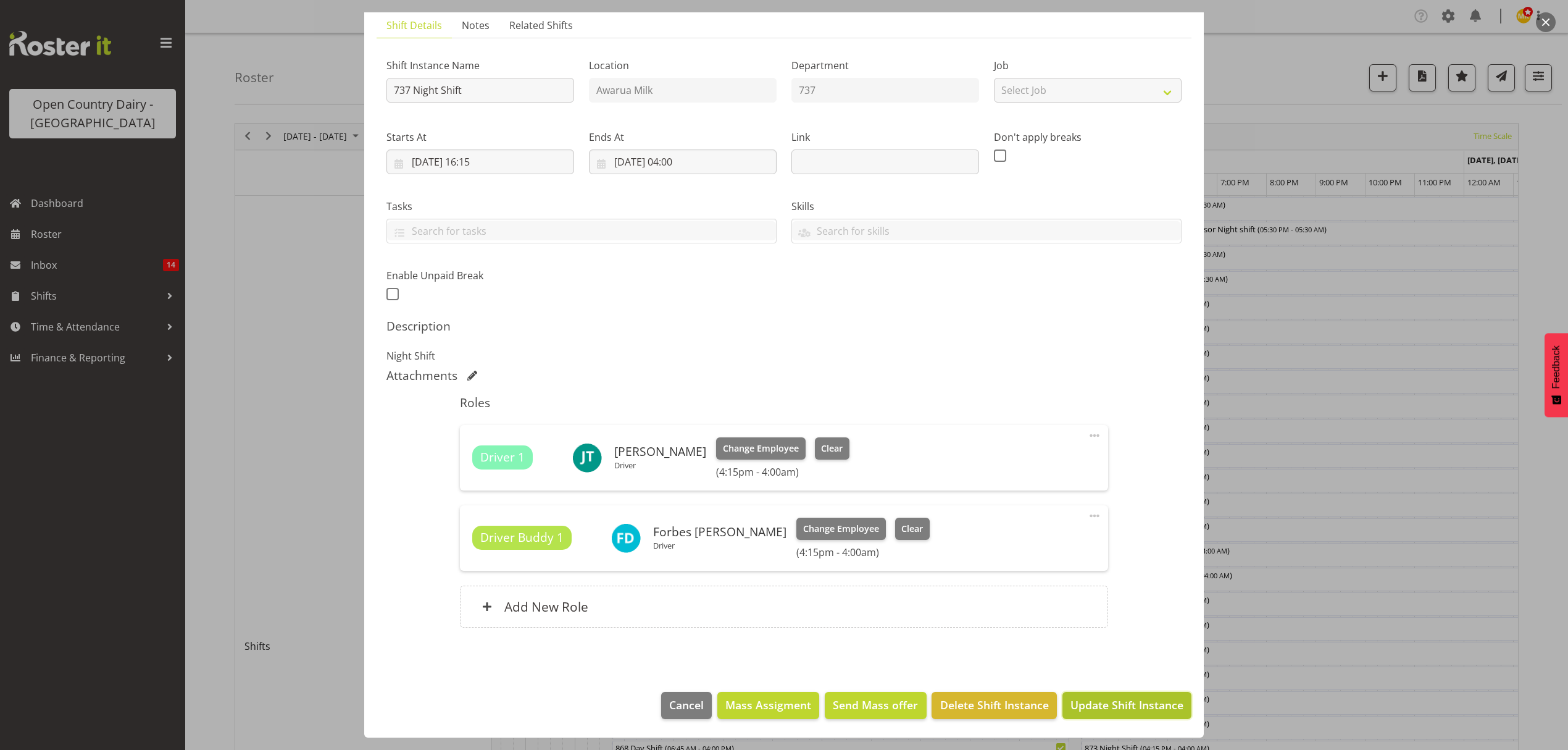
click at [1121, 709] on span "Update Shift Instance" at bounding box center [1127, 704] width 113 height 16
click at [1121, 709] on footer "Cancel Mass Assigment Send Mass offer Delete Shift Instance Update Shift Instan…" at bounding box center [784, 709] width 840 height 58
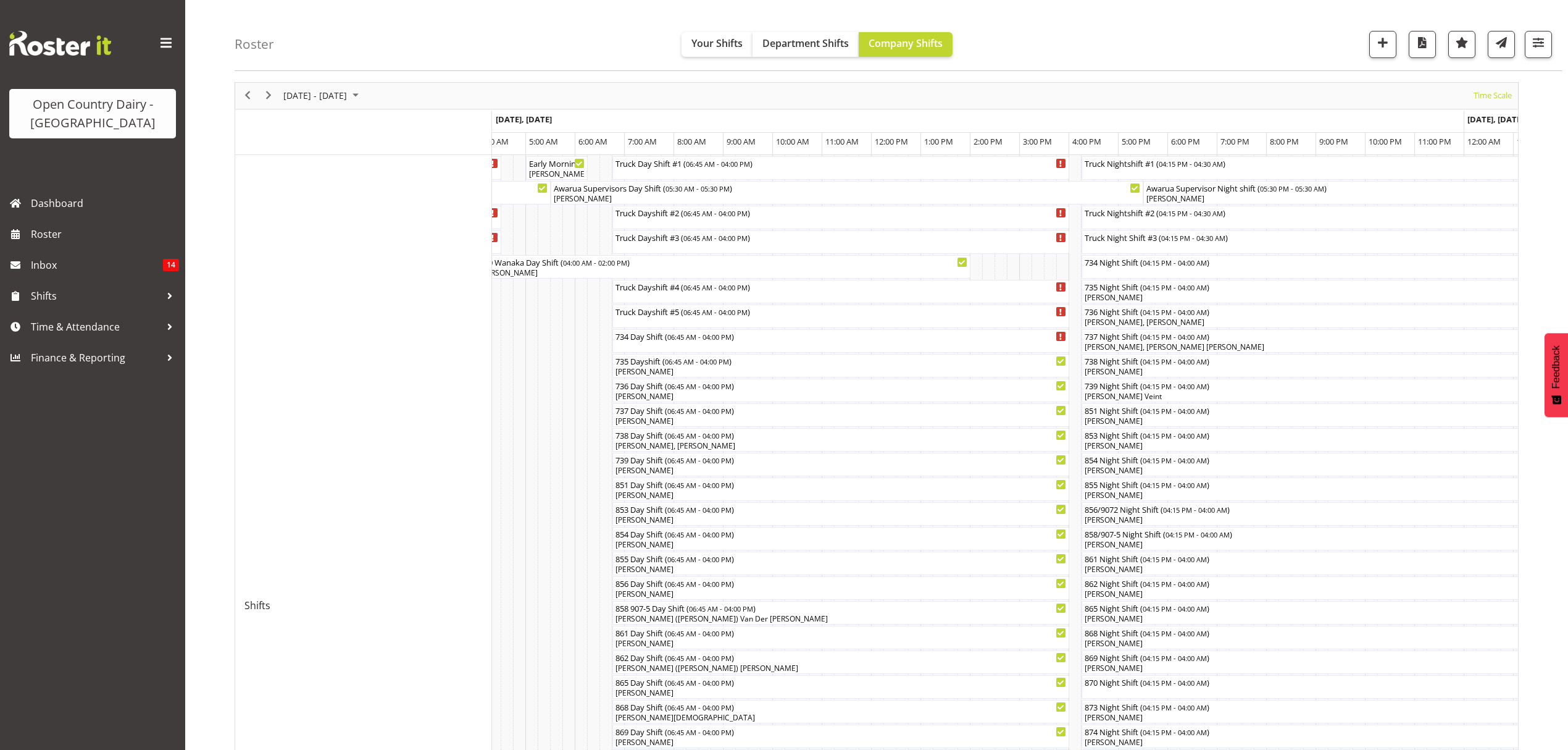
scroll to position [82, 0]
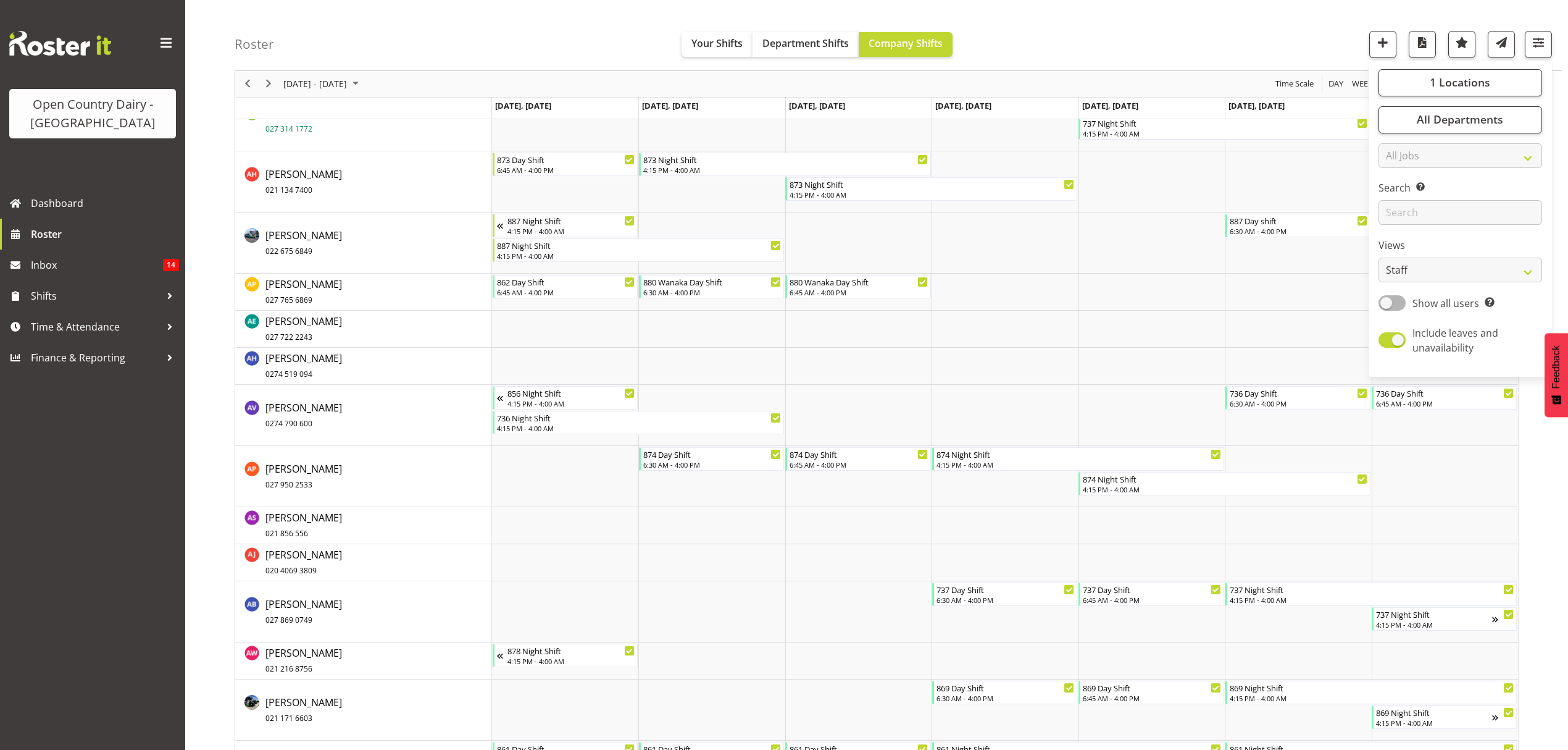
scroll to position [823, 0]
click at [247, 79] on span "Previous" at bounding box center [247, 85] width 15 height 16
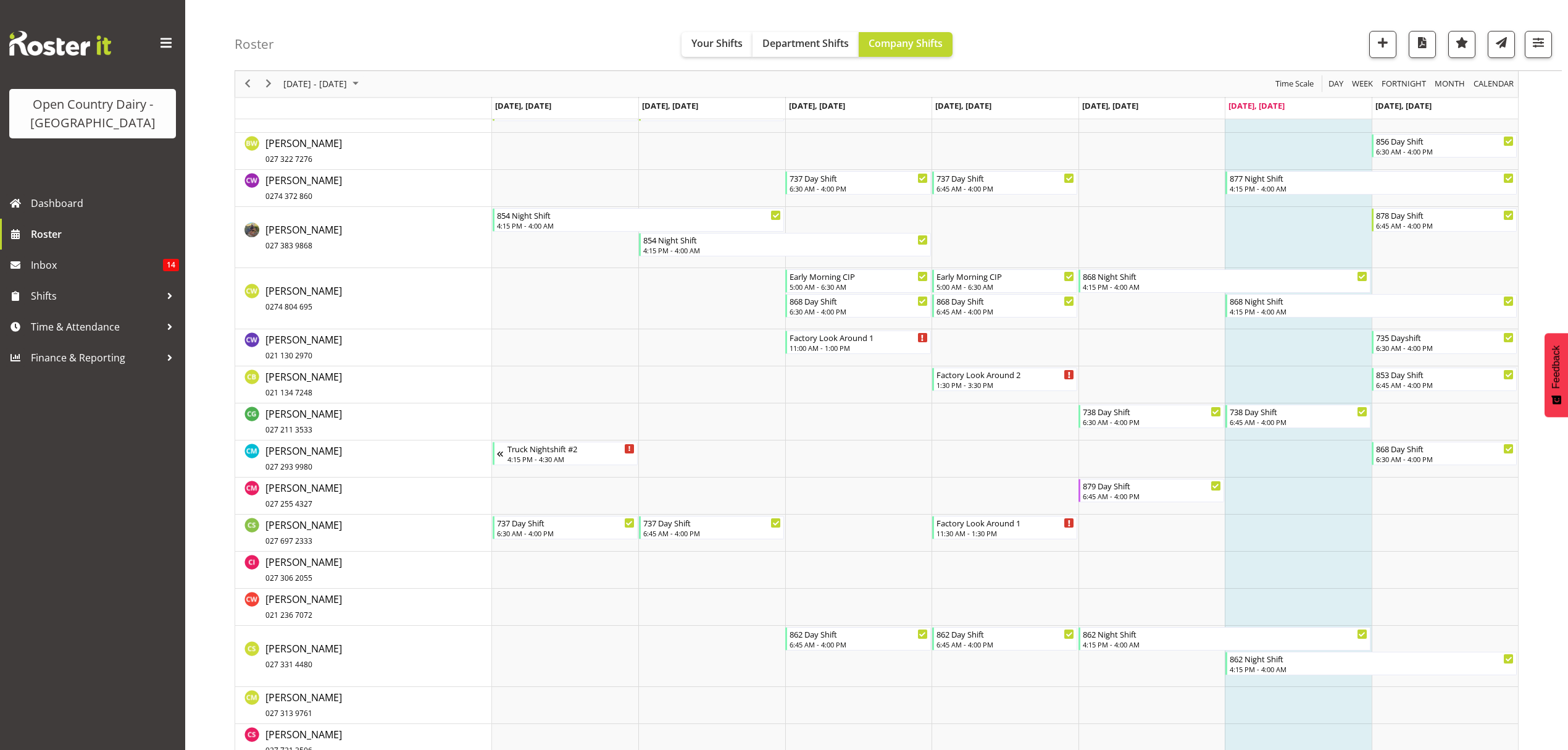
scroll to position [2799, 0]
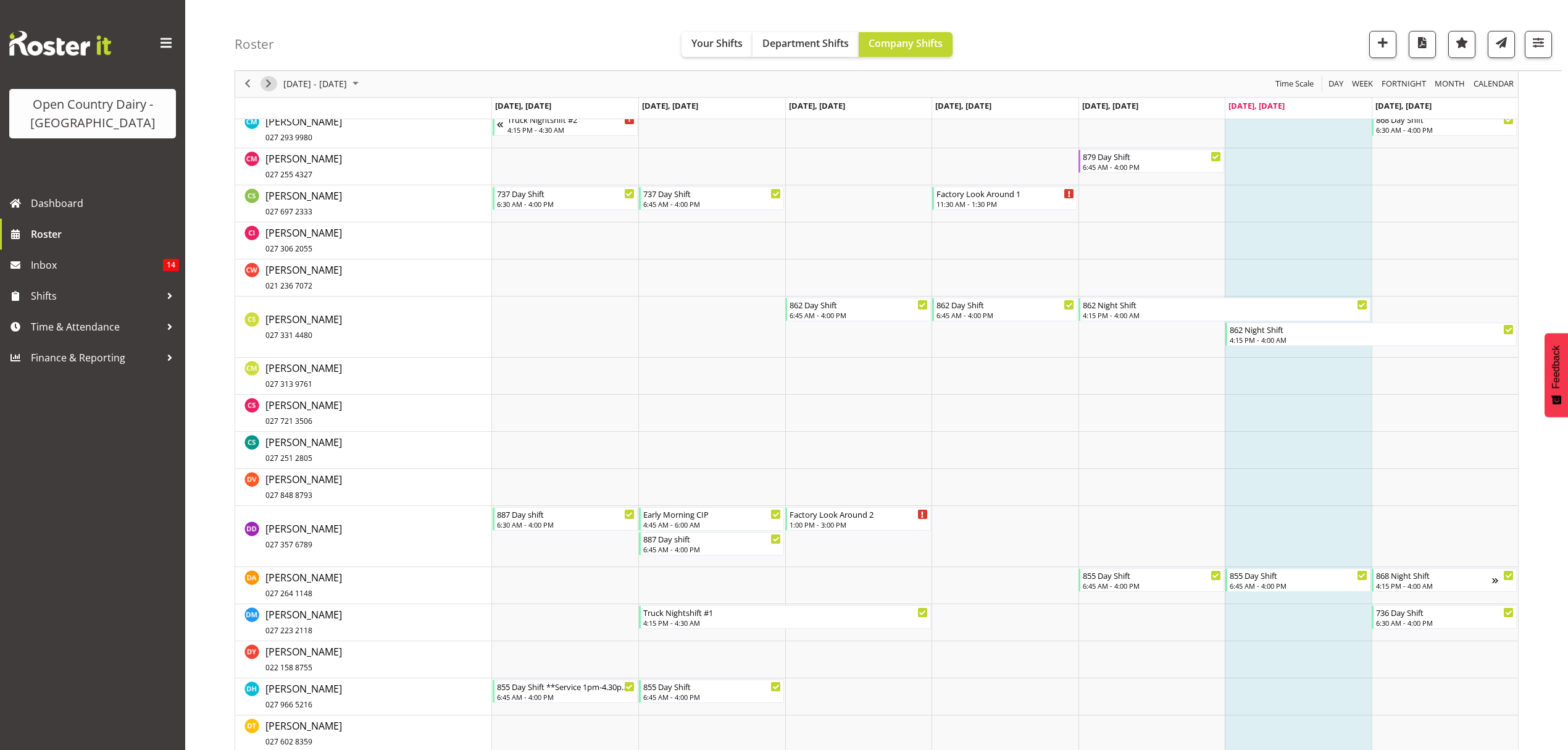
click at [265, 83] on span "Next" at bounding box center [268, 85] width 15 height 16
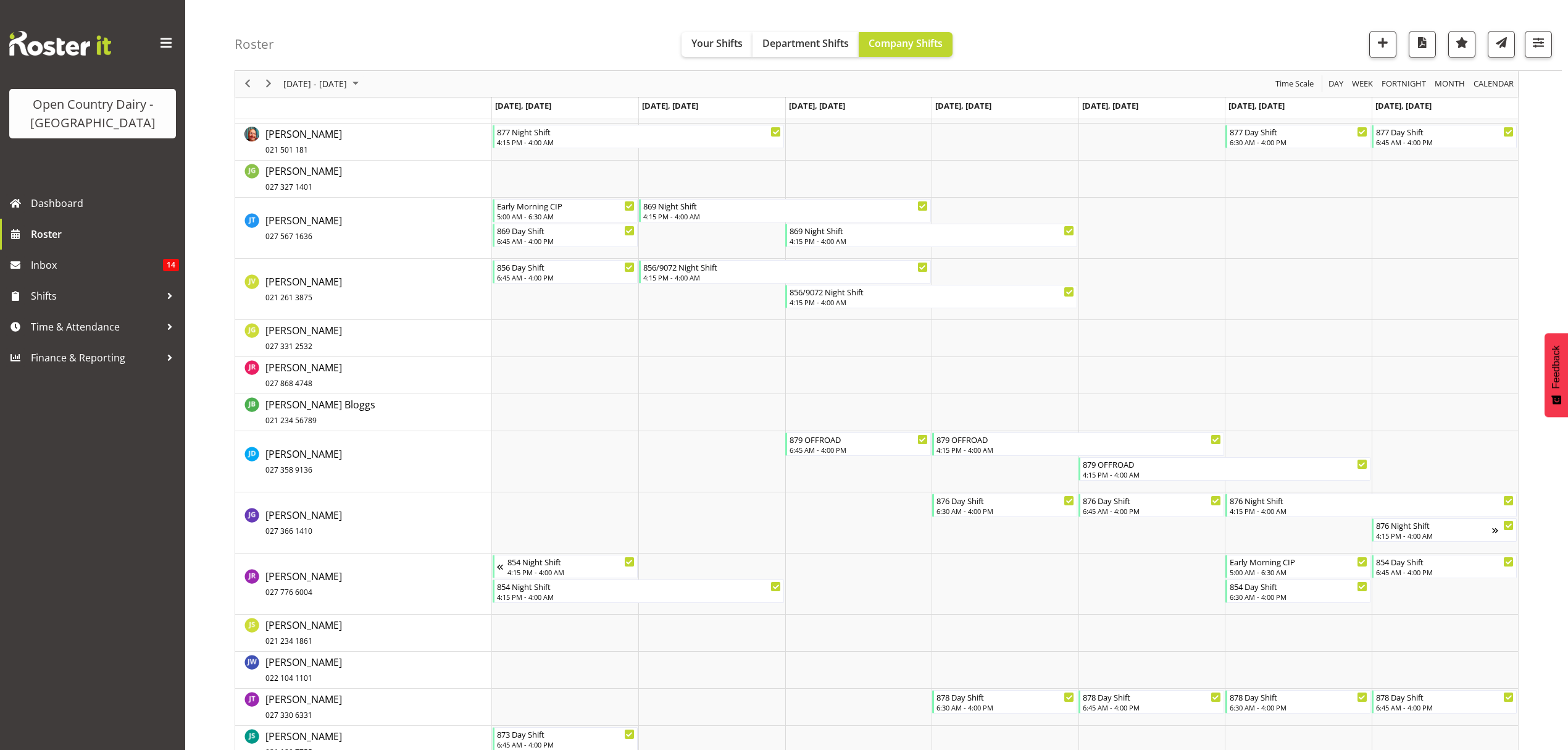
scroll to position [3952, 0]
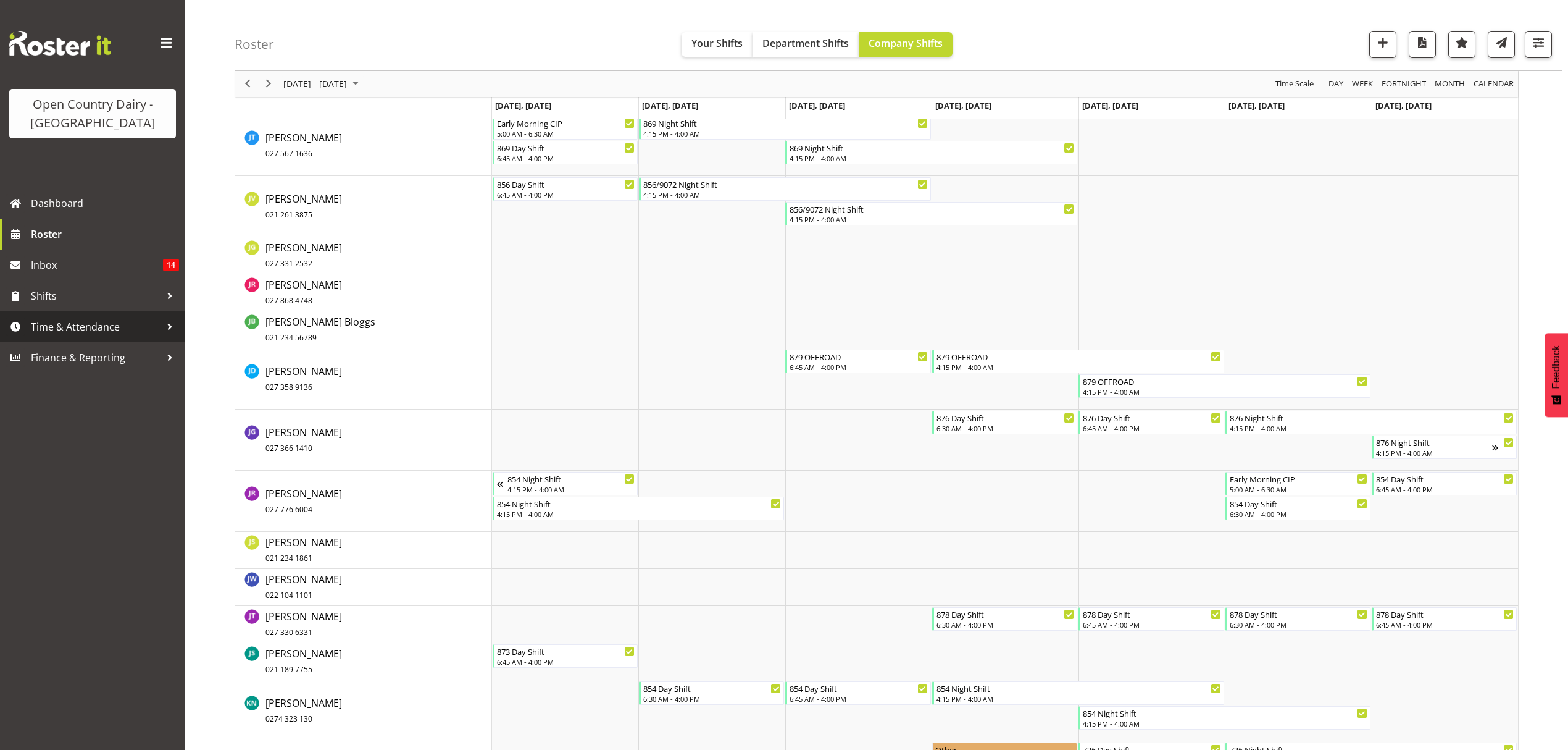
click at [55, 327] on span "Time & Attendance" at bounding box center [96, 326] width 130 height 19
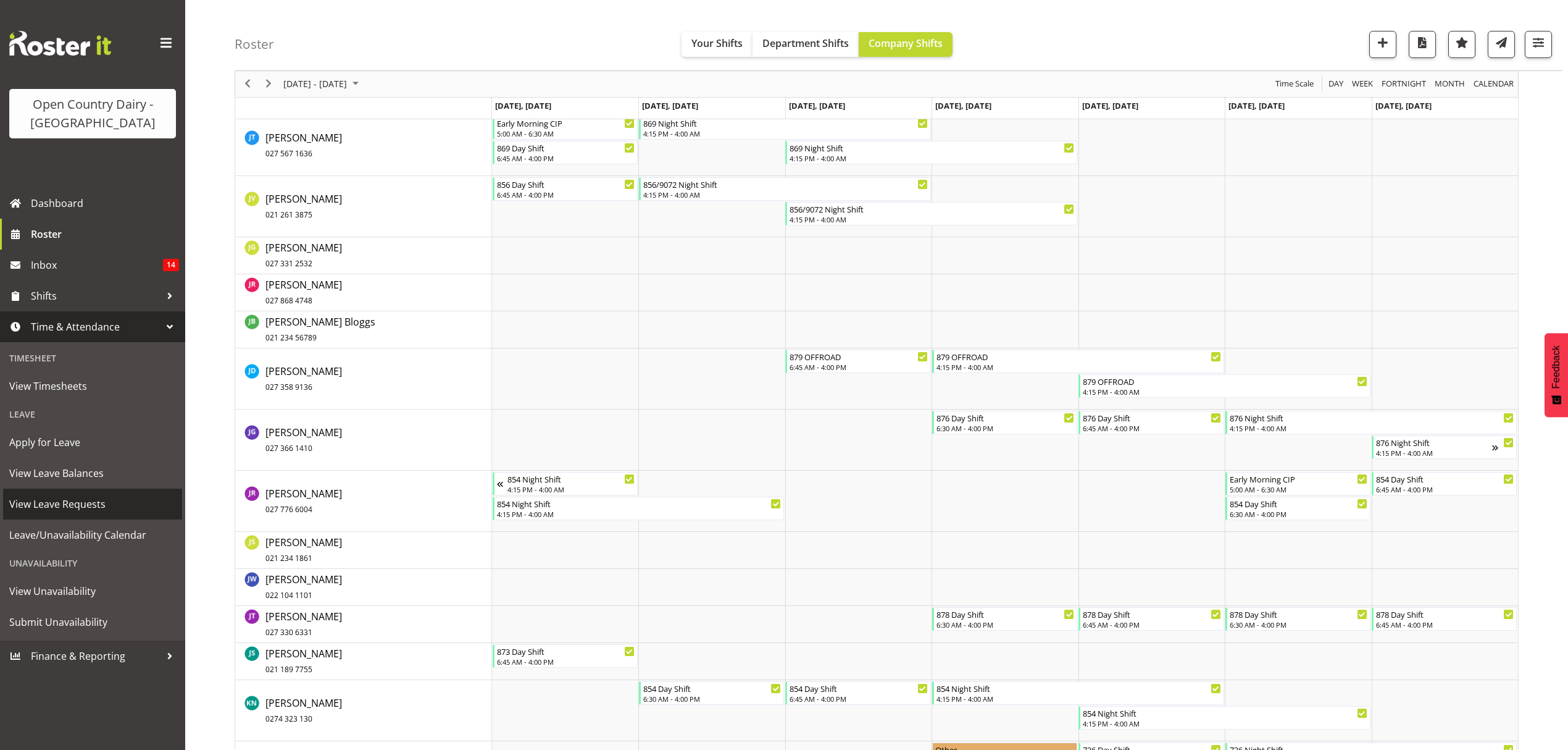
click at [65, 499] on span "View Leave Requests" at bounding box center [92, 504] width 167 height 19
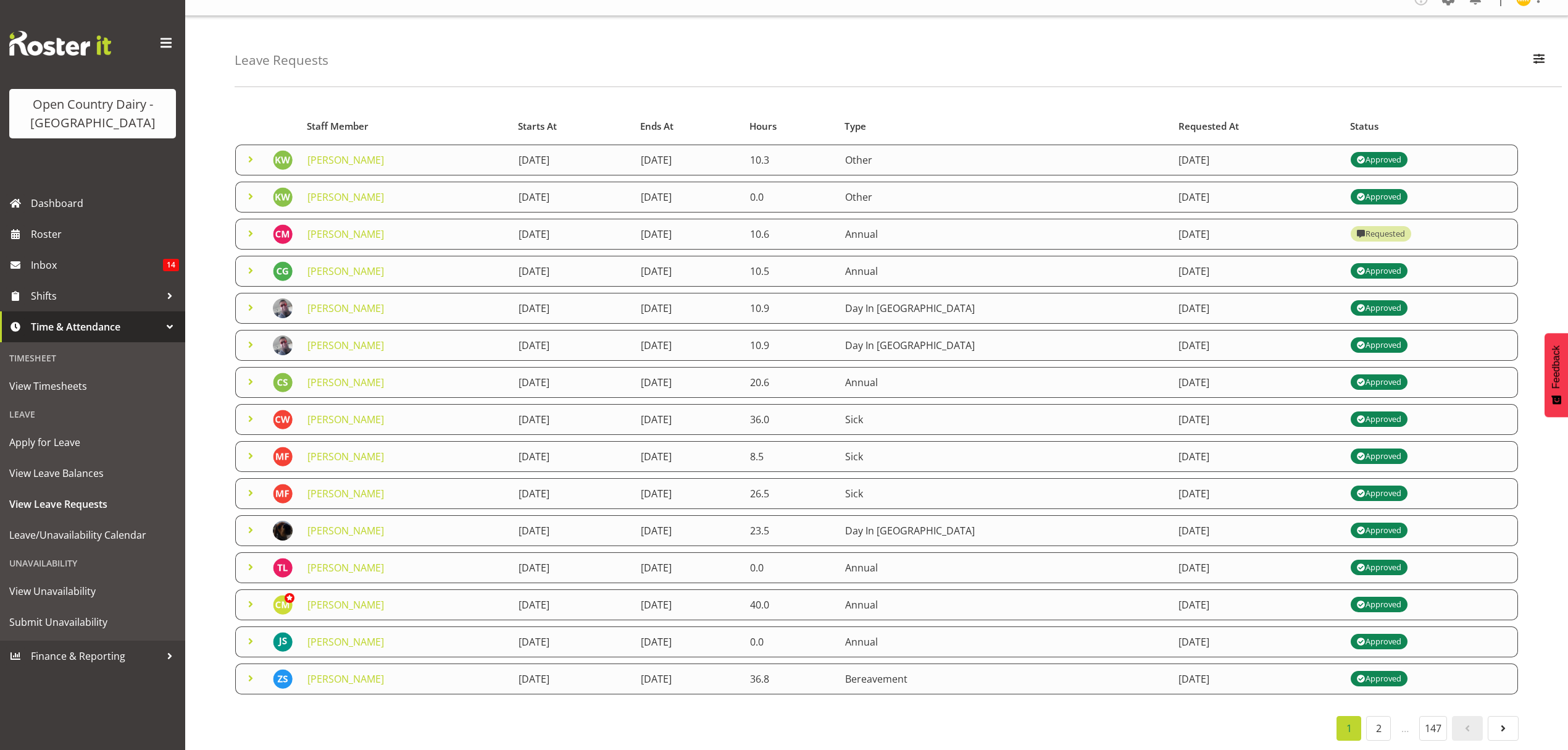
scroll to position [30, 0]
click at [1543, 50] on span "button" at bounding box center [1539, 58] width 16 height 16
click at [1548, 60] on button "button" at bounding box center [1539, 61] width 26 height 27
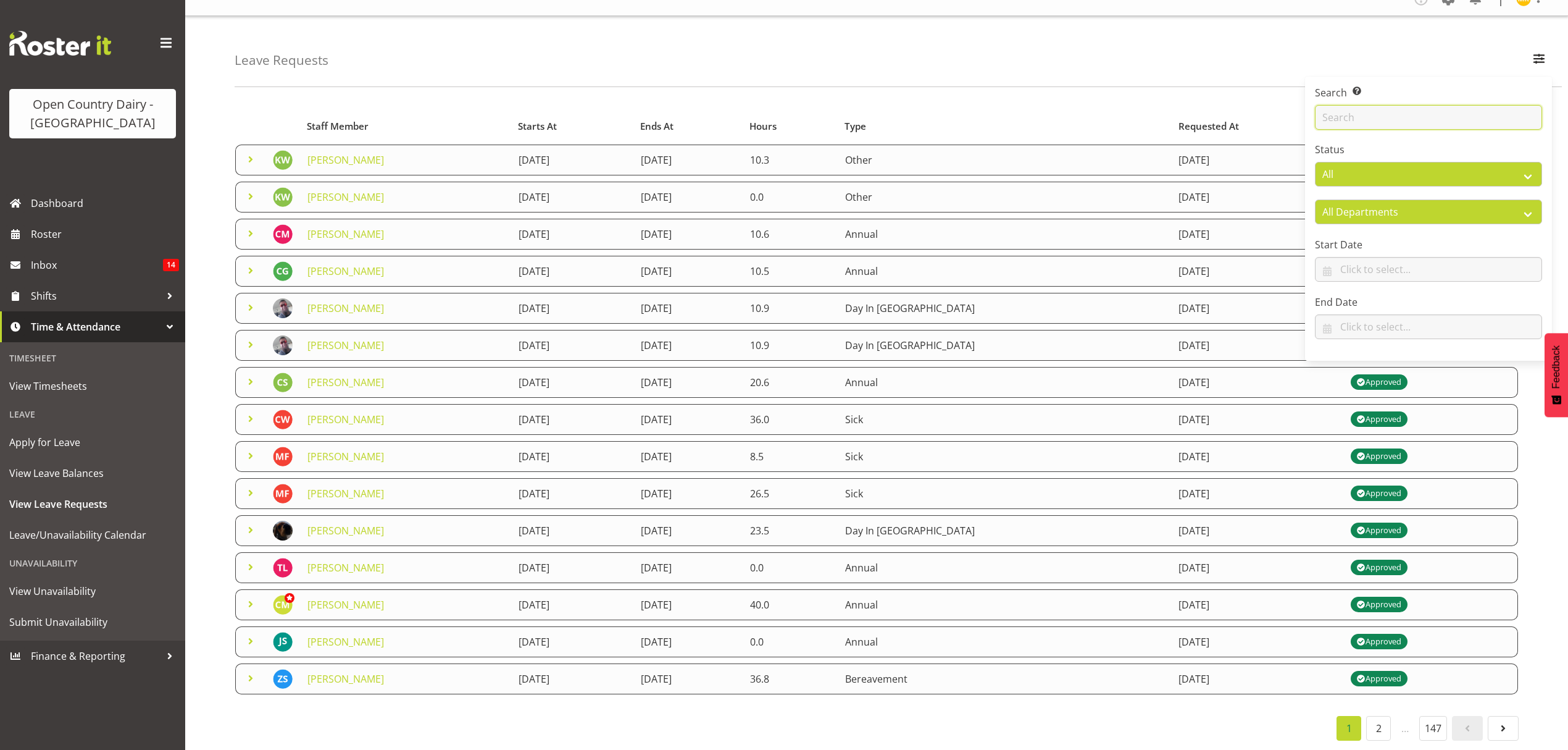
click at [1412, 105] on input "text" at bounding box center [1429, 118] width 227 height 25
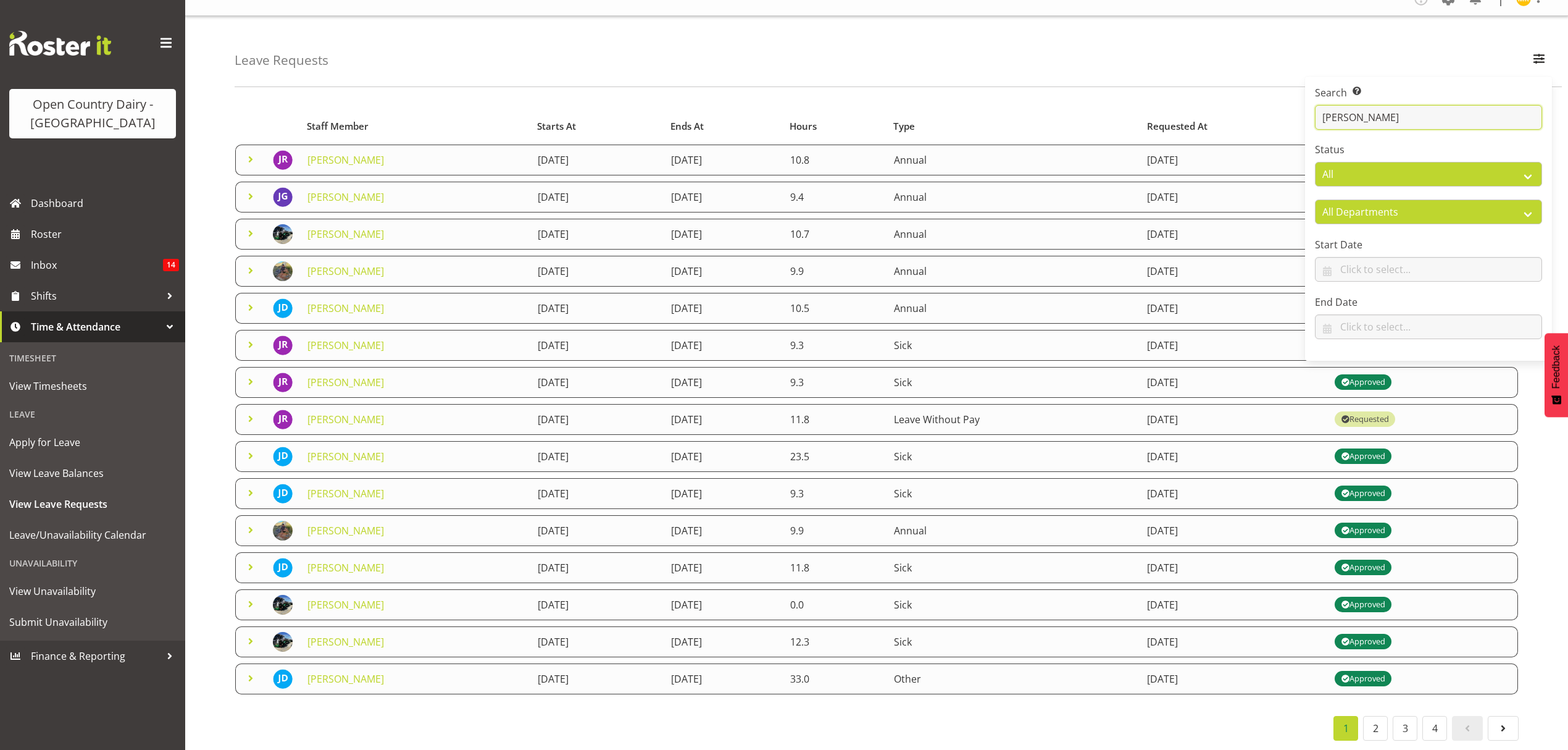
type input "john da"
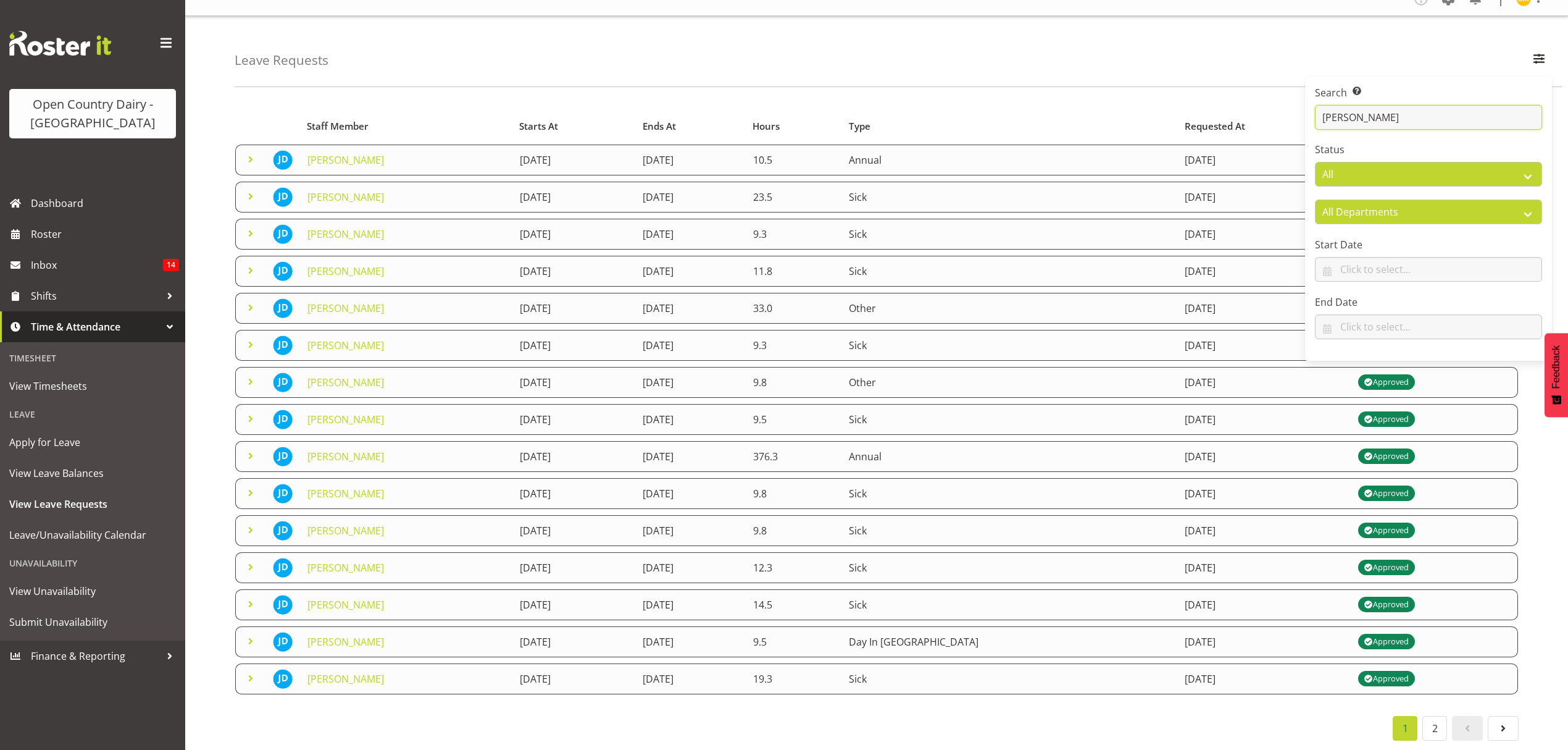
drag, startPoint x: 1319, startPoint y: 106, endPoint x: 1370, endPoint y: 105, distance: 51.0
click at [1370, 105] on input "john da" at bounding box center [1429, 118] width 227 height 25
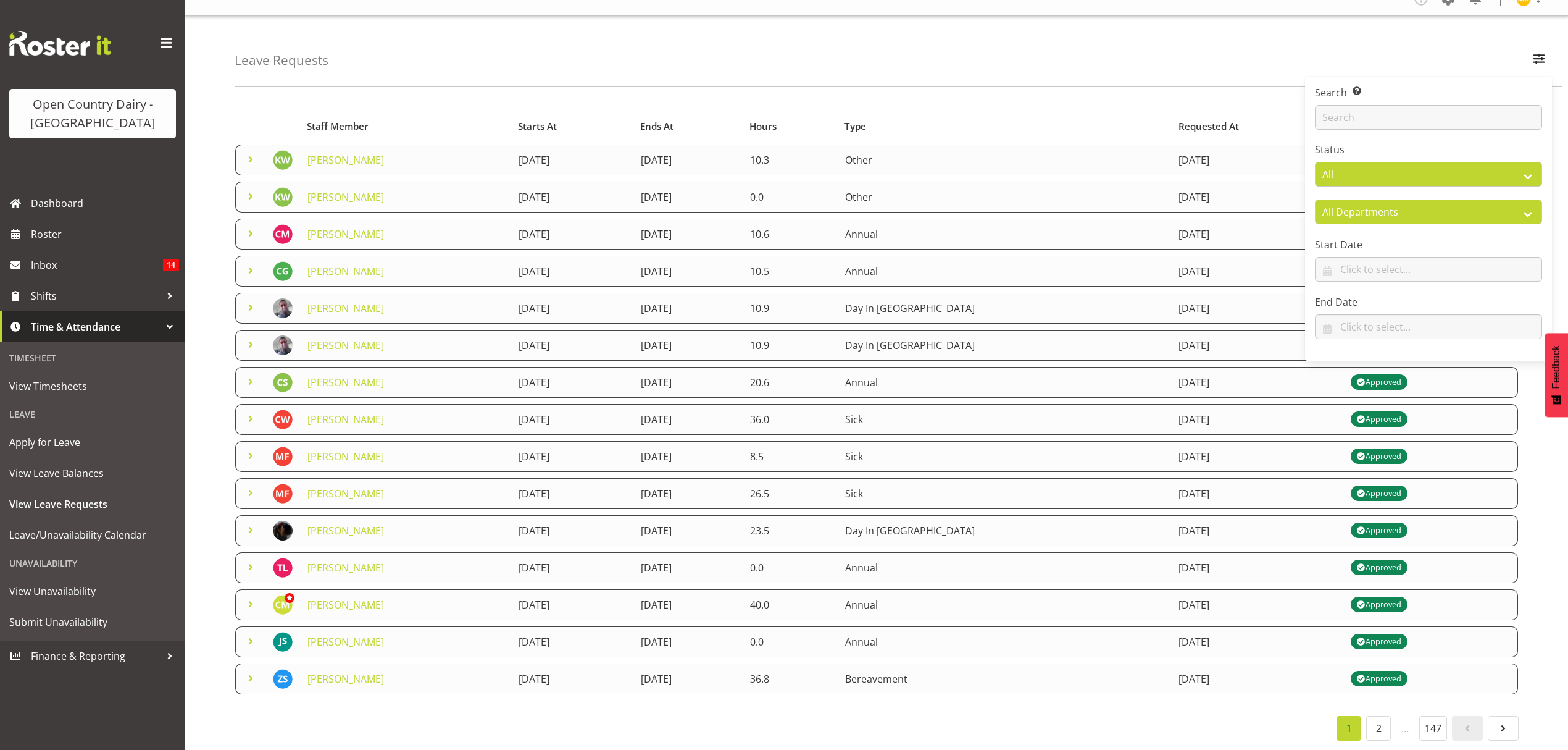
click at [361, 75] on div "Leave Requests Search Search for a particular employee Status All Approved Requ…" at bounding box center [898, 52] width 1327 height 71
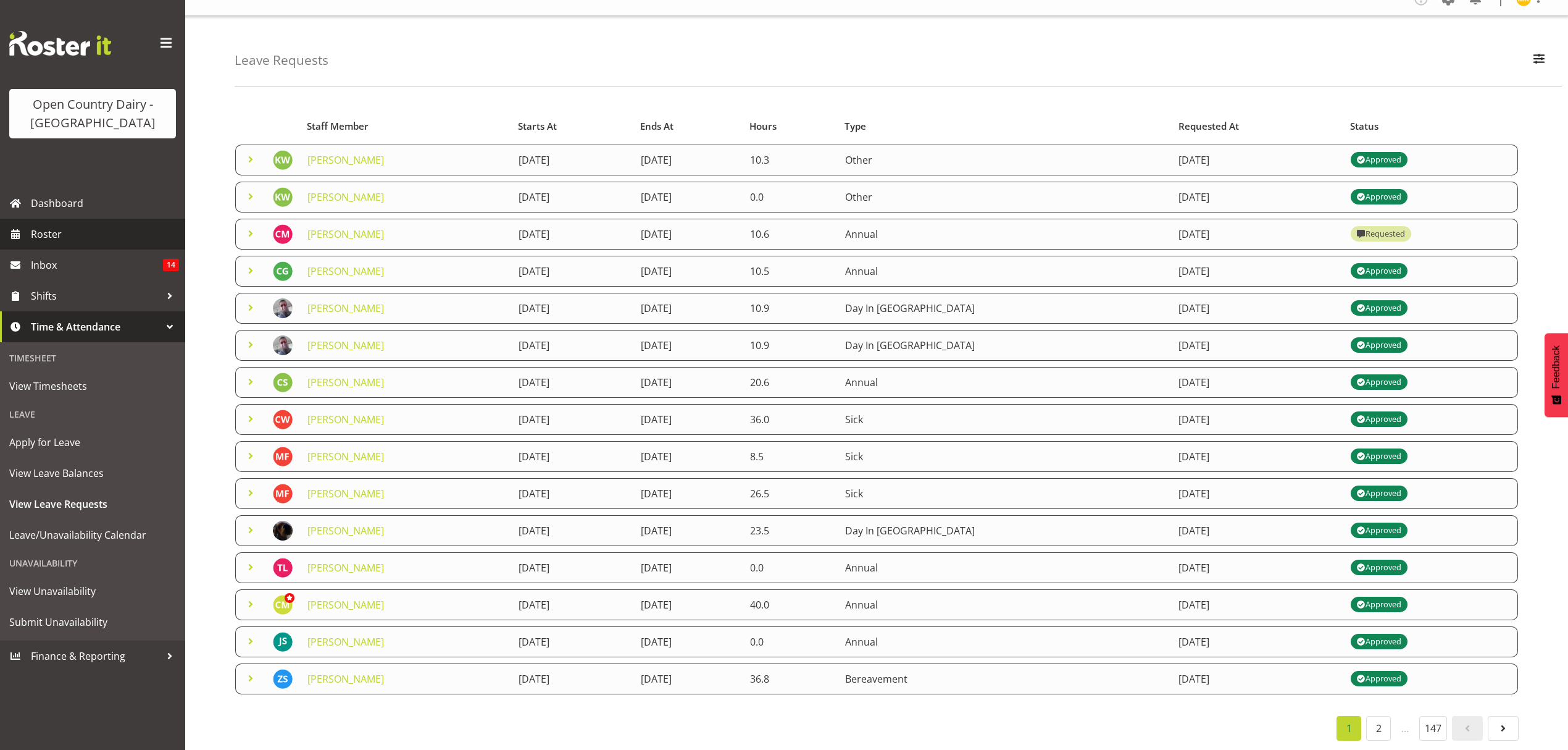
click at [45, 225] on span "Roster" at bounding box center [105, 234] width 148 height 19
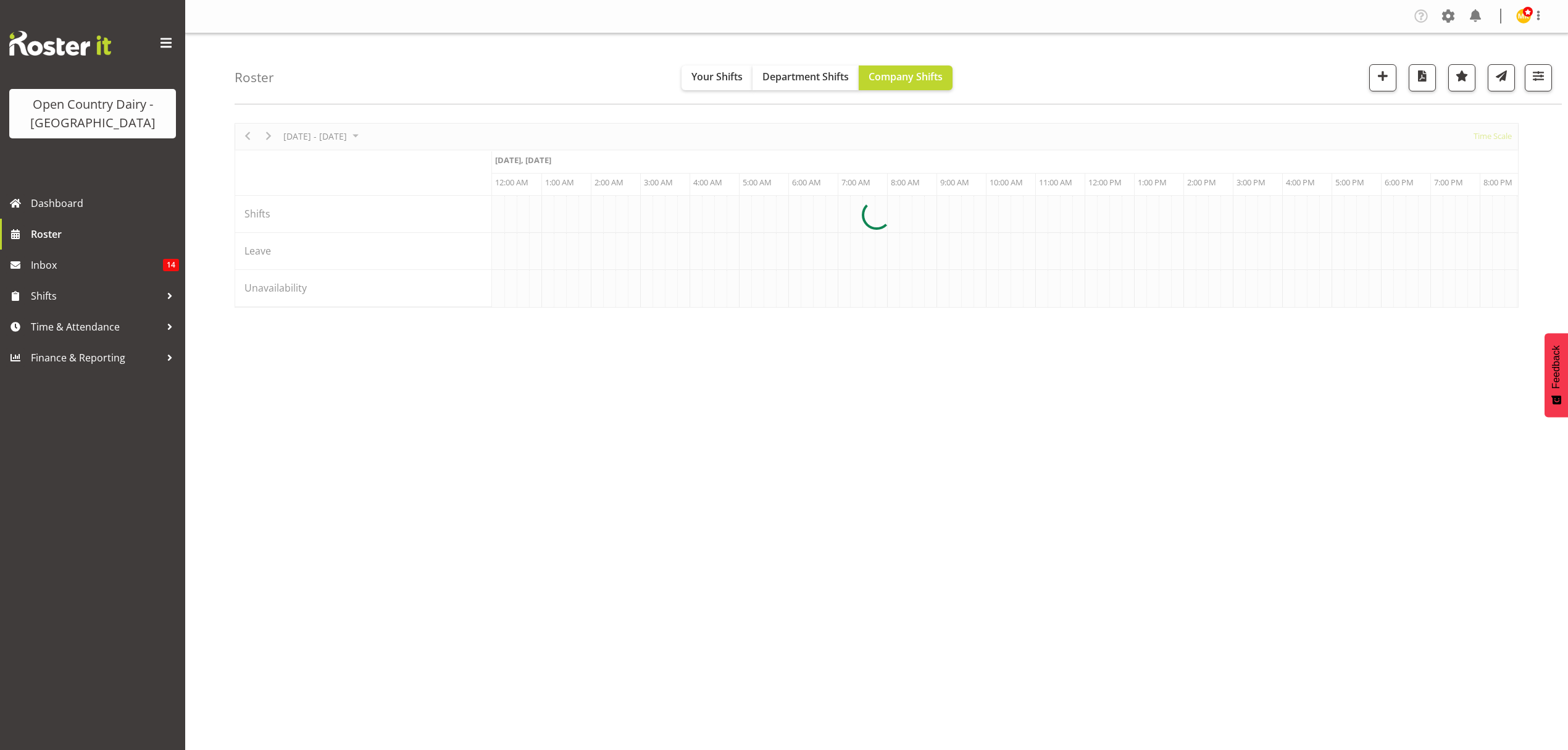
scroll to position [0, 5926]
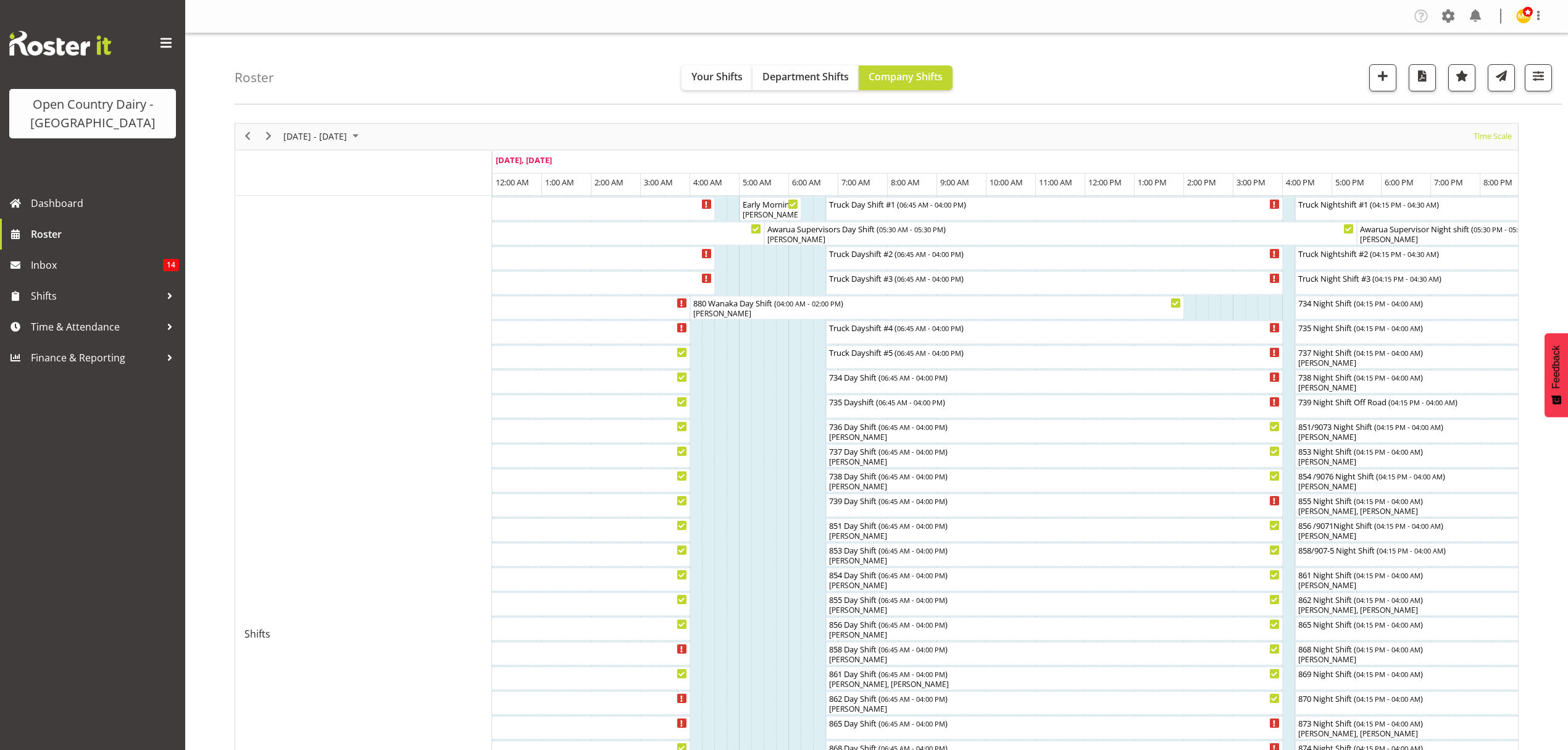
scroll to position [329, 0]
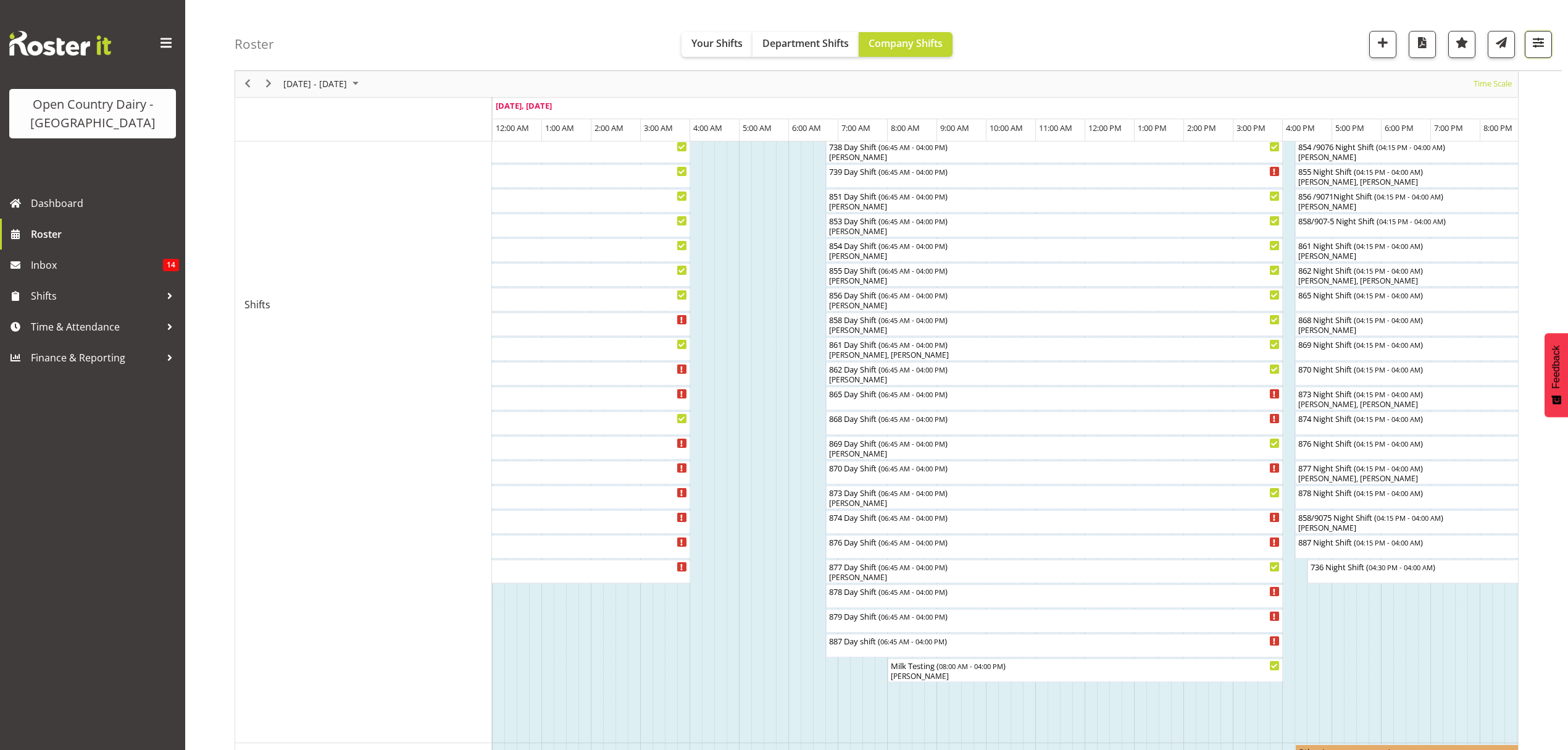
click at [1541, 50] on span "button" at bounding box center [1538, 43] width 16 height 16
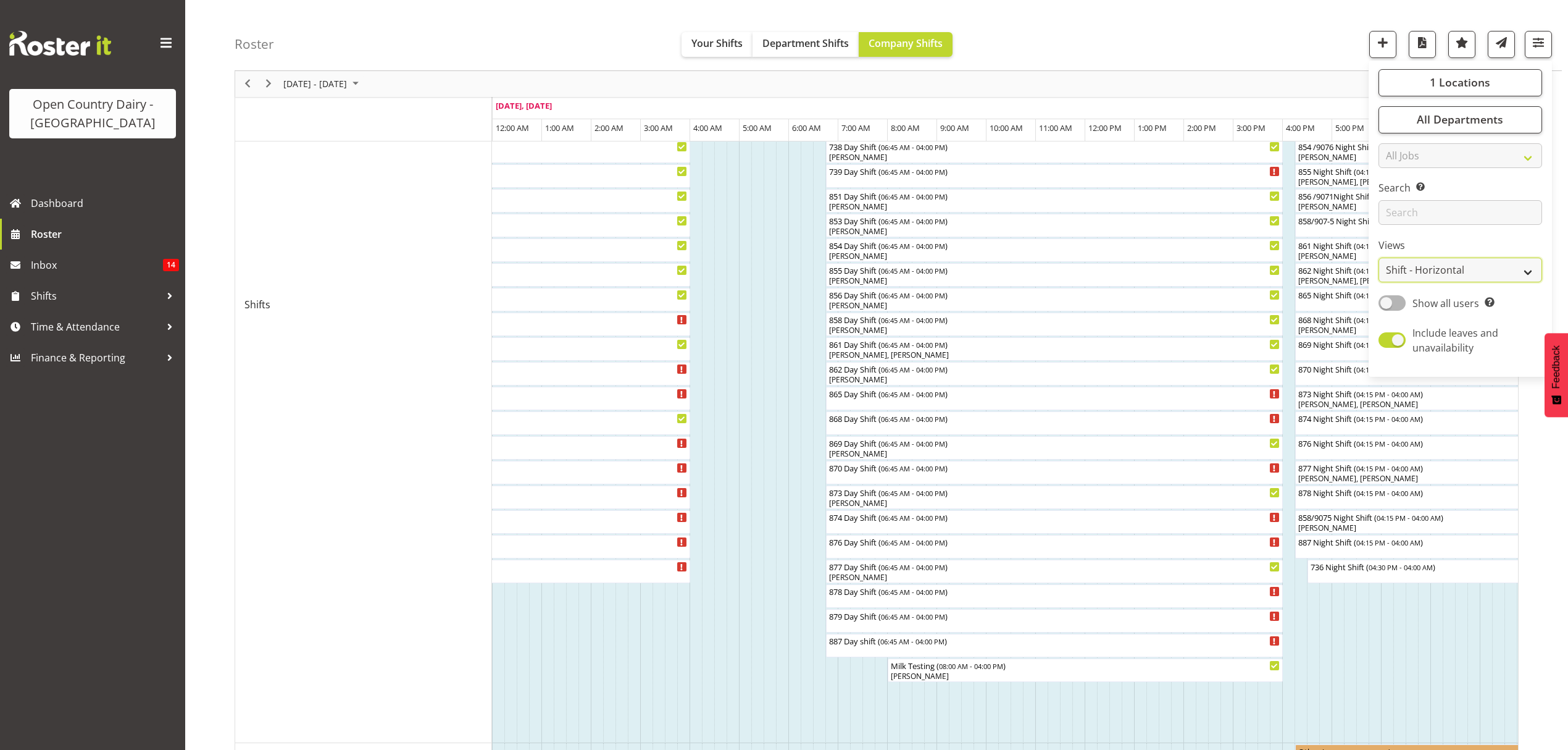
click at [1441, 275] on select "Staff Role Shift - Horizontal Shift - Vertical Staff - Location" at bounding box center [1460, 271] width 163 height 25
select select "staff"
click at [1379, 283] on select "Staff Role Shift - Horizontal Shift - Vertical Staff - Location" at bounding box center [1460, 271] width 163 height 25
